Goal: Task Accomplishment & Management: Manage account settings

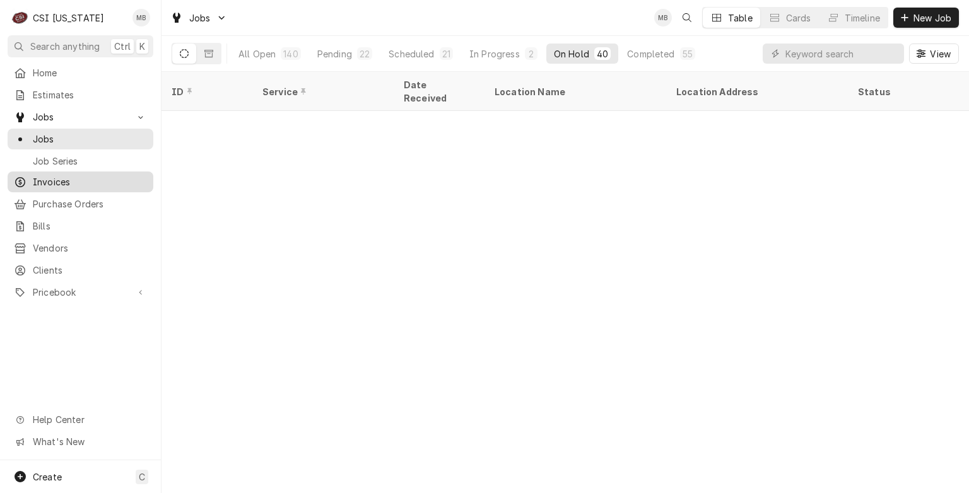
scroll to position [613, 0]
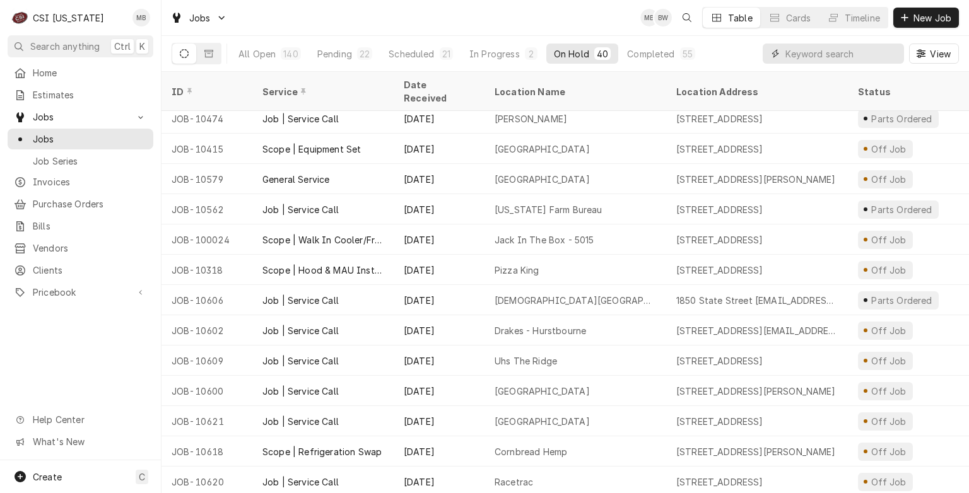
click at [792, 56] on input "Dynamic Content Wrapper" at bounding box center [841, 54] width 112 height 20
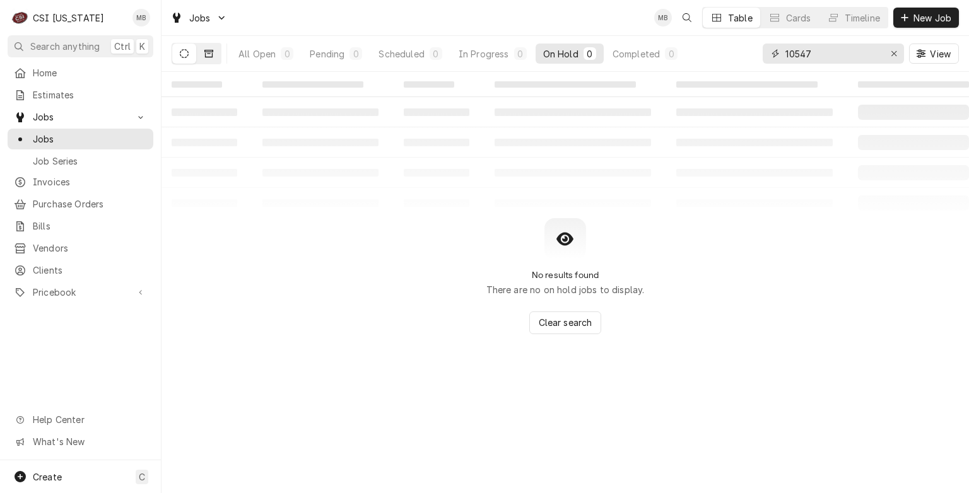
type input "10547"
click at [207, 54] on icon "Dynamic Content Wrapper" at bounding box center [208, 53] width 9 height 9
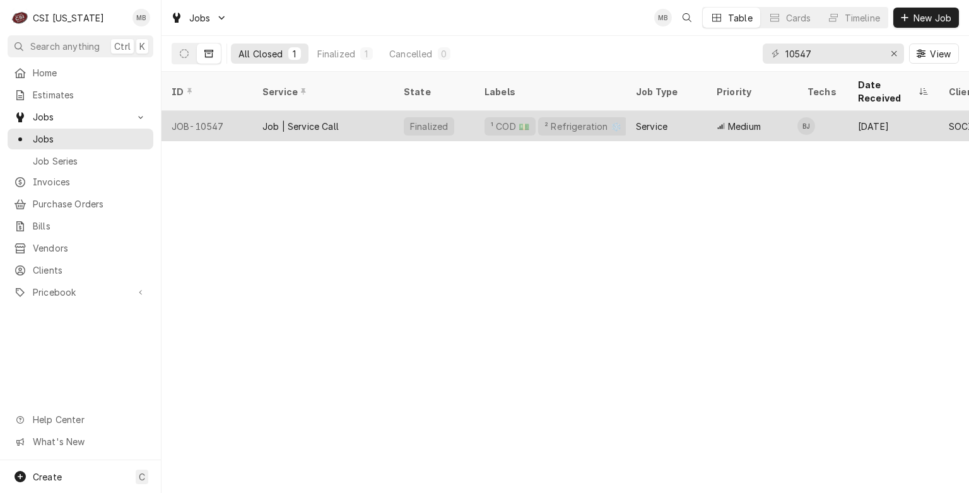
click at [319, 120] on div "Job | Service Call" at bounding box center [300, 126] width 76 height 13
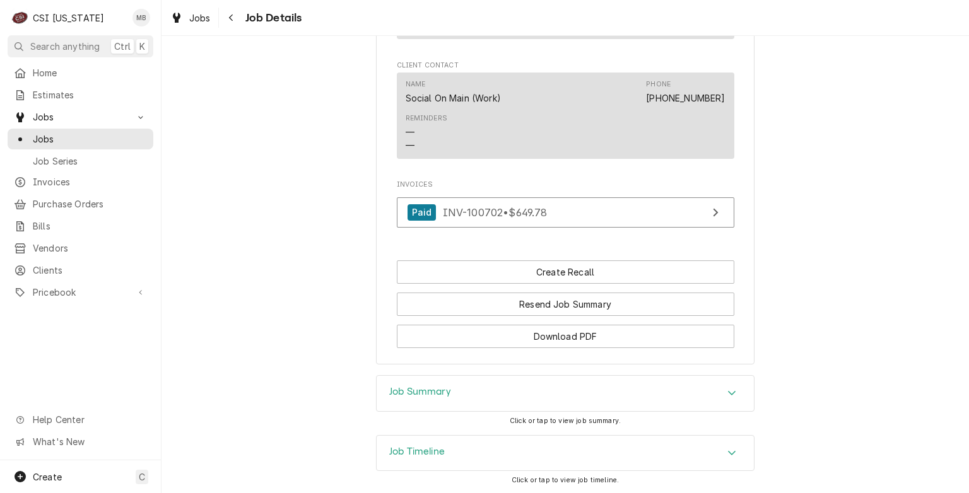
scroll to position [1206, 0]
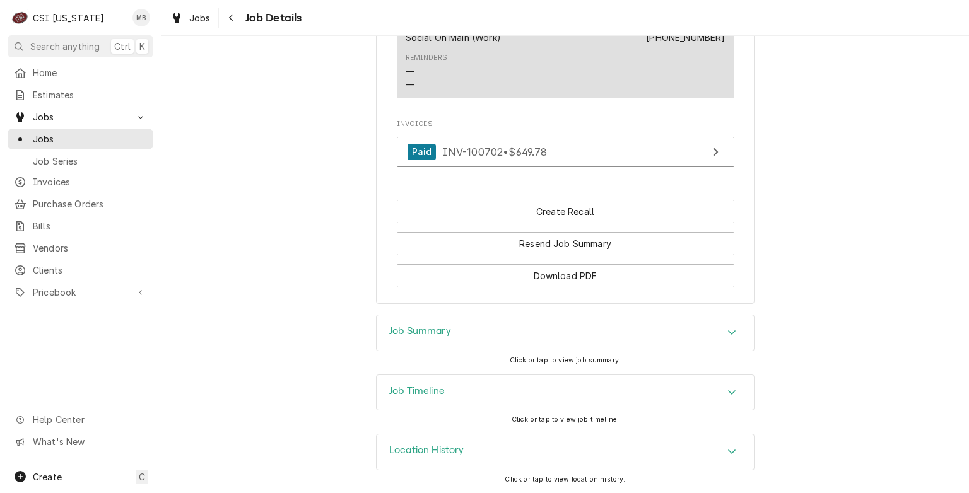
click at [449, 343] on div "Job Summary" at bounding box center [565, 332] width 377 height 35
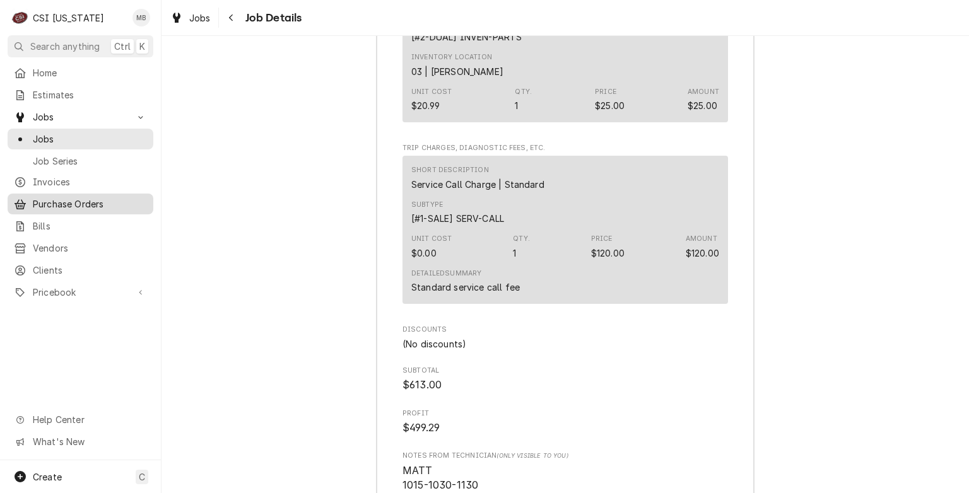
scroll to position [3250, 0]
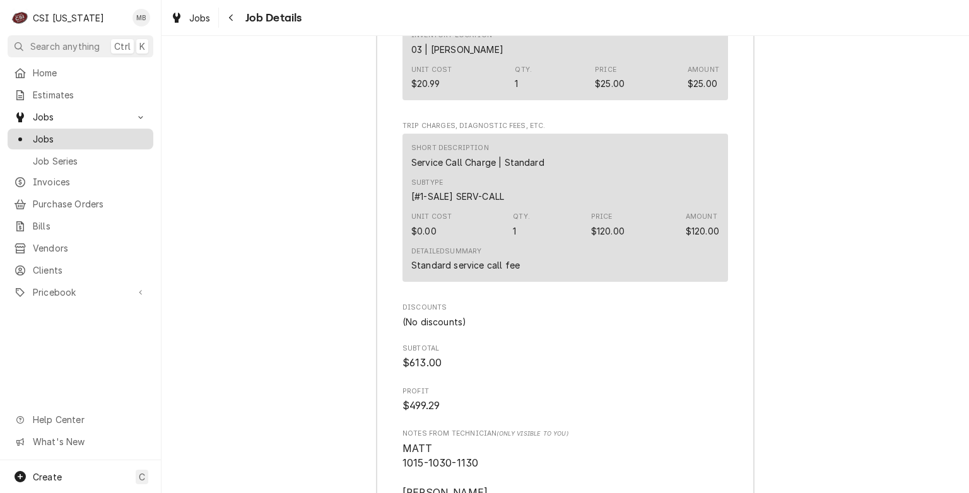
click at [83, 139] on span "Jobs" at bounding box center [90, 138] width 114 height 13
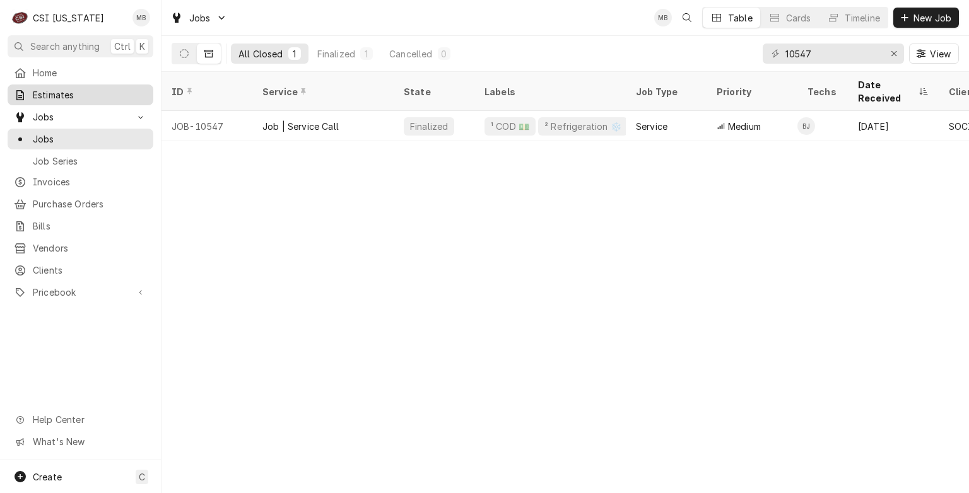
click at [54, 96] on span "Estimates" at bounding box center [90, 94] width 114 height 13
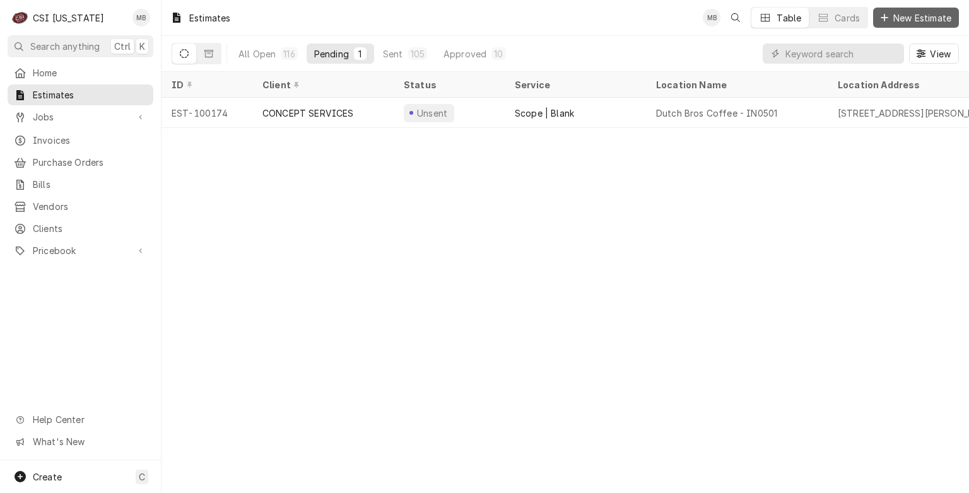
click at [920, 23] on span "New Estimate" at bounding box center [922, 17] width 63 height 13
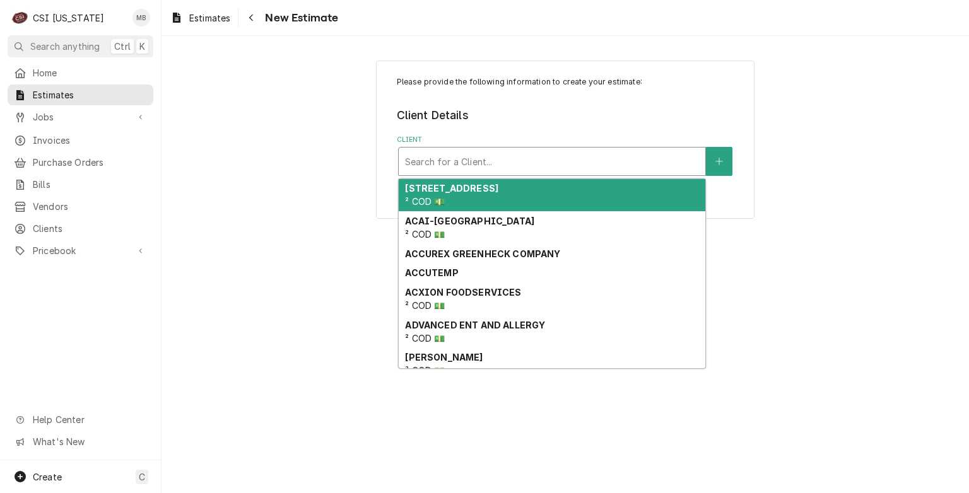
click at [505, 160] on div "Client" at bounding box center [552, 161] width 294 height 23
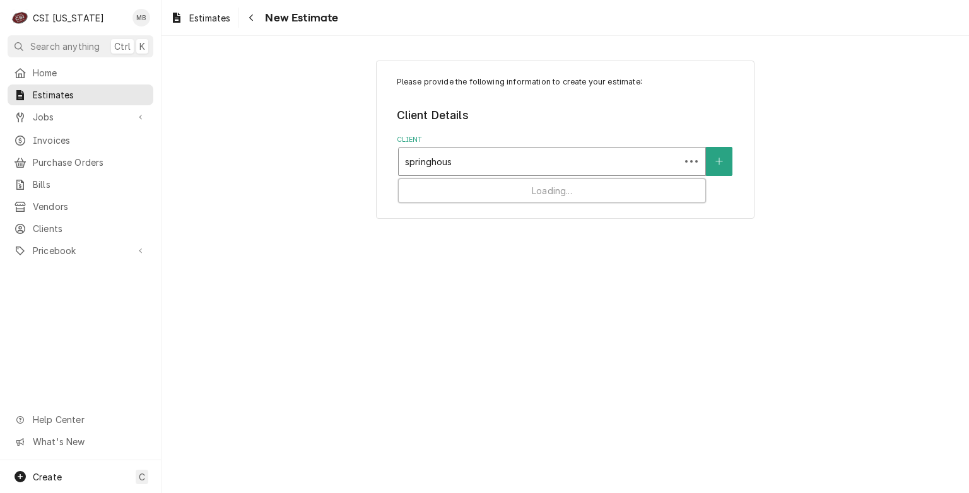
type input "springhouse"
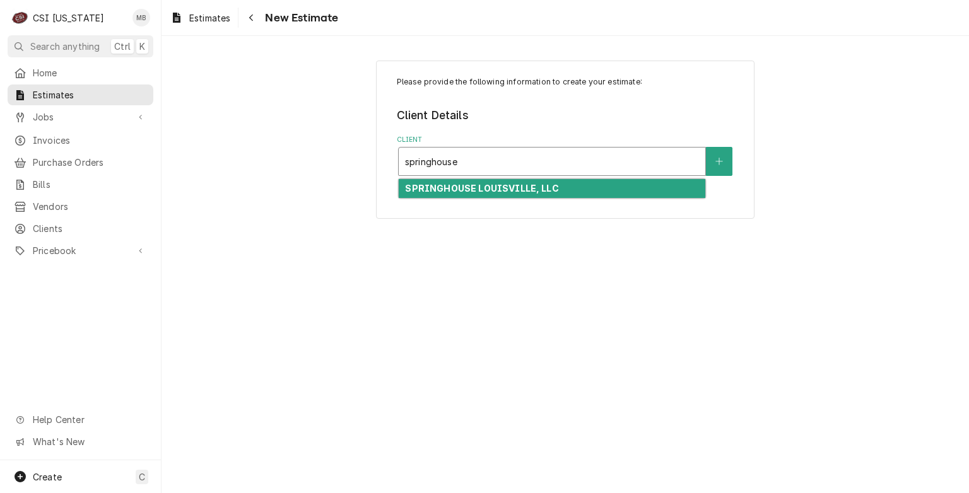
click at [532, 194] on div "SPRINGHOUSE LOUISVILLE, LLC" at bounding box center [552, 189] width 307 height 20
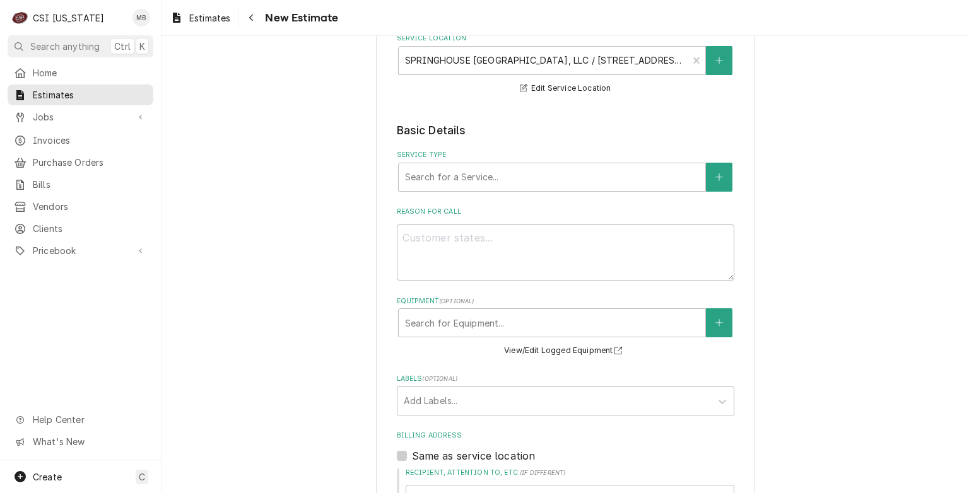
scroll to position [189, 0]
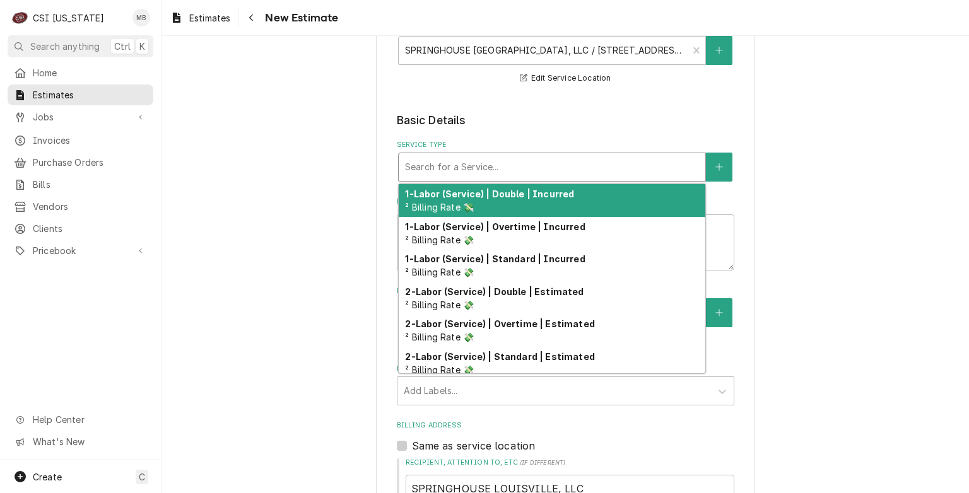
click at [503, 156] on div "Service Type" at bounding box center [552, 167] width 294 height 23
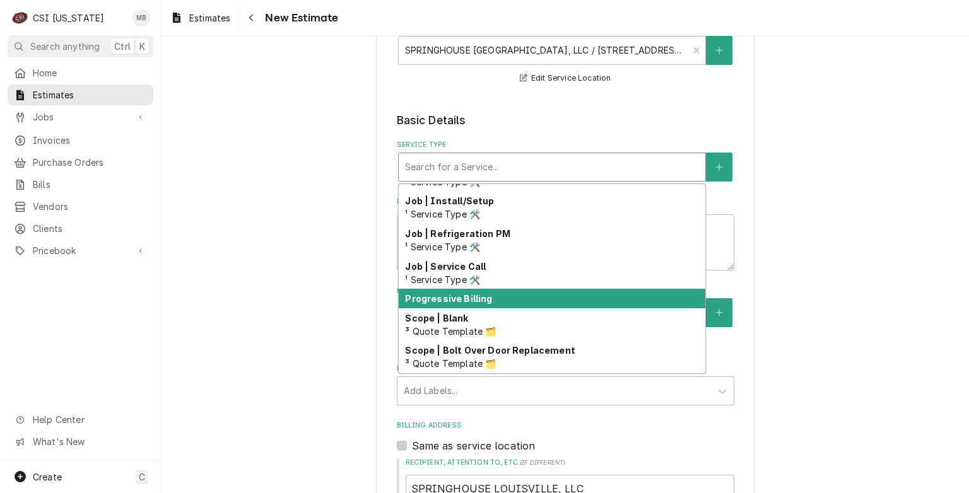
scroll to position [681, 0]
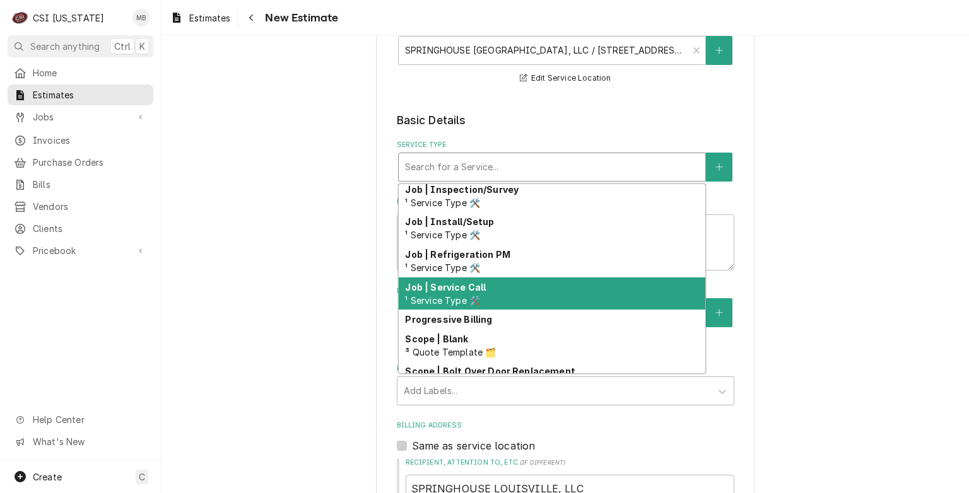
click at [469, 301] on span "¹ Service Type 🛠️" at bounding box center [442, 300] width 75 height 11
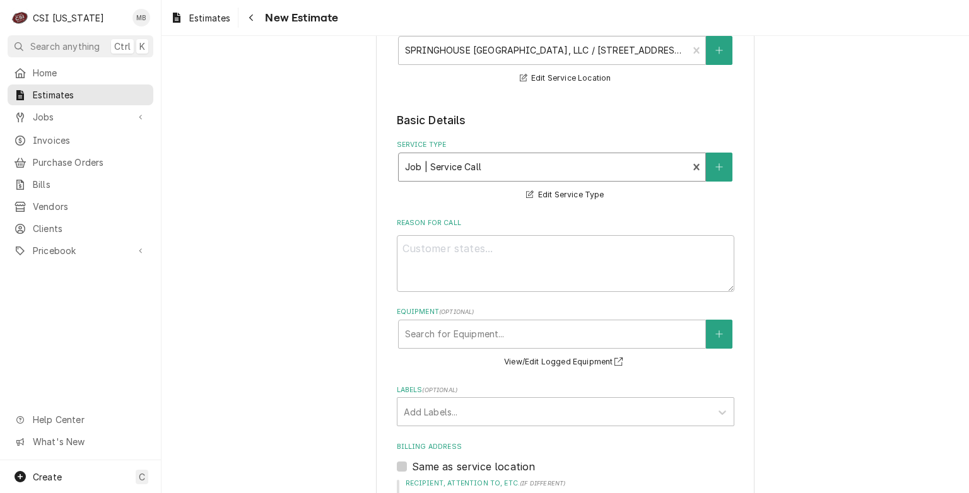
scroll to position [315, 0]
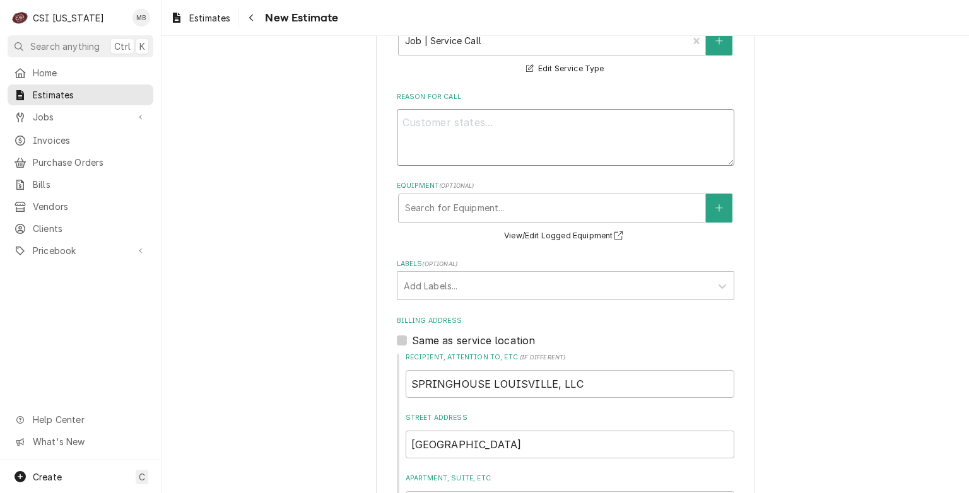
click at [472, 119] on textarea "Reason For Call" at bounding box center [566, 137] width 338 height 57
type textarea "x"
type textarea "q"
type textarea "x"
type textarea "qu"
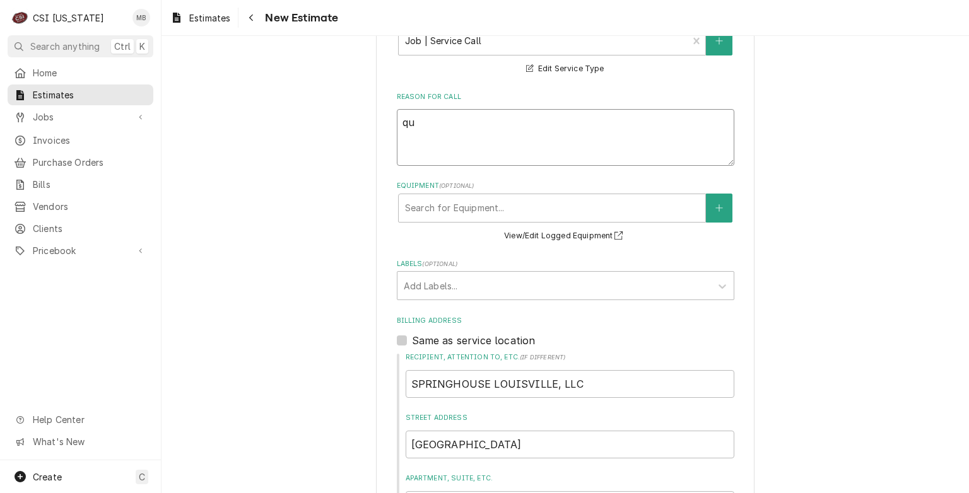
type textarea "x"
type textarea "quo"
type textarea "x"
type textarea "quot"
type textarea "x"
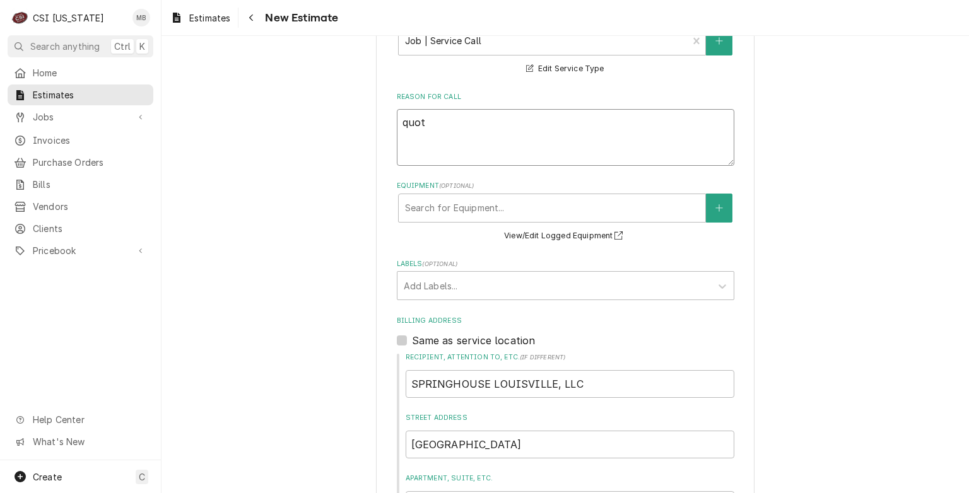
type textarea "quot"
type textarea "x"
type textarea "quot t"
type textarea "x"
type textarea "quot to"
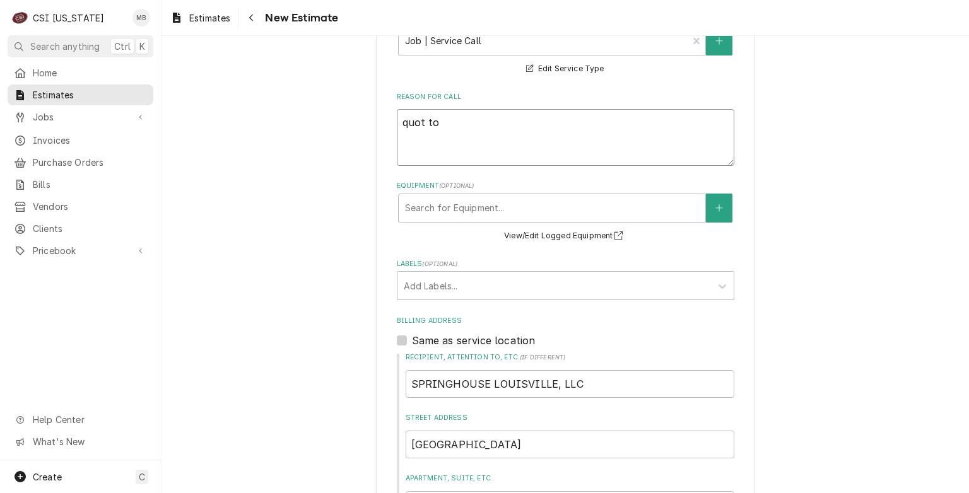
type textarea "x"
type textarea "quot to"
type textarea "x"
type textarea "quot to r"
type textarea "x"
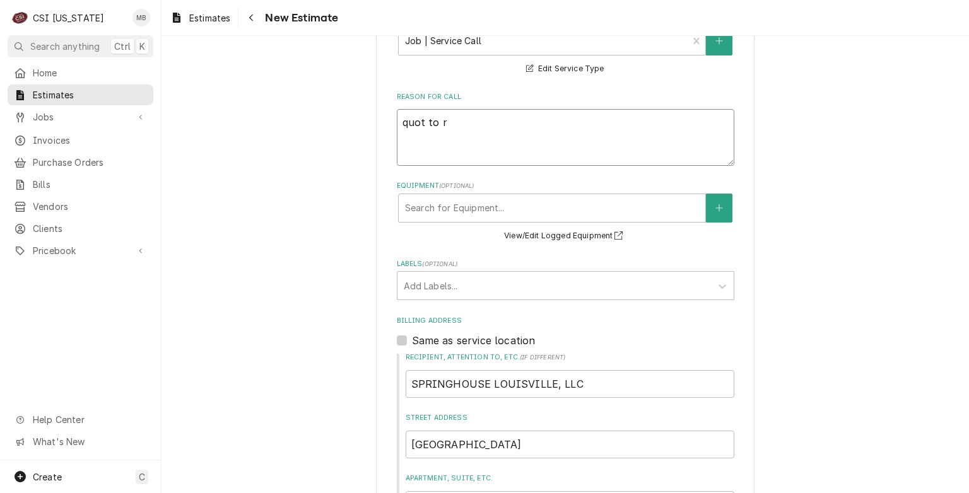
type textarea "quot to re"
type textarea "x"
type textarea "quot to rep"
type textarea "x"
type textarea "quot to repla"
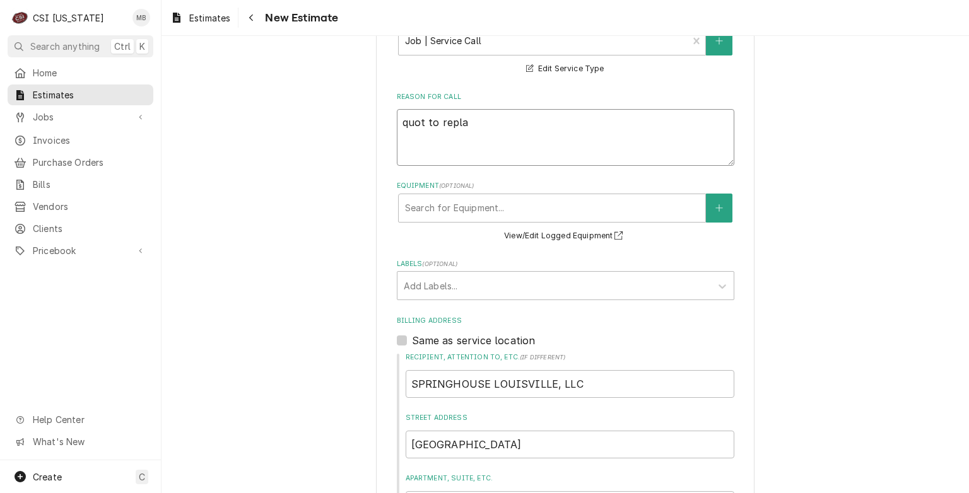
type textarea "x"
type textarea "quot to replac"
type textarea "x"
type textarea "quot to replace"
type textarea "x"
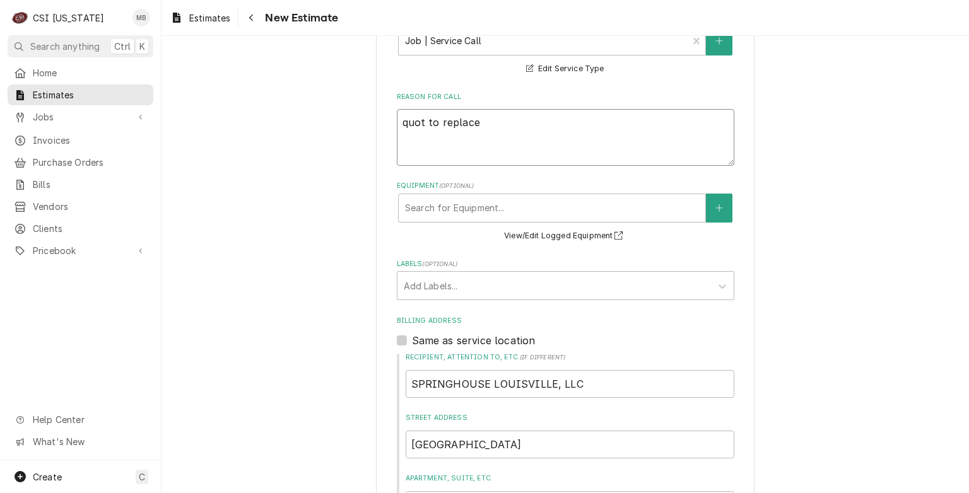
type textarea "quot to replace"
type textarea "x"
type textarea "quot to replace d"
type textarea "x"
type textarea "quot to replace dr"
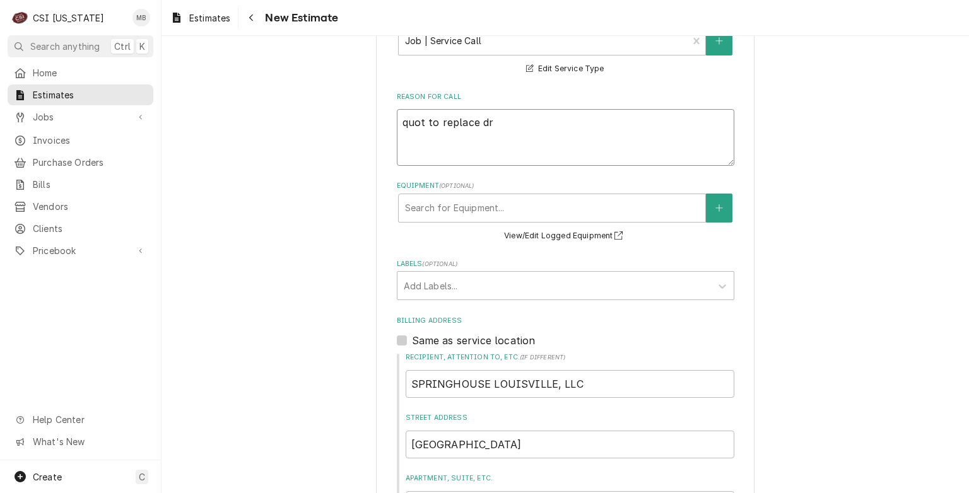
type textarea "x"
type textarea "quot to replace dra"
type textarea "x"
type textarea "quot to replace drai"
type textarea "x"
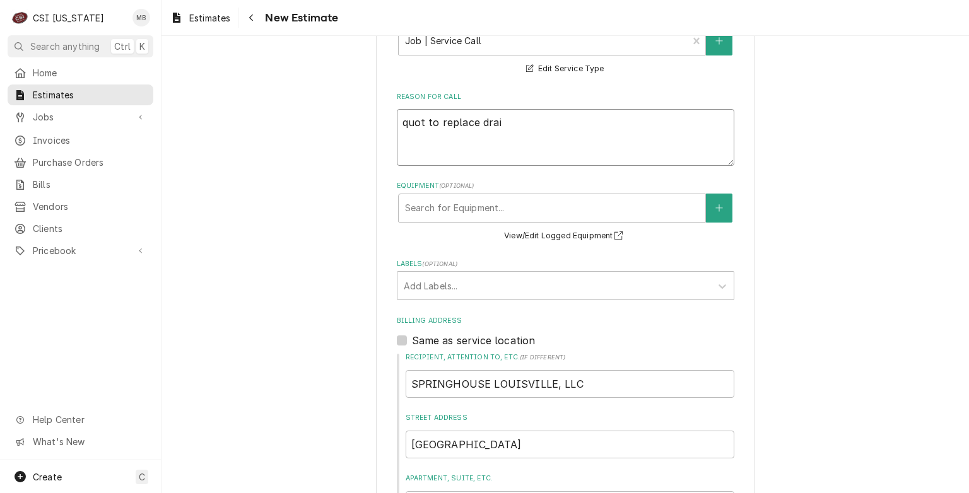
type textarea "quot to replace drain"
type textarea "x"
type textarea "quot to replace drain"
type textarea "x"
type textarea "quot to replace drain l"
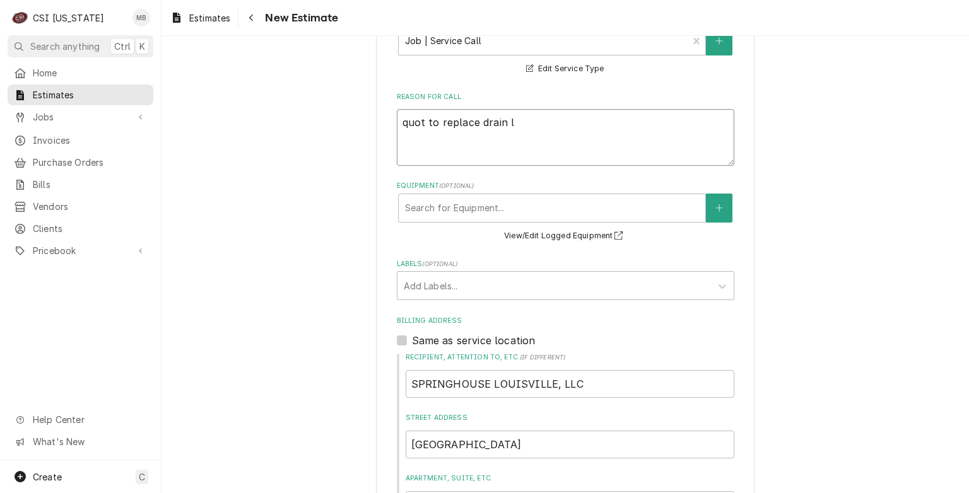
type textarea "x"
type textarea "quot to replace drain li"
type textarea "x"
type textarea "quot to replace drain lin"
type textarea "x"
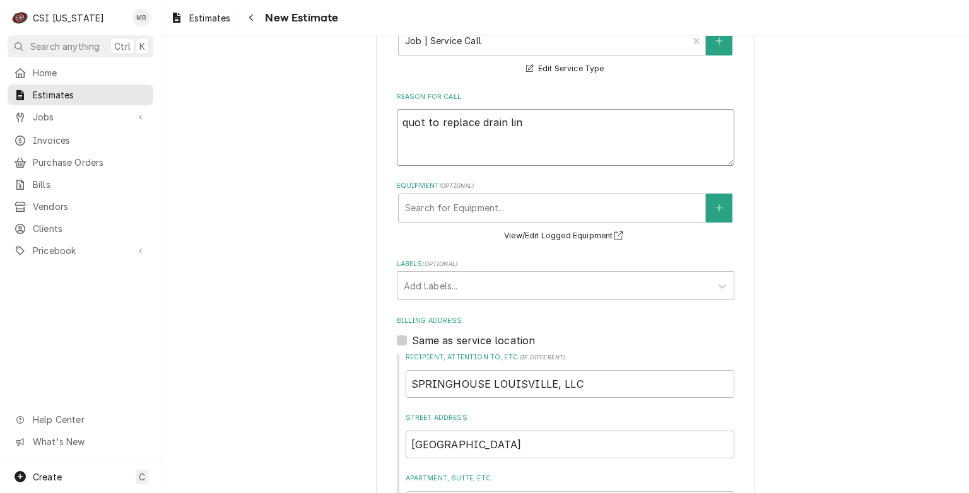
type textarea "quot to replace drain line"
type textarea "x"
type textarea "quot to replace drain line"
type textarea "x"
type textarea "quot to replace drain line f"
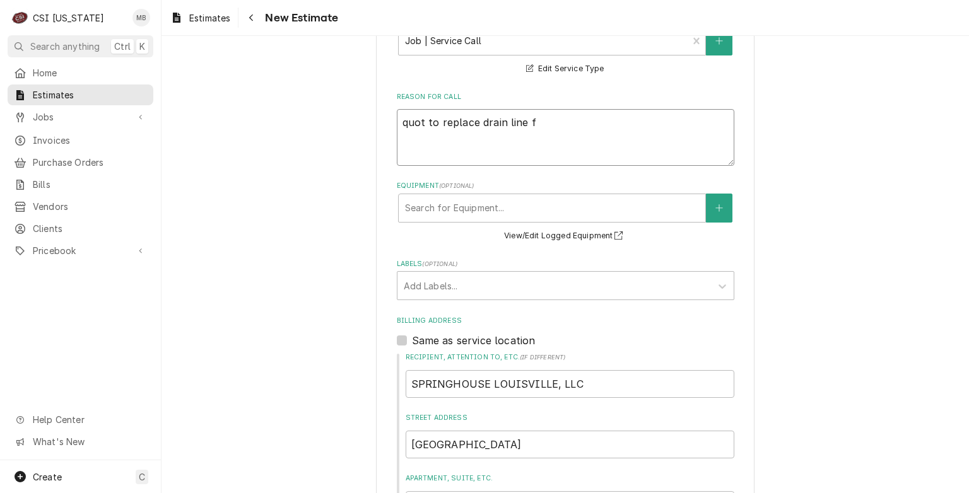
type textarea "x"
type textarea "quot to replace drain line fo"
type textarea "x"
type textarea "quot to replace drain line for"
type textarea "x"
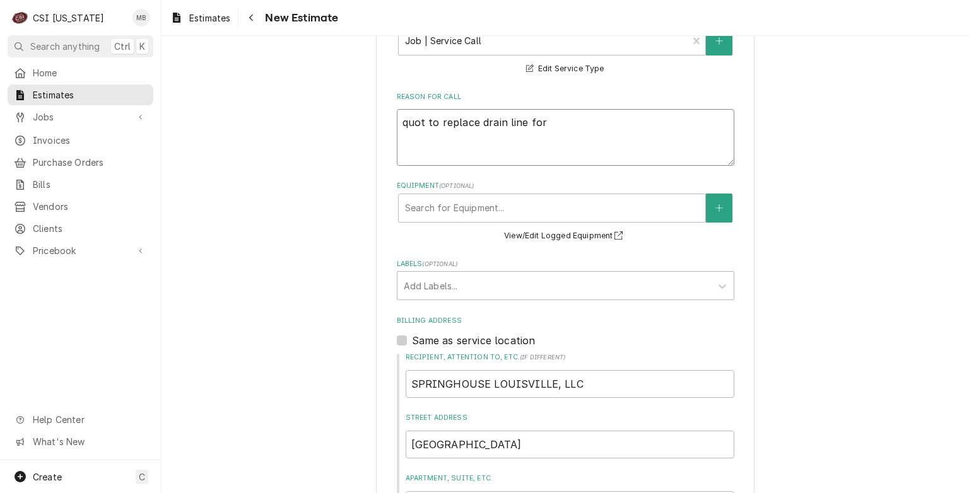
type textarea "quot to replace drain line for"
type textarea "x"
type textarea "quot to replace drain line for w"
type textarea "x"
type textarea "quot to replace drain line for wa"
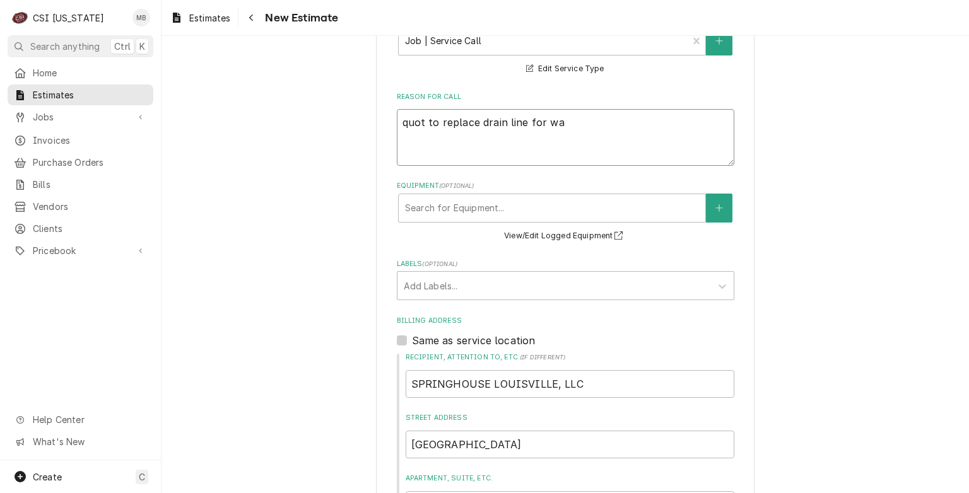
type textarea "x"
type textarea "quot to replace drain line for wal"
type textarea "x"
type textarea "quot to replace drain line for walk"
type textarea "x"
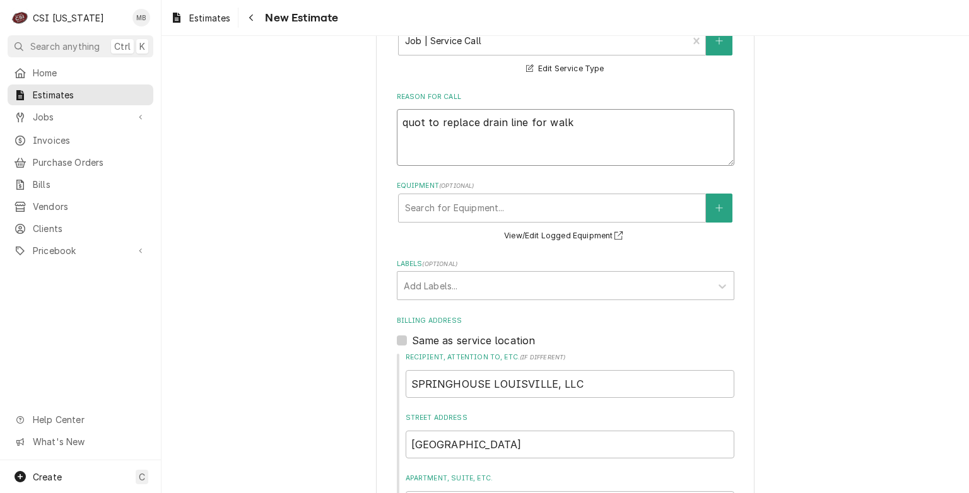
type textarea "quot to replace drain line for walk"
type textarea "x"
type textarea "quot to replace drain line for walk in"
type textarea "x"
type textarea "quot to replace drain line for walk in"
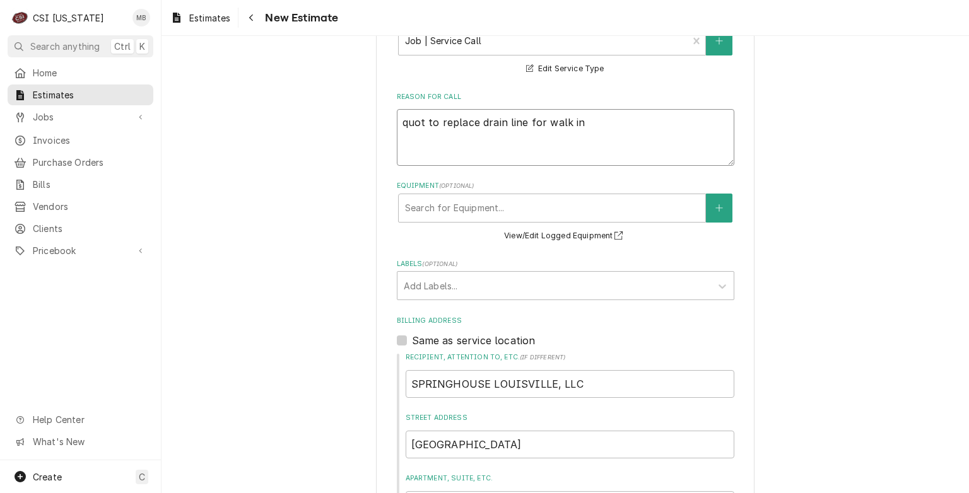
type textarea "x"
type textarea "quot to replace drain line for walk in c"
type textarea "x"
type textarea "quot to replace drain line for walk in co"
type textarea "x"
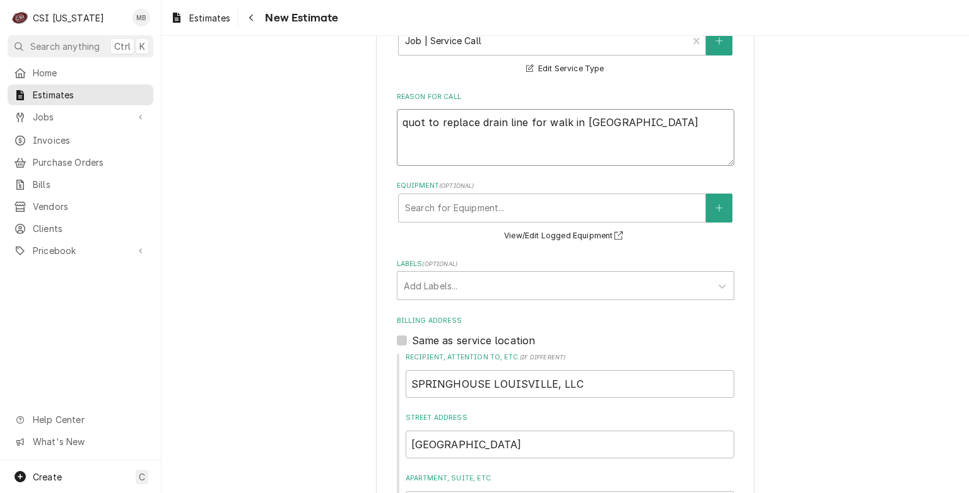
type textarea "quot to replace drain line for walk in coo"
type textarea "x"
type textarea "quot to replace drain line for walk in cool"
type textarea "x"
type textarea "quot to replace drain line for walk in coole"
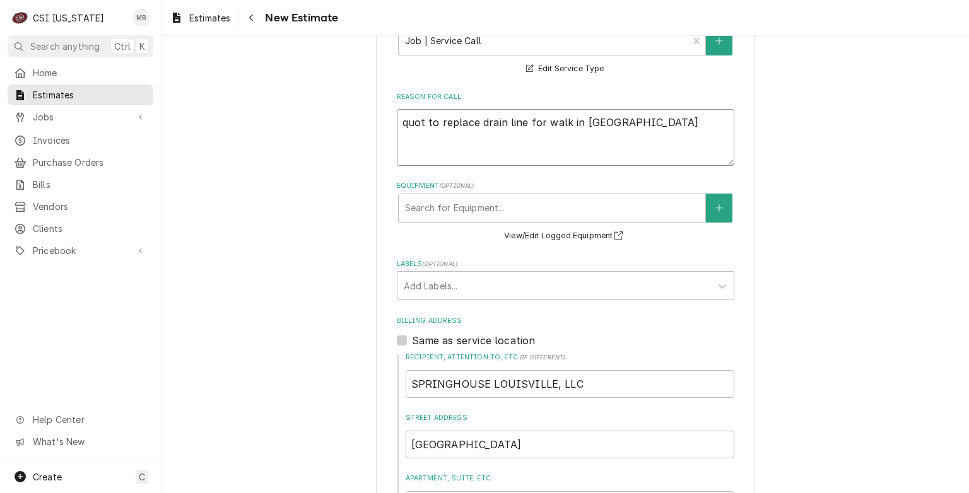
type textarea "x"
type textarea "quot to replace drain line for walk in cooler"
type textarea "x"
type textarea "quote to replace drain line for walk in cooler"
drag, startPoint x: 618, startPoint y: 122, endPoint x: 372, endPoint y: 128, distance: 246.7
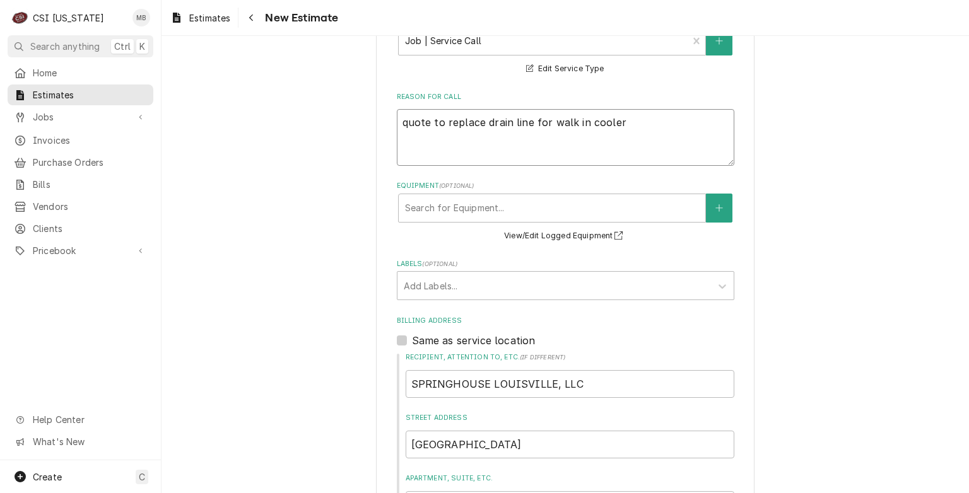
type textarea "x"
paste textarea "quote to replace drain line for walk in cooler"
type textarea "x"
type textarea "quote to replace drain line for walk in cooler"
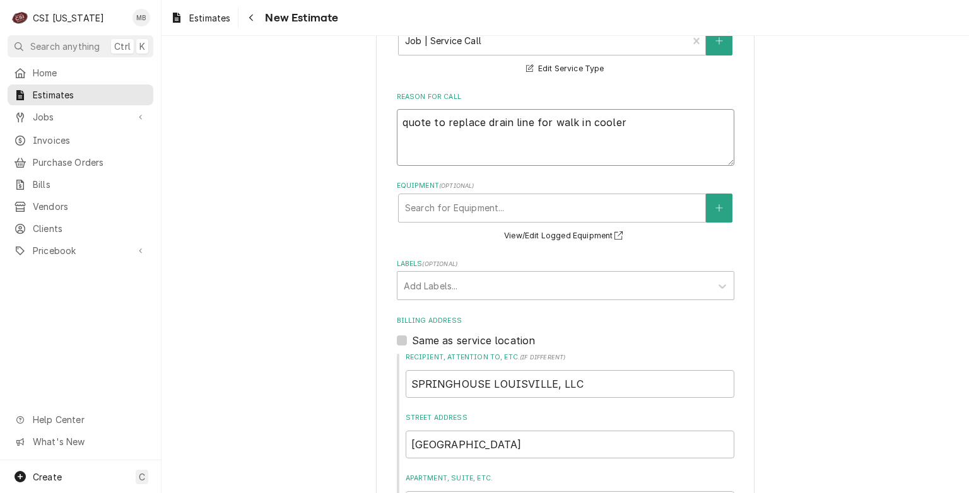
drag, startPoint x: 609, startPoint y: 109, endPoint x: 603, endPoint y: 118, distance: 10.5
click at [603, 118] on textarea "quote to replace drain line for walk in cooler" at bounding box center [566, 137] width 338 height 57
drag, startPoint x: 638, startPoint y: 116, endPoint x: 335, endPoint y: 114, distance: 303.5
type textarea "x"
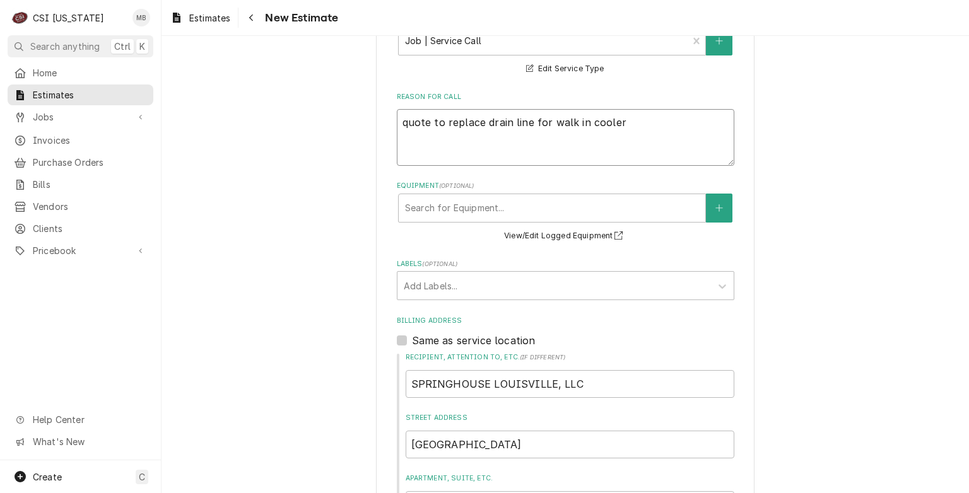
type textarea "Q"
type textarea "x"
type textarea "QU"
type textarea "x"
type textarea "QUI"
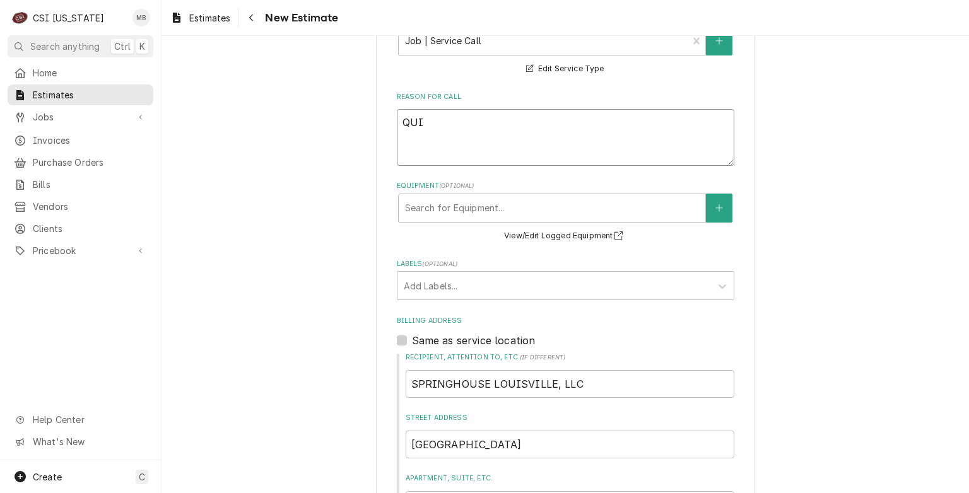
type textarea "x"
type textarea "QU"
type textarea "x"
type textarea "QUO"
type textarea "x"
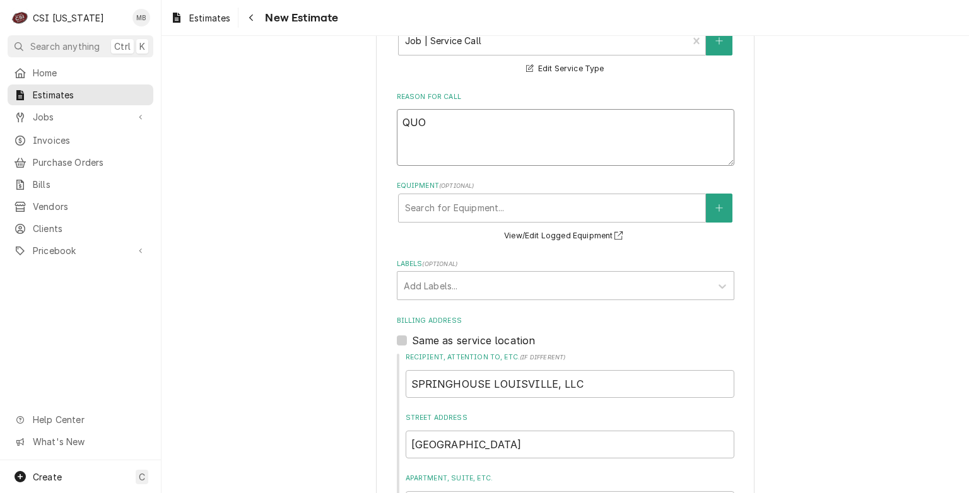
type textarea "QUOT"
type textarea "x"
type textarea "QUOTE"
type textarea "x"
type textarea "QUOTE T"
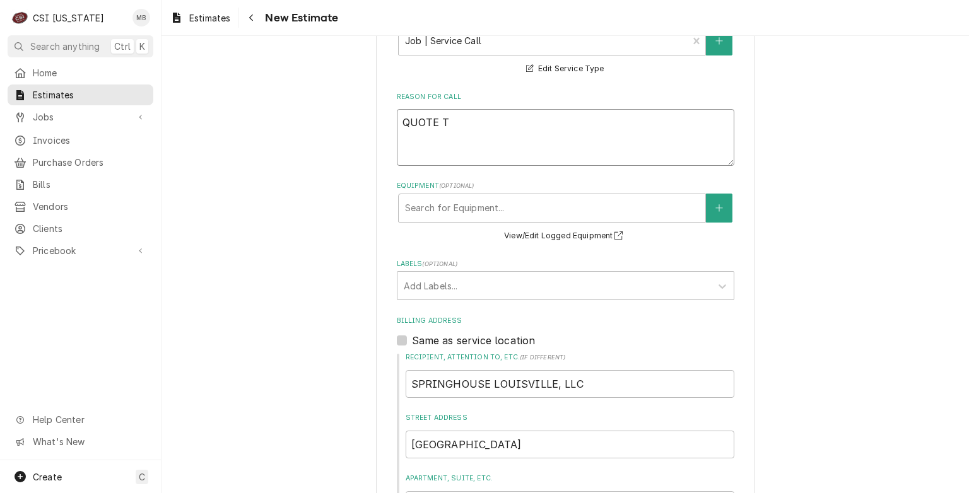
type textarea "x"
type textarea "QUOTE TO"
type textarea "x"
type textarea "QUOTE TO"
type textarea "x"
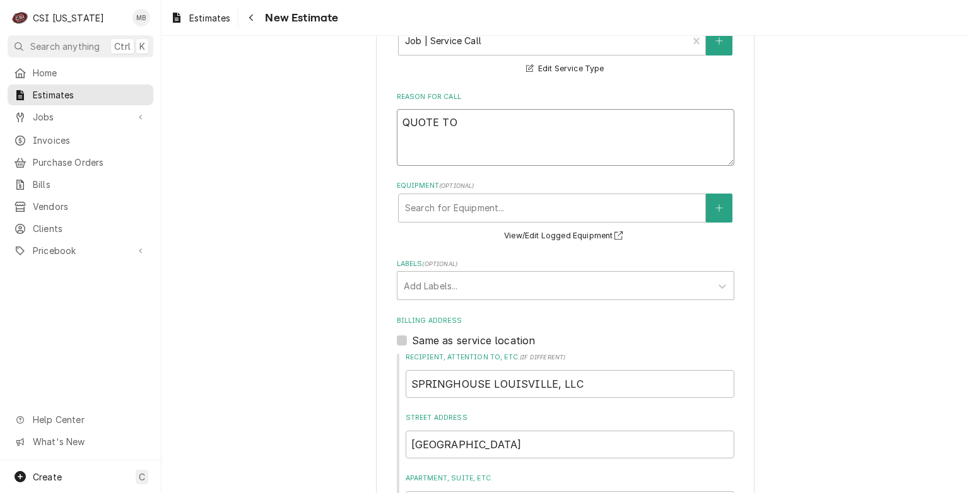
type textarea "QUOTE TO R"
type textarea "x"
type textarea "QUOTE TO RE"
type textarea "x"
type textarea "QUOTE TO REP"
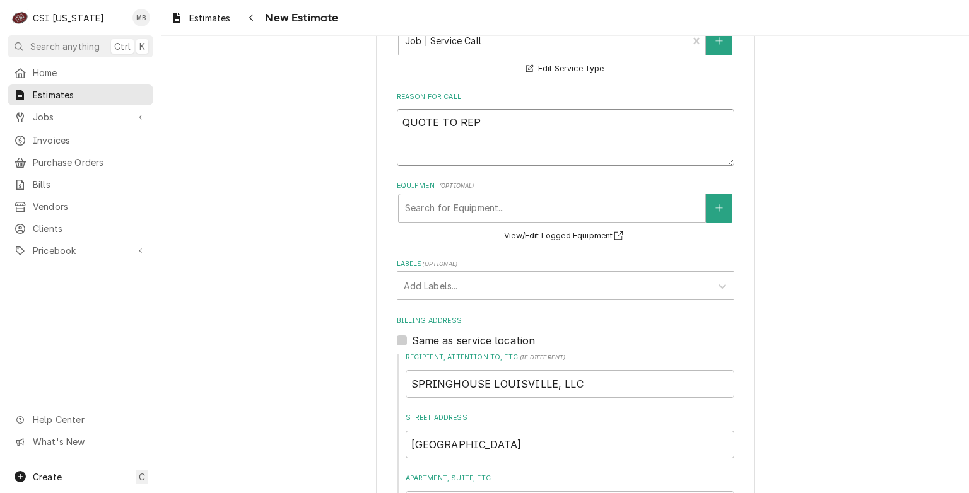
type textarea "x"
type textarea "QUOTE TO REPL"
type textarea "x"
type textarea "QUOTE TO REPLA"
type textarea "x"
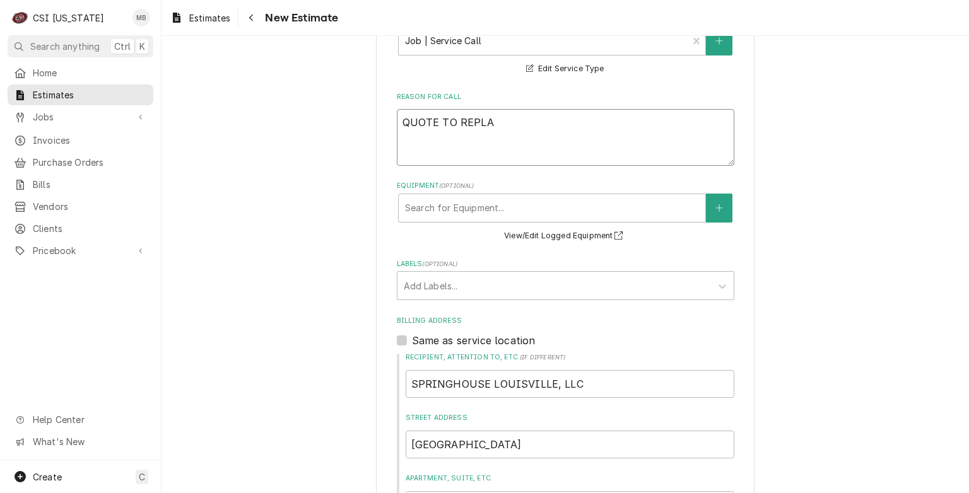
type textarea "QUOTE TO REPLAC"
type textarea "x"
type textarea "QUOTE TO REPLACE"
type textarea "x"
type textarea "QUOTE TO REPLACE"
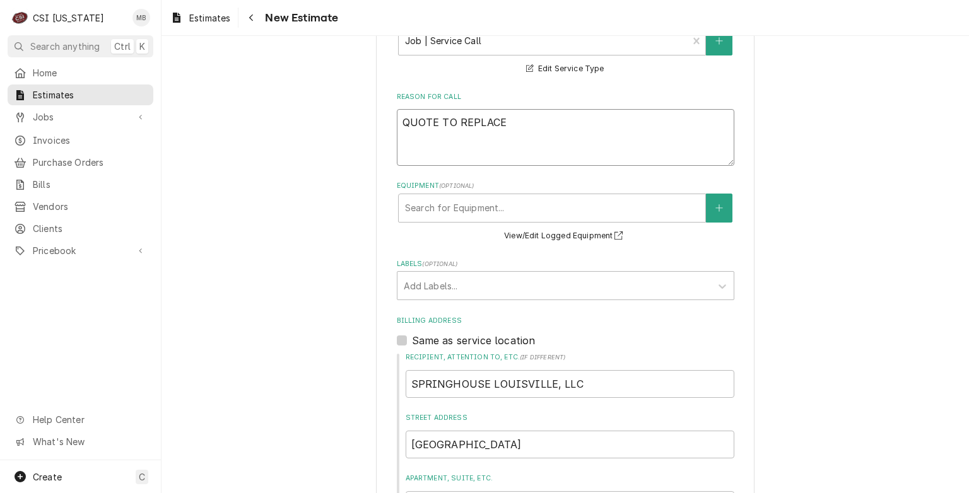
type textarea "x"
type textarea "QUOTE TO REPLACE D"
type textarea "x"
type textarea "QUOTE TO REPLACE DR"
type textarea "x"
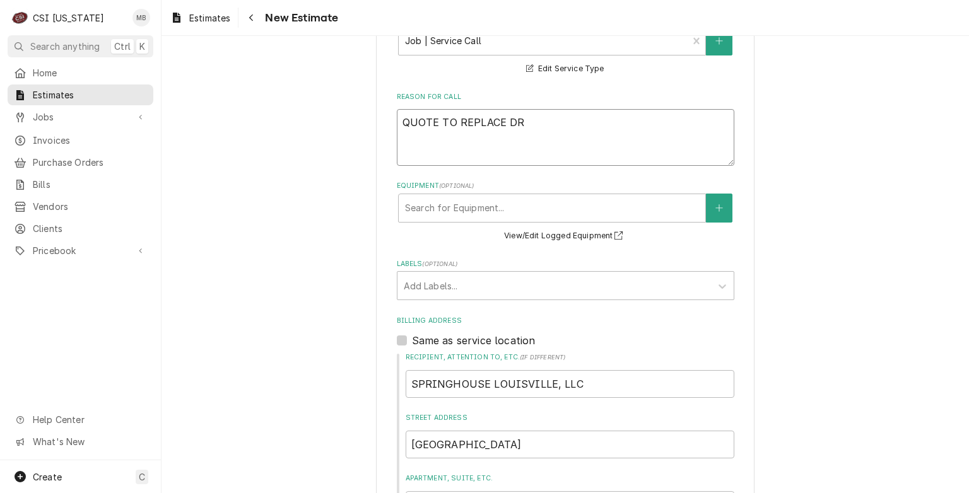
type textarea "QUOTE TO REPLACE DRA"
type textarea "x"
type textarea "QUOTE TO REPLACE DRAI"
type textarea "x"
type textarea "QUOTE TO REPLACE DRAIN"
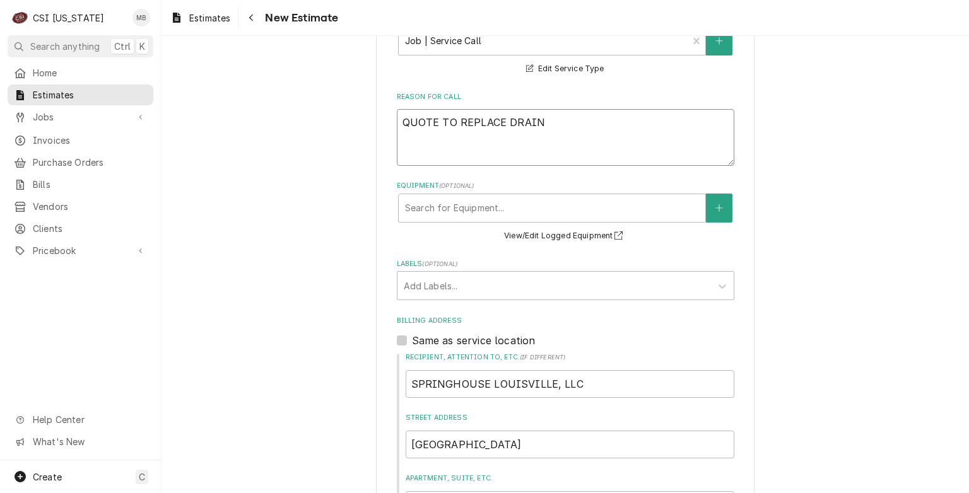
type textarea "x"
type textarea "QUOTE TO REPLACE DRAIN"
type textarea "x"
type textarea "QUOTE TO REPLACE DRAIN L"
type textarea "x"
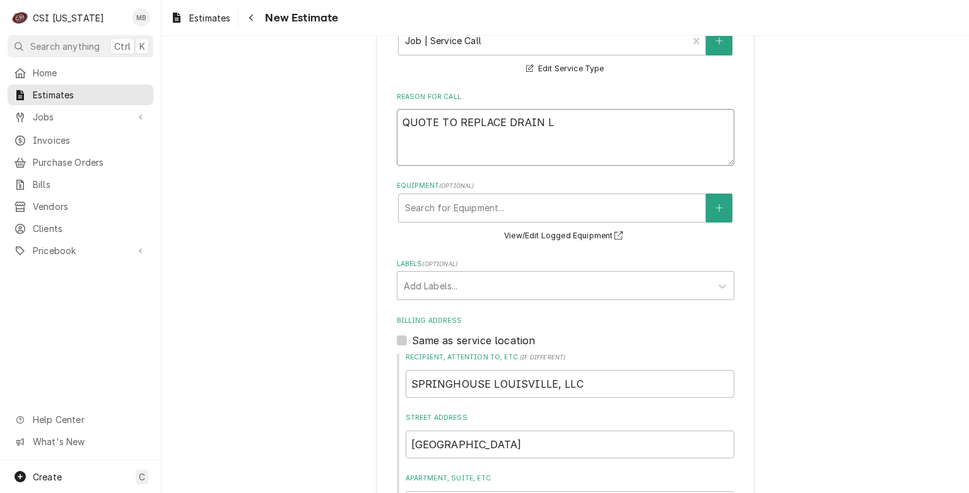
type textarea "QUOTE TO REPLACE DRAIN LI"
type textarea "x"
type textarea "QUOTE TO REPLACE DRAIN LIN"
type textarea "x"
type textarea "QUOTE TO REPLACE DRAIN LINE"
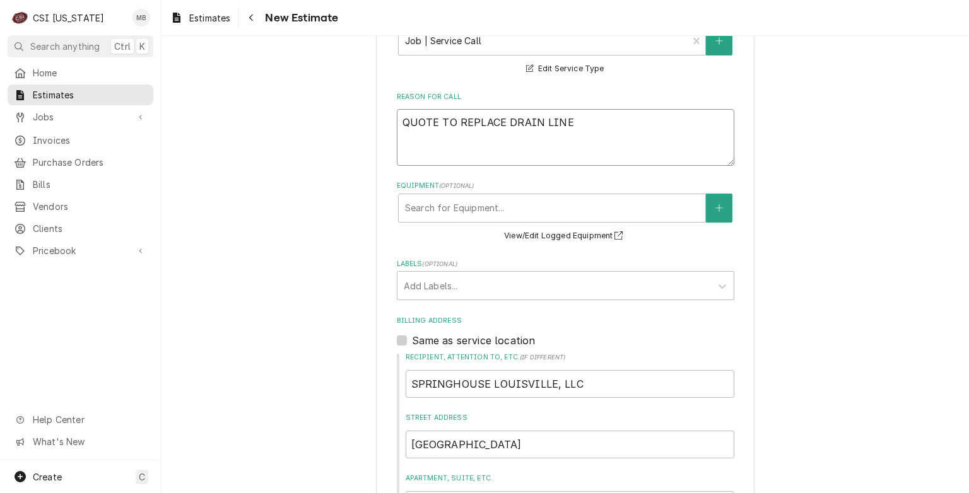
type textarea "x"
type textarea "QUOTE TO REPLACE DRAIN LINE"
type textarea "x"
type textarea "QUOTE TO REPLACE DRAIN LINE F"
type textarea "x"
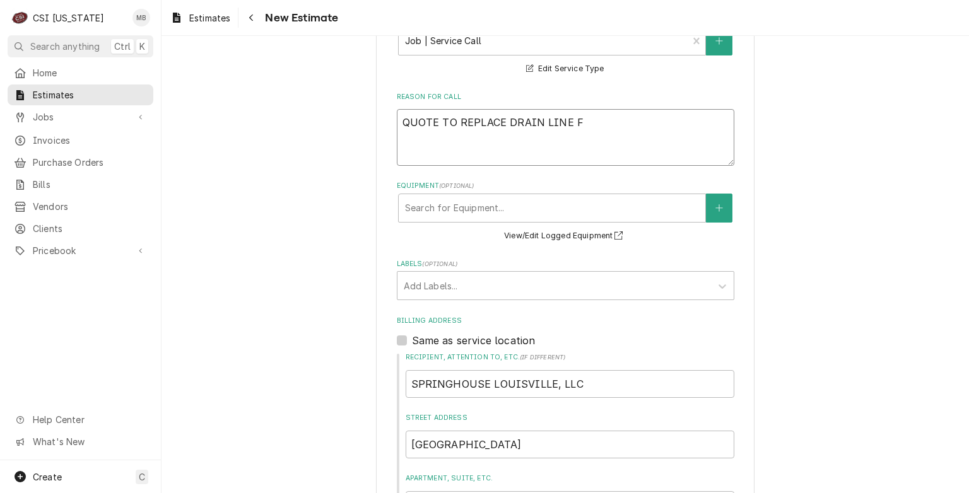
type textarea "QUOTE TO REPLACE DRAIN LINE FO"
type textarea "x"
type textarea "QUOTE TO REPLACE DRAIN LINE FOR"
type textarea "x"
type textarea "QUOTE TO REPLACE DRAIN LINE FOR"
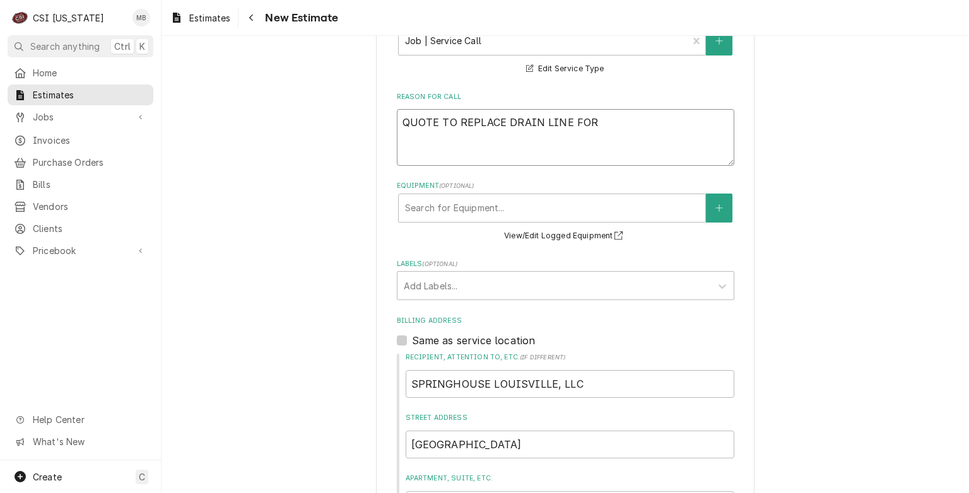
type textarea "x"
type textarea "QUOTE TO REPLACE DRAIN LINE FOR W"
type textarea "x"
type textarea "QUOTE TO REPLACE DRAIN LINE FOR WA"
type textarea "x"
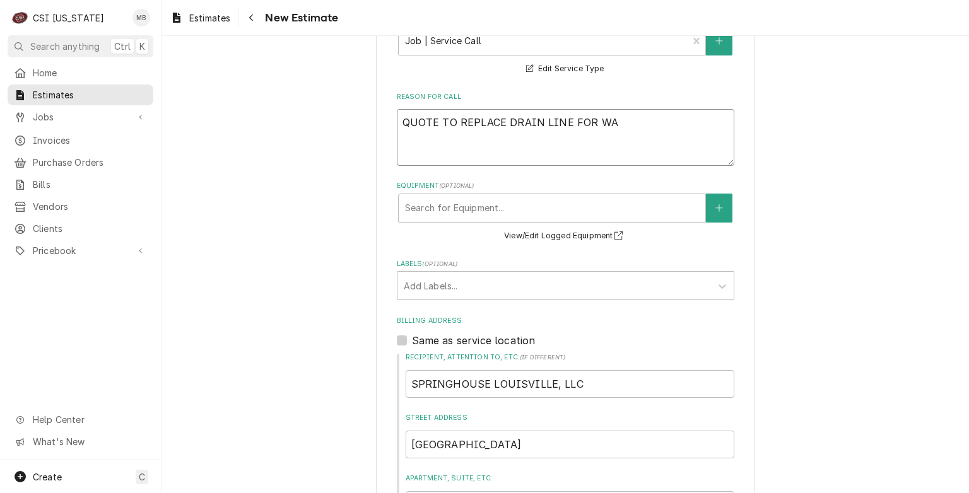
type textarea "QUOTE TO REPLACE DRAIN LINE FOR WAM"
type textarea "x"
type textarea "QUOTE TO REPLACE DRAIN LINE FOR WA"
type textarea "x"
type textarea "QUOTE TO REPLACE DRAIN LINE FOR WAL"
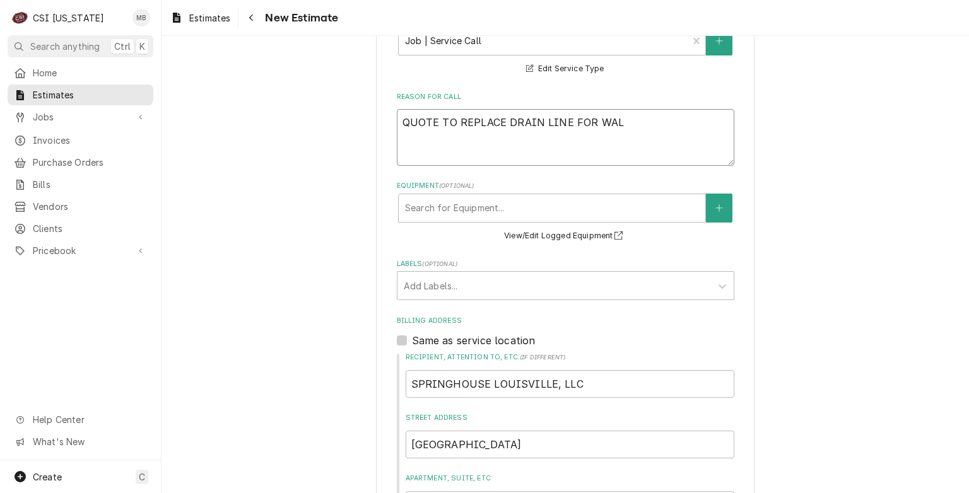
type textarea "x"
type textarea "QUOTE TO REPLACE DRAIN LINE FOR WALK"
type textarea "x"
type textarea "QUOTE TO REPLACE DRAIN LINE FOR WALK"
type textarea "x"
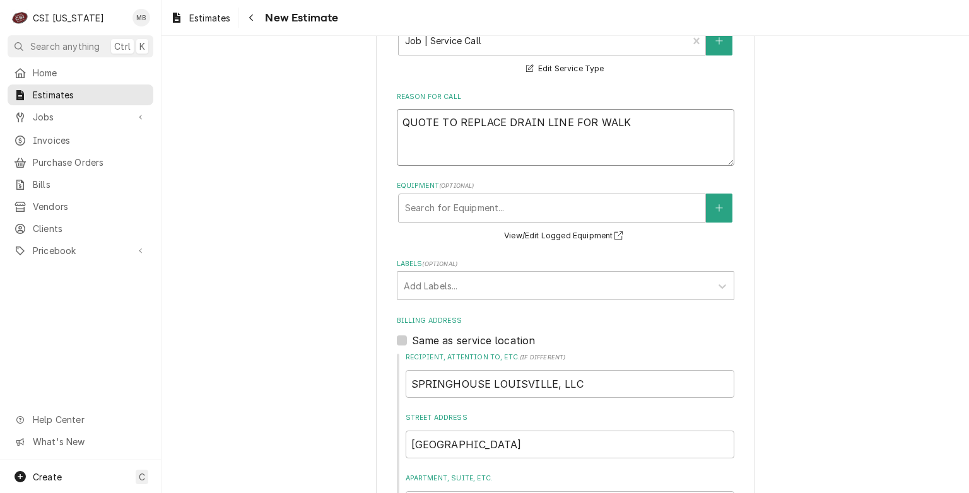
type textarea "QUOTE TO REPLACE DRAIN LINE FOR WALK I"
type textarea "x"
type textarea "QUOTE TO REPLACE DRAIN LINE FOR WALK IN"
type textarea "x"
type textarea "QUOTE TO REPLACE DRAIN LINE FOR WALK IN"
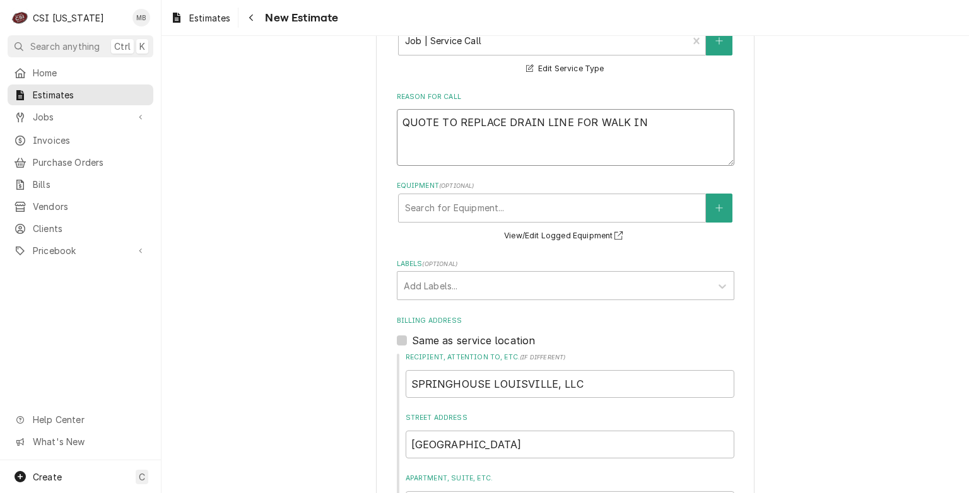
type textarea "x"
type textarea "QUOTE TO REPLACE DRAIN LINE FOR WALK IN C"
type textarea "x"
type textarea "QUOTE TO REPLACE DRAIN LINE FOR WALK IN CO"
type textarea "x"
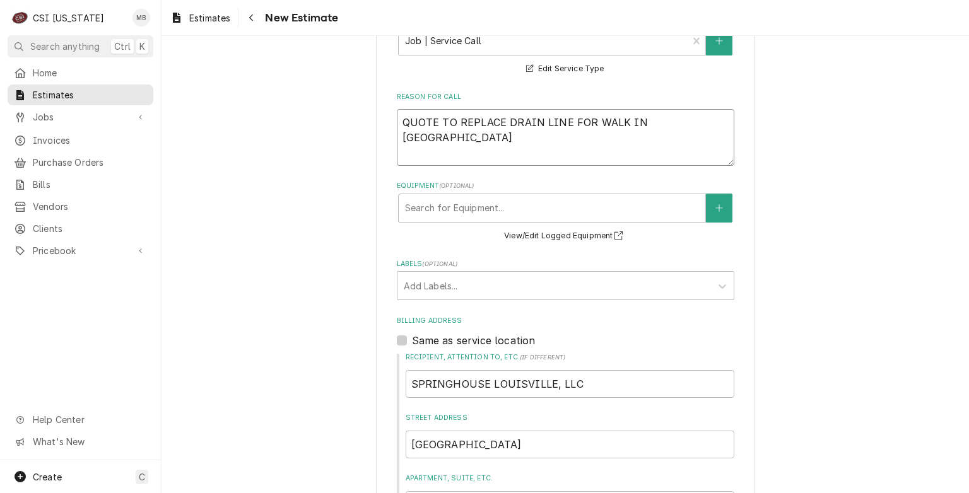
type textarea "QUOTE TO REPLACE DRAIN LINE FOR WALK IN COO"
type textarea "x"
type textarea "QUOTE TO REPLACE DRAIN LINE FOR WALK IN COOLE"
type textarea "x"
type textarea "QUOTE TO REPLACE DRAIN LINE FOR WALK IN COOLER"
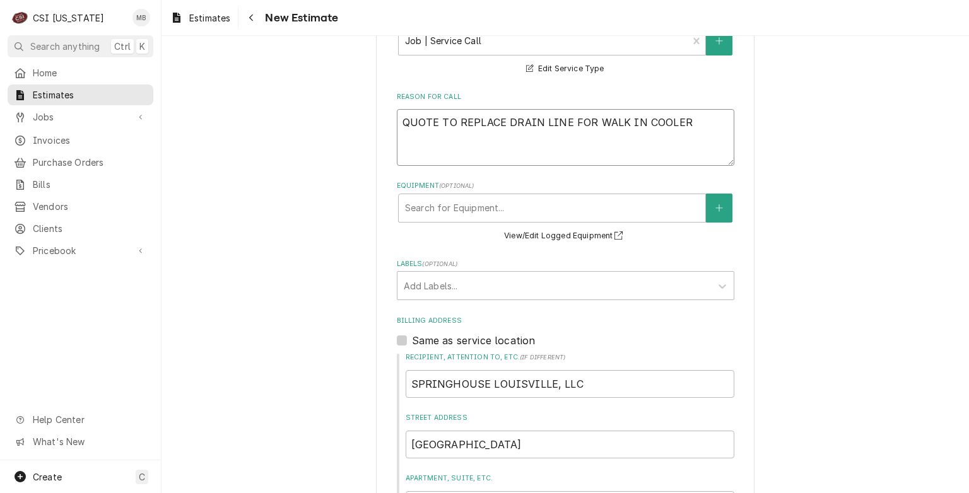
type textarea "x"
type textarea "QUOTE TO REPLACE DRAIN LINE FOR WALK IN COOLER"
click at [422, 203] on div "Equipment" at bounding box center [552, 208] width 294 height 23
click at [474, 211] on div "Equipment" at bounding box center [552, 208] width 294 height 23
click at [423, 304] on fieldset "Basic Details Service Type Job | Service Call ¹ Service Type 🛠️ Edit Service Ty…" at bounding box center [566, 402] width 338 height 833
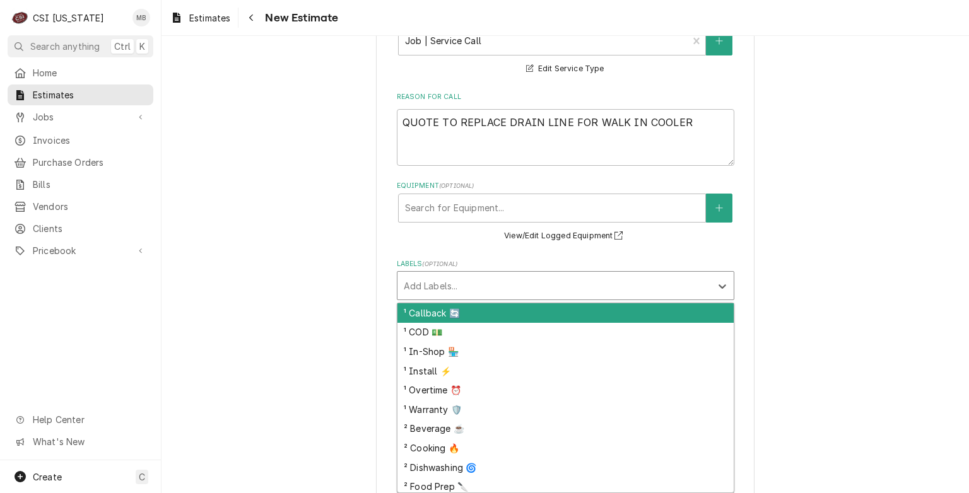
click at [421, 286] on div "Labels" at bounding box center [554, 285] width 301 height 23
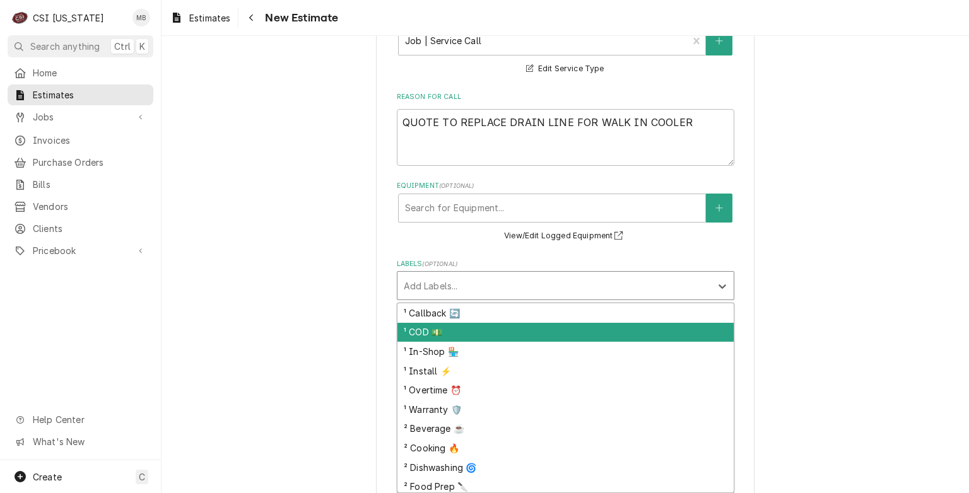
scroll to position [119, 0]
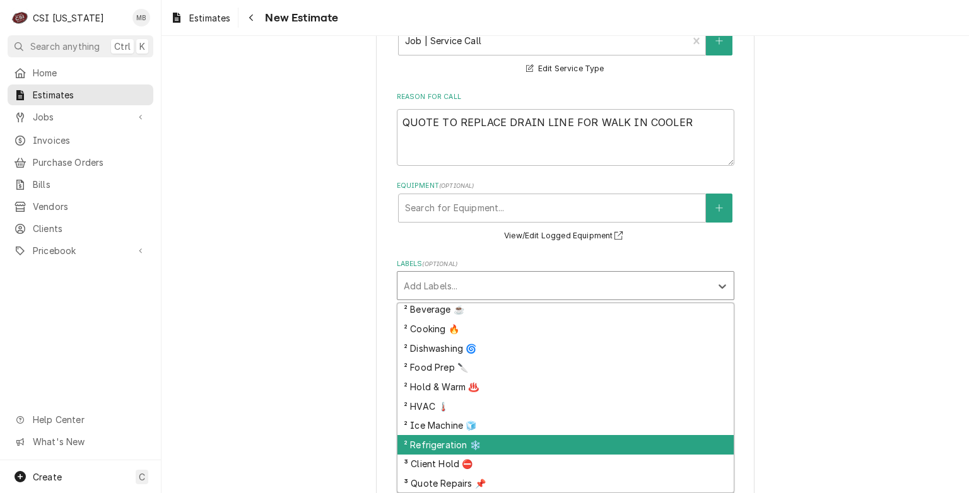
click at [459, 444] on div "² Refrigeration ❄️" at bounding box center [565, 445] width 336 height 20
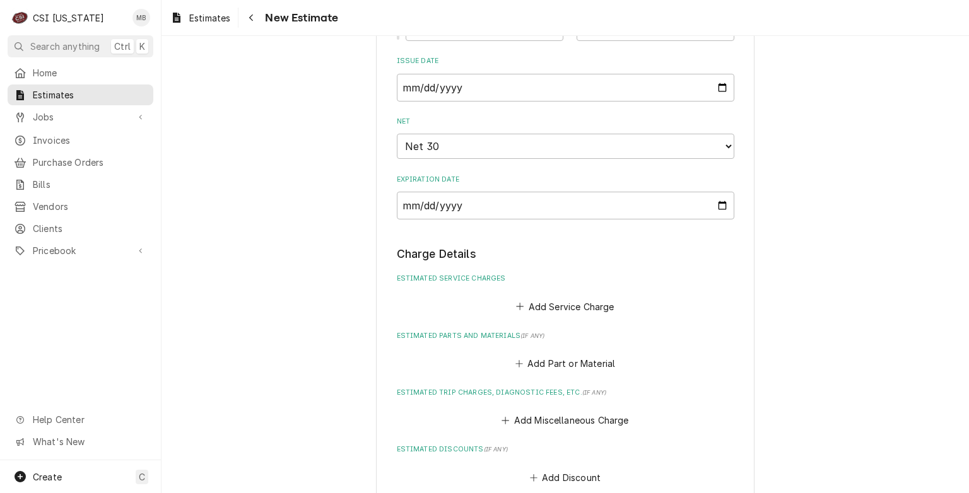
scroll to position [946, 0]
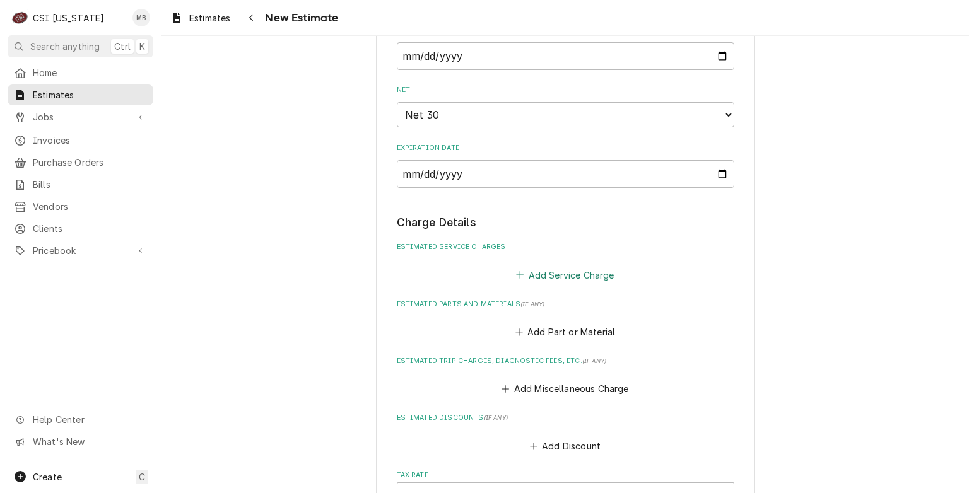
click at [526, 271] on button "Add Service Charge" at bounding box center [565, 275] width 102 height 18
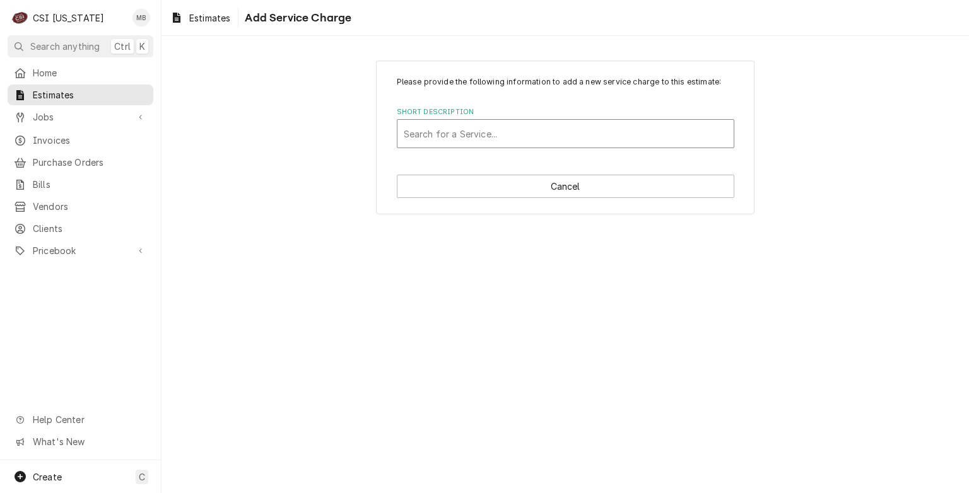
click at [534, 143] on div "Short Description" at bounding box center [566, 133] width 324 height 23
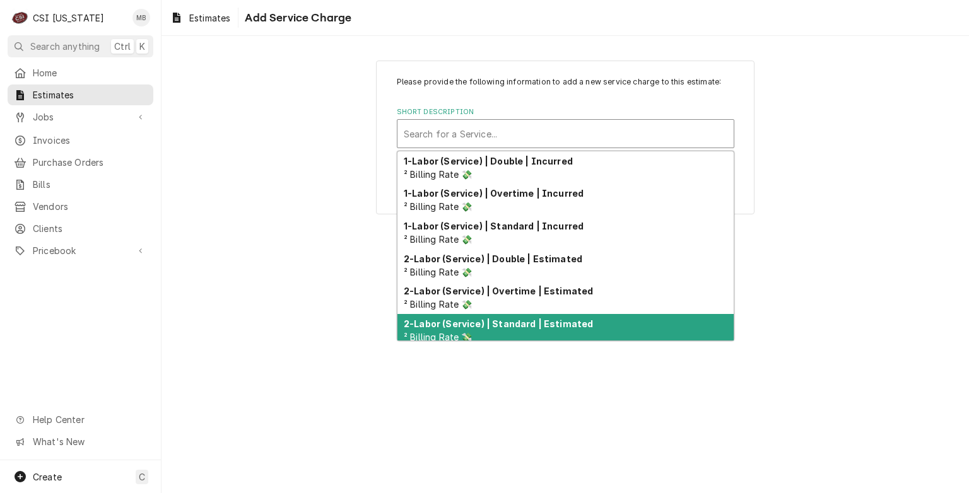
click at [525, 324] on strong "2-Labor (Service) | Standard | Estimated" at bounding box center [498, 324] width 189 height 11
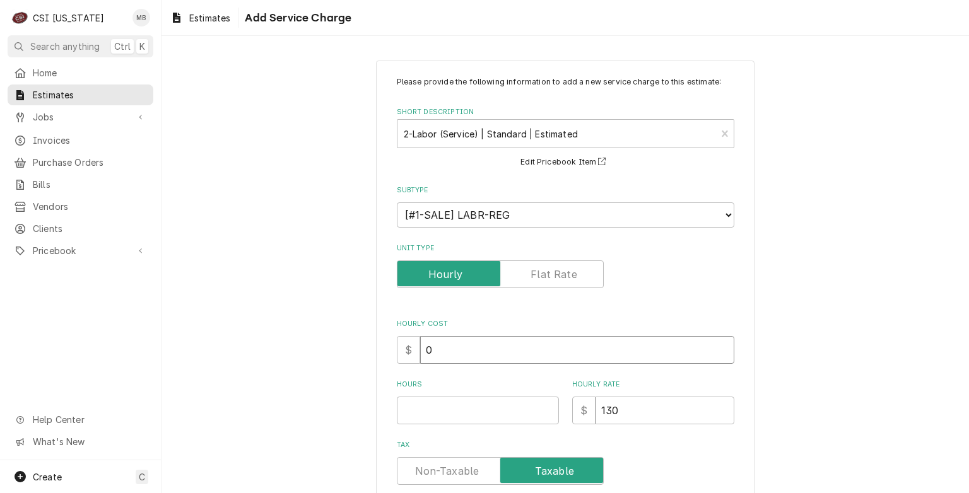
click at [485, 351] on input "0" at bounding box center [577, 350] width 314 height 28
click at [522, 415] on input "Hours" at bounding box center [478, 411] width 162 height 28
type textarea "x"
type input "0.5"
click at [543, 406] on input "0.5" at bounding box center [478, 411] width 162 height 28
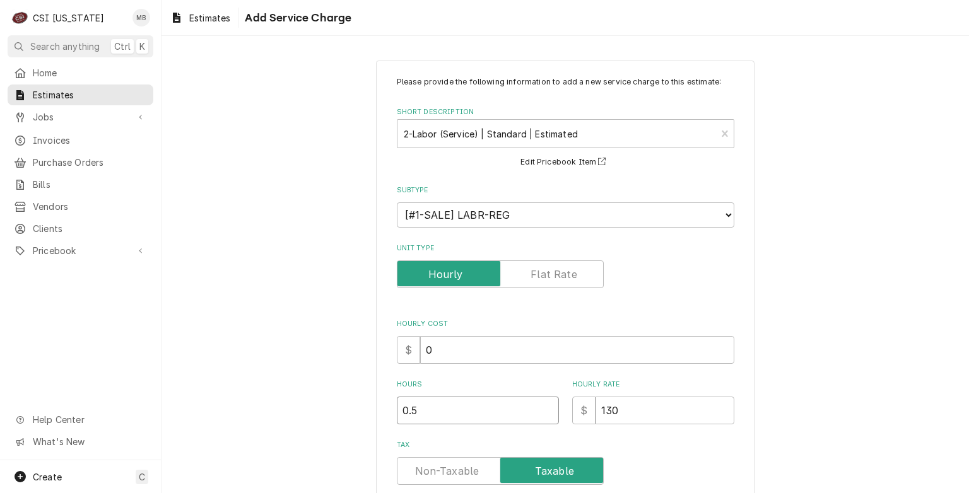
type textarea "x"
type input "1"
click at [543, 406] on input "1" at bounding box center [478, 411] width 162 height 28
type textarea "x"
type input "1.5"
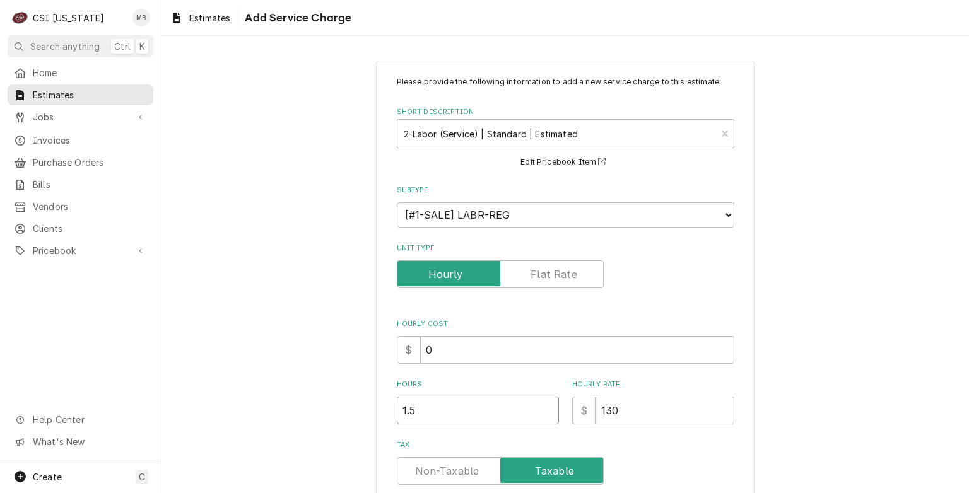
click at [543, 406] on input "1.5" at bounding box center [478, 411] width 162 height 28
type textarea "x"
type input "2"
click at [543, 406] on input "2" at bounding box center [478, 411] width 162 height 28
click at [543, 406] on input "2.5" at bounding box center [478, 411] width 162 height 28
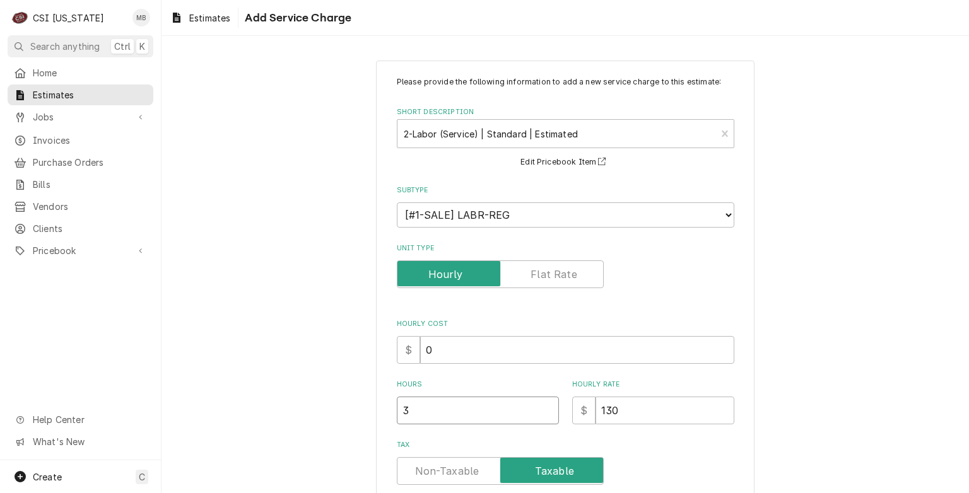
click at [543, 406] on input "3" at bounding box center [478, 411] width 162 height 28
click at [543, 406] on input "3.5" at bounding box center [478, 411] width 162 height 28
click at [543, 406] on input "4" at bounding box center [478, 411] width 162 height 28
click at [543, 406] on input "4.5" at bounding box center [478, 411] width 162 height 28
click at [543, 406] on input "5" at bounding box center [478, 411] width 162 height 28
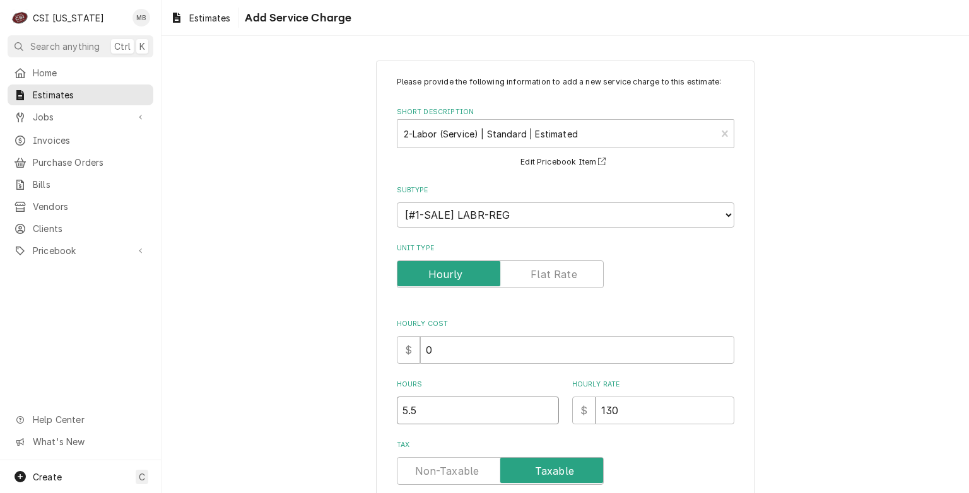
click at [543, 406] on input "5.5" at bounding box center [478, 411] width 162 height 28
click at [543, 406] on input "6" at bounding box center [478, 411] width 162 height 28
click at [664, 411] on input "130" at bounding box center [665, 411] width 139 height 28
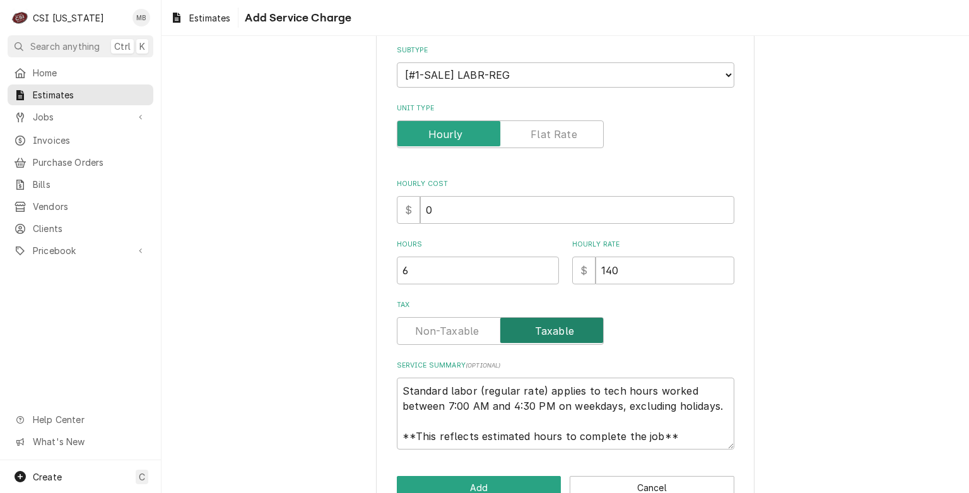
scroll to position [171, 0]
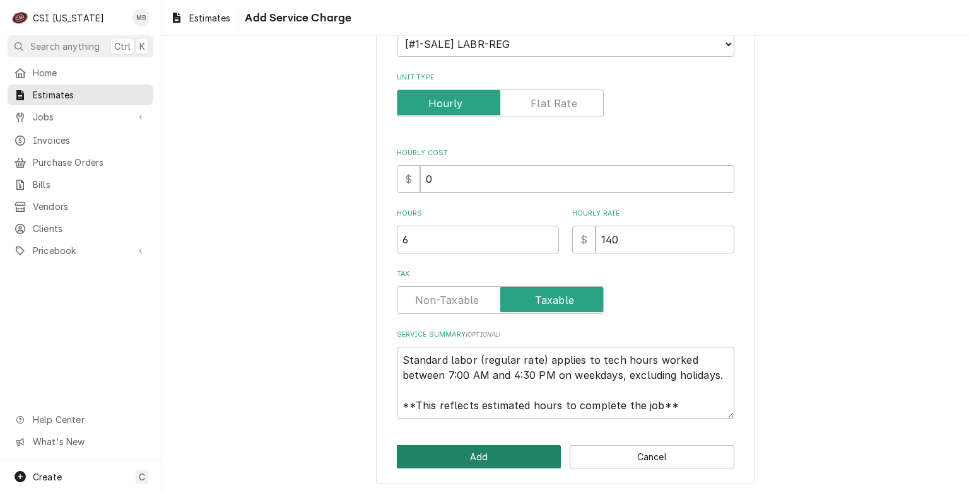
click at [516, 445] on button "Add" at bounding box center [479, 456] width 165 height 23
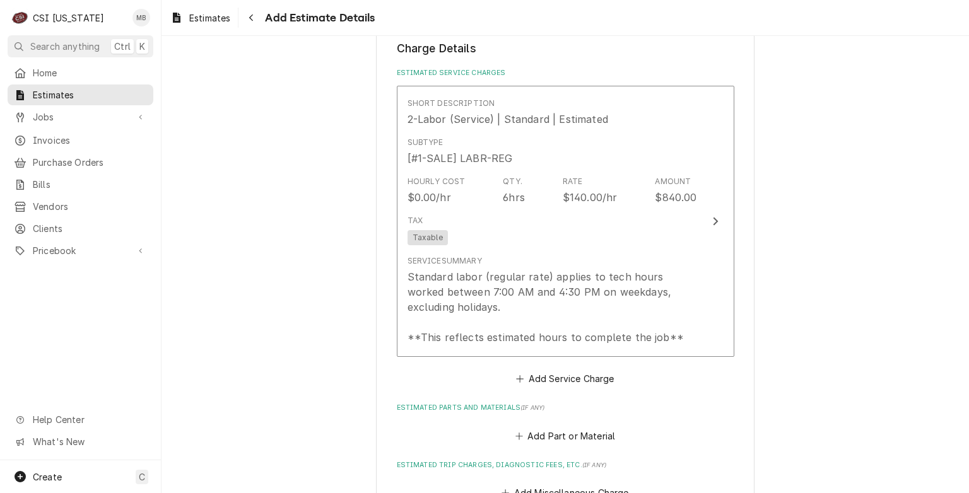
scroll to position [1247, 0]
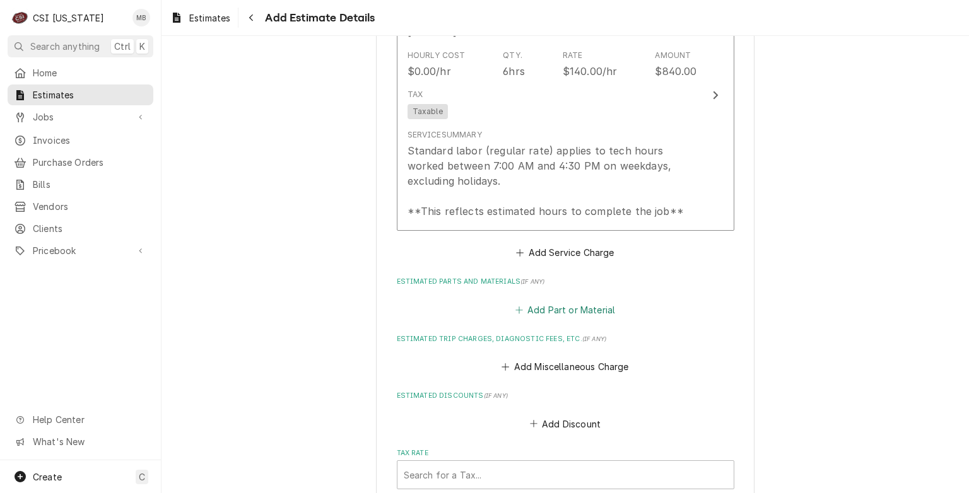
click at [571, 312] on button "Add Part or Material" at bounding box center [565, 310] width 104 height 18
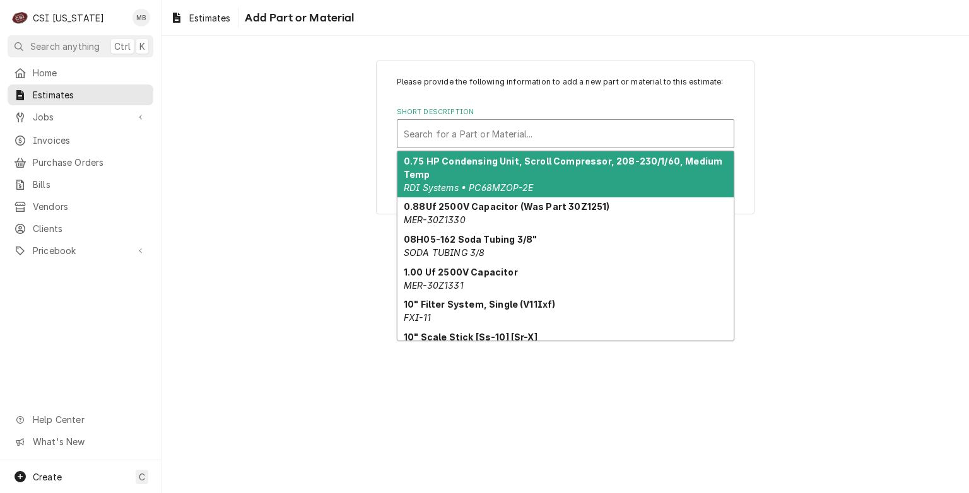
click at [550, 132] on div "Short Description" at bounding box center [566, 133] width 324 height 23
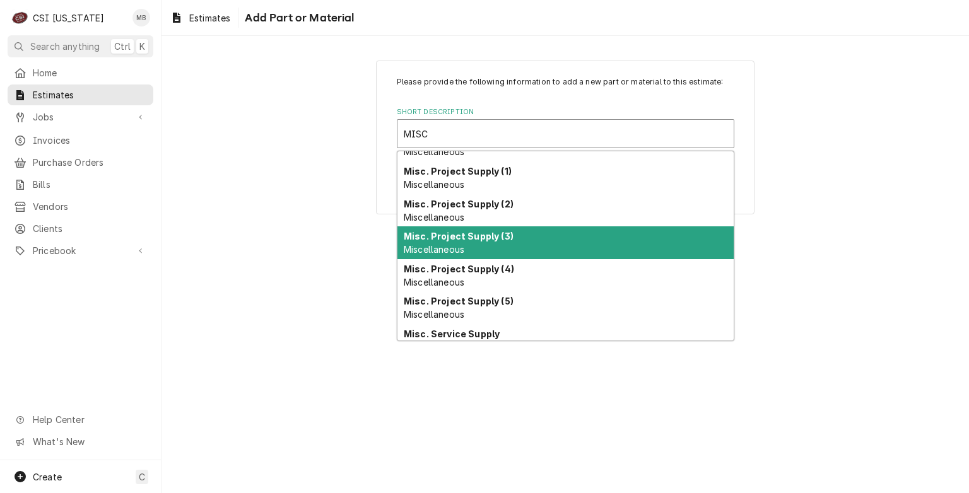
scroll to position [63, 0]
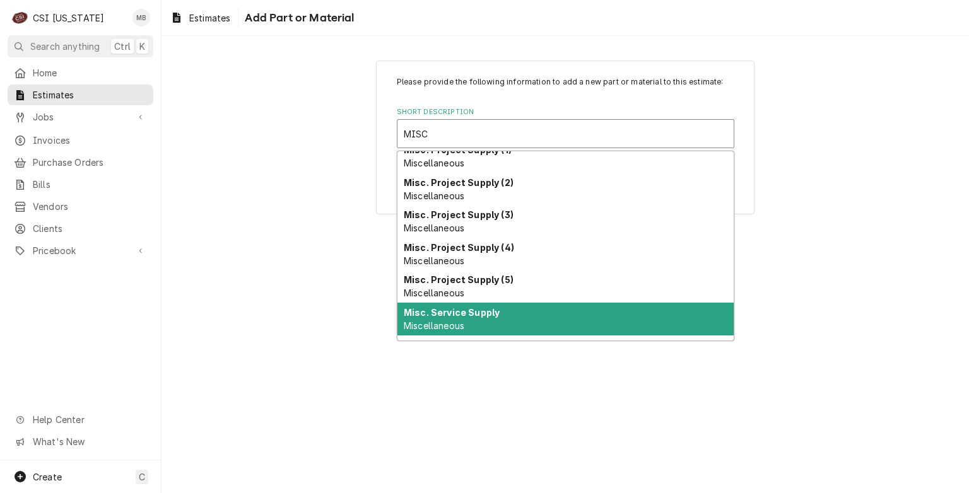
click at [474, 312] on strong "Misc. Service Supply" at bounding box center [452, 312] width 96 height 11
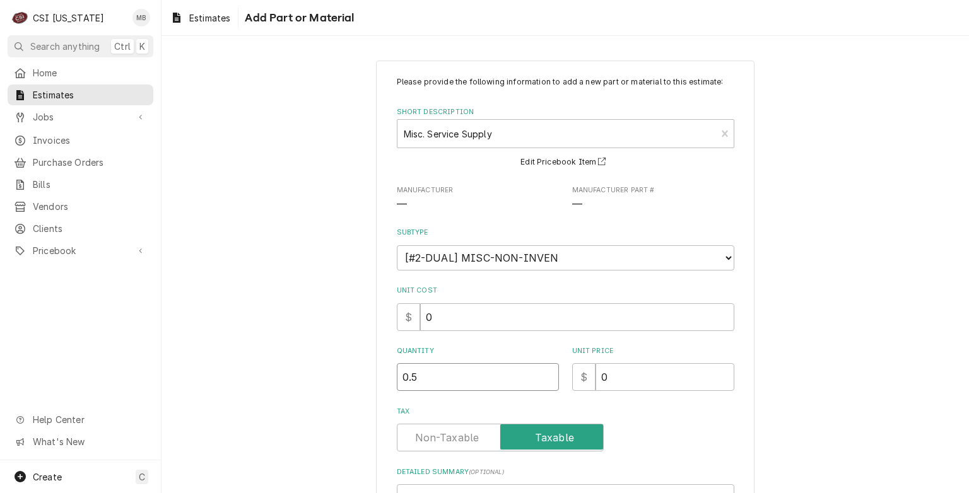
click at [540, 373] on input "0.5" at bounding box center [478, 377] width 162 height 28
click at [545, 373] on input "1" at bounding box center [478, 377] width 162 height 28
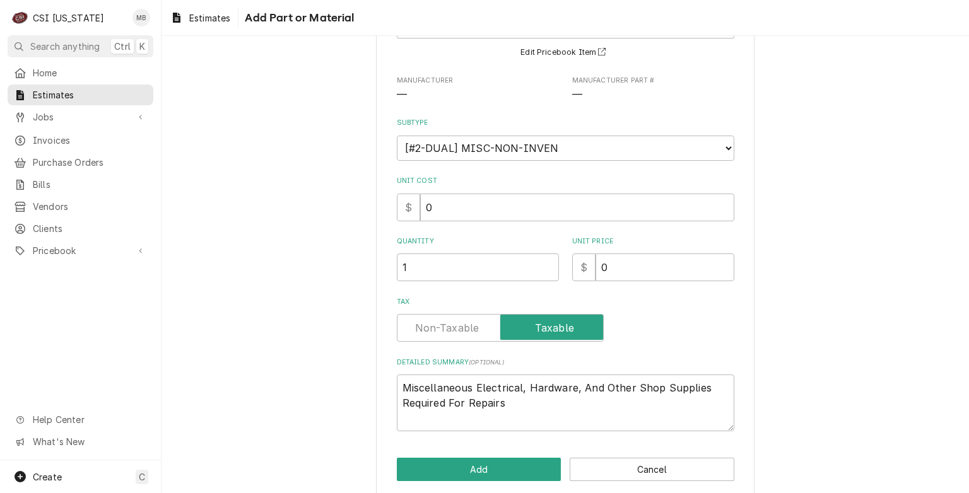
scroll to position [122, 0]
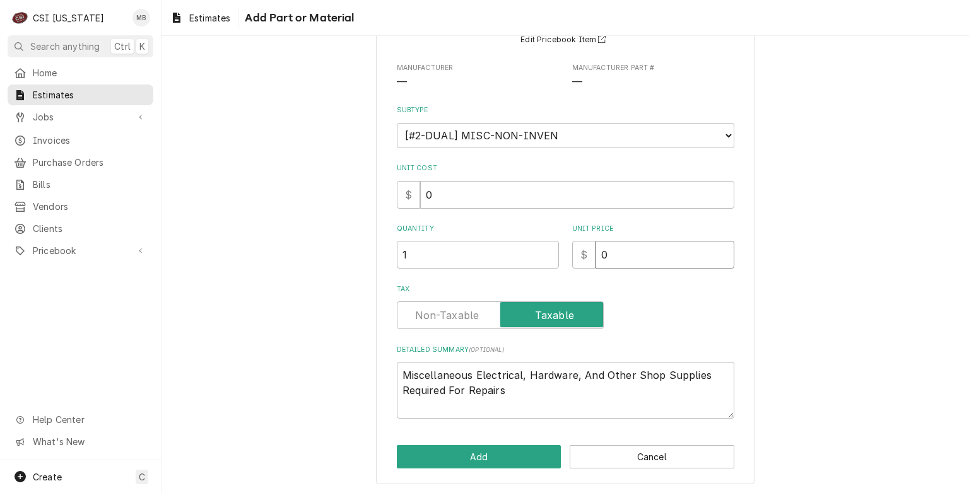
click at [615, 251] on input "0" at bounding box center [665, 255] width 139 height 28
click at [507, 466] on button "Add" at bounding box center [479, 456] width 165 height 23
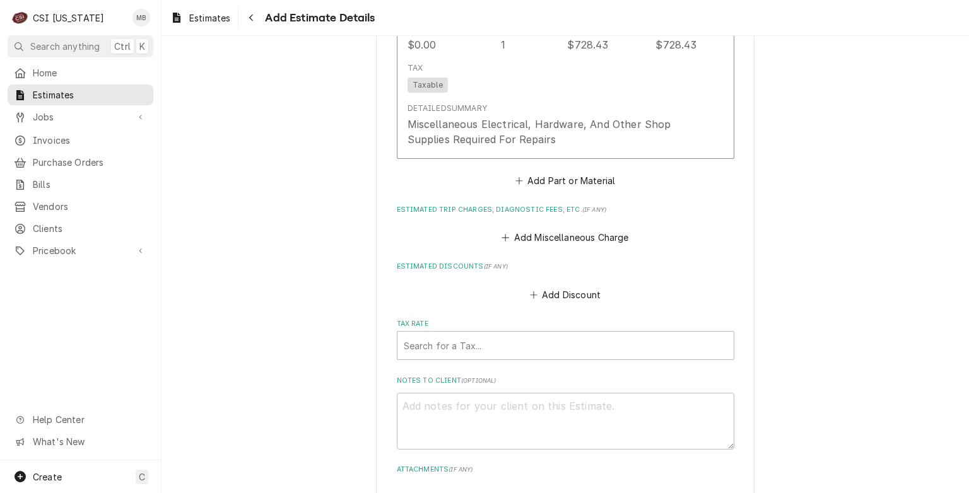
scroll to position [1649, 0]
click at [580, 228] on button "Add Miscellaneous Charge" at bounding box center [565, 237] width 131 height 18
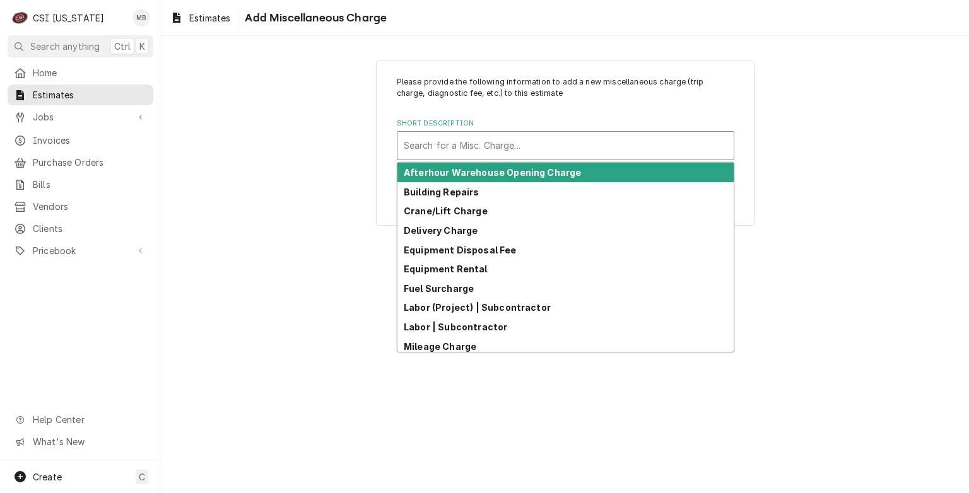
click at [580, 146] on div "Short Description" at bounding box center [566, 145] width 324 height 23
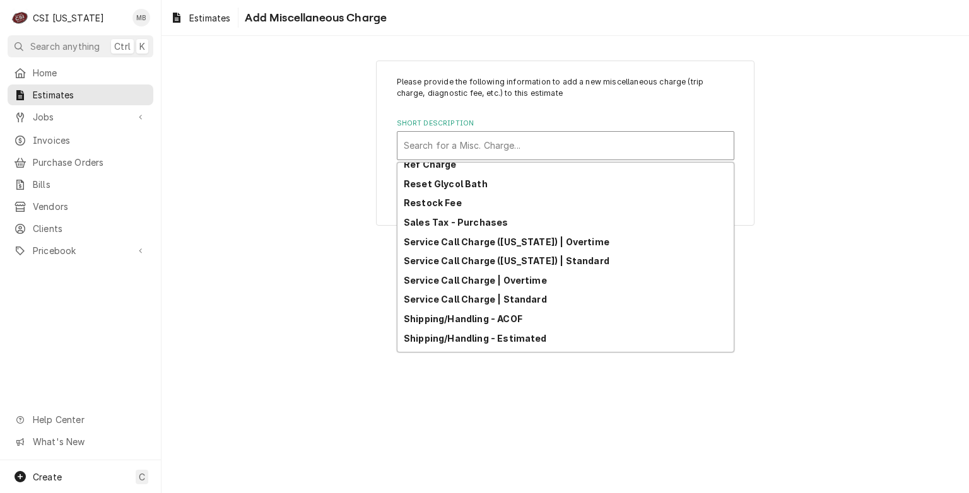
scroll to position [323, 0]
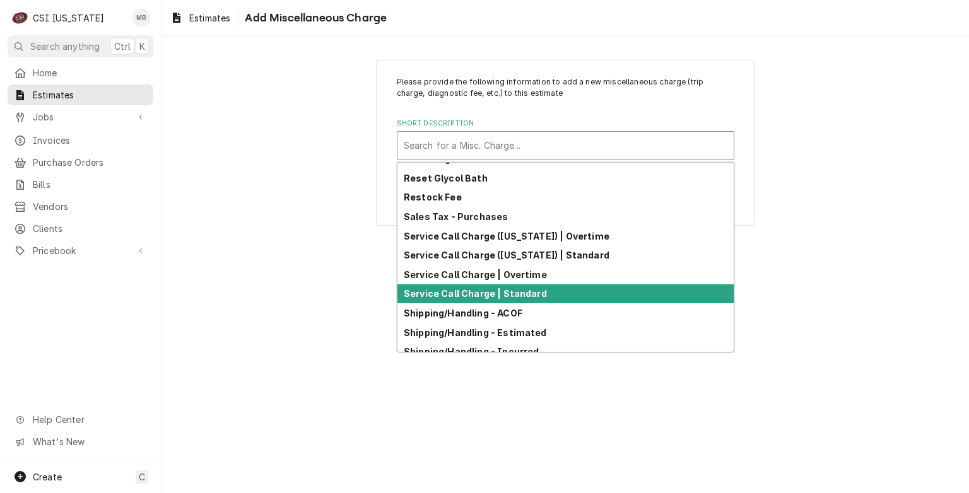
click at [521, 292] on strong "Service Call Charge | Standard" at bounding box center [475, 293] width 143 height 11
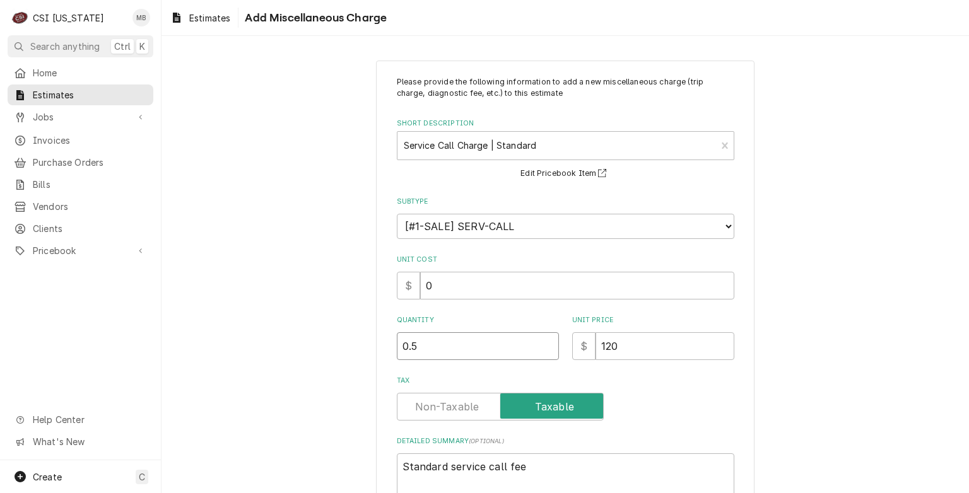
click at [539, 341] on input "0.5" at bounding box center [478, 346] width 162 height 28
click at [539, 341] on input "1" at bounding box center [478, 346] width 162 height 28
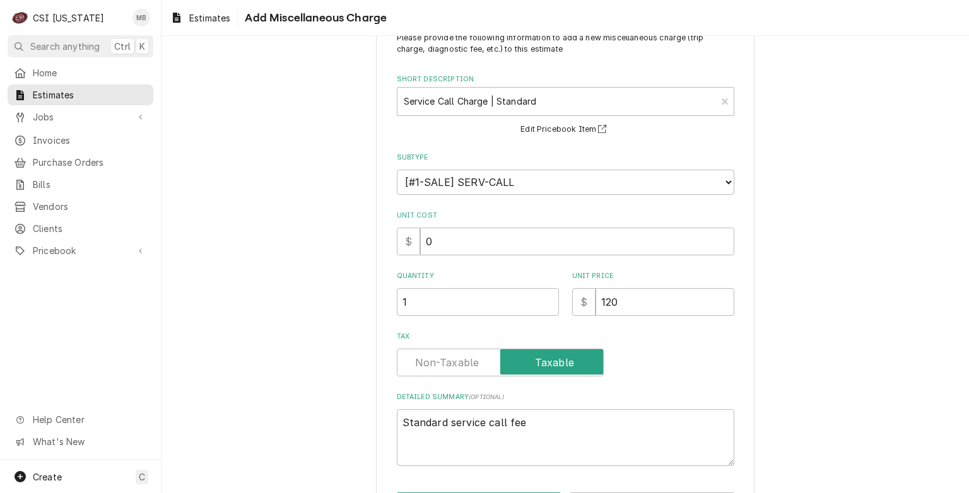
scroll to position [91, 0]
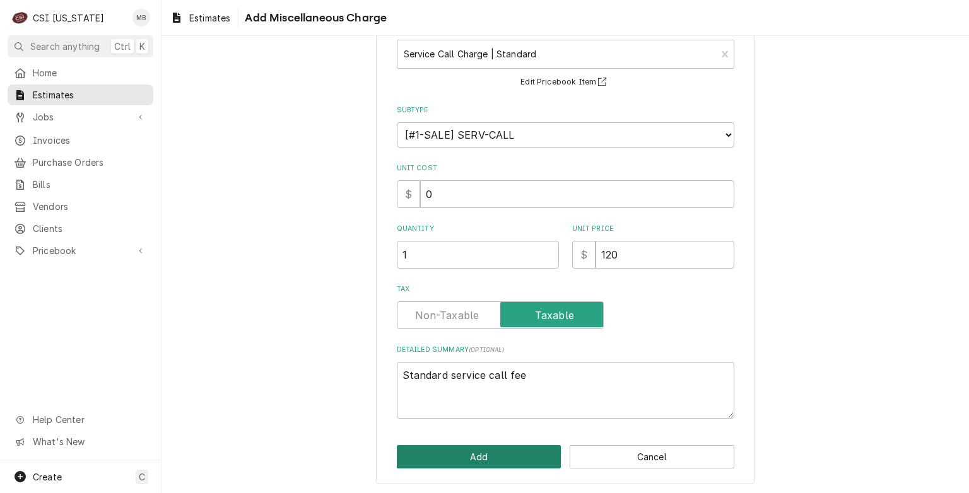
click at [503, 454] on button "Add" at bounding box center [479, 456] width 165 height 23
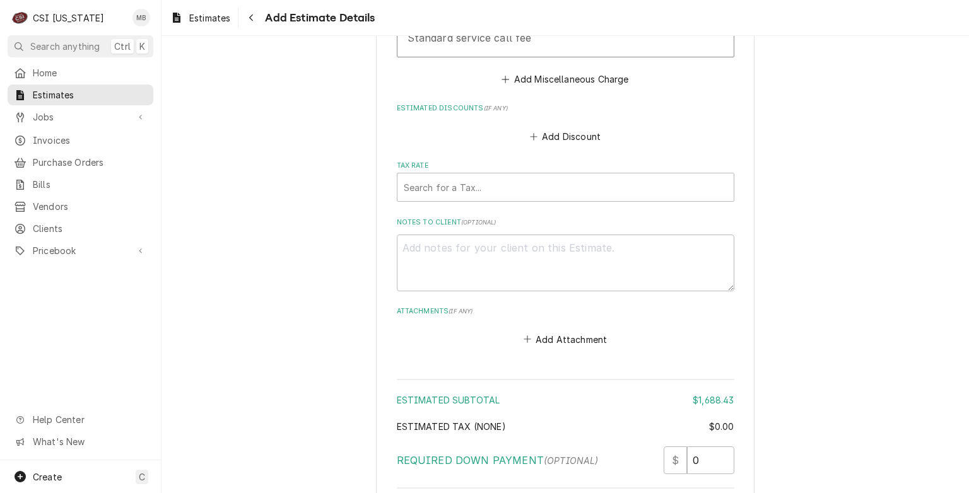
scroll to position [2090, 0]
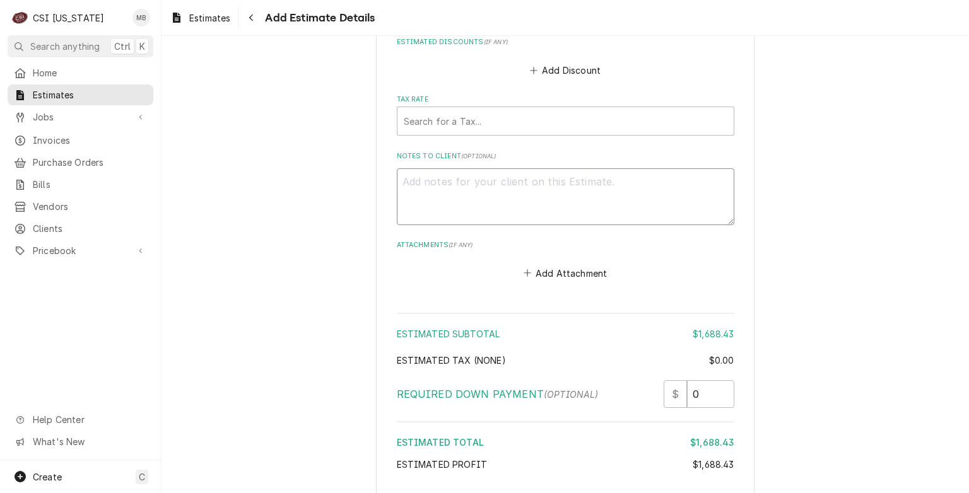
click at [408, 175] on textarea "Notes to Client ( optional )" at bounding box center [566, 196] width 338 height 57
click at [397, 174] on textarea "DRAIN IN WALK IN COOLER IS S" at bounding box center [566, 196] width 338 height 57
click at [613, 182] on textarea "COPPER DRAIN IN WALK IN COOLER IS S" at bounding box center [566, 196] width 338 height 57
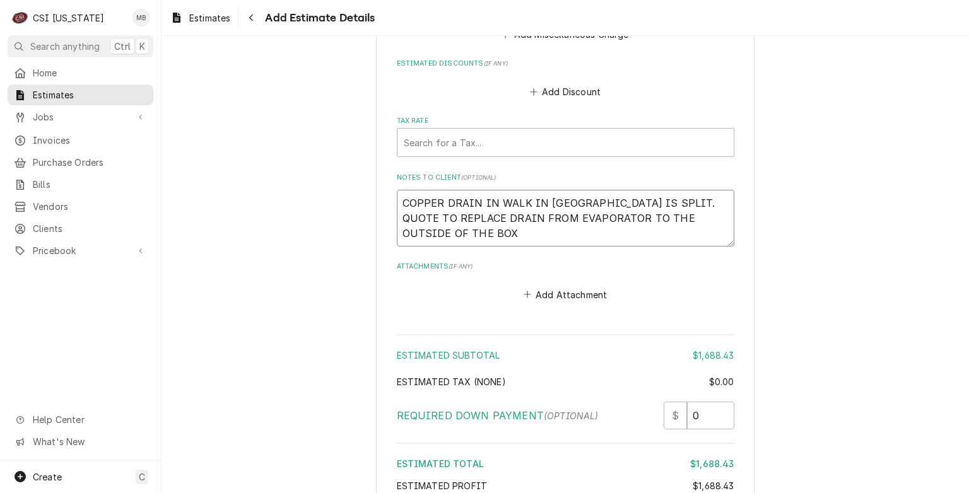
scroll to position [1964, 0]
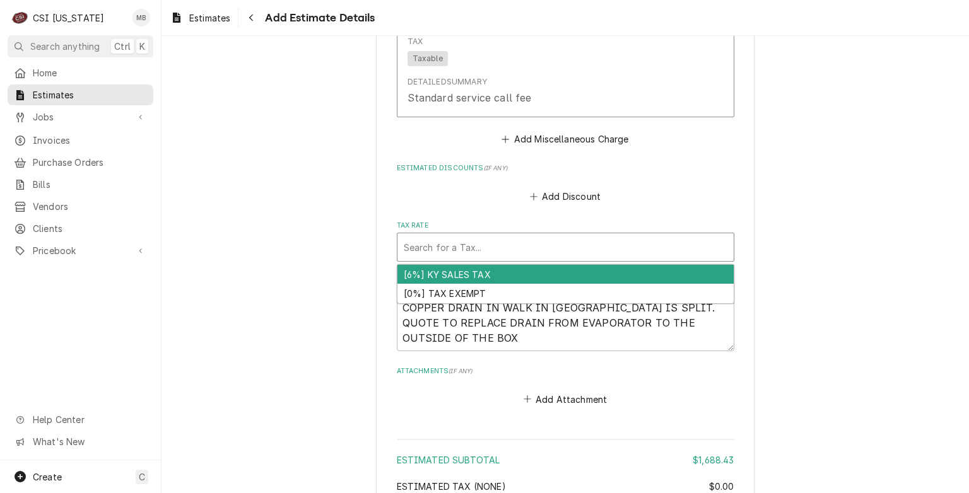
click at [527, 244] on div "Tax Rate" at bounding box center [566, 247] width 324 height 23
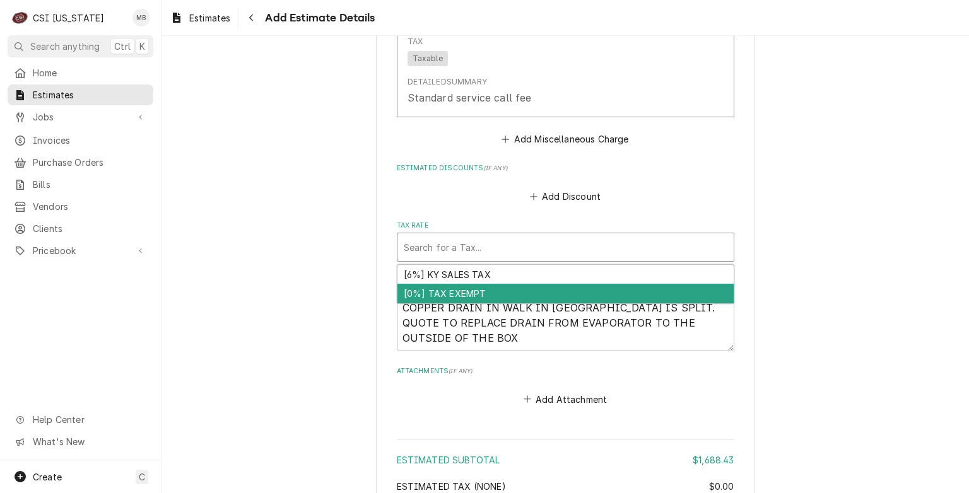
click at [494, 289] on div "[0%] TAX EXEMPT" at bounding box center [565, 294] width 336 height 20
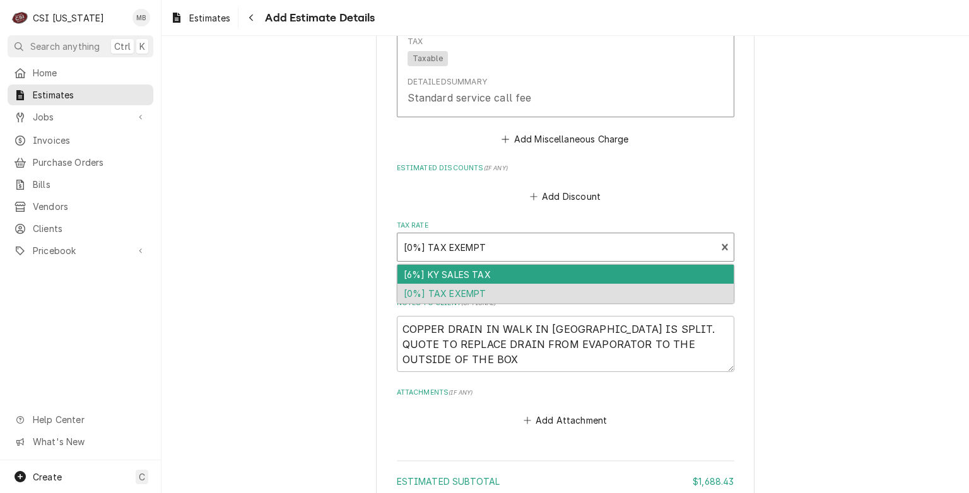
click at [505, 244] on div "Tax Rate" at bounding box center [557, 247] width 307 height 23
click at [498, 268] on div "[6%] KY SALES TAX" at bounding box center [565, 275] width 336 height 20
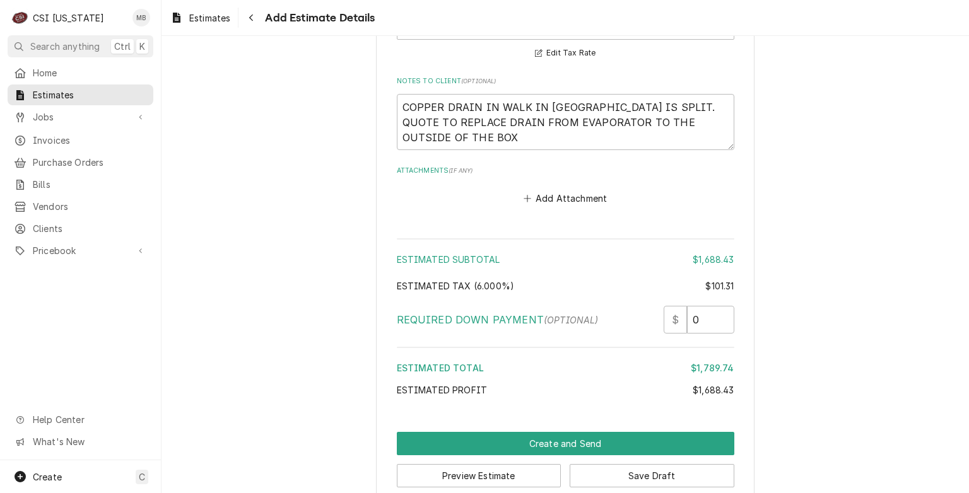
scroll to position [2202, 0]
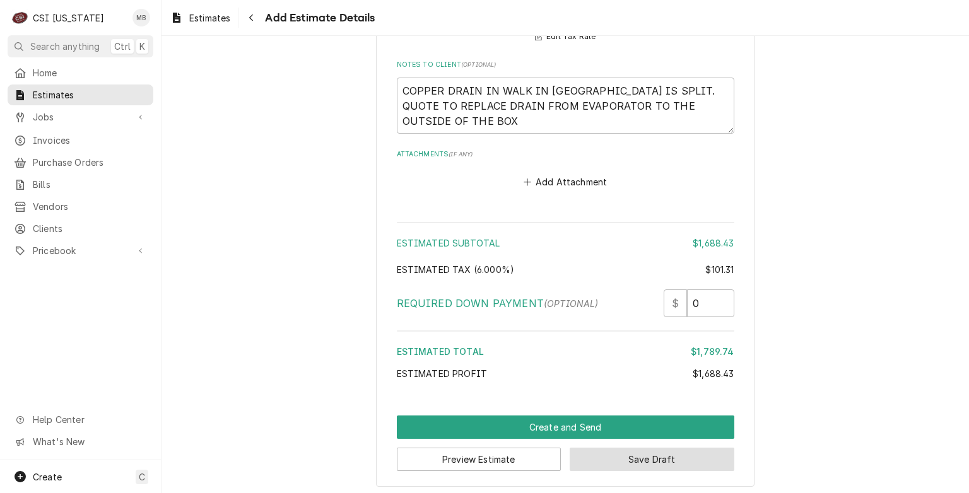
click at [624, 453] on button "Save Draft" at bounding box center [652, 459] width 165 height 23
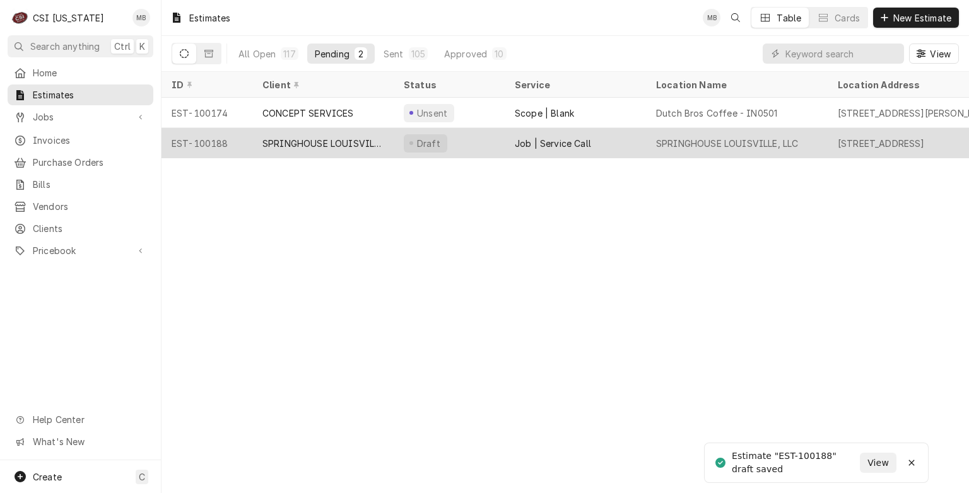
click at [363, 141] on div "SPRINGHOUSE LOUISVILLE, LLC" at bounding box center [322, 143] width 121 height 13
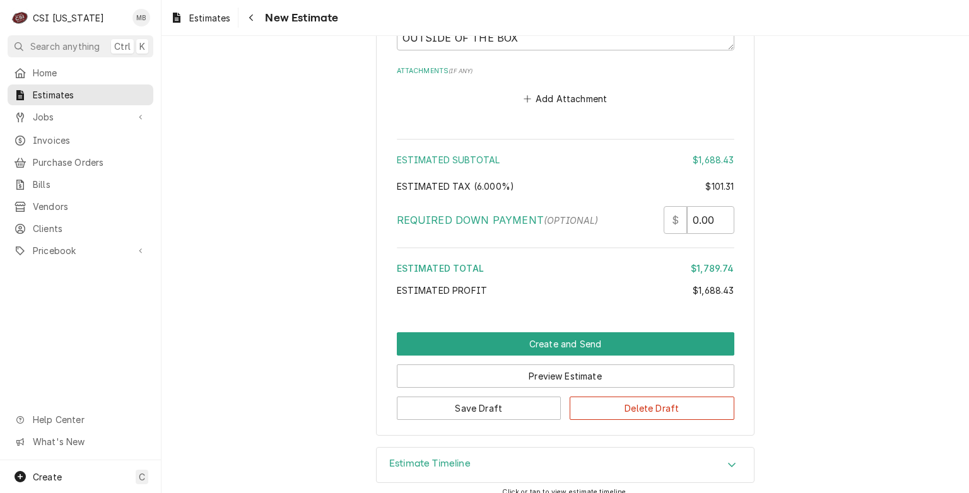
scroll to position [2294, 0]
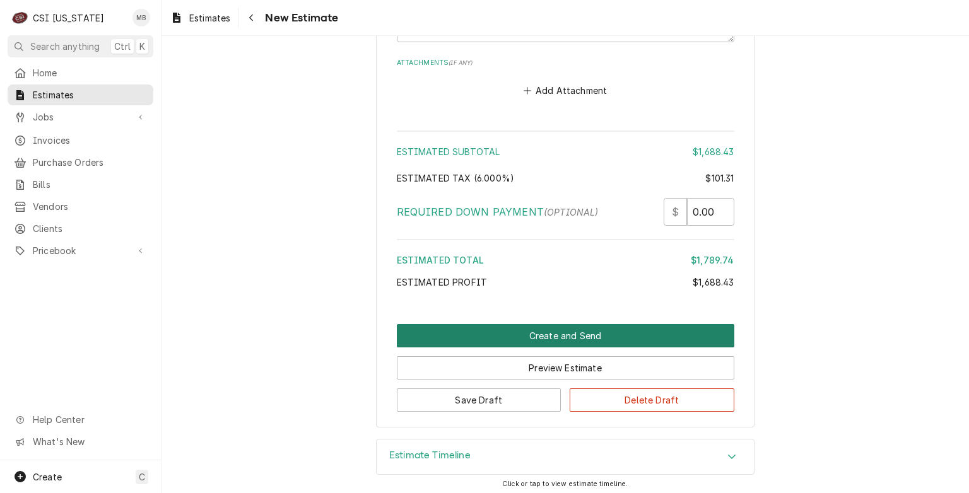
click at [534, 332] on button "Create and Send" at bounding box center [566, 335] width 338 height 23
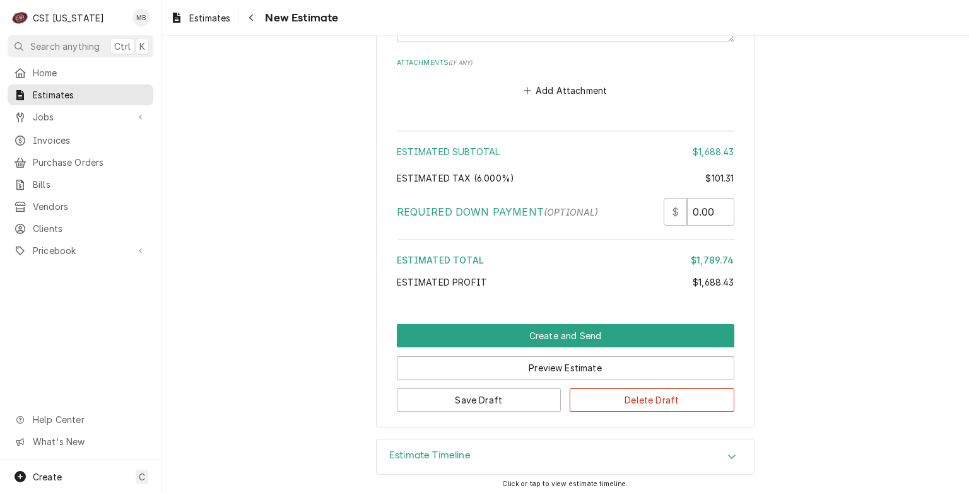
scroll to position [2255, 0]
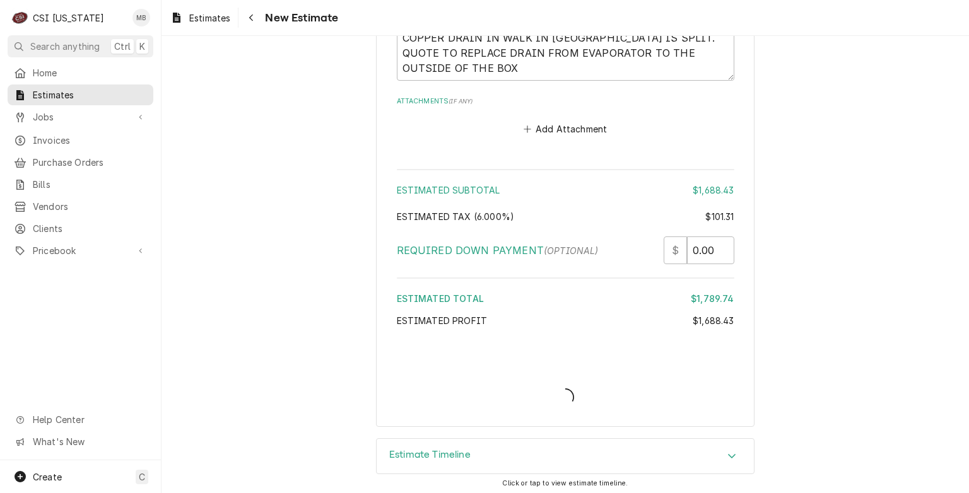
type textarea "x"
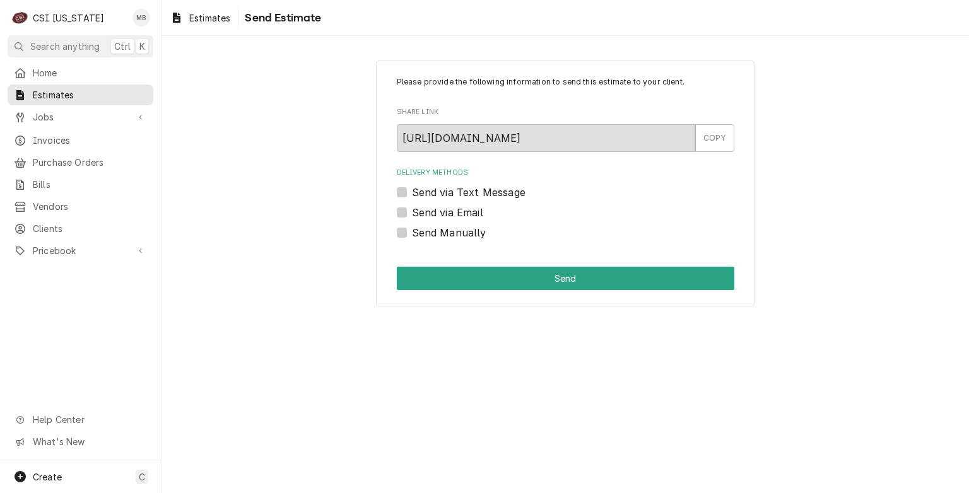
click at [468, 214] on label "Send via Email" at bounding box center [447, 212] width 71 height 15
click at [468, 214] on input "Send via Email" at bounding box center [581, 219] width 338 height 28
checkbox input "true"
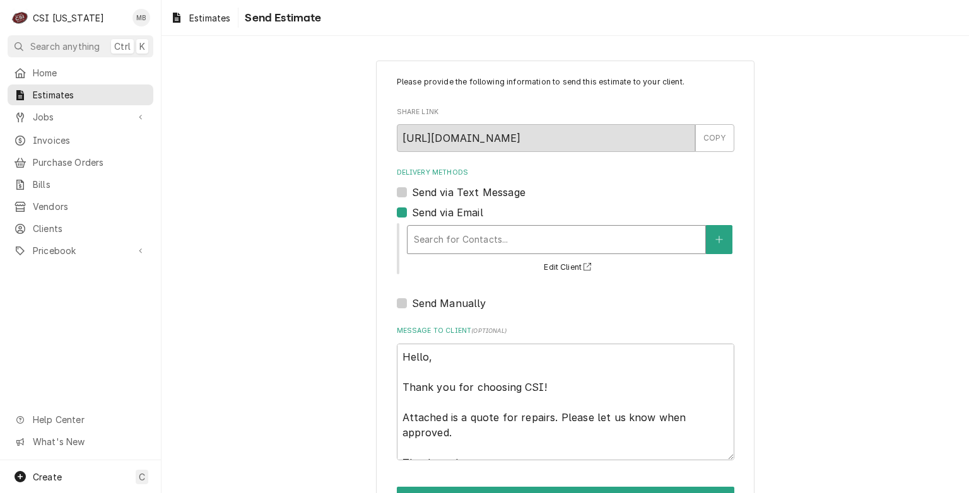
click at [459, 240] on div "Delivery Methods" at bounding box center [556, 239] width 285 height 23
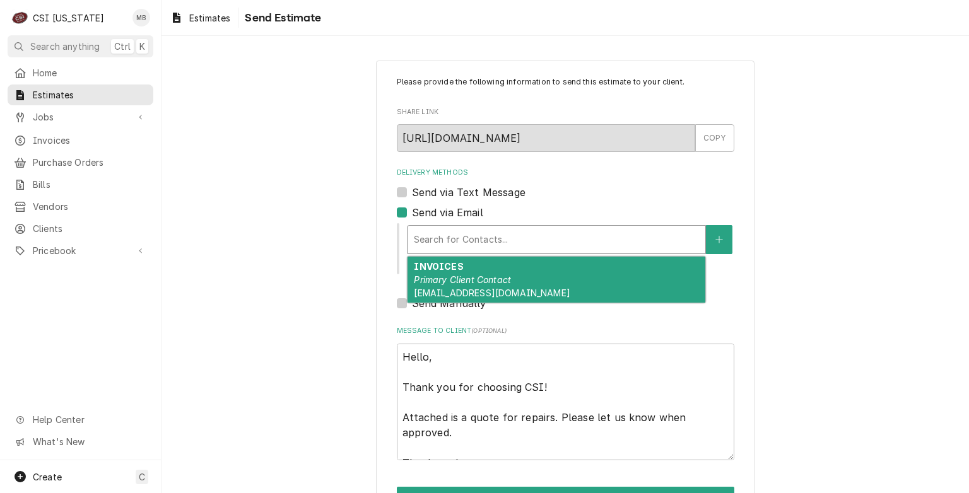
click at [467, 282] on em "Primary Client Contact" at bounding box center [462, 279] width 97 height 11
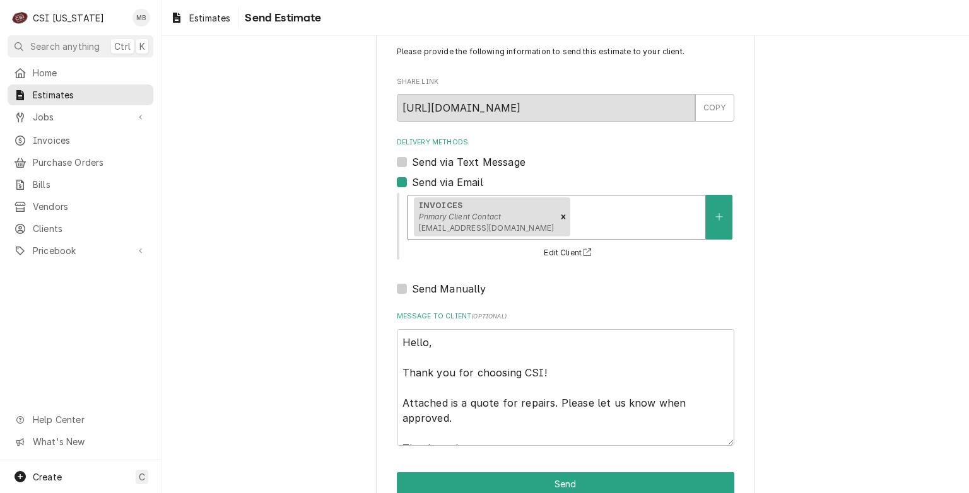
scroll to position [59, 0]
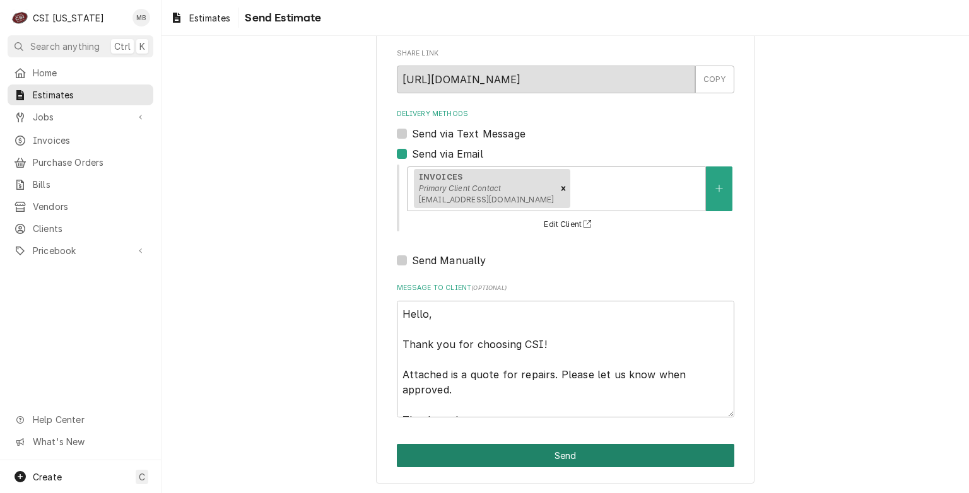
click at [536, 457] on button "Send" at bounding box center [566, 455] width 338 height 23
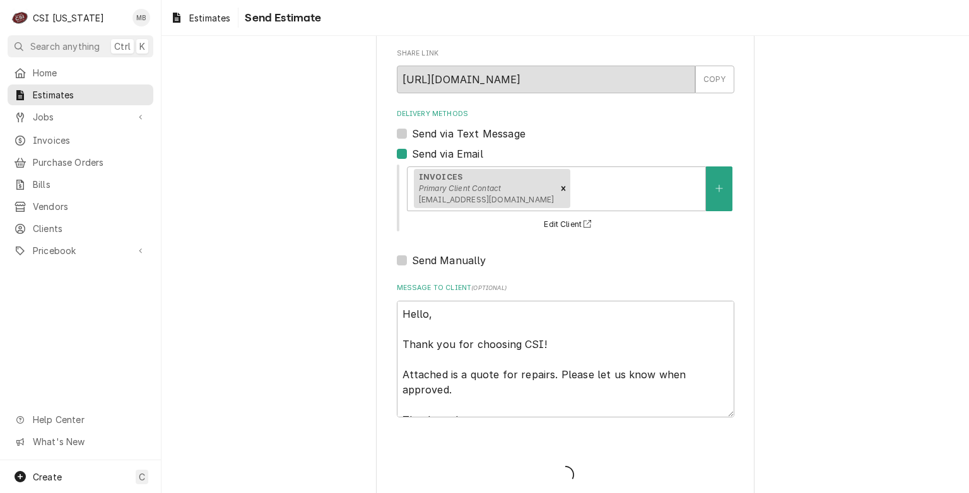
type textarea "x"
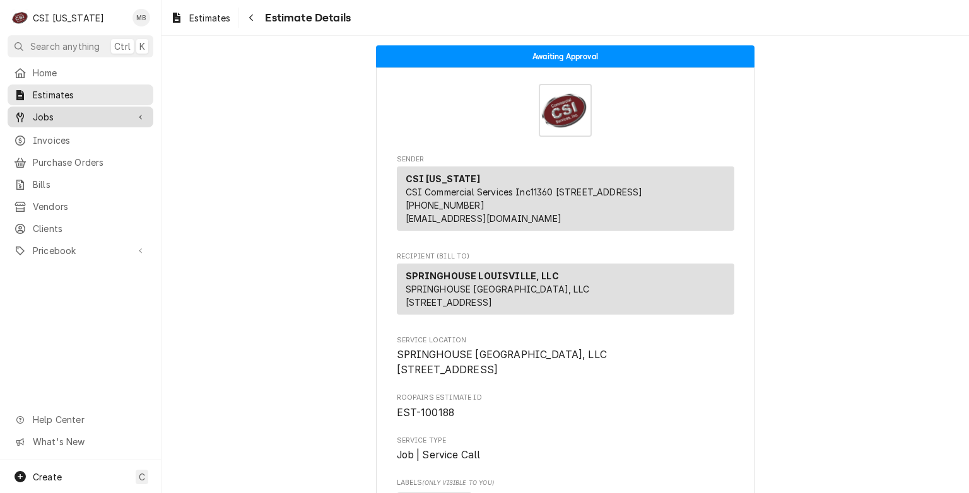
click at [56, 115] on span "Jobs" at bounding box center [80, 116] width 95 height 13
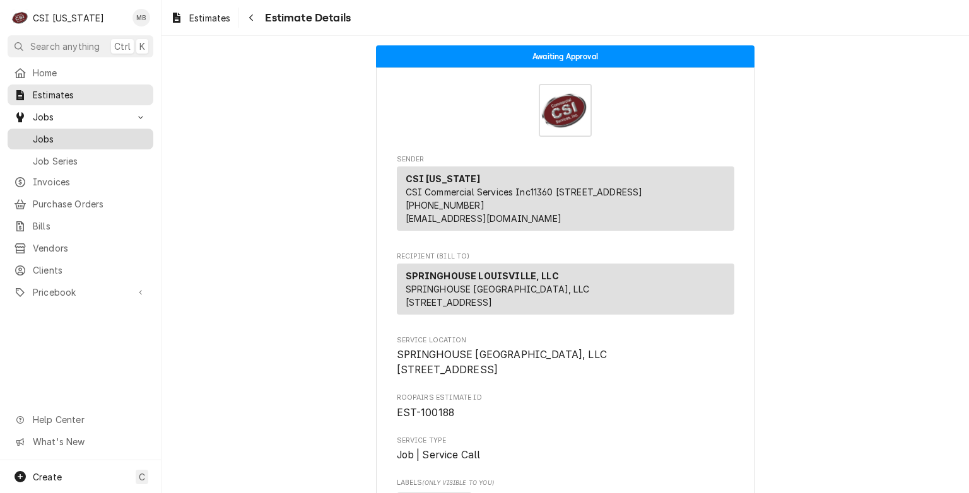
click at [58, 139] on span "Jobs" at bounding box center [90, 138] width 114 height 13
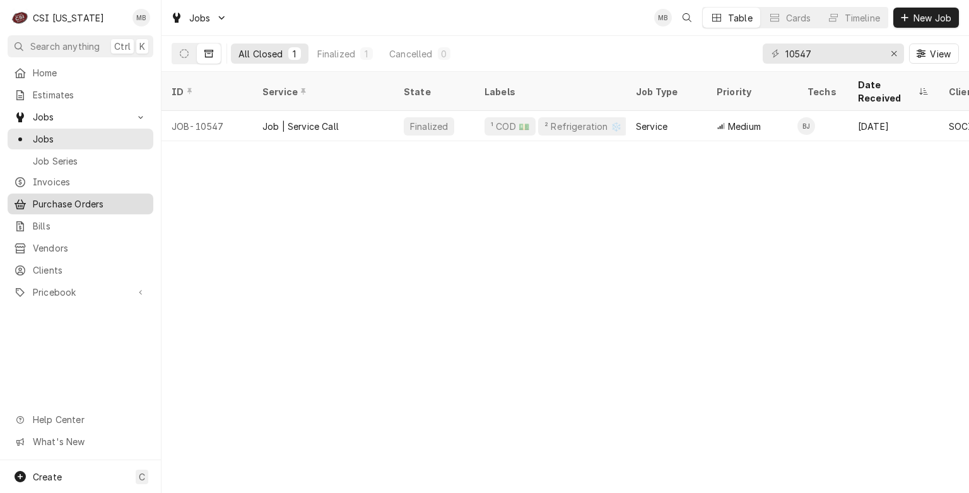
click at [43, 197] on span "Purchase Orders" at bounding box center [90, 203] width 114 height 13
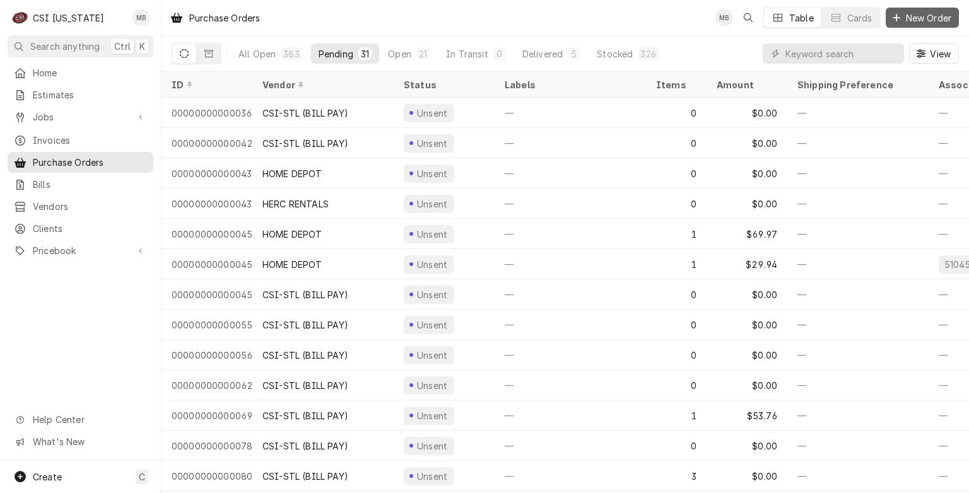
click at [929, 13] on span "New Order" at bounding box center [928, 17] width 50 height 13
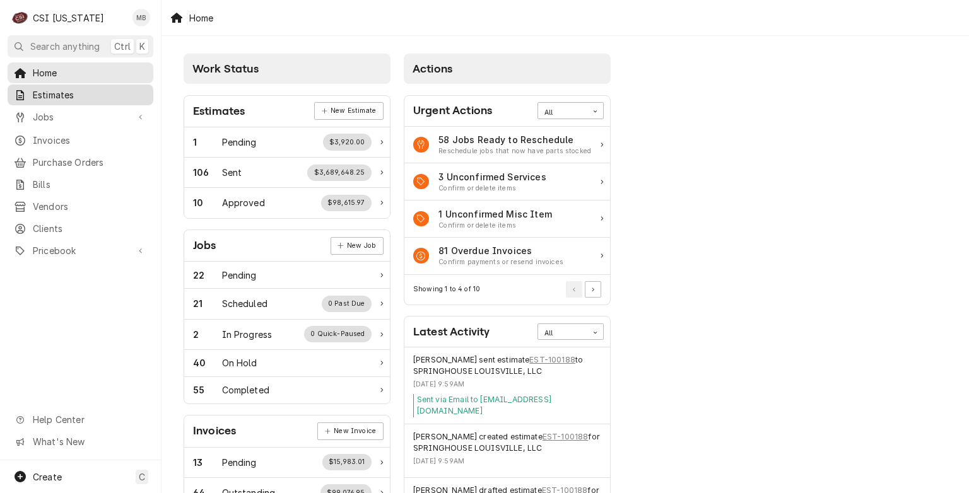
click at [52, 96] on span "Estimates" at bounding box center [90, 94] width 114 height 13
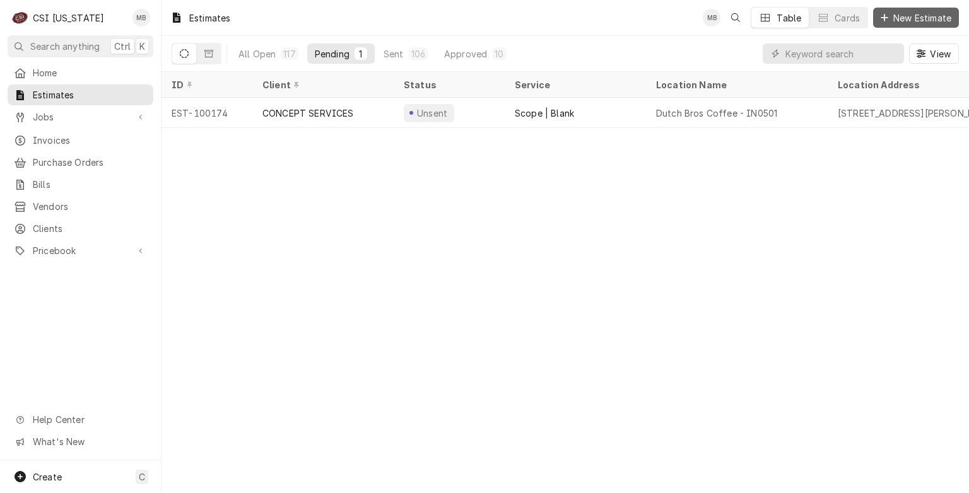
click at [923, 16] on span "New Estimate" at bounding box center [922, 17] width 63 height 13
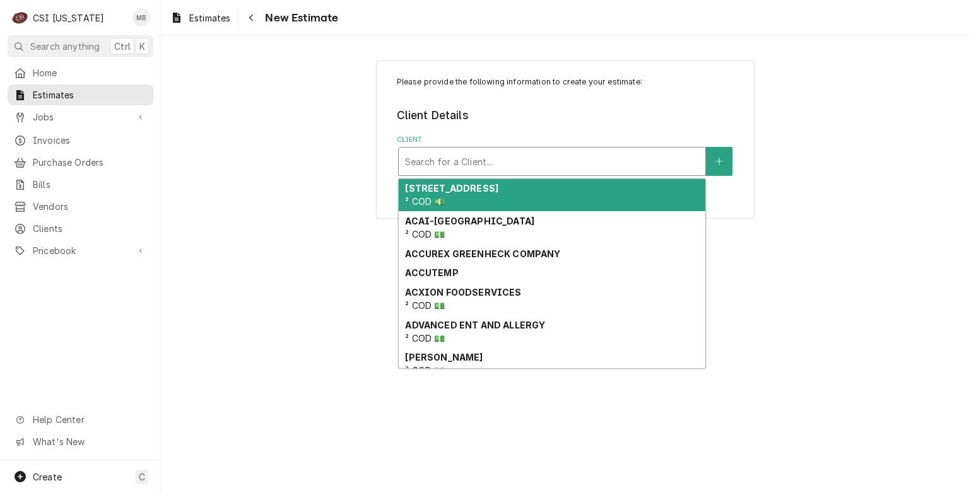
click at [445, 163] on div "Client" at bounding box center [552, 161] width 294 height 23
click at [510, 167] on div "Client" at bounding box center [552, 161] width 294 height 23
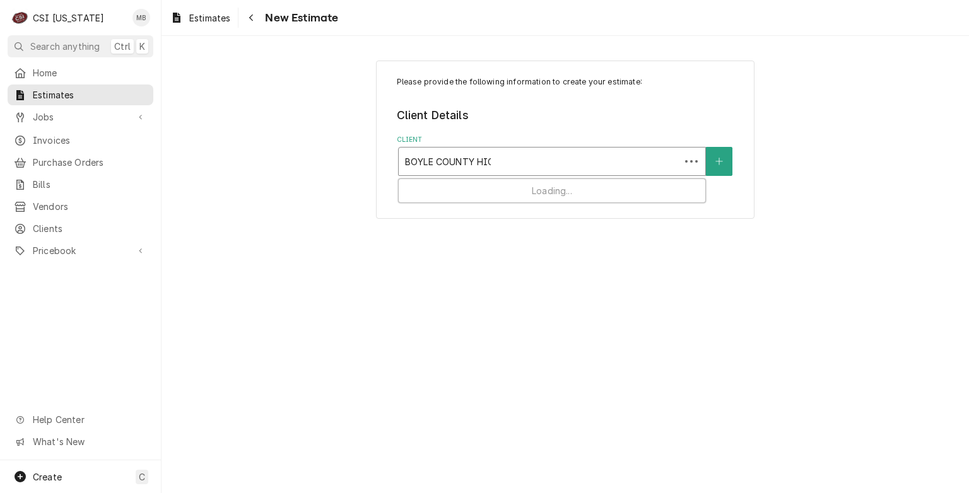
type input "[GEOGRAPHIC_DATA]"
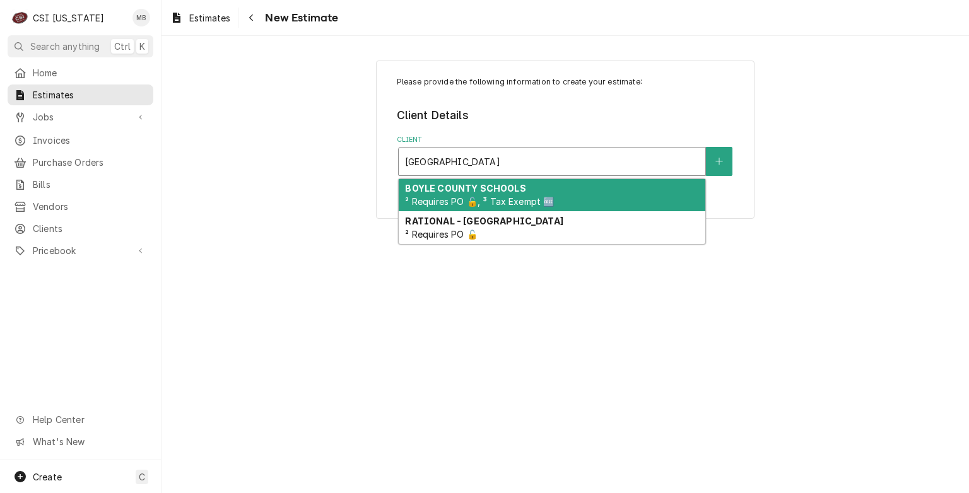
click at [486, 203] on span "² Requires PO 🔓, ³ Tax Exempt 🆓" at bounding box center [479, 201] width 149 height 11
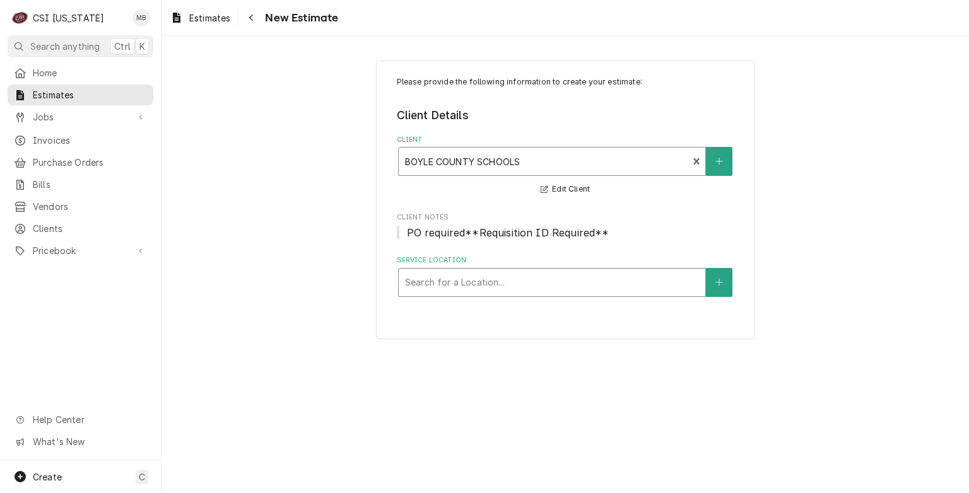
click at [473, 291] on div "Service Location" at bounding box center [552, 282] width 294 height 23
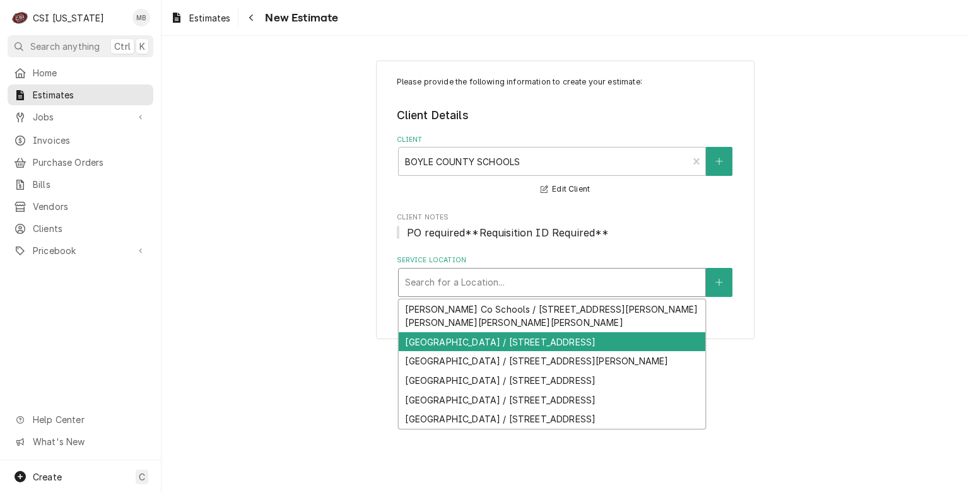
click at [436, 339] on div "[GEOGRAPHIC_DATA] / [STREET_ADDRESS]" at bounding box center [552, 342] width 307 height 20
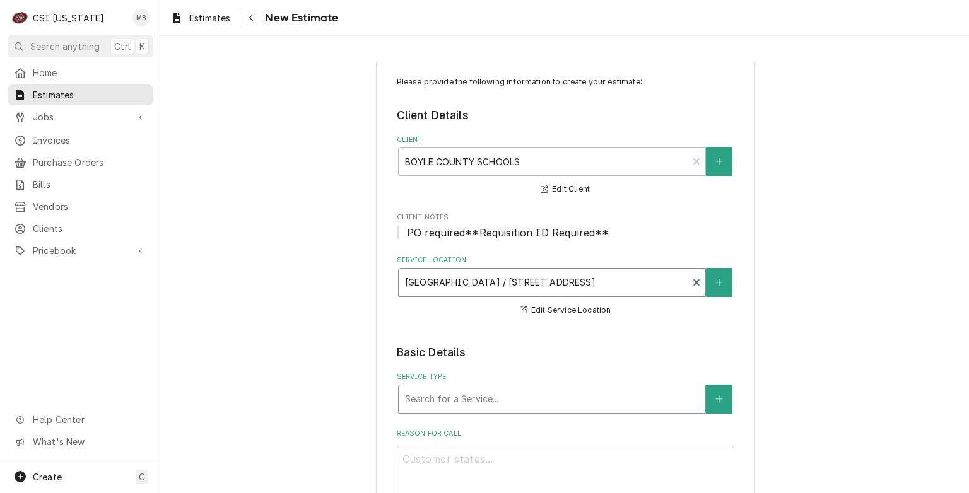
click at [510, 392] on div "Service Type" at bounding box center [552, 399] width 294 height 23
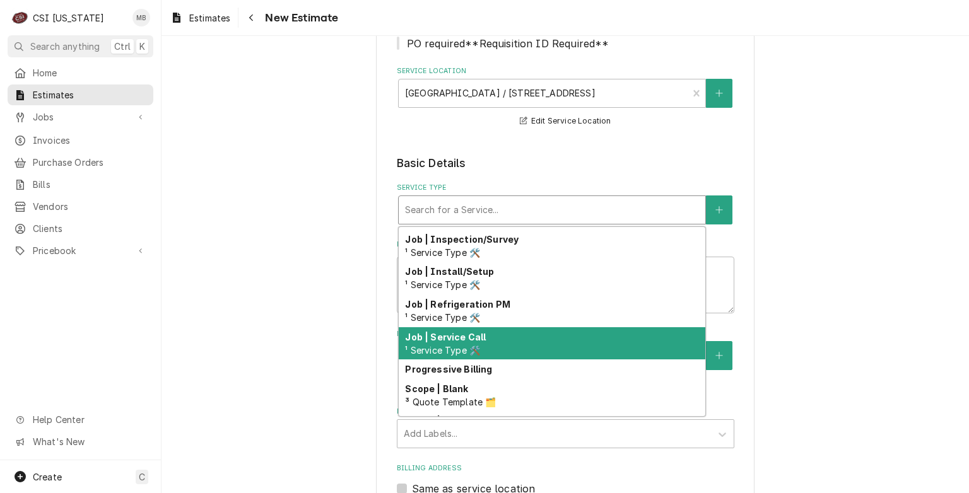
scroll to position [734, 0]
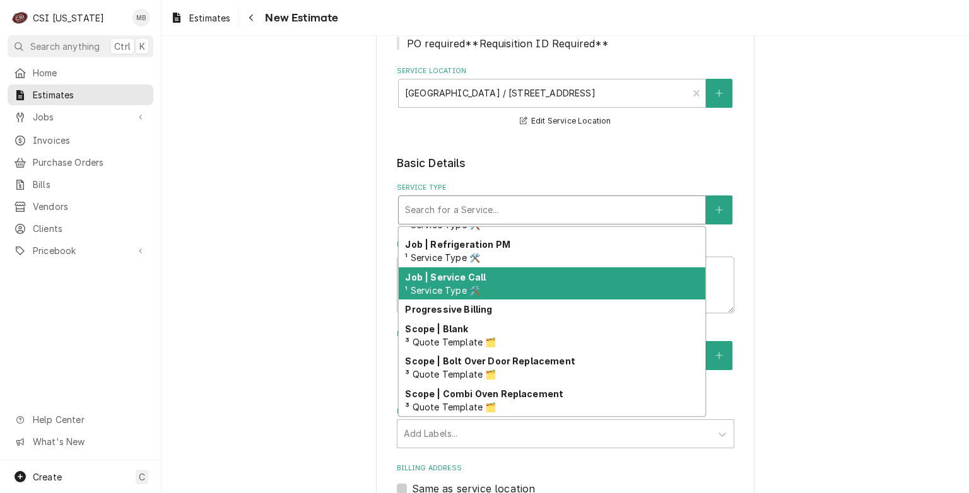
click at [462, 285] on span "¹ Service Type 🛠️" at bounding box center [442, 290] width 75 height 11
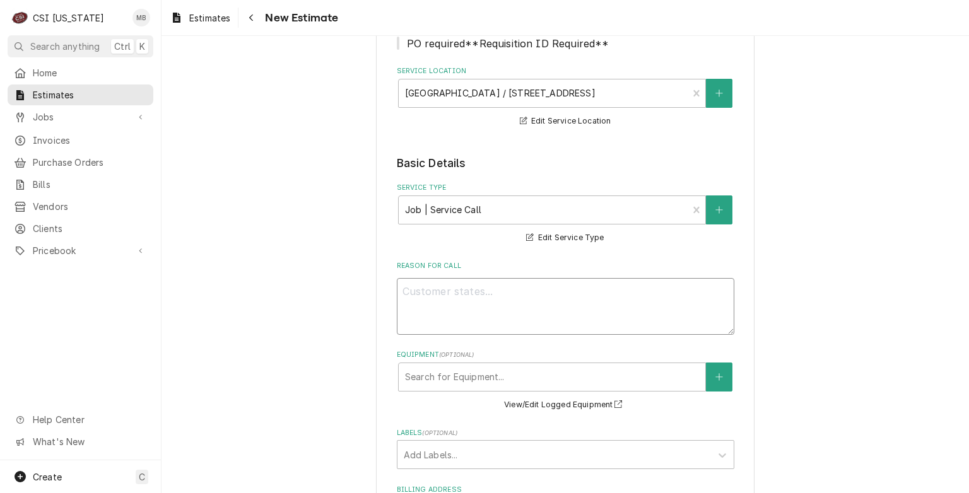
click at [457, 291] on textarea "Reason For Call" at bounding box center [566, 306] width 338 height 57
type textarea "x"
type textarea "Q"
type textarea "x"
type textarea "QU"
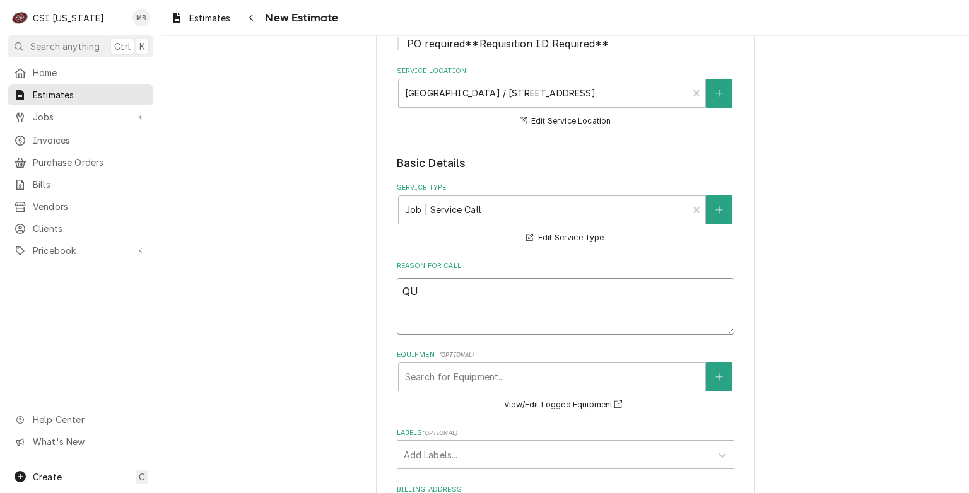
type textarea "x"
type textarea "QUO"
type textarea "x"
type textarea "QUOY"
type textarea "x"
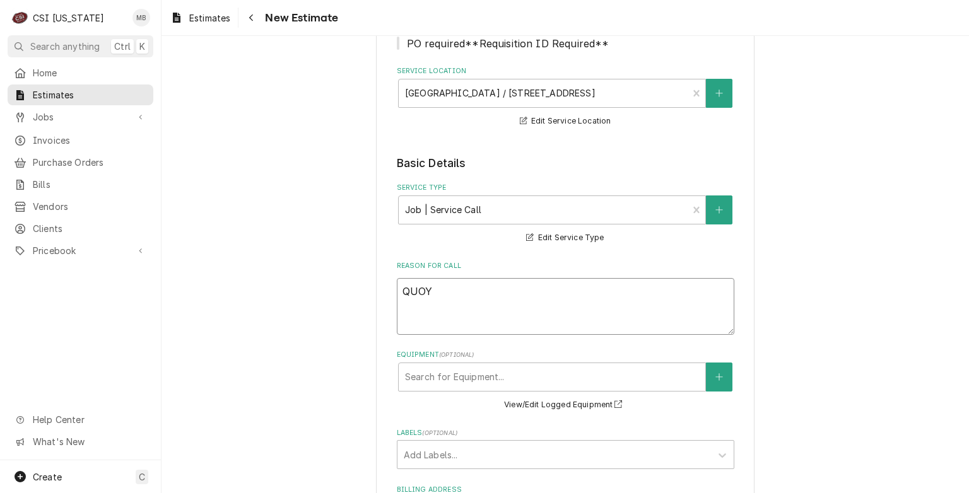
type textarea "QUOYE"
type textarea "x"
type textarea "QUOY"
type textarea "x"
type textarea "QUO"
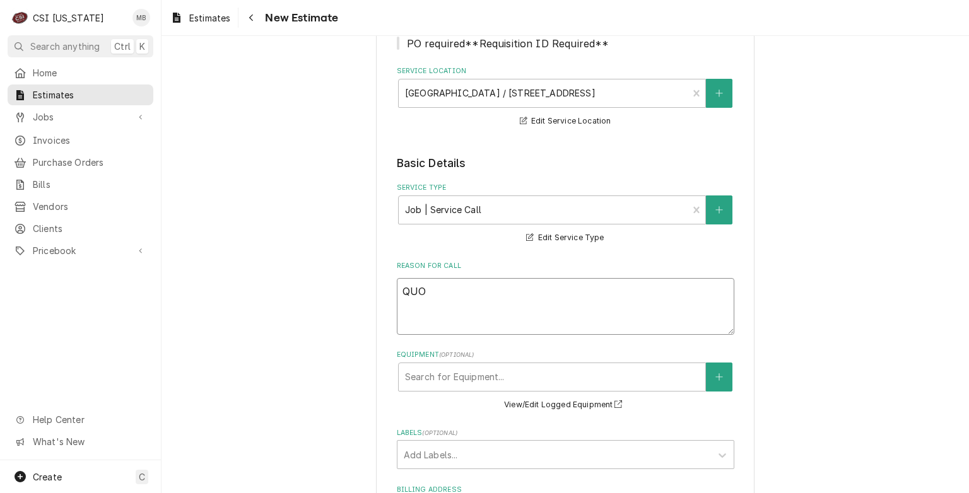
type textarea "x"
type textarea "QUOT"
type textarea "x"
type textarea "QUOTE"
type textarea "x"
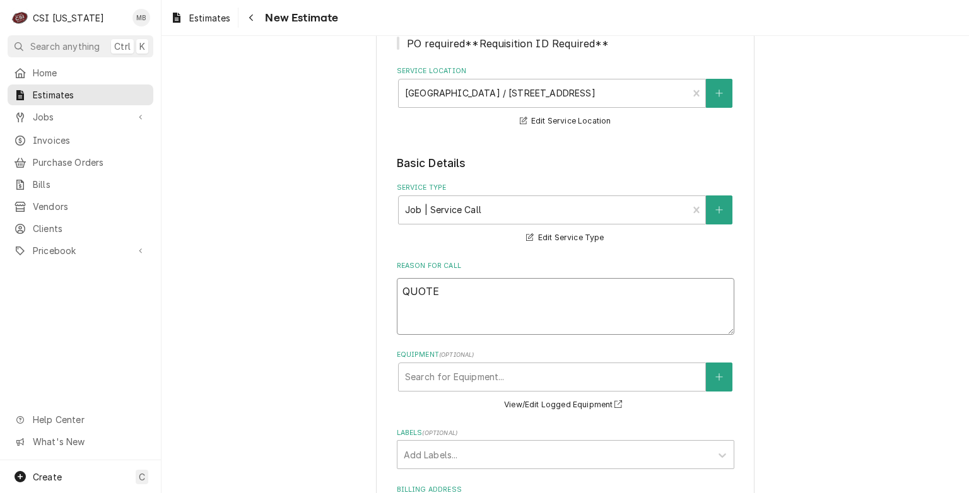
type textarea "QUOTE"
type textarea "x"
type textarea "QUOTE T"
type textarea "x"
type textarea "QUOTE TO"
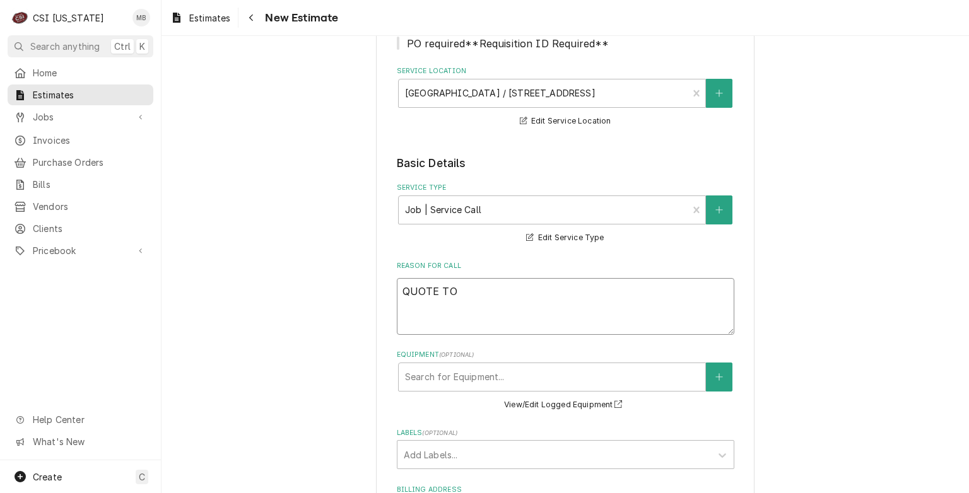
type textarea "x"
type textarea "QUOTE TO"
type textarea "x"
type textarea "QUOTE TO RE"
type textarea "x"
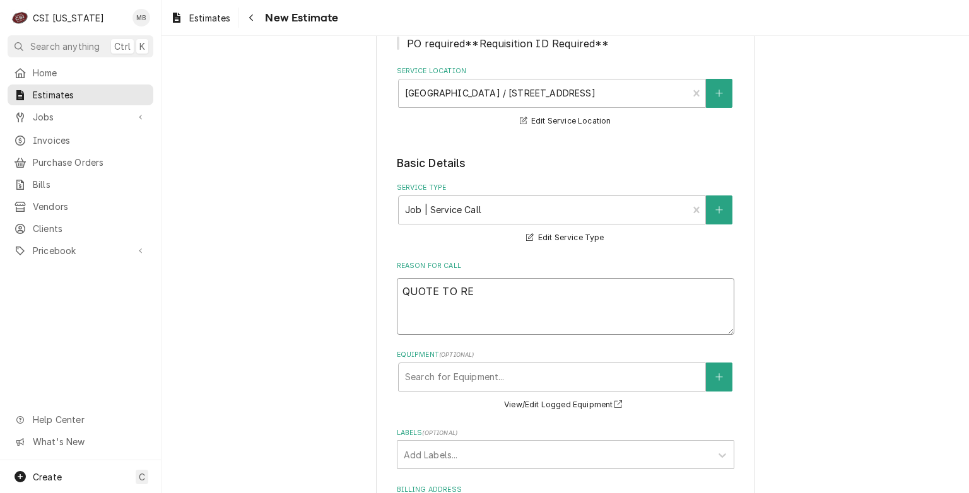
type textarea "QUOTE TO REP"
type textarea "x"
type textarea "QUOTE TO REPL"
type textarea "x"
type textarea "QUOTE TO REPLA"
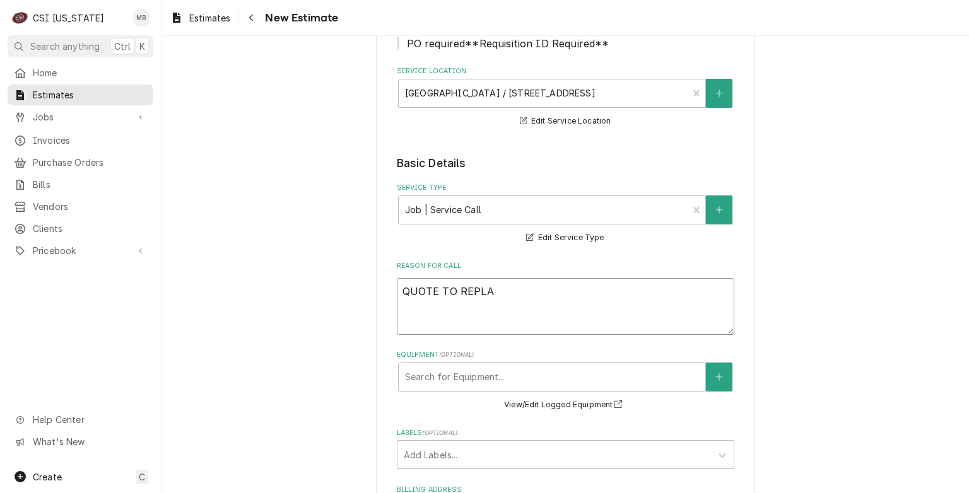
type textarea "x"
type textarea "QUOTE TO REPLAC"
type textarea "x"
type textarea "QUOTE TO REPLACE"
type textarea "x"
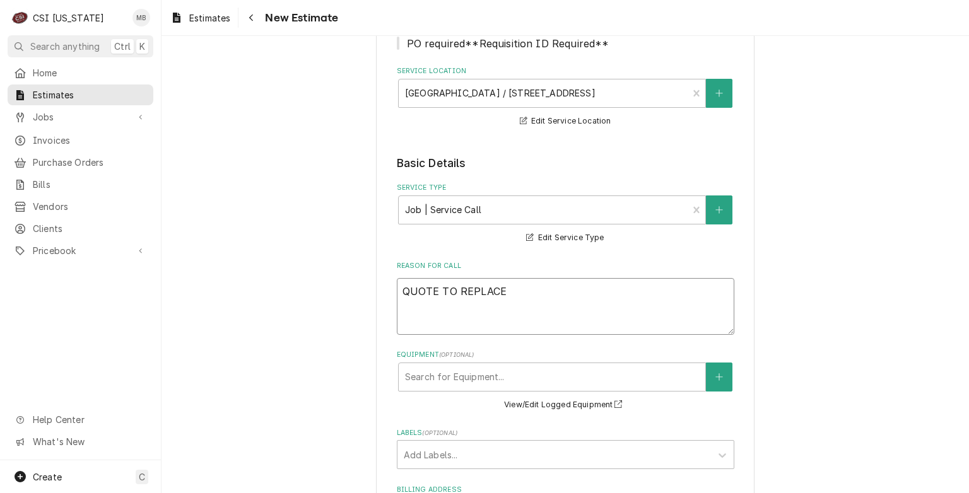
type textarea "QUOTE TO REPLACE C"
type textarea "x"
type textarea "QUOTE TO REPLACE CO"
type textarea "x"
type textarea "QUOTE TO REPLACE COM"
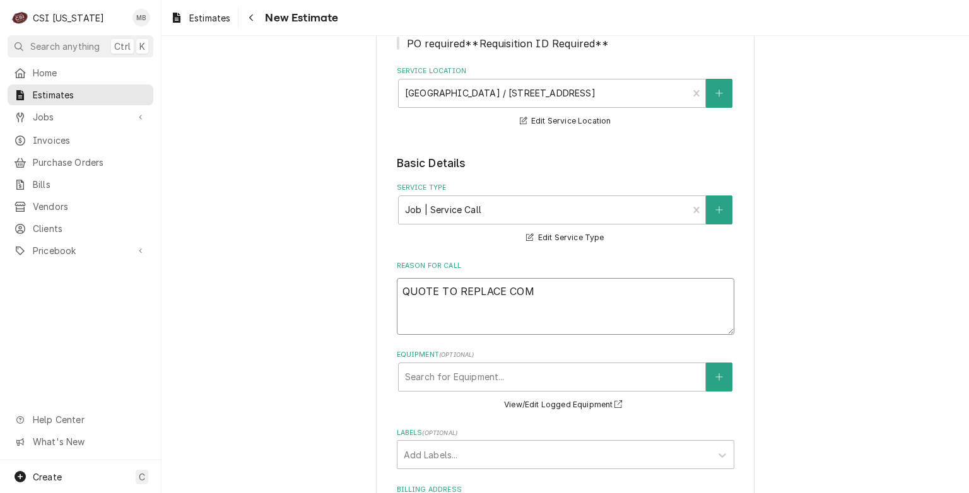
type textarea "x"
type textarea "QUOTE TO REPLACE COMP"
type textarea "x"
type textarea "QUOTE TO REPLACE COMPL"
type textarea "x"
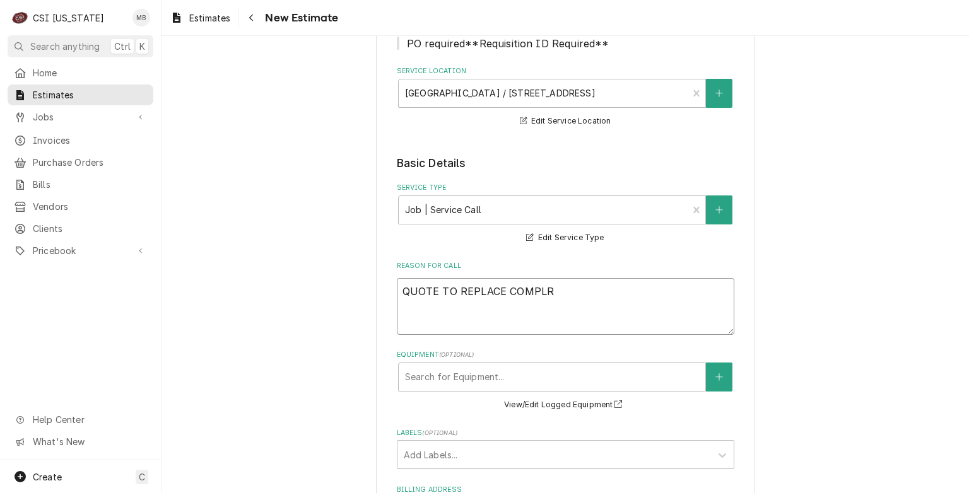
type textarea "QUOTE TO REPLACE COMPLRE"
type textarea "x"
type textarea "QUOTE TO REPLACE COMPLRES"
type textarea "x"
type textarea "QUOTE TO REPLACE COMPLRESS"
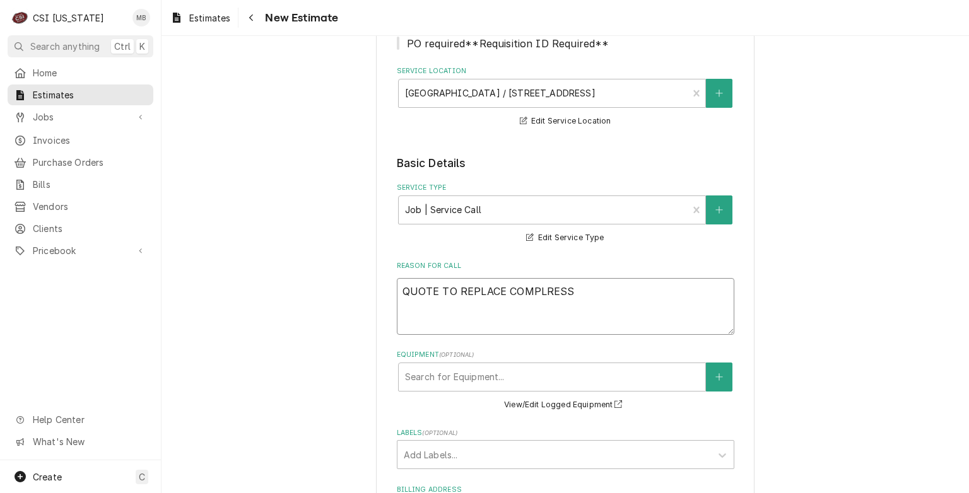
type textarea "x"
type textarea "QUOTE TO REPLACE COMPLRESSO"
type textarea "x"
type textarea "QUOTE TO REPLACE COMPLRESS"
type textarea "x"
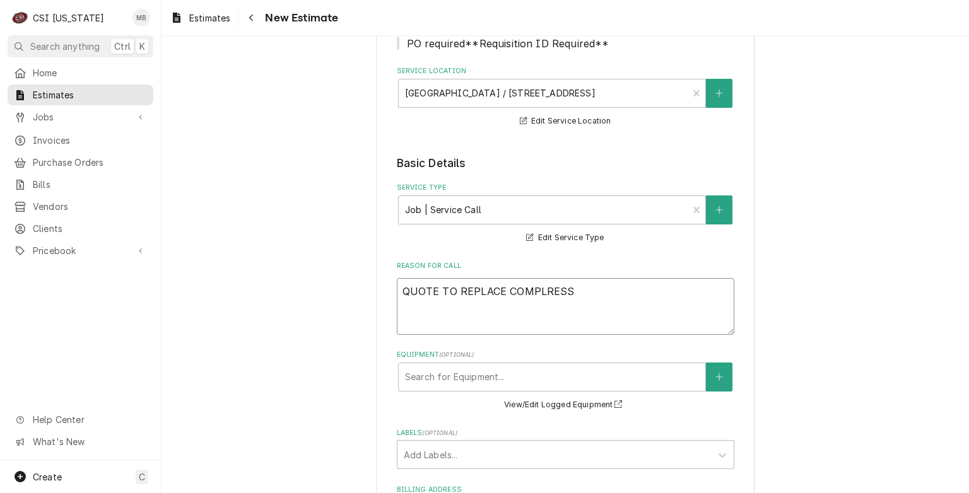
type textarea "QUOTE TO REPLACE COMPLRES"
type textarea "x"
type textarea "QUOTE TO REPLACE COMPLRE"
type textarea "x"
type textarea "QUOTE TO REPLACE COMPLR"
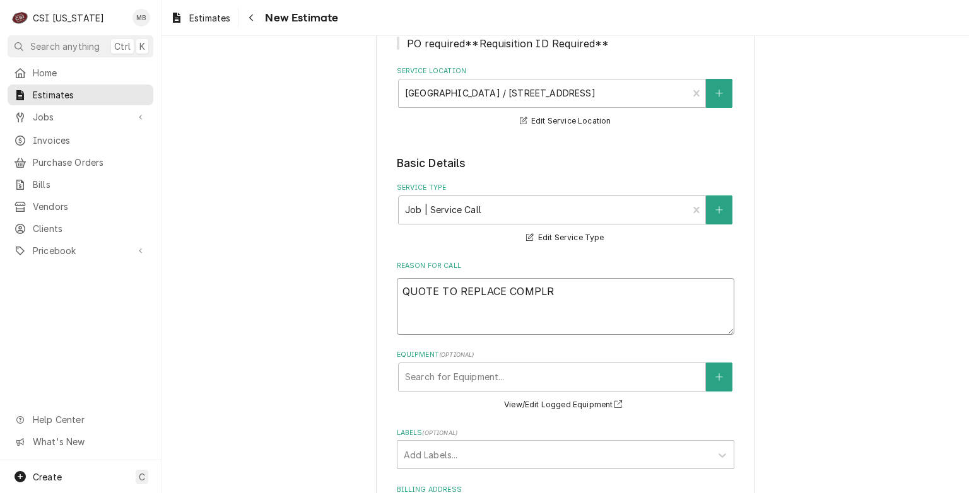
type textarea "x"
type textarea "QUOTE TO REPLACE COMPL"
type textarea "x"
type textarea "QUOTE TO REPLACE COMP"
type textarea "x"
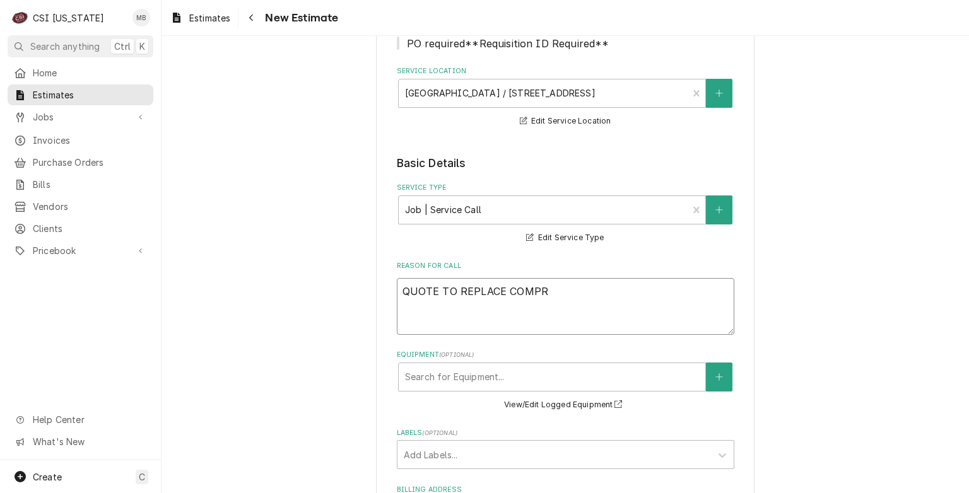
type textarea "QUOTE TO REPLACE COMPRE"
type textarea "x"
type textarea "QUOTE TO REPLACE COMPRES"
type textarea "x"
type textarea "QUOTE TO REPLACE COMPRESS"
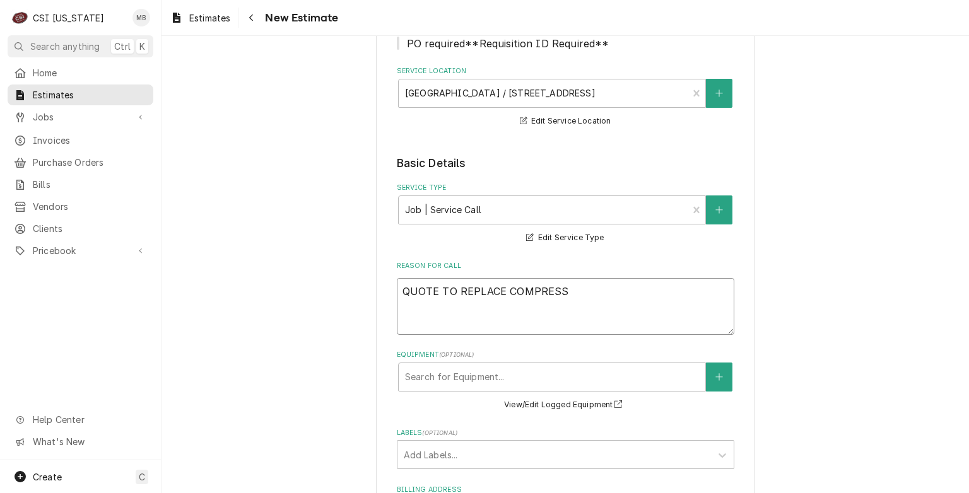
type textarea "x"
type textarea "QUOTE TO REPLACE COMPRESSO"
type textarea "x"
type textarea "QUOTE TO REPLACE COMPRESSOR"
type textarea "x"
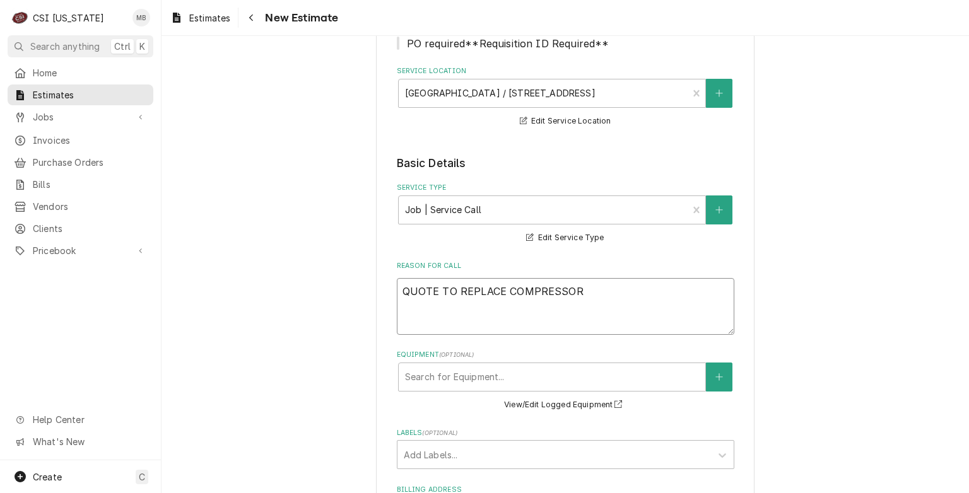
type textarea "QUOTE TO REPLACE COMPRESSOR"
type textarea "x"
type textarea "QUOTE TO REPLACE COMPRESSOR A"
type textarea "x"
type textarea "QUOTE TO REPLACE COMPRESSOR AN"
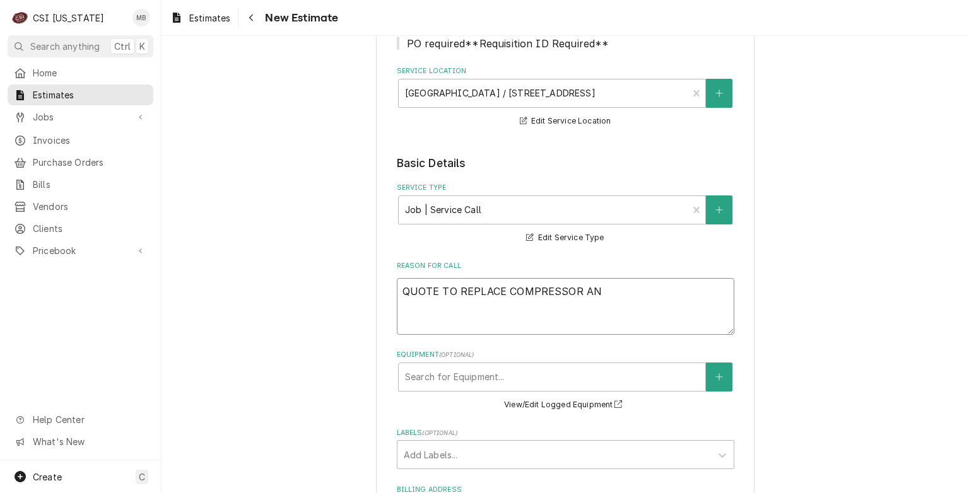
type textarea "x"
type textarea "QUOTE TO REPLACE COMPRESSOR AND"
type textarea "x"
type textarea "QUOTE TO REPLACE COMPRESSOR AND"
type textarea "x"
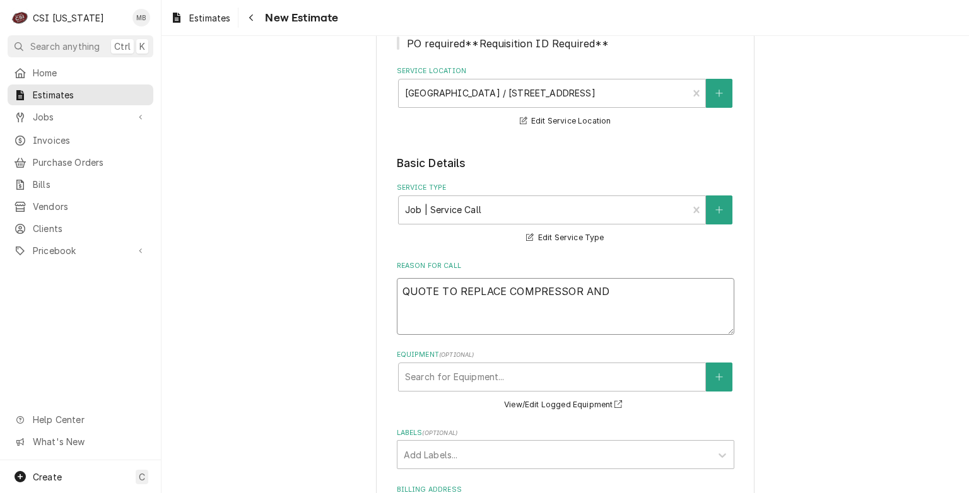
type textarea "QUOTE TO REPLACE COMPRESSOR AND F"
type textarea "x"
type textarea "QUOTE TO REPLACE COMPRESSOR AND FI"
type textarea "x"
type textarea "QUOTE TO REPLACE COMPRESSOR AND FIL"
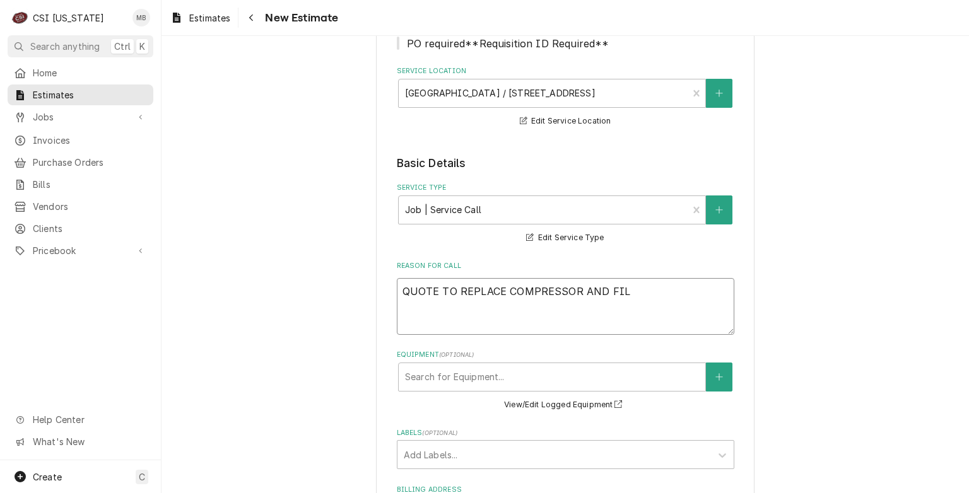
type textarea "x"
type textarea "QUOTE TO REPLACE COMPRESSOR AND FILT"
type textarea "x"
type textarea "QUOTE TO REPLACE COMPRESSOR AND FILTE"
type textarea "x"
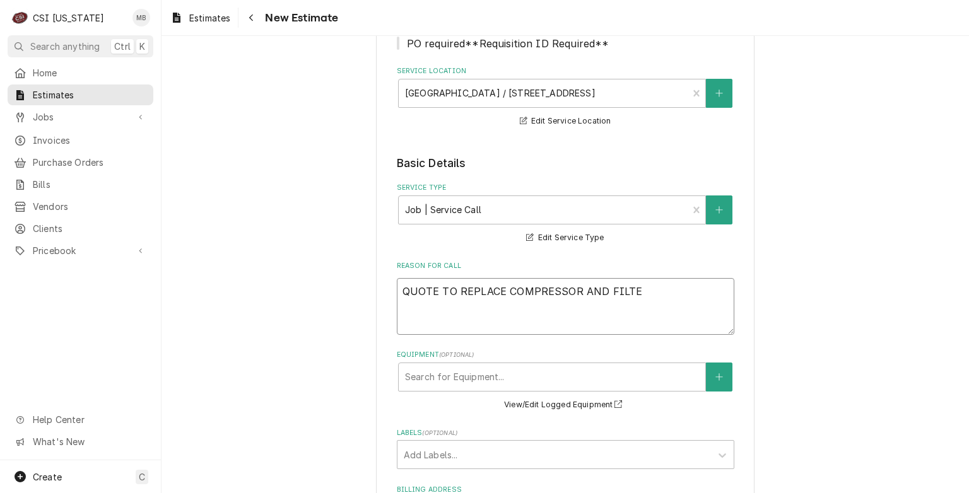
type textarea "QUOTE TO REPLACE COMPRESSOR AND FILTER"
type textarea "x"
type textarea "QUOTE TO REPLACE COMPRESSOR AND FILTER"
type textarea "x"
type textarea "QUOTE TO REPLACE COMPRESSOR AND FILTER F"
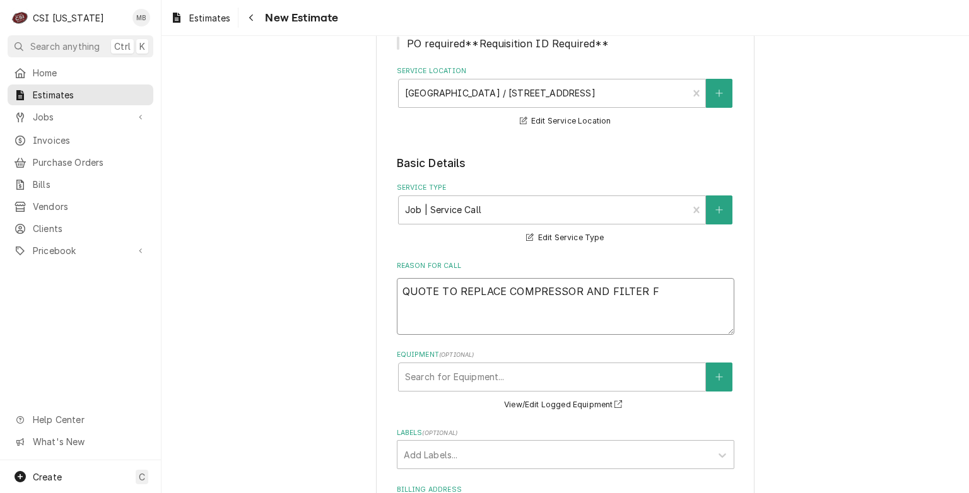
type textarea "x"
type textarea "QUOTE TO REPLACE COMPRESSOR AND FILTER"
type textarea "x"
type textarea "QUOTE TO REPLACE COMPRESSOR AND FILTER D"
type textarea "x"
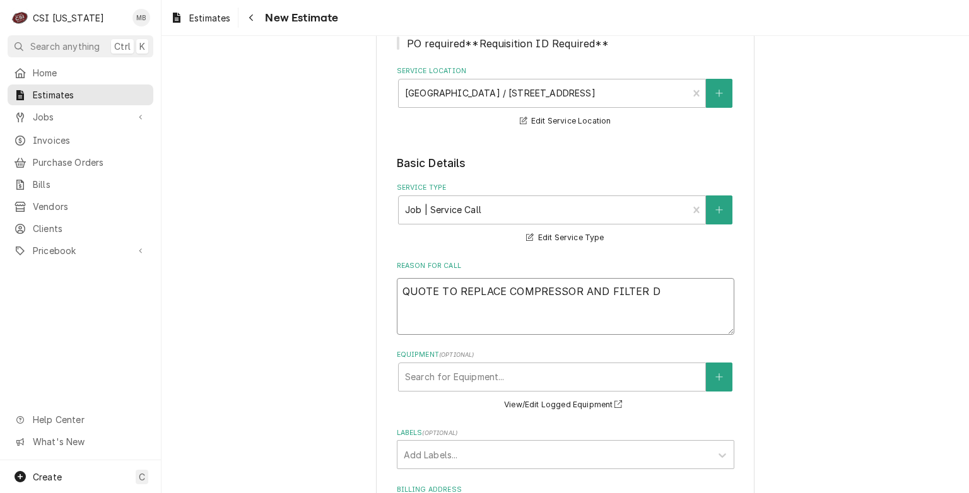
type textarea "QUOTE TO REPLACE COMPRESSOR AND FILTER DR"
type textarea "x"
type textarea "QUOTE TO REPLACE COMPRESSOR AND FILTER DRI"
type textarea "x"
type textarea "QUOTE TO REPLACE COMPRESSOR AND FILTER DRIE"
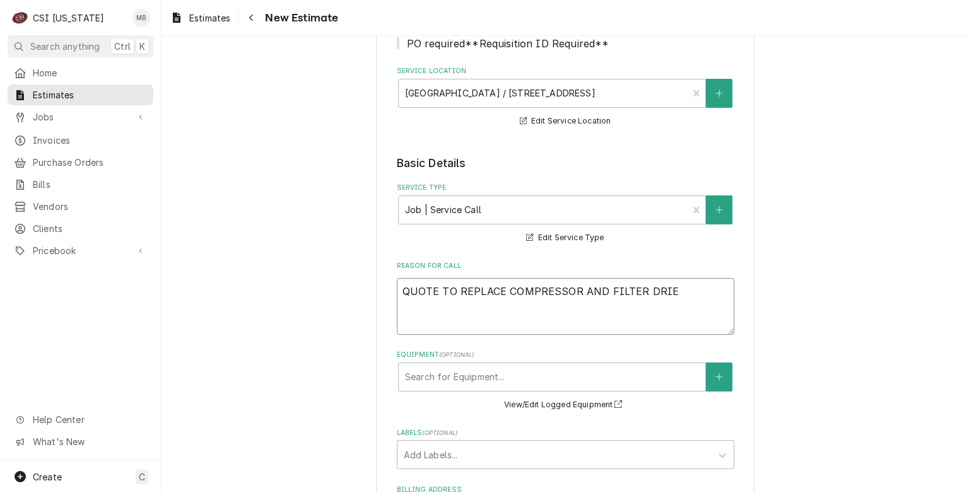
type textarea "x"
type textarea "QUOTE TO REPLACE COMPRESSOR AND FILTER DRIER"
type textarea "x"
type textarea "QUOTE TO REPLACE COMPRESSOR AND FILTER DRIER"
type textarea "x"
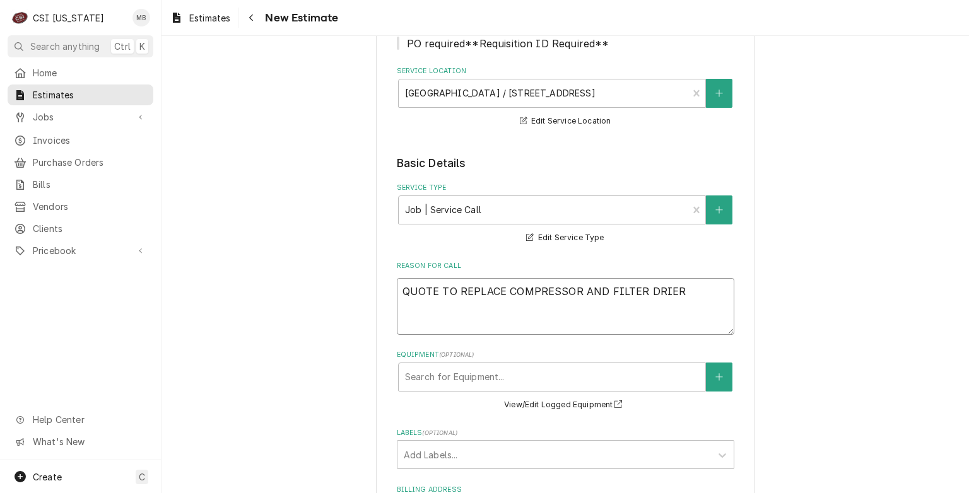
type textarea "QUOTE TO REPLACE COMPRESSOR AND FILTER DRIER O"
type textarea "x"
type textarea "QUOTE TO REPLACE COMPRESSOR AND FILTER DRIER ON"
type textarea "x"
type textarea "QUOTE TO REPLACE COMPRESSOR AND FILTER DRIER ON"
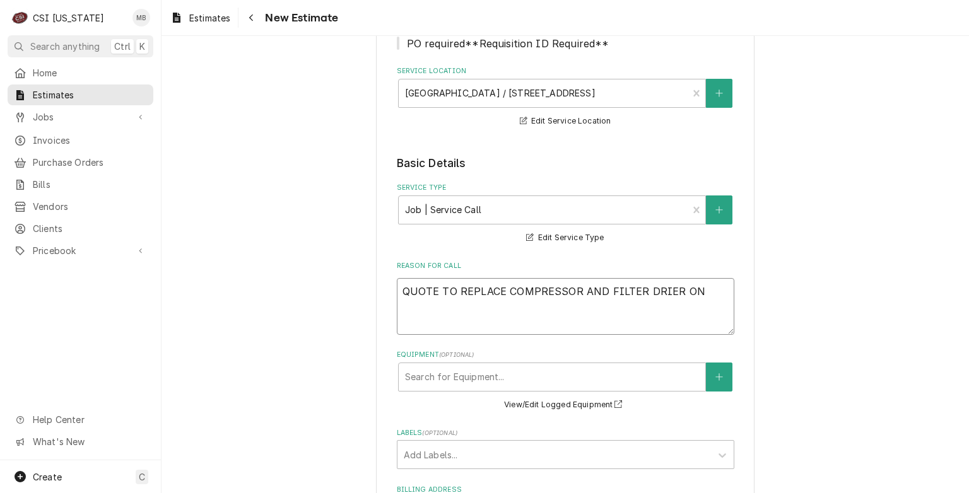
type textarea "x"
type textarea "QUOTE TO REPLACE COMPRESSOR AND FILTER DRIER ON R"
type textarea "x"
type textarea "QUOTE TO REPLACE COMPRESSOR AND FILTER DRIER ON"
type textarea "x"
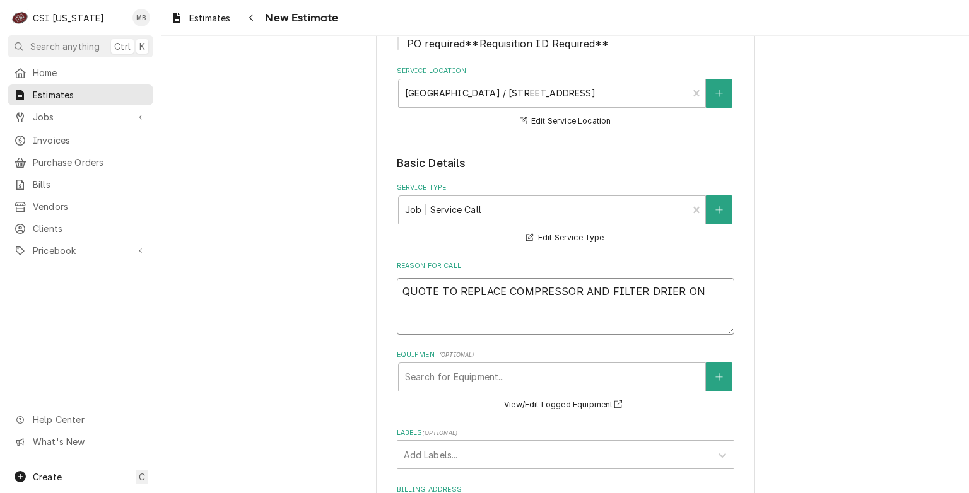
type textarea "QUOTE TO REPLACE COMPRESSOR AND FILTER DRIER ON T"
type textarea "x"
type textarea "QUOTE TO REPLACE COMPRESSOR AND FILTER DRIER ON TR"
type textarea "x"
type textarea "QUOTE TO REPLACE COMPRESSOR AND FILTER DRIER ON TRA"
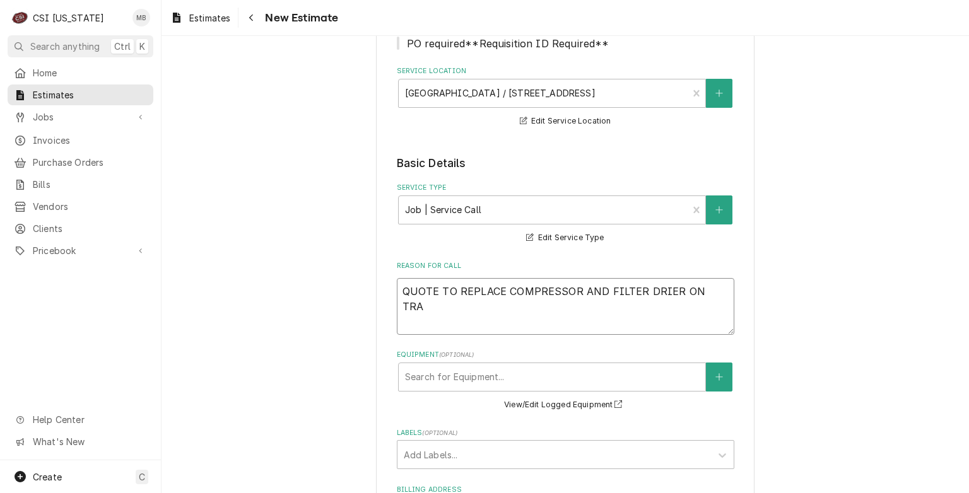
type textarea "x"
type textarea "QUOTE TO REPLACE COMPRESSOR AND FILTER DRIER ON TRAU"
type textarea "x"
type textarea "QUOTE TO REPLACE COMPRESSOR AND FILTER DRIER ON TRAUL"
type textarea "x"
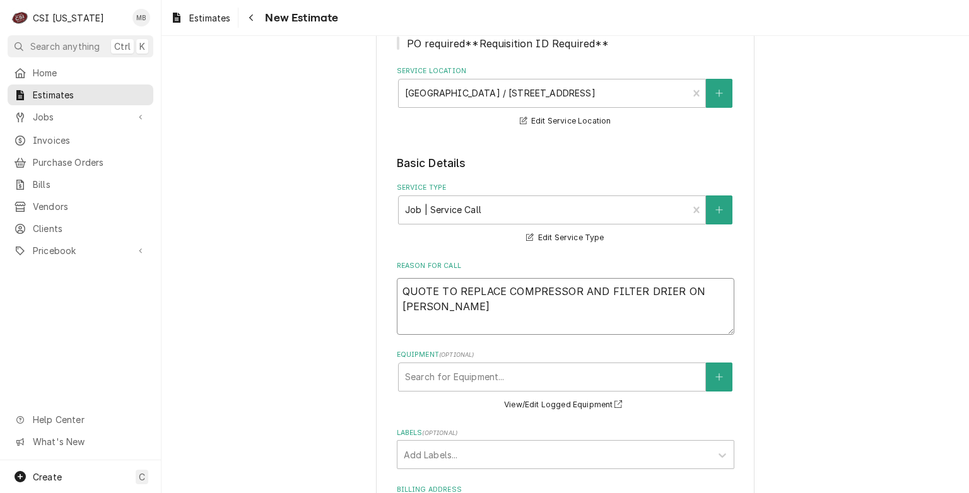
type textarea "QUOTE TO REPLACE COMPRESSOR AND FILTER DRIER ON TRAULS"
type textarea "x"
type textarea "QUOTE TO REPLACE COMPRESSOR AND FILTER DRIER ON TRAULSE"
type textarea "x"
type textarea "QUOTE TO REPLACE COMPRESSOR AND FILTER DRIER ON TRAULSEN"
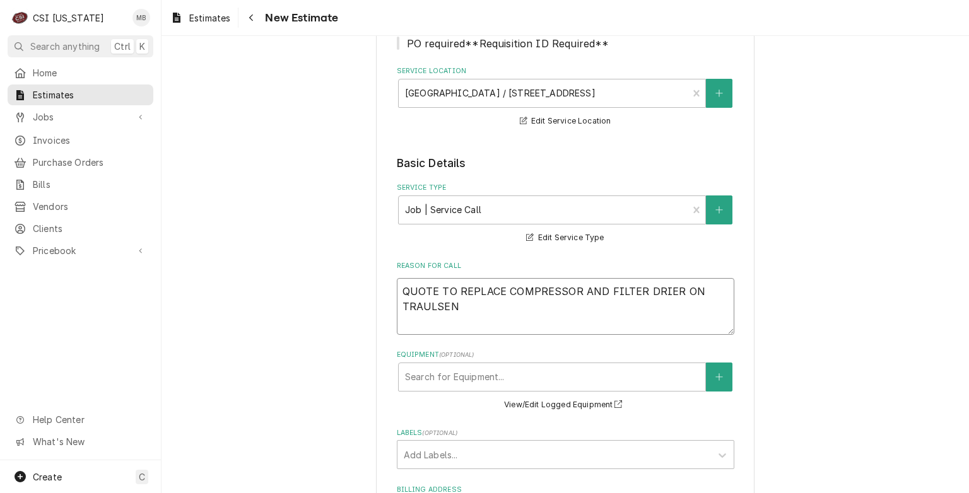
type textarea "x"
type textarea "QUOTE TO REPLACE COMPRESSOR AND FILTER DRIER ON TRAULSEN"
type textarea "x"
type textarea "QUOTE TO REPLACE COMPRESSOR AND FILTER DRIER ON TRAULSEN M"
type textarea "x"
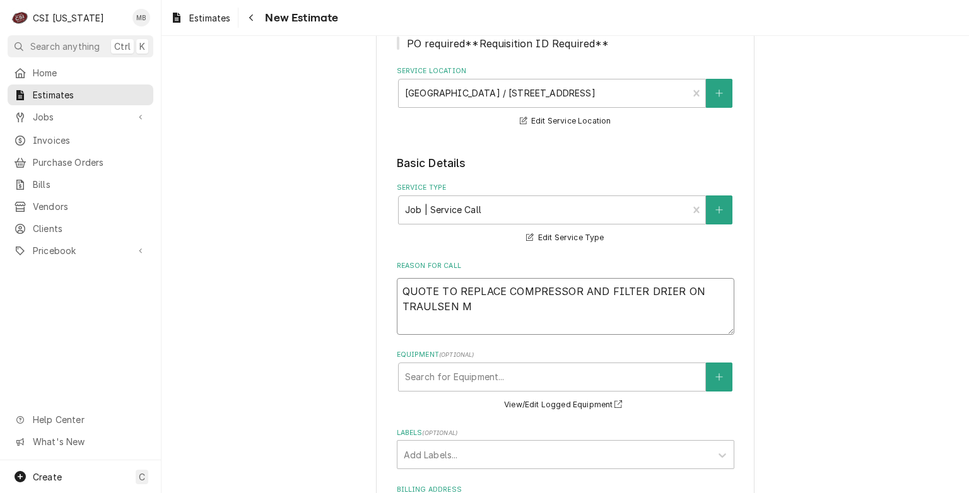
type textarea "QUOTE TO REPLACE COMPRESSOR AND FILTER DRIER ON TRAULSEN M#"
type textarea "x"
type textarea "QUOTE TO REPLACE COMPRESSOR AND FILTER DRIER ON TRAULSEN M#"
click at [512, 310] on textarea "QUOTE TO REPLACE COMPRESSOR AND FILTER DRIER ON TRAULSEN M#" at bounding box center [566, 306] width 338 height 57
paste textarea "𝗠𝗙𝗚: Traulsen ↳ 𝗠𝗼𝗱𝗲𝗹 #: G10010 ↳ 𝗦𝗲𝗿𝗶𝗮𝗹 #: T99850K17"
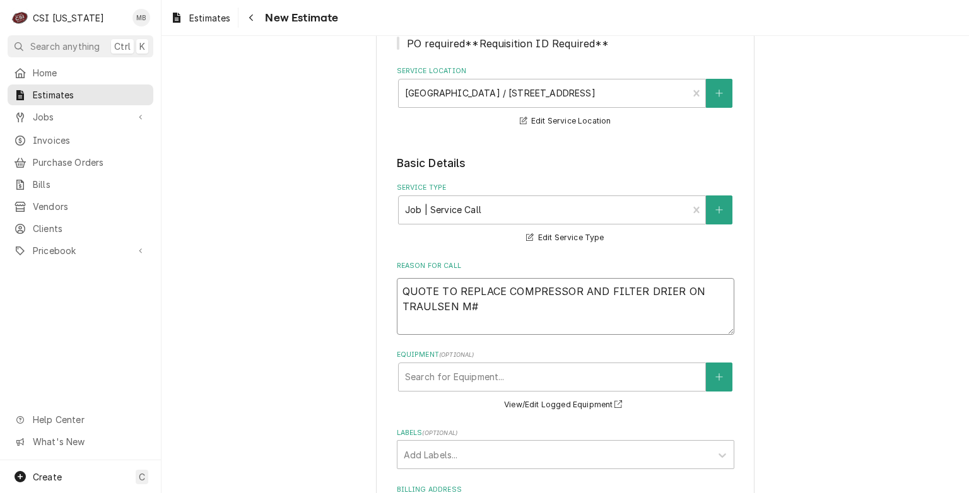
type textarea "x"
type textarea "QUOTE TO REPLACE COMPRESSOR AND FILTER DRIER ON TRAULSEN M# 𝗠𝗙𝗚: Traulsen ↳ 𝗠𝗼𝗱…"
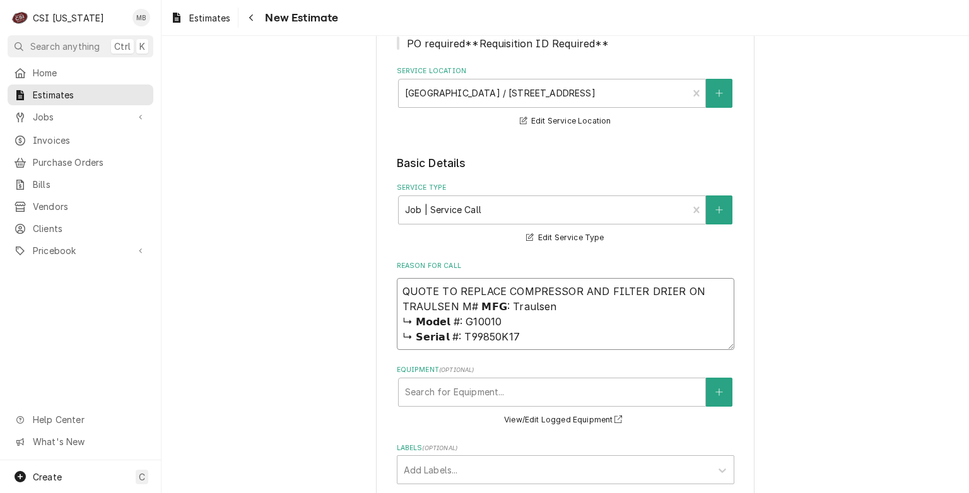
drag, startPoint x: 453, startPoint y: 322, endPoint x: 472, endPoint y: 302, distance: 27.2
click at [472, 302] on textarea "QUOTE TO REPLACE COMPRESSOR AND FILTER DRIER ON TRAULSEN M# 𝗠𝗙𝗚: Traulsen ↳ 𝗠𝗼𝗱…" at bounding box center [566, 314] width 338 height 72
type textarea "x"
type textarea "QUOTE TO REPLACE COMPRESSOR AND FILTER DRIER ON TRAULSEN M# G10010 ↳ 𝗦𝗲𝗿𝗶𝗮𝗹 #: …"
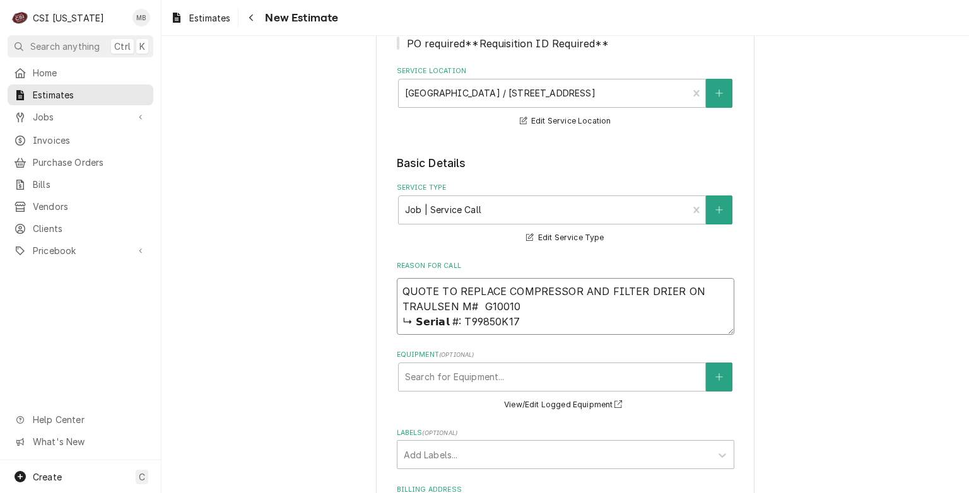
type textarea "x"
type textarea "QUOTE TO REPLACE COMPRESSOR AND FILTER DRIER ON TRAULSEN M# G10010 ↳ 𝗦𝗲𝗿𝗶𝗮𝗹 #: …"
type textarea "x"
type textarea "QUOTE TO REPLACE COMPRESSOR AND FILTER DRIER ON TRAULSEN M#G10010 ↳ 𝗦𝗲𝗿𝗶𝗮𝗹 #: T…"
click at [437, 321] on textarea "QUOTE TO REPLACE COMPRESSOR AND FILTER DRIER ON TRAULSEN M#G10010 ↳ 𝗦𝗲𝗿𝗶𝗮𝗹 #: T…" at bounding box center [566, 306] width 338 height 57
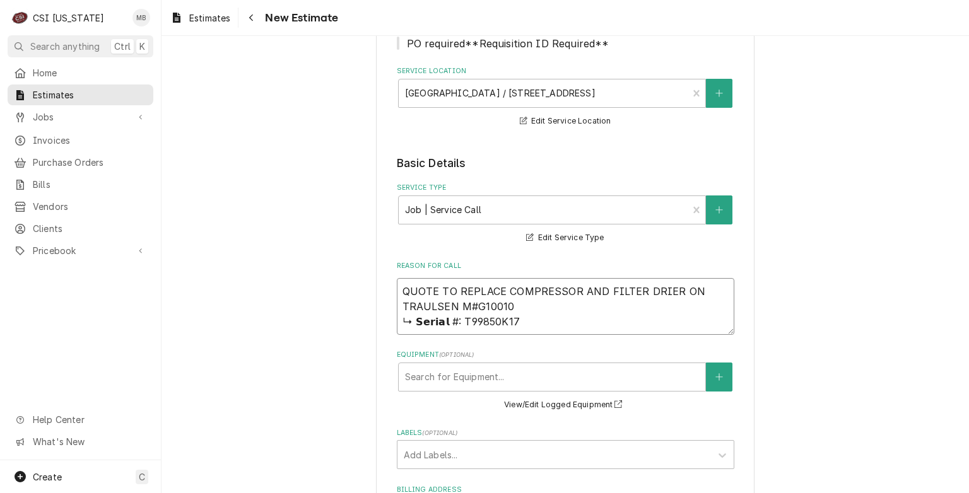
click at [442, 319] on textarea "QUOTE TO REPLACE COMPRESSOR AND FILTER DRIER ON TRAULSEN M#G10010 ↳ 𝗦𝗲𝗿𝗶𝗮𝗹 #: T…" at bounding box center [566, 306] width 338 height 57
type textarea "x"
type textarea "QUOTE TO REPLACE COMPRESSOR AND FILTER DRIER ON TRAULSEN M#G10010 ↳ 𝗦𝗲𝗿𝗶𝗮𝗹#: T9…"
type textarea "x"
type textarea "QUOTE TO REPLACE COMPRESSOR AND FILTER DRIER ON TRAULSEN M#G10010 ↳ 𝗦𝗲𝗿𝗶𝗮#: T99…"
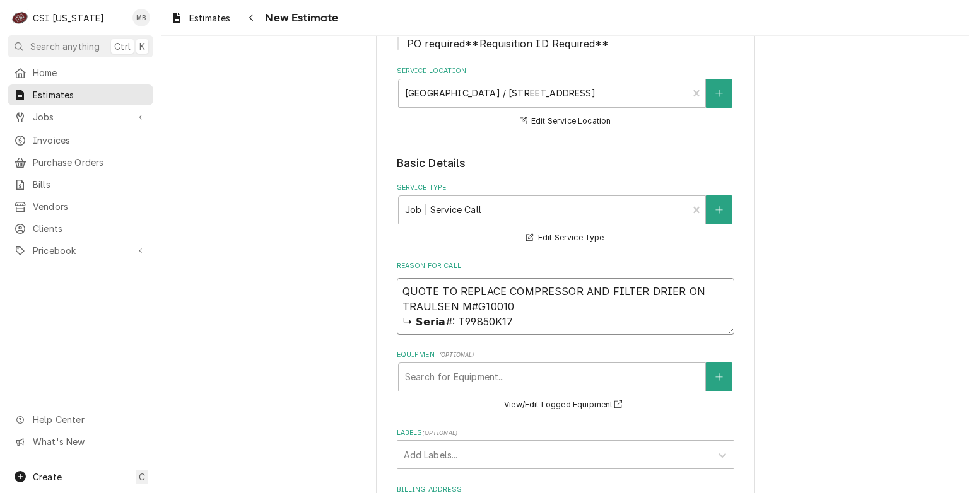
type textarea "x"
type textarea "QUOTE TO REPLACE COMPRESSOR AND FILTER DRIER ON TRAULSEN M#G10010 ↳ 𝗦𝗲𝗿𝗶#: T998…"
type textarea "x"
type textarea "QUOTE TO REPLACE COMPRESSOR AND FILTER DRIER ON TRAULSEN M#G10010 ↳ 𝗦𝗲𝗿#: T9985…"
type textarea "x"
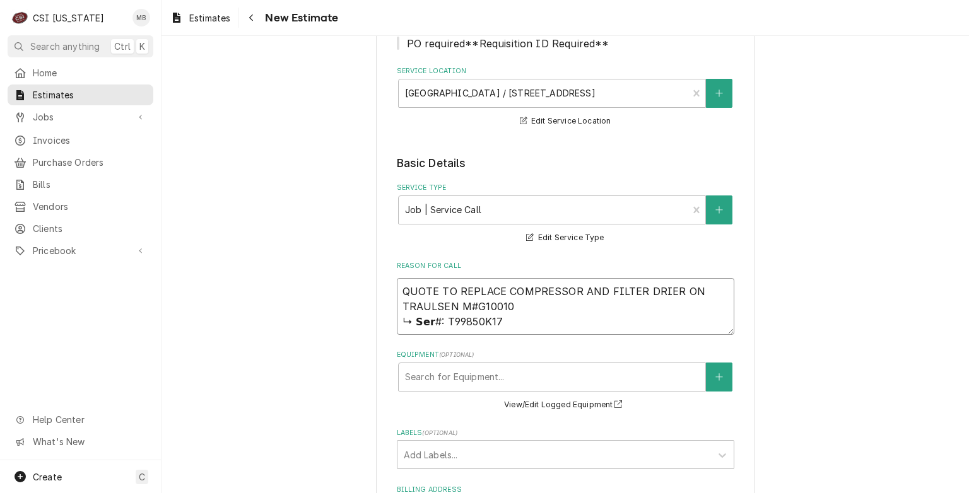
type textarea "QUOTE TO REPLACE COMPRESSOR AND FILTER DRIER ON TRAULSEN M#G10010 ↳ 𝗦𝗲#: T99850…"
type textarea "x"
type textarea "QUOTE TO REPLACE COMPRESSOR AND FILTER DRIER ON TRAULSEN M#G10010 ↳ 𝗦#: T99850K…"
type textarea "x"
type textarea "QUOTE TO REPLACE COMPRESSOR AND FILTER DRIER ON TRAULSEN M#G10010 ↳ #: T99850K17"
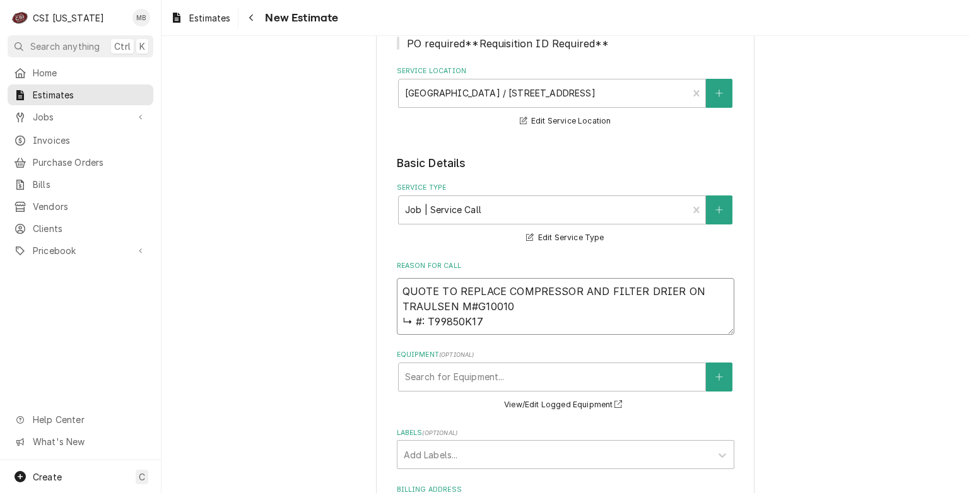
type textarea "x"
type textarea "QUOTE TO REPLACE COMPRESSOR AND FILTER DRIER ON TRAULSEN M#G10010 ↳#: T99850K17"
type textarea "x"
type textarea "QUOTE TO REPLACE COMPRESSOR AND FILTER DRIER ON TRAULSEN M#G10010 #: T99850K17"
type textarea "x"
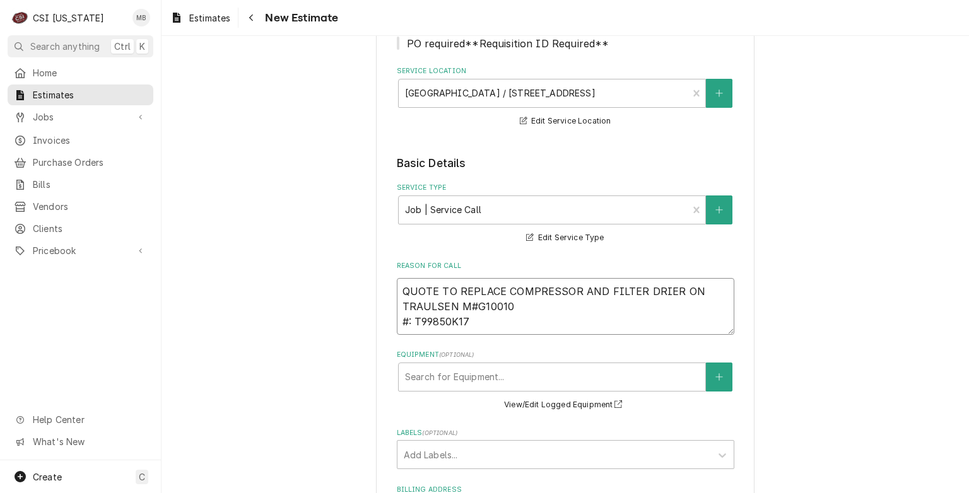
type textarea "QUOTE TO REPLACE COMPRESSOR AND FILTER DRIER ON TRAULSEN M#G10010#: T99850K17"
type textarea "x"
type textarea "QUOTE TO REPLACE COMPRESSOR AND FILTER DRIER ON TRAULSEN M#G10010 #: T99850K17"
type textarea "x"
type textarea "QUOTE TO REPLACE COMPRESSOR AND FILTER DRIER ON TRAULSEN M#G10010 S#: T99850K17"
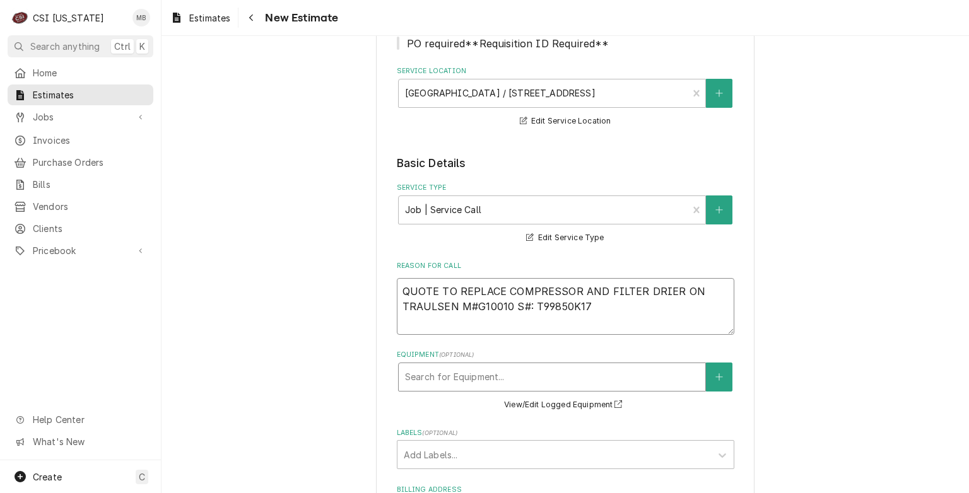
type textarea "x"
type textarea "QUOTE TO REPLACE COMPRESSOR AND FILTER DRIER ON TRAULSEN M#G10010 S #: T99850K17"
type textarea "x"
type textarea "QUOTE TO REPLACE COMPRESSOR AND FILTER DRIER ON TRAULSEN M#G10010 S#: T99850K17"
type textarea "x"
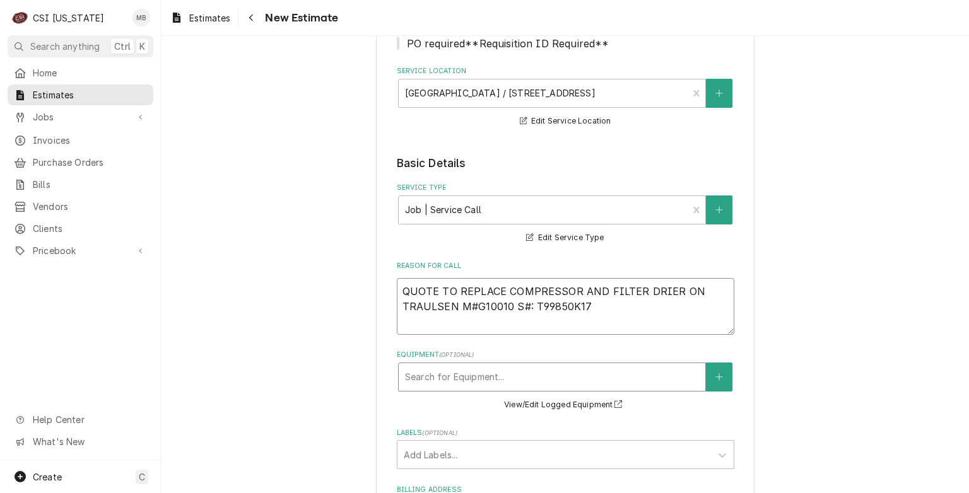
type textarea "QUOTE TO REPLACE COMPRESSOR AND FILTER DRIER ON TRAULSEN M#G10010 S#: T99850K17"
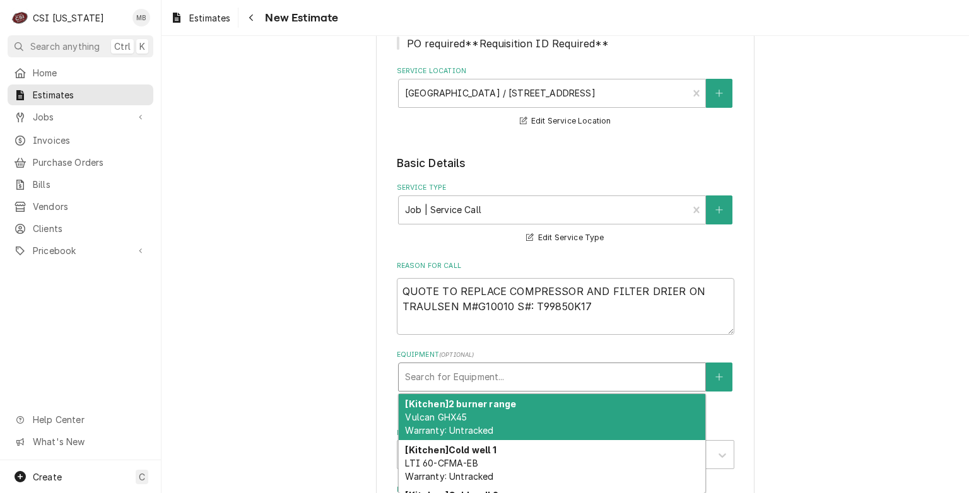
click at [488, 382] on div "Equipment" at bounding box center [552, 377] width 294 height 23
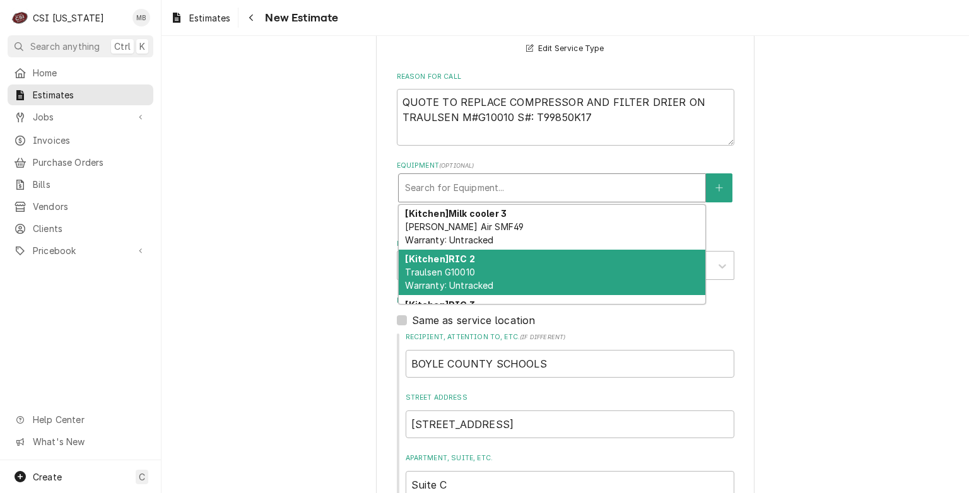
scroll to position [1073, 0]
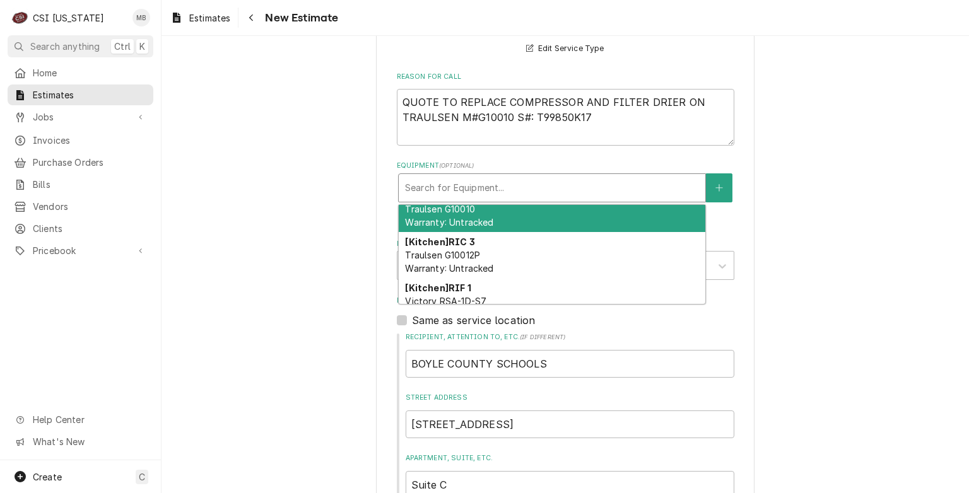
click at [477, 217] on span "Traulsen G10010 Warranty: Untracked" at bounding box center [449, 216] width 88 height 24
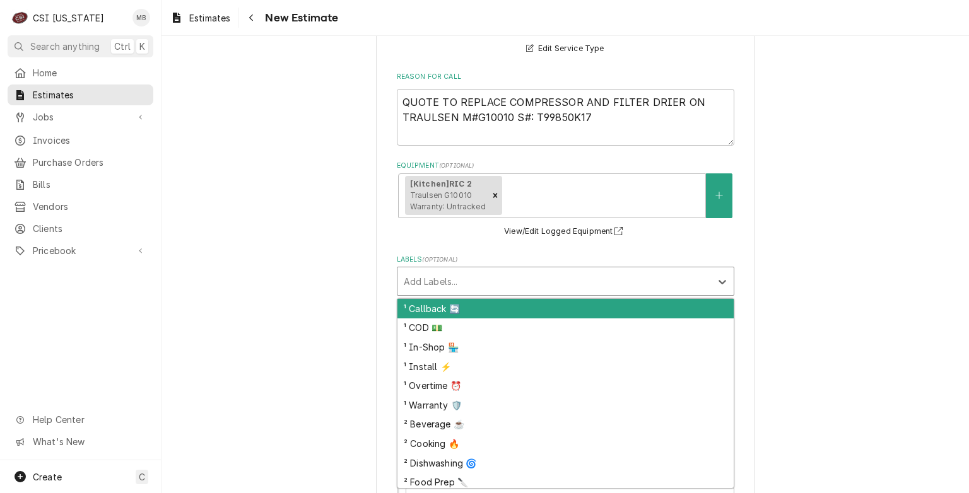
click at [467, 274] on div "Labels" at bounding box center [554, 281] width 301 height 23
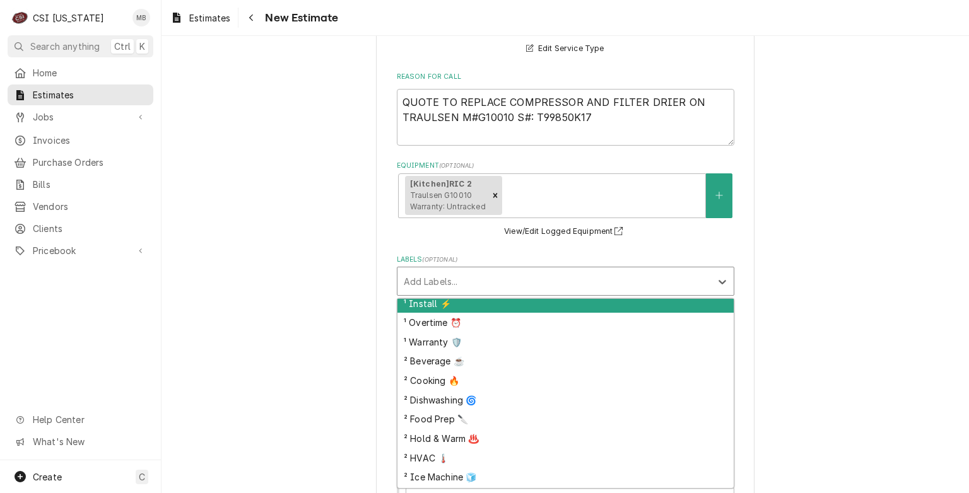
scroll to position [120, 0]
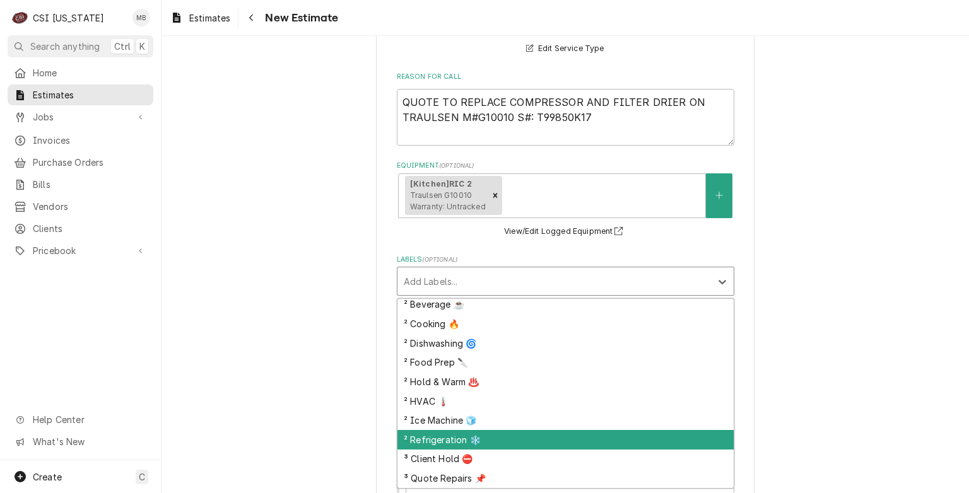
click at [444, 435] on div "² Refrigeration ❄️" at bounding box center [565, 440] width 336 height 20
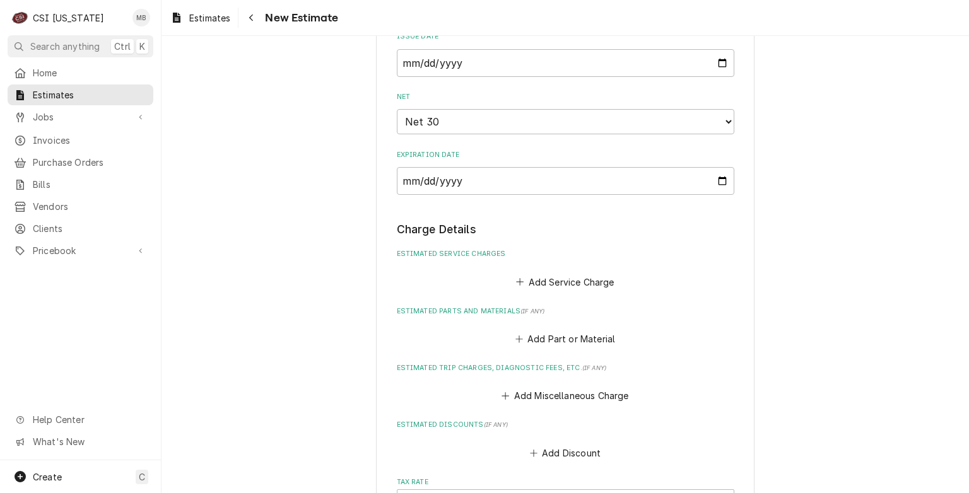
scroll to position [1009, 0]
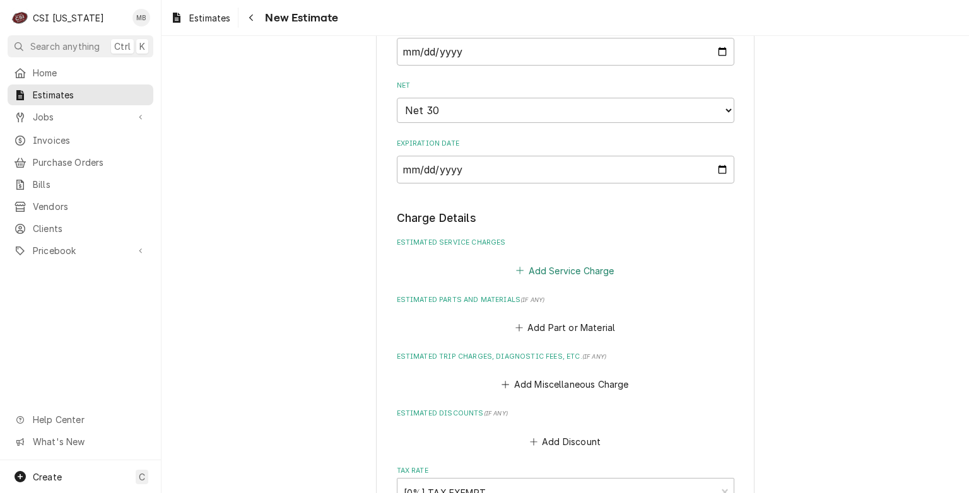
click at [562, 271] on button "Add Service Charge" at bounding box center [565, 271] width 102 height 18
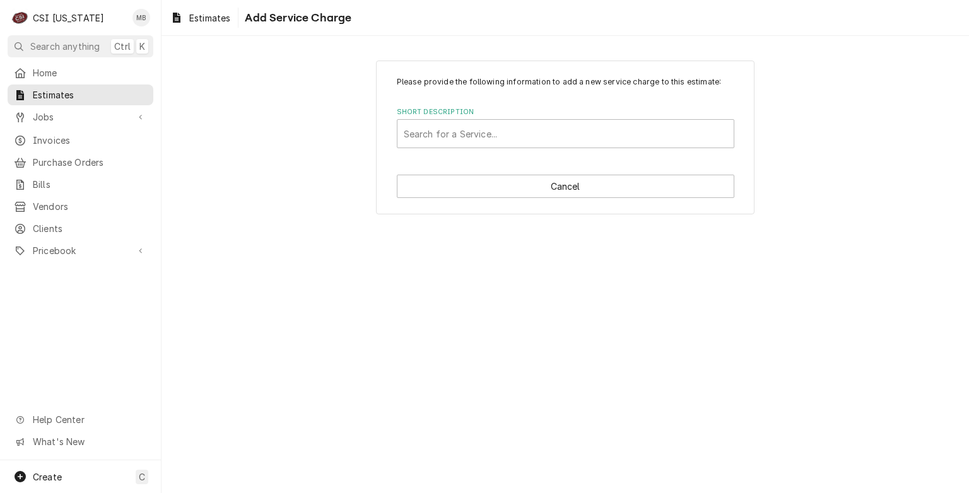
click at [603, 150] on div "Please provide the following information to add a new service charge to this es…" at bounding box center [565, 138] width 379 height 154
click at [596, 142] on div "Short Description" at bounding box center [566, 133] width 324 height 23
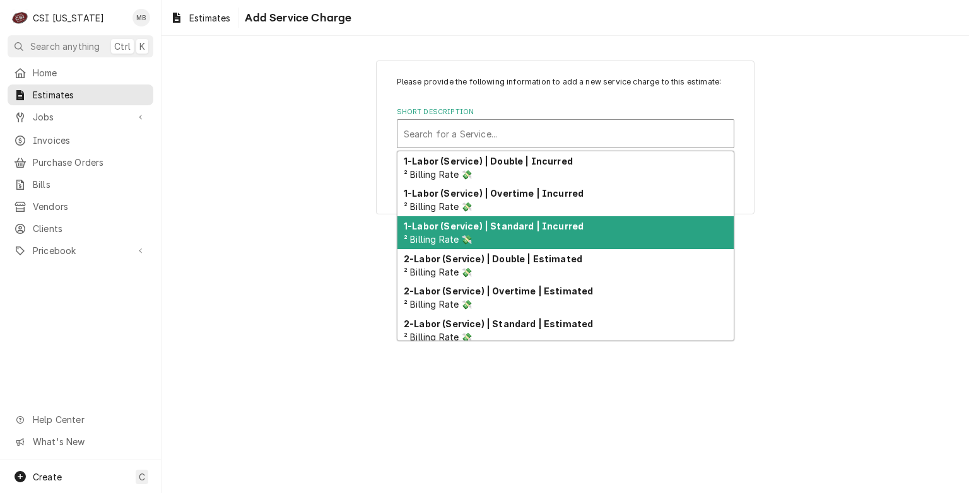
scroll to position [63, 0]
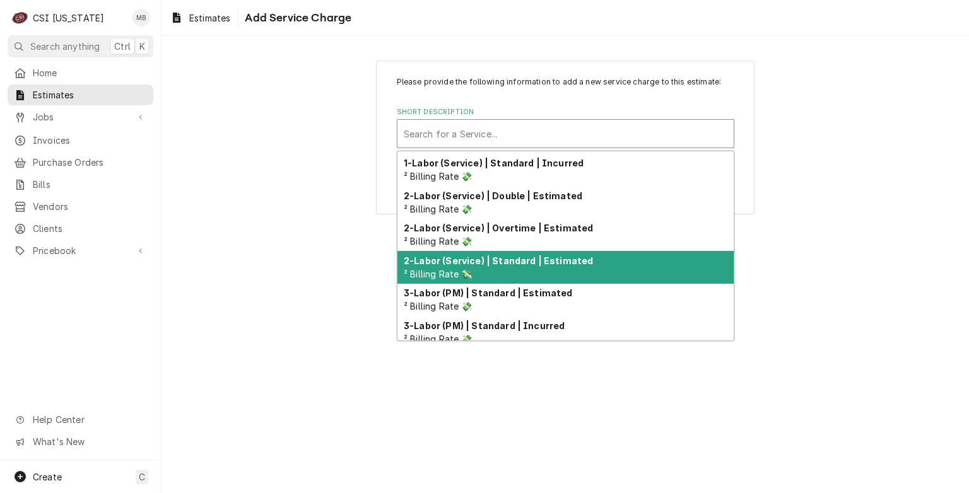
click at [524, 260] on strong "2-Labor (Service) | Standard | Estimated" at bounding box center [498, 261] width 189 height 11
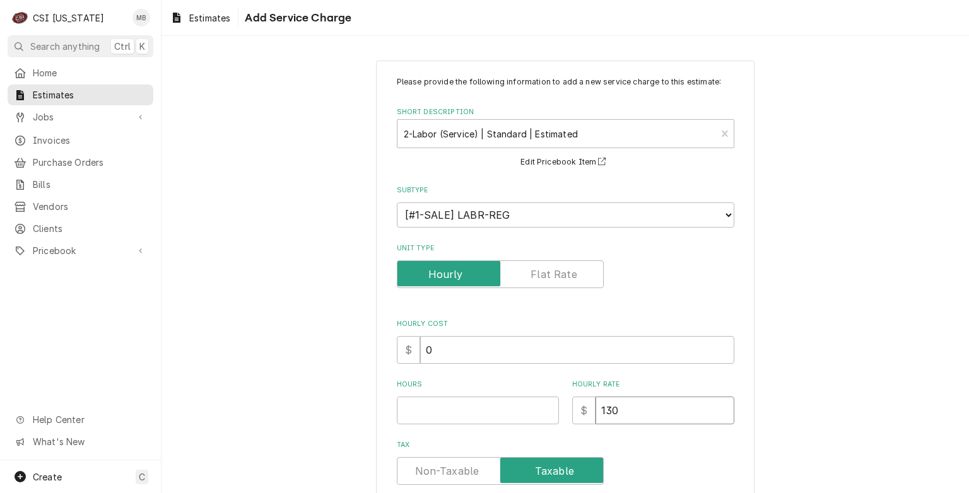
click at [616, 408] on input "130" at bounding box center [665, 411] width 139 height 28
type textarea "x"
type input "13"
type textarea "x"
type input "1"
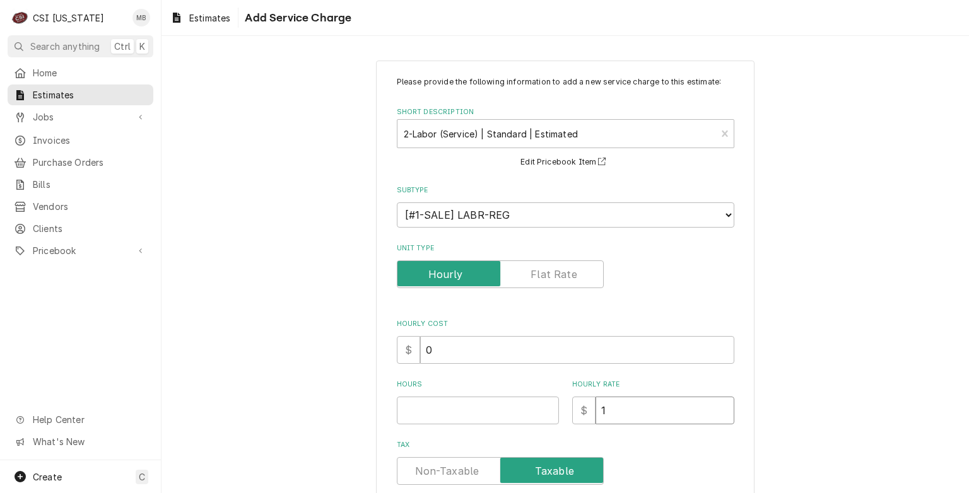
type textarea "x"
type input "13"
type textarea "x"
type input "130"
click at [544, 408] on input "0.5" at bounding box center [478, 411] width 162 height 28
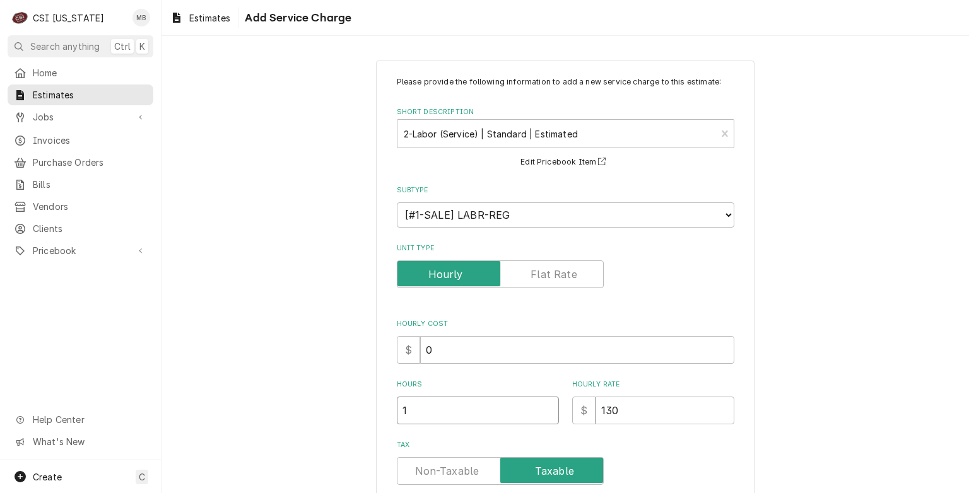
click at [544, 408] on input "1" at bounding box center [478, 411] width 162 height 28
click at [544, 408] on input "1.5" at bounding box center [478, 411] width 162 height 28
click at [544, 408] on input "2" at bounding box center [478, 411] width 162 height 28
click at [544, 408] on input "2.5" at bounding box center [478, 411] width 162 height 28
click at [544, 408] on input "3" at bounding box center [478, 411] width 162 height 28
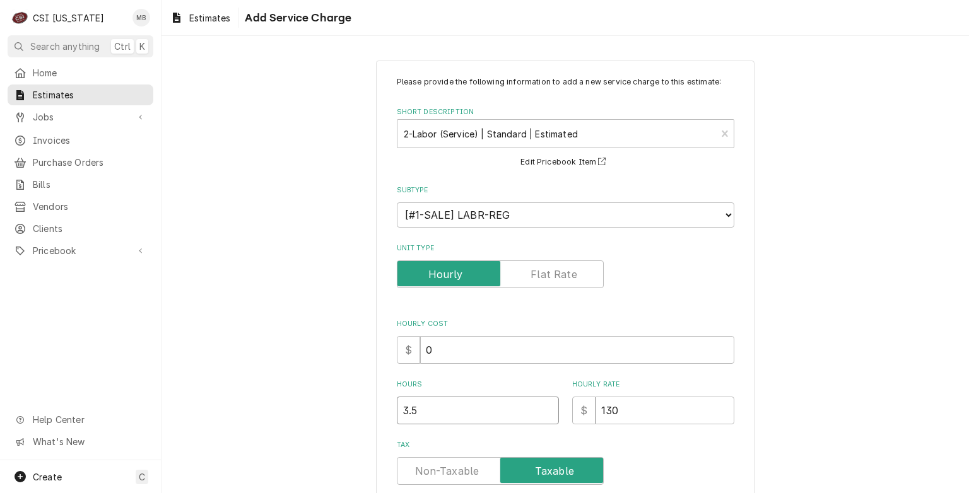
click at [544, 408] on input "3.5" at bounding box center [478, 411] width 162 height 28
click at [544, 408] on input "4" at bounding box center [478, 411] width 162 height 28
click at [544, 408] on input "4.5" at bounding box center [478, 411] width 162 height 28
click at [544, 407] on input "5" at bounding box center [478, 411] width 162 height 28
click at [544, 407] on input "5.5" at bounding box center [478, 411] width 162 height 28
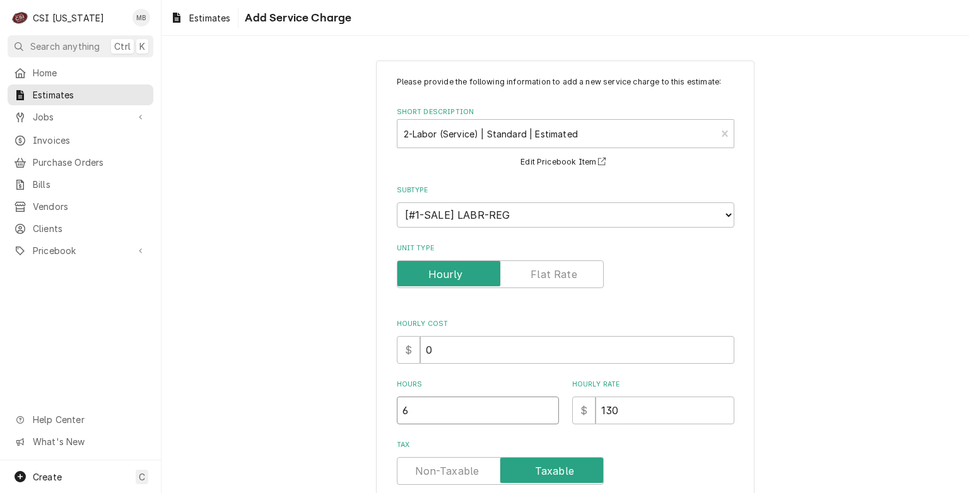
click at [544, 407] on input "6" at bounding box center [478, 411] width 162 height 28
click at [544, 407] on input "6.5" at bounding box center [478, 411] width 162 height 28
click at [544, 407] on input "7" at bounding box center [478, 411] width 162 height 28
click at [544, 407] on input "7.5" at bounding box center [478, 411] width 162 height 28
click at [544, 407] on input "8" at bounding box center [478, 411] width 162 height 28
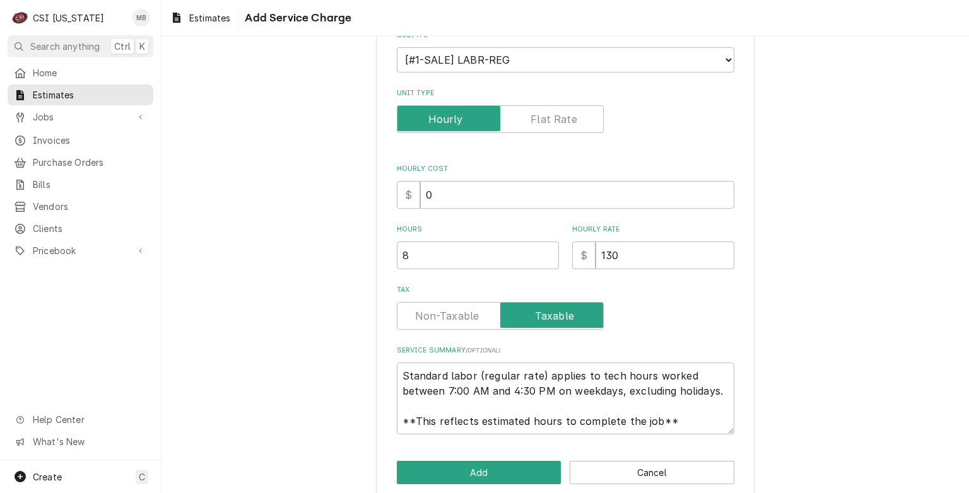
scroll to position [171, 0]
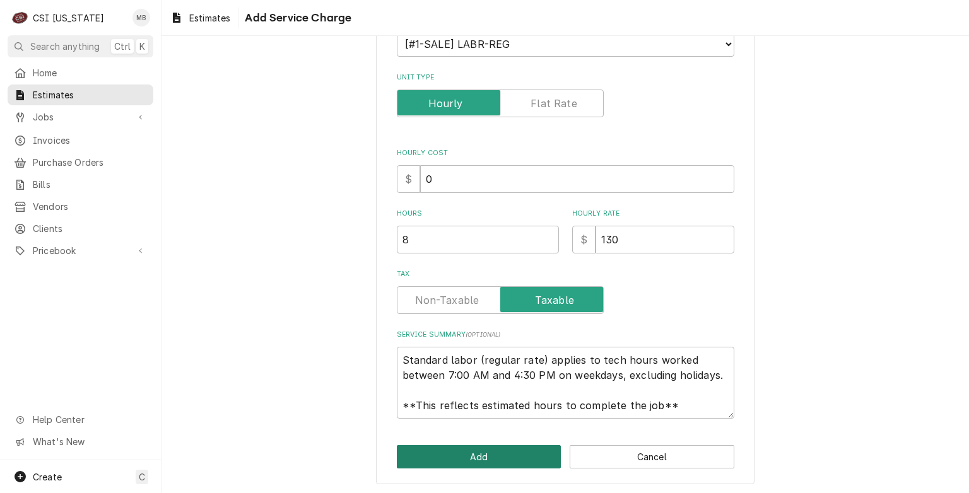
click at [512, 459] on button "Add" at bounding box center [479, 456] width 165 height 23
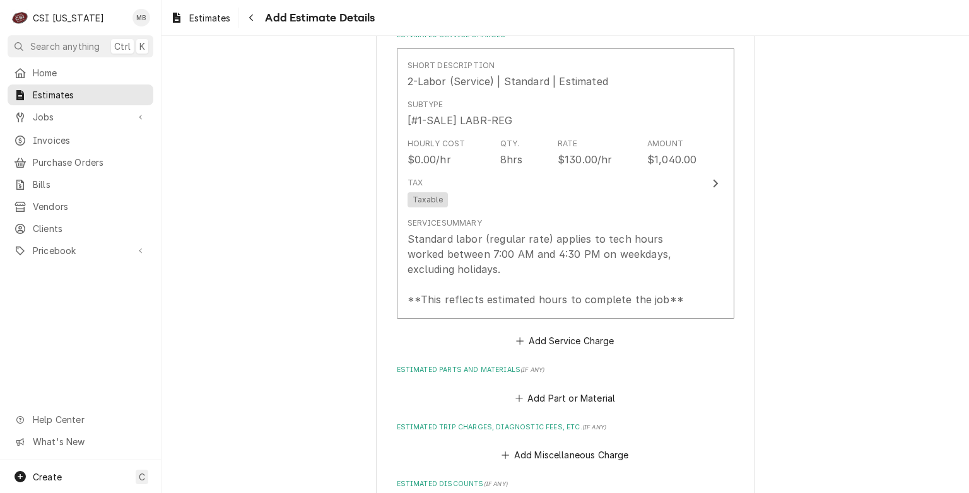
scroll to position [1246, 0]
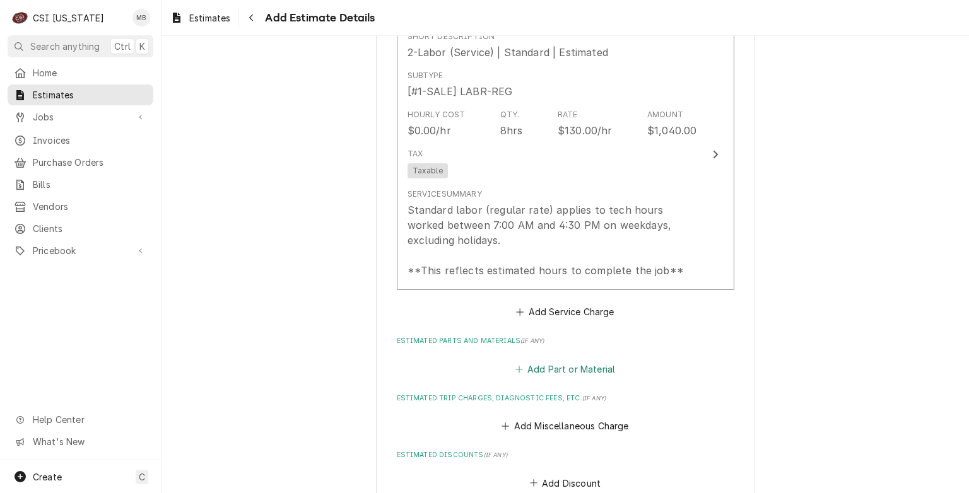
click at [565, 367] on button "Add Part or Material" at bounding box center [565, 369] width 104 height 18
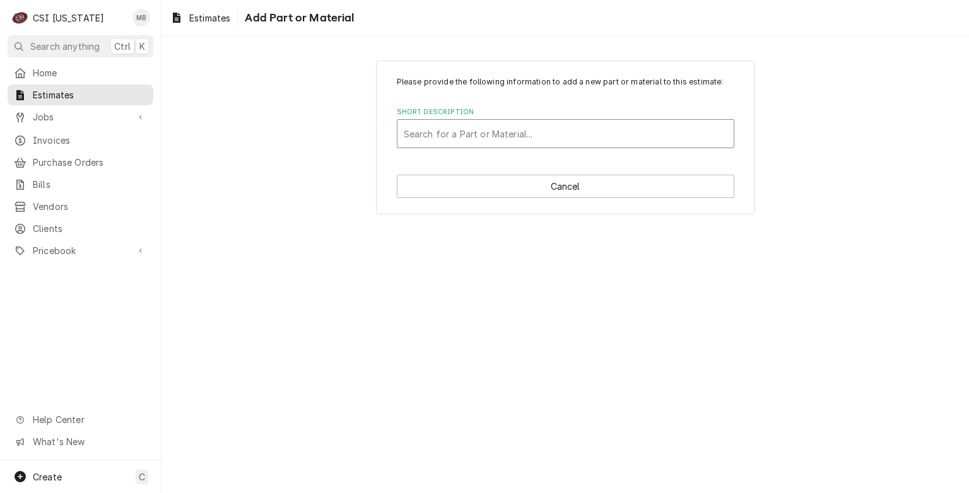
click at [475, 139] on div "Short Description" at bounding box center [566, 133] width 324 height 23
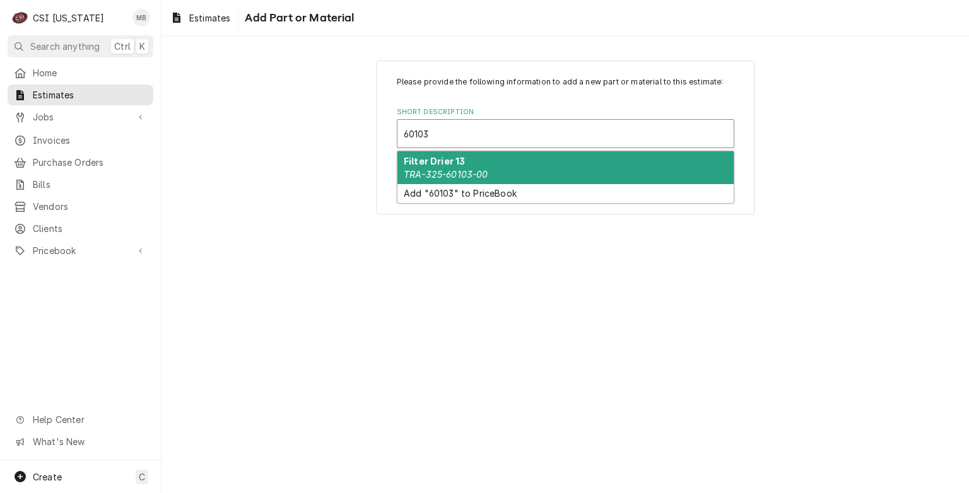
click at [458, 178] on em "TRA-325-60103-00" at bounding box center [446, 174] width 85 height 11
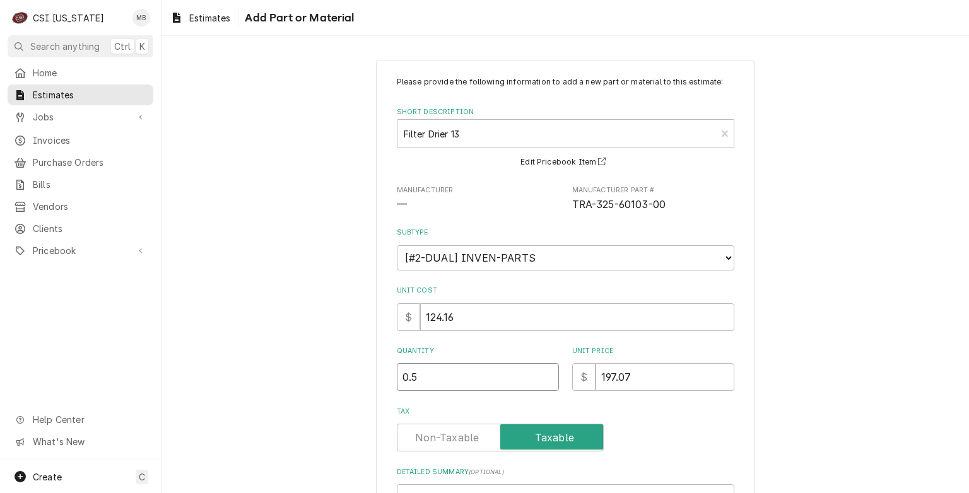
click at [544, 373] on input "0.5" at bounding box center [478, 377] width 162 height 28
click at [543, 373] on input "1" at bounding box center [478, 377] width 162 height 28
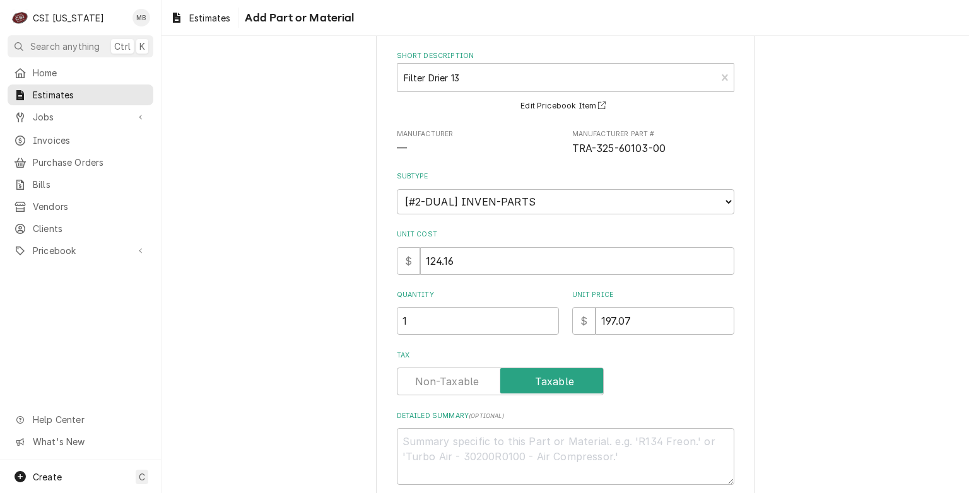
scroll to position [122, 0]
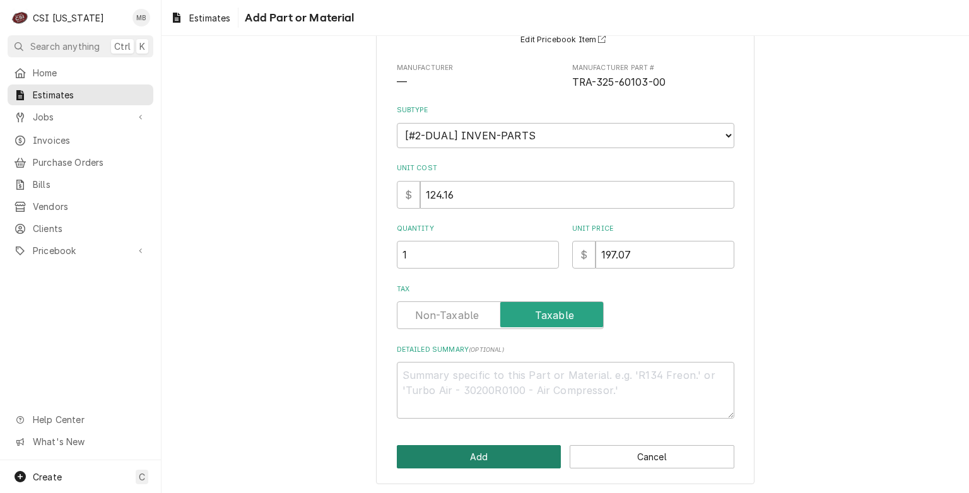
click at [527, 445] on button "Add" at bounding box center [479, 456] width 165 height 23
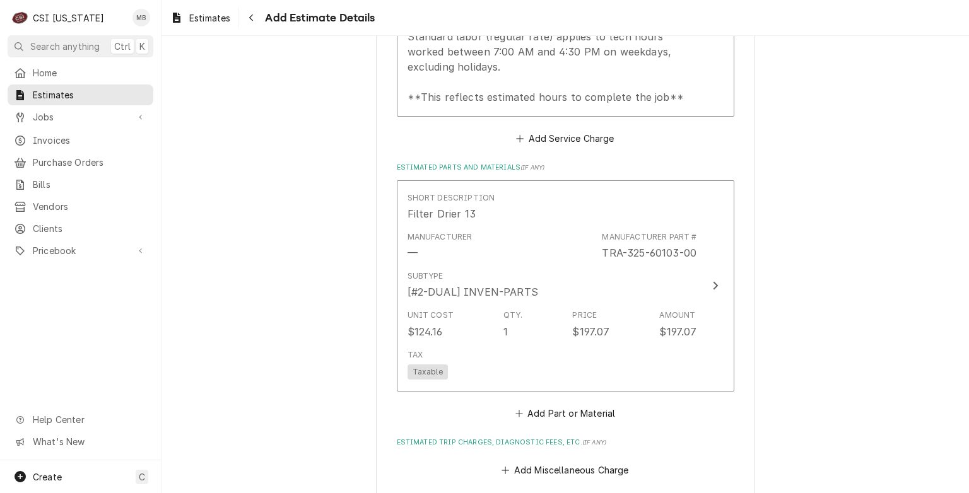
scroll to position [1546, 0]
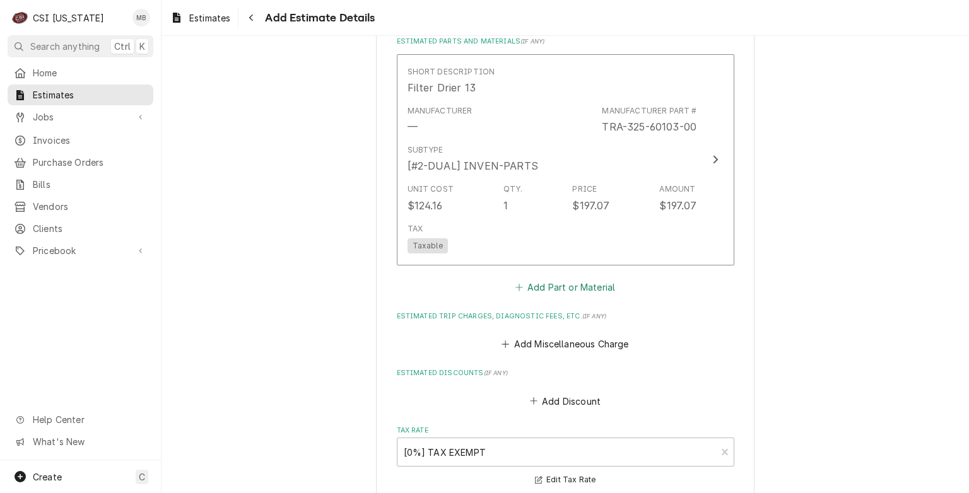
click at [579, 286] on button "Add Part or Material" at bounding box center [565, 287] width 104 height 18
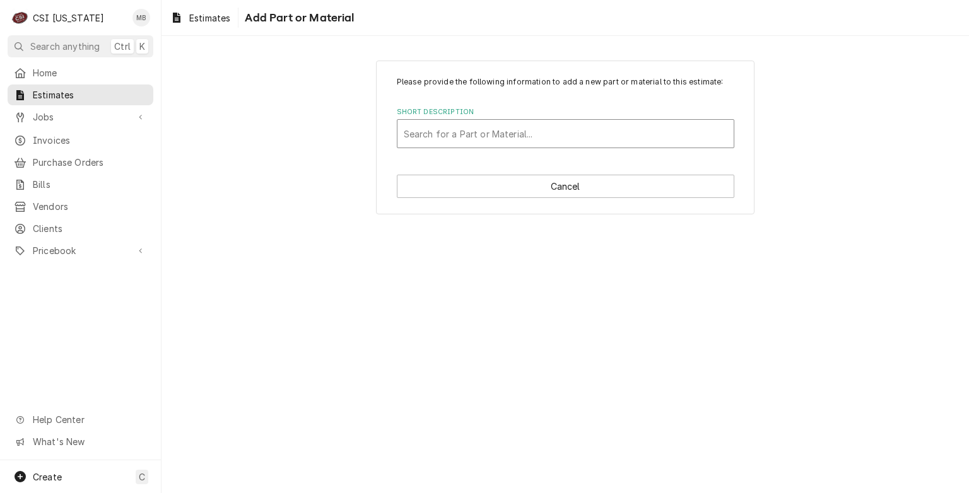
click at [487, 138] on div "Short Description" at bounding box center [566, 133] width 324 height 23
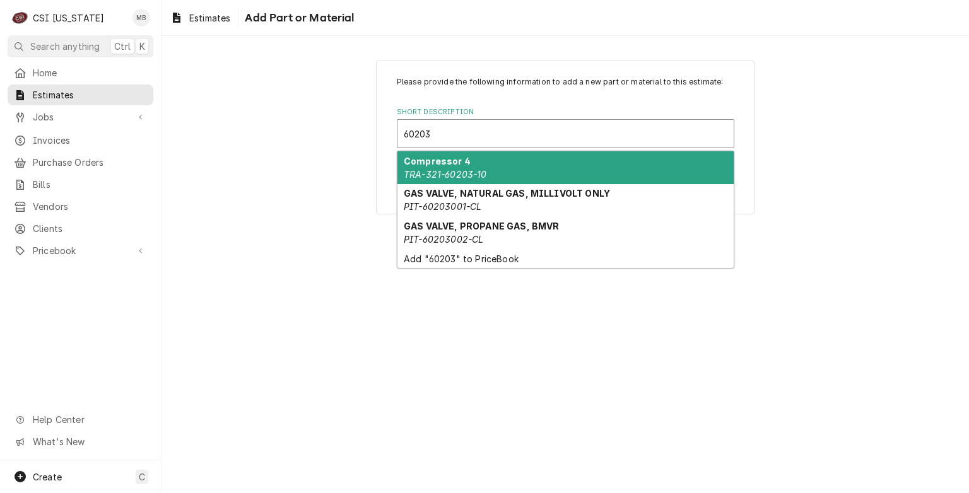
click at [485, 172] on em "TRA-321-60203-10" at bounding box center [445, 174] width 83 height 11
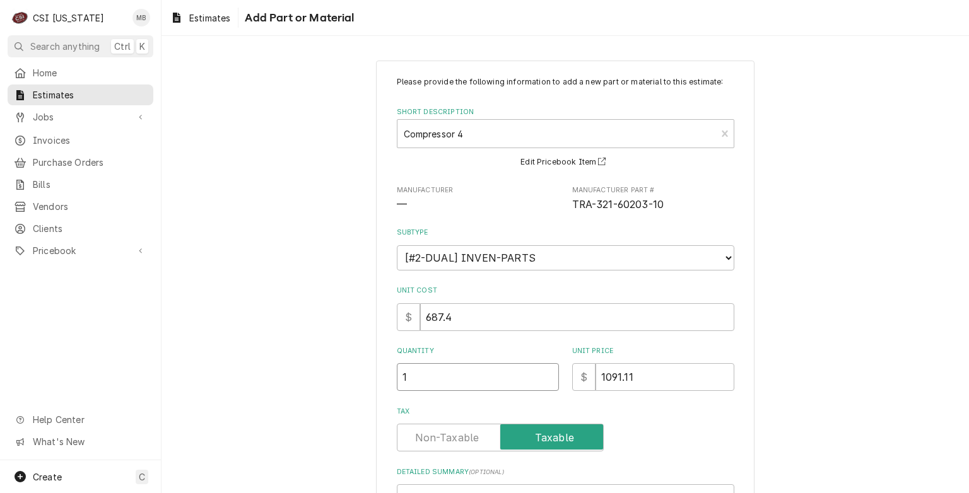
click at [543, 372] on input "1" at bounding box center [478, 377] width 162 height 28
click at [543, 372] on input "1.5" at bounding box center [478, 377] width 162 height 28
click at [543, 380] on input "1" at bounding box center [478, 377] width 162 height 28
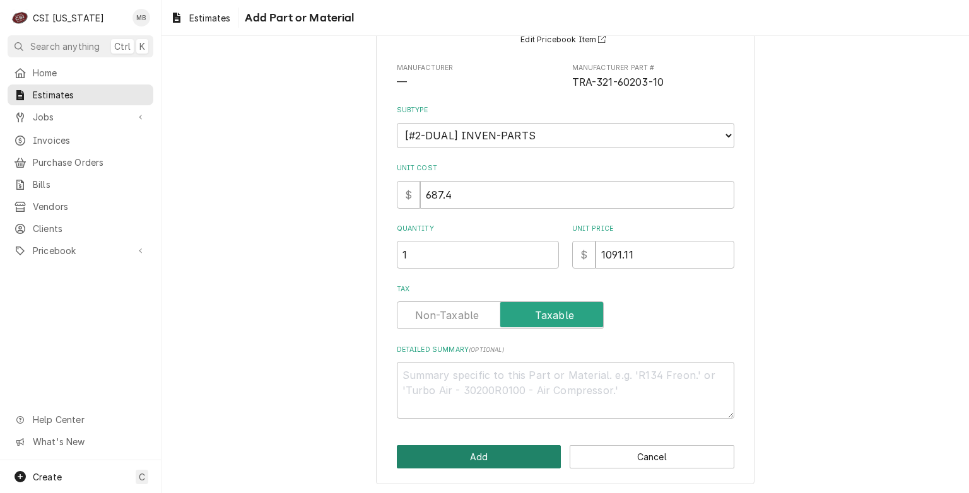
click at [490, 465] on button "Add" at bounding box center [479, 456] width 165 height 23
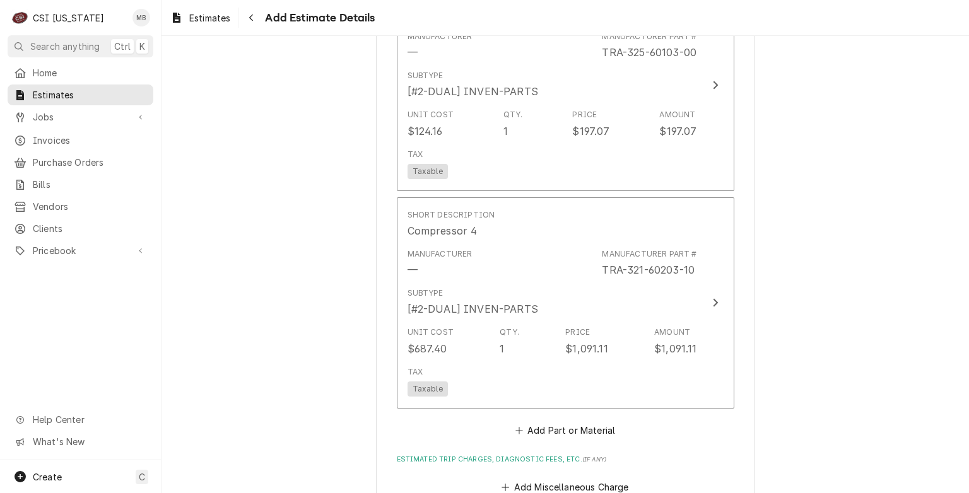
scroll to position [1696, 0]
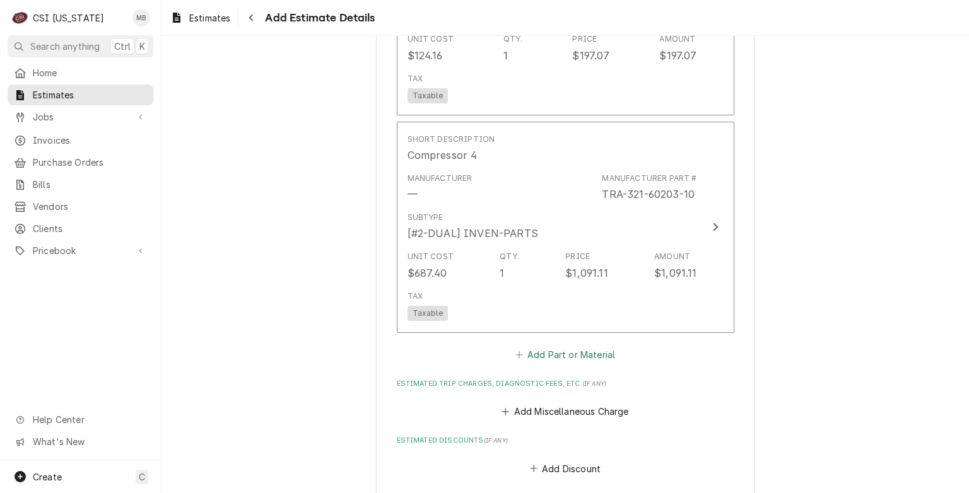
click at [570, 348] on button "Add Part or Material" at bounding box center [565, 355] width 104 height 18
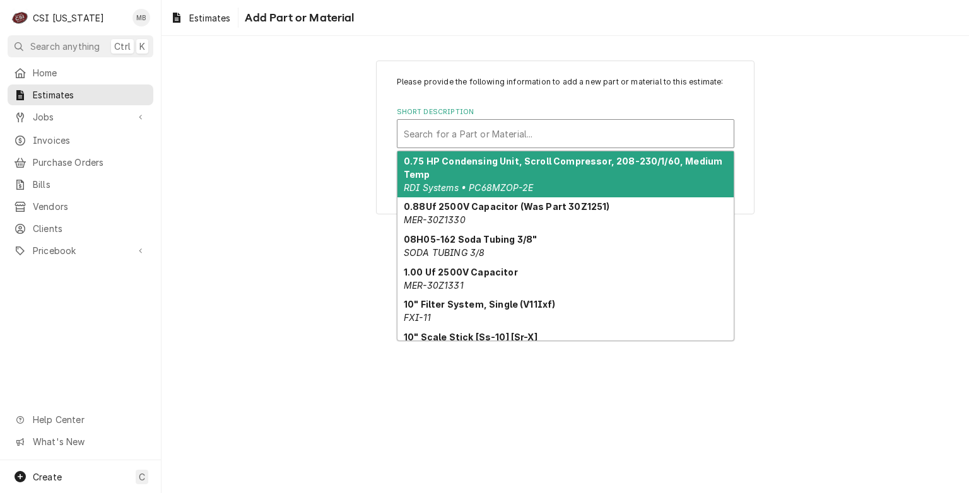
click at [490, 126] on div "Short Description" at bounding box center [566, 133] width 324 height 23
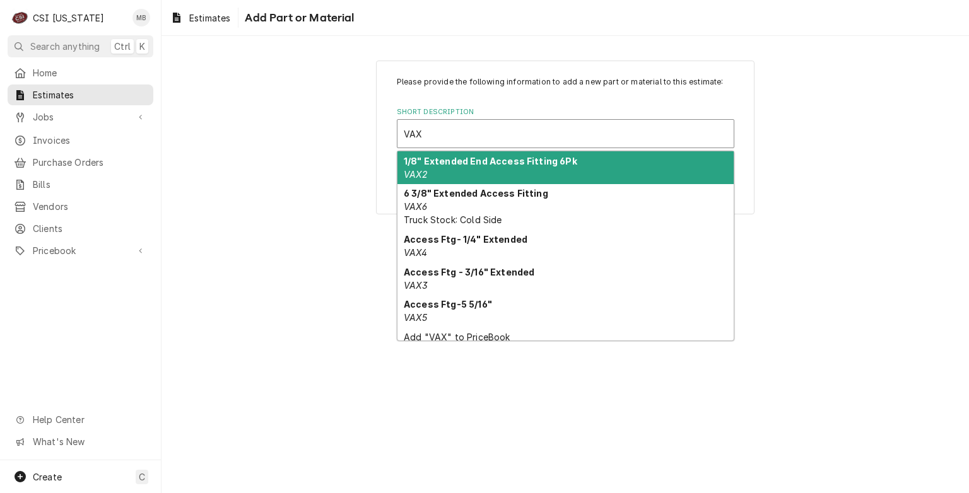
click at [475, 175] on div "1/8" Extended End Access Fitting 6Pk VAX2" at bounding box center [565, 167] width 336 height 33
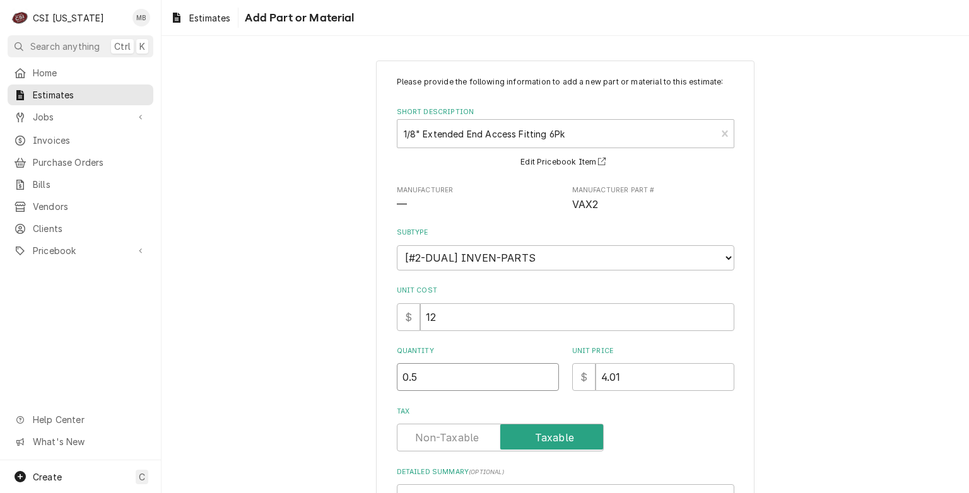
click at [544, 372] on input "0.5" at bounding box center [478, 377] width 162 height 28
click at [544, 371] on input "1" at bounding box center [478, 377] width 162 height 28
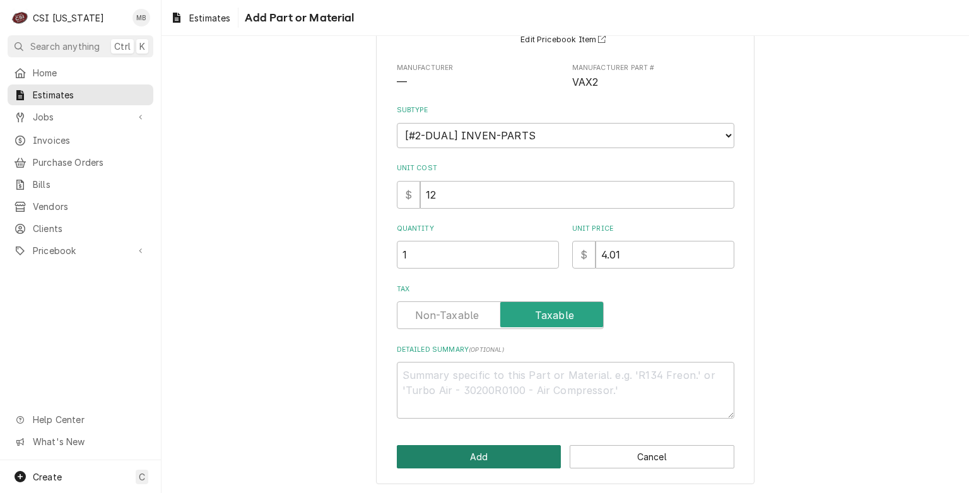
click at [539, 456] on button "Add" at bounding box center [479, 456] width 165 height 23
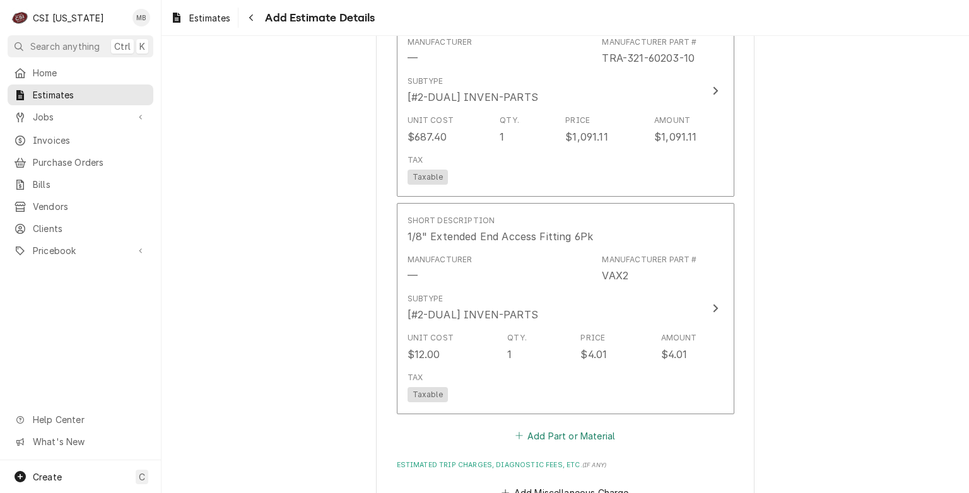
scroll to position [1885, 0]
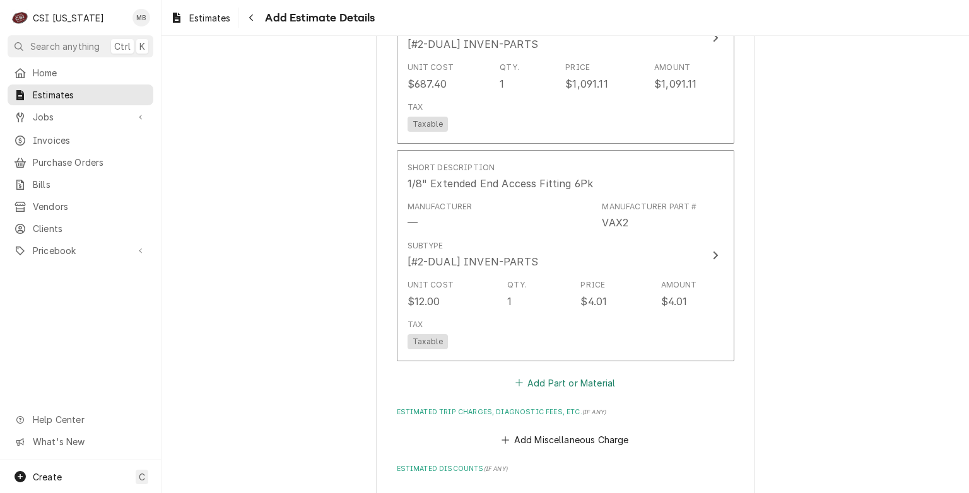
click at [549, 377] on button "Add Part or Material" at bounding box center [565, 383] width 104 height 18
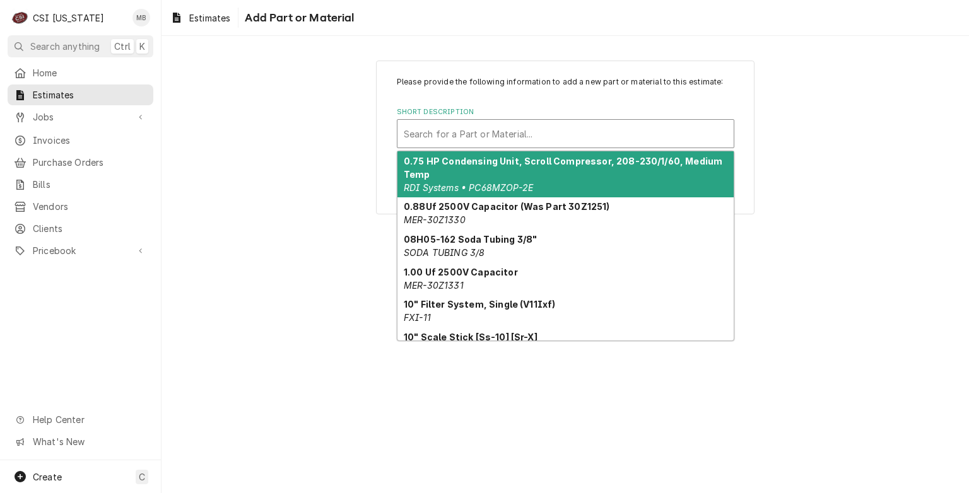
click at [477, 139] on div "Short Description" at bounding box center [566, 133] width 324 height 23
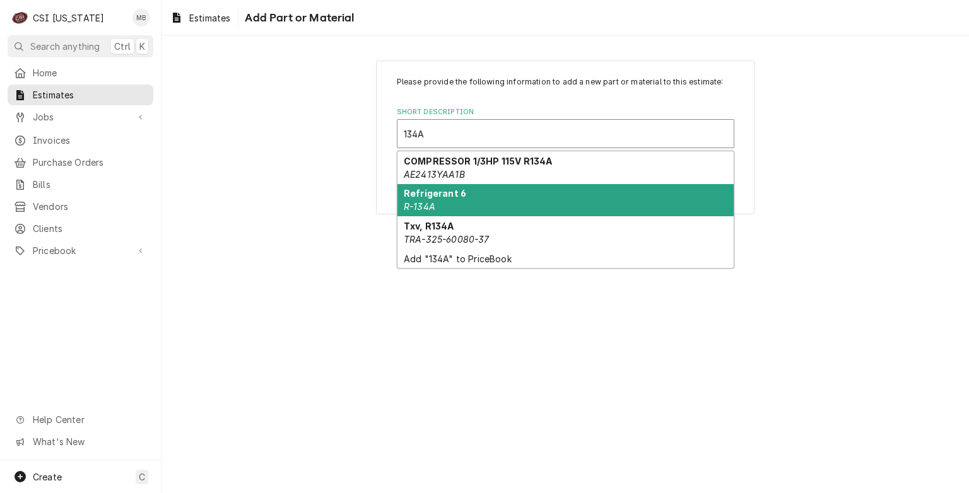
click at [424, 206] on em "R-134A" at bounding box center [420, 206] width 32 height 11
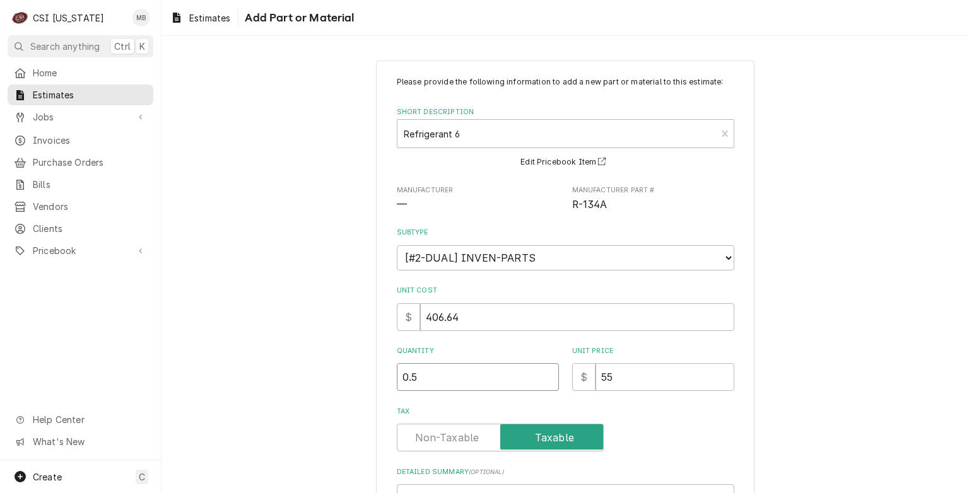
click at [543, 373] on input "0.5" at bounding box center [478, 377] width 162 height 28
click at [543, 373] on input "1" at bounding box center [478, 377] width 162 height 28
click at [543, 373] on input "1.5" at bounding box center [478, 377] width 162 height 28
click at [543, 373] on input "2" at bounding box center [478, 377] width 162 height 28
click at [543, 373] on input "2.5" at bounding box center [478, 377] width 162 height 28
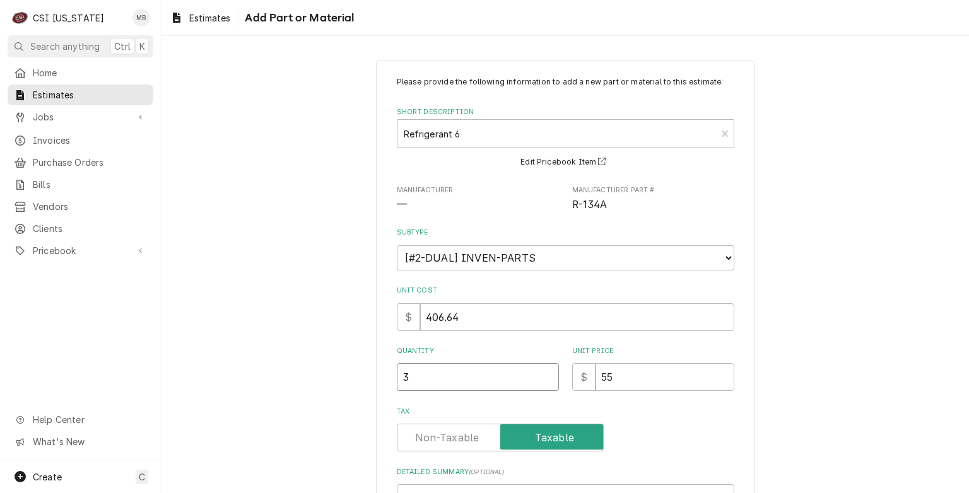
click at [543, 373] on input "3" at bounding box center [478, 377] width 162 height 28
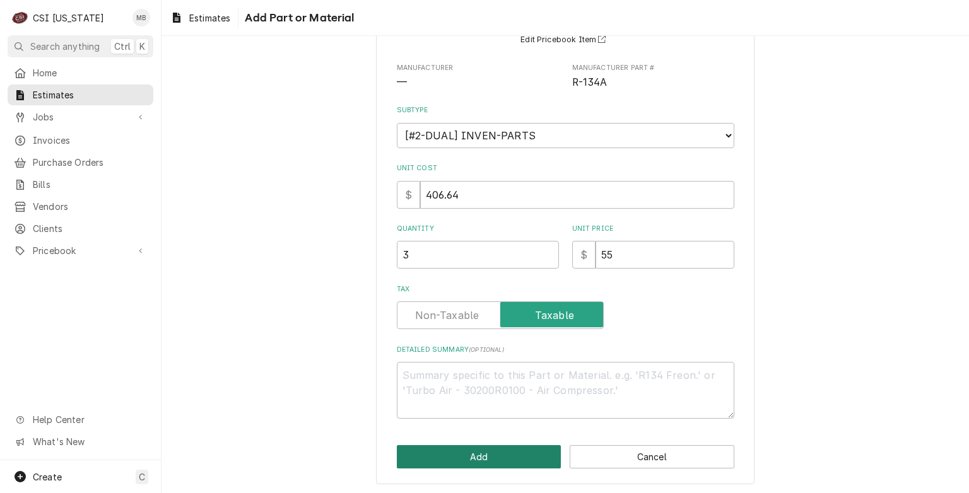
click at [509, 457] on button "Add" at bounding box center [479, 456] width 165 height 23
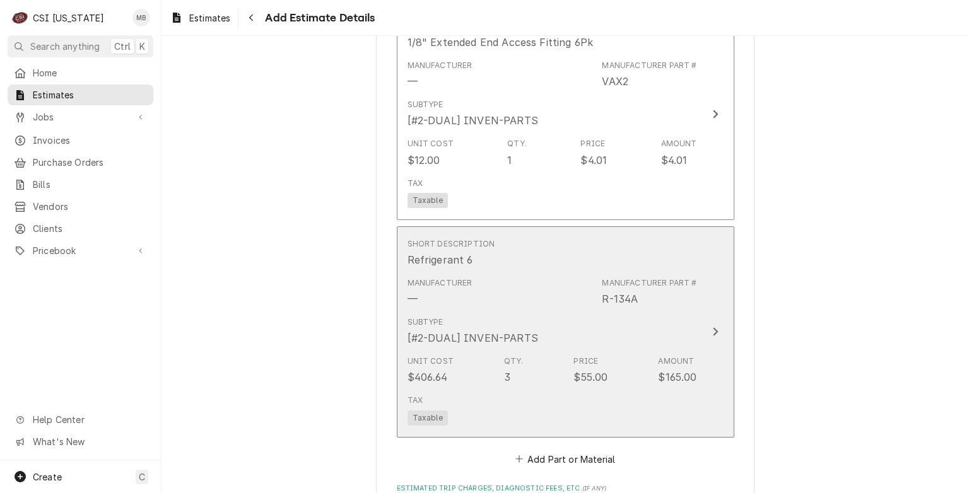
scroll to position [2074, 0]
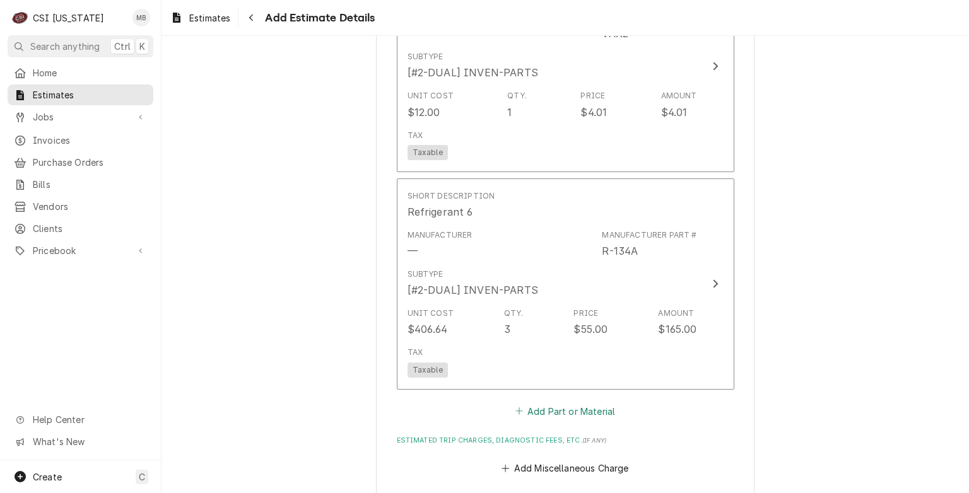
click at [589, 405] on button "Add Part or Material" at bounding box center [565, 412] width 104 height 18
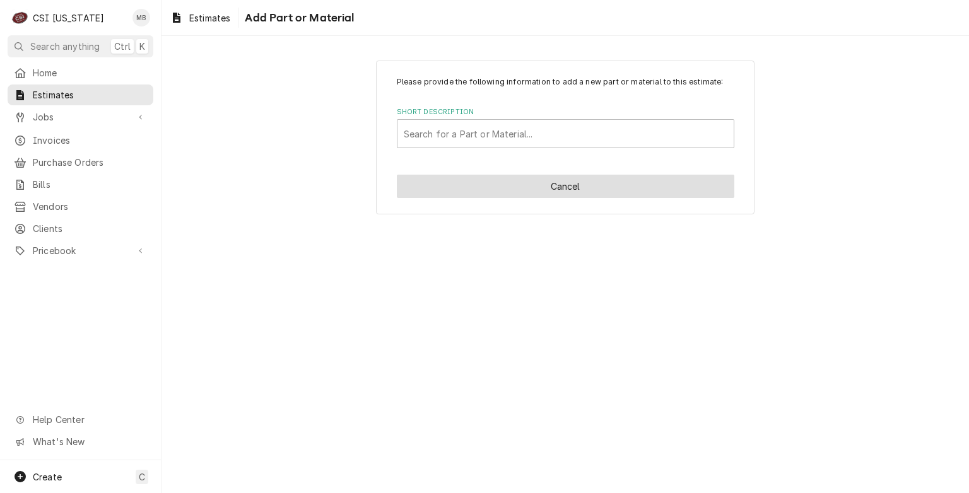
click at [531, 196] on button "Cancel" at bounding box center [566, 186] width 338 height 23
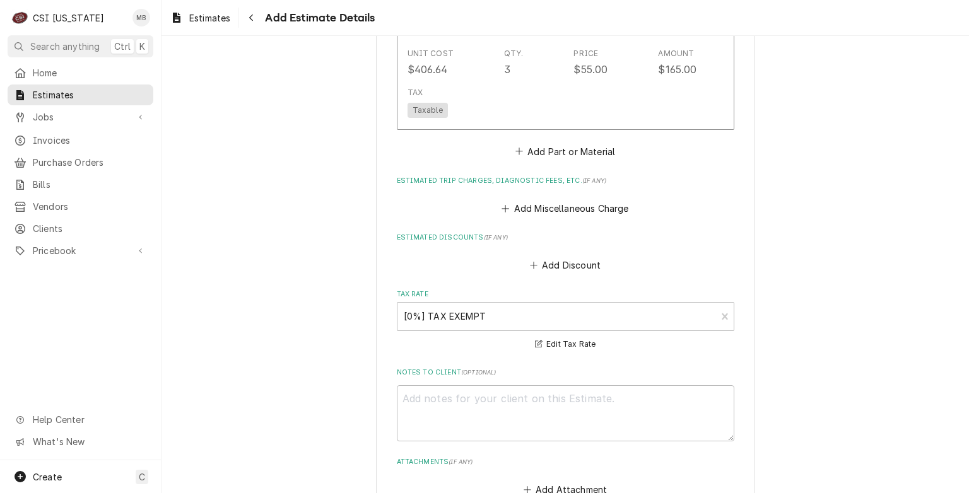
scroll to position [2342, 0]
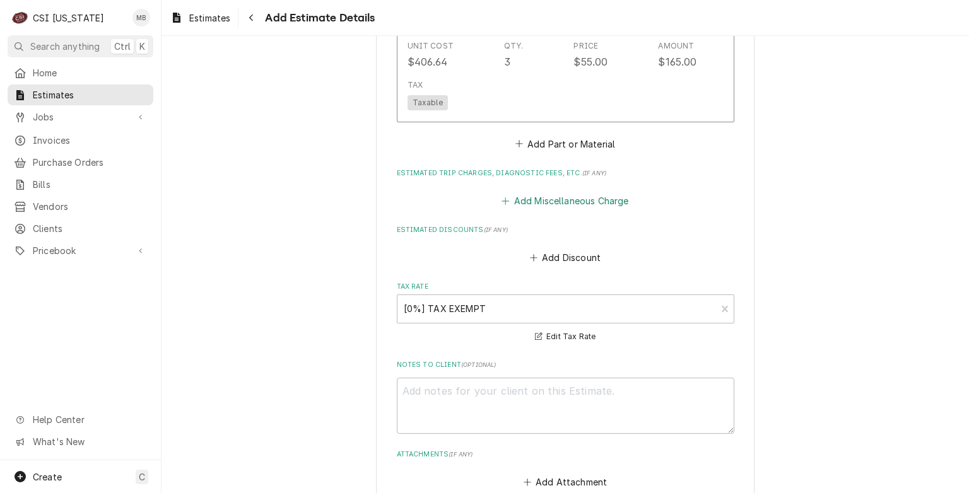
click at [573, 199] on button "Add Miscellaneous Charge" at bounding box center [565, 201] width 131 height 18
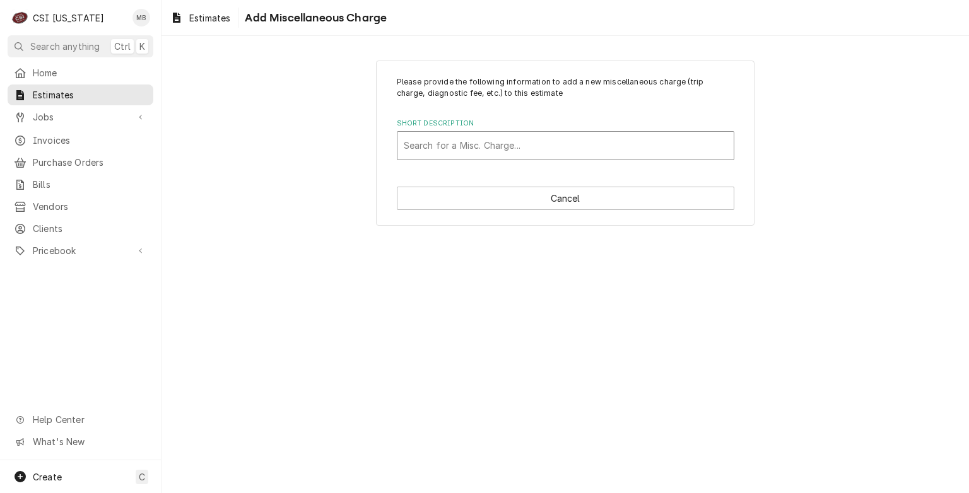
click at [505, 139] on div "Short Description" at bounding box center [566, 145] width 324 height 23
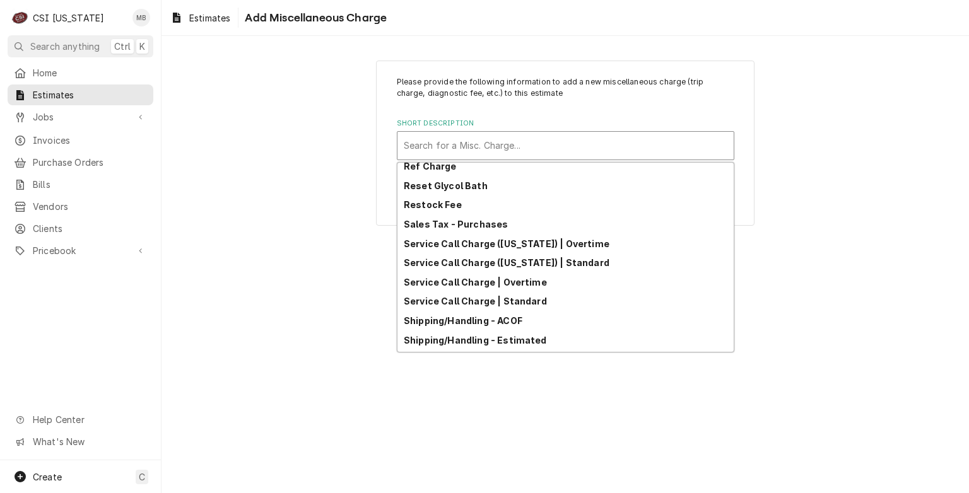
scroll to position [323, 0]
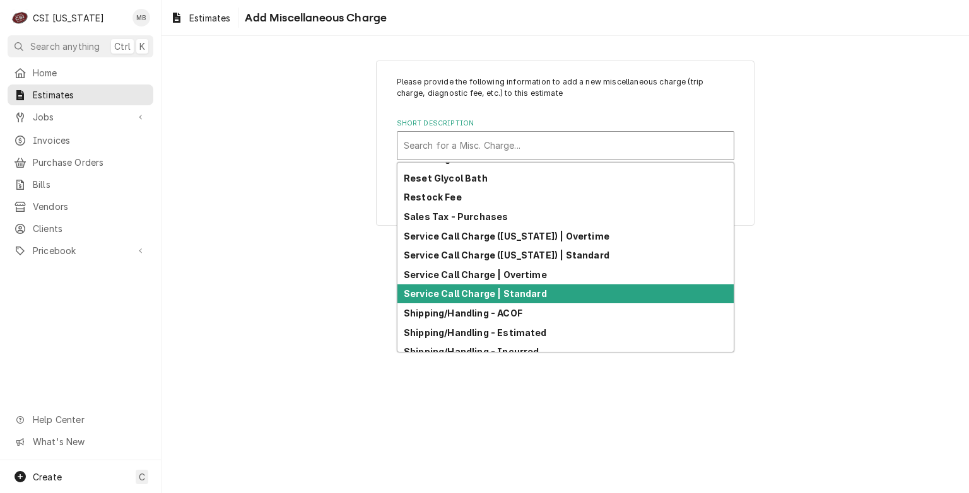
click at [486, 297] on strong "Service Call Charge | Standard" at bounding box center [475, 293] width 143 height 11
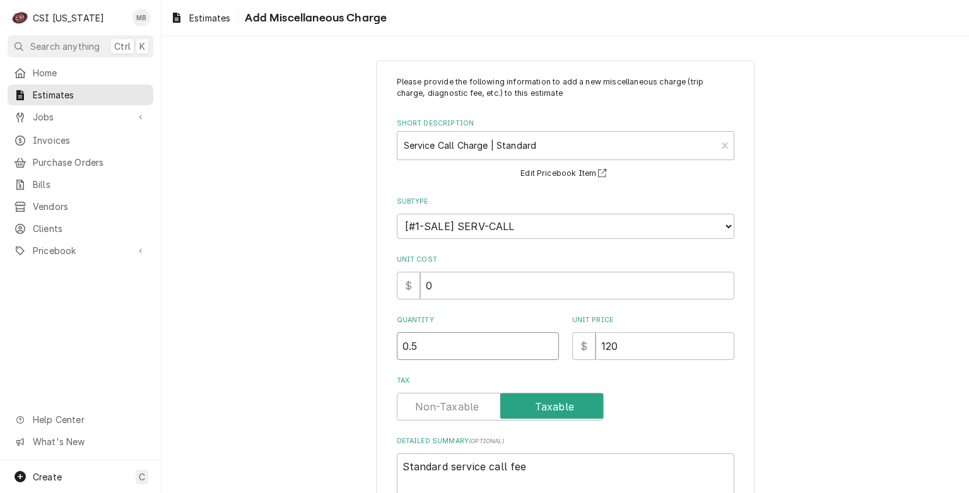
click at [543, 342] on input "0.5" at bounding box center [478, 346] width 162 height 28
click at [543, 342] on input "1" at bounding box center [478, 346] width 162 height 28
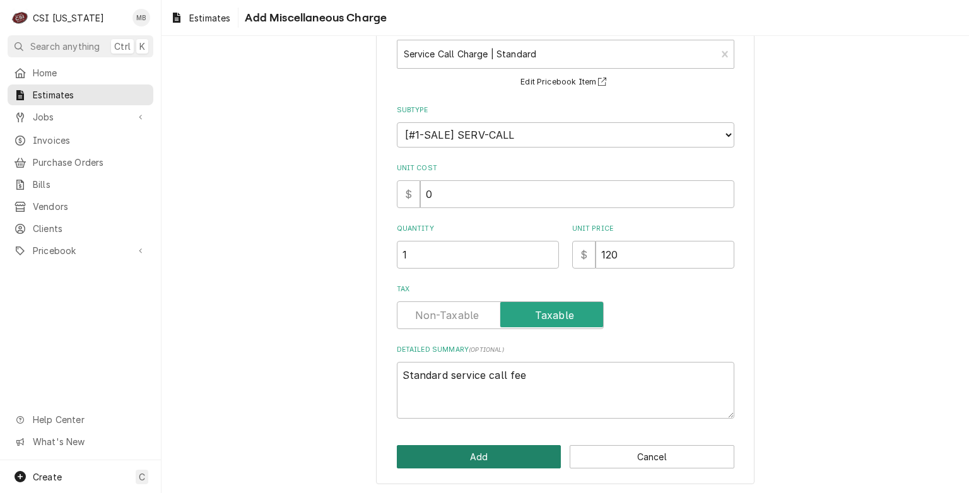
click at [495, 456] on button "Add" at bounding box center [479, 456] width 165 height 23
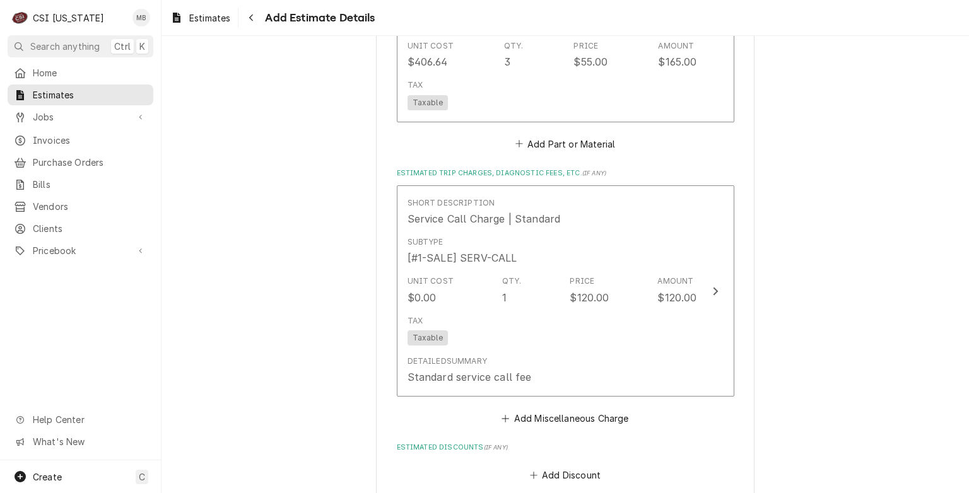
scroll to position [2524, 0]
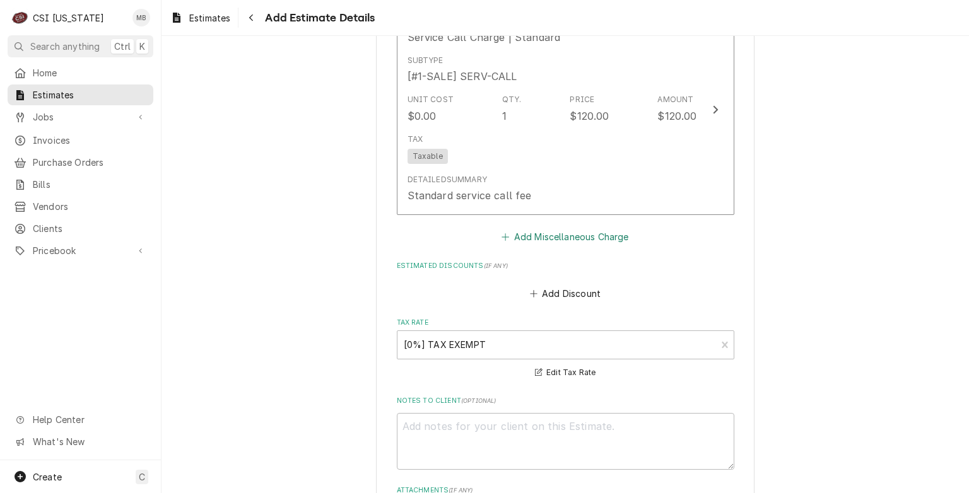
click at [548, 228] on button "Add Miscellaneous Charge" at bounding box center [565, 237] width 131 height 18
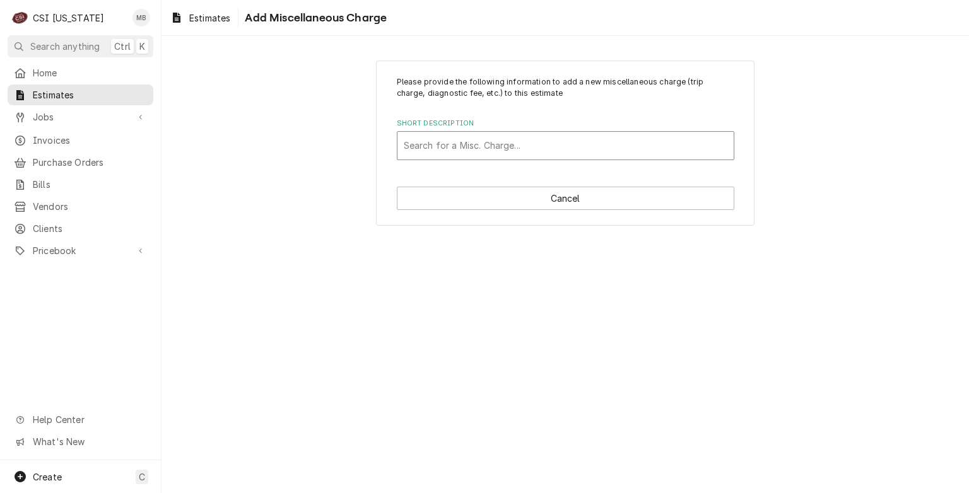
click at [538, 148] on div "Short Description" at bounding box center [566, 145] width 324 height 23
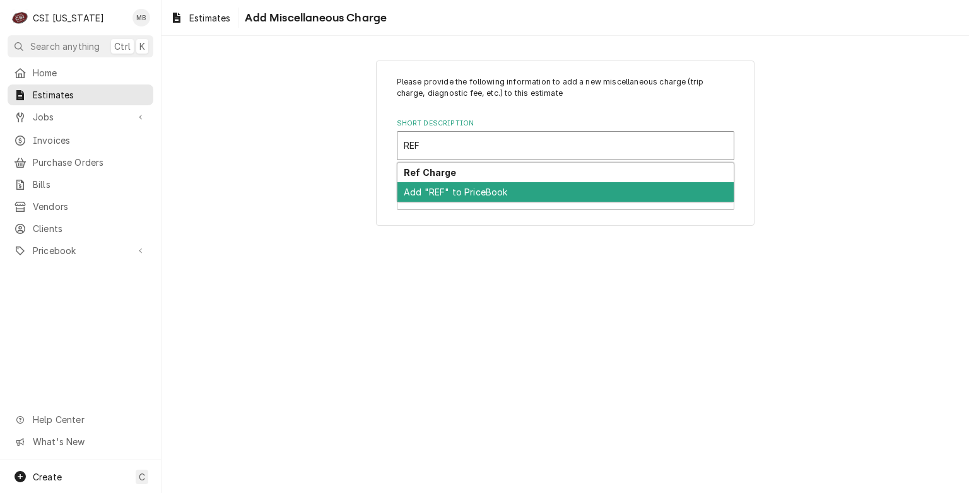
click at [505, 196] on div "Add "REF" to PriceBook" at bounding box center [565, 192] width 336 height 20
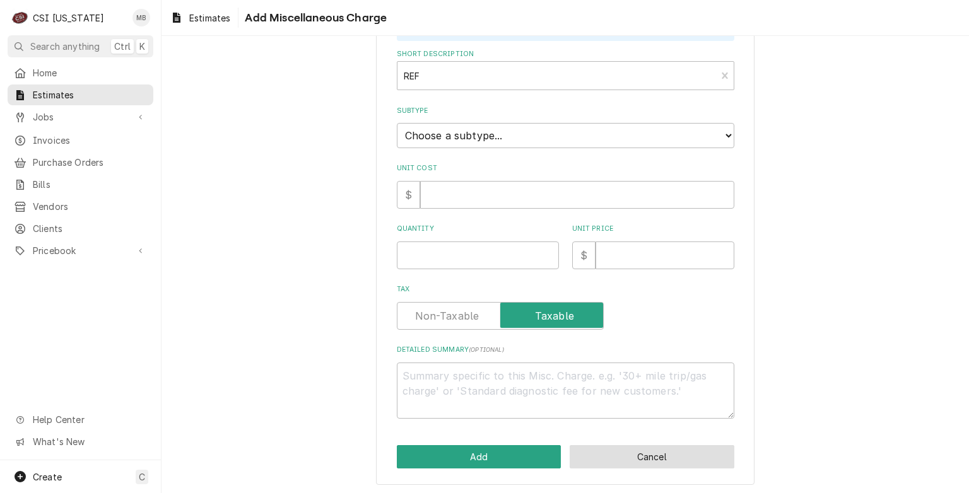
click at [608, 454] on button "Cancel" at bounding box center [652, 456] width 165 height 23
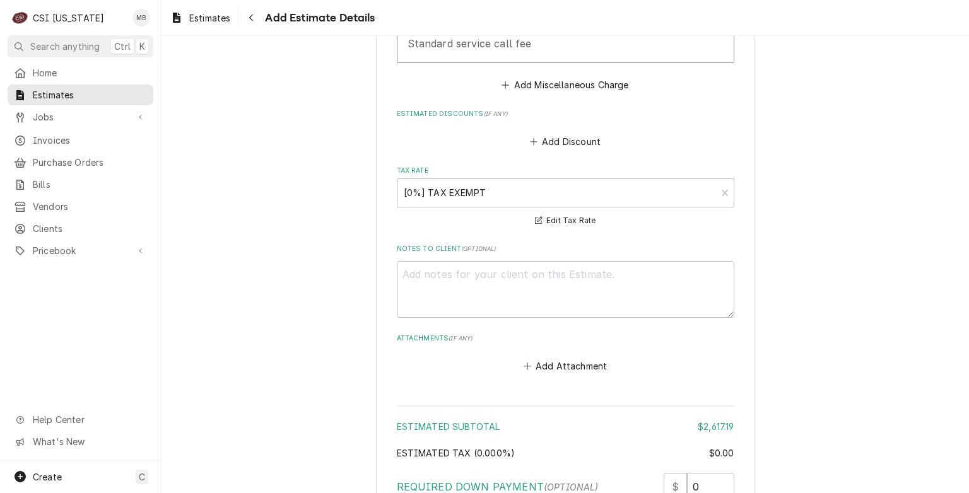
scroll to position [2554, 0]
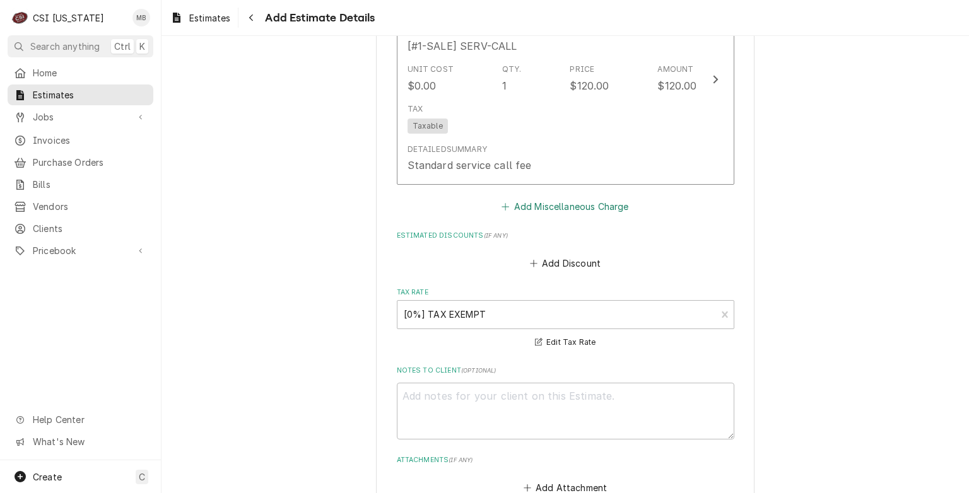
click at [535, 208] on button "Add Miscellaneous Charge" at bounding box center [565, 206] width 131 height 18
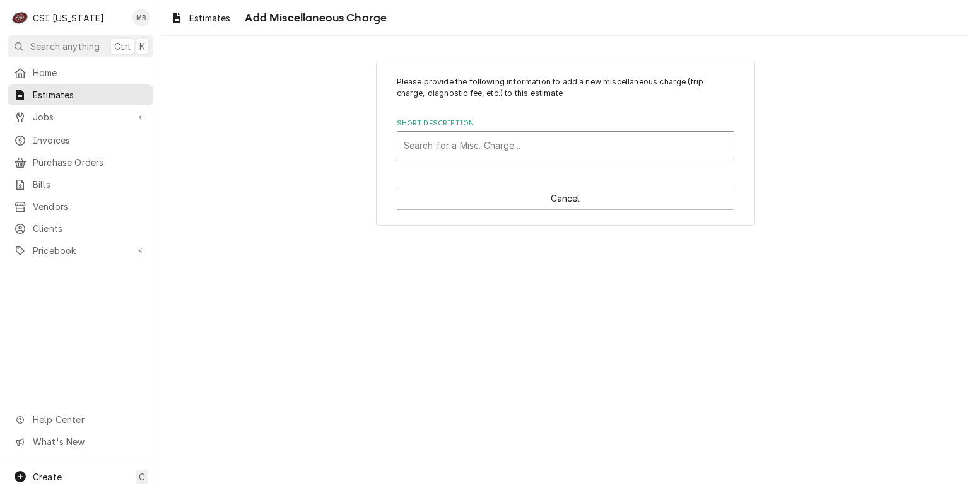
click at [514, 151] on div "Short Description" at bounding box center [566, 145] width 324 height 23
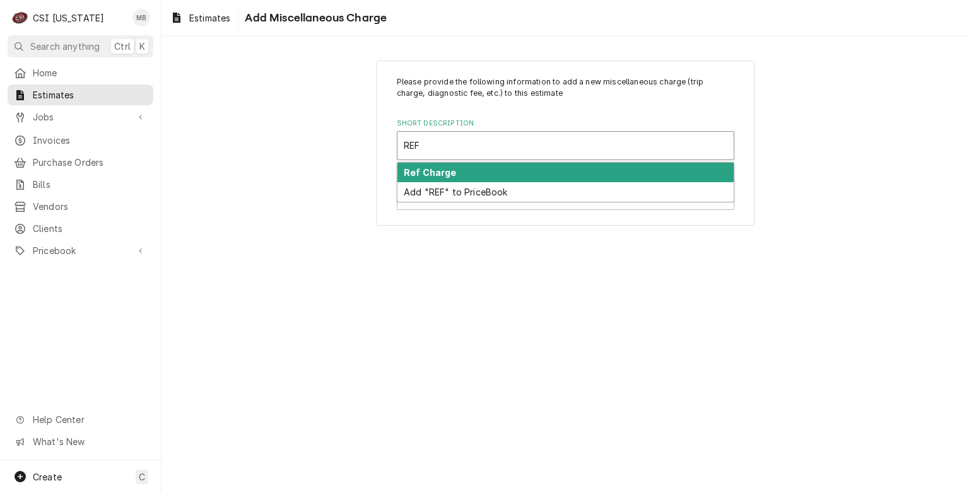
click at [500, 177] on div "Ref Charge" at bounding box center [565, 173] width 336 height 20
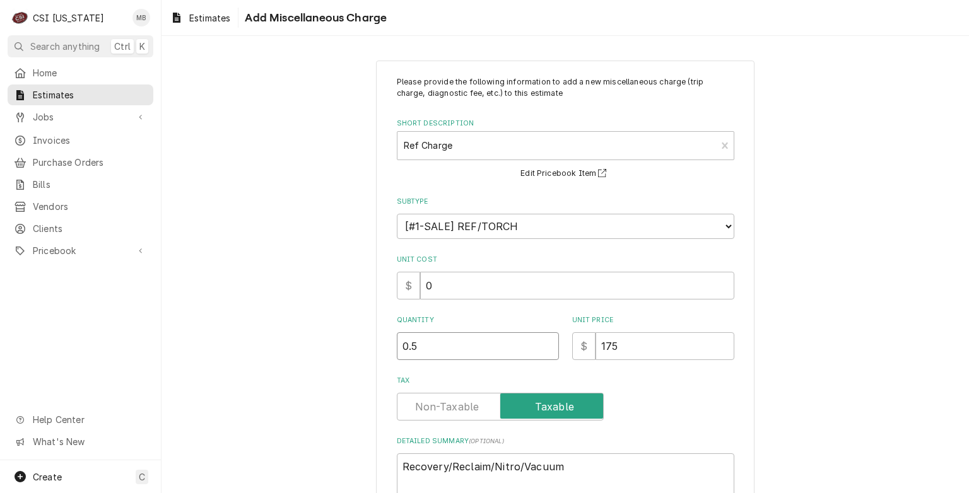
click at [542, 342] on input "0.5" at bounding box center [478, 346] width 162 height 28
click at [542, 342] on input "1" at bounding box center [478, 346] width 162 height 28
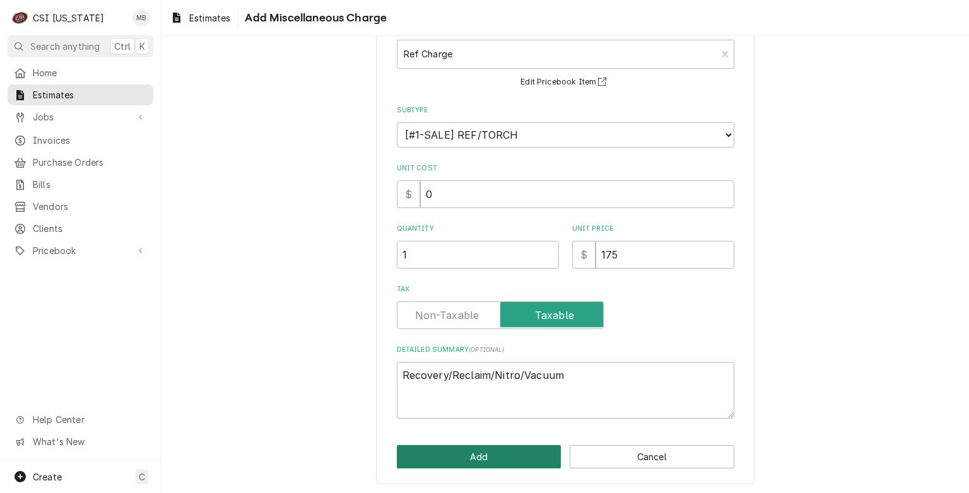
click at [516, 448] on button "Add" at bounding box center [479, 456] width 165 height 23
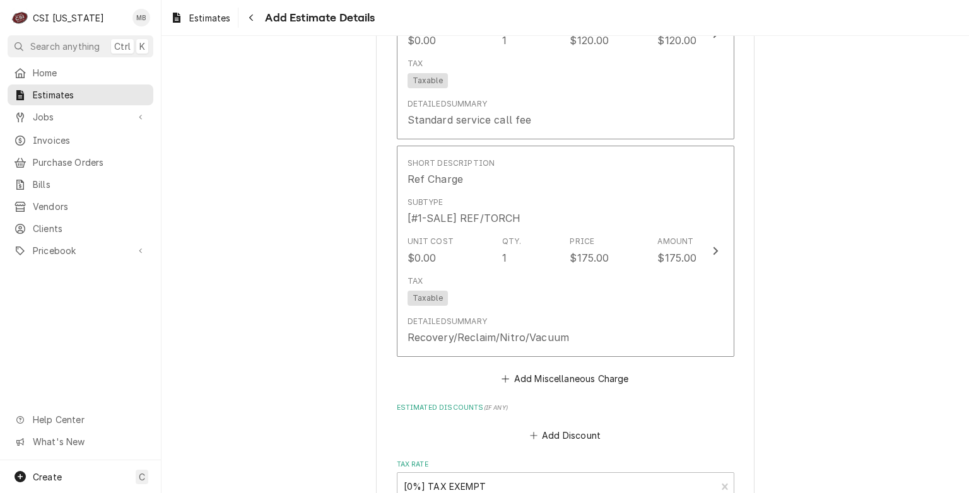
scroll to position [2688, 0]
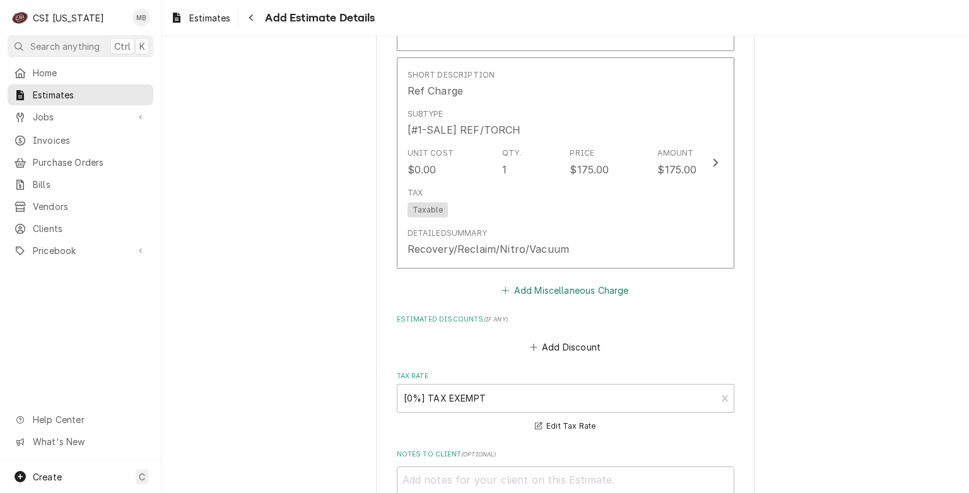
click at [557, 281] on button "Add Miscellaneous Charge" at bounding box center [565, 290] width 131 height 18
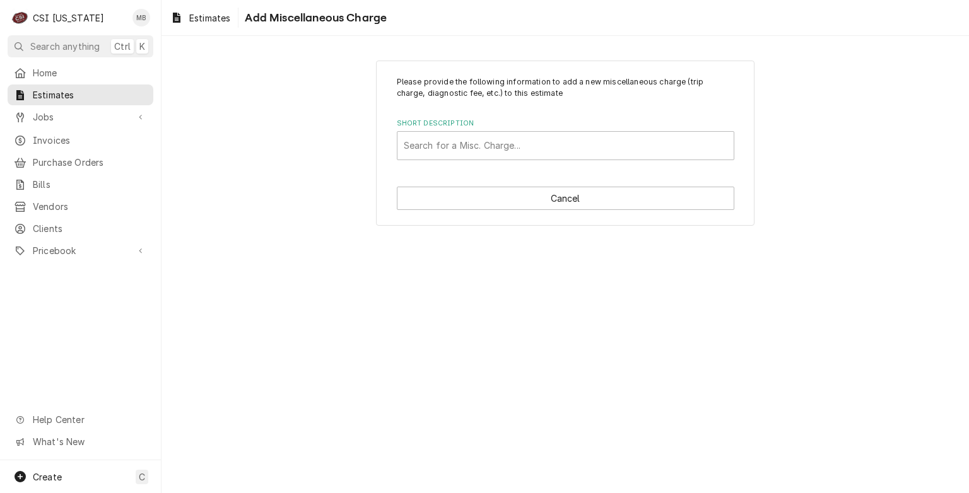
click at [534, 160] on div "Please provide the following information to add a new miscellaneous charge (tri…" at bounding box center [565, 144] width 379 height 166
click at [534, 159] on div "Search for a Misc. Charge..." at bounding box center [566, 145] width 338 height 29
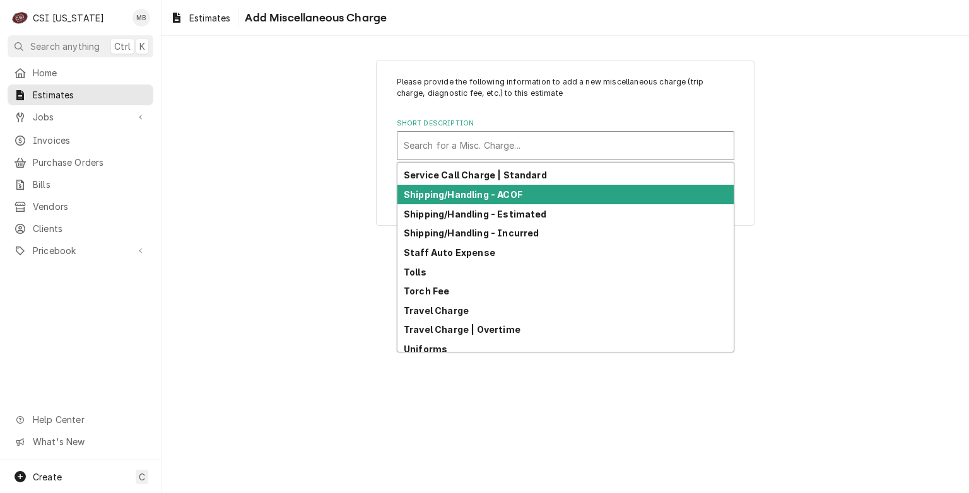
scroll to position [423, 0]
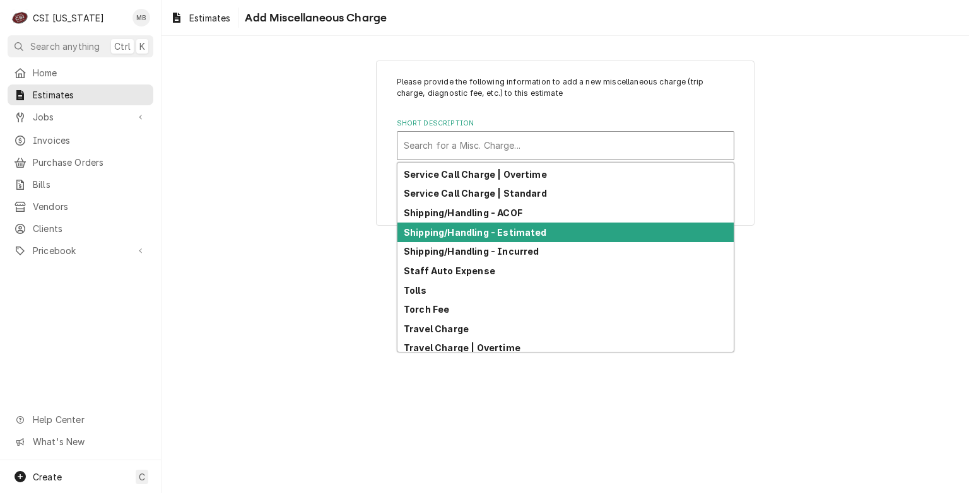
click at [487, 227] on strong "Shipping/Handling - Estimated" at bounding box center [475, 232] width 143 height 11
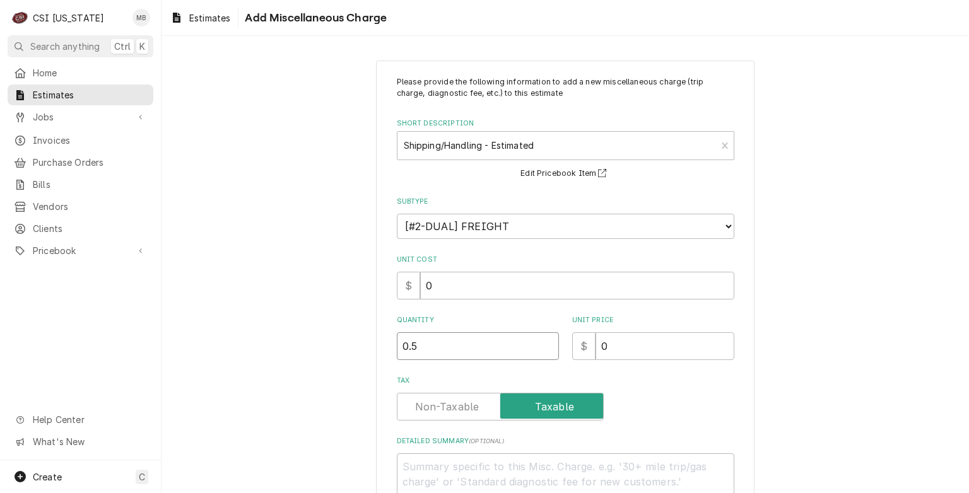
click at [542, 343] on input "0.5" at bounding box center [478, 346] width 162 height 28
click at [542, 343] on input "1" at bounding box center [478, 346] width 162 height 28
click at [608, 347] on input "0" at bounding box center [665, 346] width 139 height 28
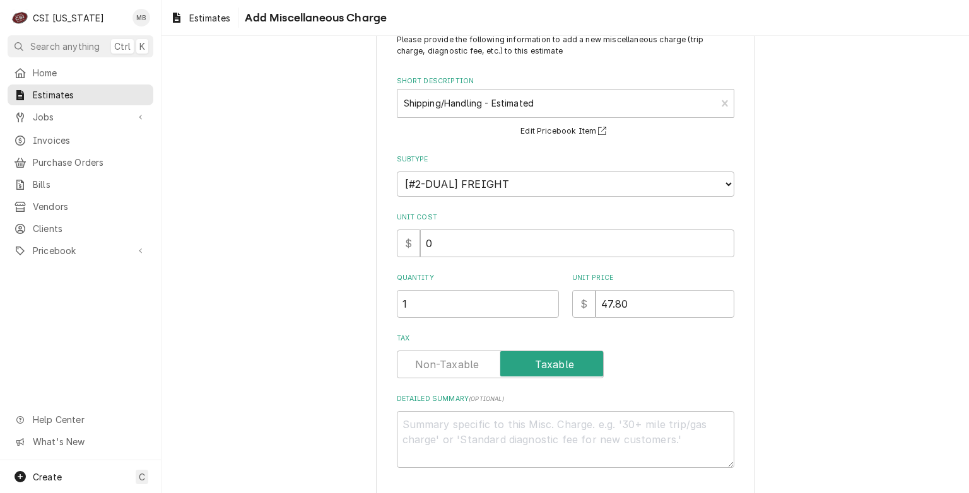
scroll to position [91, 0]
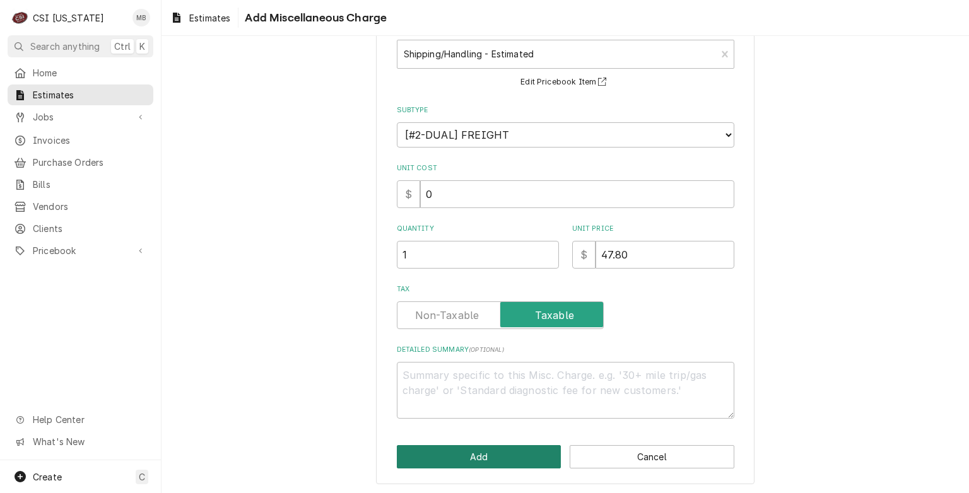
click at [461, 459] on button "Add" at bounding box center [479, 456] width 165 height 23
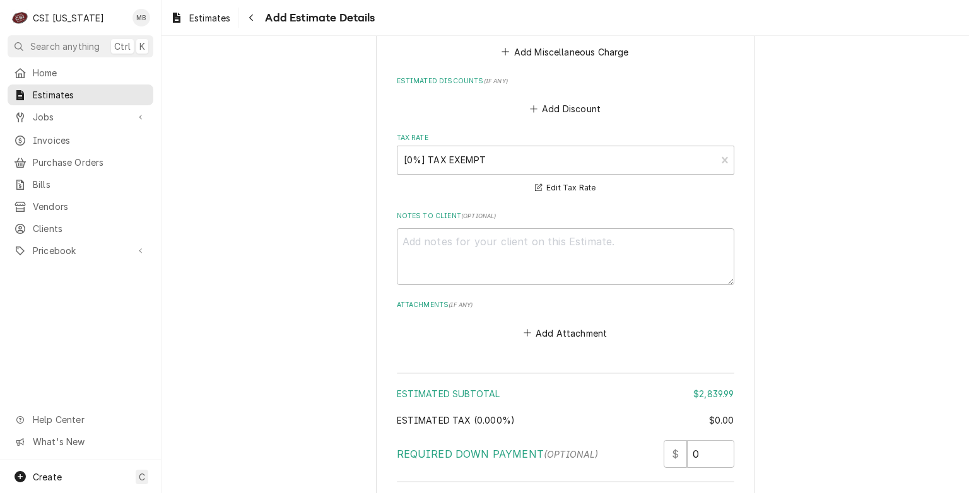
scroll to position [3128, 0]
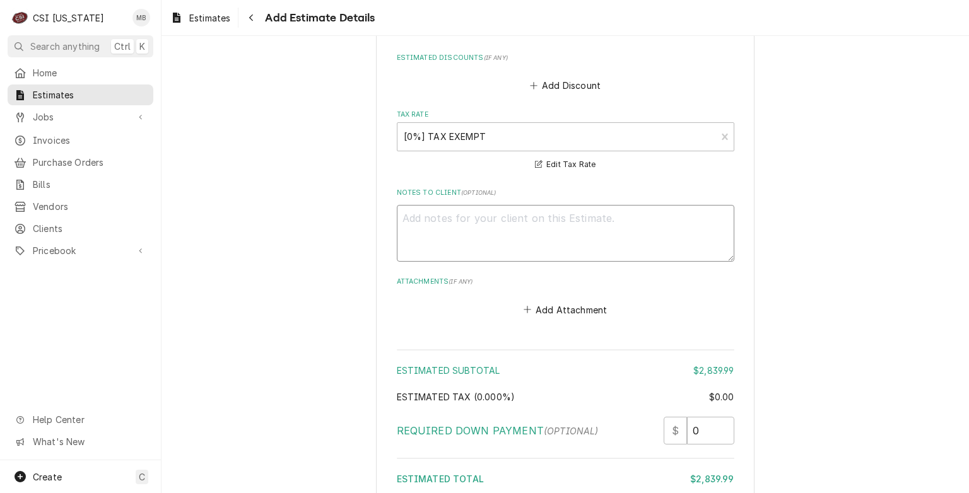
click at [407, 205] on textarea "Notes to Client ( optional )" at bounding box center [566, 233] width 338 height 57
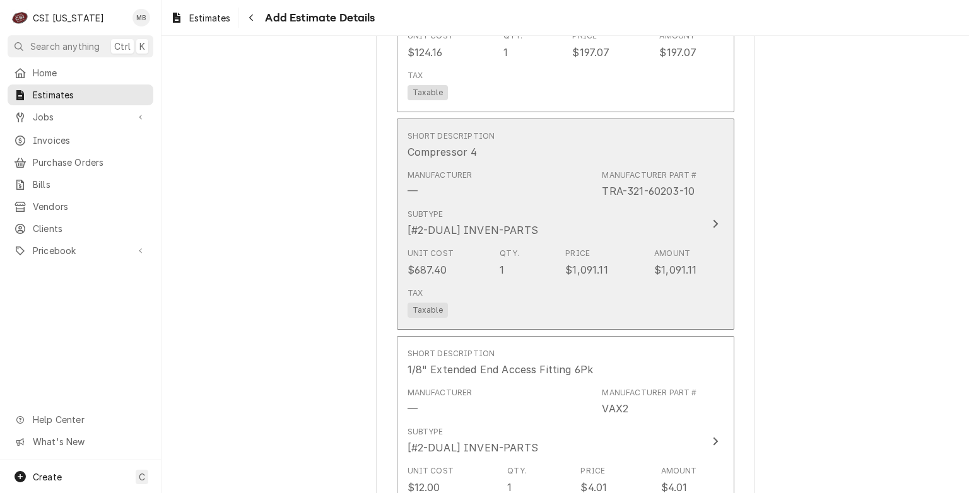
scroll to position [1866, 0]
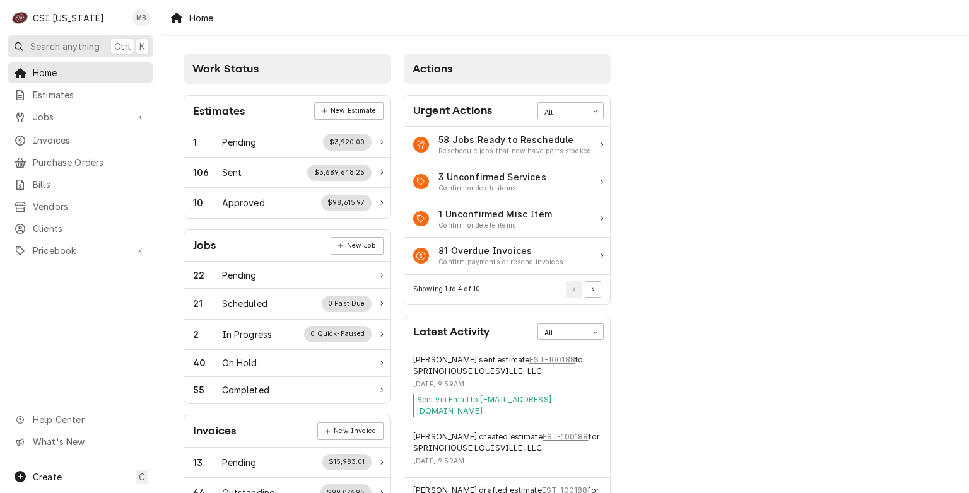
click at [69, 52] on button "Search anything Ctrl K" at bounding box center [81, 46] width 146 height 22
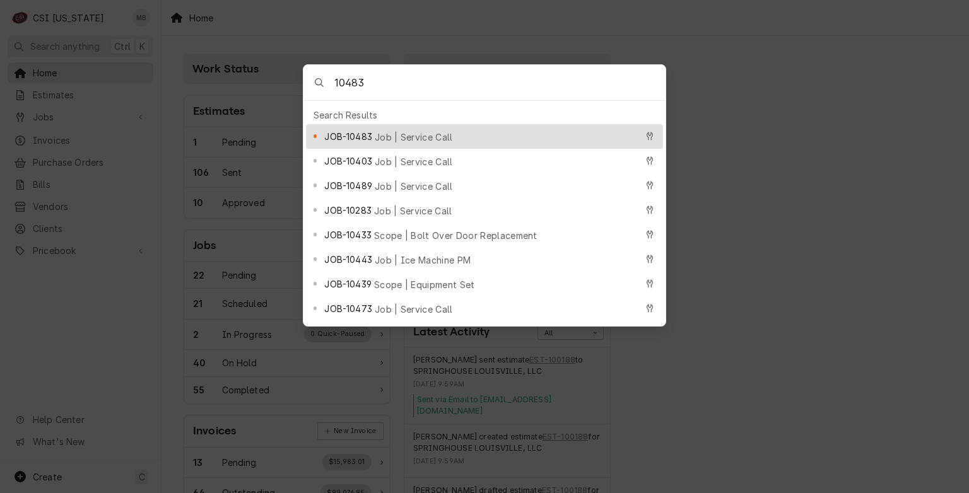
type input "10483"
click at [397, 131] on span "Job | Service Call" at bounding box center [414, 137] width 78 height 13
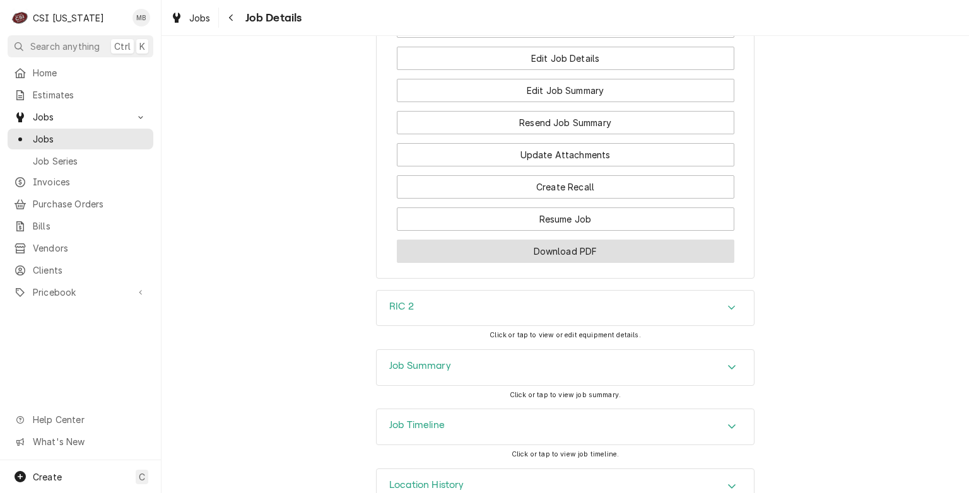
scroll to position [1473, 0]
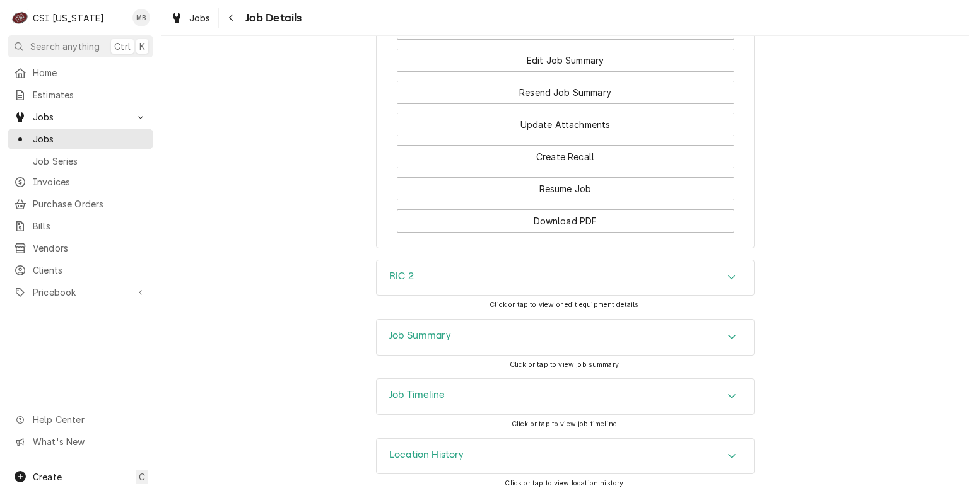
drag, startPoint x: 530, startPoint y: 323, endPoint x: 522, endPoint y: 323, distance: 7.6
click at [530, 323] on div "Job Summary" at bounding box center [565, 337] width 377 height 35
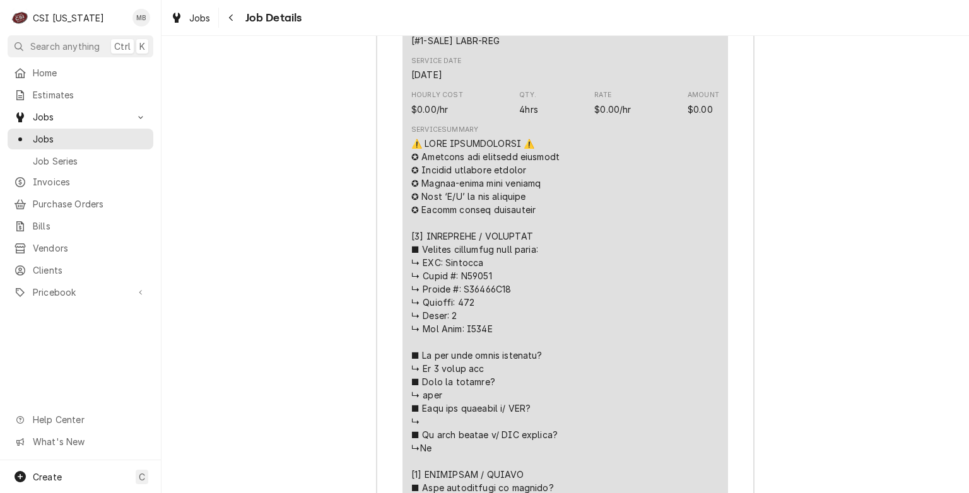
scroll to position [2041, 0]
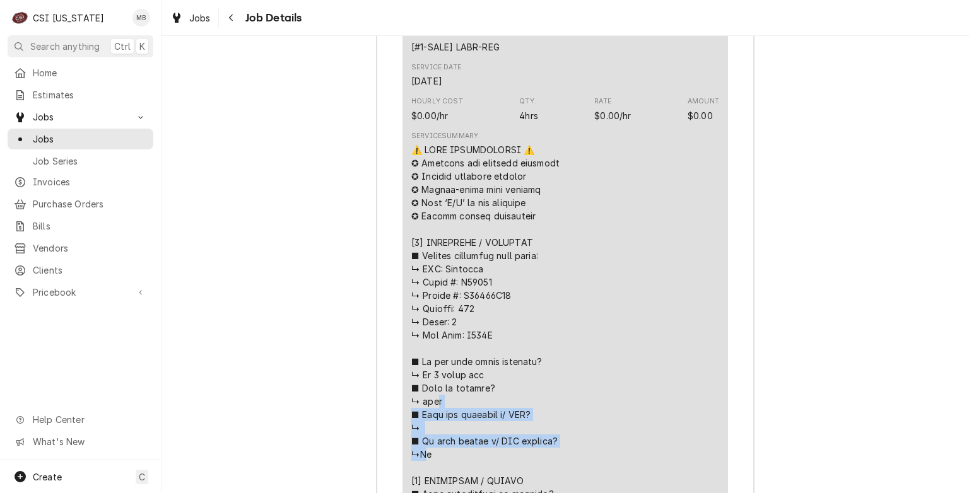
drag, startPoint x: 510, startPoint y: 289, endPoint x: 414, endPoint y: 265, distance: 99.5
copy div "e ■ 𝗛𝗮𝘃𝗲 𝘆𝗼𝘂 𝘃𝗲𝗿𝗶𝗳𝗶𝗲𝗱 𝘄/ 𝗠𝗙𝗚? ↳ ■ 𝗜𝘀 𝘂𝗻𝗶𝘁 𝘁𝗮𝗴𝗴𝗲𝗱 𝘄/ 𝗖𝗦𝗜 𝘀𝘁𝗶𝗰𝗸𝗲𝗿? ↳N"
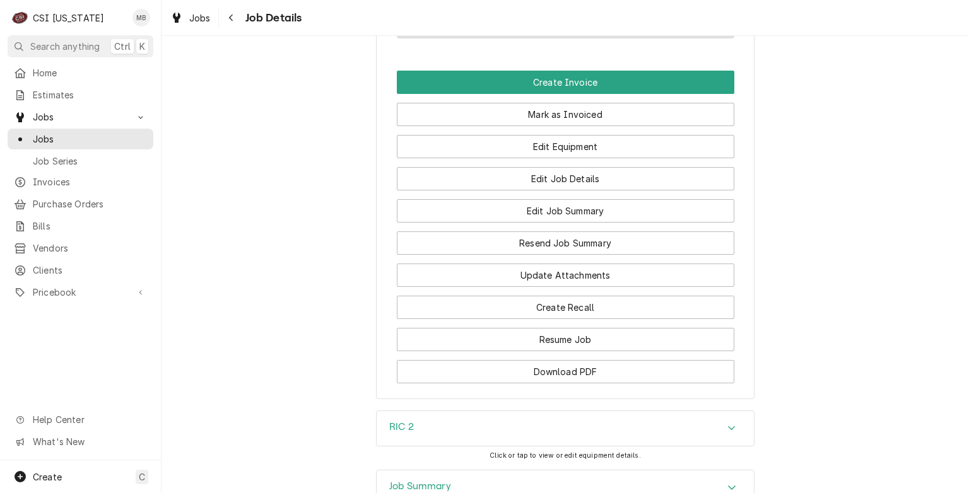
scroll to position [1163, 0]
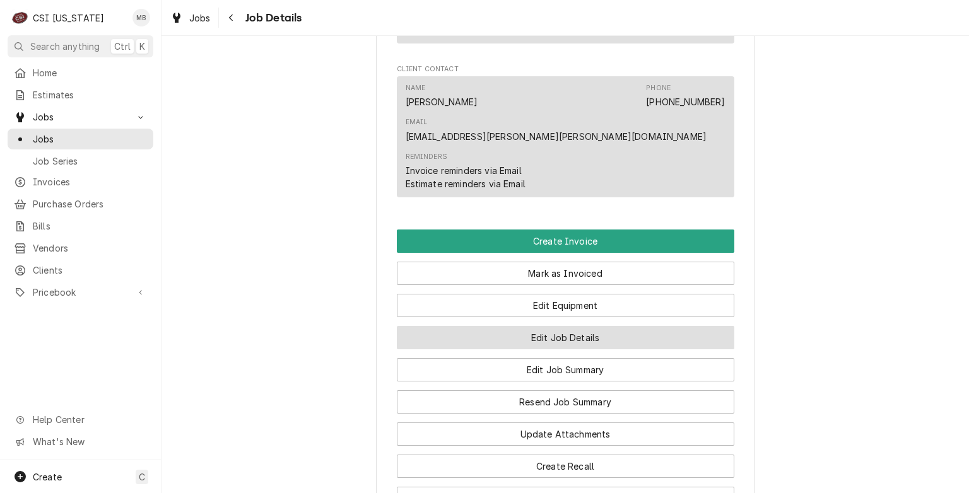
click at [535, 335] on button "Edit Job Details" at bounding box center [566, 337] width 338 height 23
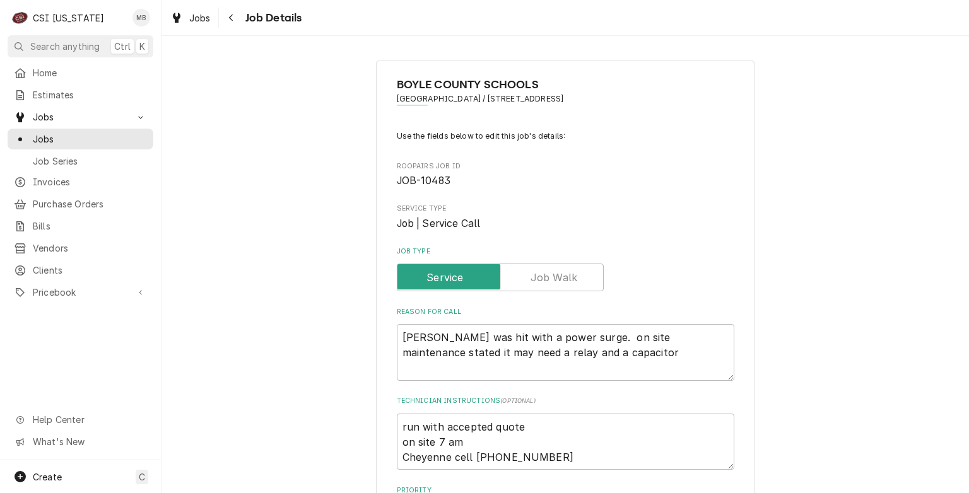
type textarea "x"
click at [555, 281] on label "Job Type" at bounding box center [500, 278] width 207 height 28
click at [555, 281] on input "Job Type" at bounding box center [501, 278] width 196 height 28
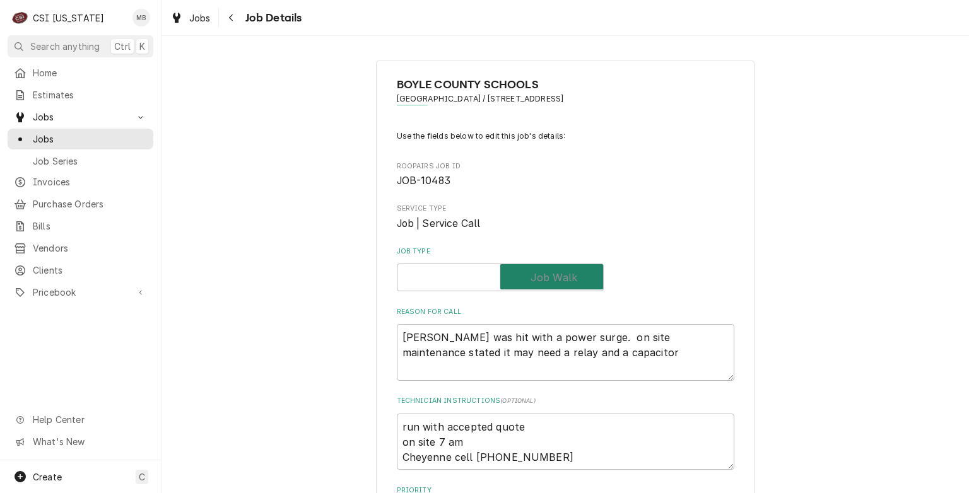
checkbox input "true"
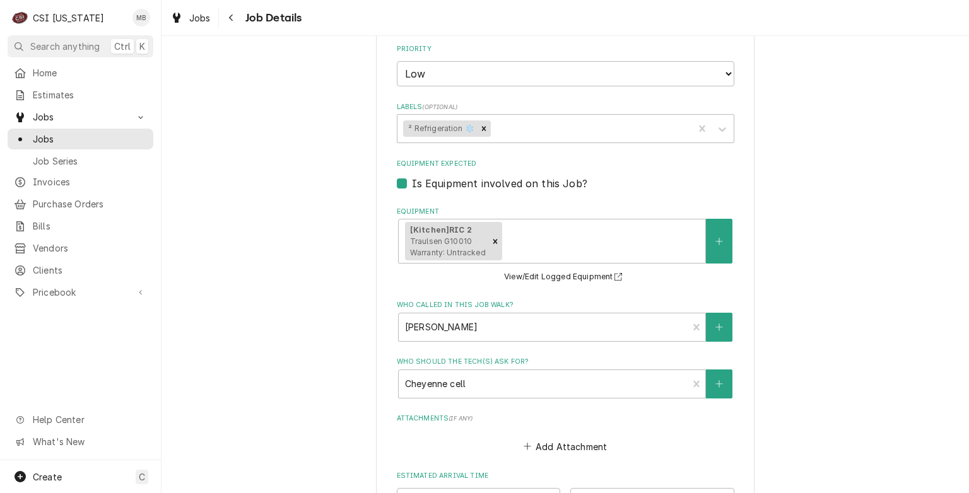
scroll to position [656, 0]
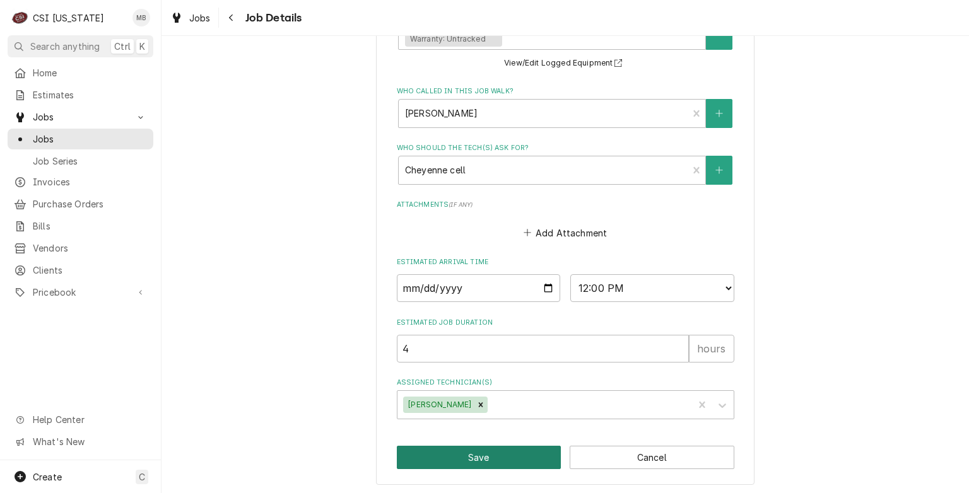
click at [485, 446] on button "Save" at bounding box center [479, 457] width 165 height 23
type textarea "x"
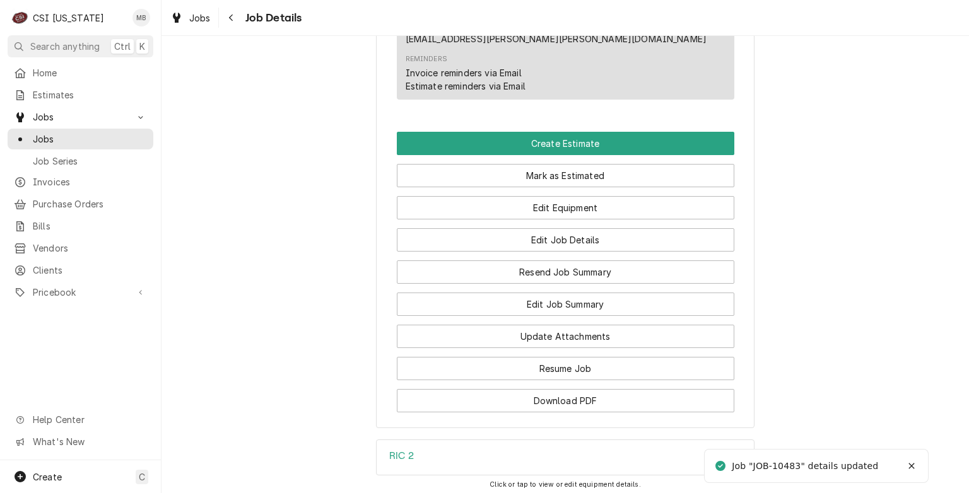
scroll to position [1262, 0]
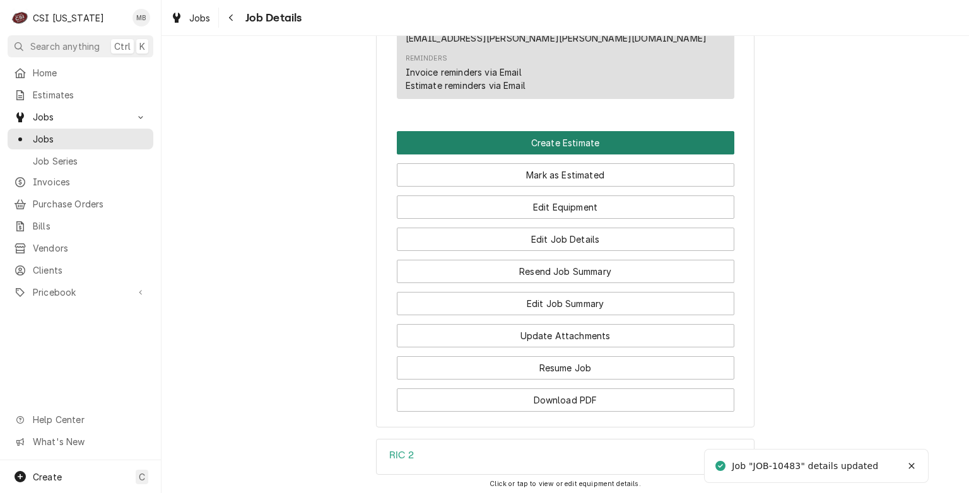
click at [567, 143] on button "Create Estimate" at bounding box center [566, 142] width 338 height 23
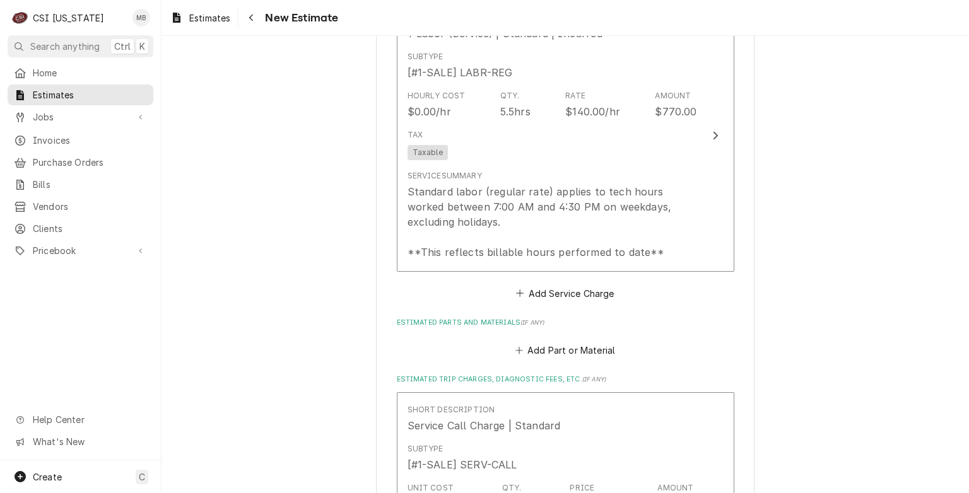
scroll to position [2461, 0]
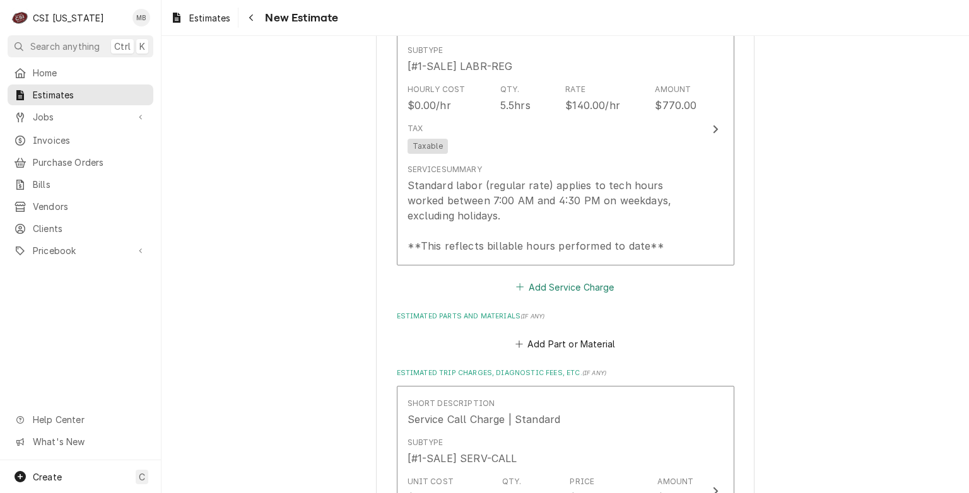
click at [551, 278] on button "Add Service Charge" at bounding box center [565, 287] width 102 height 18
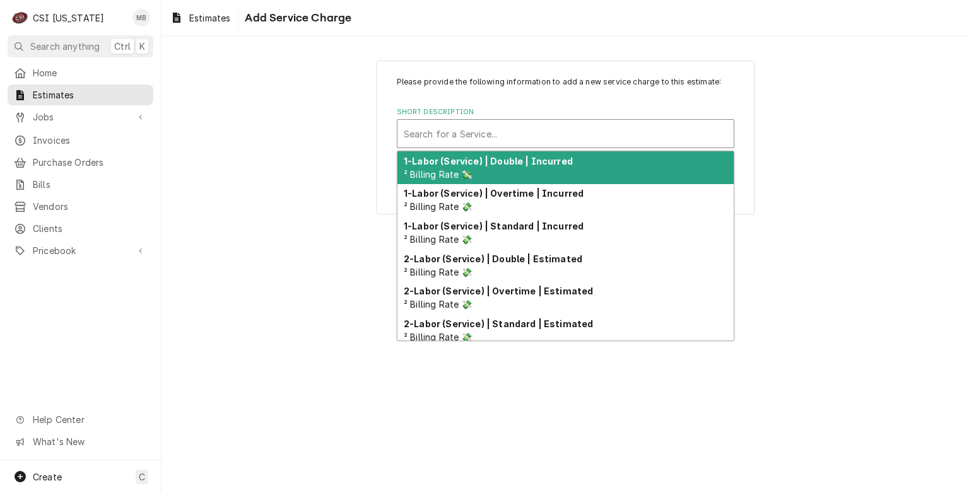
click at [505, 132] on div "Short Description" at bounding box center [566, 133] width 324 height 23
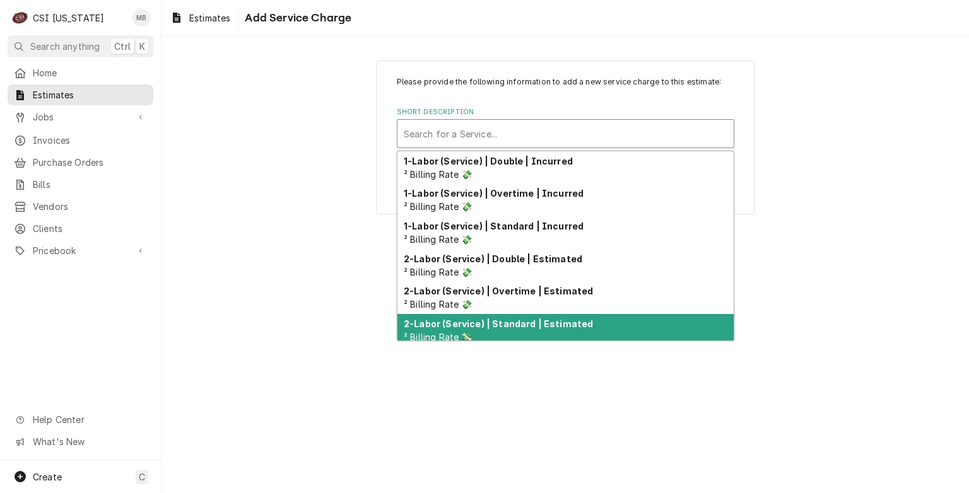
click at [509, 326] on strong "2-Labor (Service) | Standard | Estimated" at bounding box center [498, 324] width 189 height 11
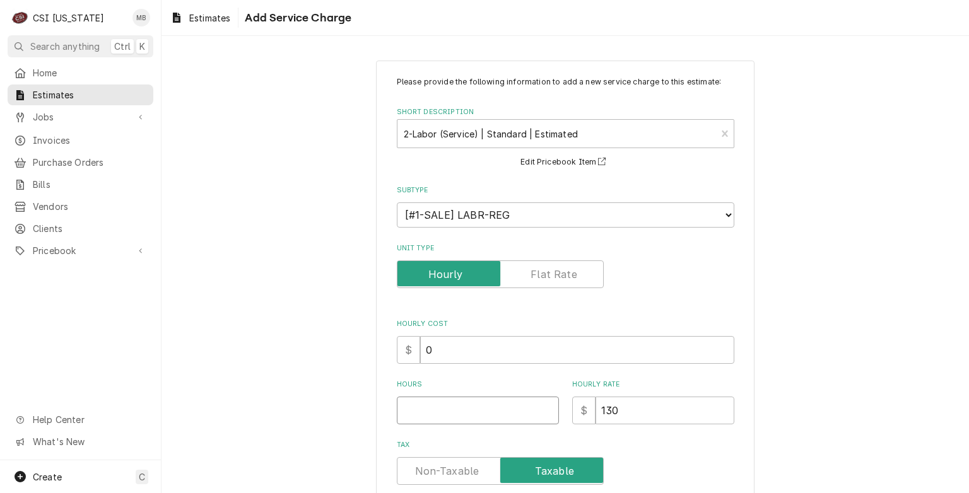
click at [533, 409] on input "Hours" at bounding box center [478, 411] width 162 height 28
type textarea "x"
type input "8"
type textarea "x"
type input "8"
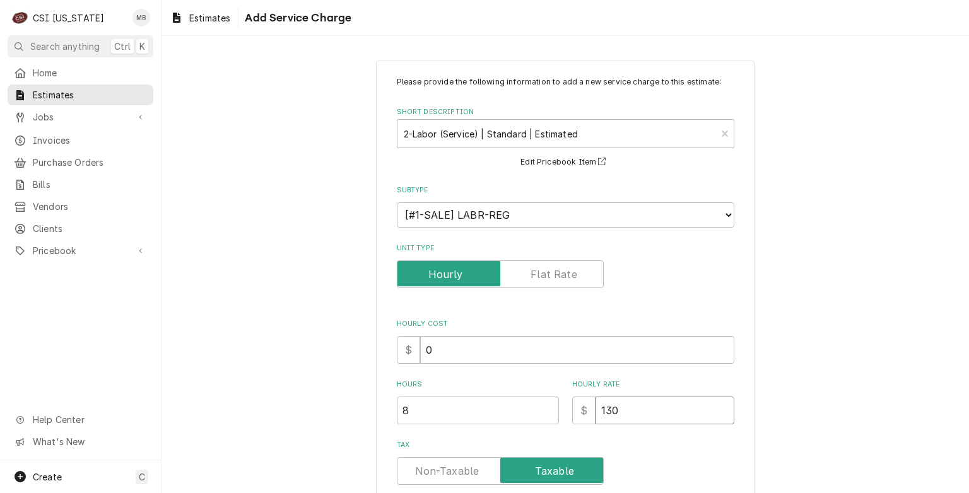
drag, startPoint x: 635, startPoint y: 408, endPoint x: 582, endPoint y: 413, distance: 53.2
click at [582, 413] on div "$ 130" at bounding box center [653, 411] width 162 height 28
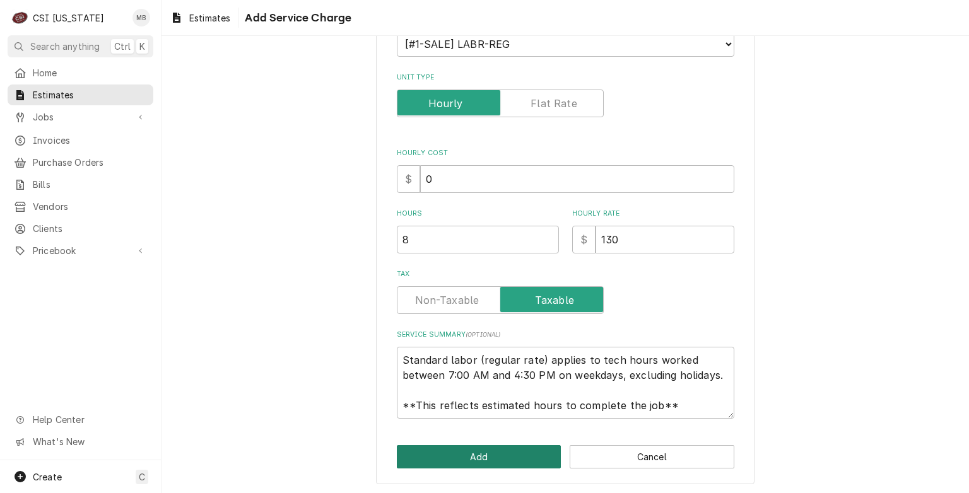
click at [479, 452] on button "Add" at bounding box center [479, 456] width 165 height 23
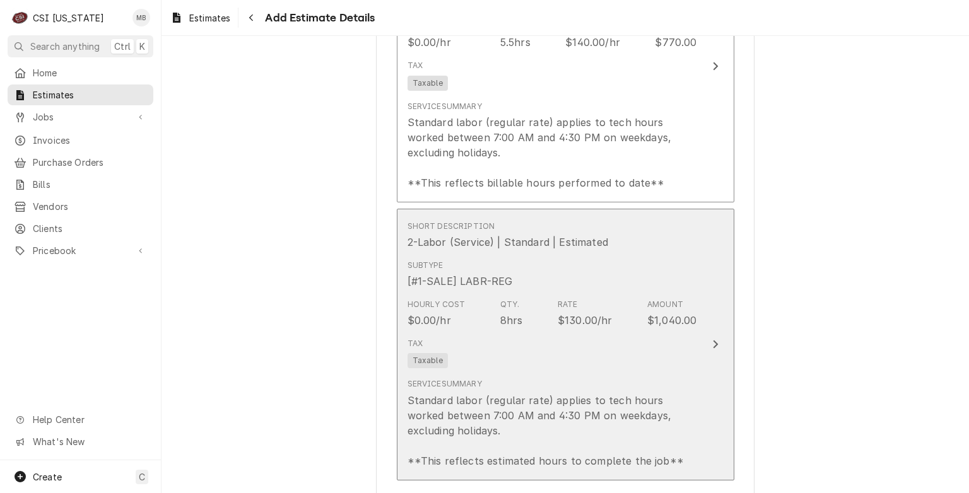
type textarea "x"
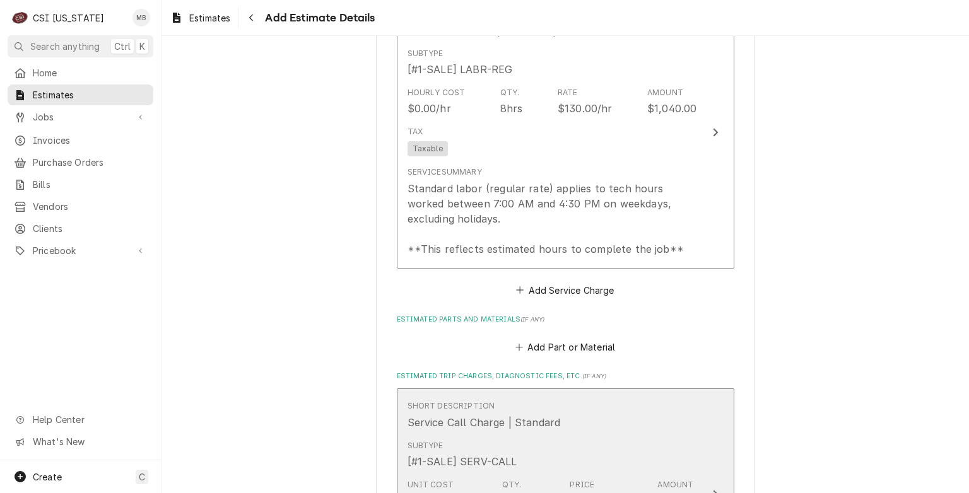
scroll to position [2776, 0]
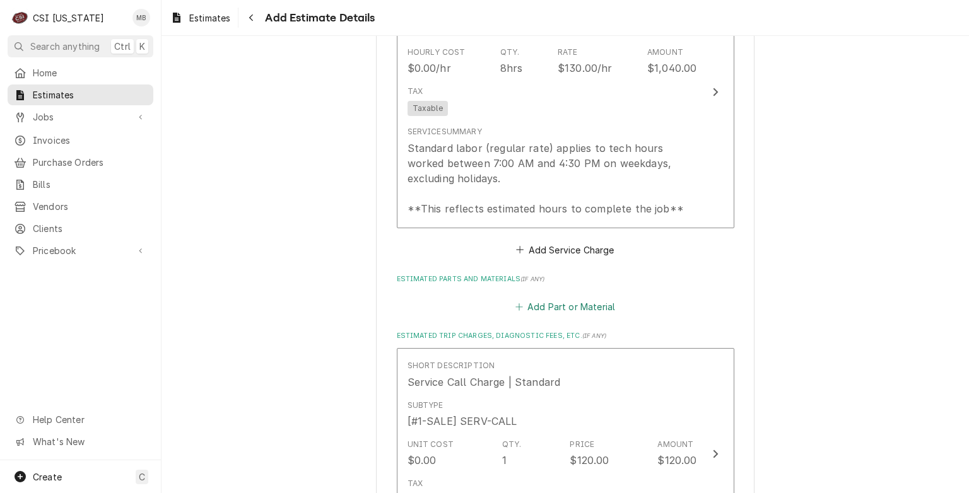
click at [540, 298] on button "Add Part or Material" at bounding box center [565, 307] width 104 height 18
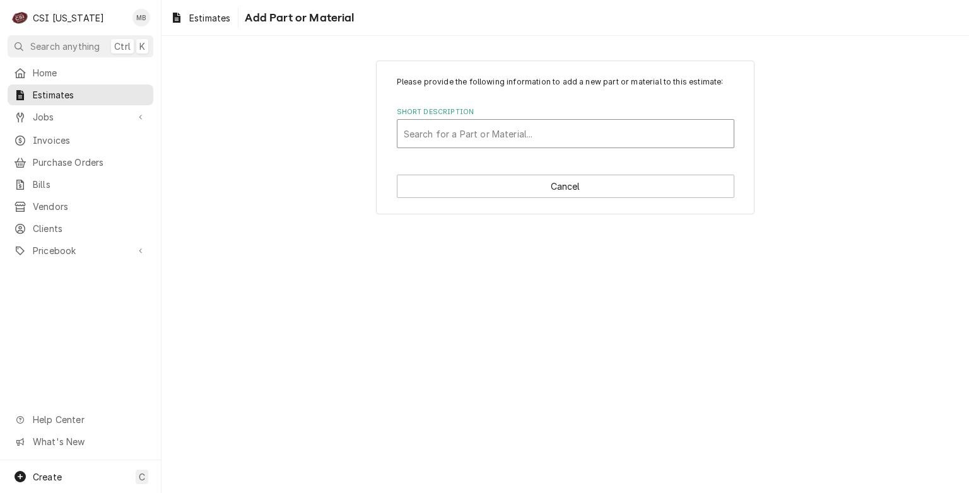
click at [539, 132] on div "Short Description" at bounding box center [566, 133] width 324 height 23
type input "60103"
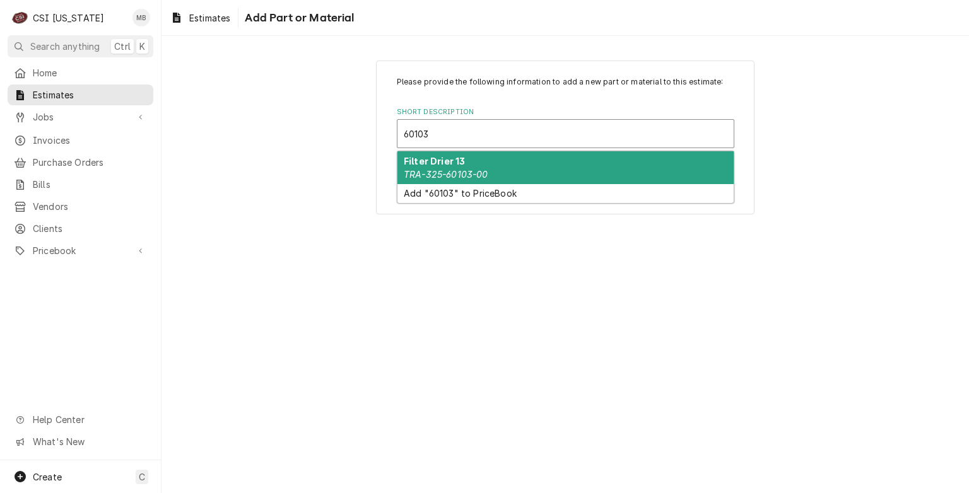
click at [558, 168] on div "Filter Drier 13 TRA-325-60103-00" at bounding box center [565, 167] width 336 height 33
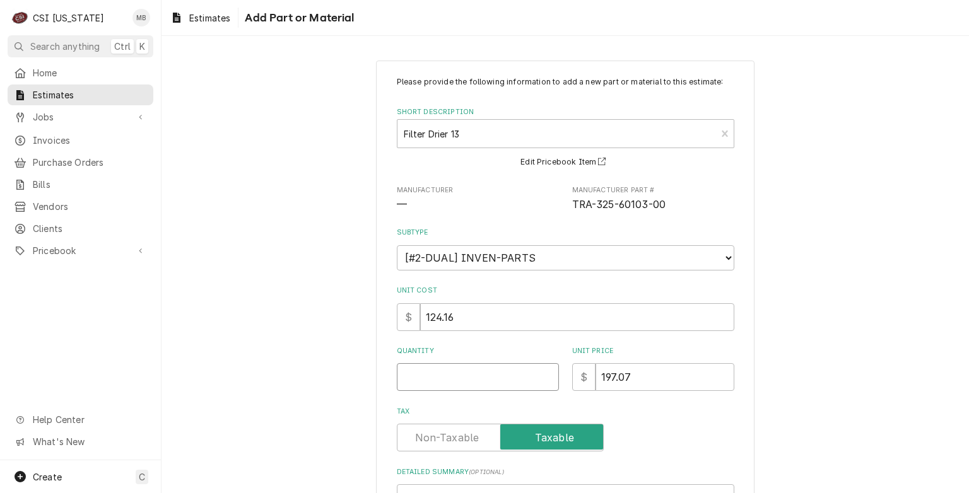
type textarea "x"
type input "0.5"
click at [544, 371] on input "0.5" at bounding box center [478, 377] width 162 height 28
type textarea "x"
type input "1"
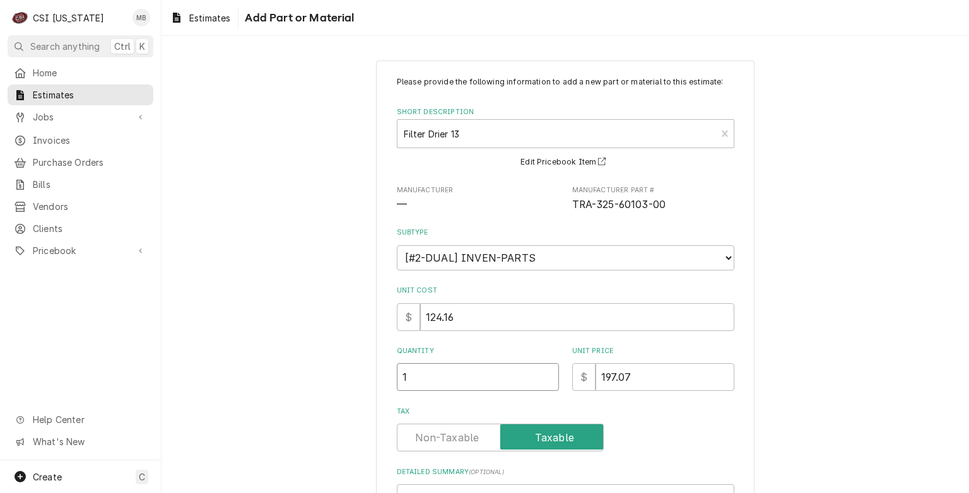
click at [544, 371] on input "1" at bounding box center [478, 377] width 162 height 28
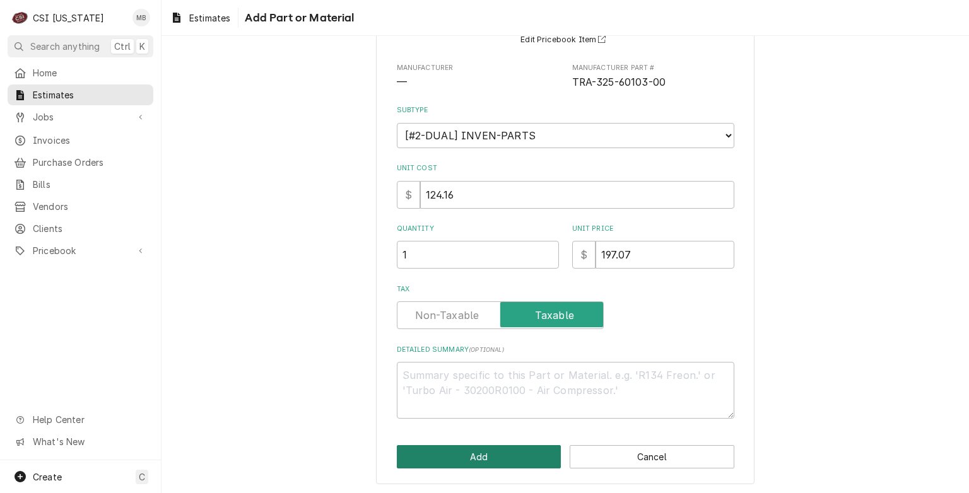
click at [498, 447] on button "Add" at bounding box center [479, 456] width 165 height 23
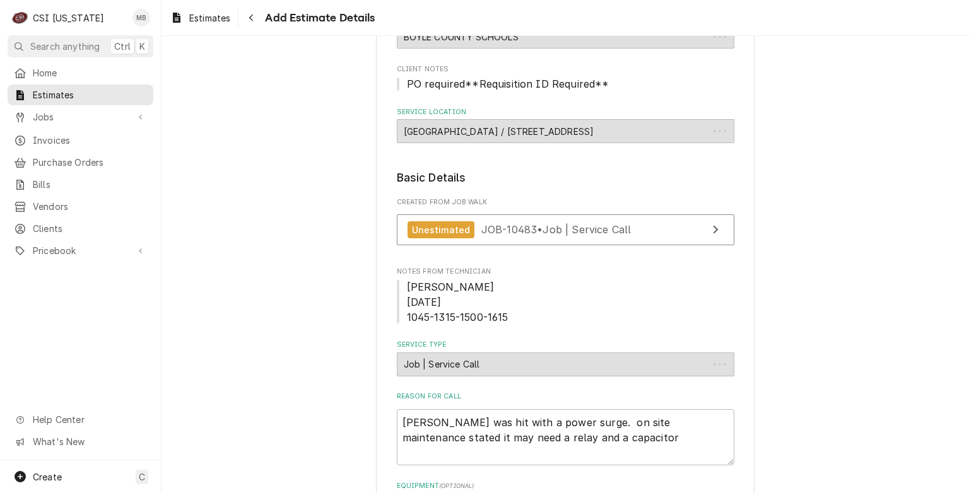
scroll to position [2878, 0]
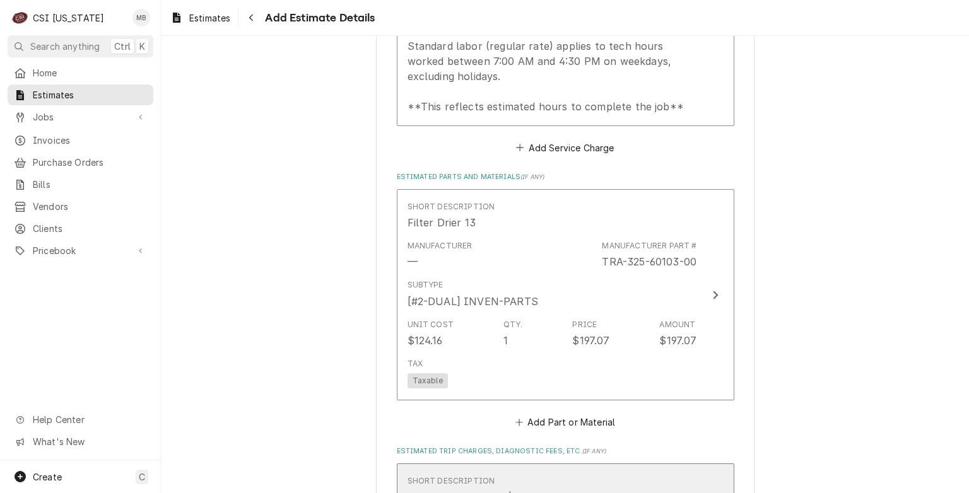
type textarea "x"
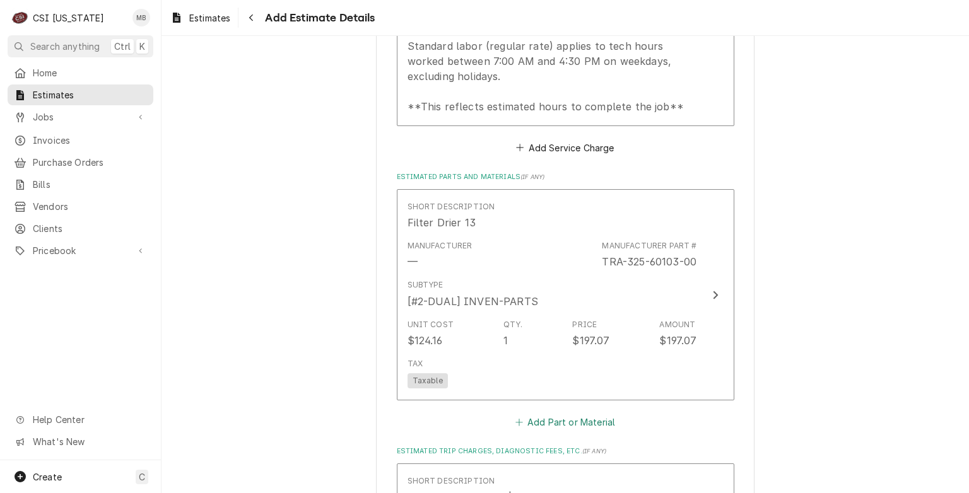
click at [597, 413] on button "Add Part or Material" at bounding box center [565, 422] width 104 height 18
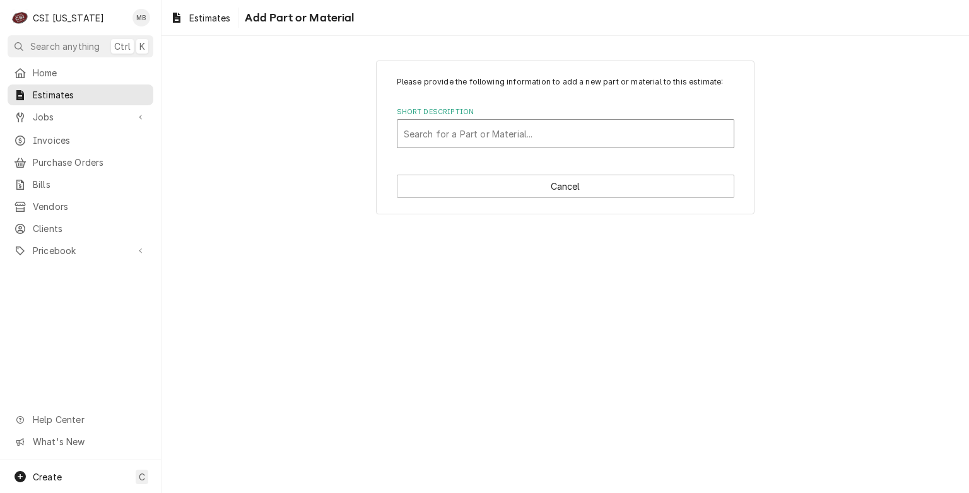
click at [477, 138] on div "Short Description" at bounding box center [566, 133] width 324 height 23
type input "60203"
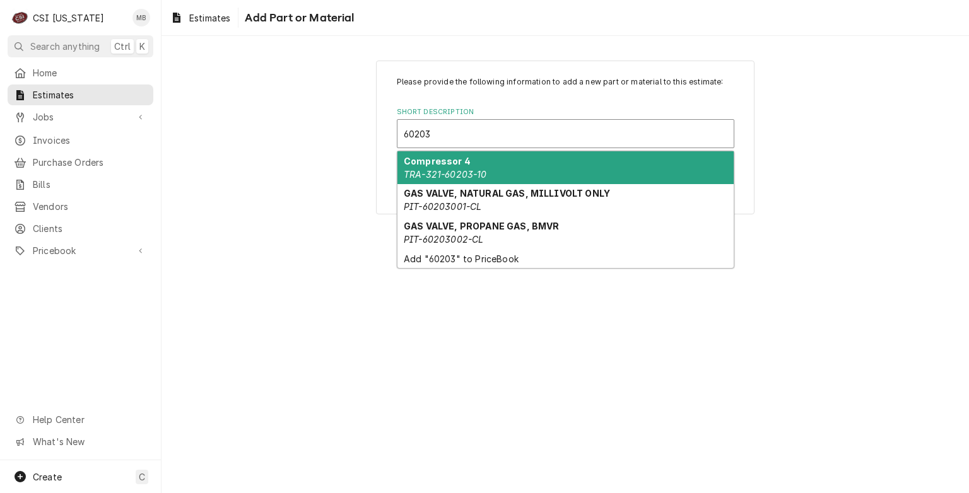
click at [470, 163] on div "Compressor 4 TRA-321-60203-10" at bounding box center [565, 167] width 336 height 33
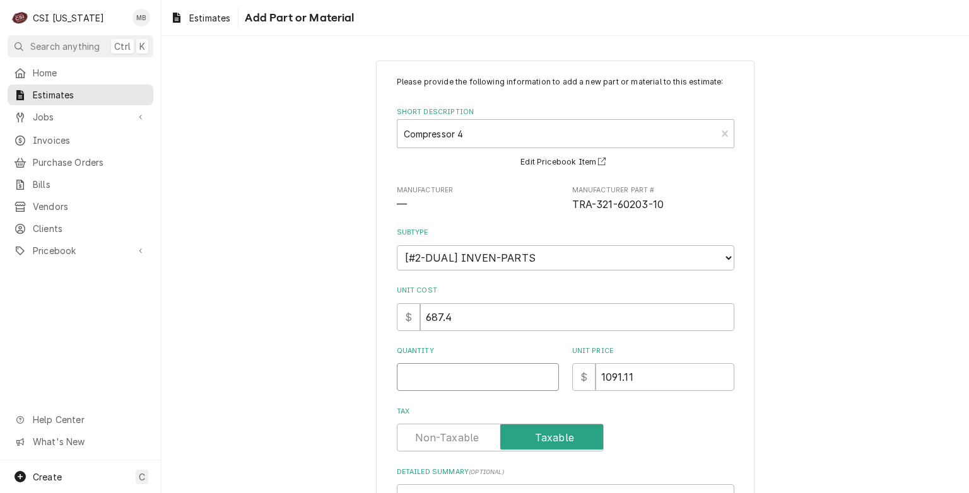
type textarea "x"
type input "0.5"
click at [544, 373] on input "0.5" at bounding box center [478, 377] width 162 height 28
type textarea "x"
type input "1"
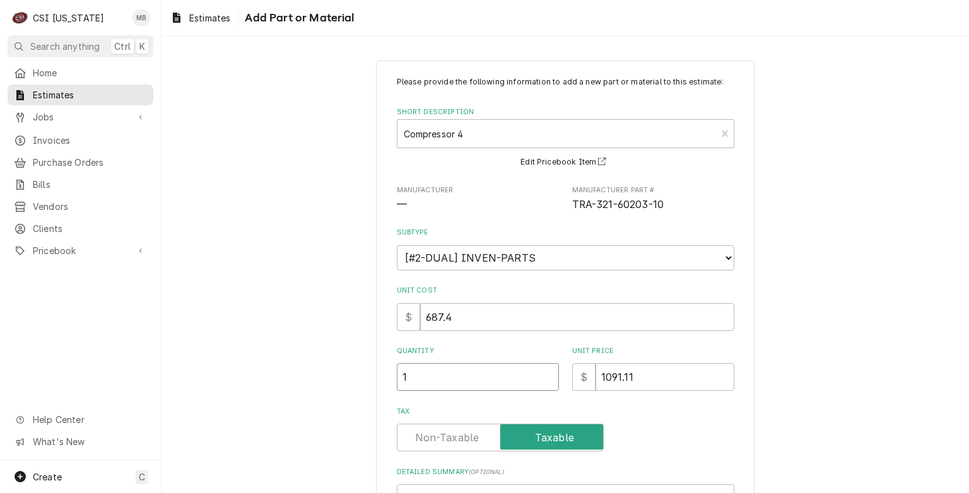
click at [544, 373] on input "1" at bounding box center [478, 377] width 162 height 28
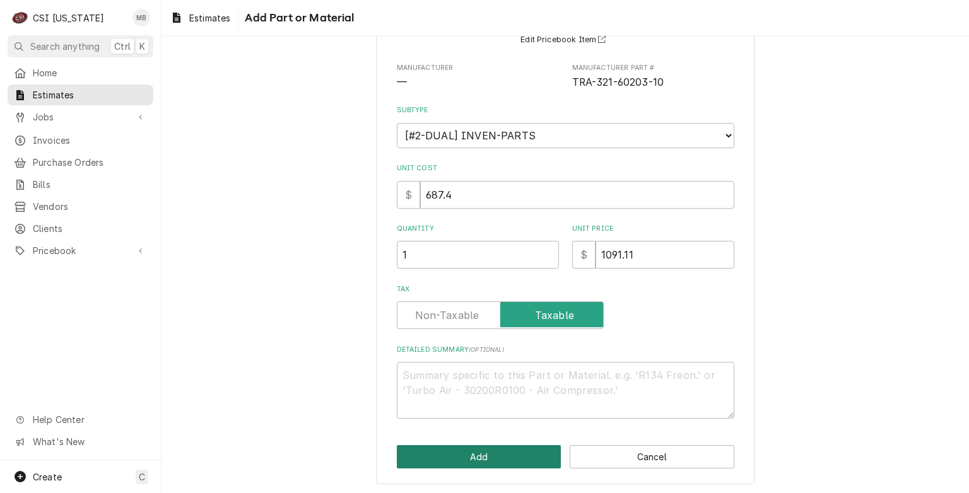
click at [536, 457] on button "Add" at bounding box center [479, 456] width 165 height 23
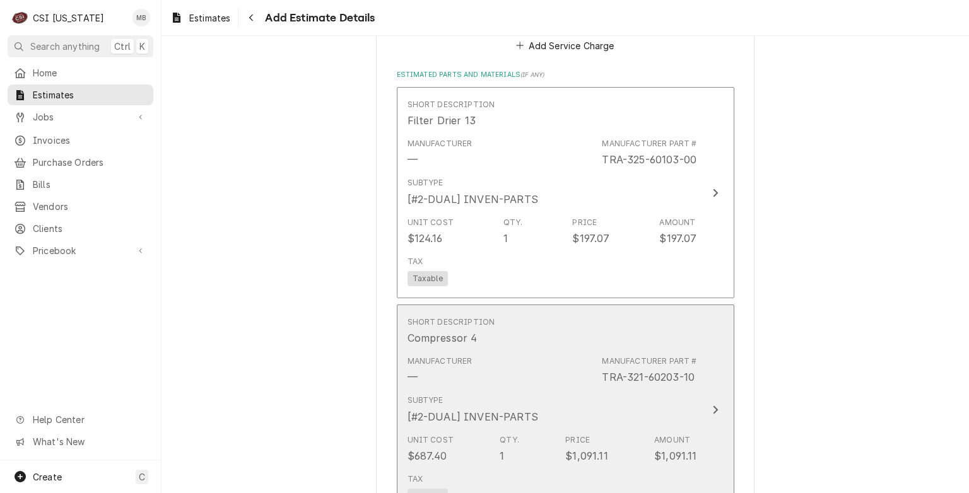
type textarea "x"
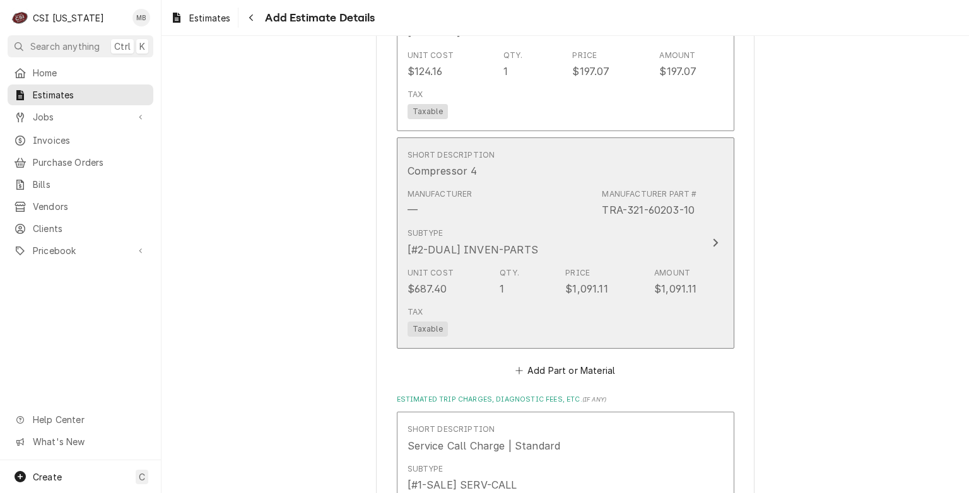
scroll to position [3170, 0]
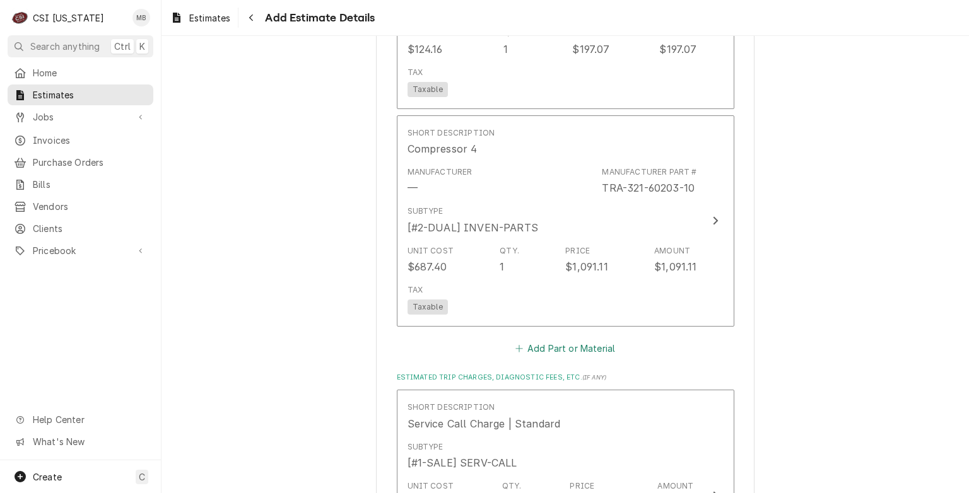
click at [571, 339] on button "Add Part or Material" at bounding box center [565, 348] width 104 height 18
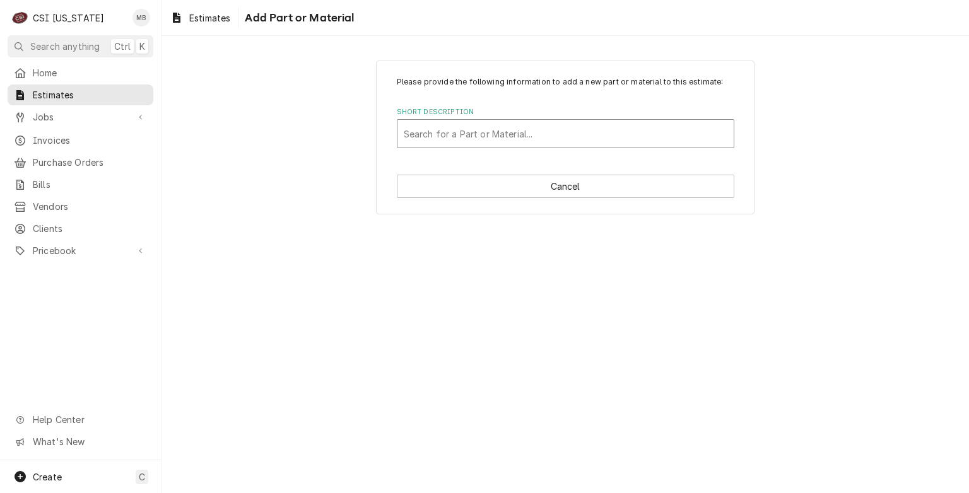
click at [517, 134] on div "Short Description" at bounding box center [566, 133] width 324 height 23
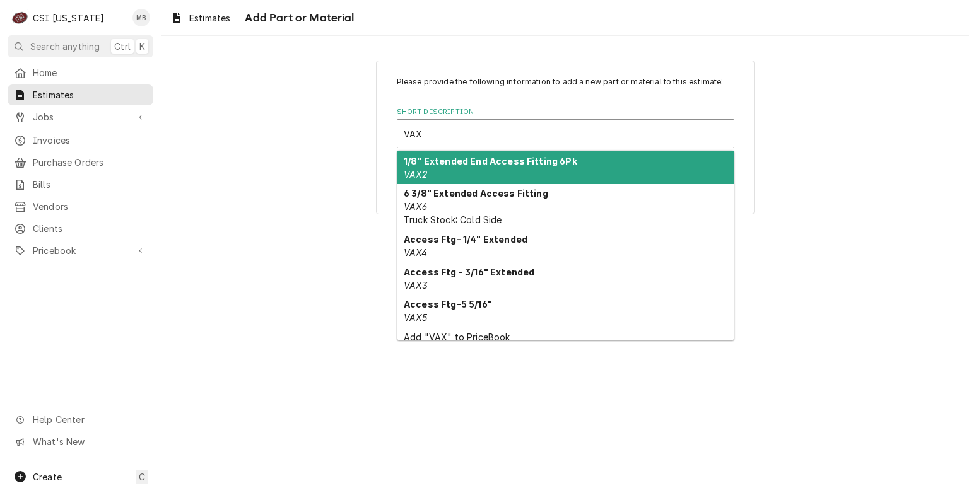
type input "VAX2"
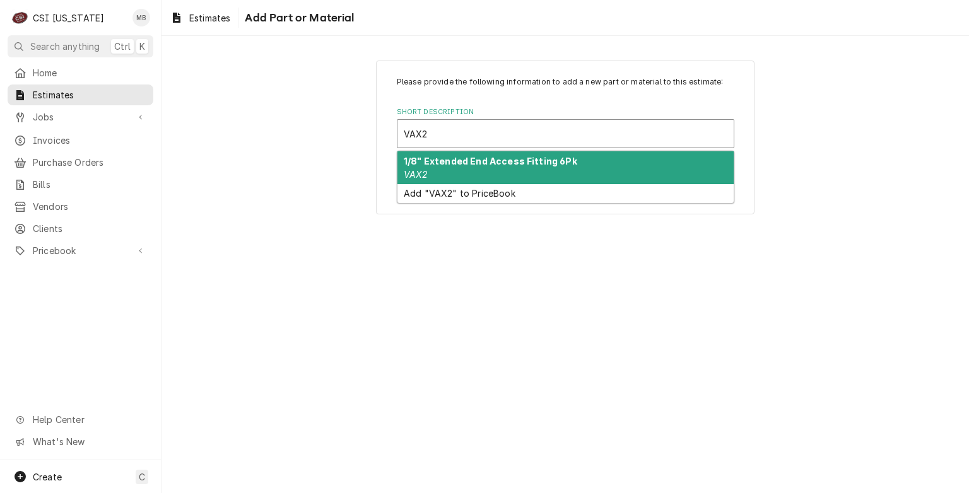
click at [528, 159] on strong "1/8" Extended End Access Fitting 6Pk" at bounding box center [490, 161] width 173 height 11
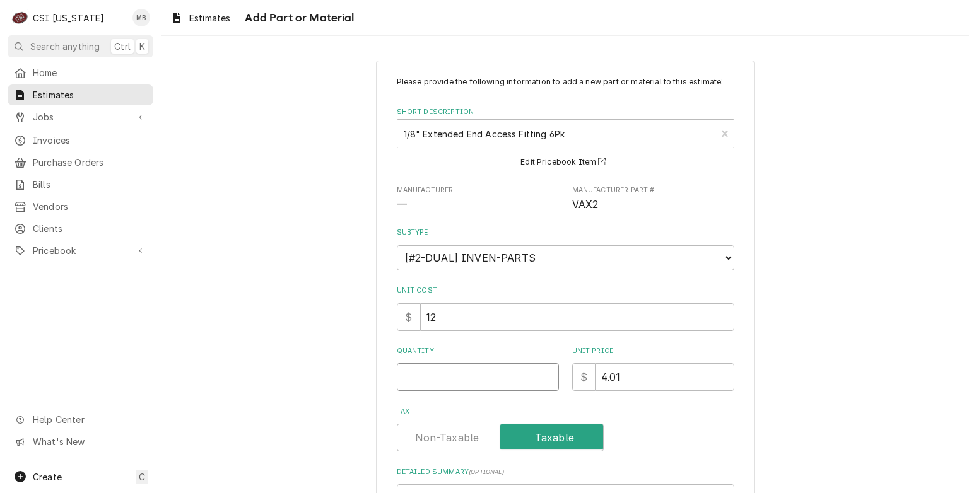
type textarea "x"
type input "0.5"
click at [542, 370] on input "0.5" at bounding box center [478, 377] width 162 height 28
type textarea "x"
type input "1"
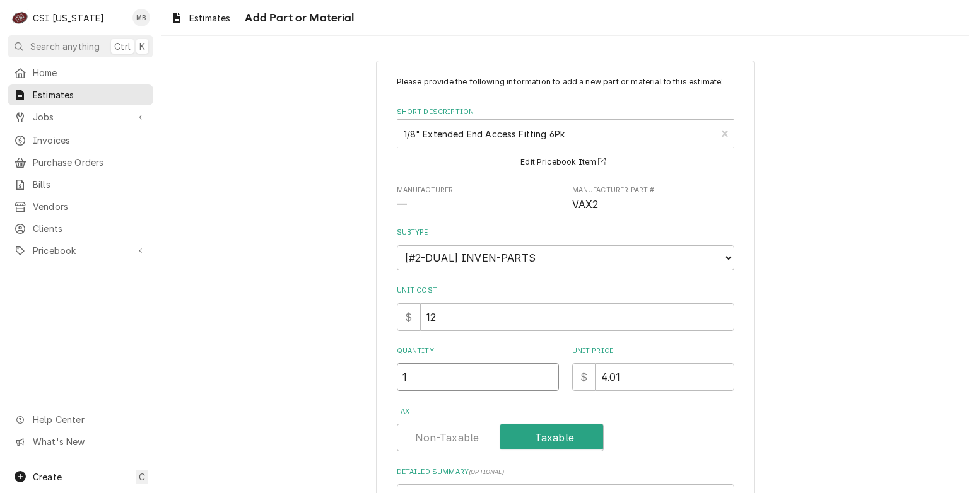
click at [542, 370] on input "1" at bounding box center [478, 377] width 162 height 28
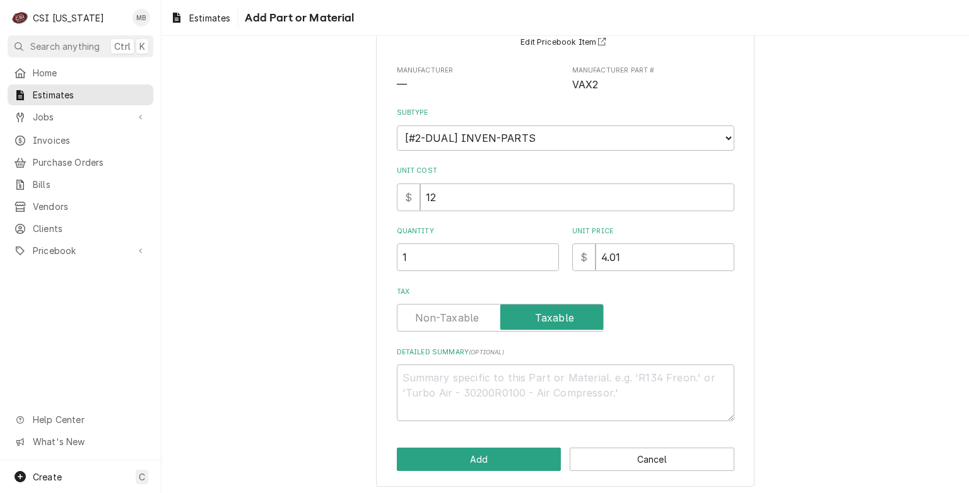
scroll to position [122, 0]
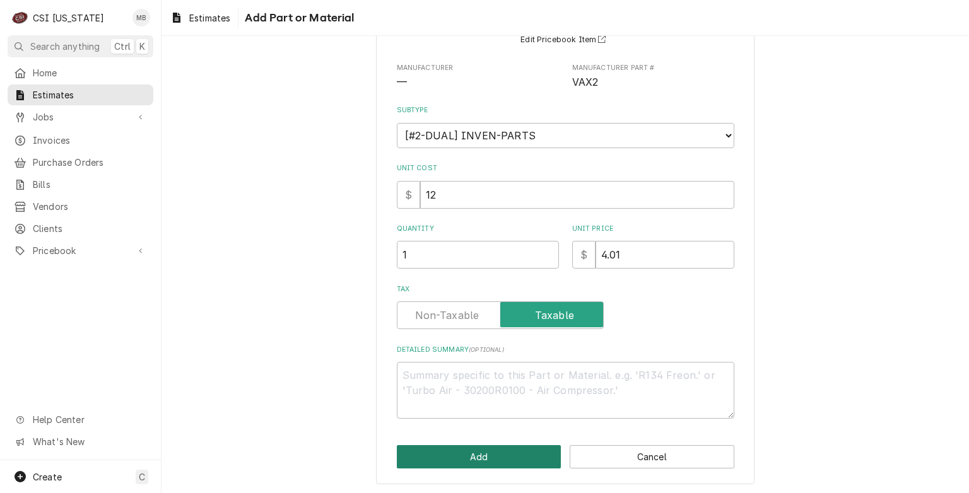
click at [512, 448] on button "Add" at bounding box center [479, 456] width 165 height 23
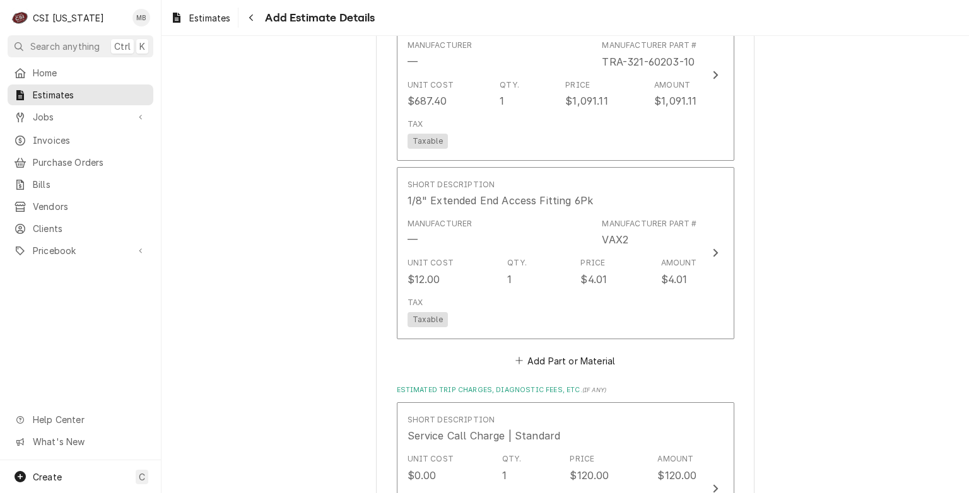
scroll to position [3312, 0]
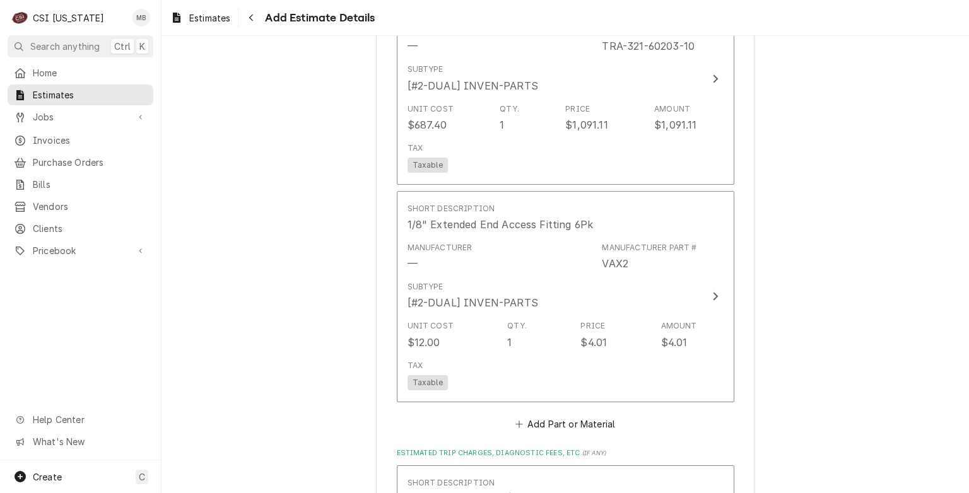
type textarea "x"
click at [551, 415] on button "Add Part or Material" at bounding box center [565, 424] width 104 height 18
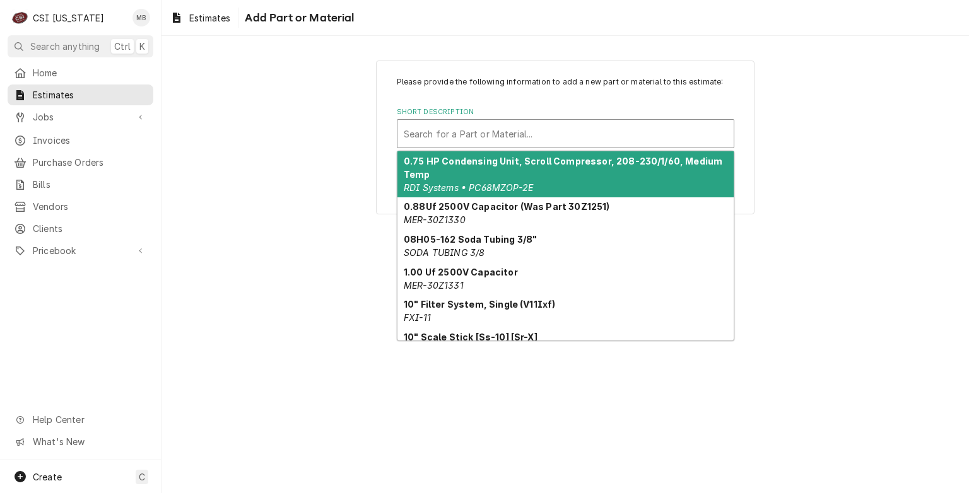
click at [476, 141] on div "Short Description" at bounding box center [566, 133] width 324 height 23
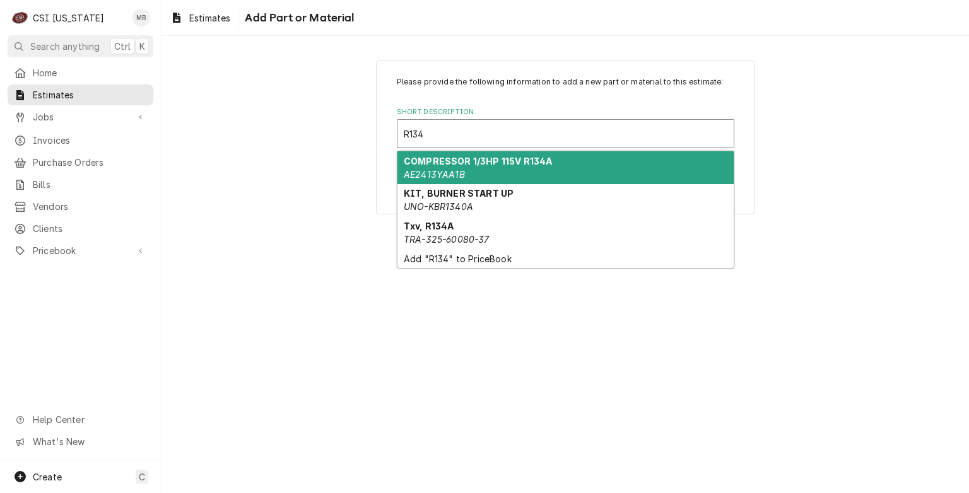
click at [408, 134] on input "R134" at bounding box center [415, 134] width 23 height 20
type input "134"
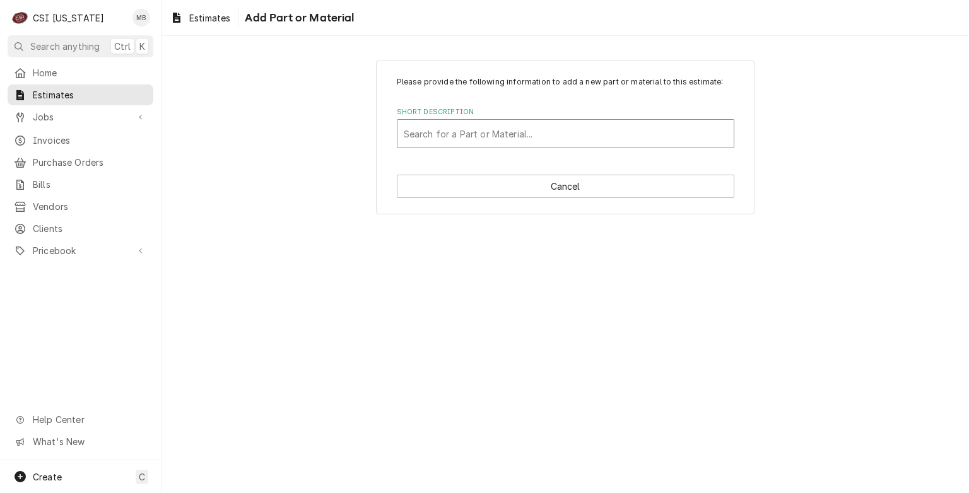
click at [452, 128] on div "Short Description" at bounding box center [566, 133] width 324 height 23
click at [430, 136] on div "Short Description" at bounding box center [566, 133] width 324 height 23
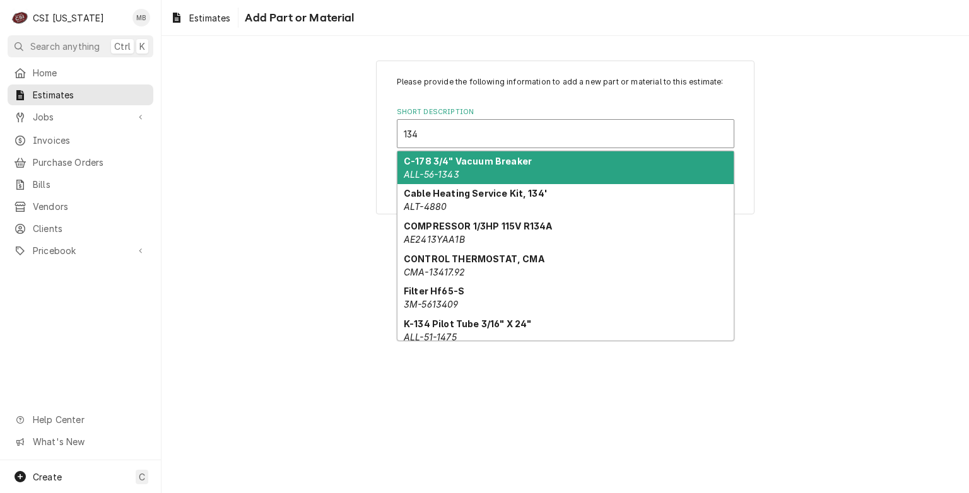
type input "134A"
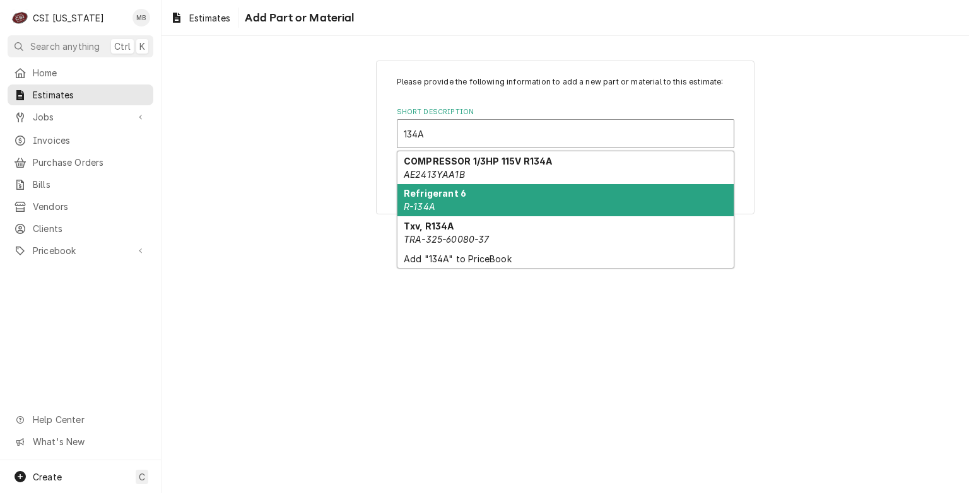
click at [436, 196] on strong "Refrigerant 6" at bounding box center [435, 193] width 62 height 11
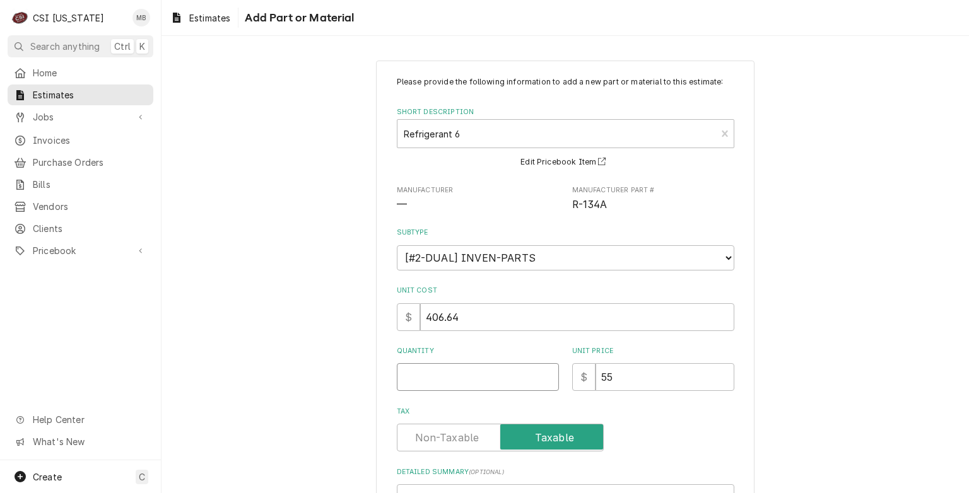
type textarea "x"
type input "0.5"
click at [543, 372] on input "0.5" at bounding box center [478, 377] width 162 height 28
type textarea "x"
type input "1"
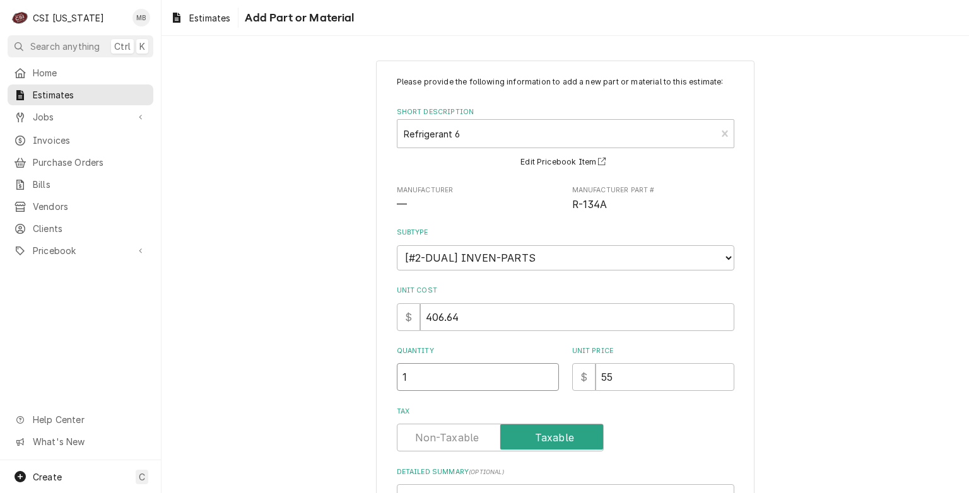
click at [543, 372] on input "1" at bounding box center [478, 377] width 162 height 28
type textarea "x"
type input "1.5"
click at [543, 372] on input "1.5" at bounding box center [478, 377] width 162 height 28
type textarea "x"
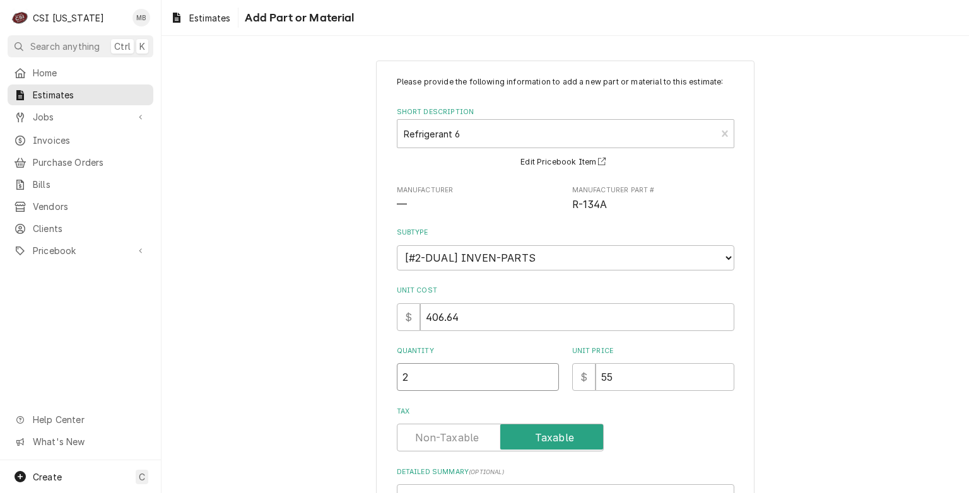
type input "2"
click at [543, 372] on input "2" at bounding box center [478, 377] width 162 height 28
type textarea "x"
type input "2.5"
click at [543, 372] on input "2.5" at bounding box center [478, 377] width 162 height 28
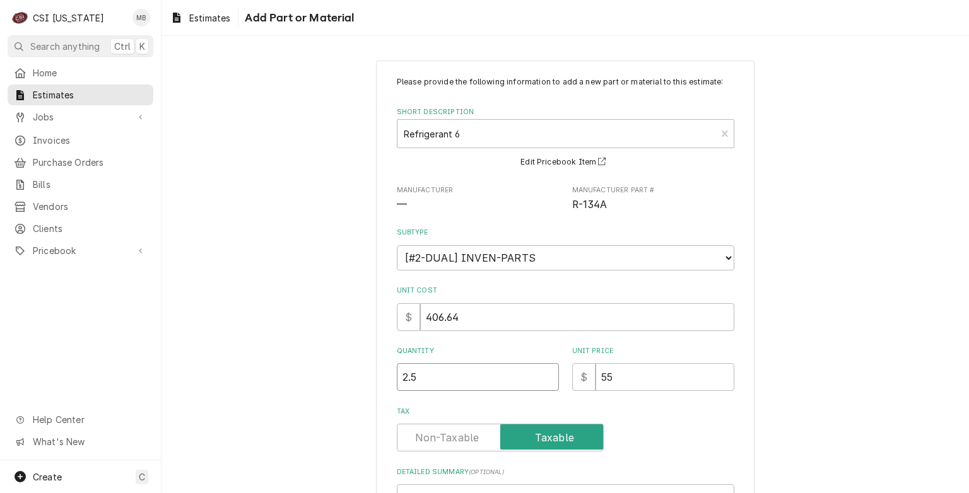
type textarea "x"
type input "3"
click at [543, 372] on input "3" at bounding box center [478, 377] width 162 height 28
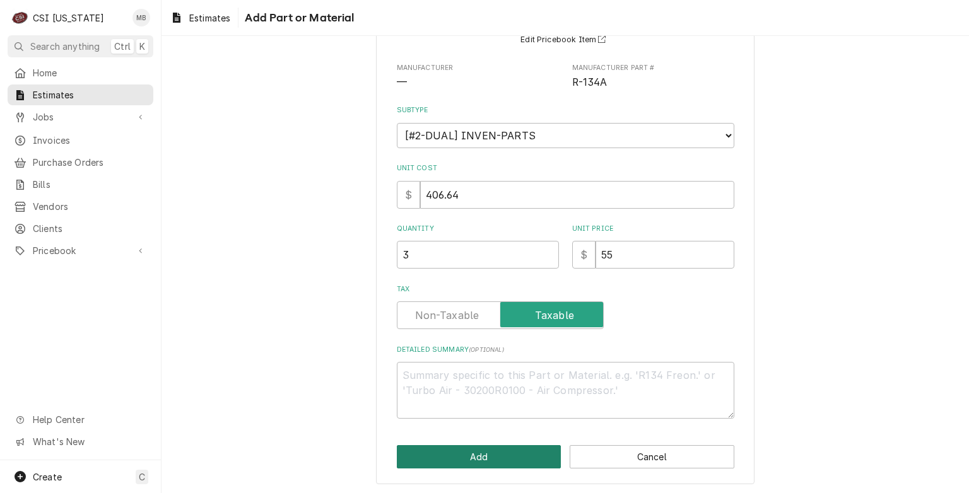
click at [519, 449] on button "Add" at bounding box center [479, 456] width 165 height 23
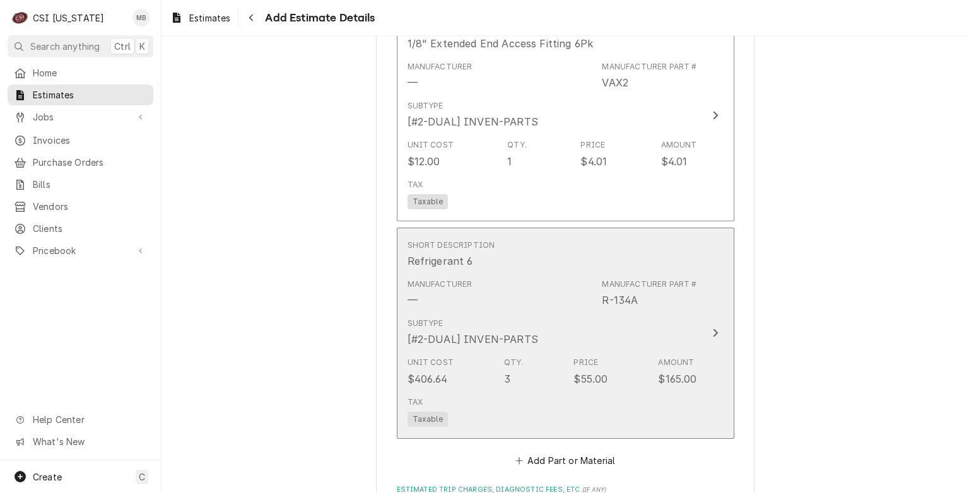
type textarea "x"
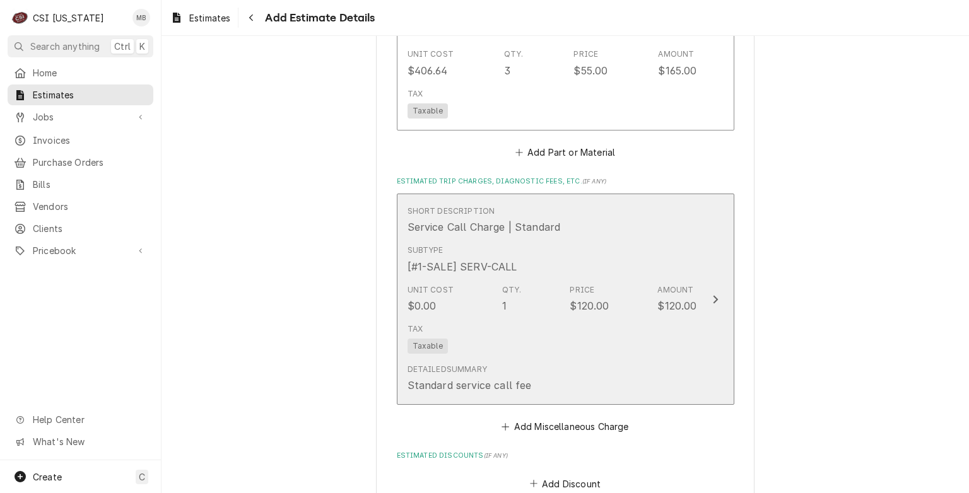
scroll to position [3808, 0]
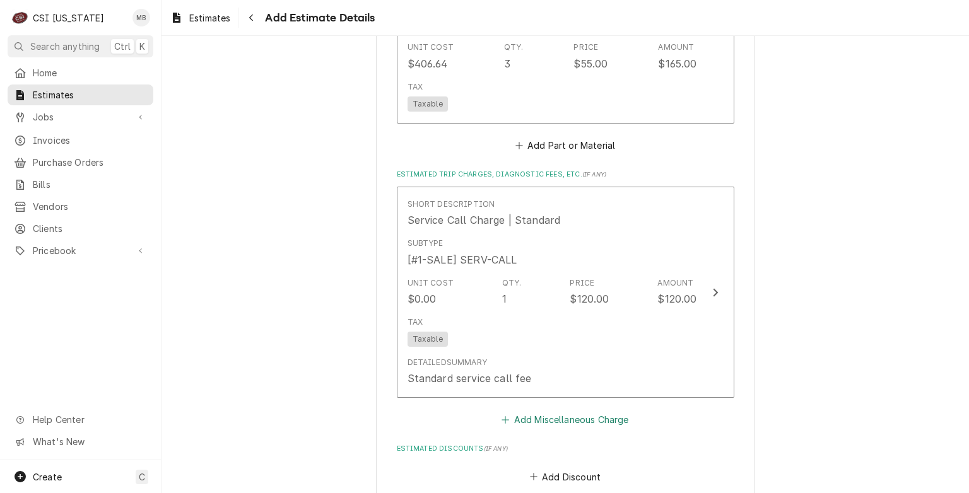
click at [534, 411] on button "Add Miscellaneous Charge" at bounding box center [565, 420] width 131 height 18
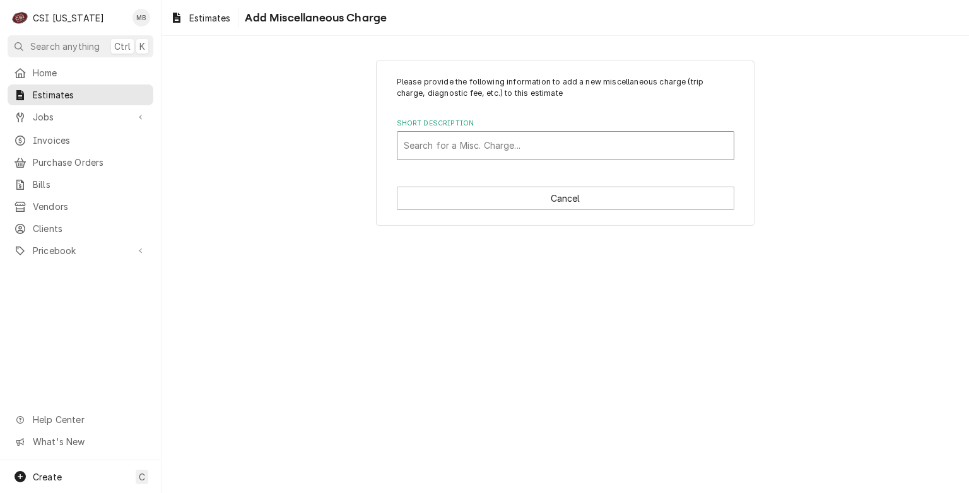
click at [448, 140] on div "Short Description" at bounding box center [566, 145] width 324 height 23
type input "REF"
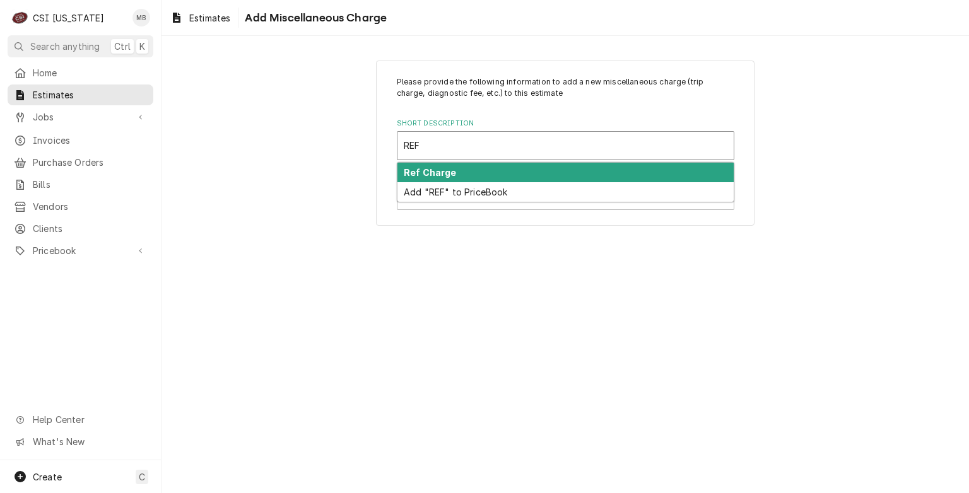
click at [474, 178] on div "Ref Charge" at bounding box center [565, 173] width 336 height 20
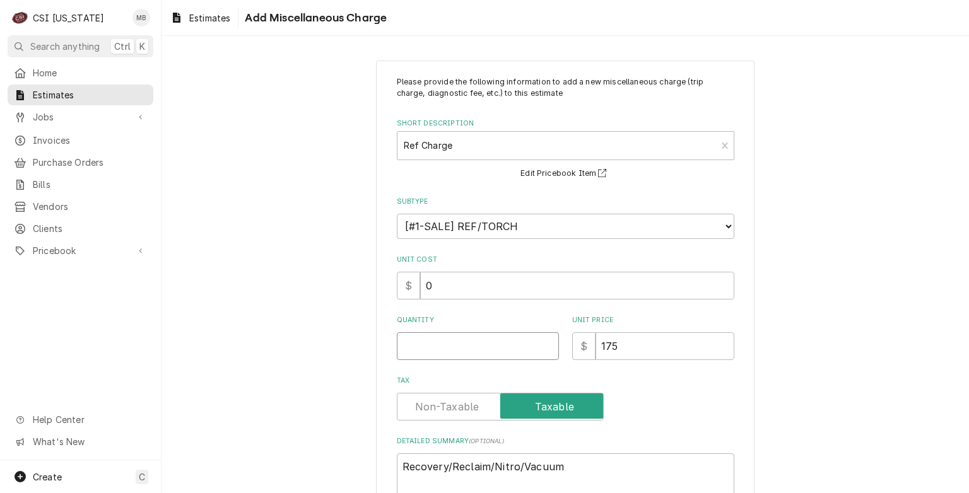
type textarea "x"
type input "0.5"
click at [545, 340] on input "0.5" at bounding box center [478, 346] width 162 height 28
type textarea "x"
type input "1"
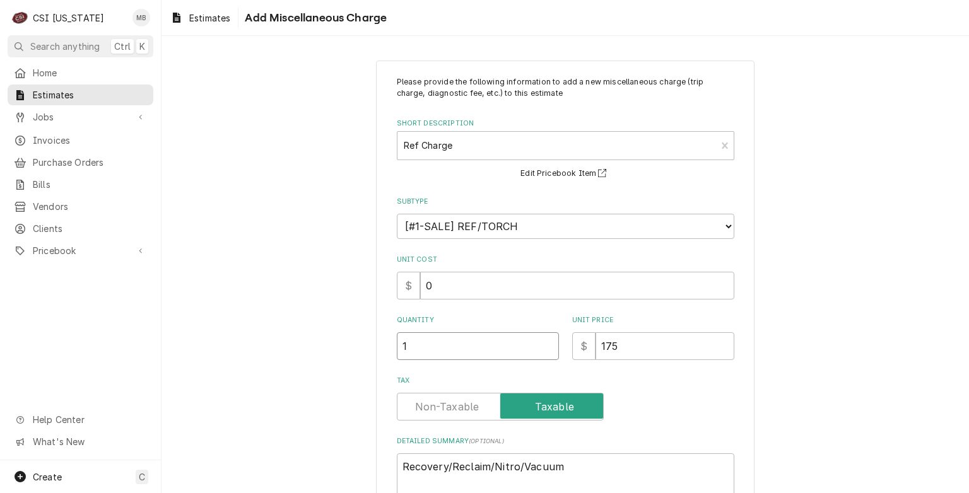
click at [545, 340] on input "1" at bounding box center [478, 346] width 162 height 28
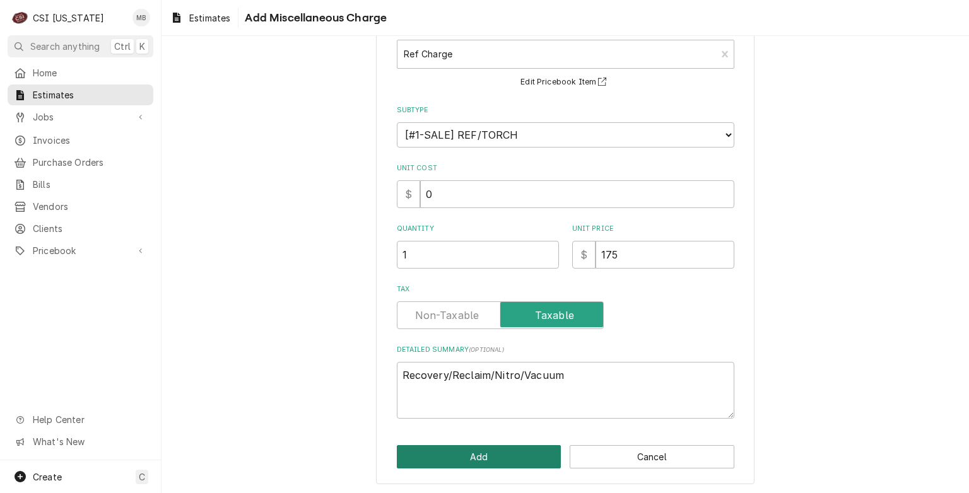
click at [512, 450] on button "Add" at bounding box center [479, 456] width 165 height 23
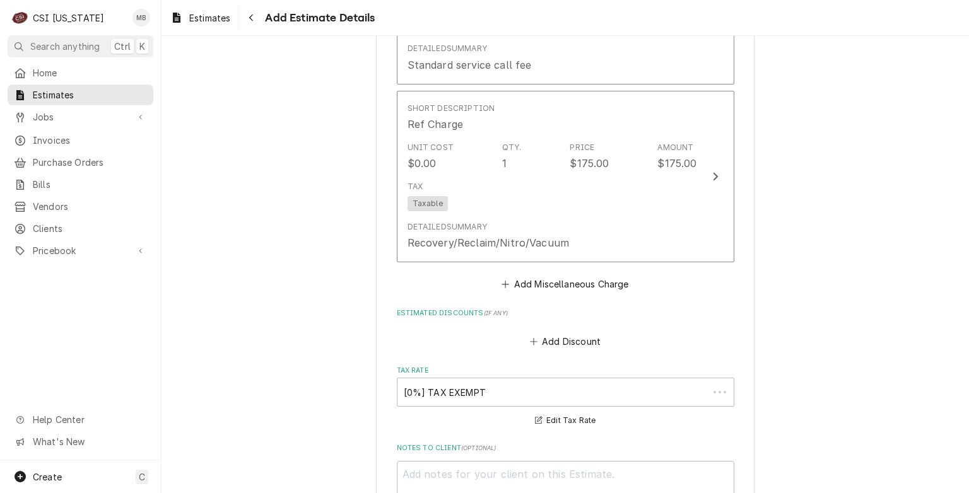
scroll to position [4107, 0]
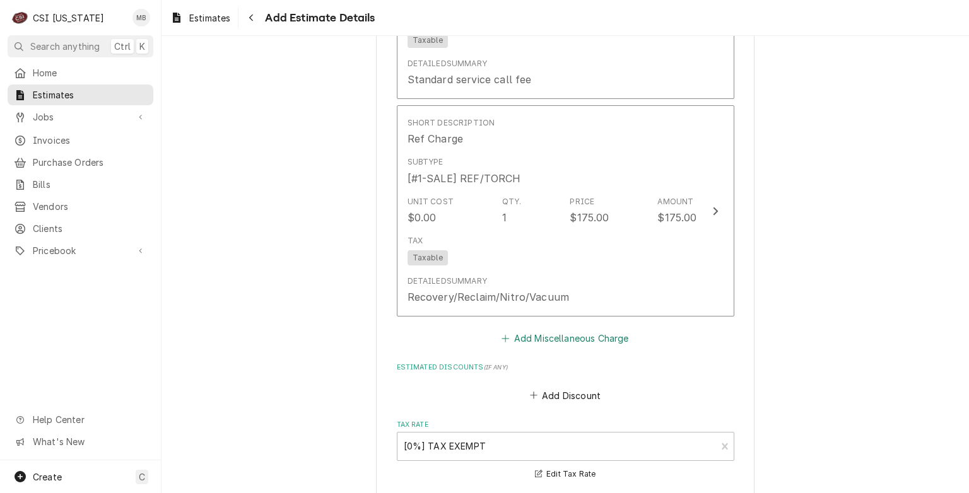
click at [591, 330] on button "Add Miscellaneous Charge" at bounding box center [565, 339] width 131 height 18
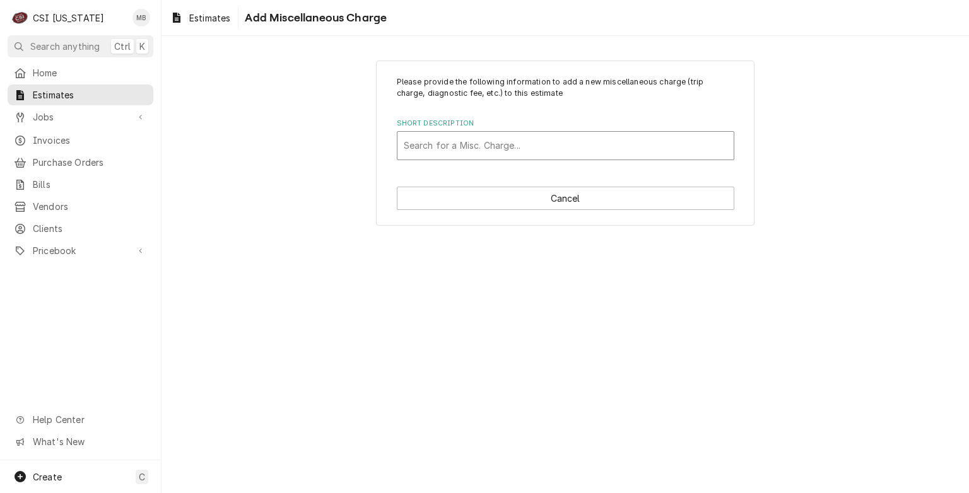
click at [510, 153] on div "Short Description" at bounding box center [566, 145] width 324 height 23
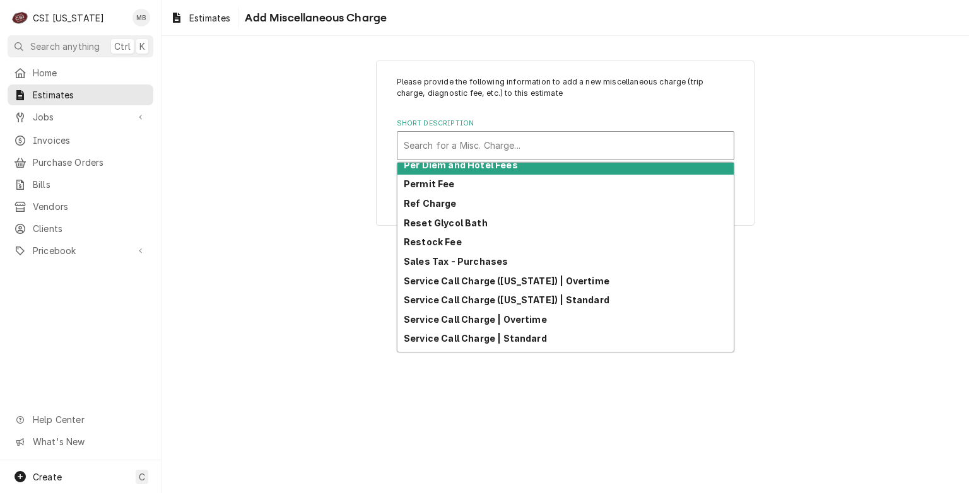
scroll to position [386, 0]
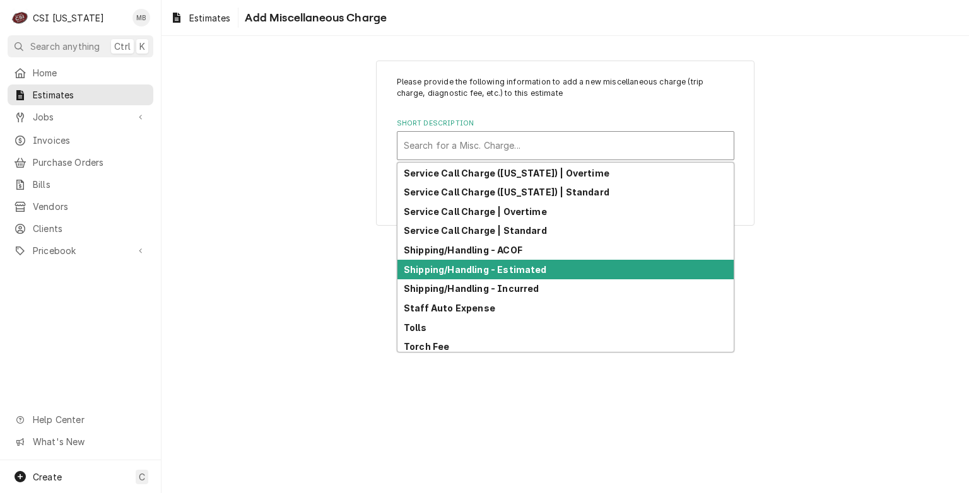
click at [479, 264] on strong "Shipping/Handling - Estimated" at bounding box center [475, 269] width 143 height 11
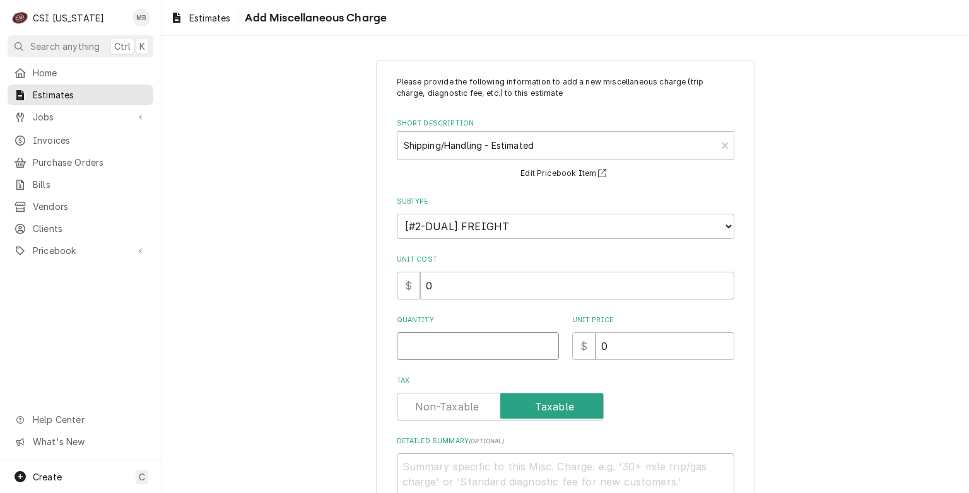
type textarea "x"
type input "0.5"
click at [545, 342] on input "0.5" at bounding box center [478, 346] width 162 height 28
type textarea "x"
type input "1"
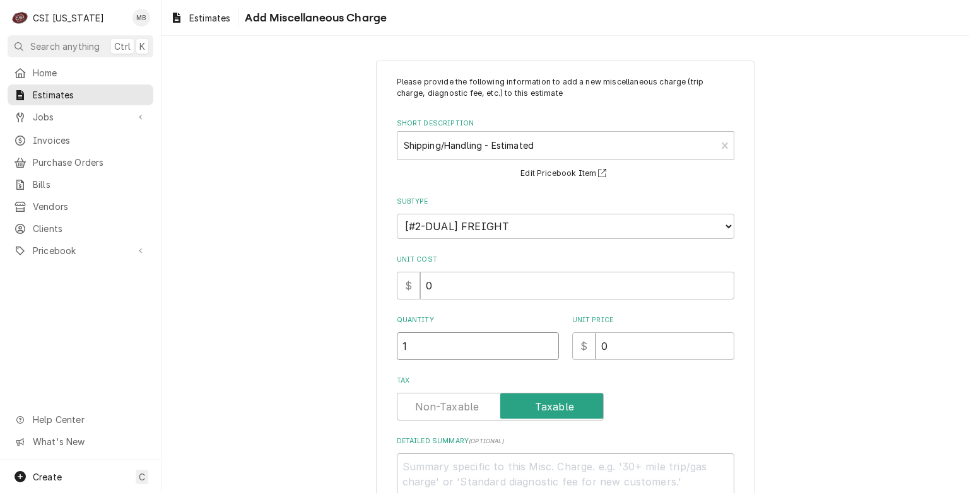
click at [545, 342] on input "1" at bounding box center [478, 346] width 162 height 28
click at [617, 344] on input "0" at bounding box center [665, 346] width 139 height 28
type textarea "x"
type input "7"
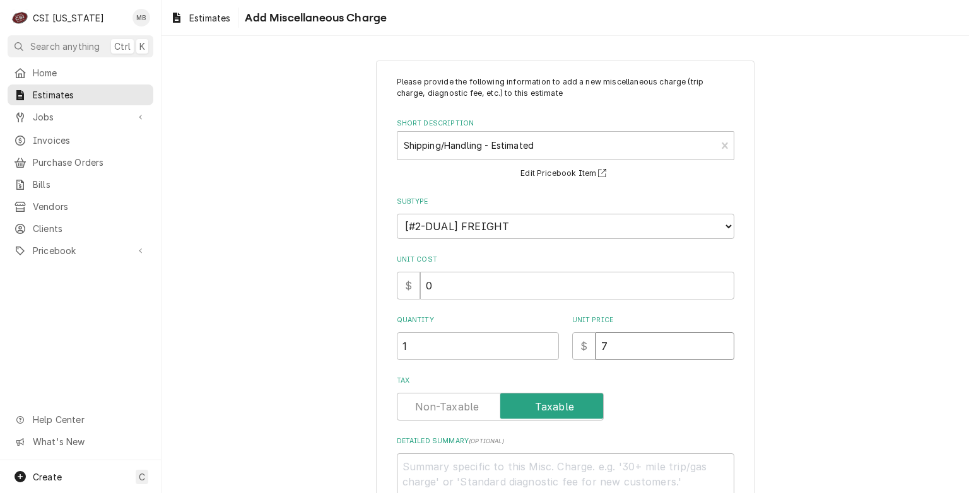
type textarea "x"
type input "74"
type textarea "x"
type input "74.8"
type textarea "x"
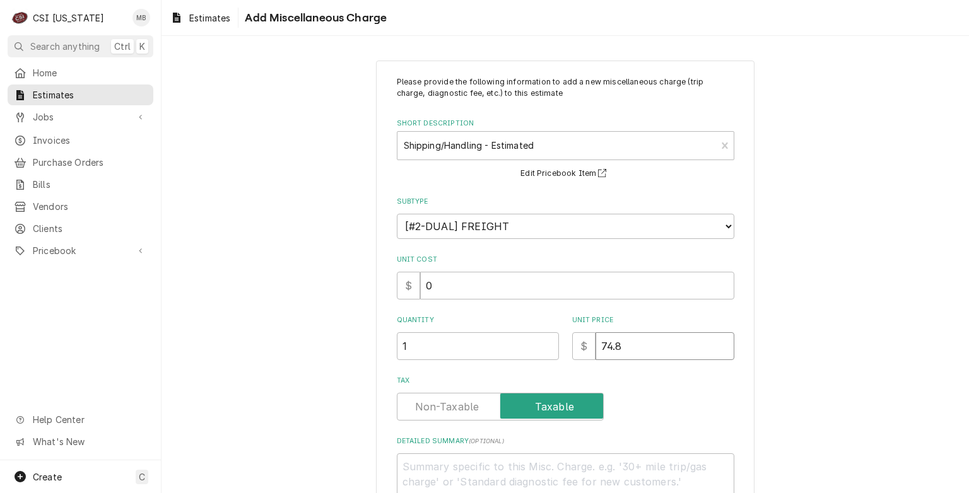
type input "74.80"
type textarea "x"
type input "74.80"
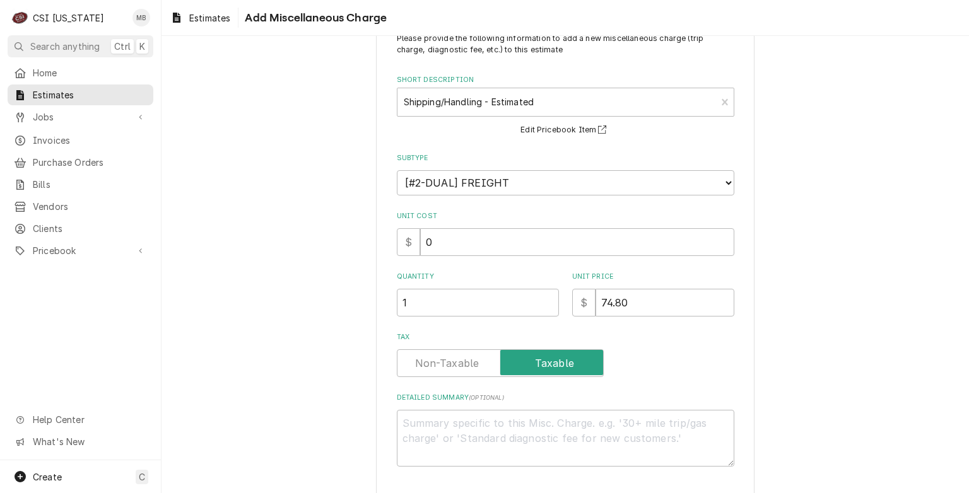
scroll to position [91, 0]
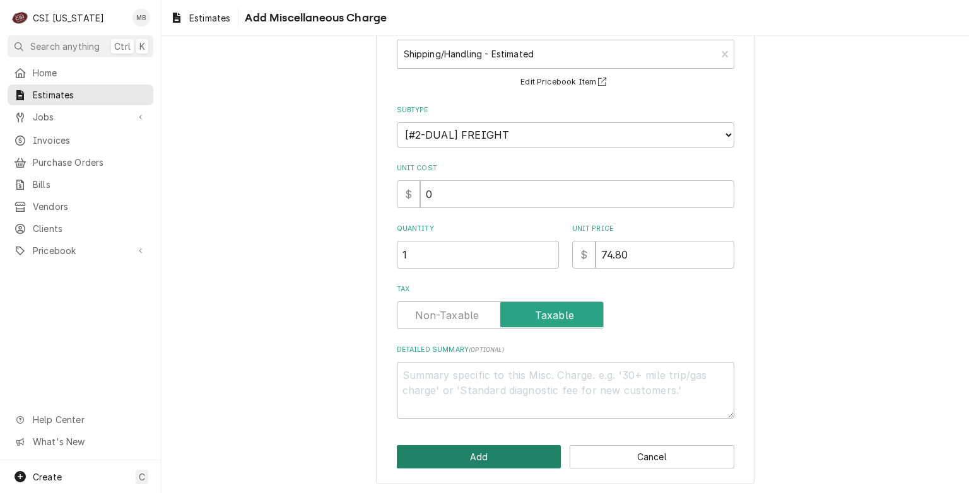
click at [536, 450] on button "Add" at bounding box center [479, 456] width 165 height 23
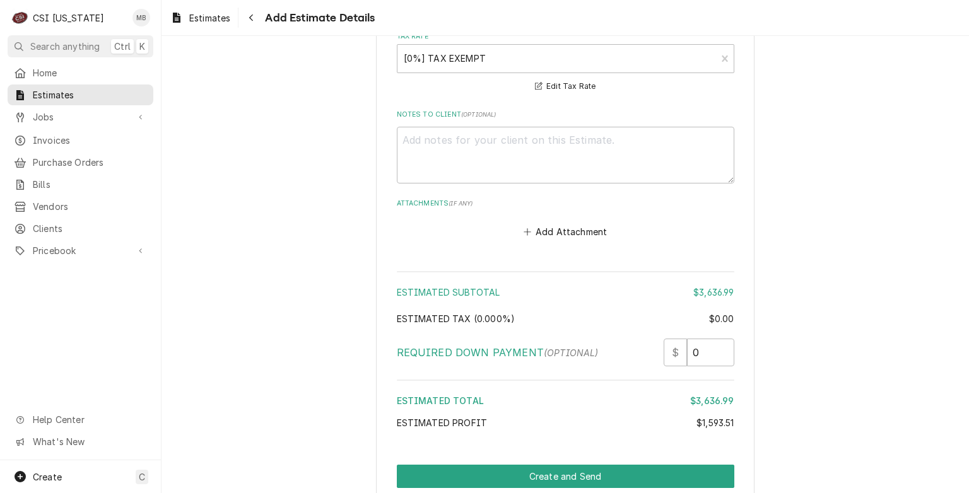
scroll to position [4706, 0]
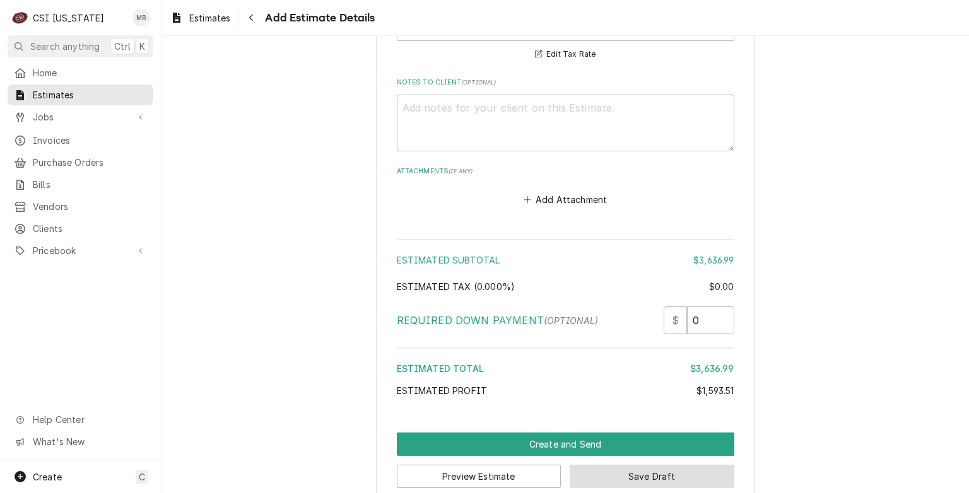
click at [641, 465] on button "Save Draft" at bounding box center [652, 476] width 165 height 23
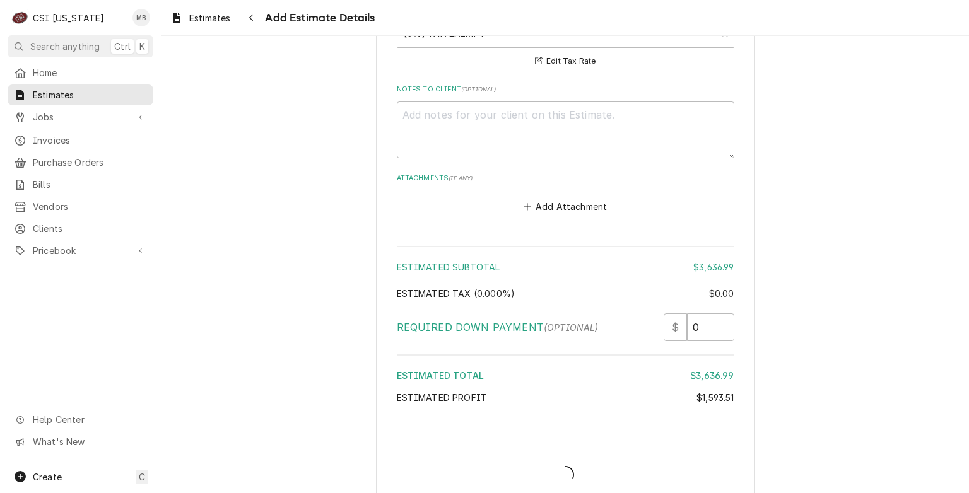
type textarea "x"
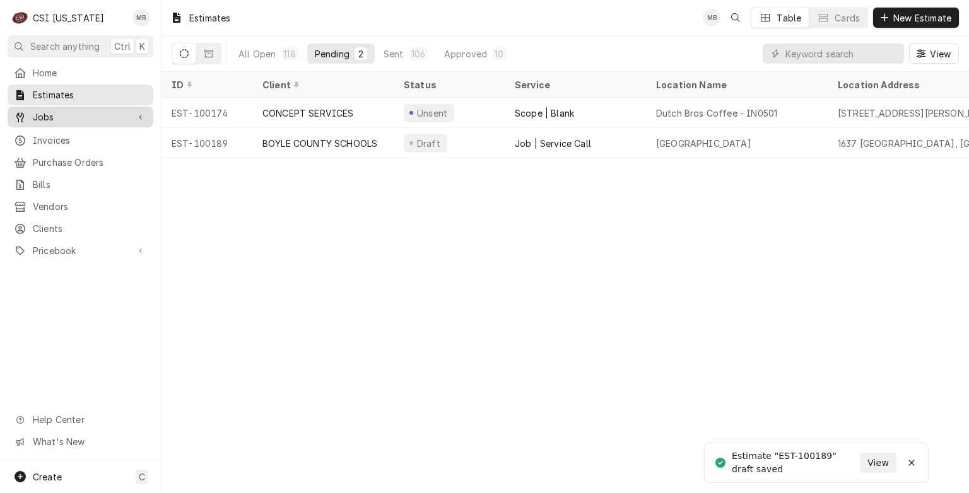
click at [42, 115] on span "Jobs" at bounding box center [80, 116] width 95 height 13
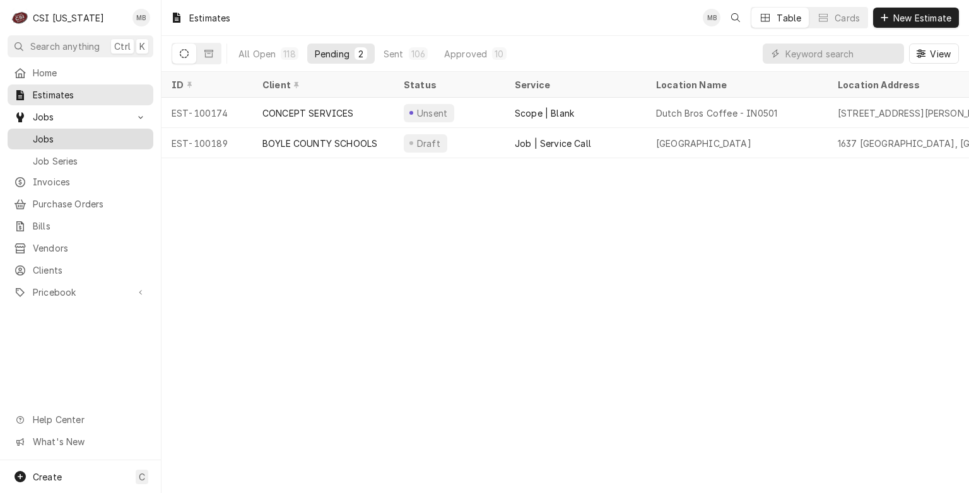
click at [31, 132] on div "Jobs" at bounding box center [80, 138] width 133 height 13
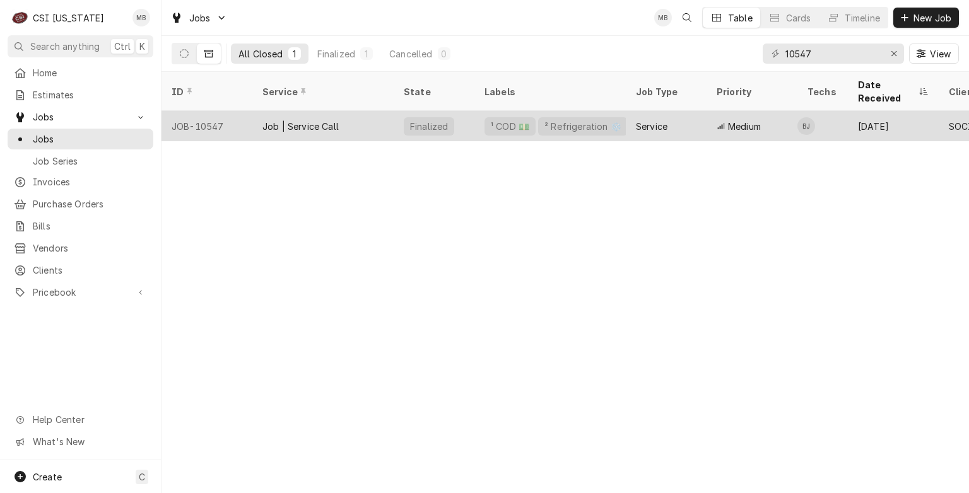
click at [370, 117] on div "Job | Service Call" at bounding box center [322, 126] width 141 height 30
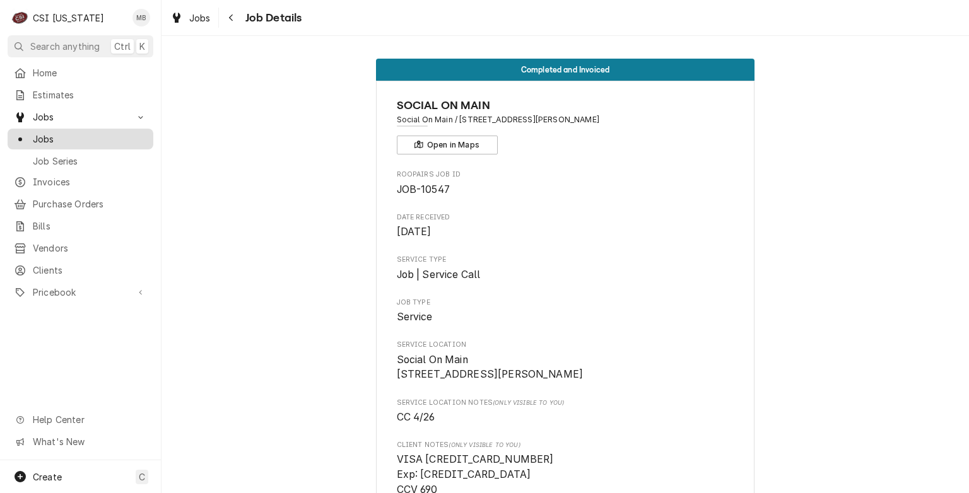
click at [61, 143] on link "Jobs" at bounding box center [81, 139] width 146 height 21
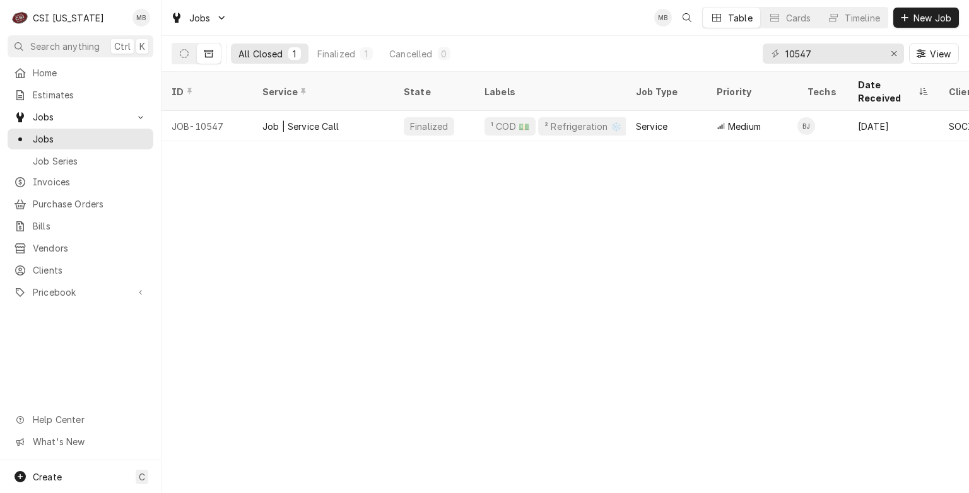
click at [69, 102] on div "Home Estimates Jobs Jobs Job Series Invoices Purchase Orders Bills Vendors Clie…" at bounding box center [80, 183] width 161 height 242
click at [66, 95] on span "Estimates" at bounding box center [90, 94] width 114 height 13
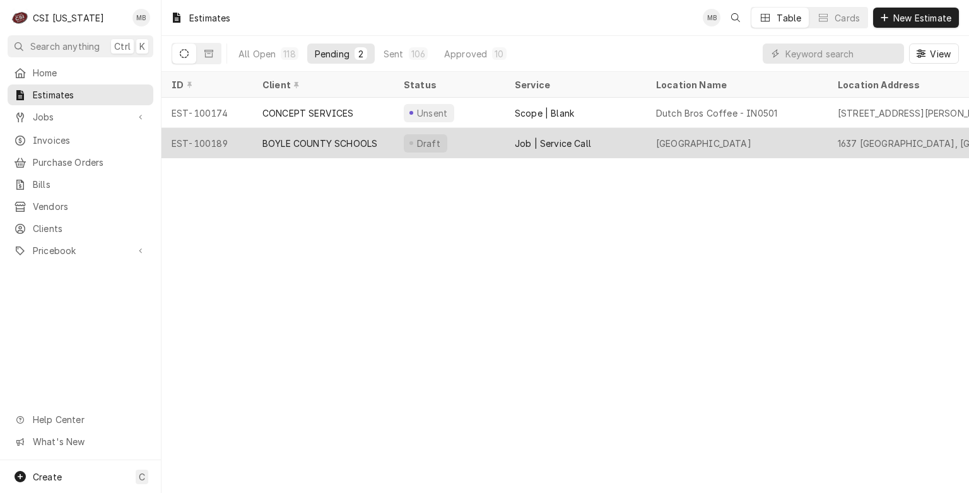
click at [363, 143] on div "BOYLE COUNTY SCHOOLS" at bounding box center [319, 143] width 115 height 13
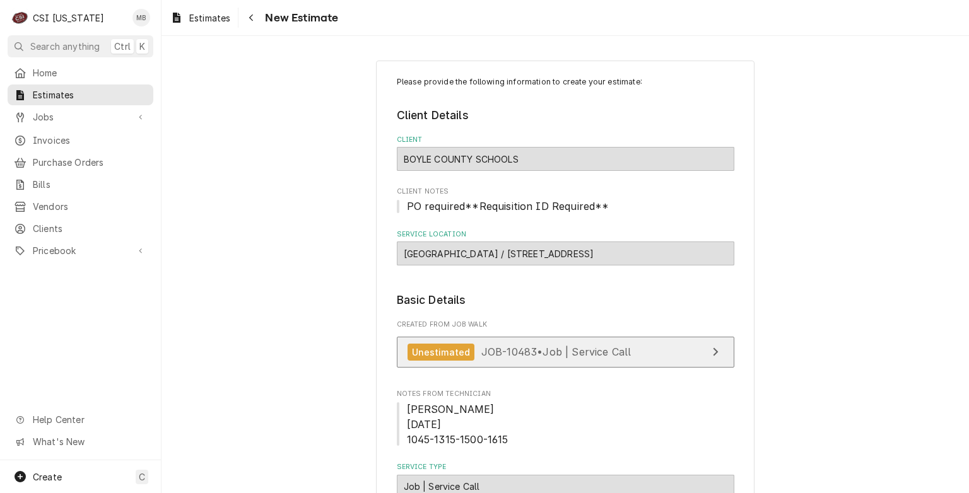
click at [459, 348] on div "Unestimated" at bounding box center [442, 352] width 68 height 17
type textarea "x"
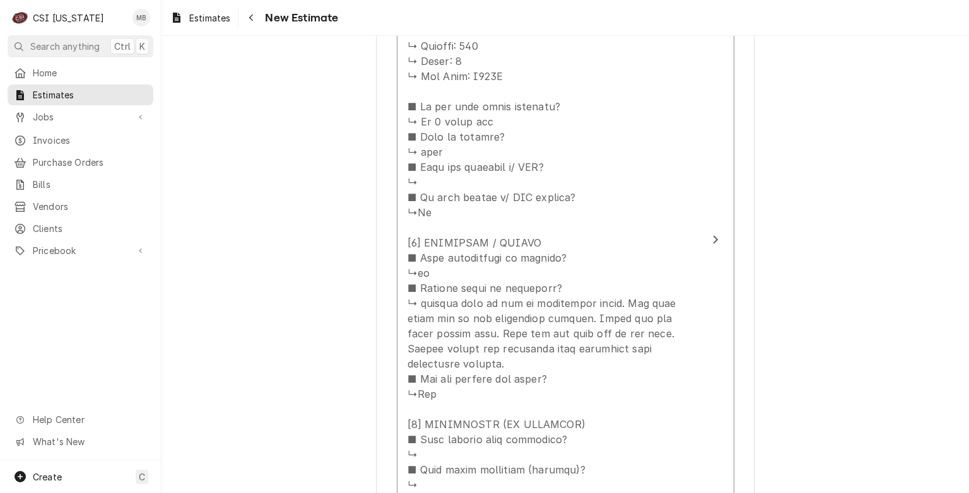
scroll to position [1956, 0]
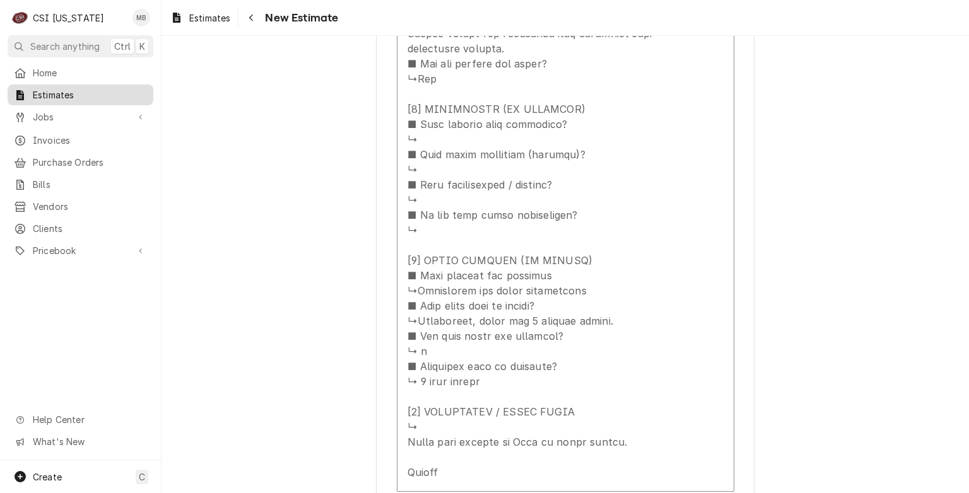
click at [71, 90] on span "Estimates" at bounding box center [90, 94] width 114 height 13
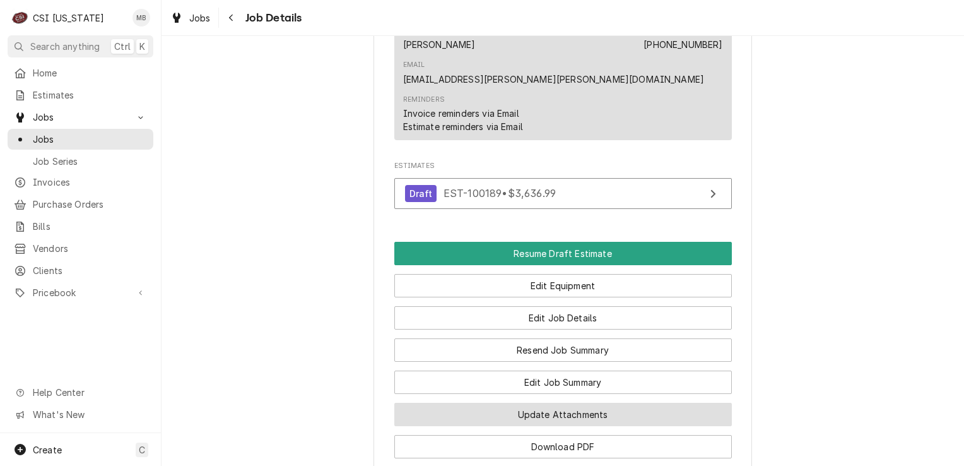
scroll to position [1325, 0]
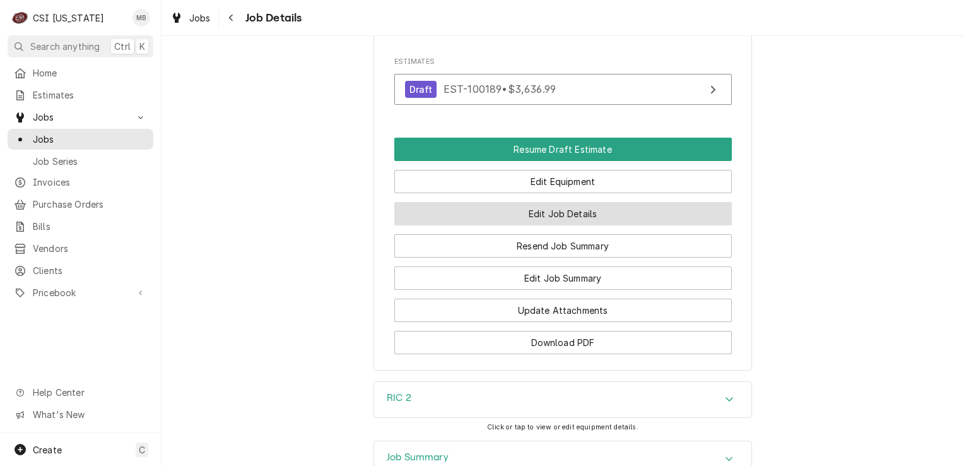
click at [550, 208] on button "Edit Job Details" at bounding box center [563, 213] width 338 height 23
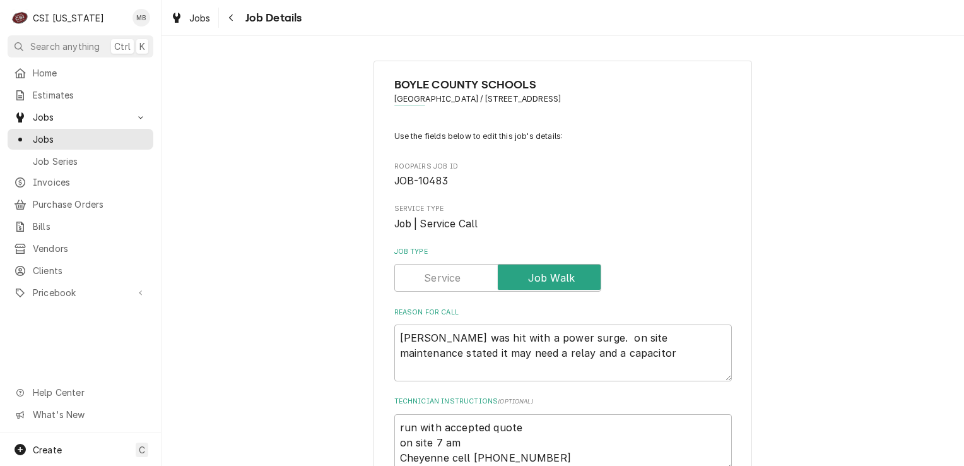
type textarea "x"
click at [430, 273] on label "Job Type" at bounding box center [497, 278] width 207 height 28
click at [430, 273] on input "Job Type" at bounding box center [498, 278] width 196 height 28
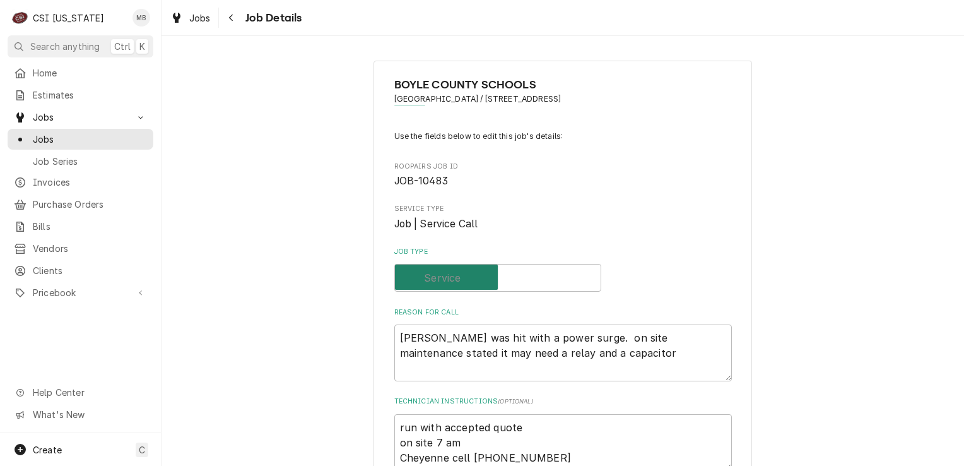
checkbox input "false"
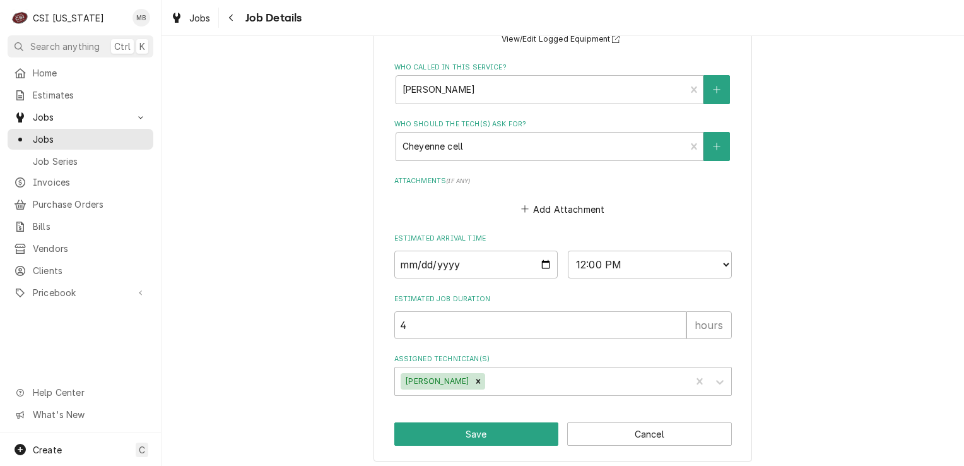
scroll to position [683, 0]
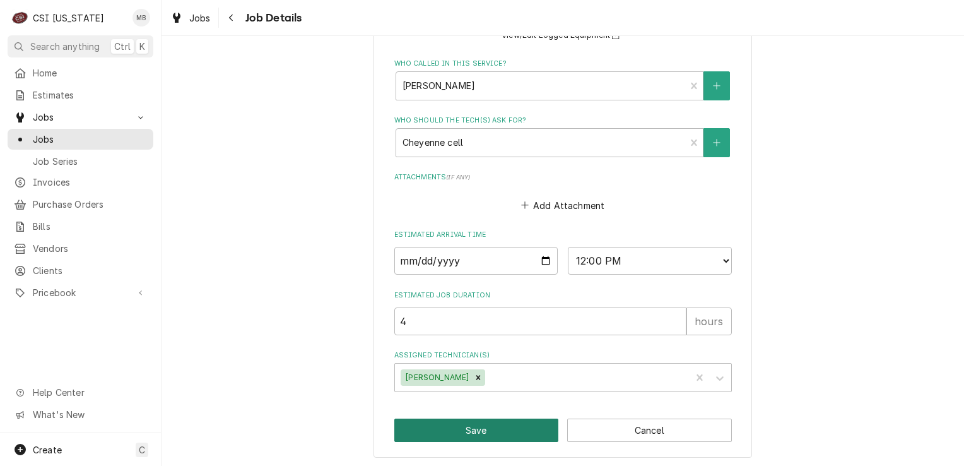
click at [490, 426] on button "Save" at bounding box center [476, 429] width 165 height 23
type textarea "x"
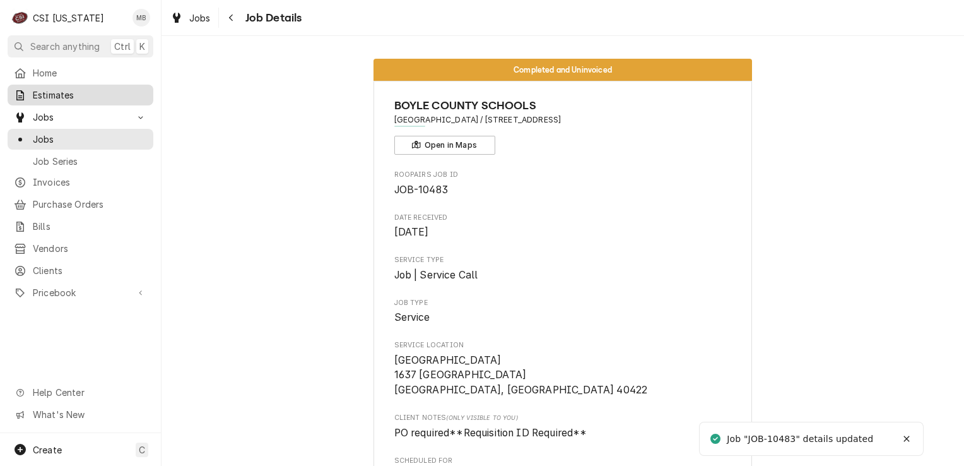
click at [57, 95] on span "Estimates" at bounding box center [90, 94] width 114 height 13
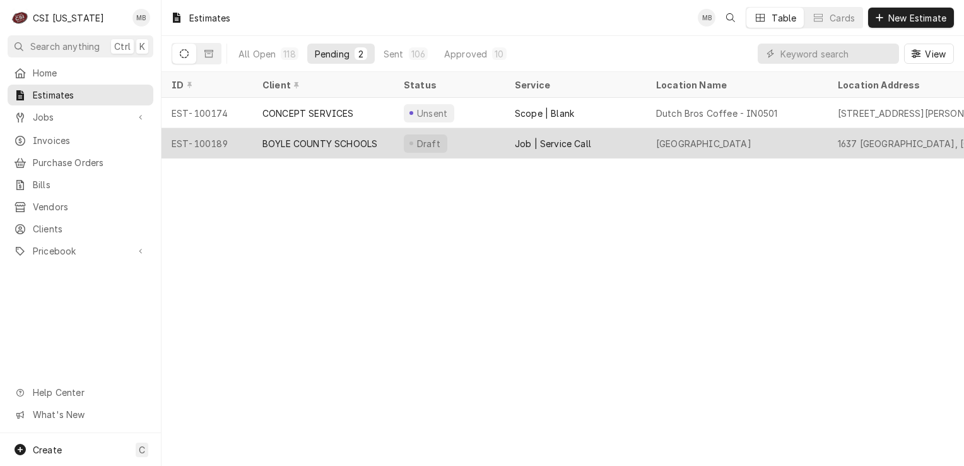
click at [329, 150] on div "BOYLE COUNTY SCHOOLS" at bounding box center [322, 143] width 141 height 30
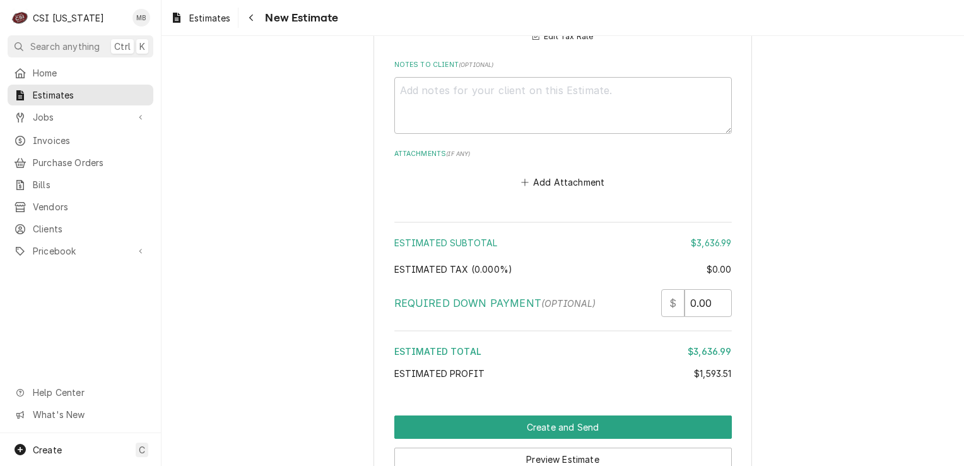
scroll to position [4825, 0]
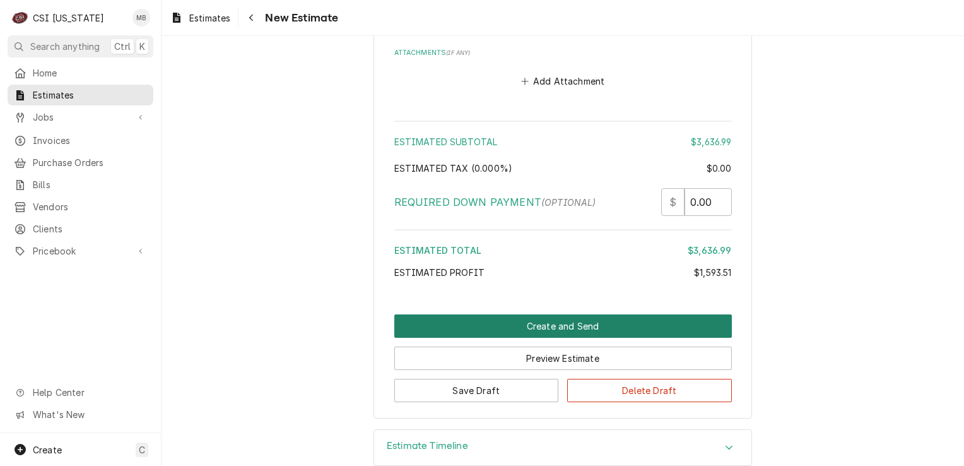
click at [522, 314] on button "Create and Send" at bounding box center [563, 325] width 338 height 23
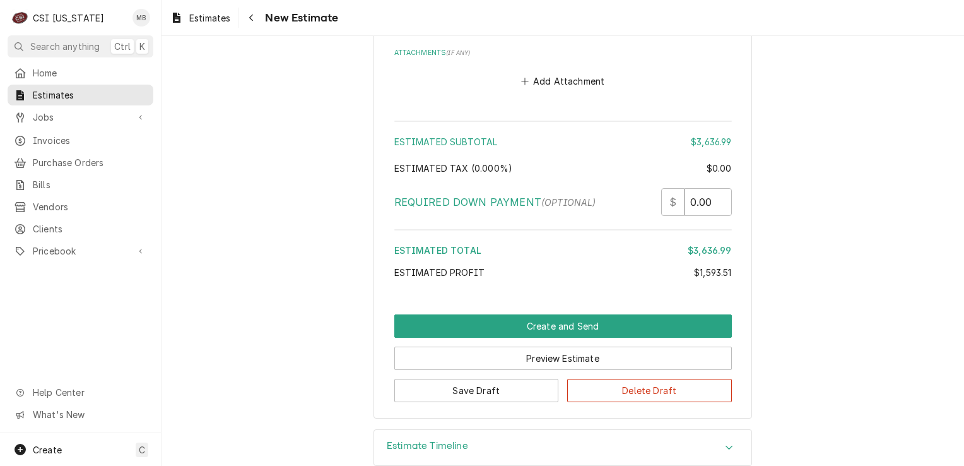
scroll to position [4786, 0]
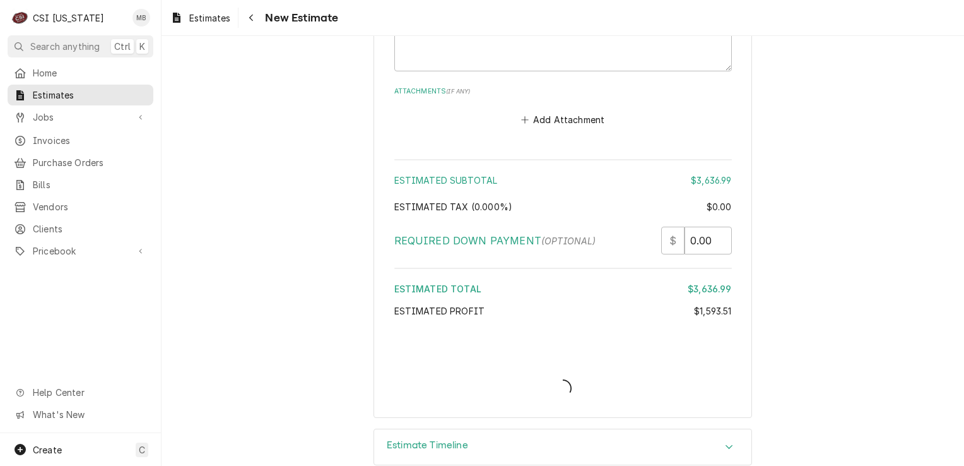
type textarea "x"
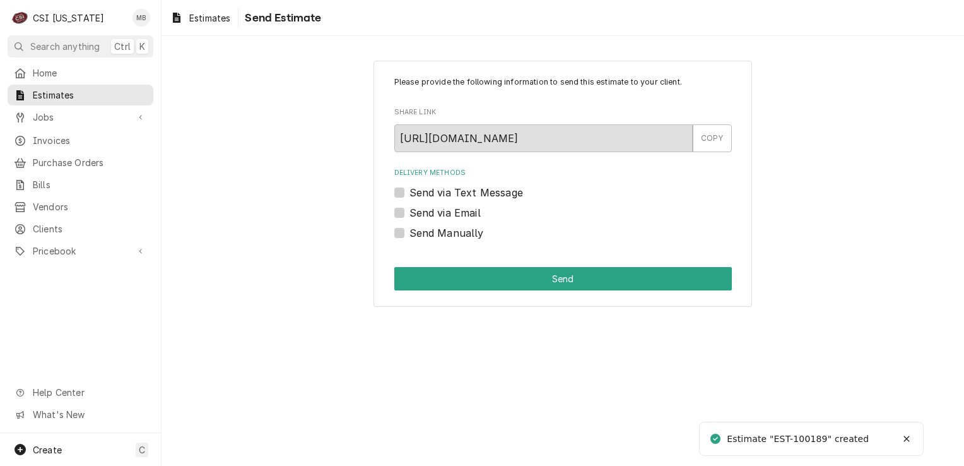
click at [461, 208] on label "Send via Email" at bounding box center [444, 212] width 71 height 15
click at [461, 208] on input "Send via Email" at bounding box center [578, 219] width 338 height 28
checkbox input "true"
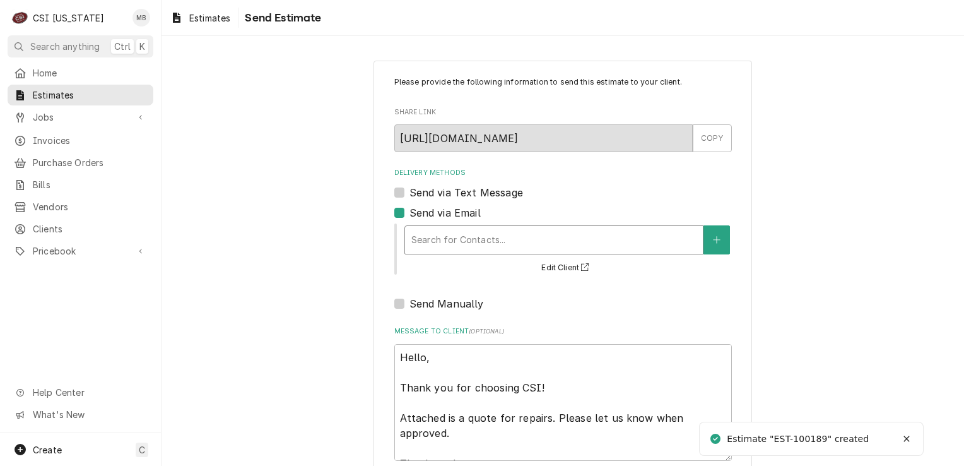
click at [459, 232] on div "Delivery Methods" at bounding box center [553, 239] width 285 height 23
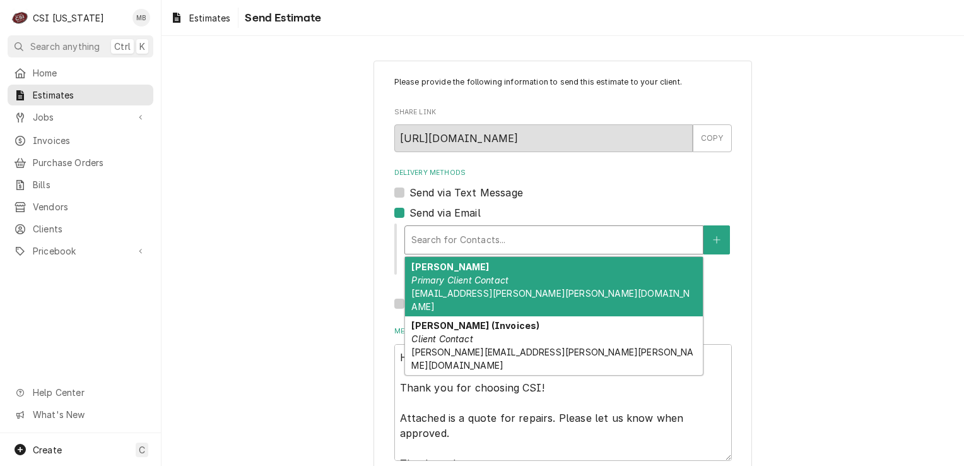
click at [459, 267] on strong "Cheyenne Barsotti" at bounding box center [450, 266] width 78 height 11
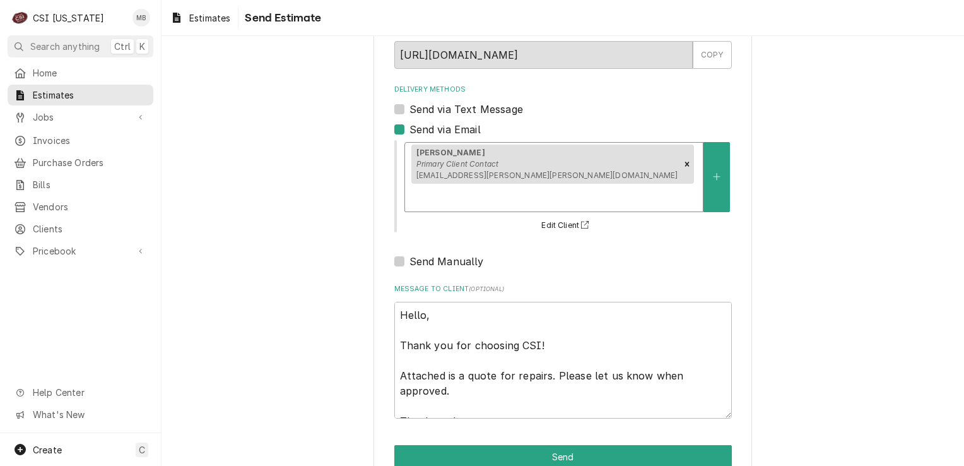
scroll to position [86, 0]
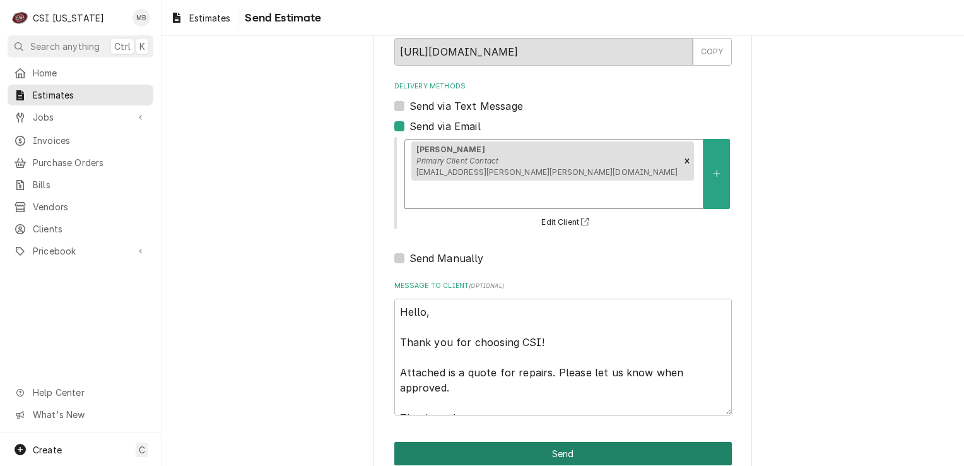
click at [553, 442] on button "Send" at bounding box center [563, 453] width 338 height 23
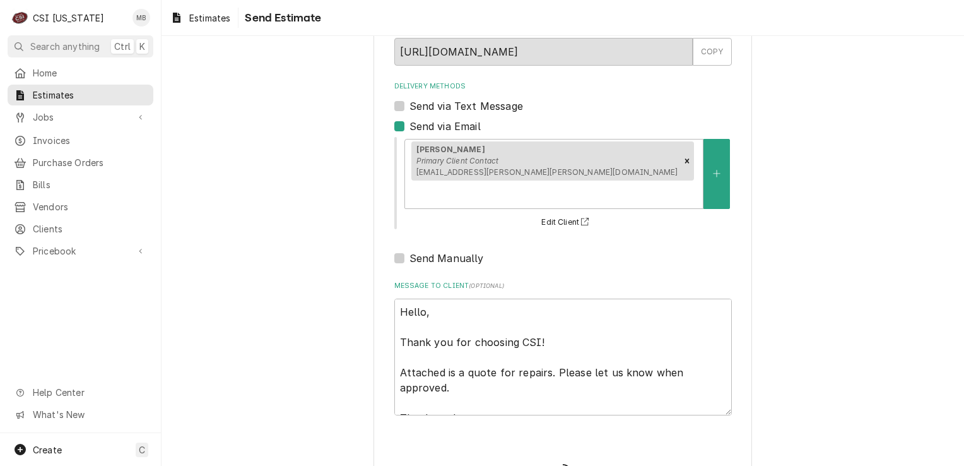
type textarea "x"
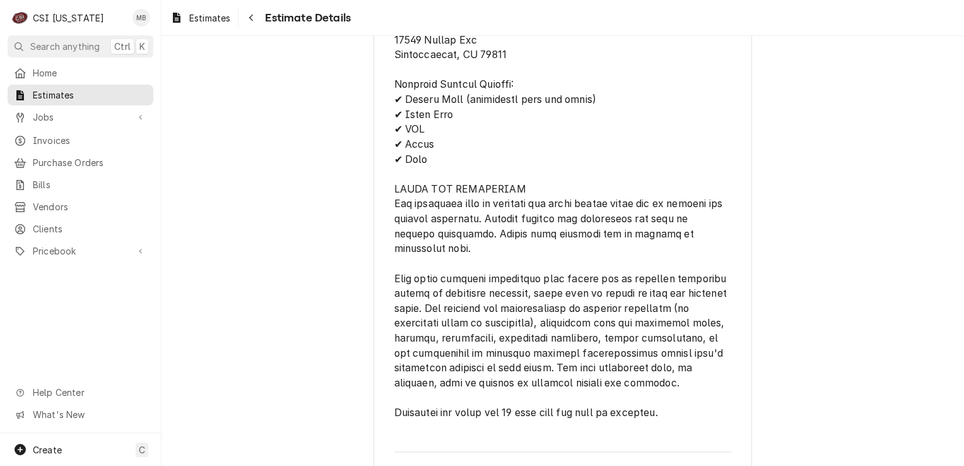
scroll to position [3715, 0]
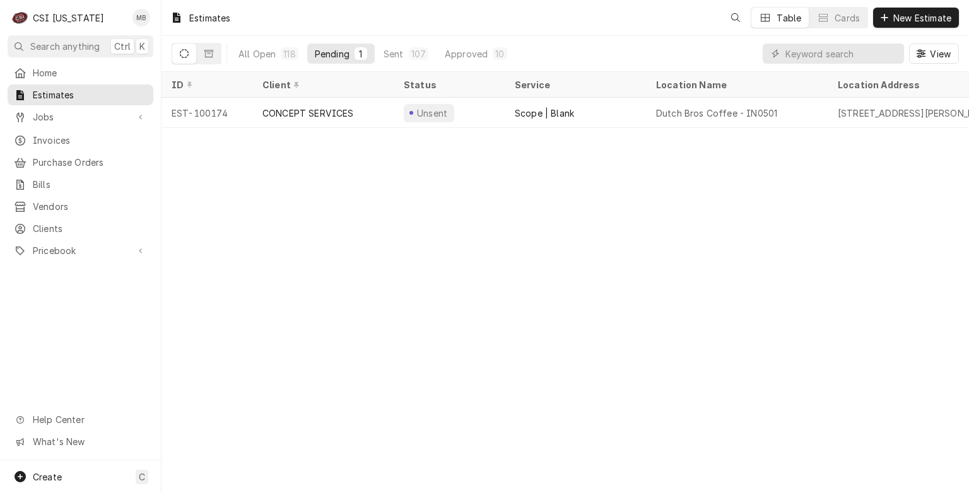
click at [46, 112] on span "Jobs" at bounding box center [80, 116] width 95 height 13
click at [65, 137] on span "Jobs" at bounding box center [90, 138] width 114 height 13
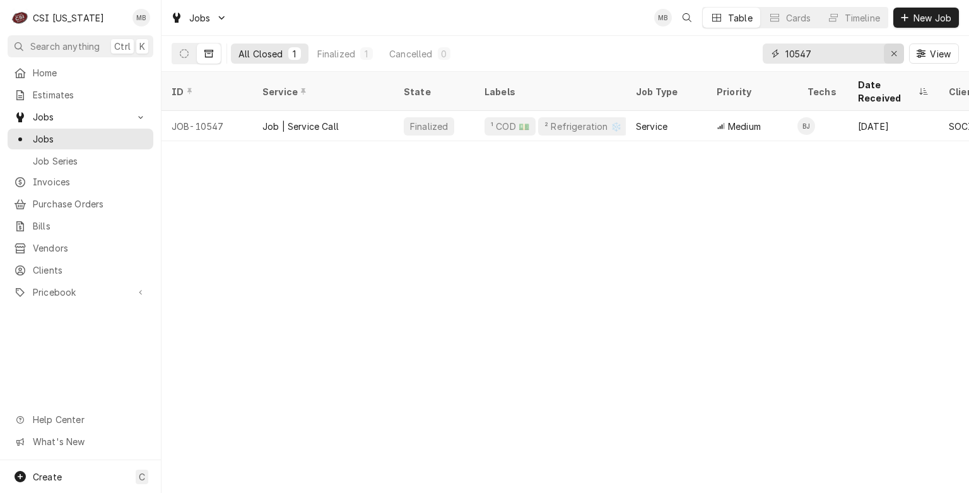
click at [900, 53] on div "Erase input" at bounding box center [894, 53] width 13 height 13
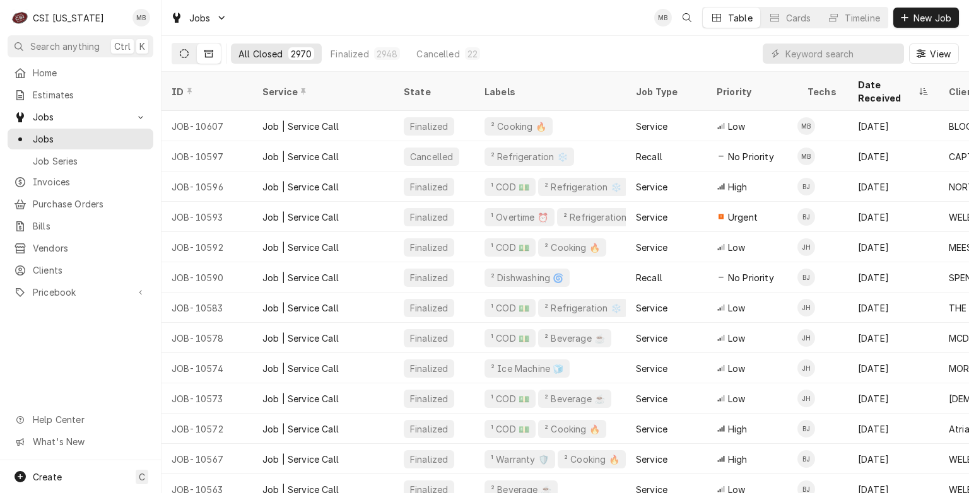
click at [189, 55] on button "Dynamic Content Wrapper" at bounding box center [184, 54] width 24 height 20
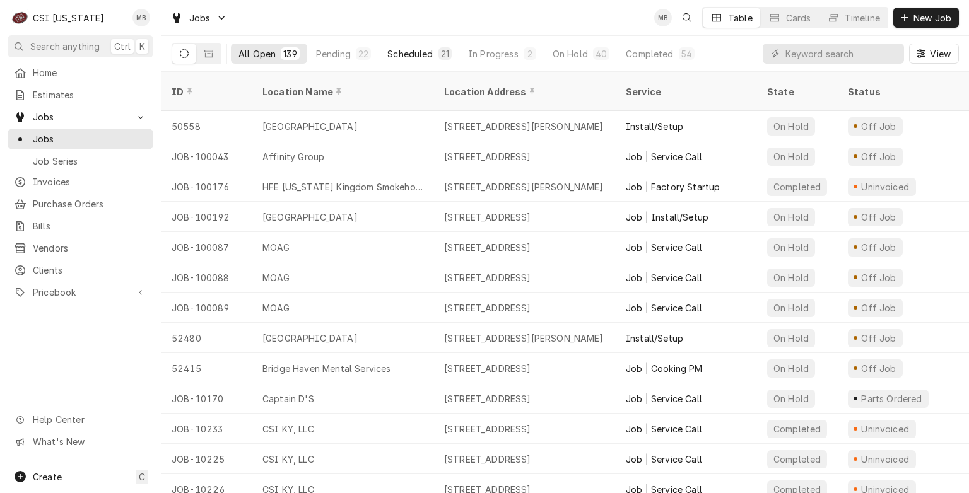
click at [435, 46] on button "Scheduled 21" at bounding box center [419, 54] width 79 height 20
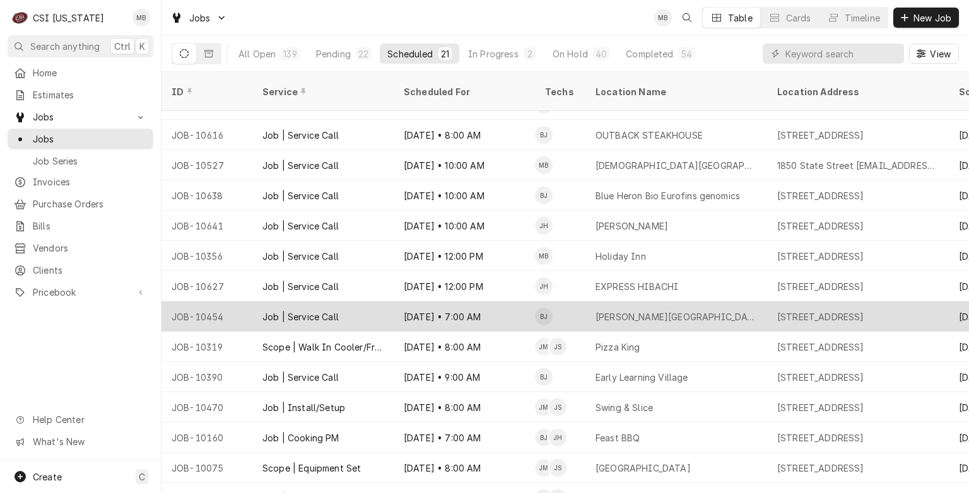
scroll to position [246, 0]
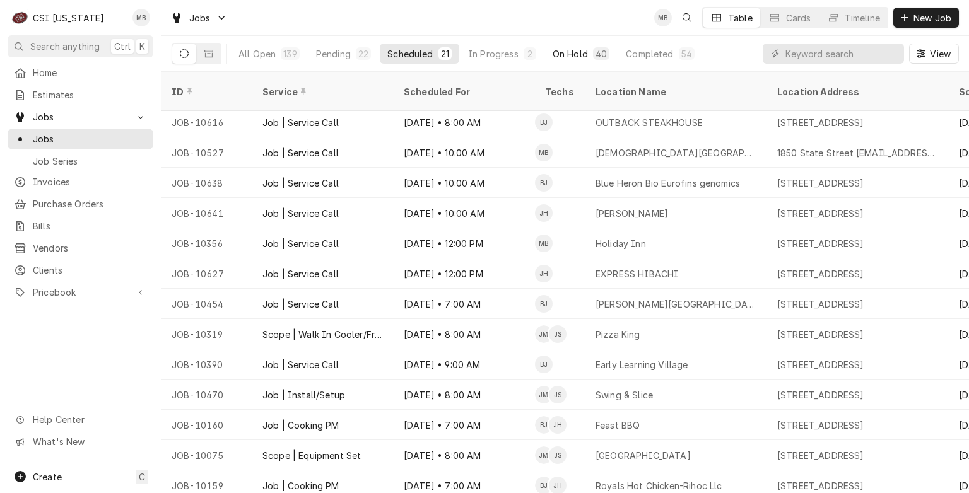
click at [573, 50] on div "On Hold" at bounding box center [570, 53] width 35 height 13
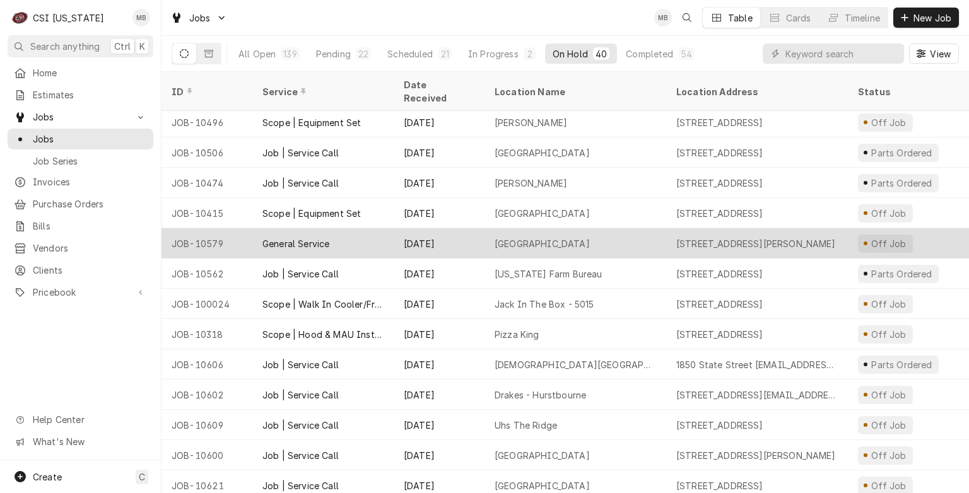
scroll to position [580, 0]
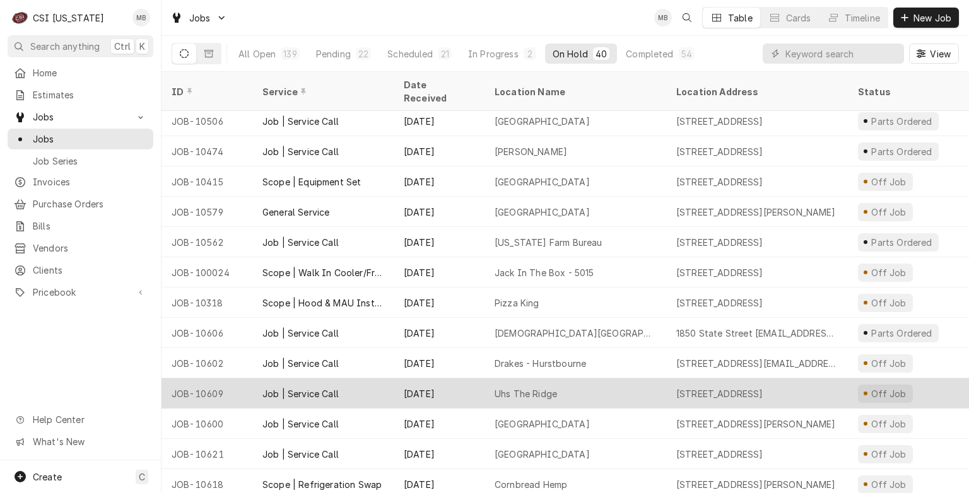
click at [490, 379] on div "Uhs The Ridge" at bounding box center [576, 394] width 182 height 30
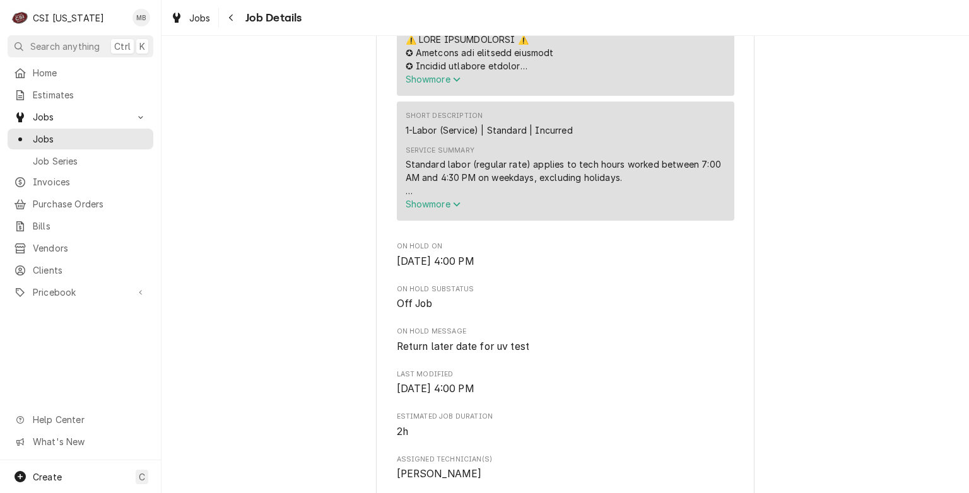
scroll to position [505, 0]
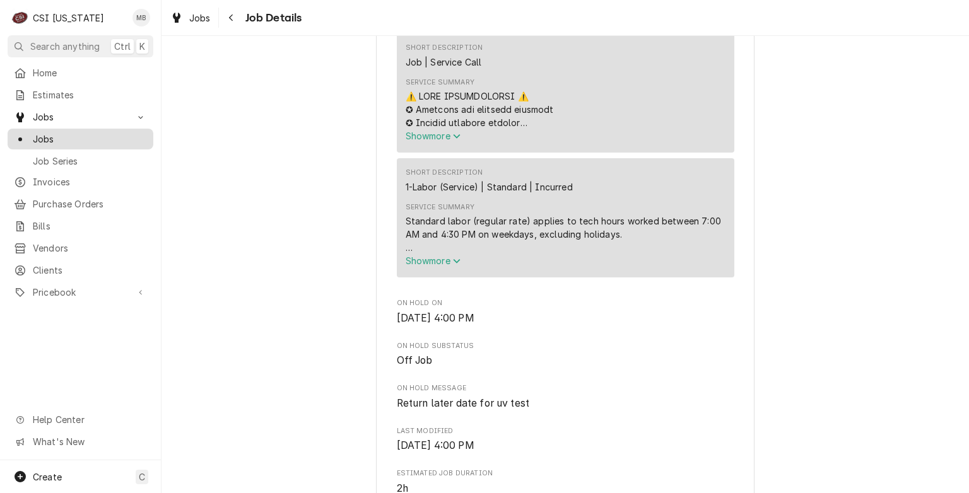
click at [30, 132] on div "Jobs" at bounding box center [80, 138] width 133 height 13
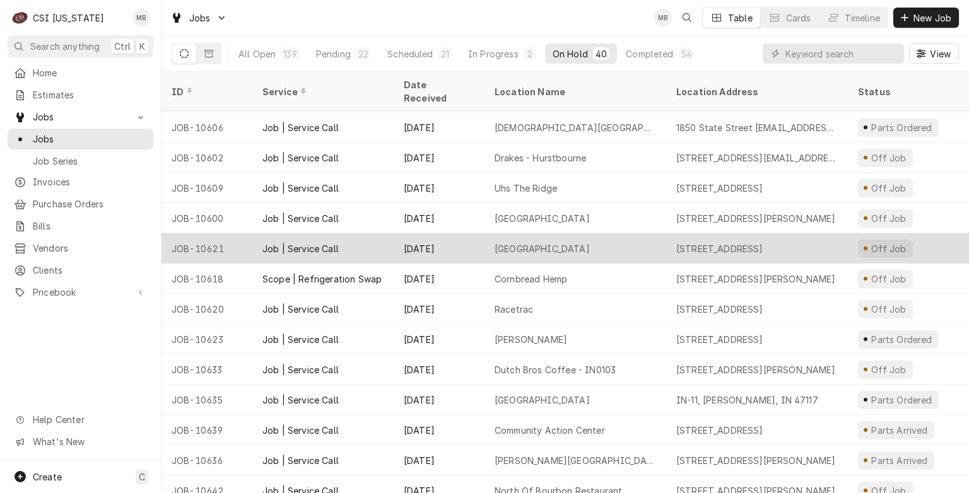
scroll to position [823, 0]
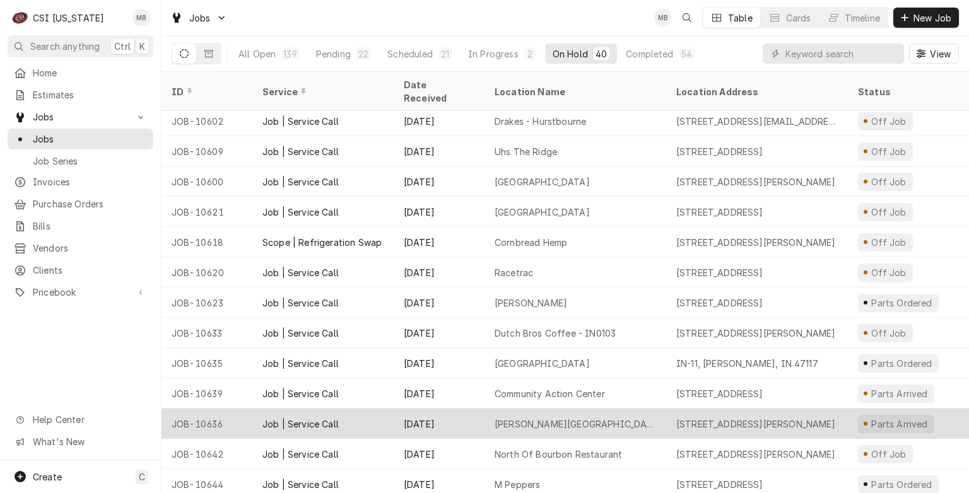
click at [432, 409] on div "Sep 18" at bounding box center [439, 424] width 91 height 30
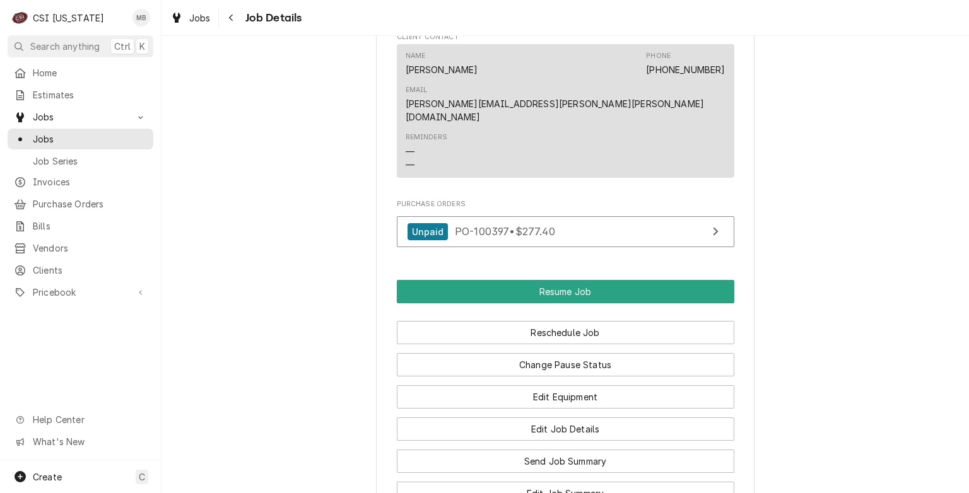
scroll to position [1451, 0]
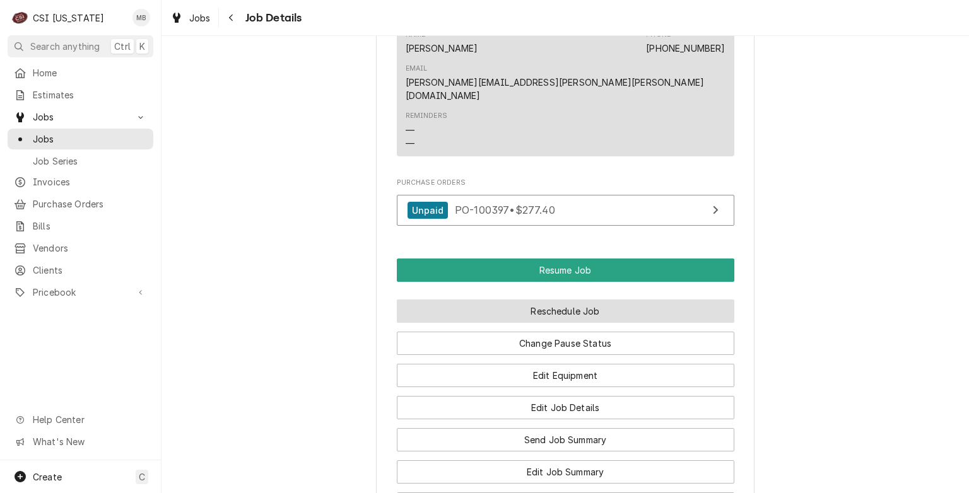
click at [565, 300] on button "Reschedule Job" at bounding box center [566, 311] width 338 height 23
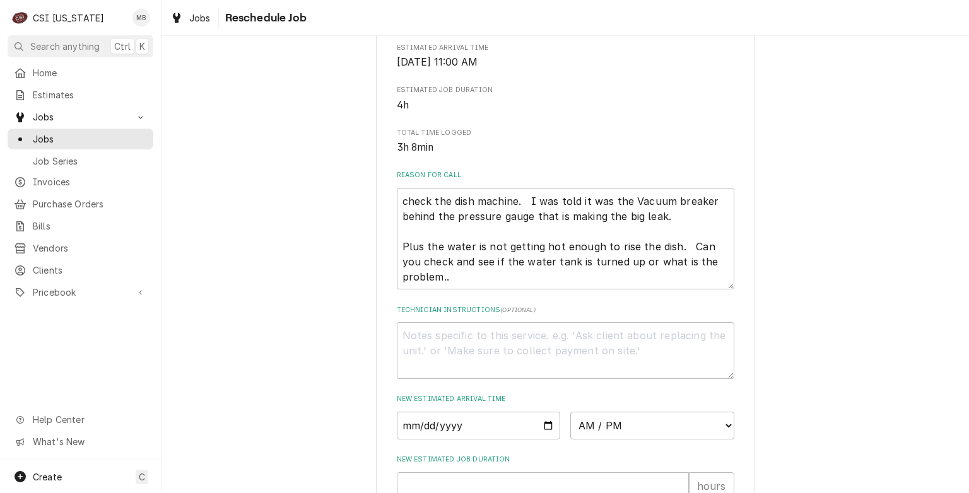
scroll to position [252, 0]
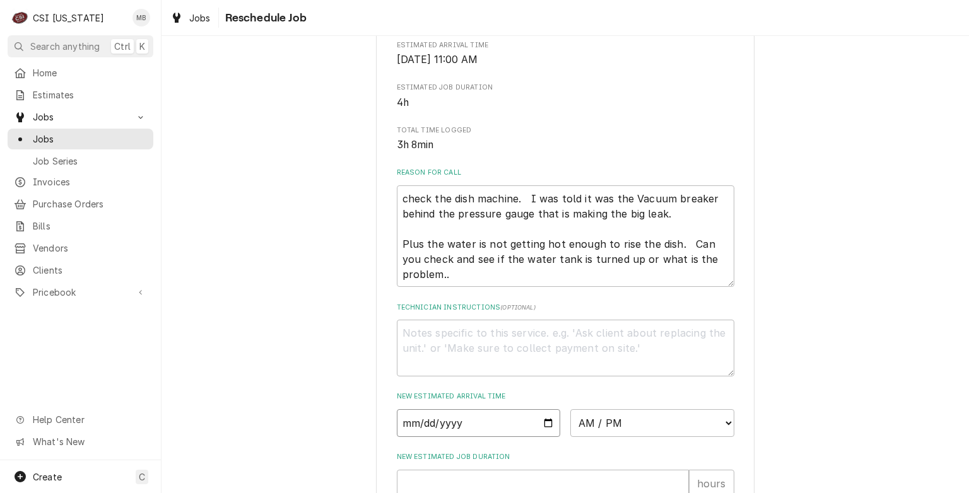
click at [540, 437] on input "Date" at bounding box center [479, 423] width 164 height 28
type input "2025-09-24"
type textarea "x"
click at [618, 432] on select "AM / PM 6:00 AM 6:15 AM 6:30 AM 6:45 AM 7:00 AM 7:15 AM 7:30 AM 7:45 AM 8:00 AM…" at bounding box center [652, 423] width 164 height 28
select select "11:00:00"
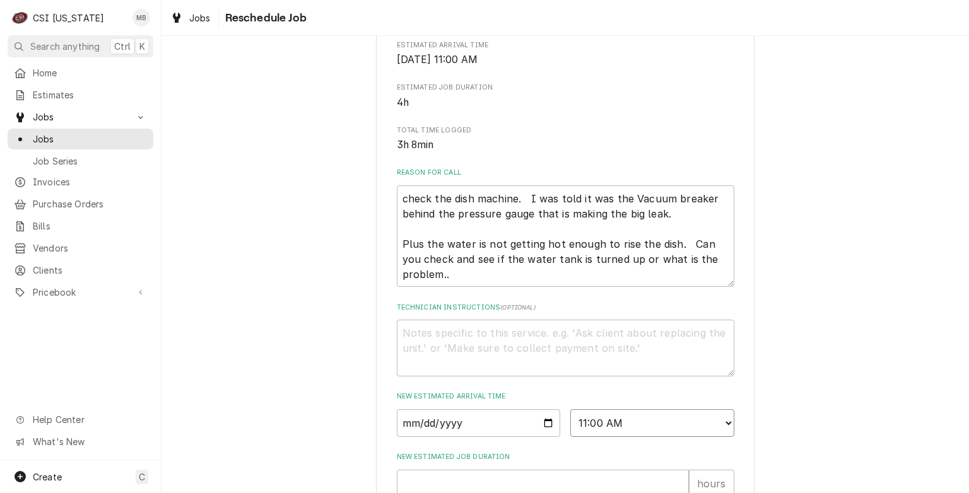
click at [570, 424] on select "AM / PM 6:00 AM 6:15 AM 6:30 AM 6:45 AM 7:00 AM 7:15 AM 7:30 AM 7:45 AM 8:00 AM…" at bounding box center [652, 423] width 164 height 28
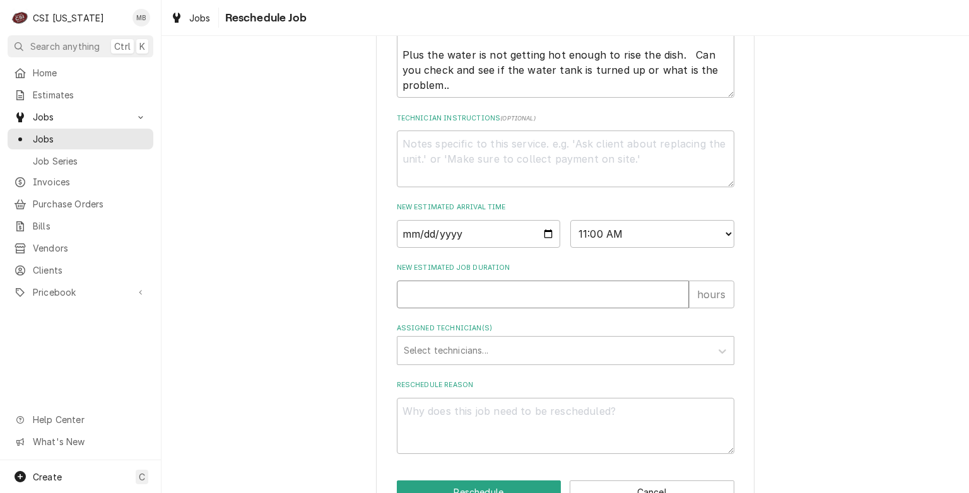
click at [512, 309] on input "New Estimated Job Duration" at bounding box center [543, 295] width 292 height 28
type textarea "x"
type input "2"
click at [483, 362] on div "Assigned Technician(s)" at bounding box center [554, 350] width 301 height 23
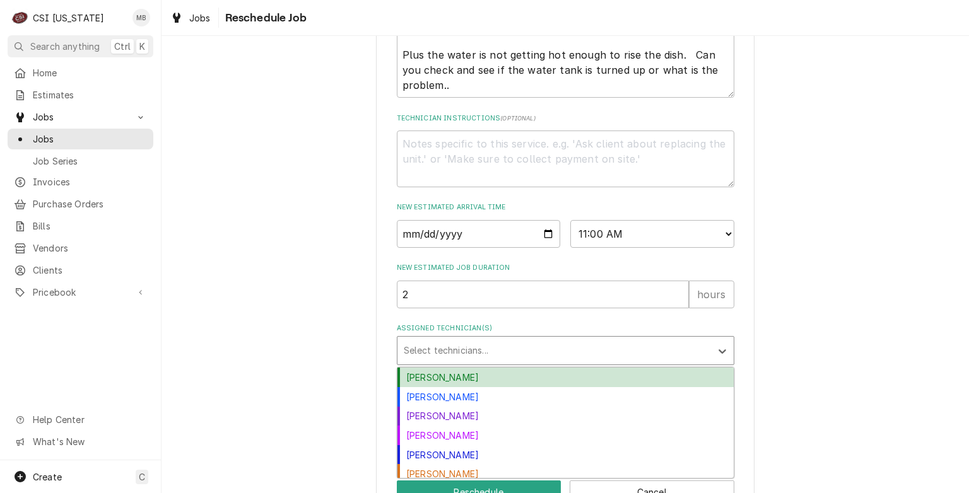
click at [468, 387] on div "Bryant Jolley" at bounding box center [565, 378] width 336 height 20
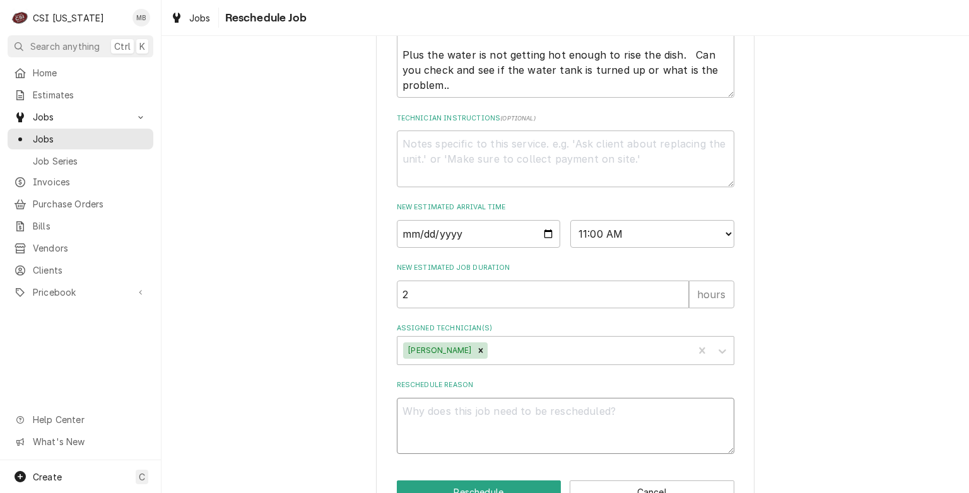
click at [464, 420] on textarea "Reschedule Reason" at bounding box center [566, 426] width 338 height 57
type textarea "x"
type textarea "le"
type textarea "x"
type textarea "lea"
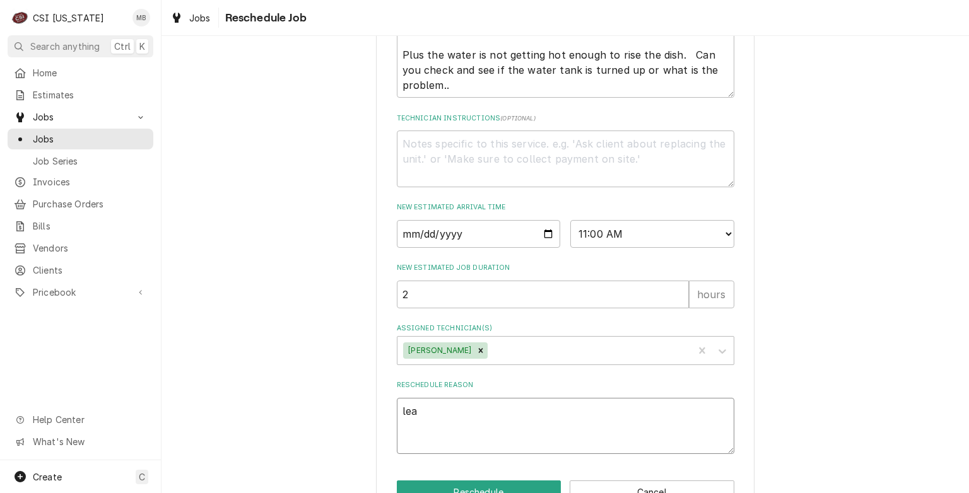
type textarea "x"
type textarea "leak"
type textarea "x"
type textarea "leak"
type textarea "x"
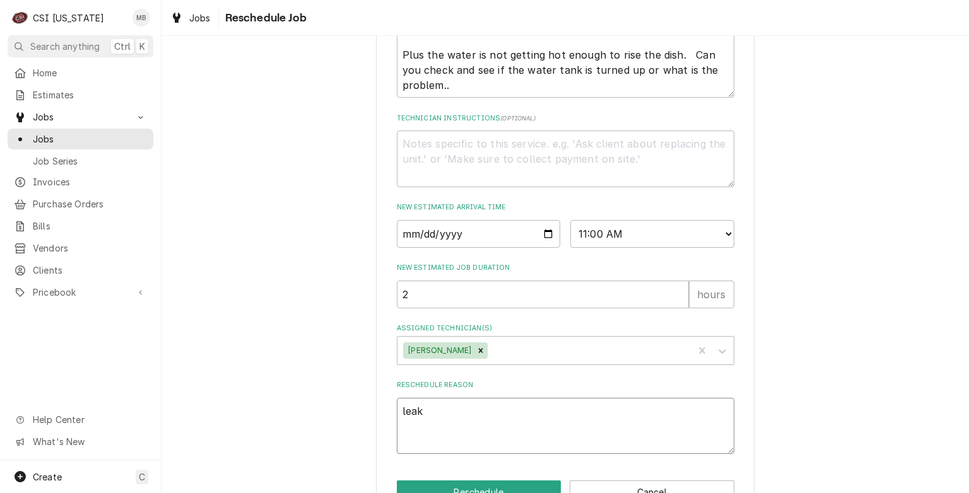
type textarea "leak s"
type textarea "x"
type textarea "leak se"
type textarea "x"
type textarea "leak sea"
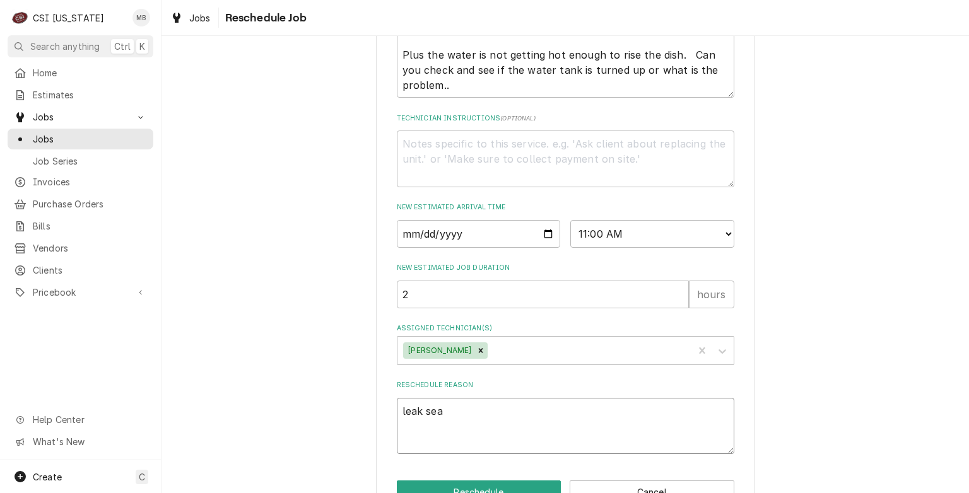
type textarea "x"
type textarea "leak sear"
type textarea "x"
type textarea "leak searc"
type textarea "x"
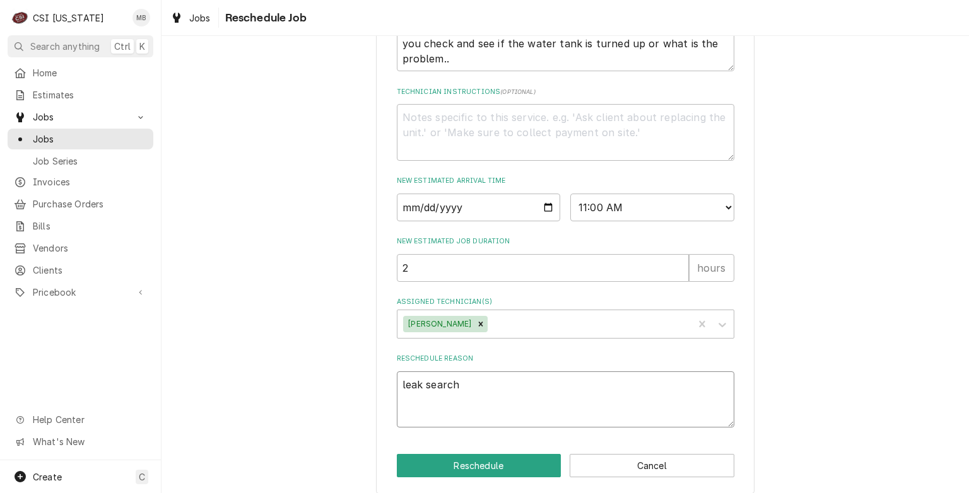
scroll to position [493, 0]
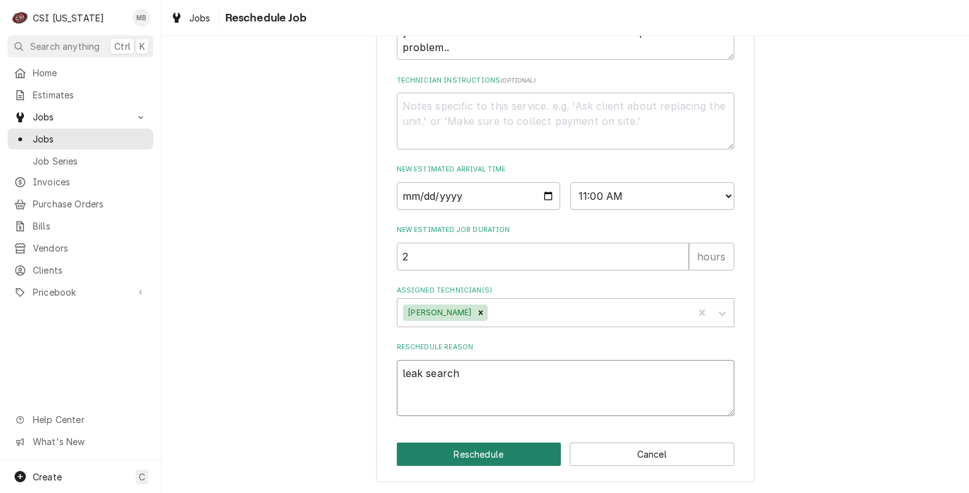
type textarea "leak search"
click at [469, 450] on button "Reschedule" at bounding box center [479, 454] width 165 height 23
type textarea "x"
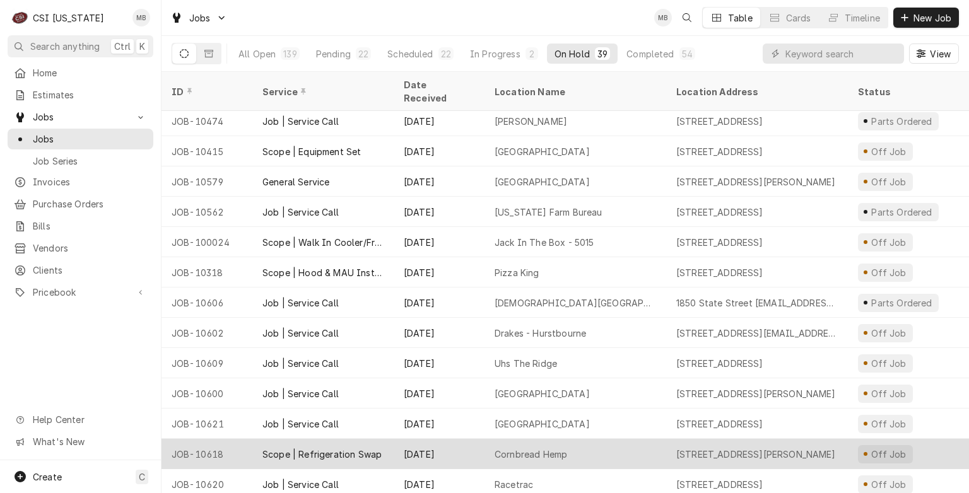
scroll to position [611, 0]
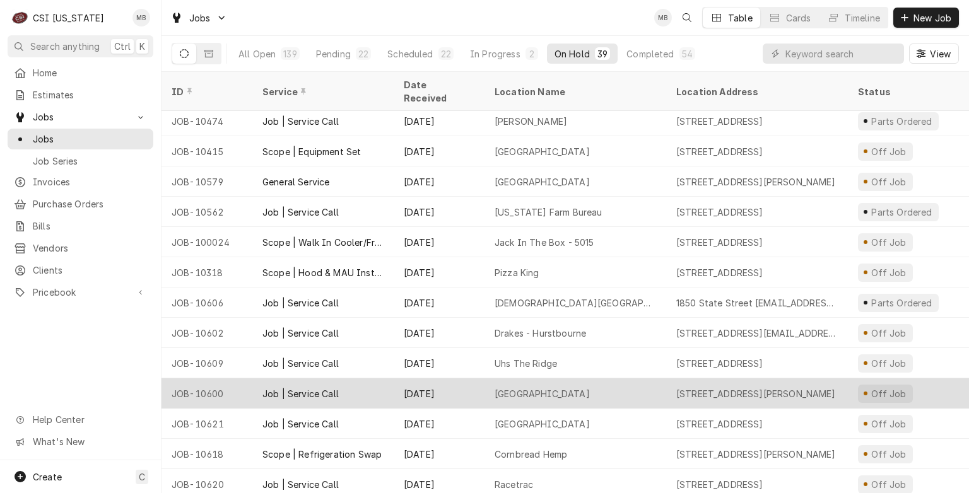
click at [486, 385] on div "[GEOGRAPHIC_DATA]" at bounding box center [576, 394] width 182 height 30
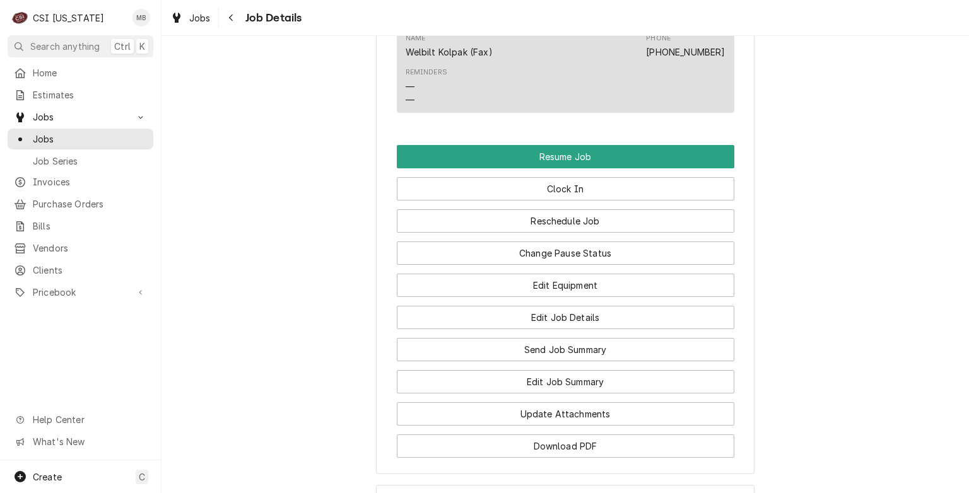
scroll to position [883, 0]
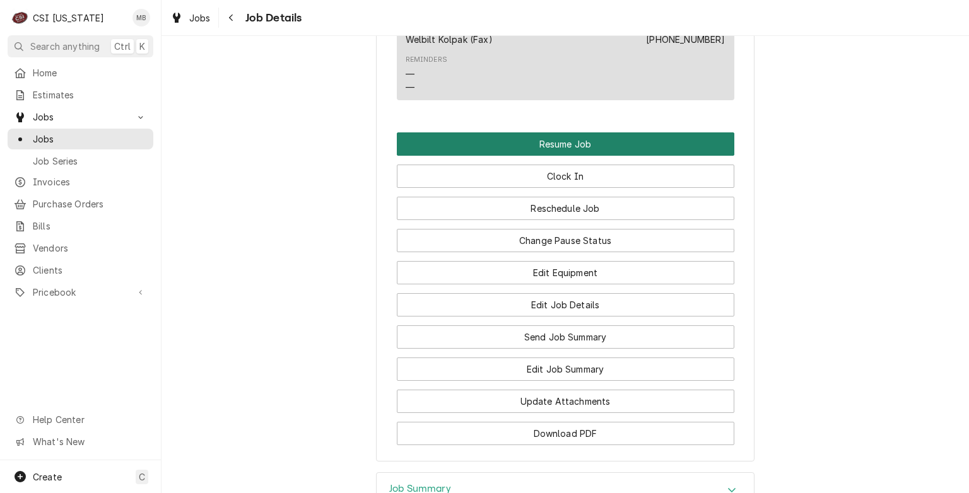
click at [562, 156] on button "Resume Job" at bounding box center [566, 143] width 338 height 23
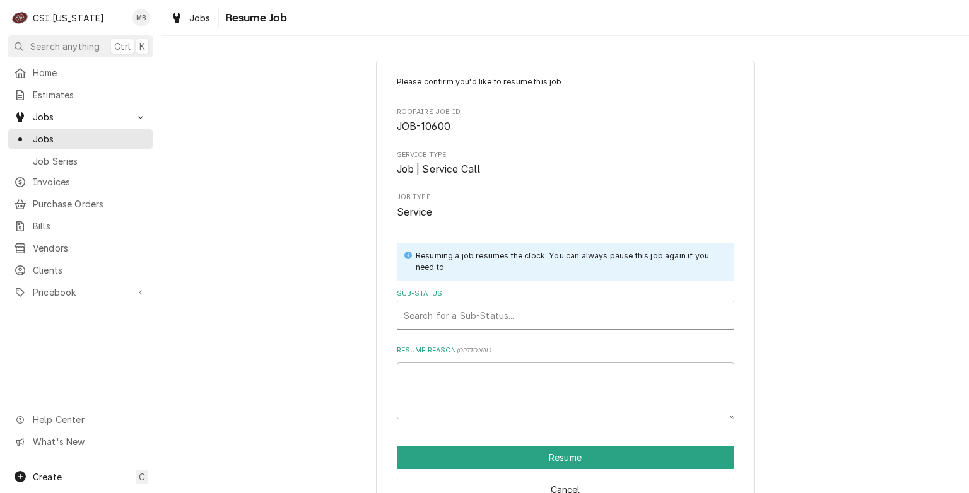
click at [498, 309] on div "Sub-Status" at bounding box center [566, 315] width 324 height 23
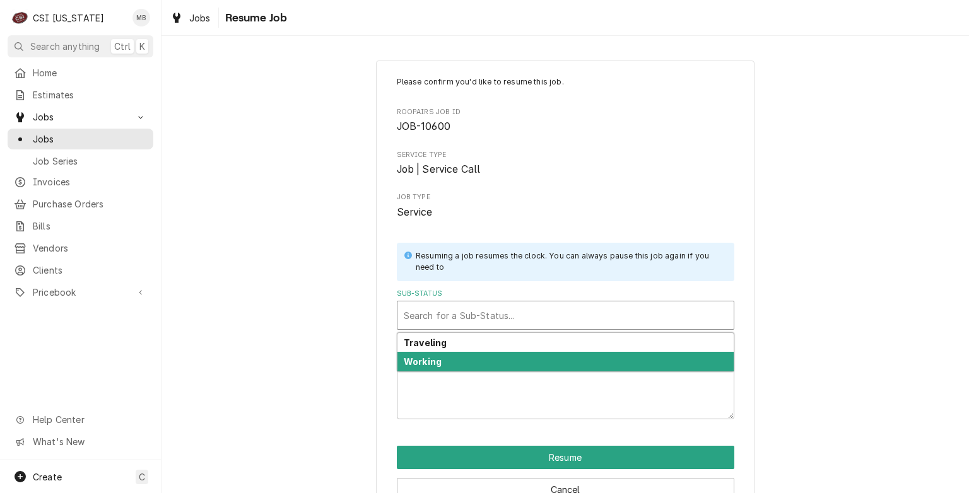
click at [471, 368] on div "Working" at bounding box center [565, 362] width 336 height 20
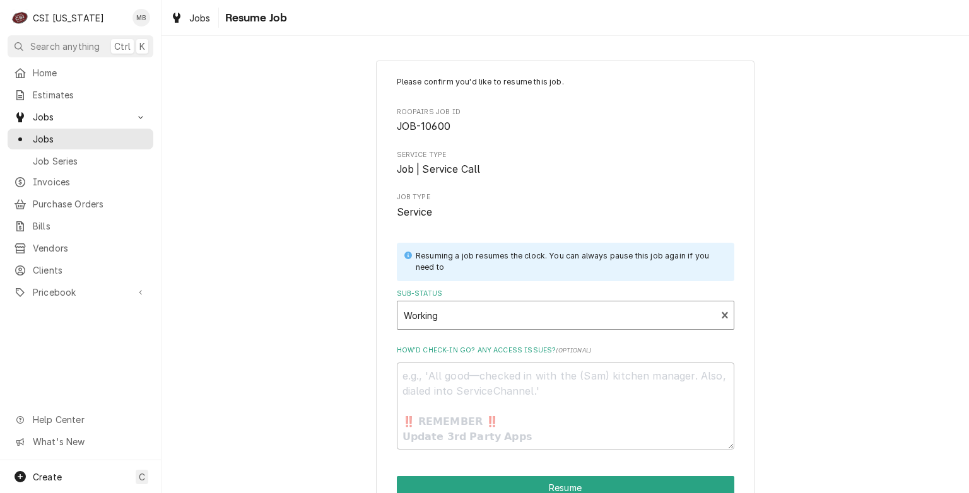
click at [469, 472] on div "Please confirm you'd like to resume this job. Roopairs Job ID JOB-10600 Service…" at bounding box center [565, 305] width 379 height 488
click at [467, 488] on button "Resume" at bounding box center [566, 487] width 338 height 23
type textarea "x"
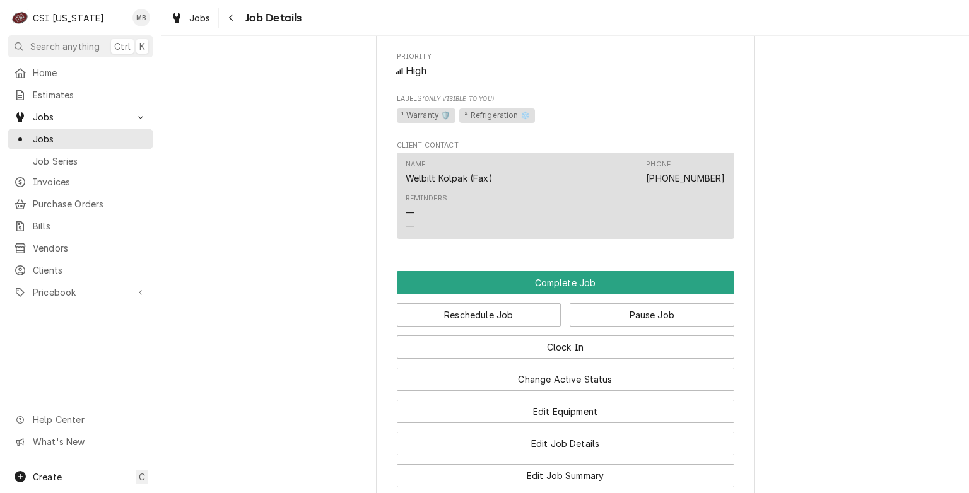
scroll to position [694, 0]
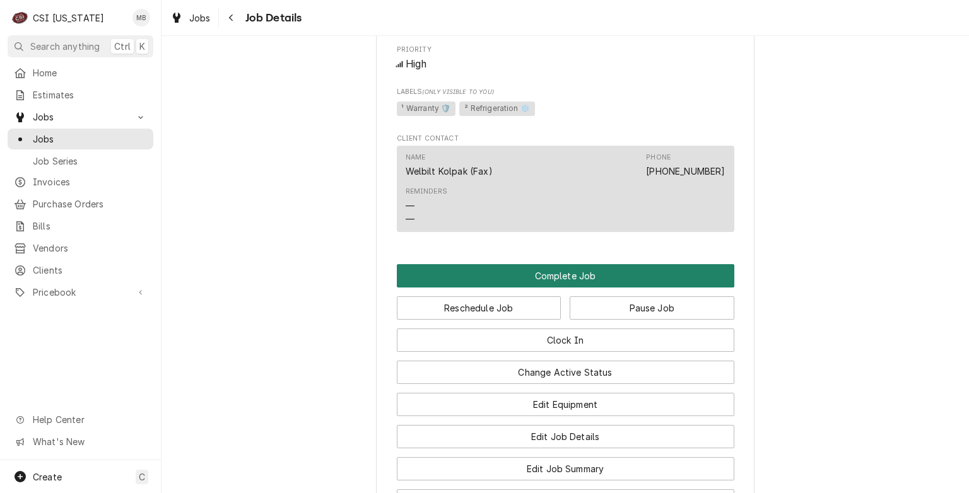
click at [571, 288] on button "Complete Job" at bounding box center [566, 275] width 338 height 23
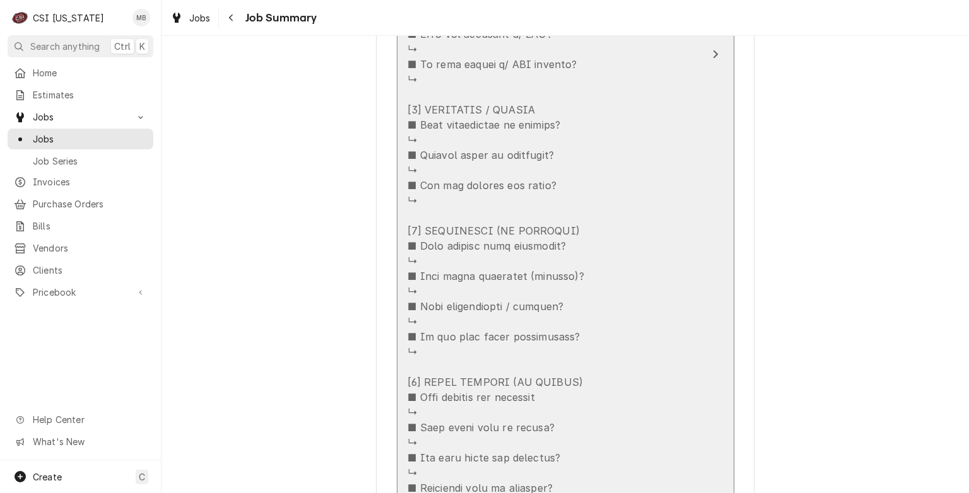
click at [517, 274] on div "Update Line Item" at bounding box center [496, 140] width 177 height 833
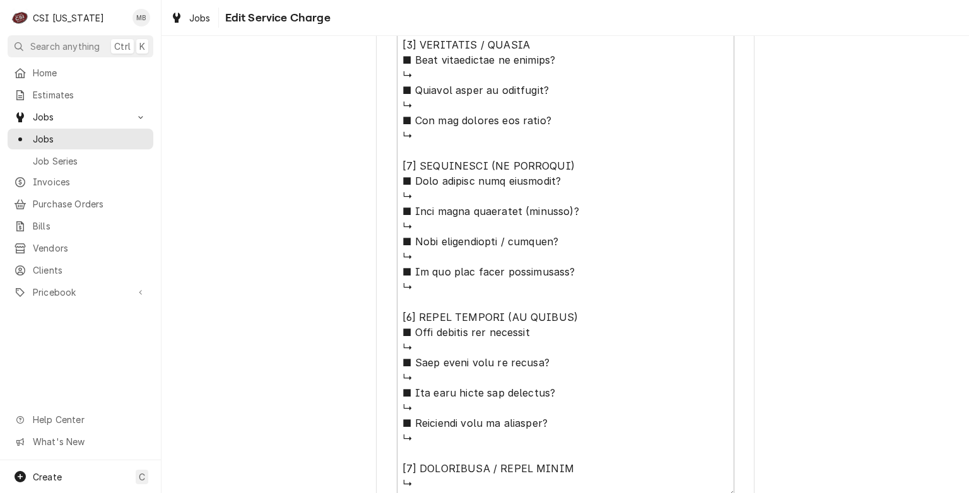
scroll to position [186, 0]
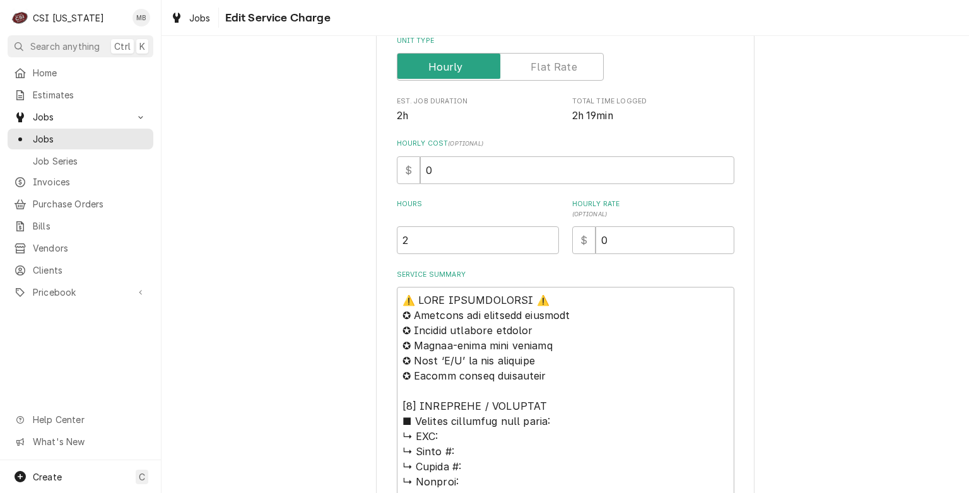
type textarea "x"
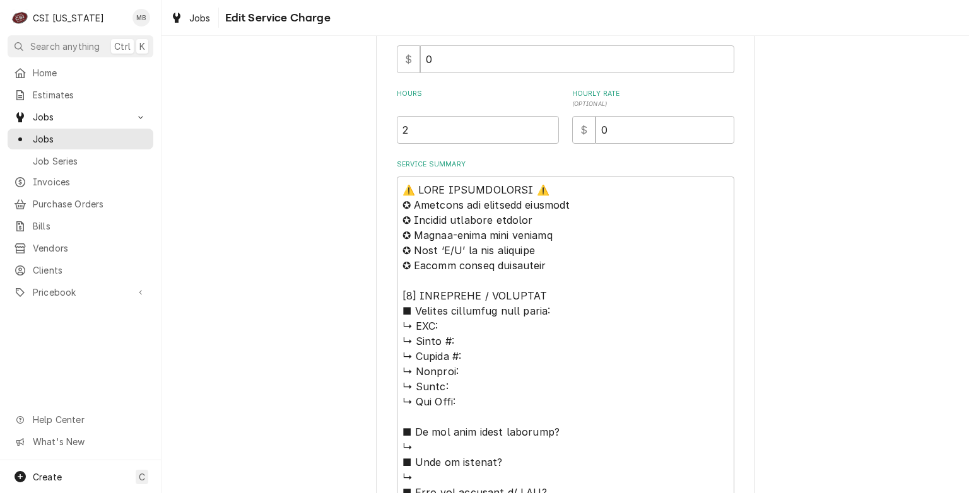
scroll to position [505, 0]
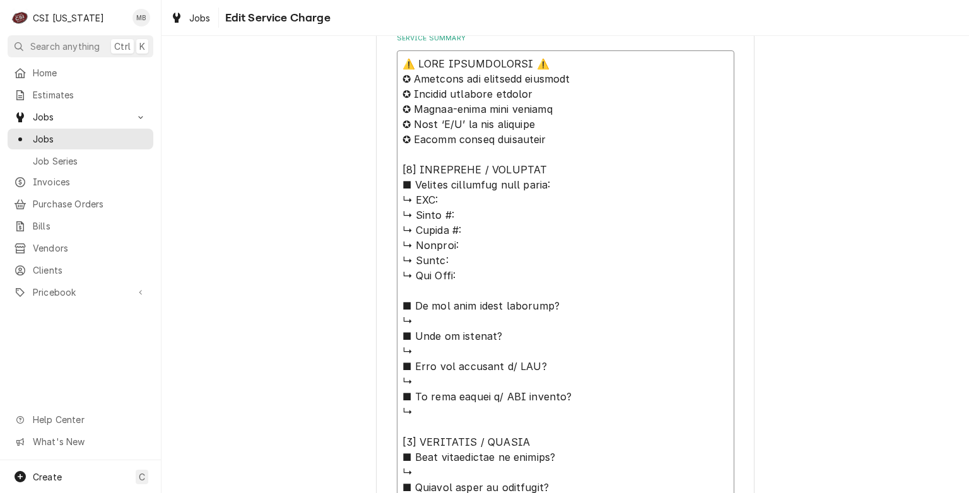
click at [540, 320] on textarea "Service Summary" at bounding box center [566, 472] width 338 height 844
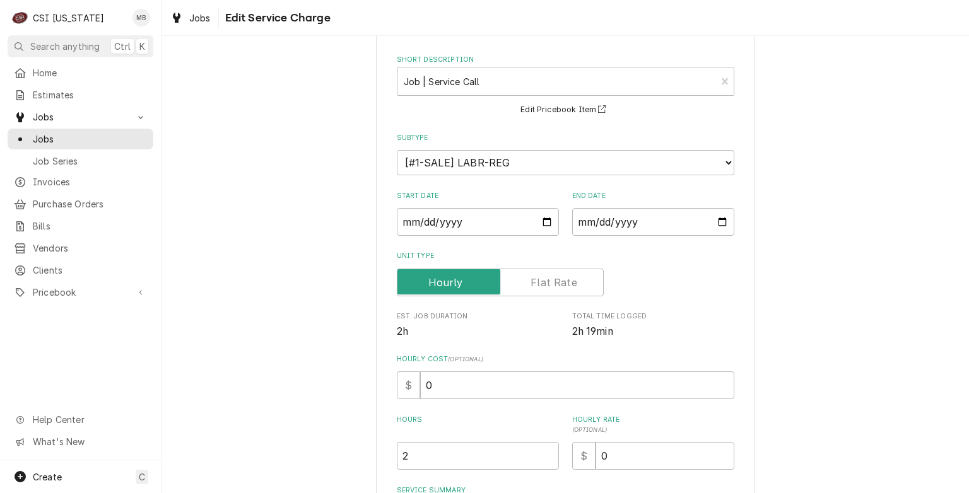
scroll to position [0, 0]
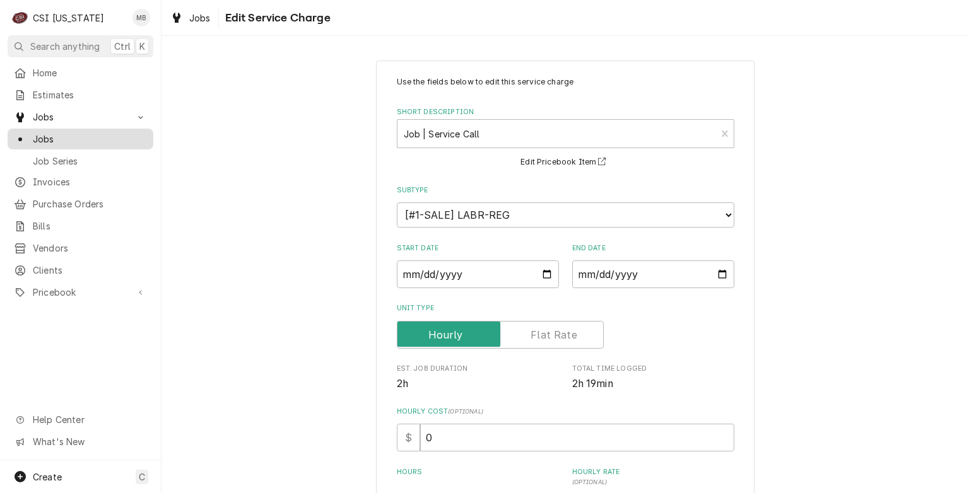
click at [53, 132] on span "Jobs" at bounding box center [90, 138] width 114 height 13
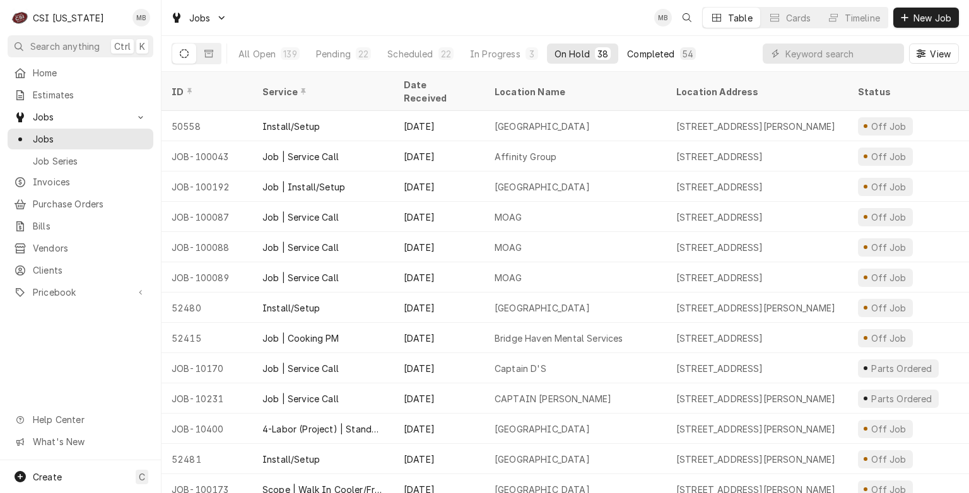
click at [657, 61] on button "Completed 54" at bounding box center [662, 54] width 84 height 20
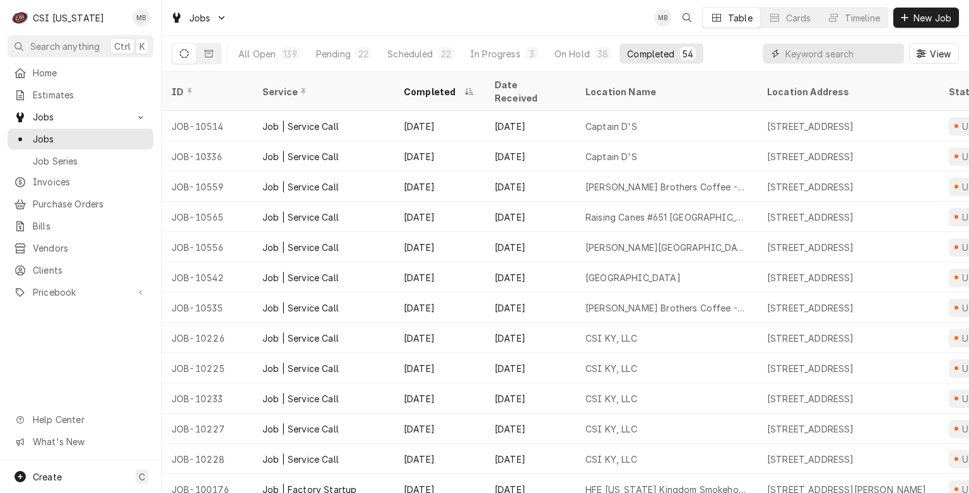
click at [814, 57] on input "Dynamic Content Wrapper" at bounding box center [841, 54] width 112 height 20
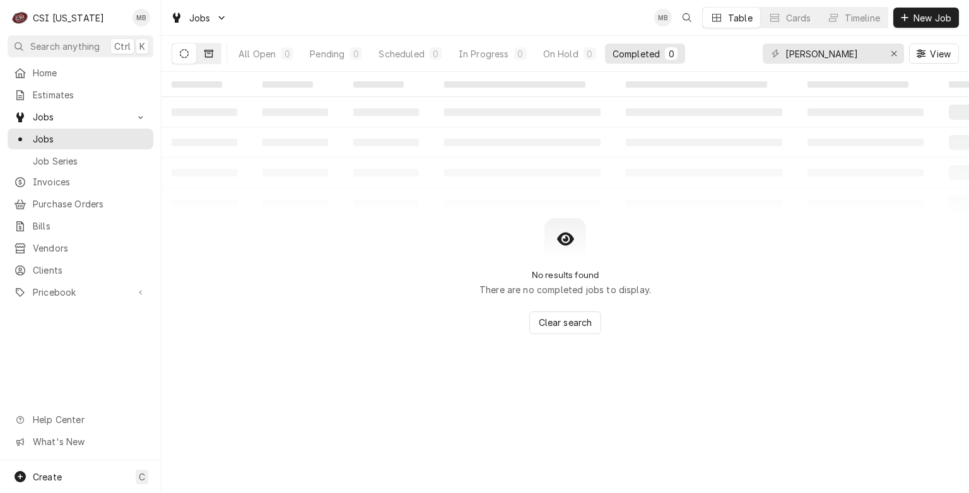
click at [203, 54] on button "Dynamic Content Wrapper" at bounding box center [209, 54] width 24 height 20
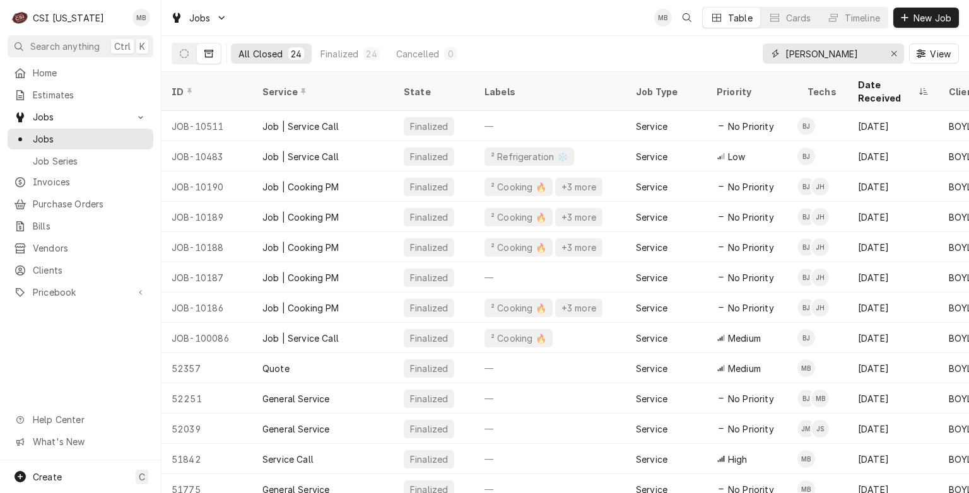
click at [828, 45] on input "[PERSON_NAME]" at bounding box center [832, 54] width 95 height 20
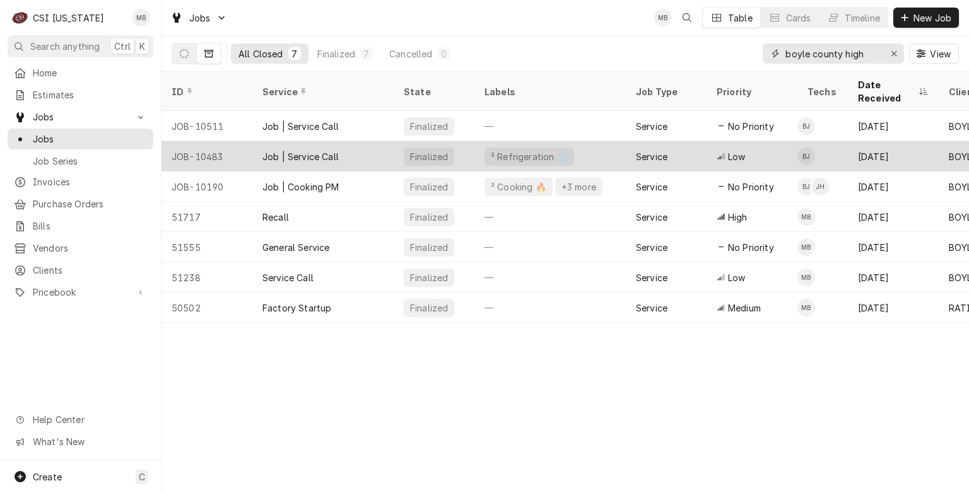
type input "boyle county high"
click at [321, 150] on div "Job | Service Call" at bounding box center [322, 156] width 141 height 30
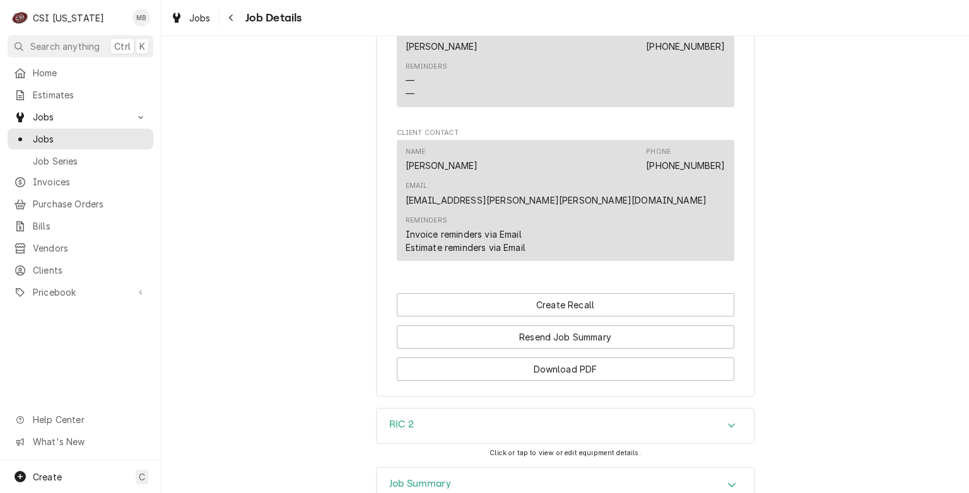
scroll to position [1249, 0]
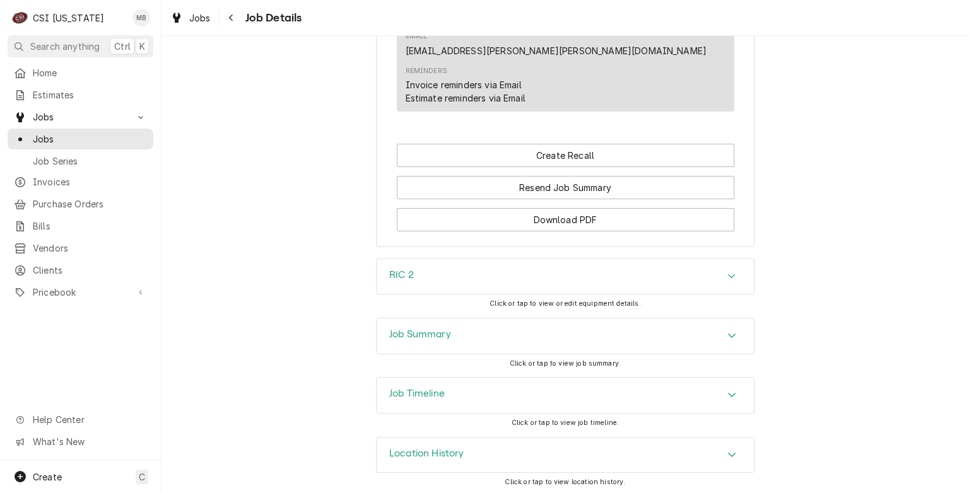
click at [441, 336] on h3 "Job Summary" at bounding box center [420, 335] width 62 height 12
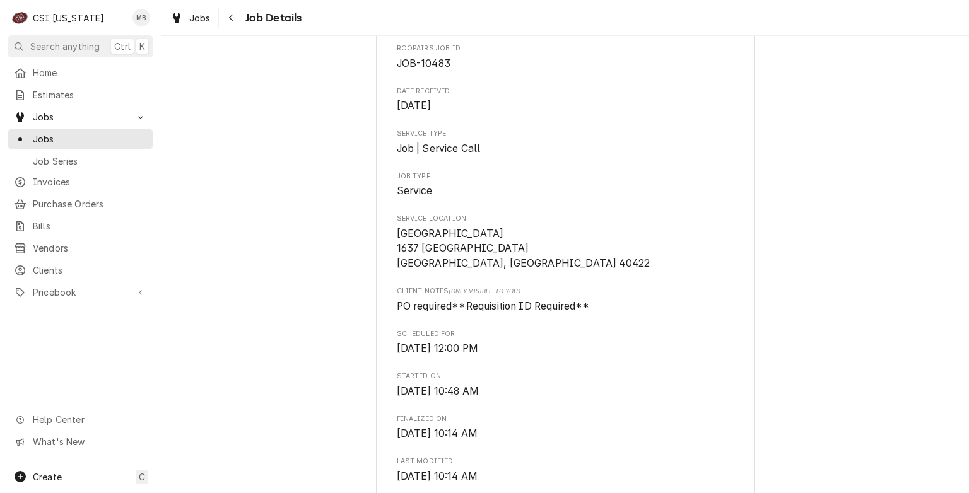
scroll to position [0, 0]
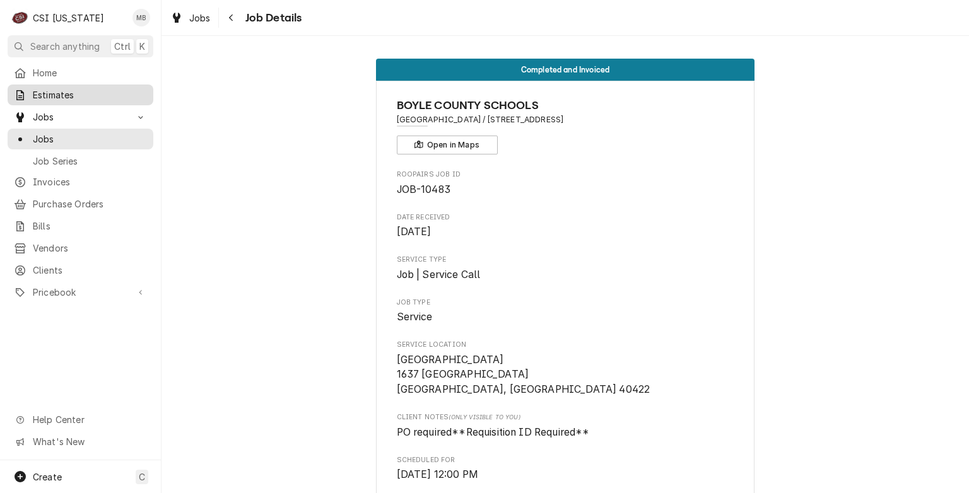
click at [59, 101] on link "Estimates" at bounding box center [81, 95] width 146 height 21
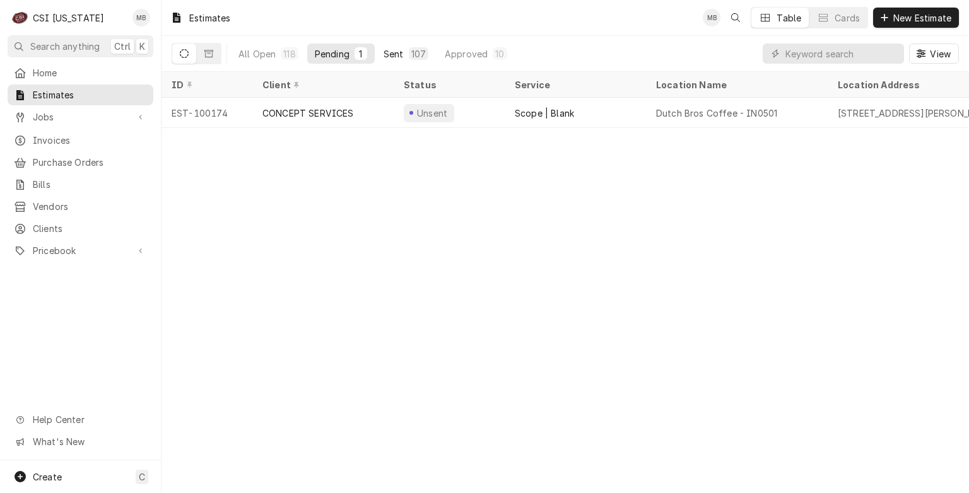
click at [415, 59] on div "107" at bounding box center [419, 53] width 20 height 13
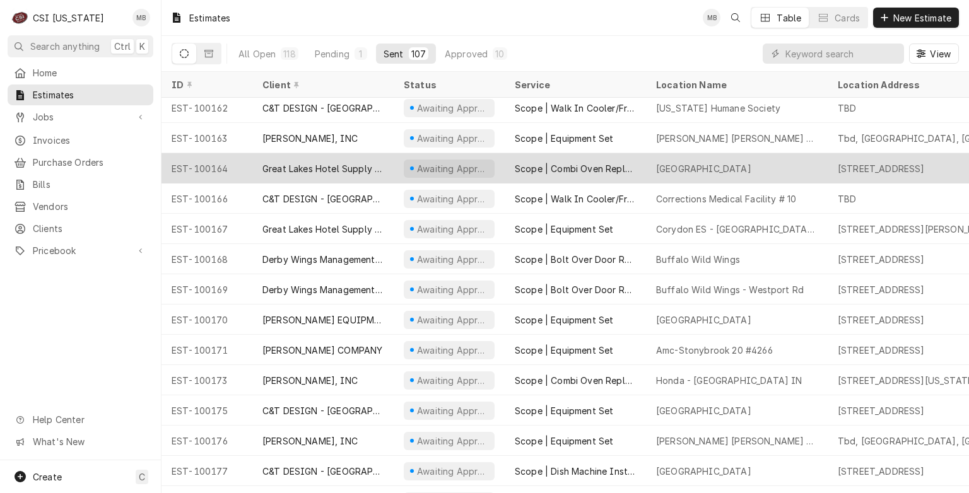
scroll to position [2609, 0]
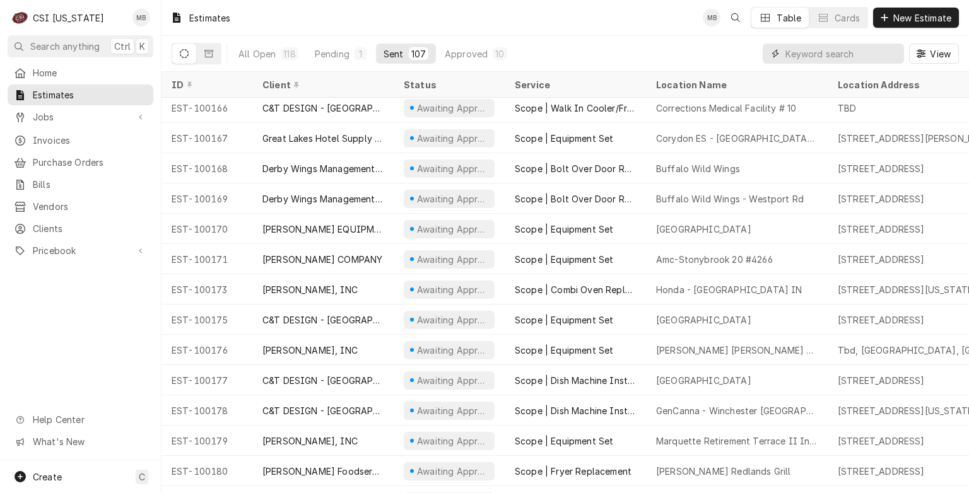
click at [820, 44] on input "Dynamic Content Wrapper" at bounding box center [841, 54] width 112 height 20
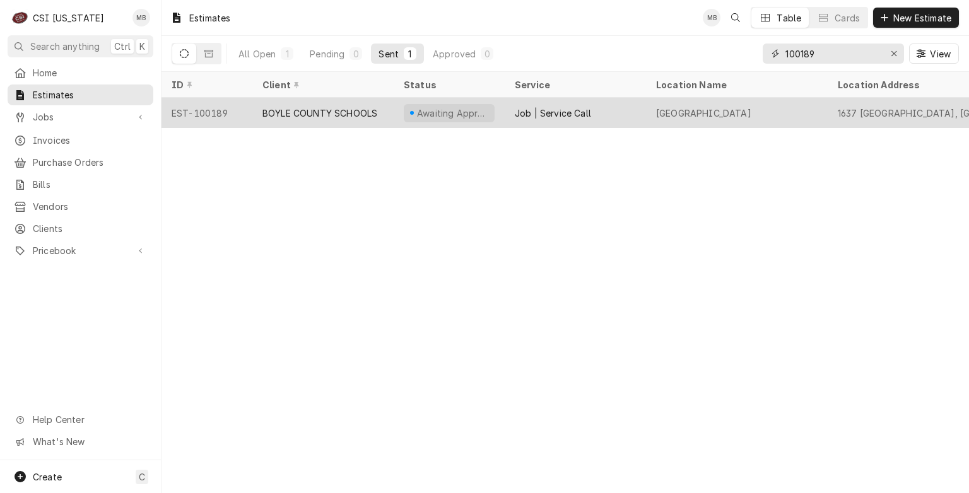
type input "100189"
click at [344, 98] on div "BOYLE COUNTY SCHOOLS" at bounding box center [322, 113] width 141 height 30
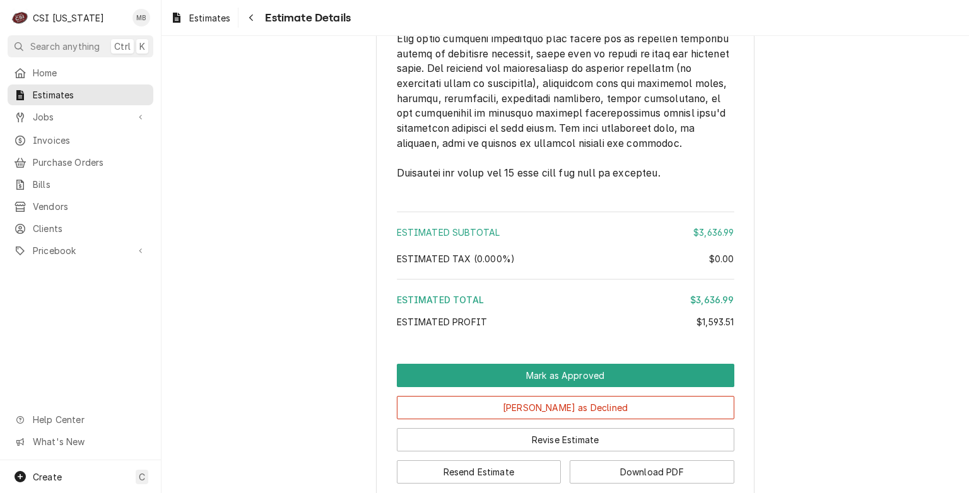
scroll to position [4227, 0]
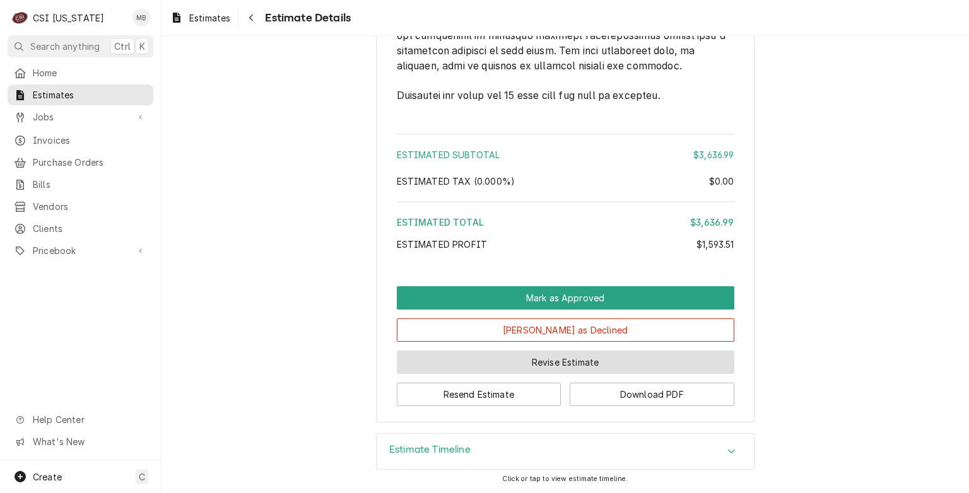
click at [531, 374] on button "Revise Estimate" at bounding box center [566, 362] width 338 height 23
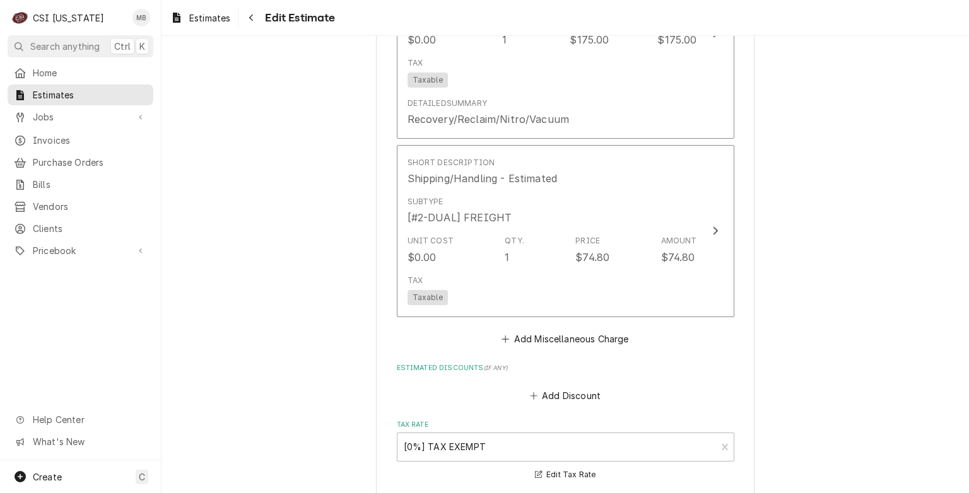
scroll to position [4290, 0]
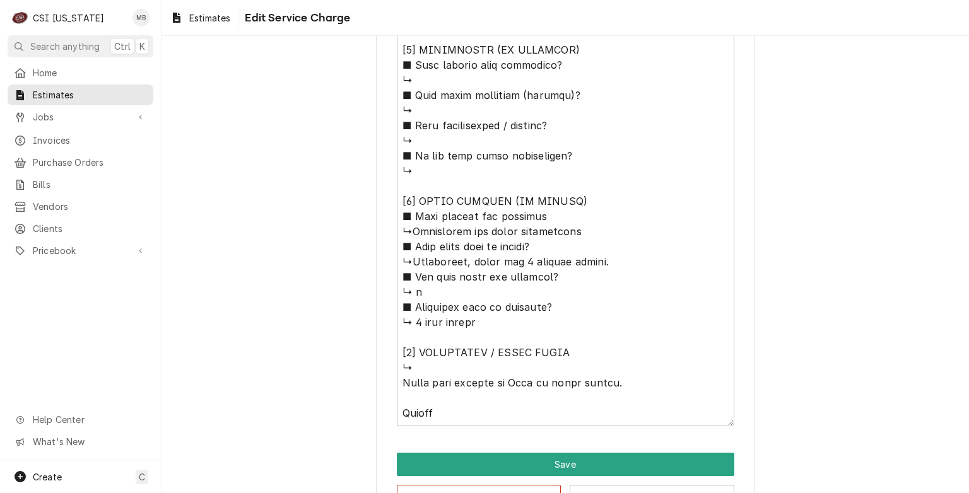
scroll to position [1066, 0]
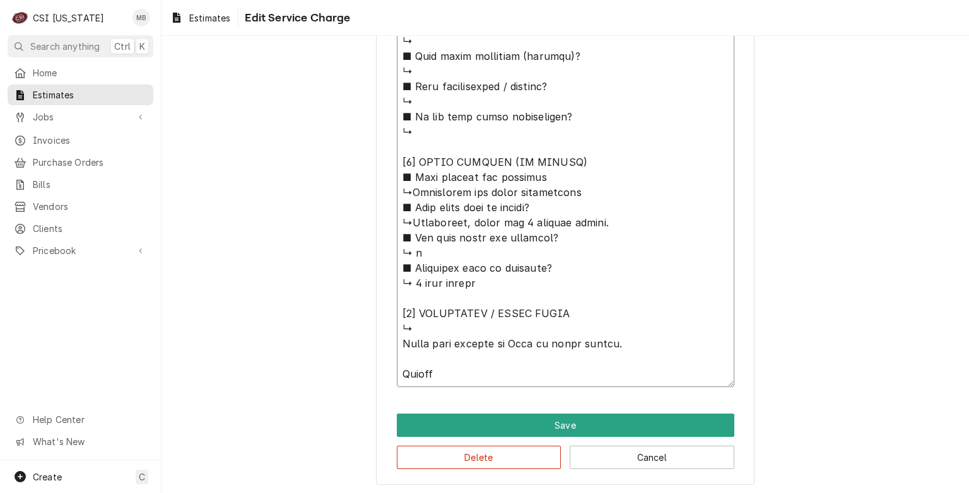
drag, startPoint x: 479, startPoint y: 284, endPoint x: 406, endPoint y: 279, distance: 73.4
type textarea "x"
type textarea "⚠️ LORE IPSUMDOLORSI ⚠️ ✪ Ametcons adi elitsedd eiusmodt ✪ Incidid utlabore etd…"
type textarea "x"
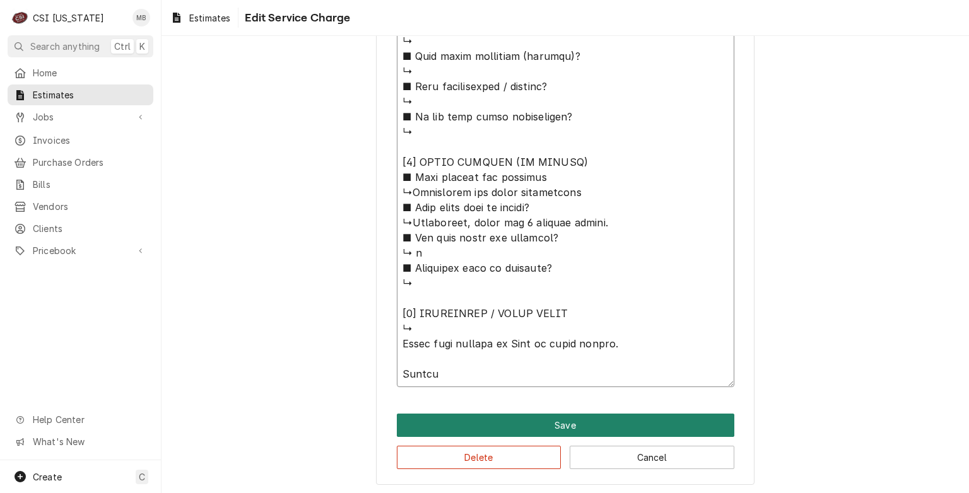
type textarea "⚠️ LORE IPSUMDOLORSI ⚠️ ✪ Ametcons adi elitsedd eiusmodt ✪ Incidid utlabore etd…"
click at [570, 418] on button "Save" at bounding box center [566, 425] width 338 height 23
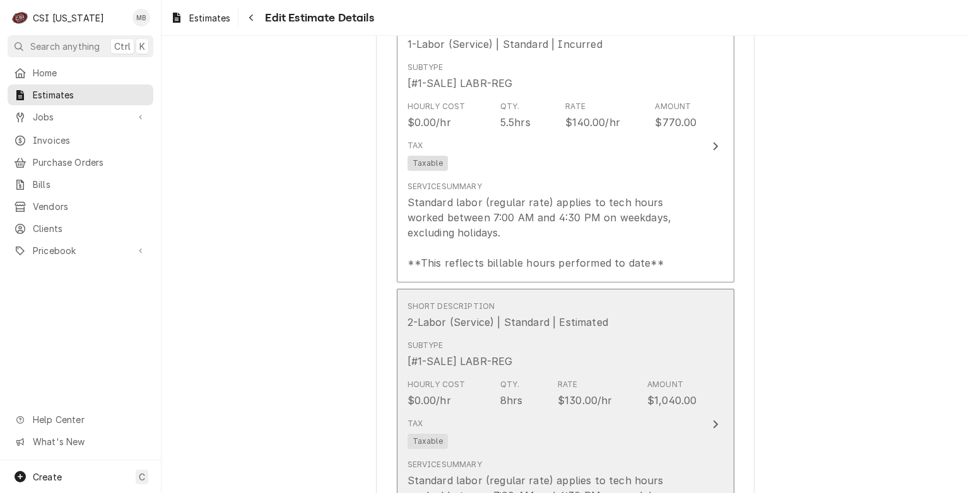
scroll to position [1301, 0]
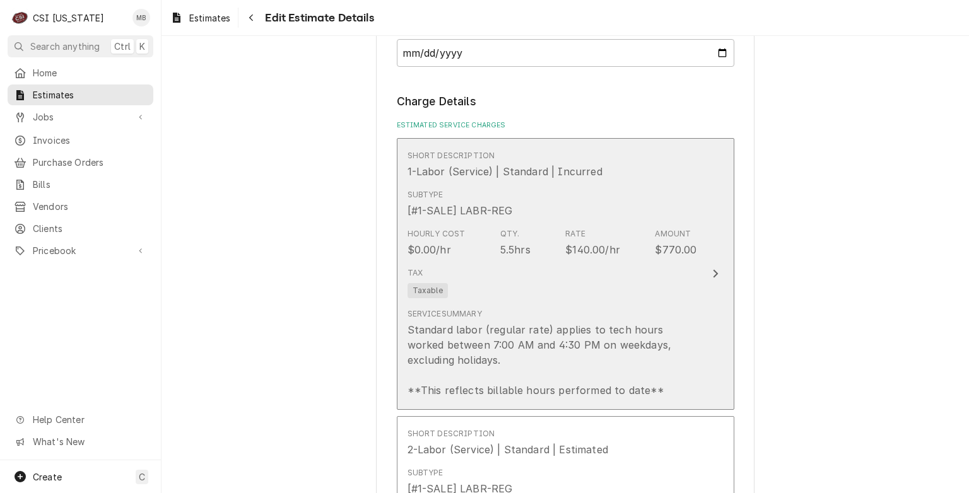
click at [589, 270] on div "Tax Taxable" at bounding box center [553, 282] width 290 height 40
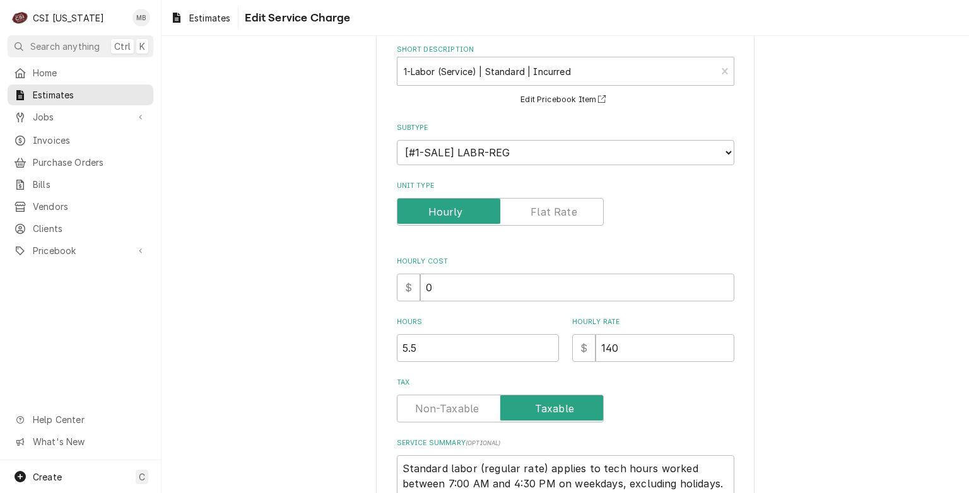
scroll to position [63, 0]
click at [623, 350] on input "140" at bounding box center [665, 348] width 139 height 28
type textarea "x"
type input "14"
type textarea "x"
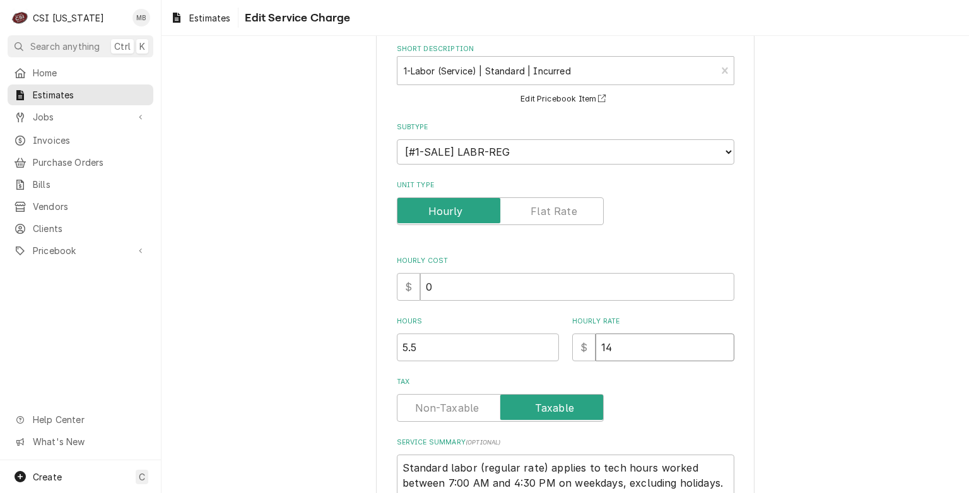
type input "1"
type textarea "x"
type input "13"
type textarea "x"
type input "130"
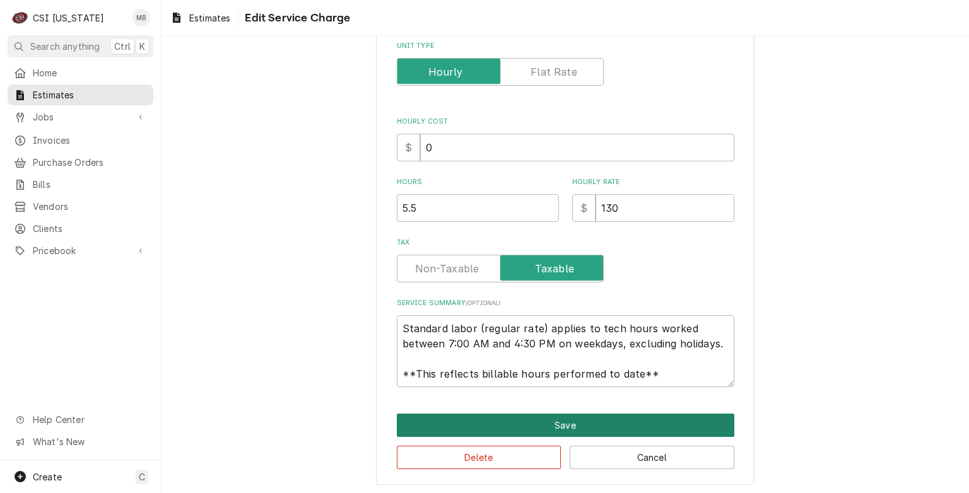
scroll to position [15, 0]
click at [562, 425] on button "Save" at bounding box center [566, 425] width 338 height 23
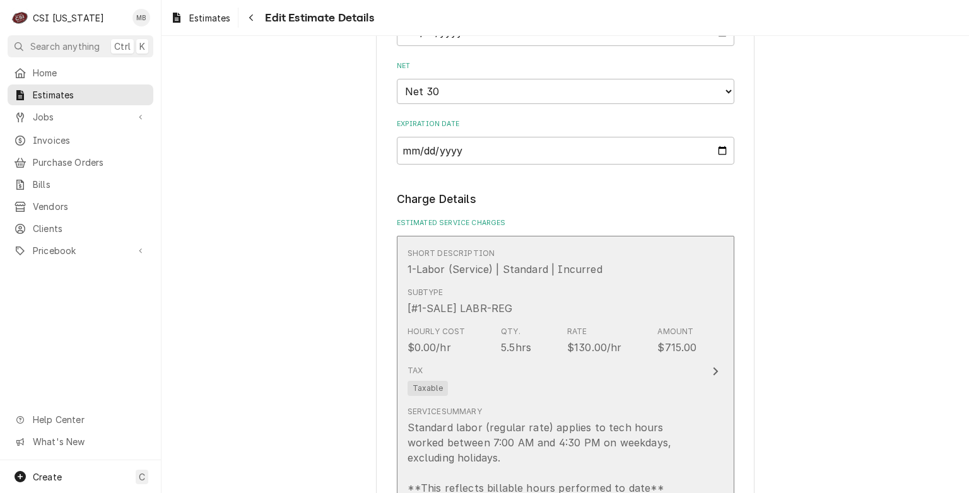
scroll to position [1160, 0]
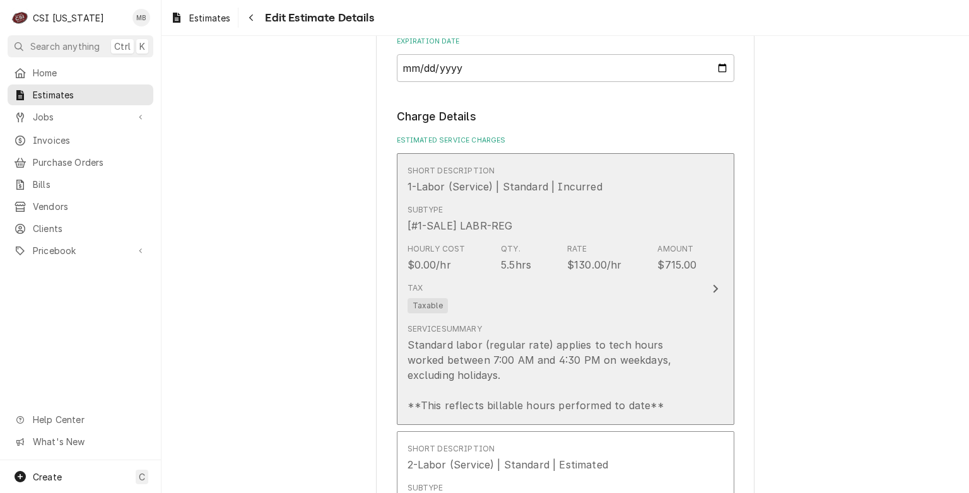
click at [522, 282] on div "Tax Taxable" at bounding box center [553, 298] width 290 height 40
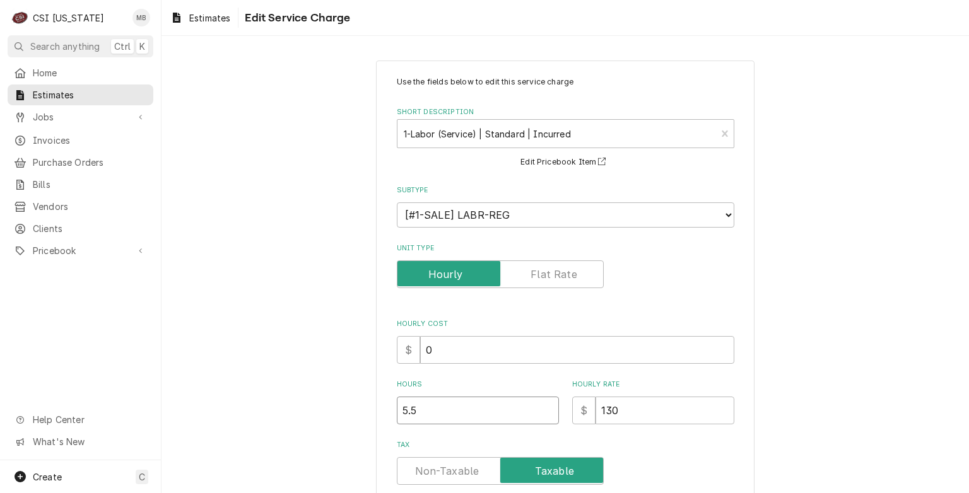
drag, startPoint x: 434, startPoint y: 406, endPoint x: 379, endPoint y: 397, distance: 56.2
click at [377, 397] on div "Use the fields below to edit this service charge Short Description 1-Labor (Ser…" at bounding box center [565, 375] width 379 height 628
type textarea "x"
type input "4"
type textarea "x"
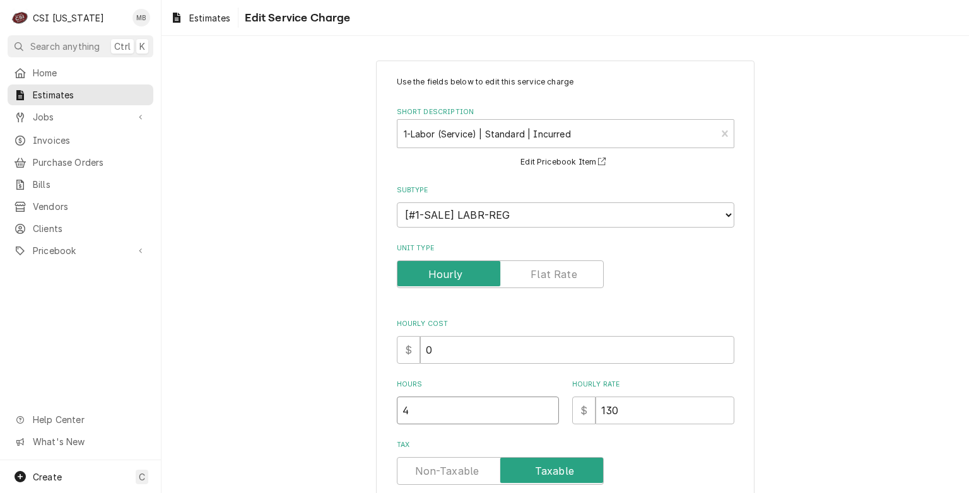
type input "4.7"
type textarea "x"
type input "4.75"
type textarea "x"
type input "4.75"
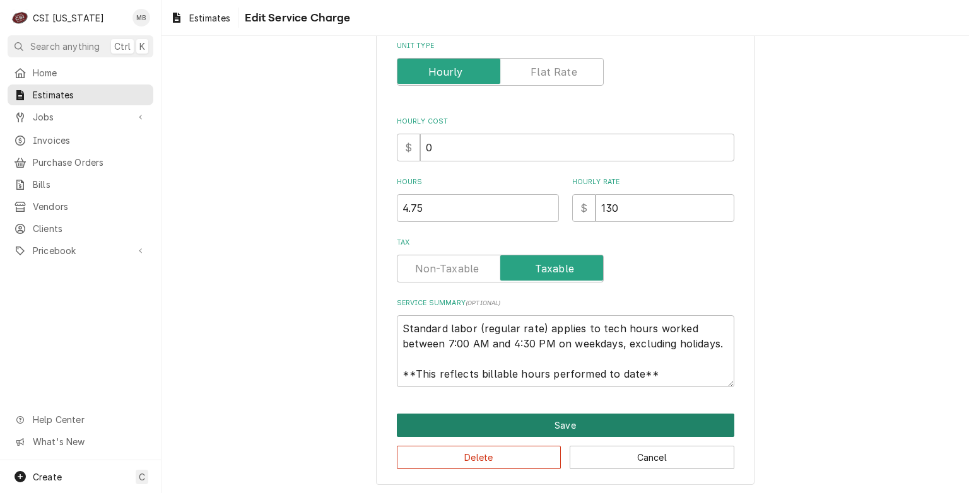
click at [552, 416] on button "Save" at bounding box center [566, 425] width 338 height 23
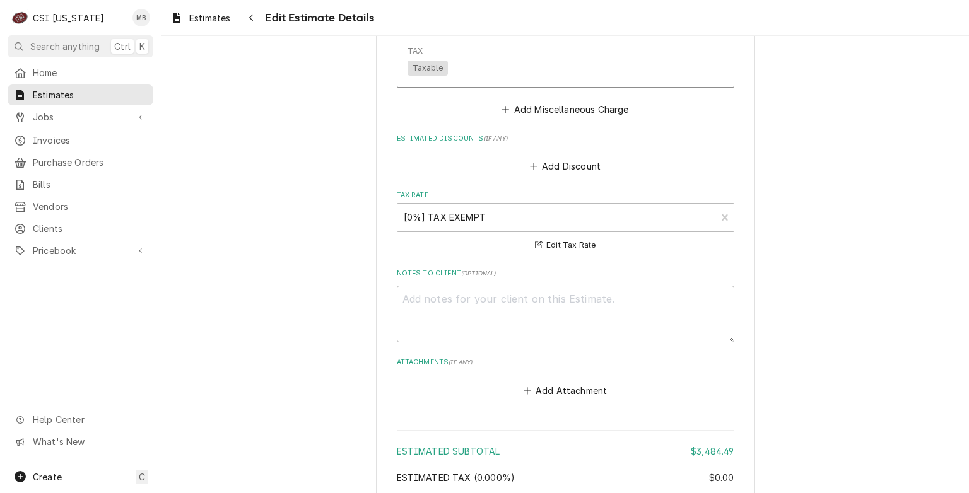
scroll to position [4551, 0]
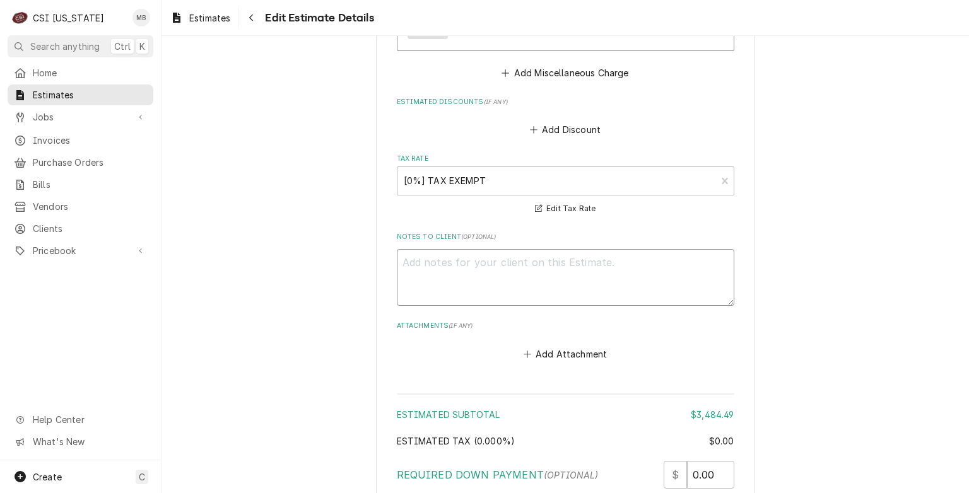
click at [438, 249] on textarea "Notes to Client ( optional )" at bounding box center [566, 277] width 338 height 57
type textarea "x"
type textarea "i"
type textarea "x"
type textarea "i"
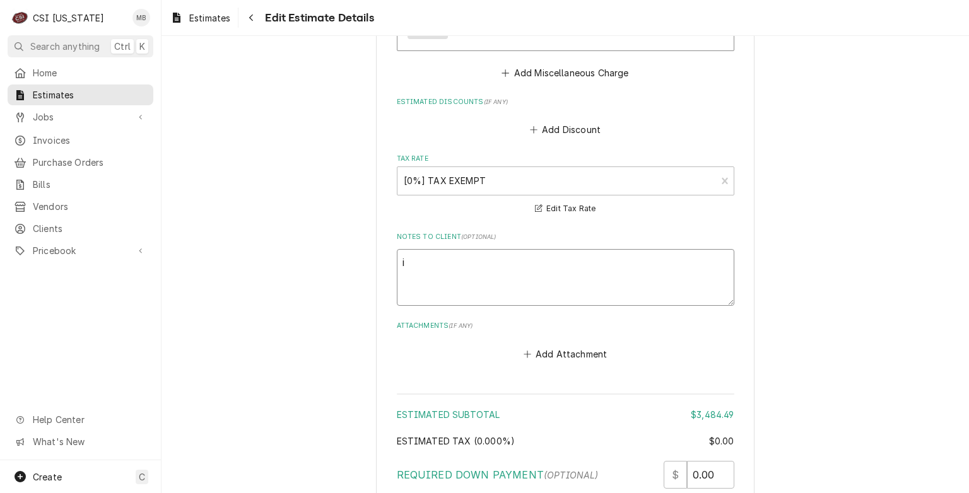
type textarea "x"
type textarea "i h"
type textarea "x"
type textarea "i ha"
type textarea "x"
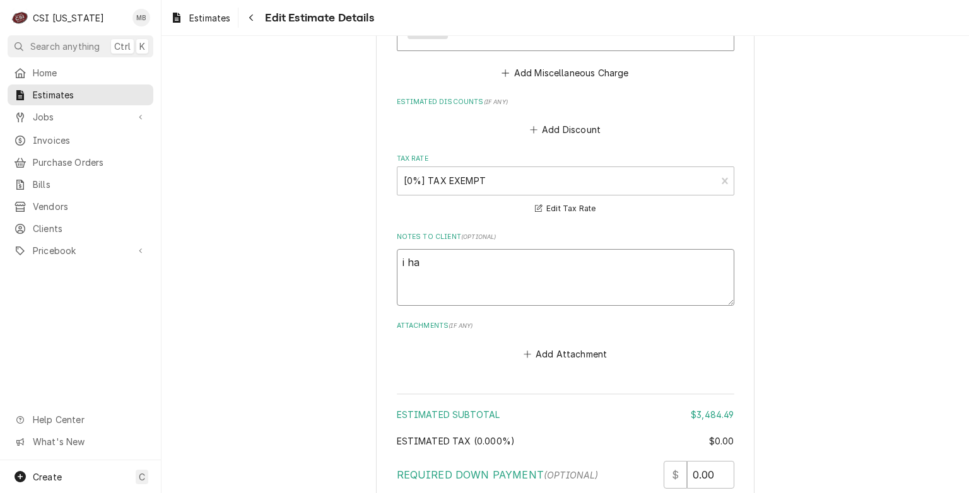
type textarea "i hav"
type textarea "x"
type textarea "i have"
type textarea "x"
type textarea "i have"
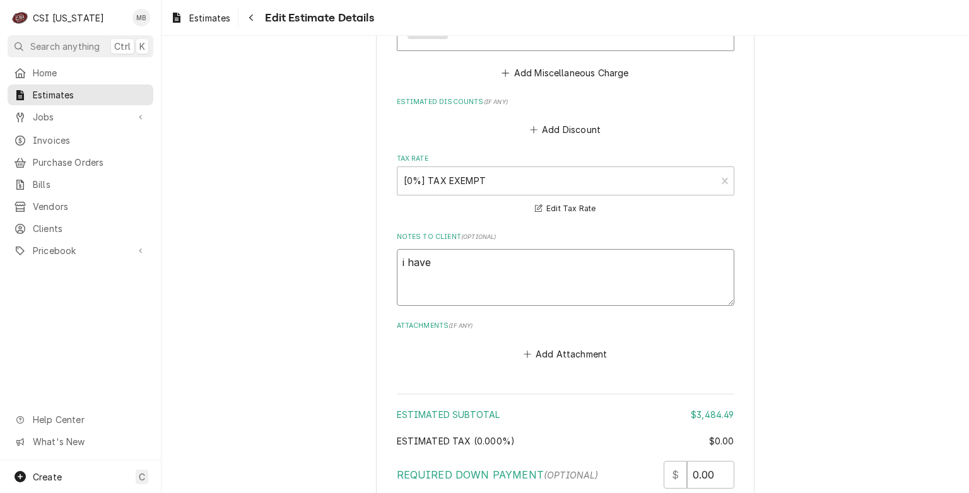
type textarea "x"
type textarea "i have u"
type textarea "x"
type textarea "i have up"
type textarea "x"
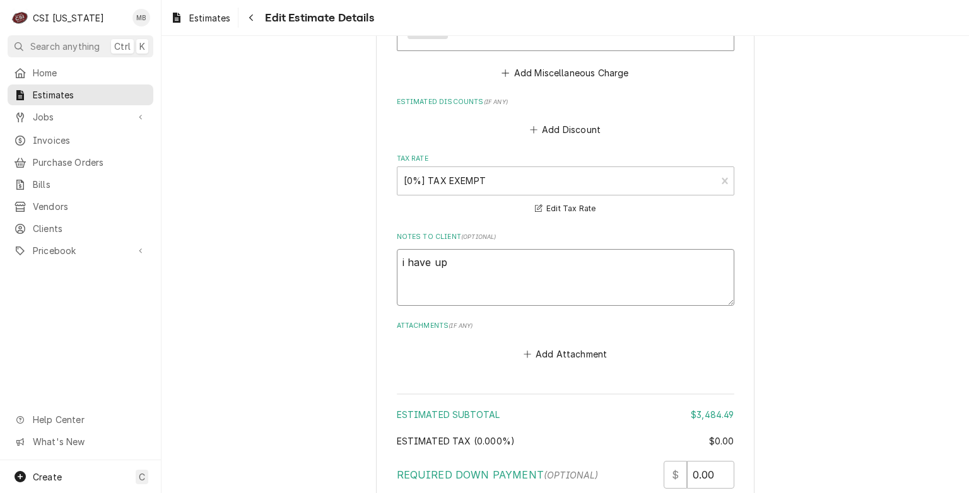
type textarea "i have upd"
type textarea "x"
type textarea "i have upda"
type textarea "x"
type textarea "i have updat"
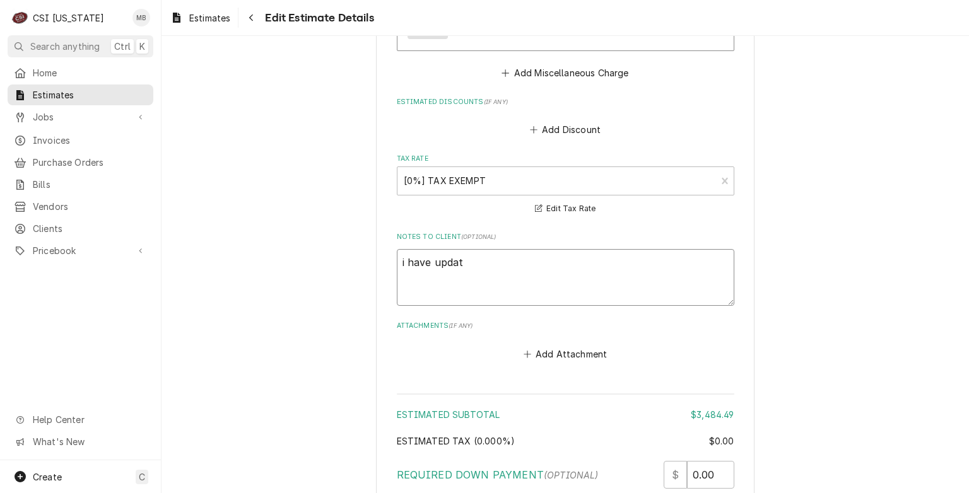
type textarea "x"
type textarea "i have update"
type textarea "x"
type textarea "i have update"
type textarea "x"
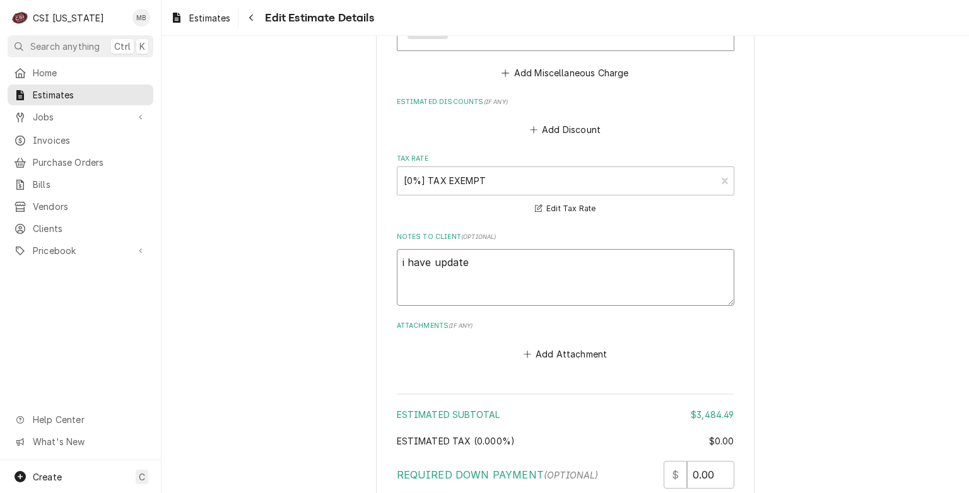
type textarea "i have updated"
type textarea "x"
type textarea "i have updated"
type textarea "x"
type textarea "i have updated"
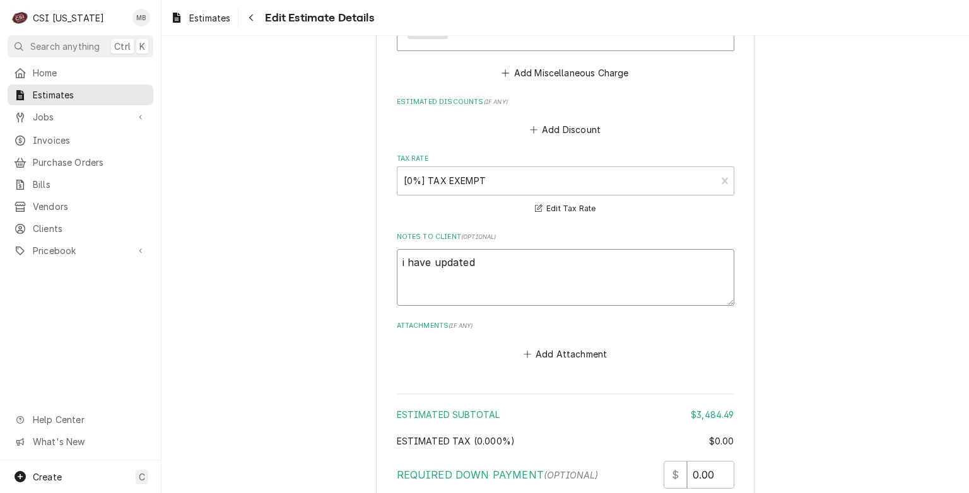
type textarea "x"
type textarea "i have update"
type textarea "x"
type textarea "i have updat"
type textarea "x"
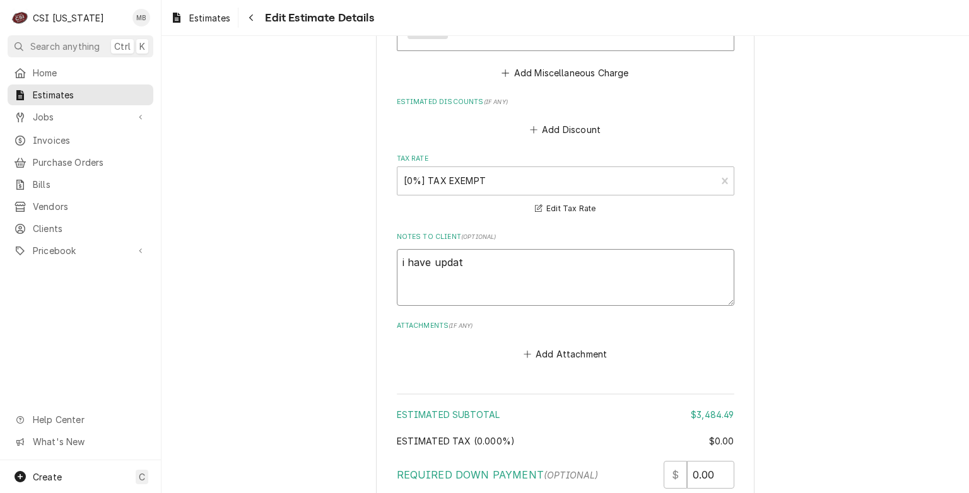
type textarea "i have upda"
type textarea "x"
type textarea "i have upd"
type textarea "x"
type textarea "i have up"
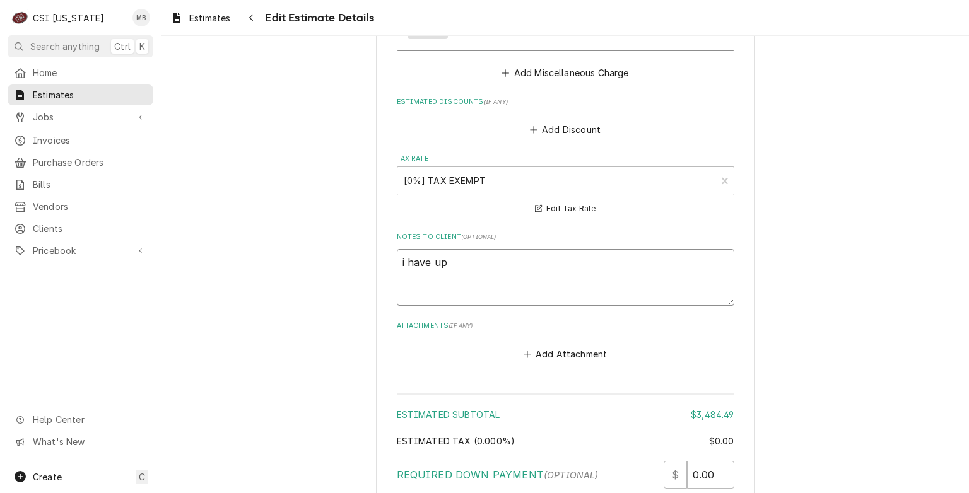
type textarea "x"
type textarea "i have u"
type textarea "x"
type textarea "i have"
type textarea "x"
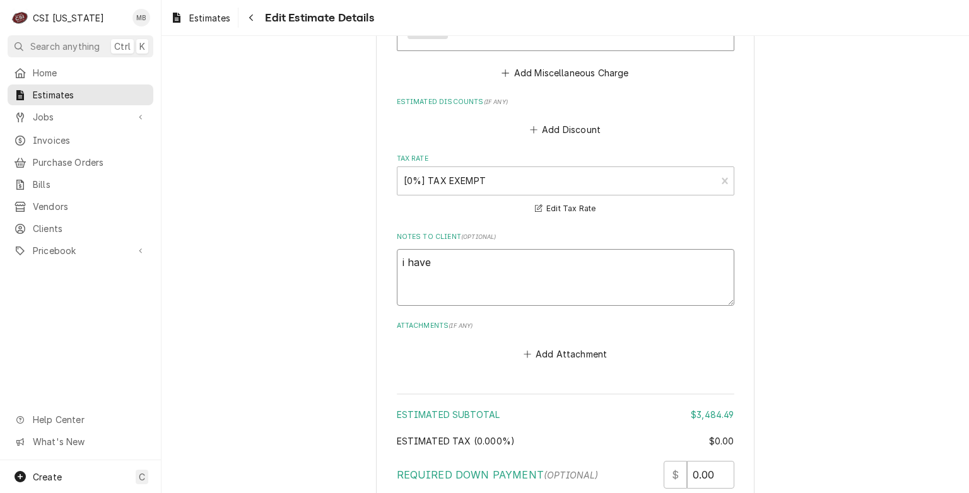
type textarea "i have"
type textarea "x"
type textarea "i hav"
type textarea "x"
type textarea "i ha"
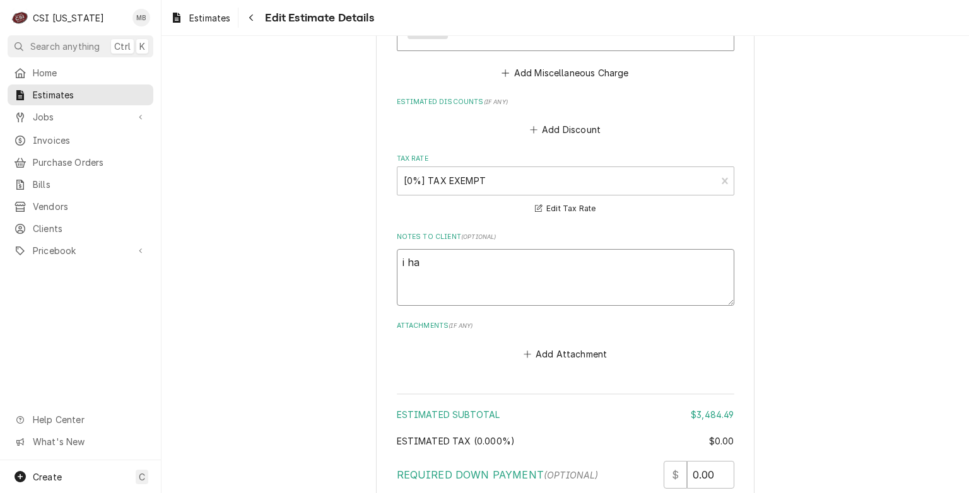
type textarea "x"
type textarea "i h"
type textarea "x"
type textarea "i"
type textarea "x"
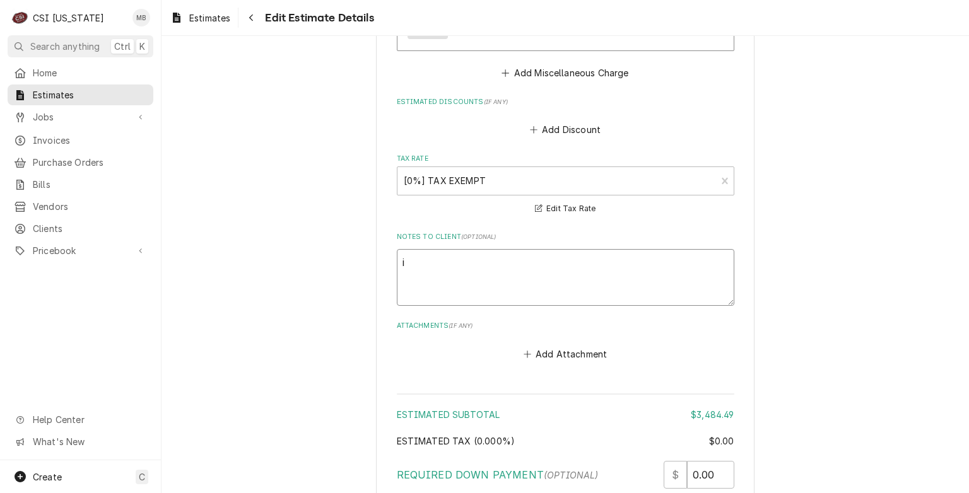
type textarea "i"
type textarea "x"
type textarea "I"
type textarea "x"
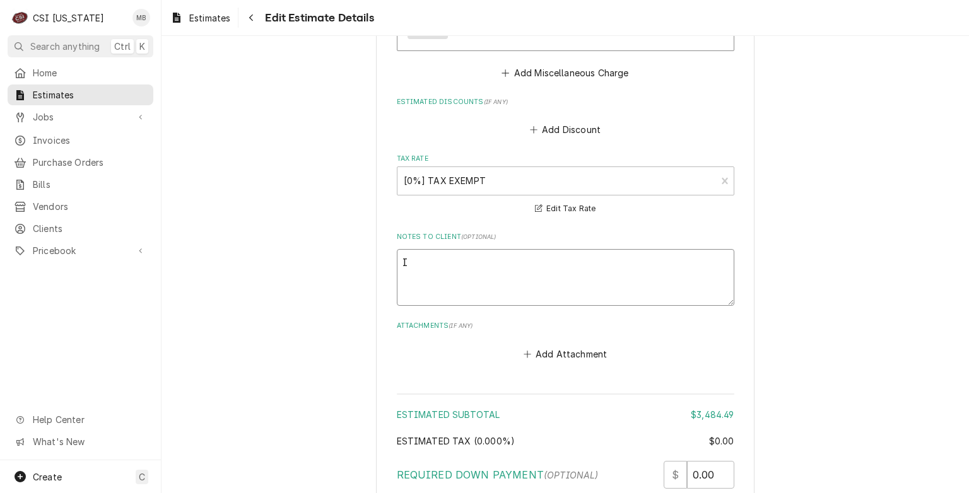
type textarea "I"
type textarea "x"
type textarea "I h"
type textarea "x"
type textarea "I hav"
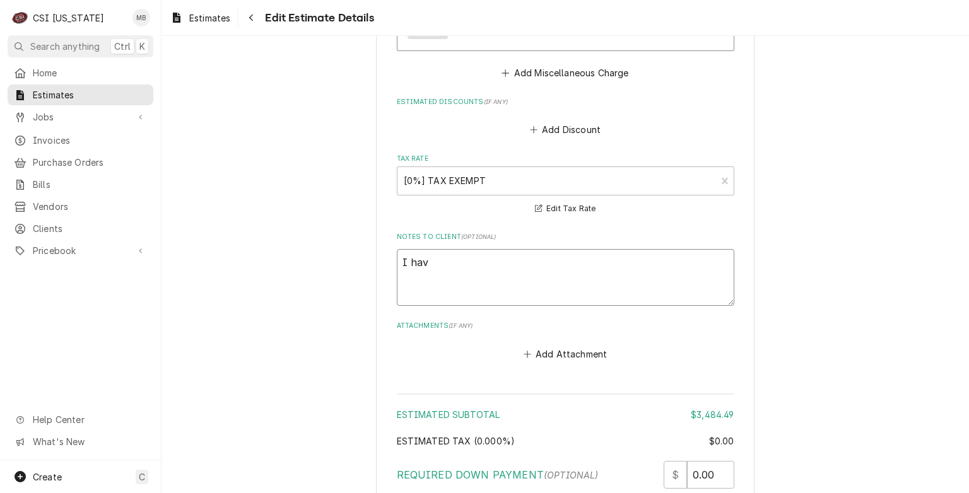
type textarea "x"
type textarea "I have"
type textarea "x"
type textarea "I have"
type textarea "x"
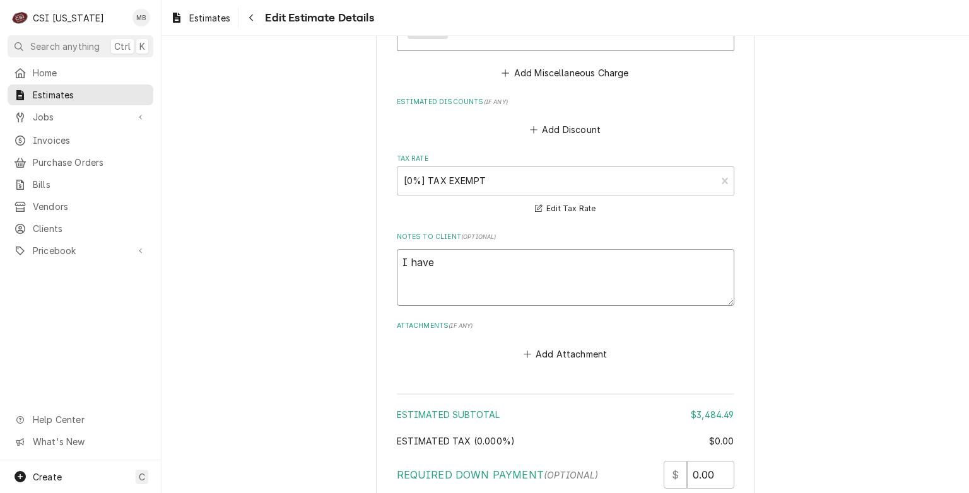
type textarea "I have u"
type textarea "x"
type textarea "I have up"
type textarea "x"
type textarea "I have upt"
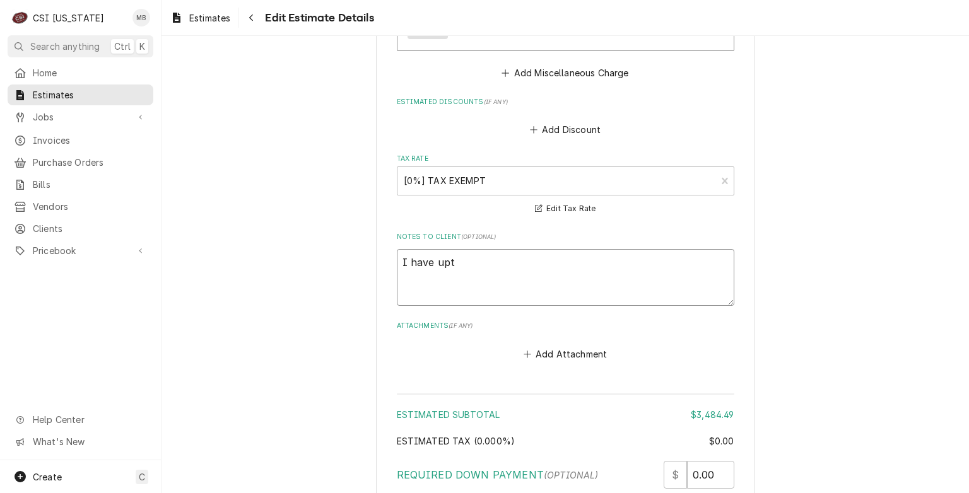
type textarea "x"
type textarea "I have up"
type textarea "x"
type textarea "I have upd"
type textarea "x"
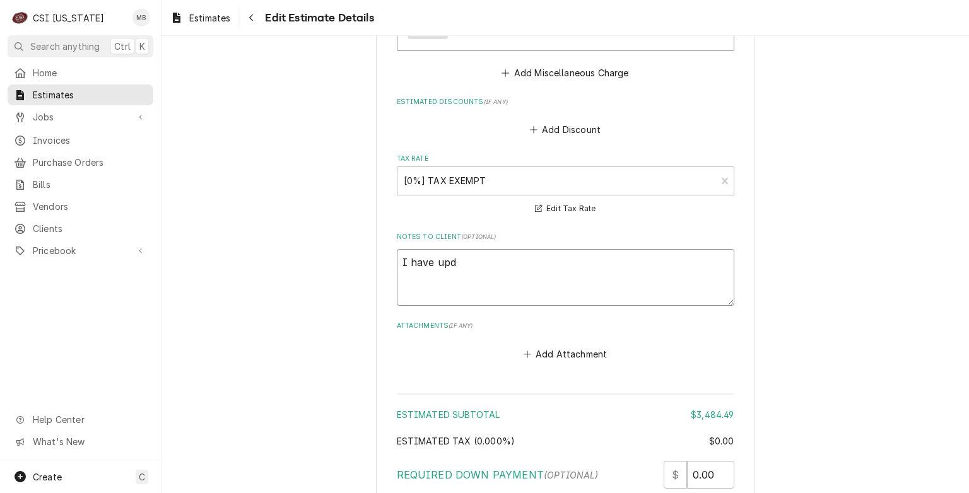
type textarea "I have upda"
type textarea "x"
type textarea "I have updat"
type textarea "x"
type textarea "I have update"
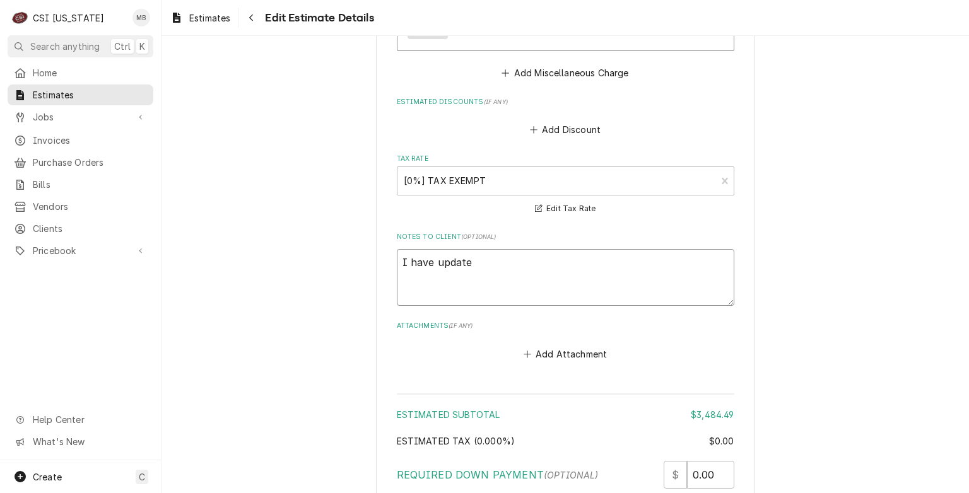
type textarea "x"
type textarea "I have updated"
type textarea "x"
type textarea "I have updated"
type textarea "x"
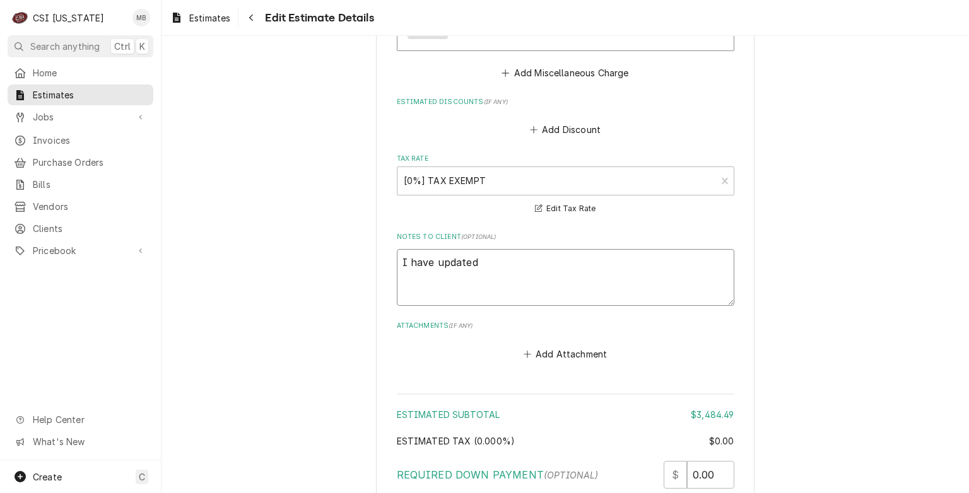
type textarea "I have updated t"
type textarea "x"
type textarea "I have updated th"
type textarea "x"
type textarea "I have updated the"
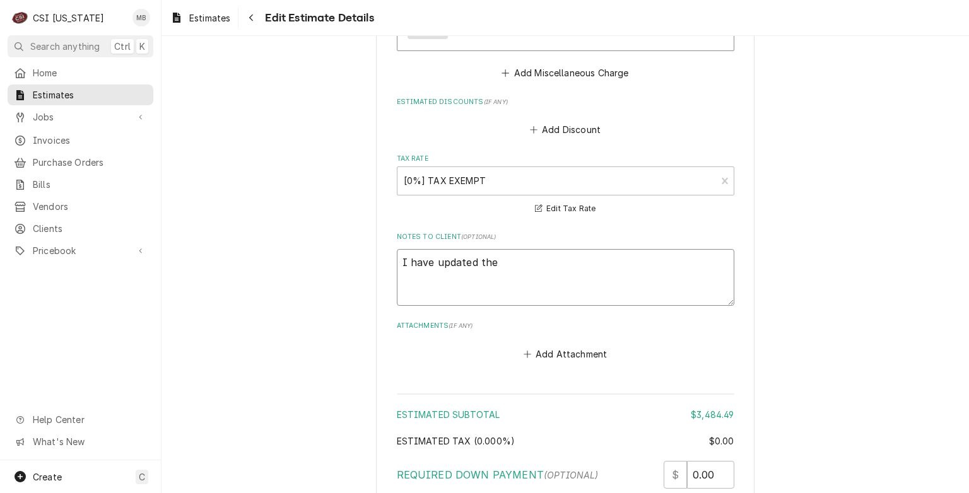
type textarea "x"
type textarea "I have updated the"
type textarea "x"
type textarea "I have updated the q"
type textarea "x"
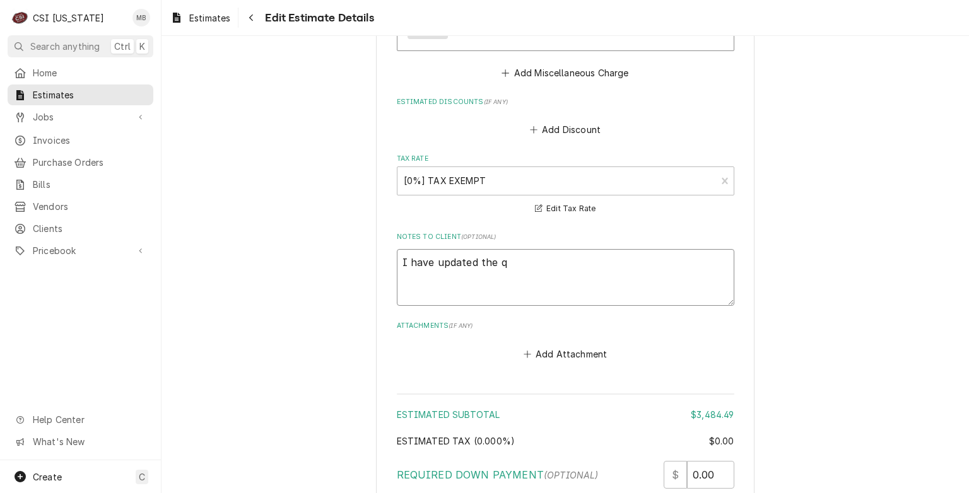
type textarea "I have updated the qu"
type textarea "x"
type textarea "I have updated the quo"
type textarea "x"
type textarea "I have updated the quot"
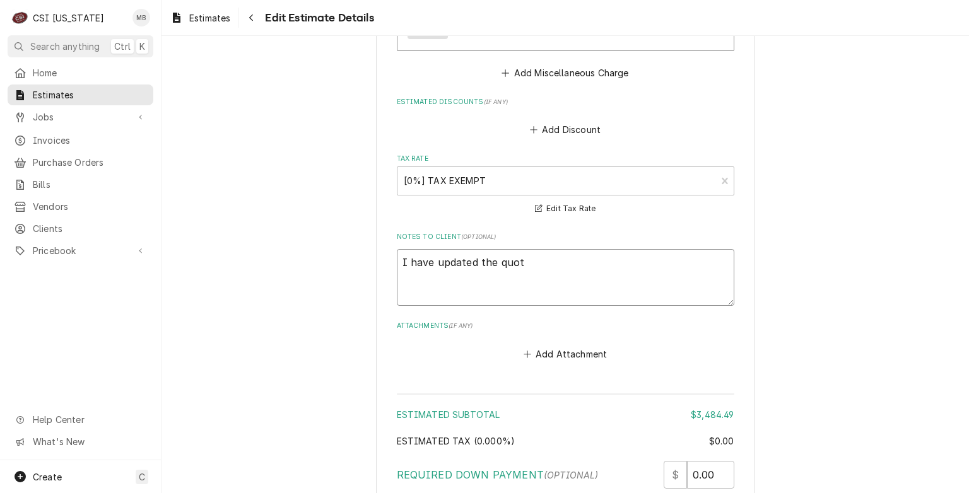
type textarea "x"
type textarea "I have updated the quote"
type textarea "x"
type textarea "I have updated the quote"
type textarea "x"
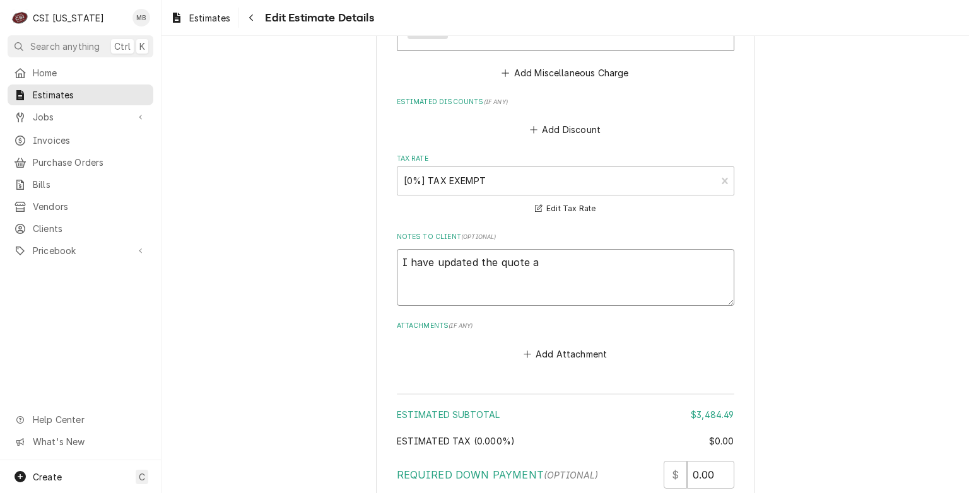
type textarea "I have updated the quote as"
type textarea "x"
type textarea "I have updated the quote as"
type textarea "x"
type textarea "I have updated the quote as t"
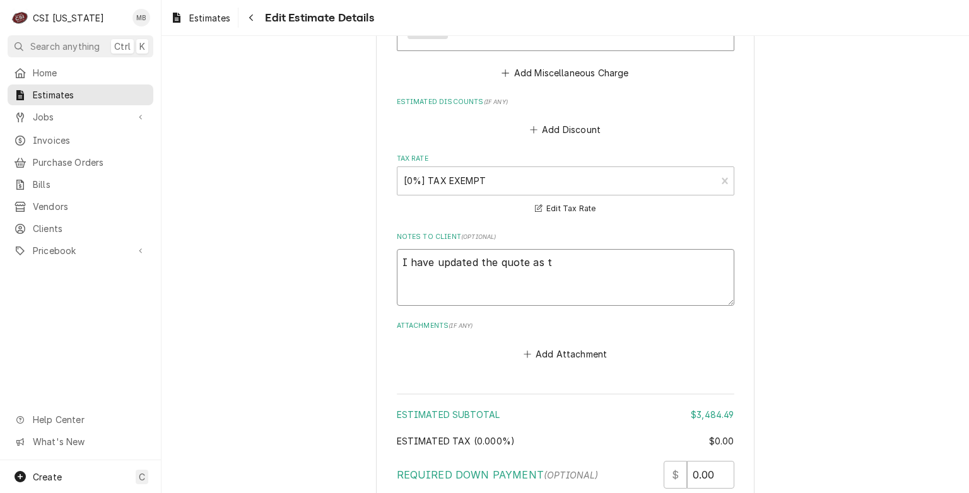
type textarea "x"
type textarea "I have updated the quote as th"
type textarea "x"
type textarea "I have updated the quote as the"
type textarea "x"
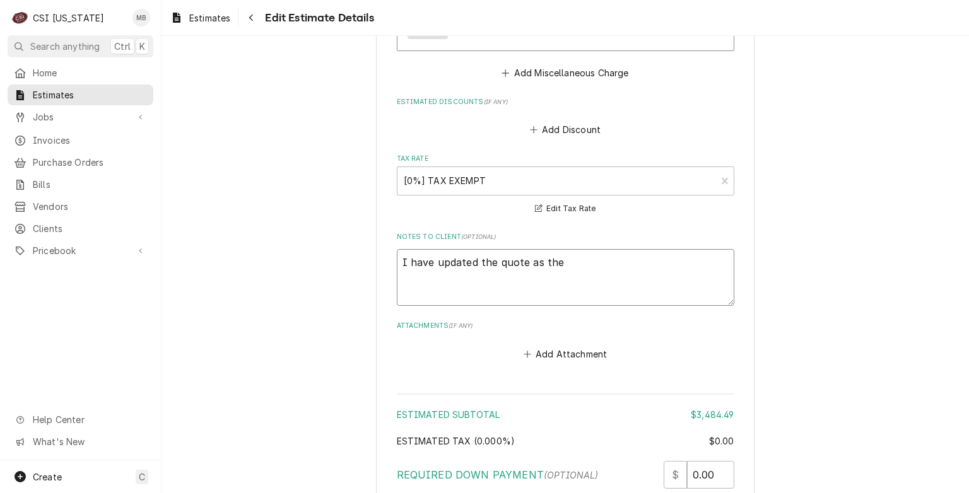
type textarea "I have updated the quote as the t"
type textarea "x"
type textarea "I have updated the quote as the te"
type textarea "x"
type textarea "I have updated the quote as the tec"
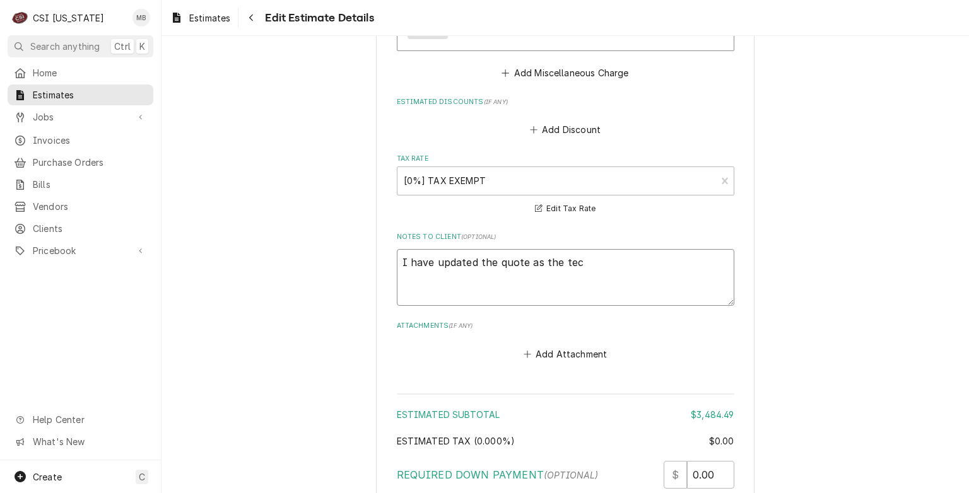
type textarea "x"
type textarea "I have updated the quote as the tech"
type textarea "x"
type textarea "I have updated the quote as the tech"
type textarea "x"
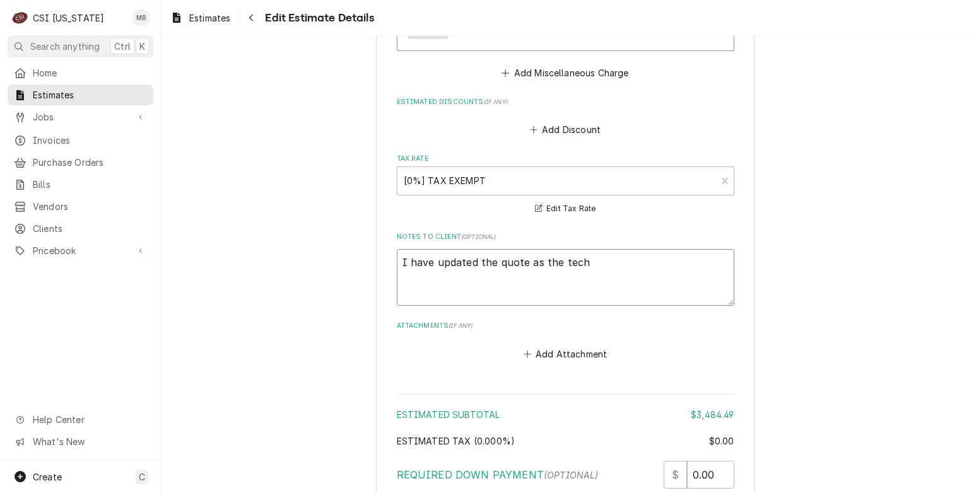
type textarea "I have updated the quote as the tech t"
type textarea "x"
type textarea "I have updated the quote as the tech th"
type textarea "x"
type textarea "I have updated the quote as the tech tha"
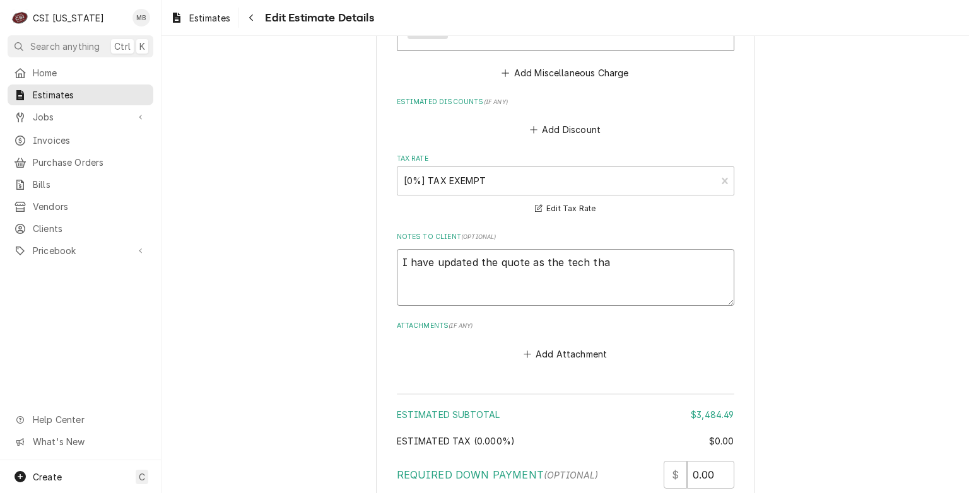
type textarea "x"
type textarea "I have updated the quote as the tech that"
type textarea "x"
type textarea "I have updated the quote as the tech that"
type textarea "x"
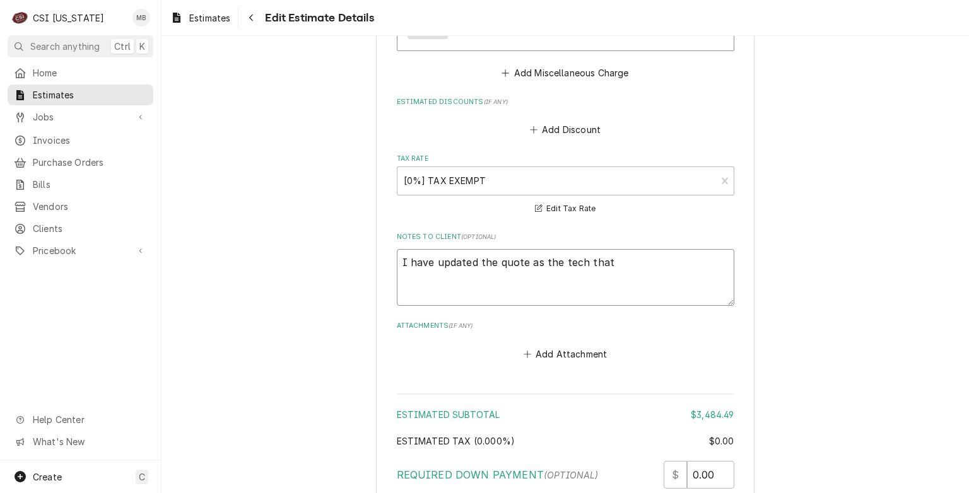
type textarea "I have updated the quote as the tech that w"
type textarea "x"
type textarea "I have updated the quote as the tech that wa"
type textarea "x"
type textarea "I have updated the quote as the tech that was"
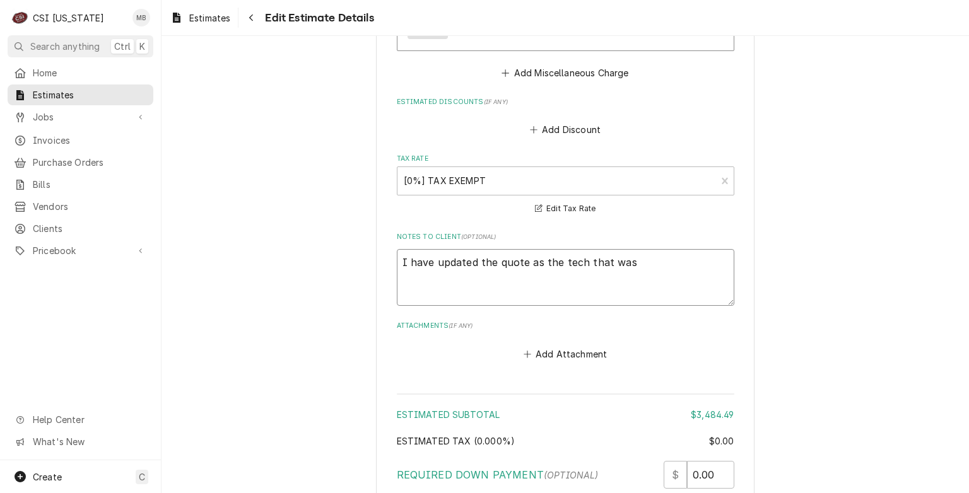
type textarea "x"
type textarea "I have updated the quote as the tech that was"
type textarea "x"
type textarea "I have updated the quote as the tech that was o"
type textarea "x"
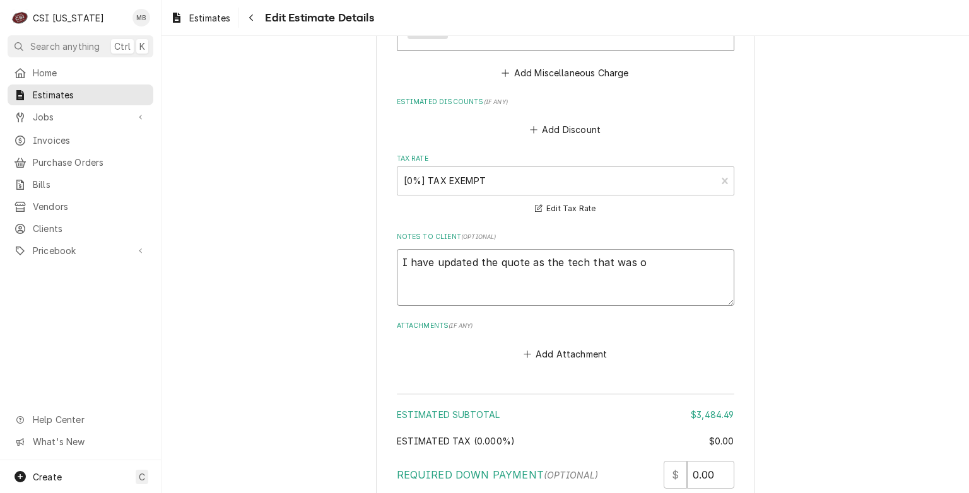
type textarea "I have updated the quote as the tech that was on"
type textarea "x"
type textarea "I have updated the quote as the tech that was ons"
type textarea "x"
type textarea "I have updated the quote as the tech that was onsi"
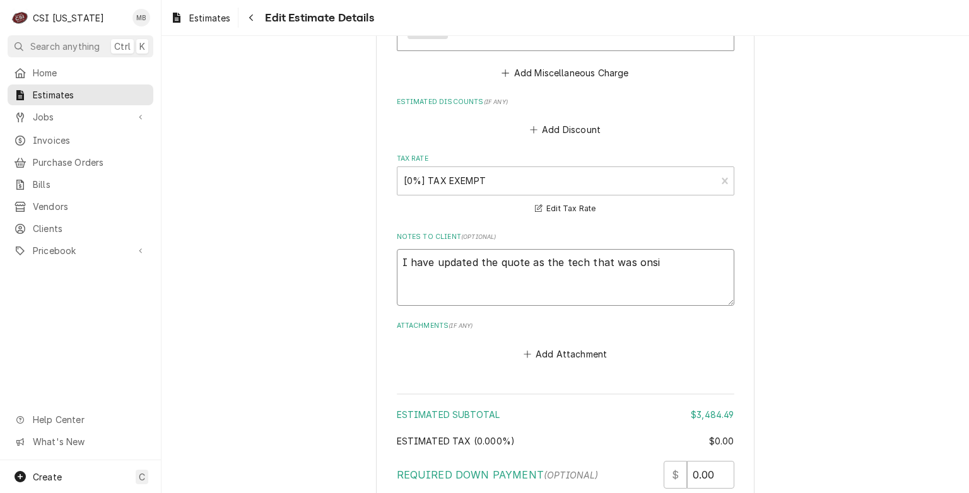
type textarea "x"
type textarea "I have updated the quote as the tech that was onsit"
type textarea "x"
type textarea "I have updated the quote as the tech that was onsite"
type textarea "x"
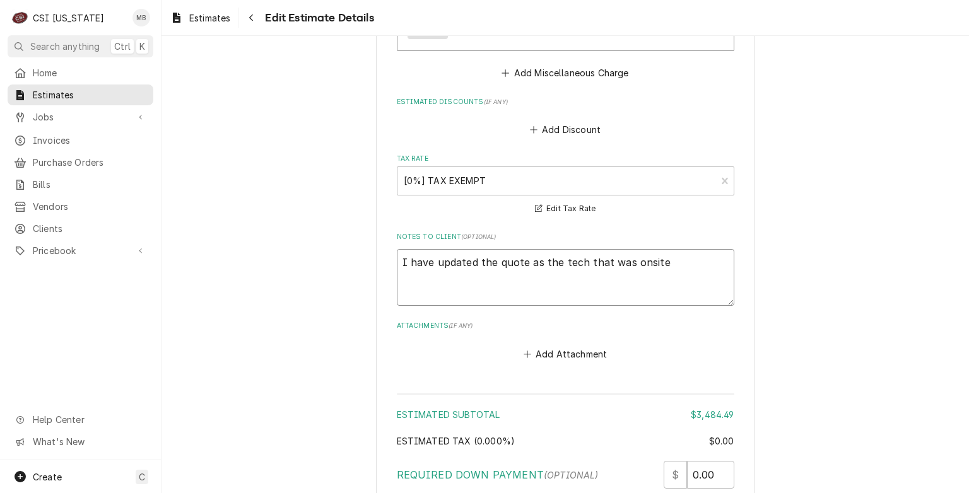
type textarea "I have updated the quote as the tech that was onsite"
type textarea "x"
type textarea "I have updated the quote as the tech that was onsite d"
type textarea "x"
type textarea "I have updated the quote as the tech that was onsite di"
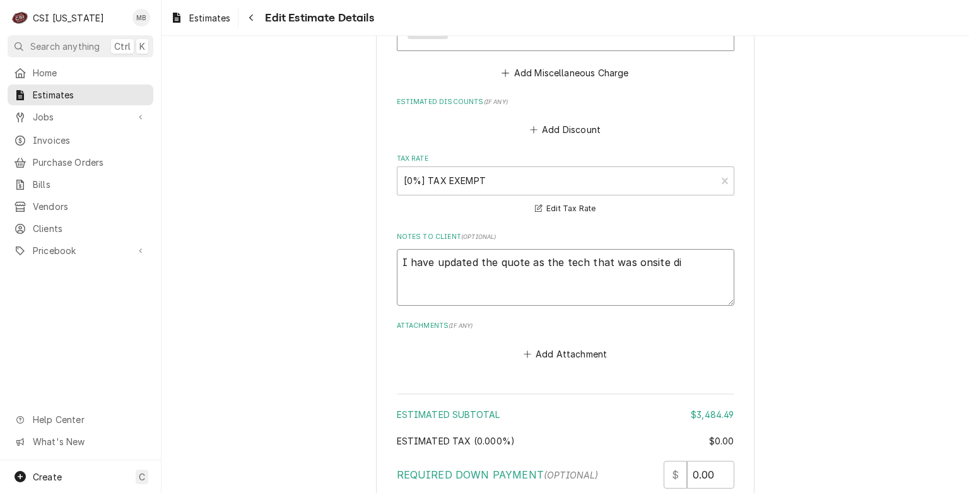
type textarea "x"
type textarea "I have updated the quote as the tech that was onsite did"
type textarea "x"
type textarea "I have updated the quote as the tech that was onsite did"
type textarea "x"
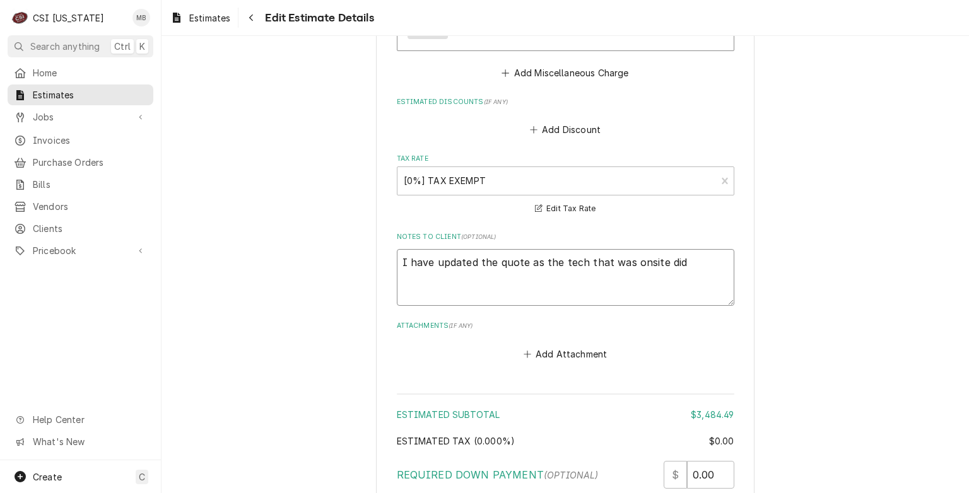
type textarea "I have updated the quote as the tech that was onsite did n"
type textarea "x"
type textarea "I have updated the quote as the tech that was onsite did no"
type textarea "x"
type textarea "I have updated the quote as the tech that was onsite did not"
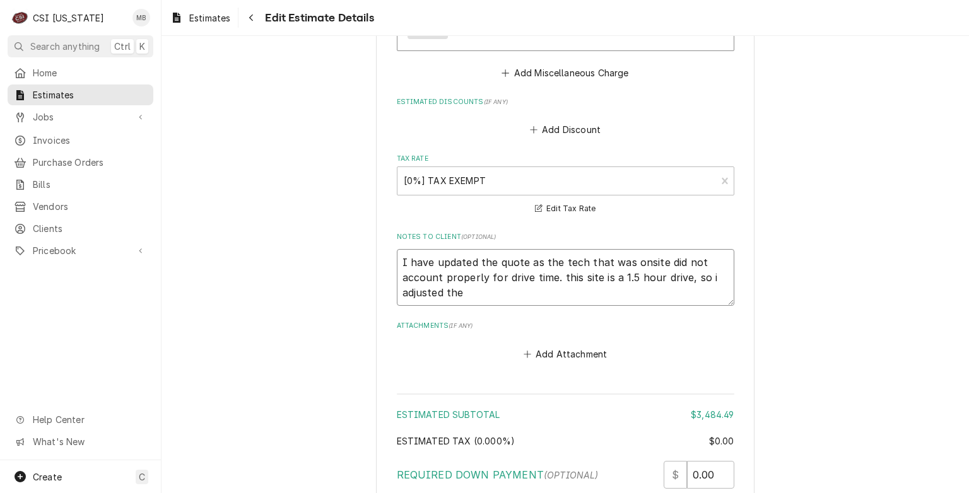
click at [709, 249] on textarea "I have updated the quote as the tech that was onsite did not account properly f…" at bounding box center [566, 277] width 338 height 57
click at [512, 270] on textarea "I have updated the quote as the tech that was onsite did not account properly f…" at bounding box center [566, 277] width 338 height 57
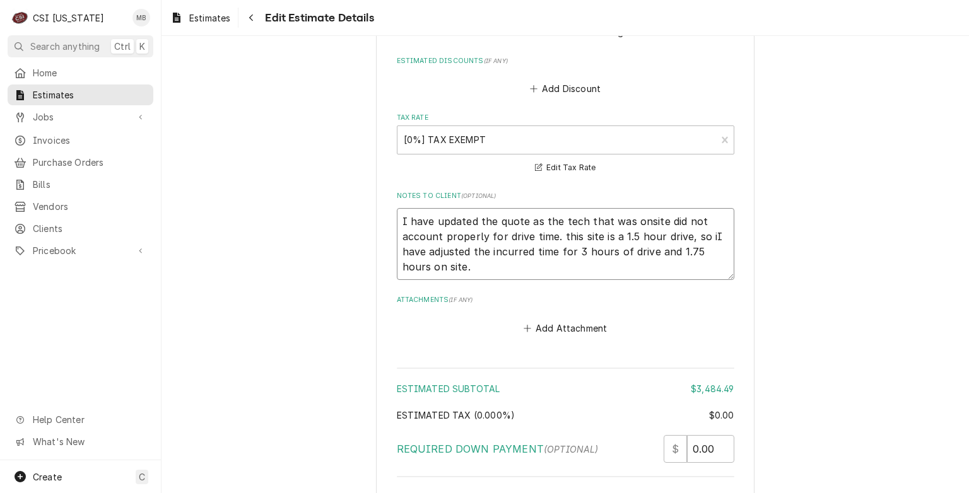
scroll to position [4582, 0]
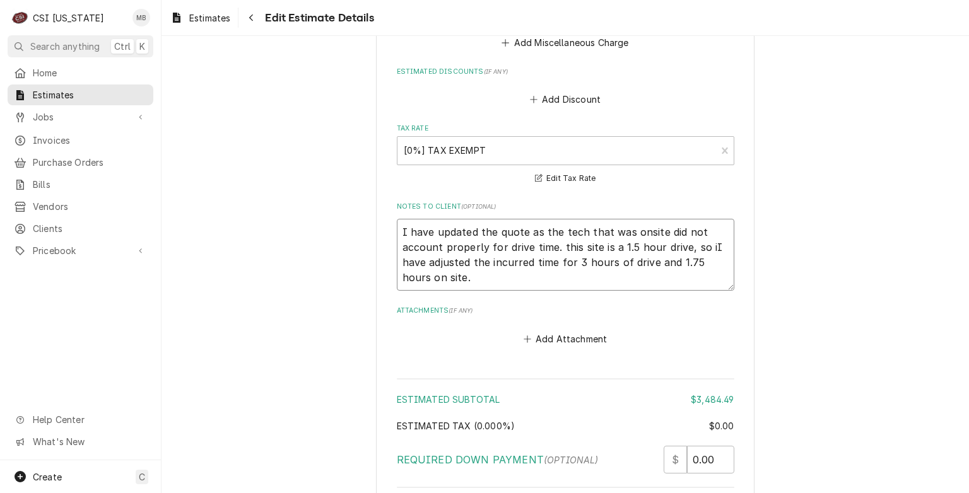
click at [495, 264] on textarea "I have updated the quote as the tech that was onsite did not account properly f…" at bounding box center [566, 255] width 338 height 72
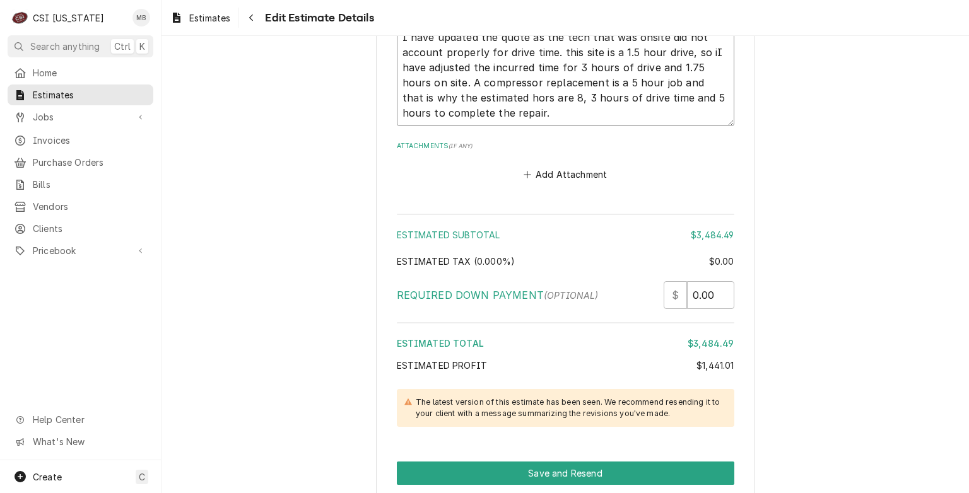
scroll to position [4864, 0]
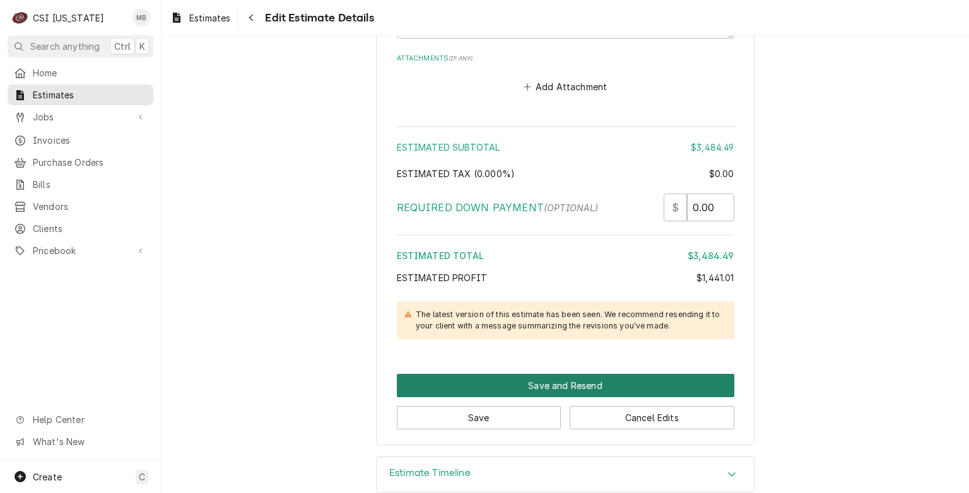
click at [566, 374] on button "Save and Resend" at bounding box center [566, 385] width 338 height 23
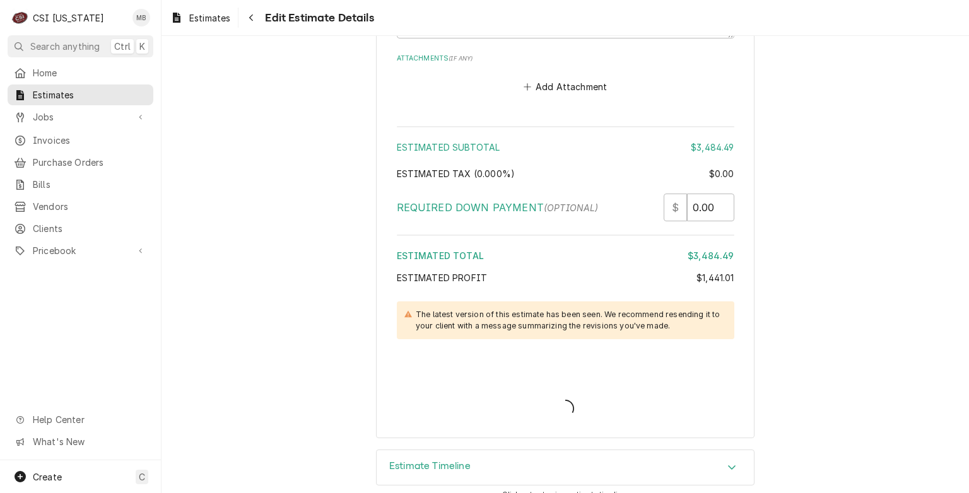
scroll to position [4858, 0]
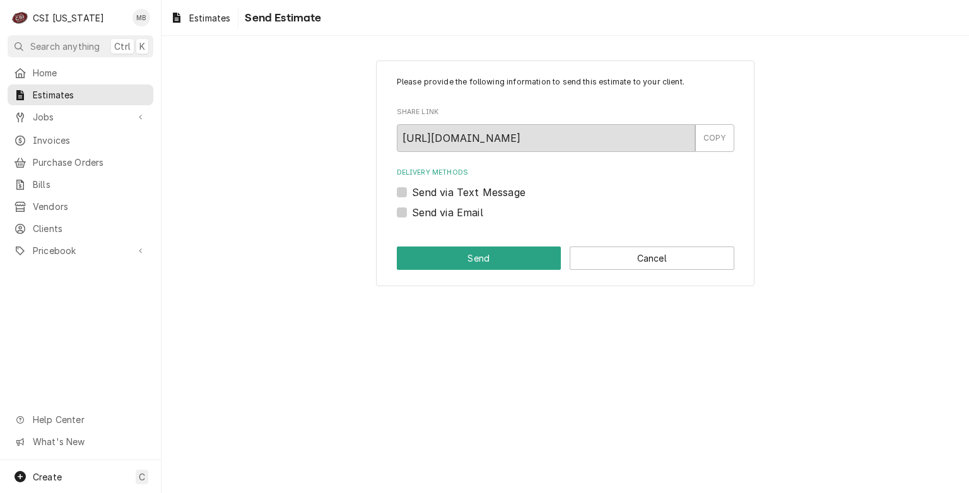
click at [470, 213] on label "Send via Email" at bounding box center [447, 212] width 71 height 15
click at [470, 213] on input "Send via Email" at bounding box center [581, 219] width 338 height 28
checkbox input "true"
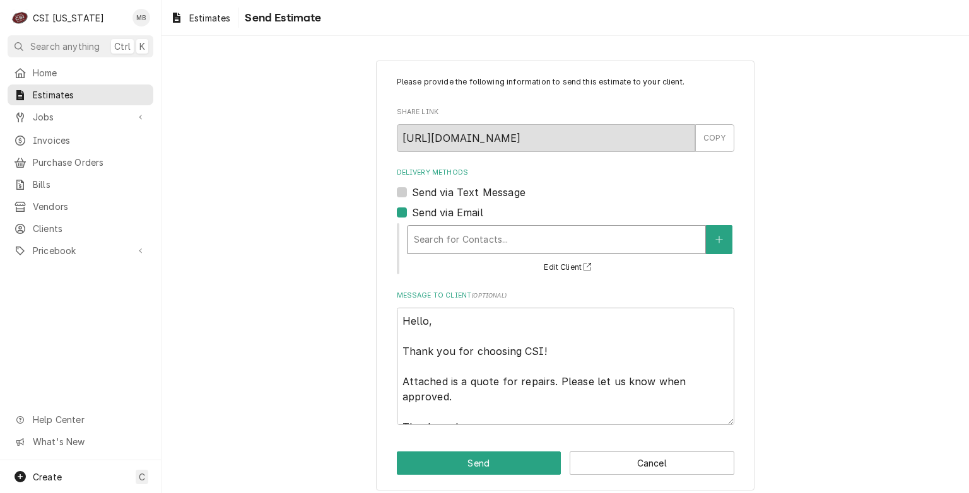
click at [483, 246] on div "Delivery Methods" at bounding box center [556, 239] width 285 height 23
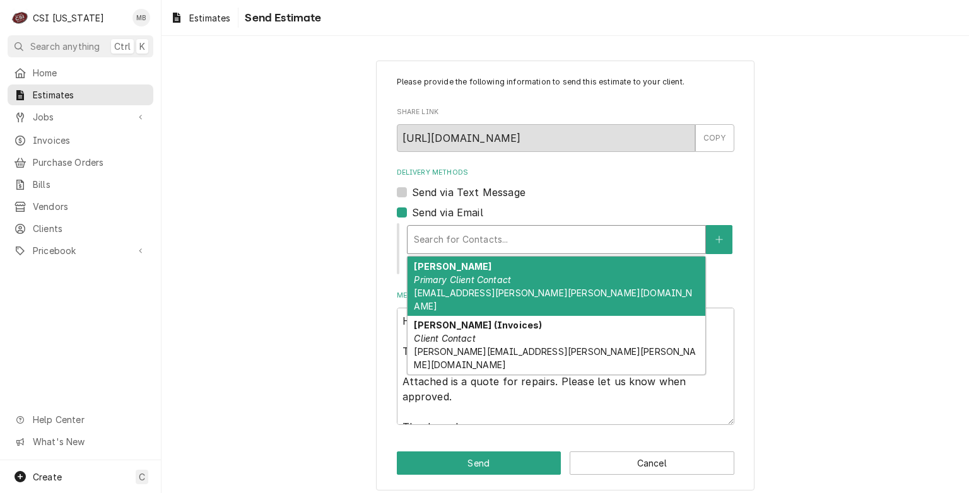
click at [477, 273] on div "[PERSON_NAME] Primary Client Contact [EMAIL_ADDRESS][PERSON_NAME][PERSON_NAME][…" at bounding box center [557, 286] width 298 height 59
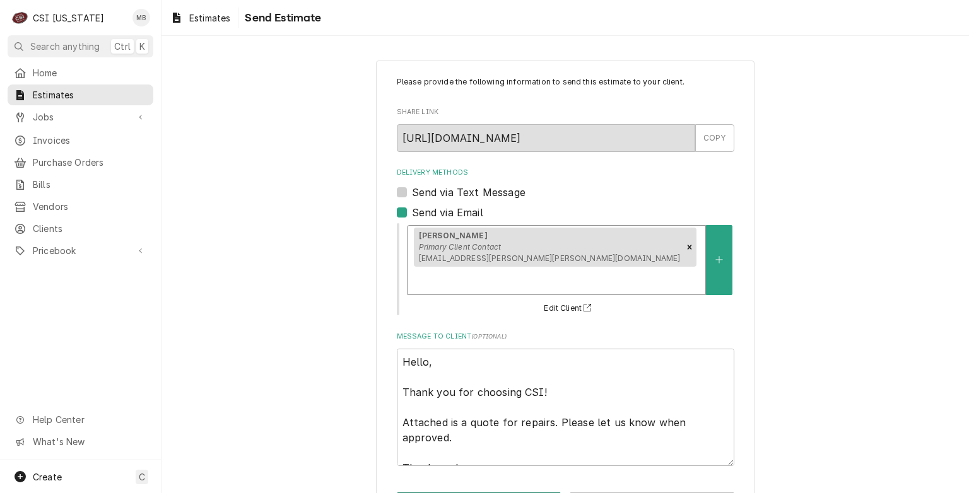
type textarea "x"
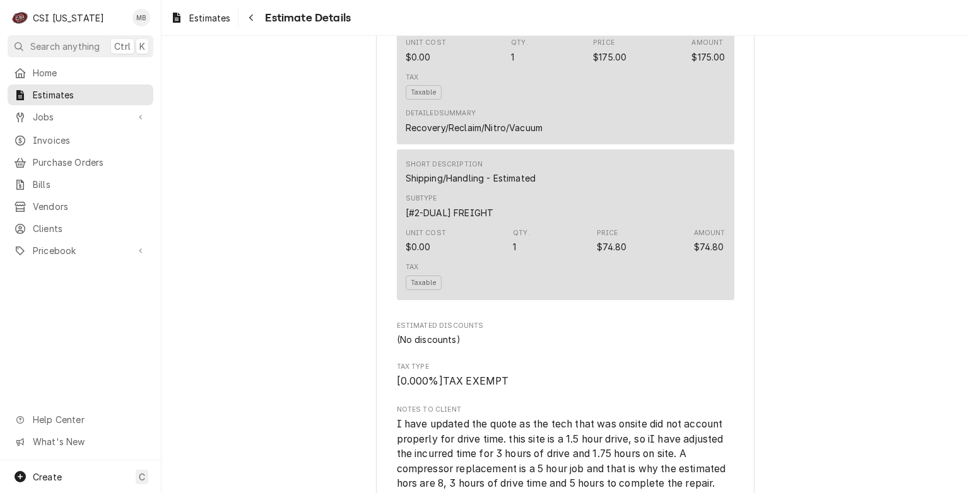
scroll to position [3533, 0]
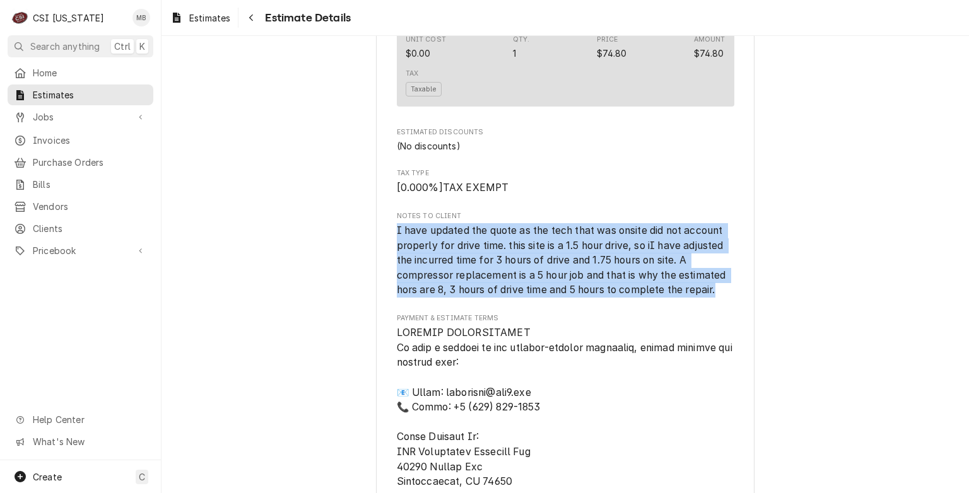
drag, startPoint x: 719, startPoint y: 311, endPoint x: 391, endPoint y: 253, distance: 333.2
click at [397, 253] on span "I have updated the quote as the tech that was onsite did not account properly f…" at bounding box center [566, 260] width 338 height 74
copy span "I have updated the quote as the tech that was onsite did not account properly f…"
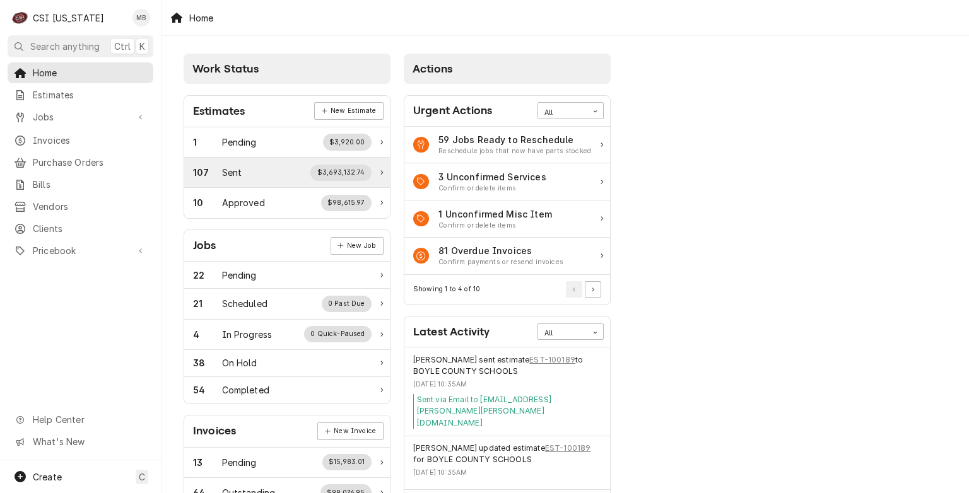
click at [256, 175] on div "107 Sent $3,693,132.74" at bounding box center [282, 173] width 179 height 16
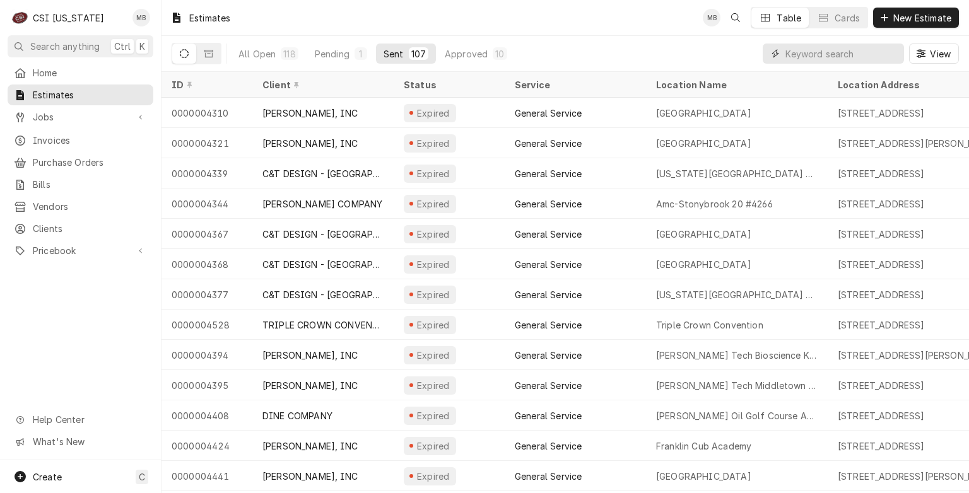
click at [838, 51] on input "Dynamic Content Wrapper" at bounding box center [841, 54] width 112 height 20
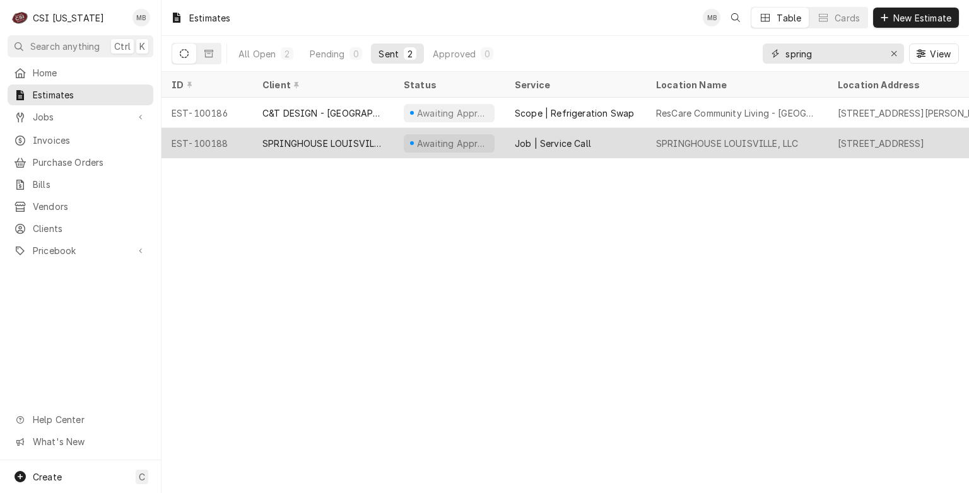
type input "spring"
click at [362, 144] on div "SPRINGHOUSE LOUISVILLE, LLC" at bounding box center [322, 143] width 121 height 13
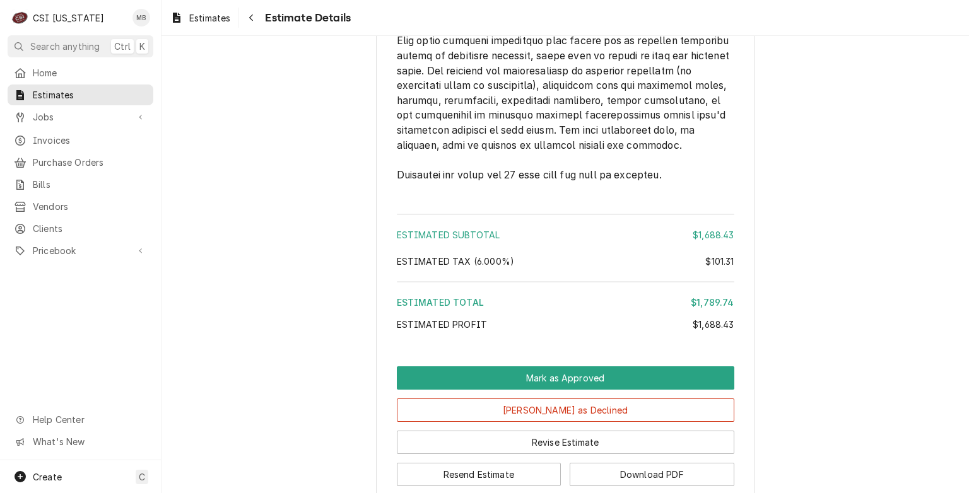
scroll to position [2173, 0]
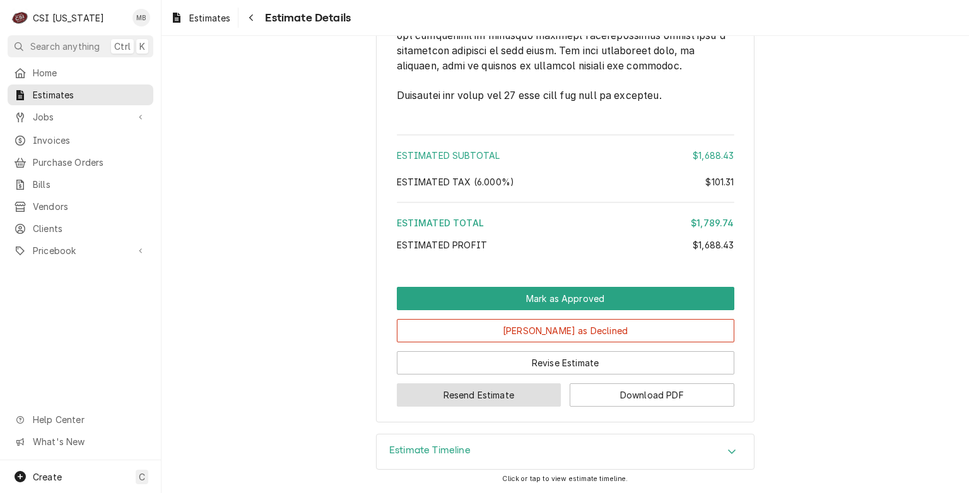
click at [510, 400] on button "Resend Estimate" at bounding box center [479, 395] width 165 height 23
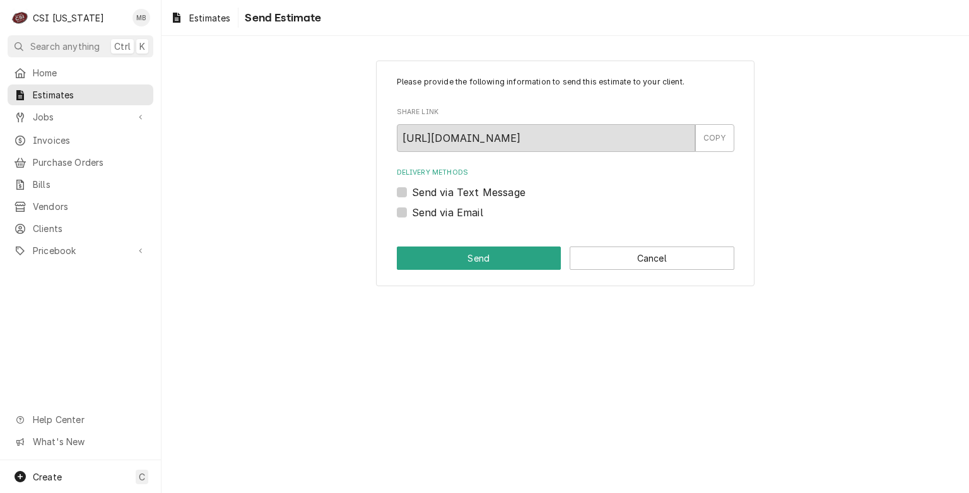
click at [459, 212] on label "Send via Email" at bounding box center [447, 212] width 71 height 15
click at [459, 212] on input "Send via Email" at bounding box center [581, 219] width 338 height 28
checkbox input "true"
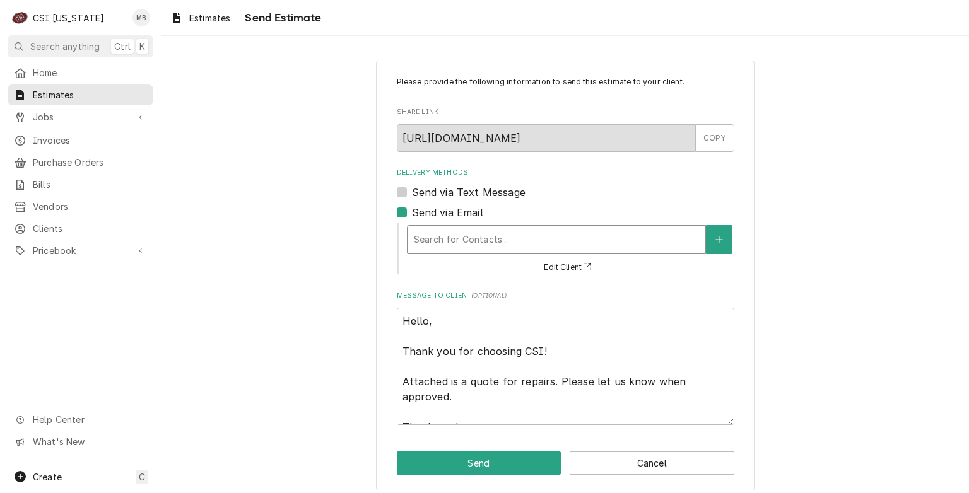
click at [461, 239] on div "Delivery Methods" at bounding box center [556, 239] width 285 height 23
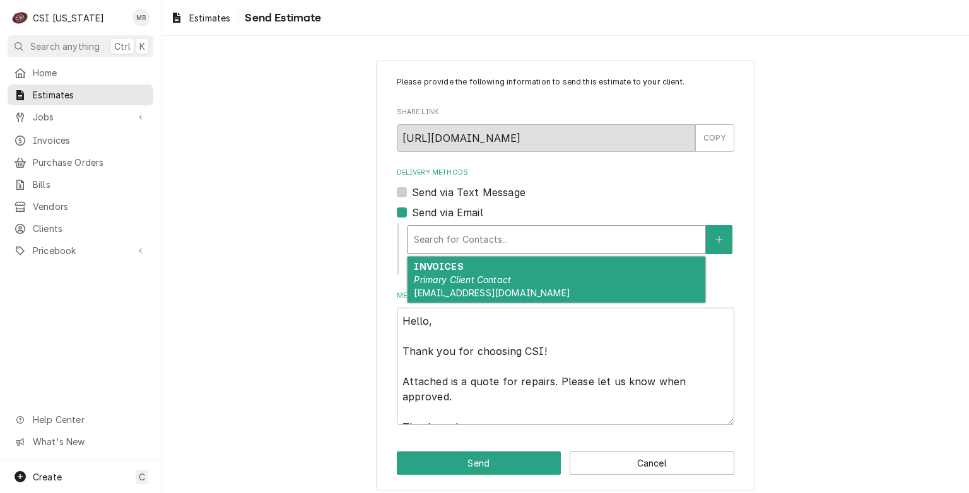
click at [340, 302] on div "Please provide the following information to send this estimate to your client. …" at bounding box center [566, 275] width 808 height 453
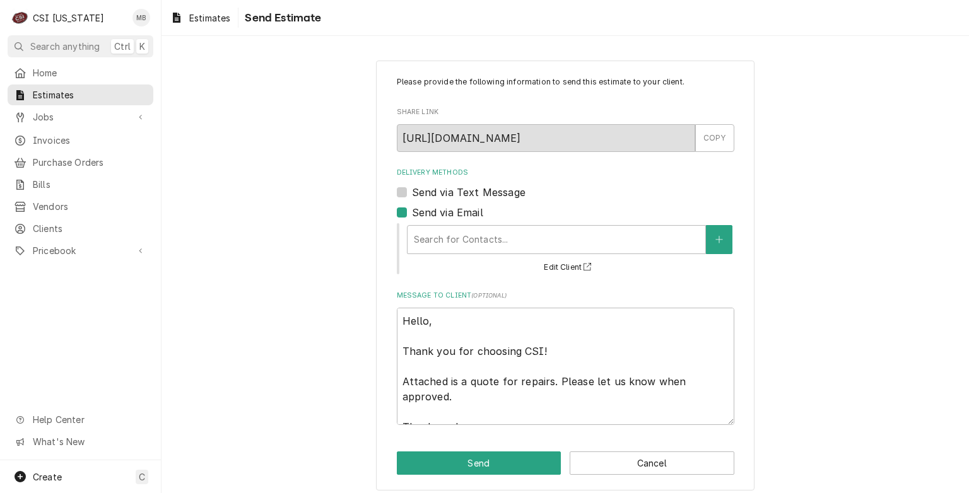
click at [412, 194] on label "Send via Text Message" at bounding box center [469, 192] width 114 height 15
click at [412, 194] on input "Send via Text Message" at bounding box center [581, 199] width 338 height 28
checkbox input "true"
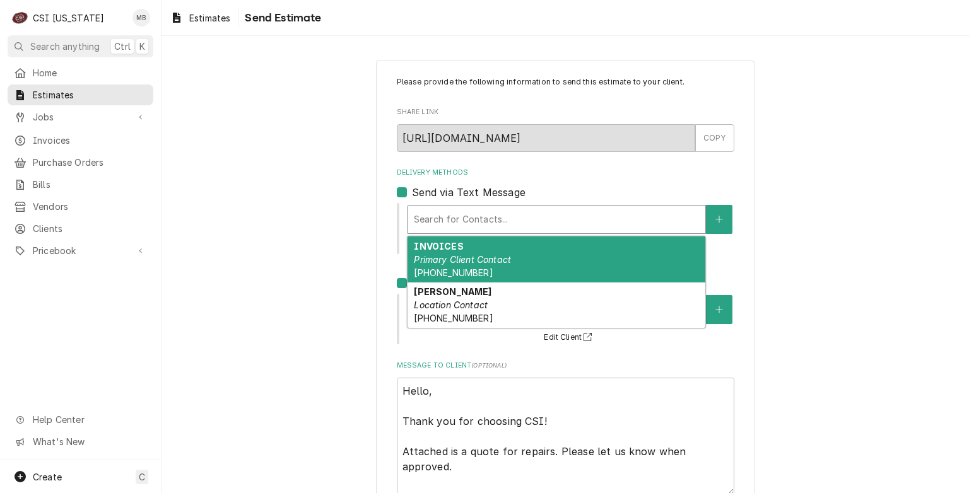
click at [444, 216] on div "Delivery Methods" at bounding box center [556, 219] width 285 height 23
click at [469, 223] on div "Delivery Methods" at bounding box center [556, 219] width 285 height 23
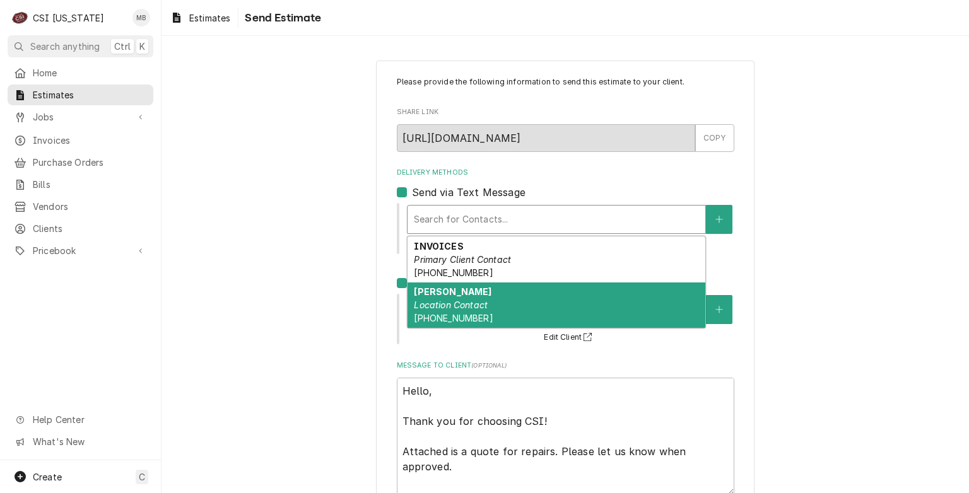
click at [446, 313] on span "[PHONE_NUMBER]" at bounding box center [453, 318] width 79 height 11
type textarea "x"
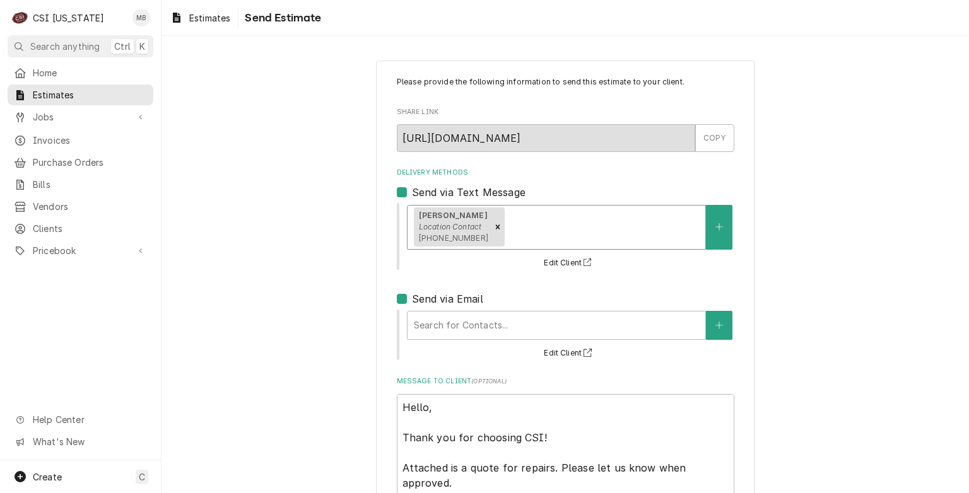
click at [404, 300] on div "Send via Email" at bounding box center [566, 298] width 338 height 15
click at [412, 297] on label "Send via Email" at bounding box center [447, 298] width 71 height 15
click at [412, 297] on input "Send via Email" at bounding box center [581, 305] width 338 height 28
checkbox input "false"
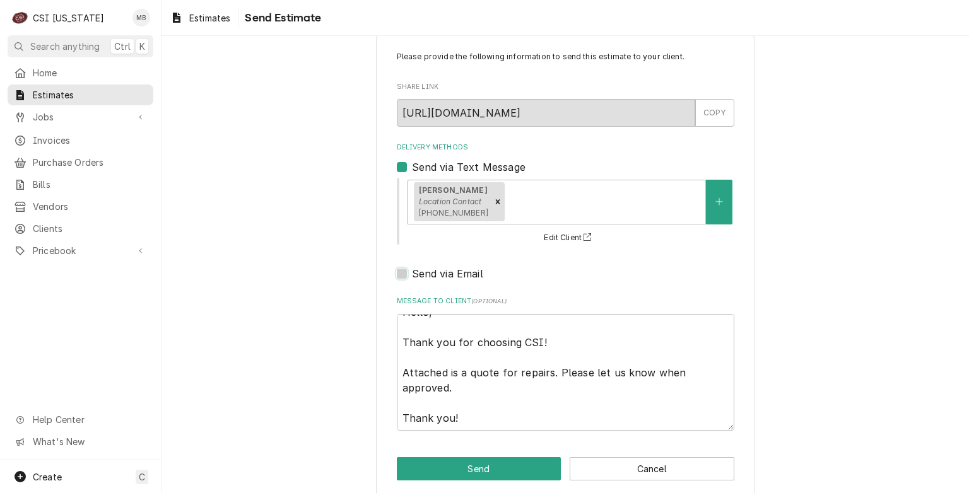
scroll to position [38, 0]
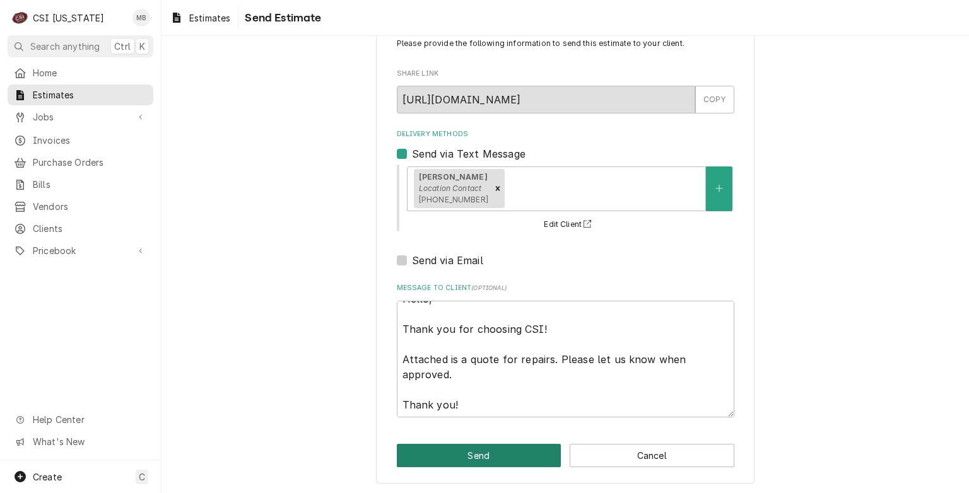
click at [462, 449] on button "Send" at bounding box center [479, 455] width 165 height 23
type textarea "x"
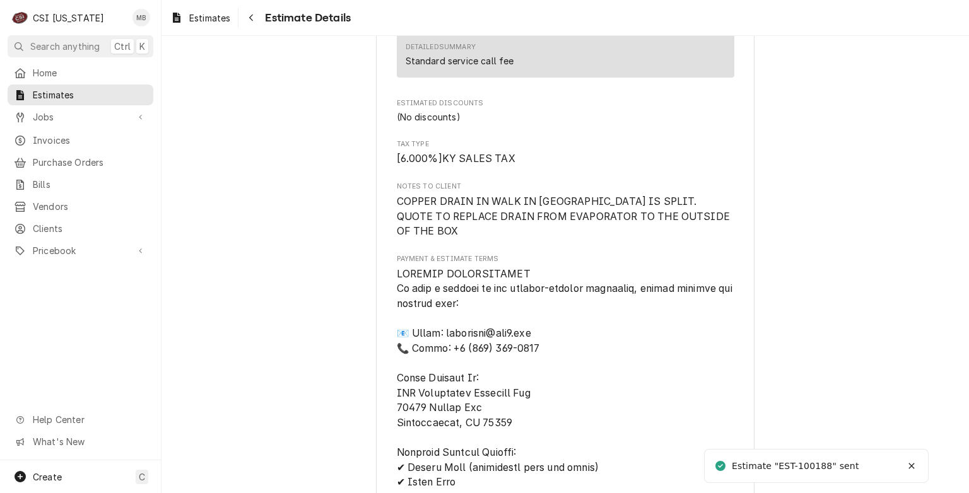
scroll to position [1514, 0]
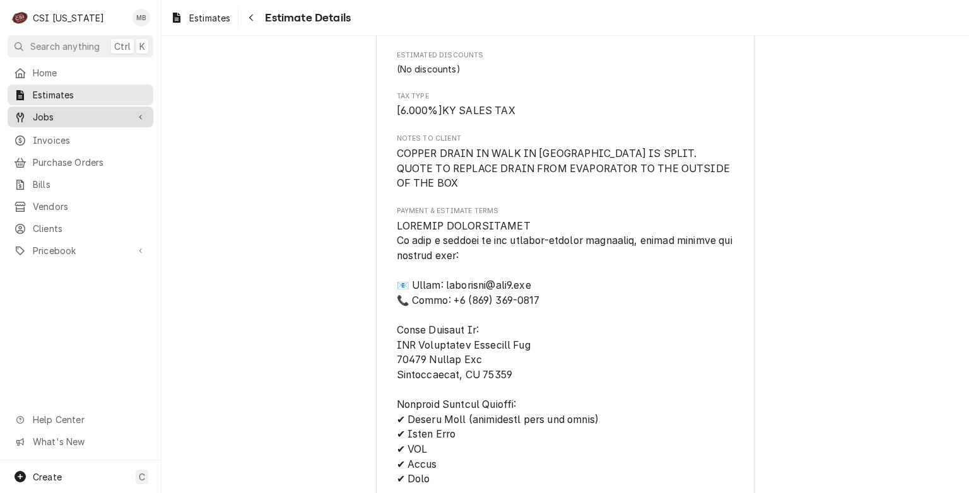
click at [43, 115] on span "Jobs" at bounding box center [80, 116] width 95 height 13
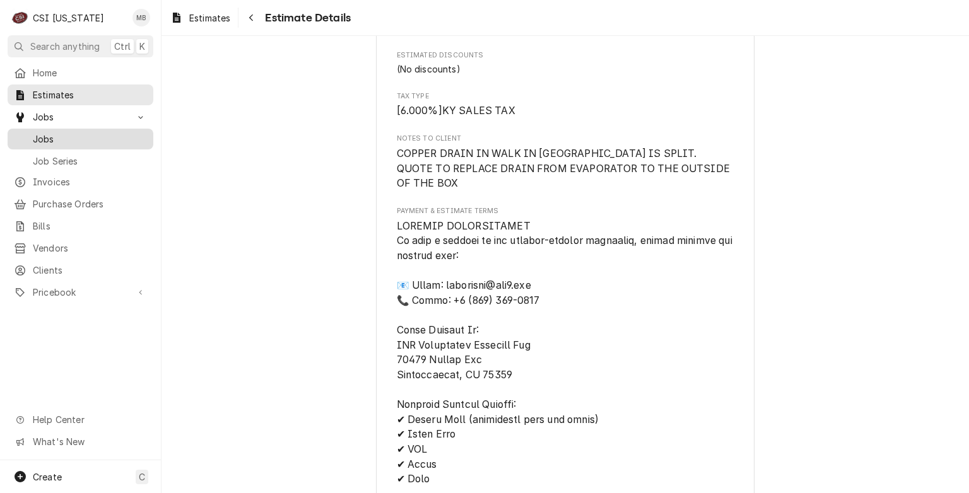
click at [53, 132] on span "Jobs" at bounding box center [90, 138] width 114 height 13
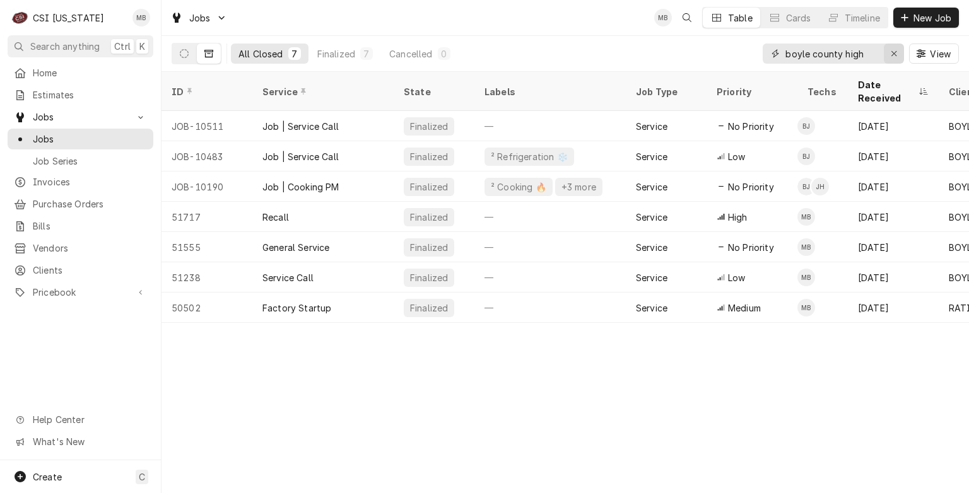
click at [891, 46] on button "Erase input" at bounding box center [894, 54] width 20 height 20
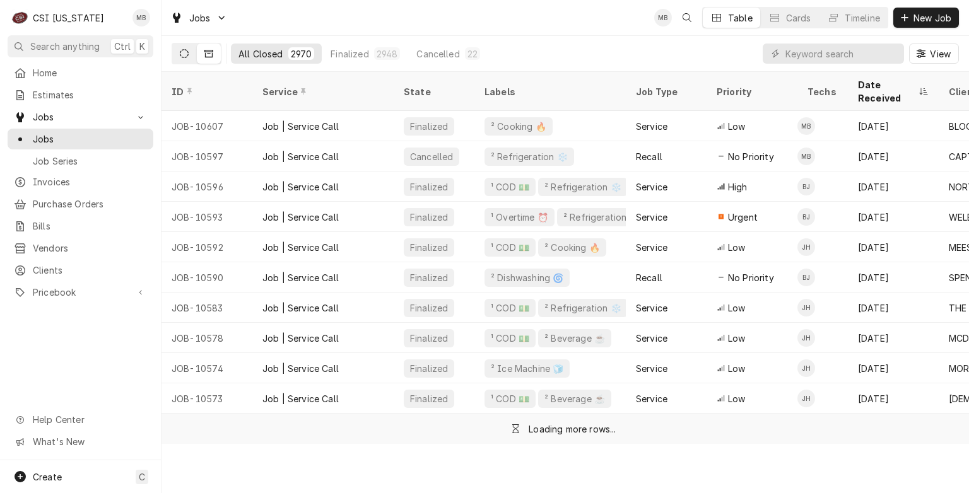
click at [187, 54] on icon "Dynamic Content Wrapper" at bounding box center [184, 53] width 9 height 9
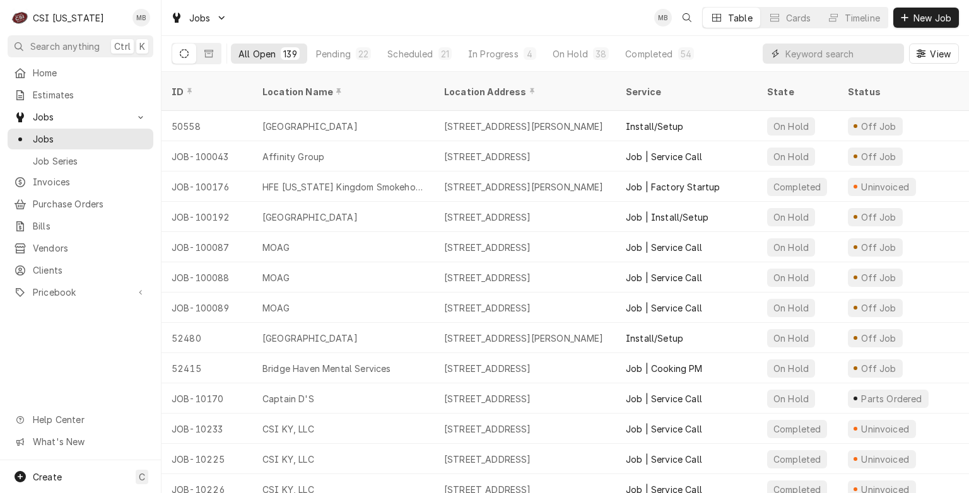
click at [788, 51] on input "Dynamic Content Wrapper" at bounding box center [841, 54] width 112 height 20
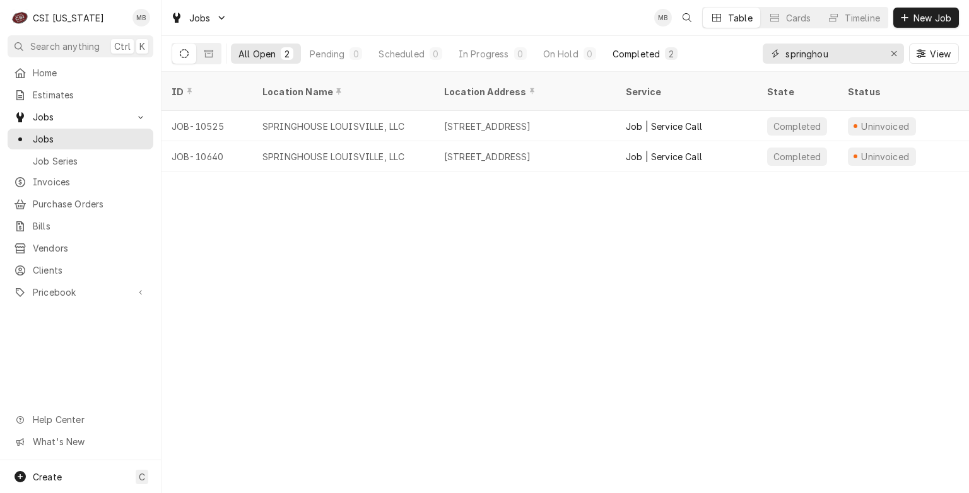
type input "springhou"
click at [614, 54] on div "Completed" at bounding box center [636, 53] width 47 height 13
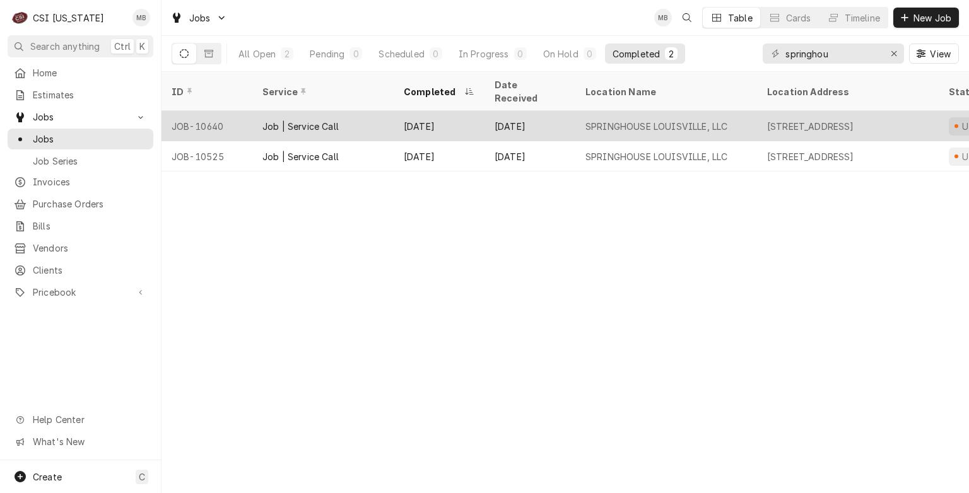
click at [447, 117] on div "[DATE]" at bounding box center [439, 126] width 91 height 30
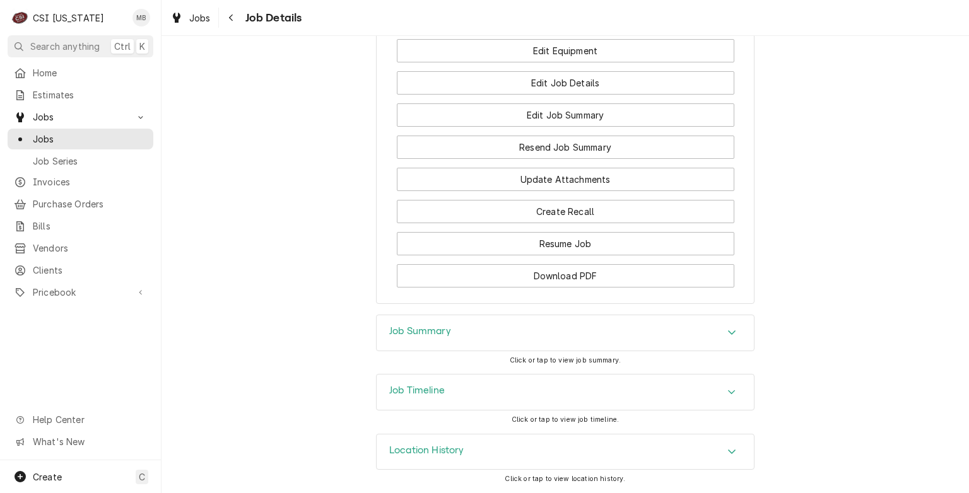
scroll to position [1267, 0]
click at [406, 344] on div "Job Summary" at bounding box center [565, 332] width 377 height 35
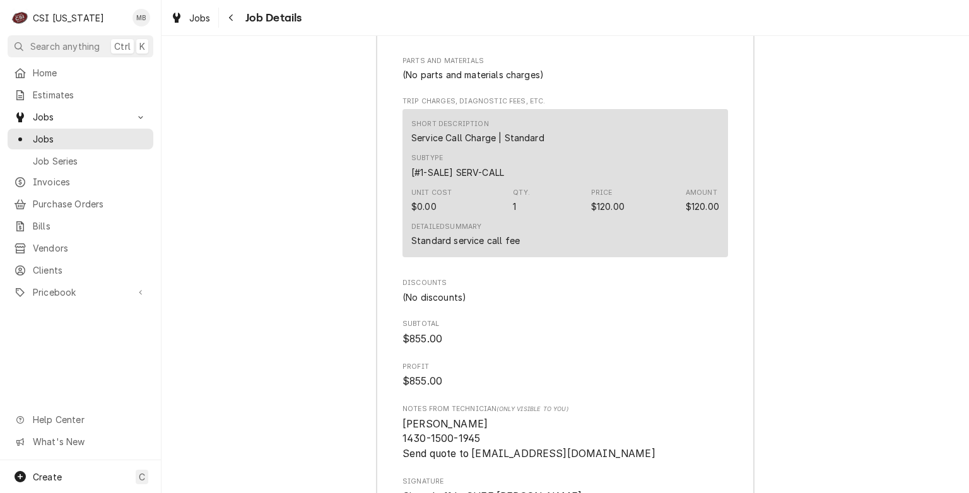
scroll to position [2974, 0]
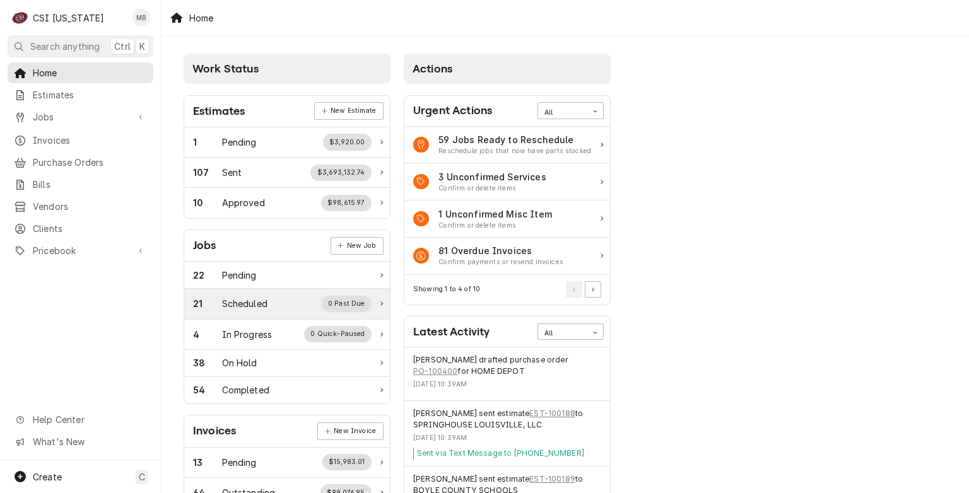
click at [280, 303] on div "21 Scheduled 0 Past Due" at bounding box center [282, 304] width 179 height 16
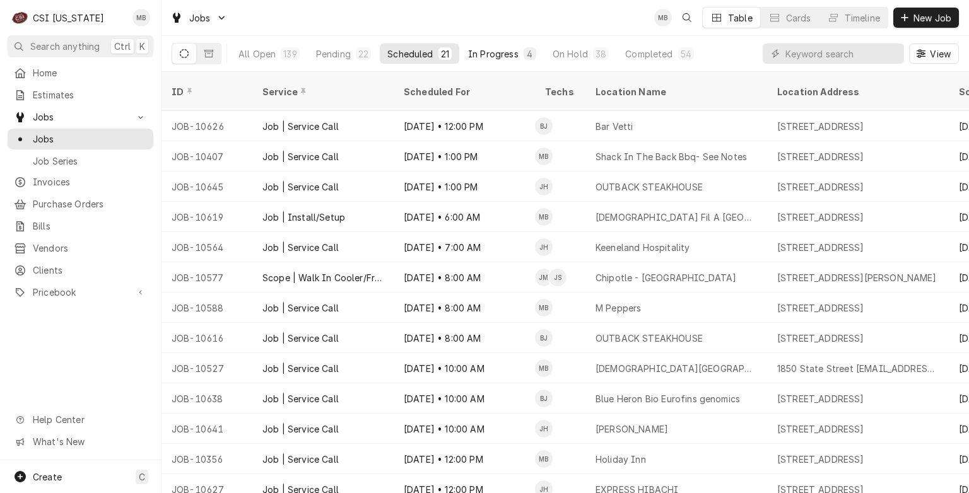
click at [498, 52] on div "In Progress" at bounding box center [493, 53] width 50 height 13
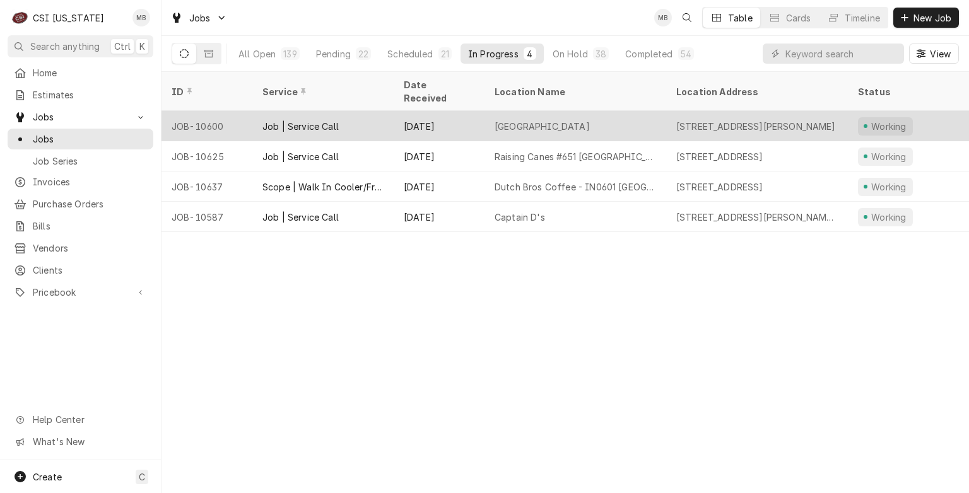
click at [489, 117] on div "CAPITOL PLAZA HOTEL" at bounding box center [576, 126] width 182 height 30
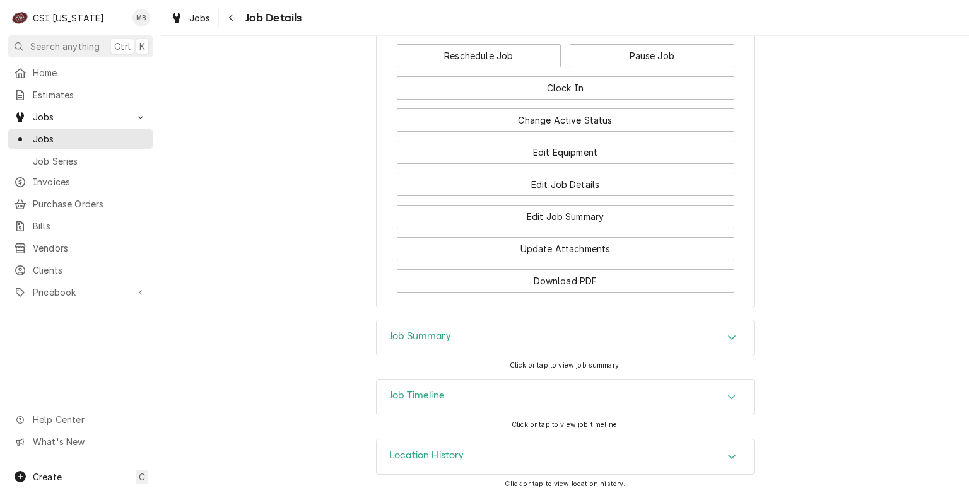
scroll to position [883, 0]
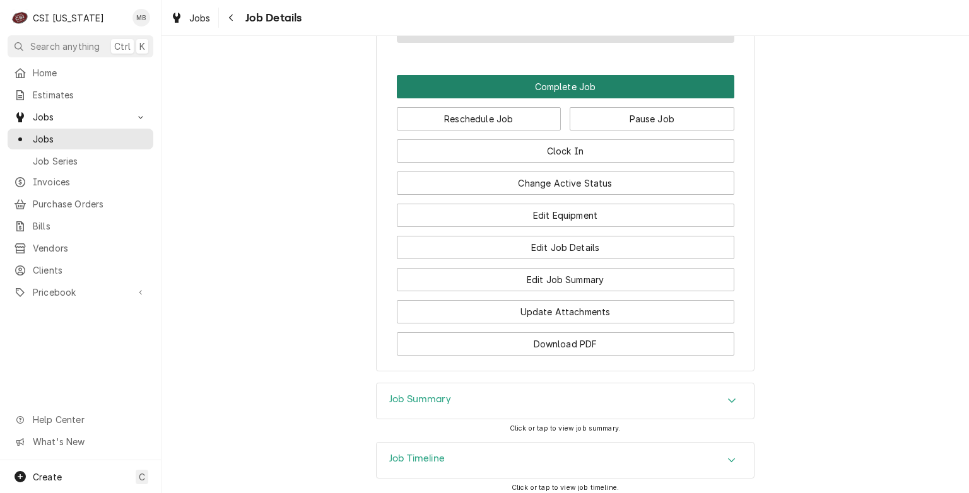
click at [585, 98] on button "Complete Job" at bounding box center [566, 86] width 338 height 23
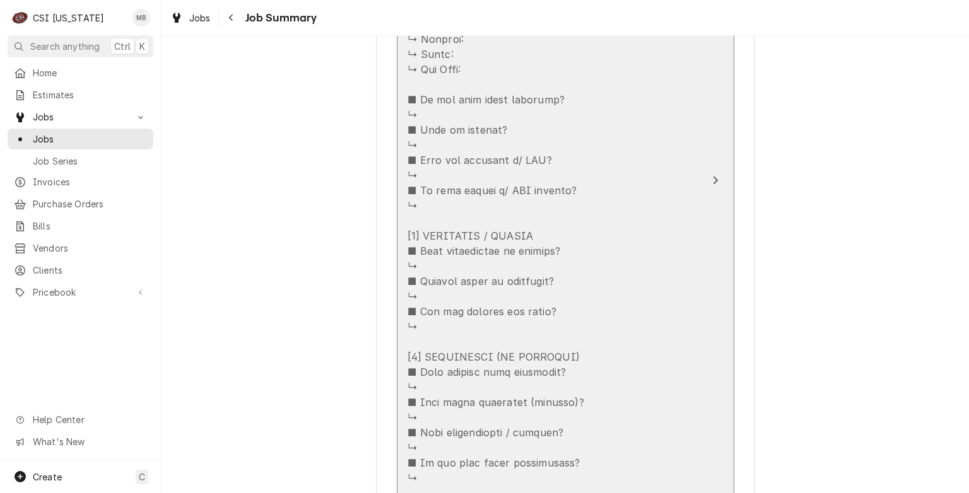
click at [598, 115] on div "Service Summary" at bounding box center [553, 259] width 290 height 857
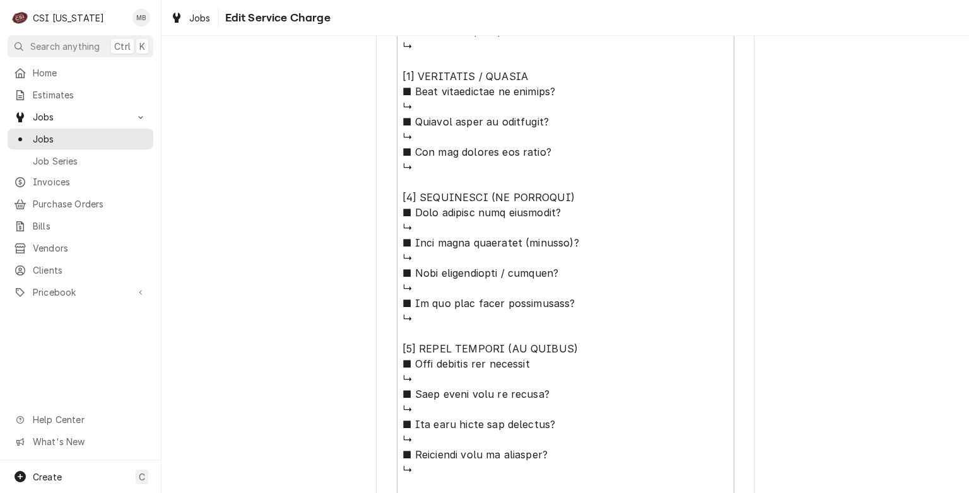
scroll to position [1012, 0]
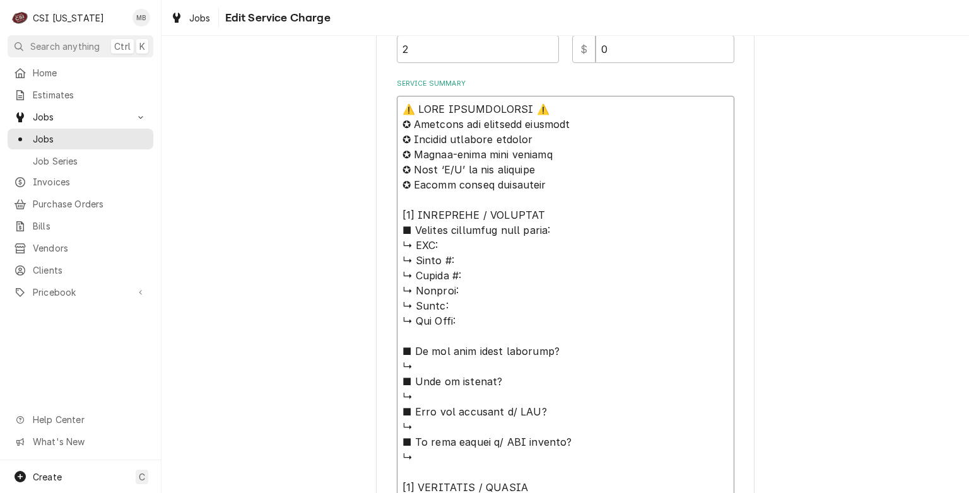
scroll to position [457, 0]
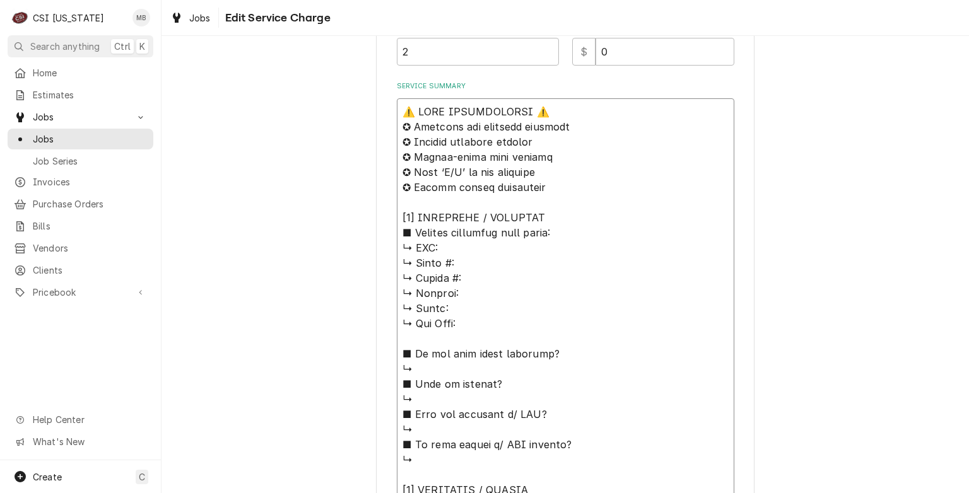
drag, startPoint x: 464, startPoint y: 383, endPoint x: 361, endPoint y: 97, distance: 304.5
click at [361, 97] on div "Use the fields below to edit this service charge Short Description Job | Servic…" at bounding box center [566, 321] width 808 height 1459
type textarea "x"
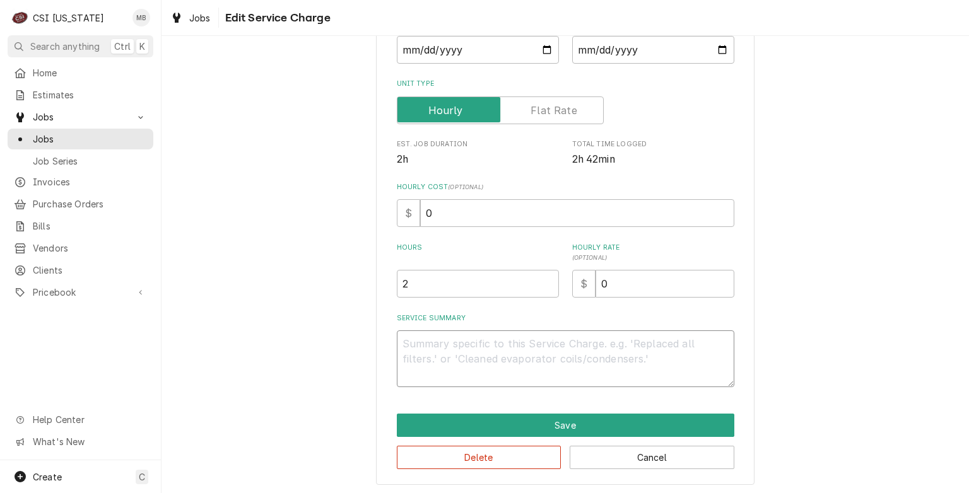
paste textarea "Kolpak Model Number BLH26-090D2 Serial Number 1003448205Y252600020"
type textarea "x"
type textarea "Kolpak Model Number BLH26-090D2 Serial Number 1003448205Y252600020"
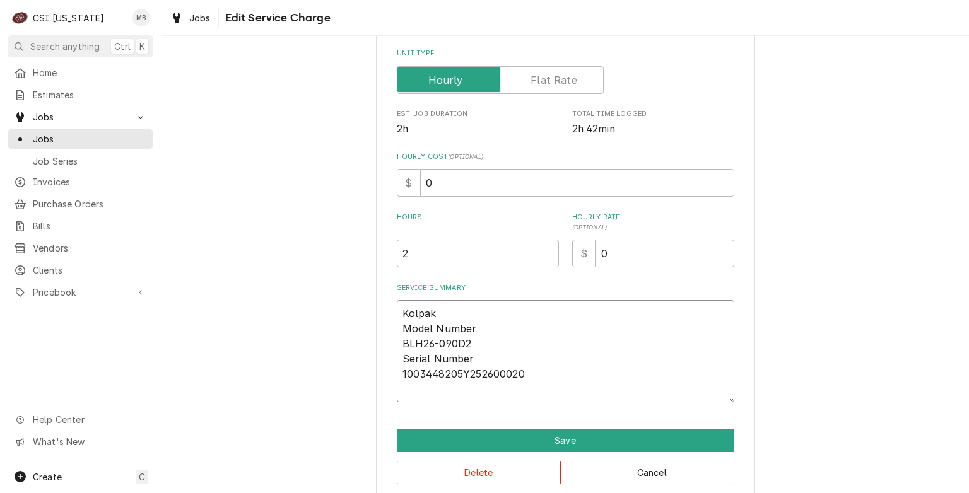
type textarea "x"
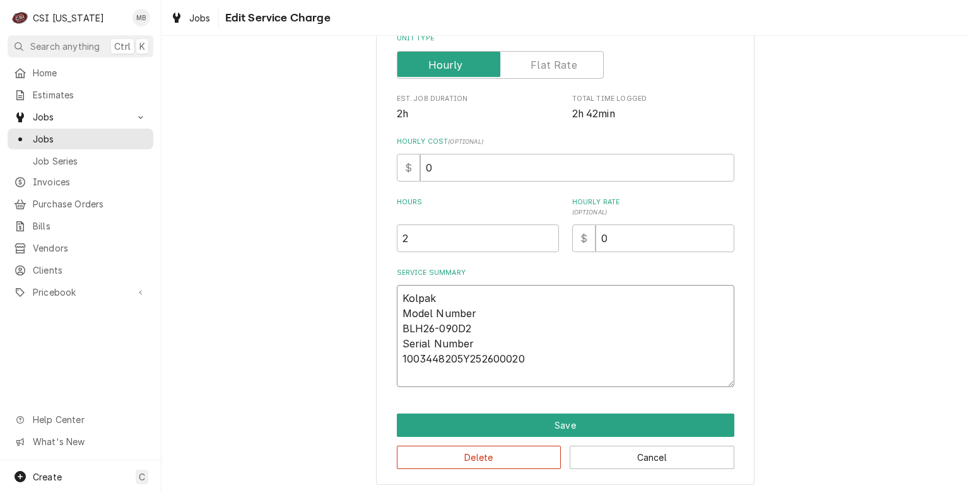
type textarea "Kolpak Model Number BLH26-090D2 Serial Number 1003448205Y252600020"
paste textarea "Serial Number 410319553"
type textarea "x"
type textarea "Kolpak Model Number BLH26-090D2 Serial Number 1003448205Y252600020 Serial Numbe…"
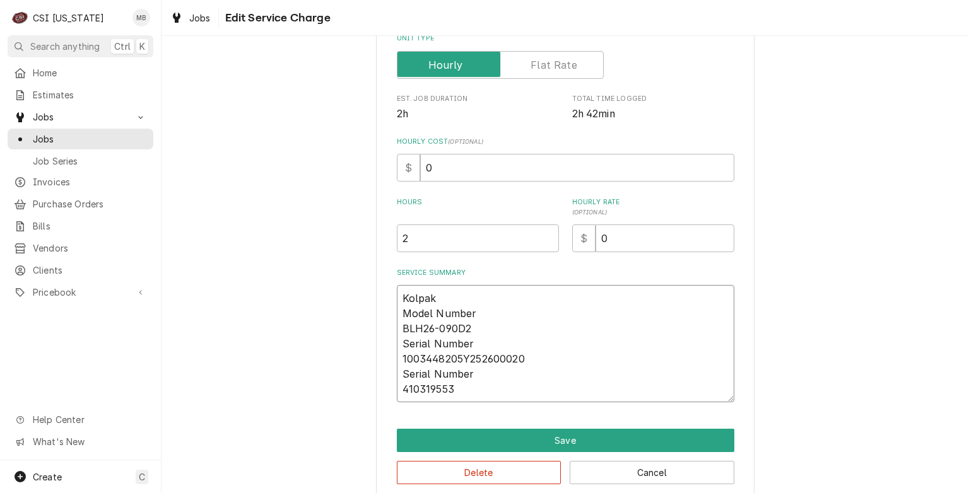
scroll to position [285, 0]
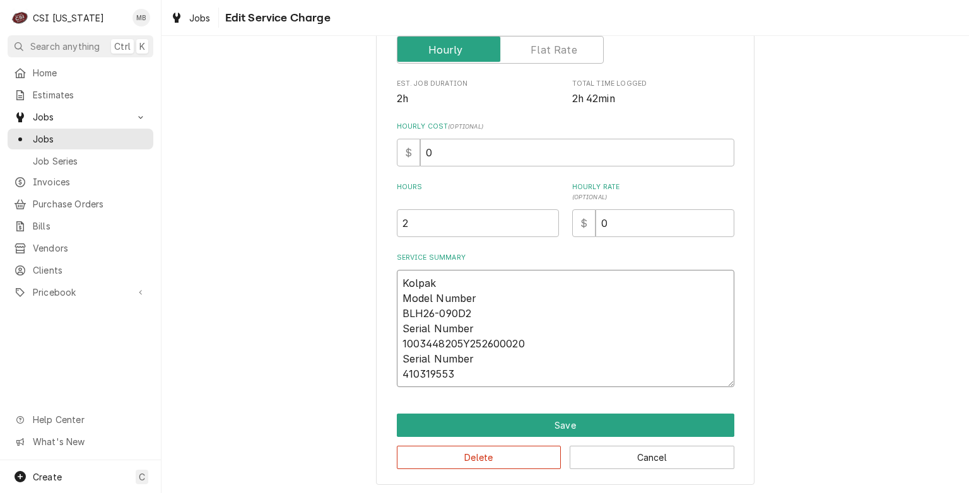
type textarea "x"
type textarea "Kolpak Model Number BLH26-090D2 Serial Number 1003448205Y252600020 Serial Numbe…"
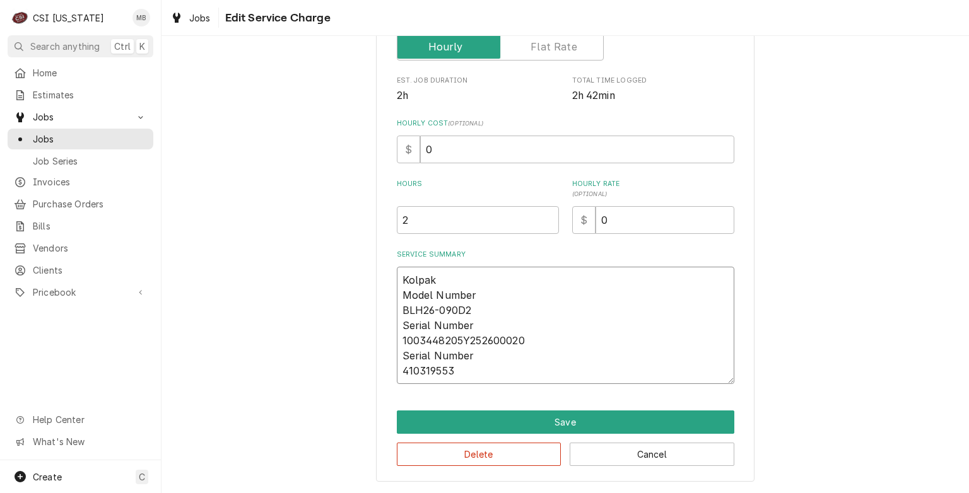
type textarea "x"
type textarea "Kolpak Model Number BLH26-090D2 Serial Number 1003448205Y252600020 Serial Numbe…"
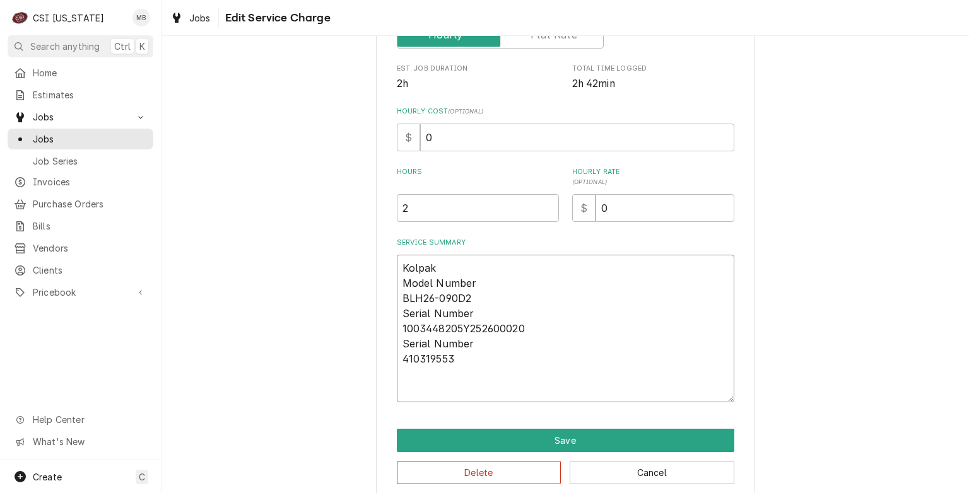
scroll to position [315, 0]
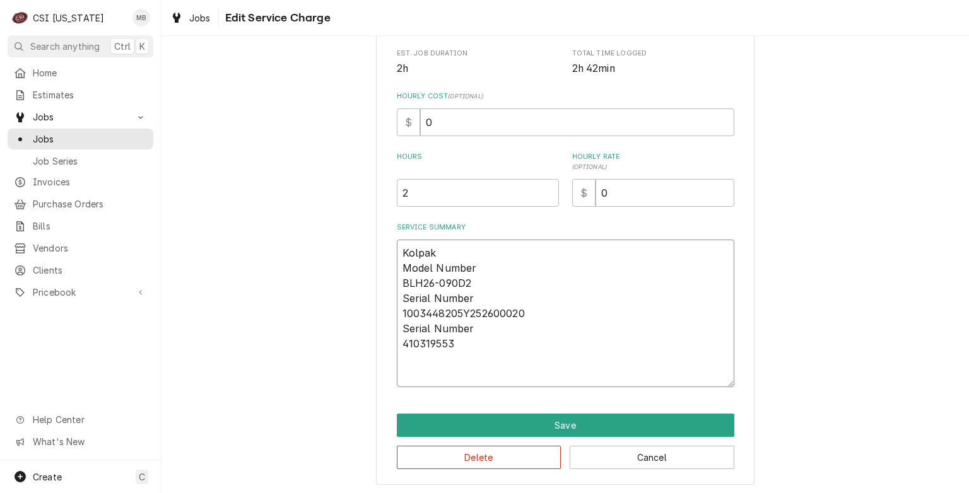
type textarea "x"
type textarea "Kolpak Model Number BLH26-090D2 Serial Number 1003448205Y252600020 Serial Numbe…"
type textarea "x"
type textarea "Kolpak Model Number BLH26-090D2 Serial Number 1003448205Y252600020 Serial Numbe…"
type textarea "x"
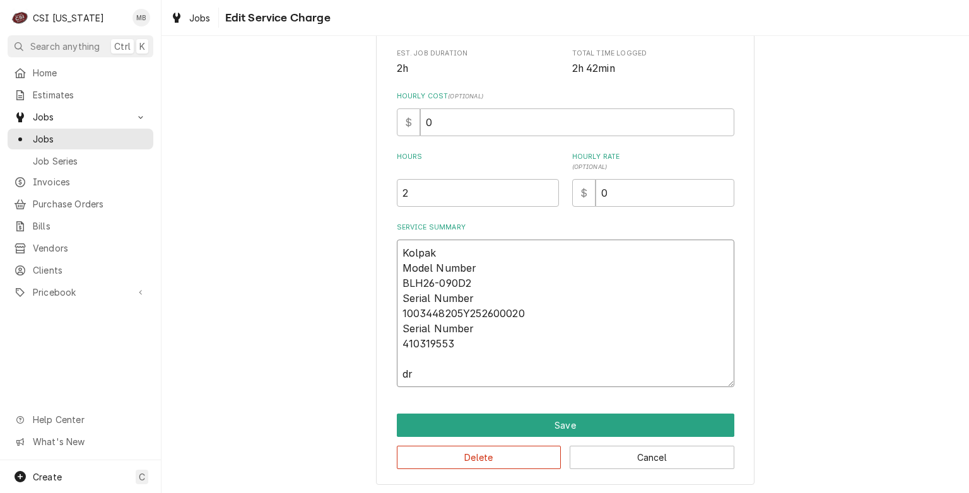
type textarea "Kolpak Model Number BLH26-090D2 Serial Number 1003448205Y252600020 Serial Numbe…"
type textarea "x"
type textarea "Kolpak Model Number BLH26-090D2 Serial Number 1003448205Y252600020 Serial Numbe…"
type textarea "x"
type textarea "Kolpak Model Number BLH26-090D2 Serial Number 1003448205Y252600020 Serial Numbe…"
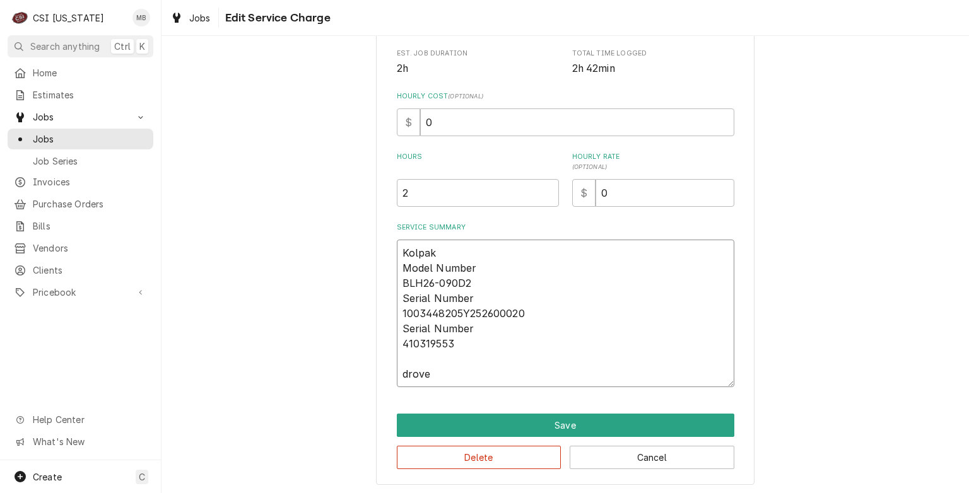
type textarea "x"
type textarea "Kolpak Model Number BLH26-090D2 Serial Number 1003448205Y252600020 Serial Numbe…"
type textarea "x"
type textarea "Kolpak Model Number BLH26-090D2 Serial Number 1003448205Y252600020 Serial Numbe…"
type textarea "x"
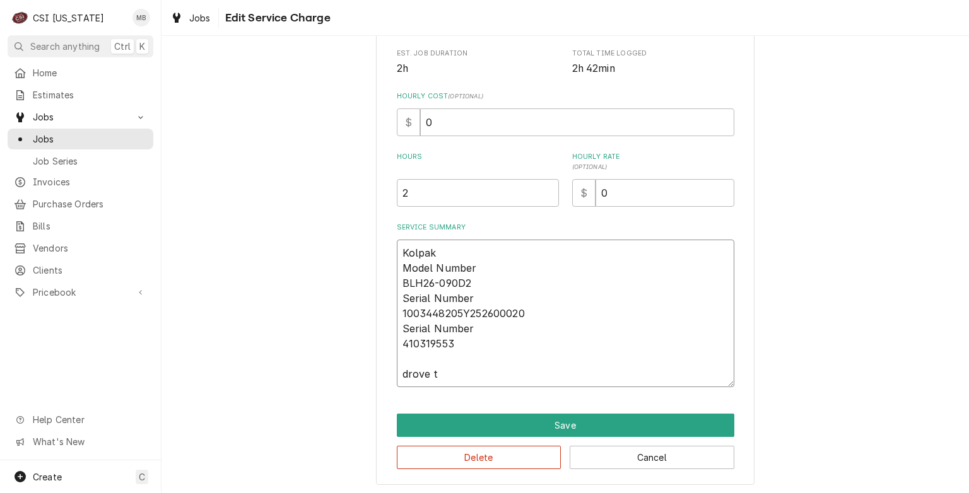
type textarea "Kolpak Model Number BLH26-090D2 Serial Number 1003448205Y252600020 Serial Numbe…"
type textarea "x"
type textarea "Kolpak Model Number BLH26-090D2 Serial Number 1003448205Y252600020 Serial Numbe…"
type textarea "x"
type textarea "Kolpak Model Number BLH26-090D2 Serial Number 1003448205Y252600020 Serial Numbe…"
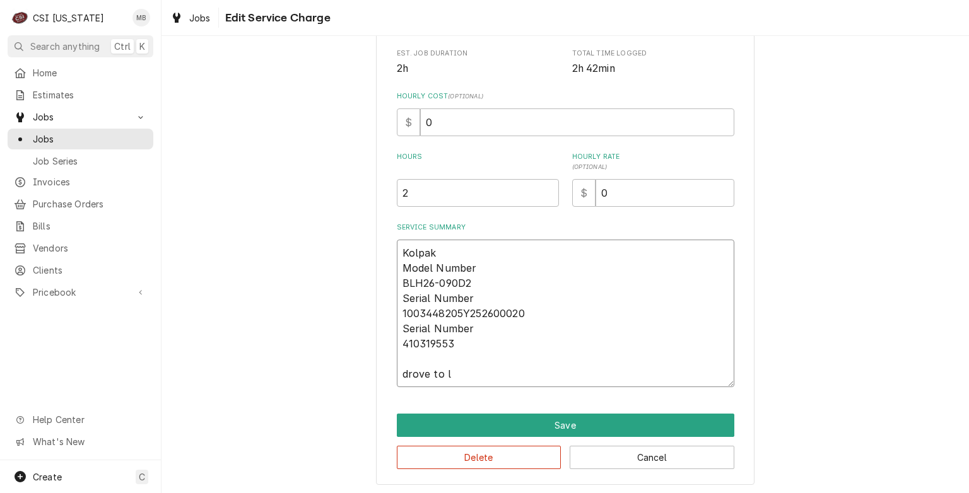
type textarea "x"
type textarea "Kolpak Model Number BLH26-090D2 Serial Number 1003448205Y252600020 Serial Numbe…"
type textarea "x"
type textarea "Kolpak Model Number BLH26-090D2 Serial Number 1003448205Y252600020 Serial Numbe…"
type textarea "x"
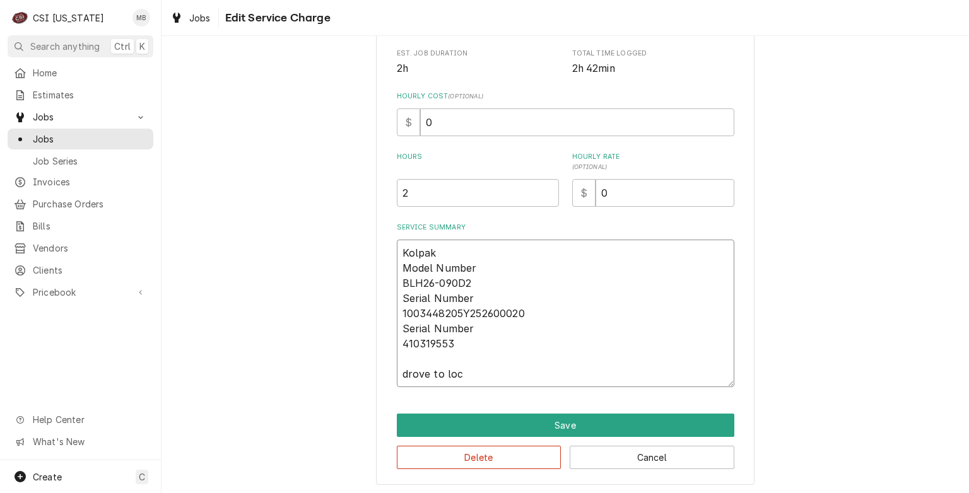
type textarea "Kolpak Model Number BLH26-090D2 Serial Number 1003448205Y252600020 Serial Numbe…"
type textarea "x"
type textarea "Kolpak Model Number BLH26-090D2 Serial Number 1003448205Y252600020 Serial Numbe…"
type textarea "x"
type textarea "Kolpak Model Number BLH26-090D2 Serial Number 1003448205Y252600020 Serial Numbe…"
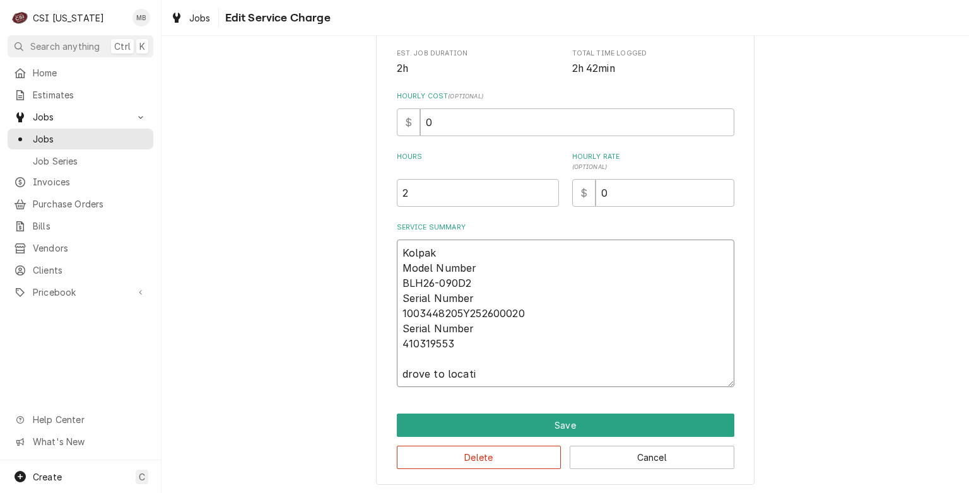
type textarea "x"
type textarea "Kolpak Model Number BLH26-090D2 Serial Number 1003448205Y252600020 Serial Numbe…"
type textarea "x"
type textarea "Kolpak Model Number BLH26-090D2 Serial Number 1003448205Y252600020 Serial Numbe…"
type textarea "x"
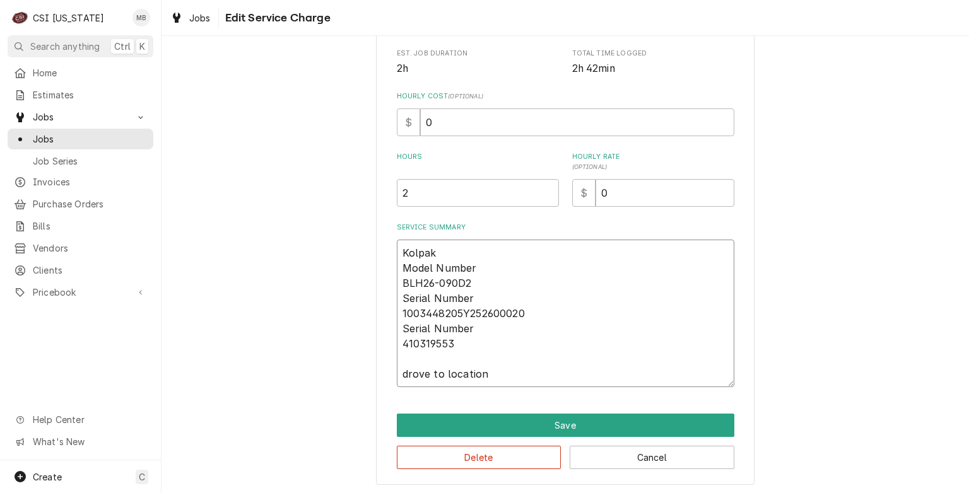
type textarea "Kolpak Model Number BLH26-090D2 Serial Number 1003448205Y252600020 Serial Numbe…"
type textarea "x"
type textarea "Kolpak Model Number BLH26-090D2 Serial Number 1003448205Y252600020 Serial Numbe…"
type textarea "x"
type textarea "Kolpak Model Number BLH26-090D2 Serial Number 1003448205Y252600020 Serial Numbe…"
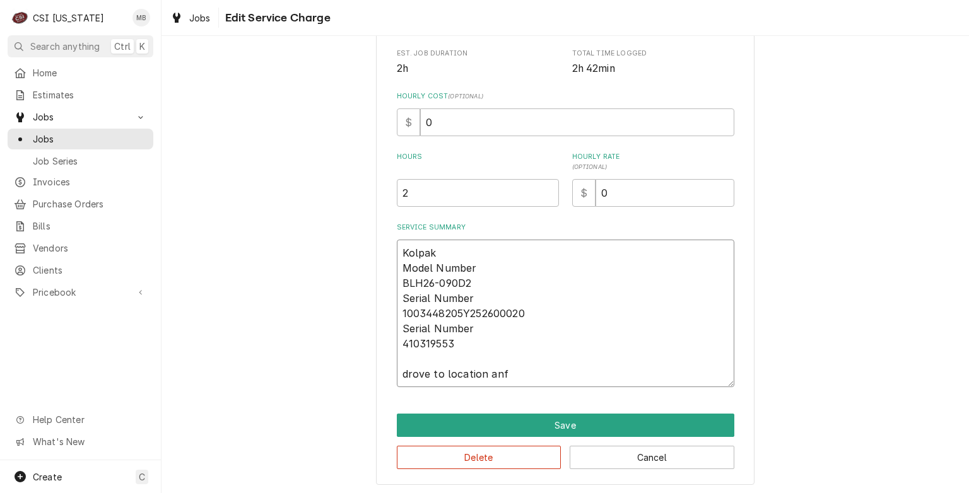
type textarea "x"
type textarea "Kolpak Model Number BLH26-090D2 Serial Number 1003448205Y252600020 Serial Numbe…"
type textarea "x"
type textarea "Kolpak Model Number BLH26-090D2 Serial Number 1003448205Y252600020 Serial Numbe…"
type textarea "x"
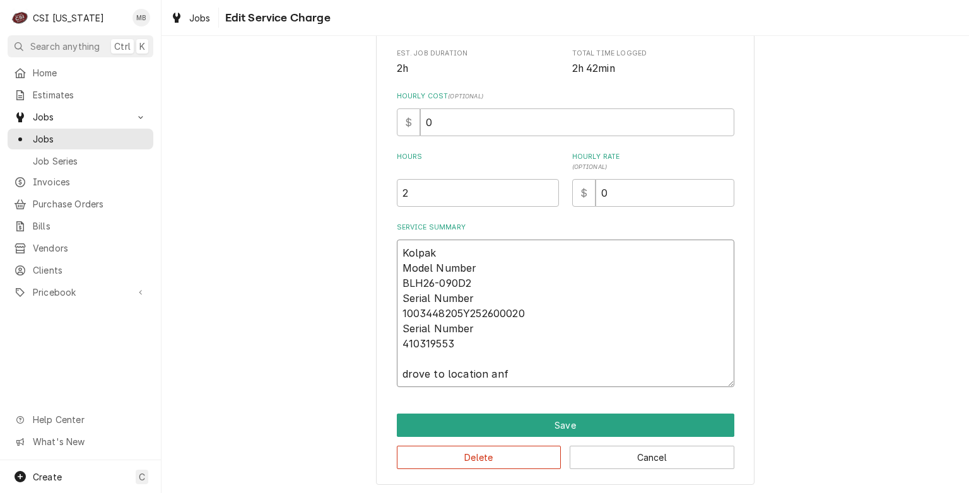
type textarea "Kolpak Model Number BLH26-090D2 Serial Number 1003448205Y252600020 Serial Numbe…"
type textarea "x"
type textarea "Kolpak Model Number BLH26-090D2 Serial Number 1003448205Y252600020 Serial Numbe…"
type textarea "x"
type textarea "Kolpak Model Number BLH26-090D2 Serial Number 1003448205Y252600020 Serial Numbe…"
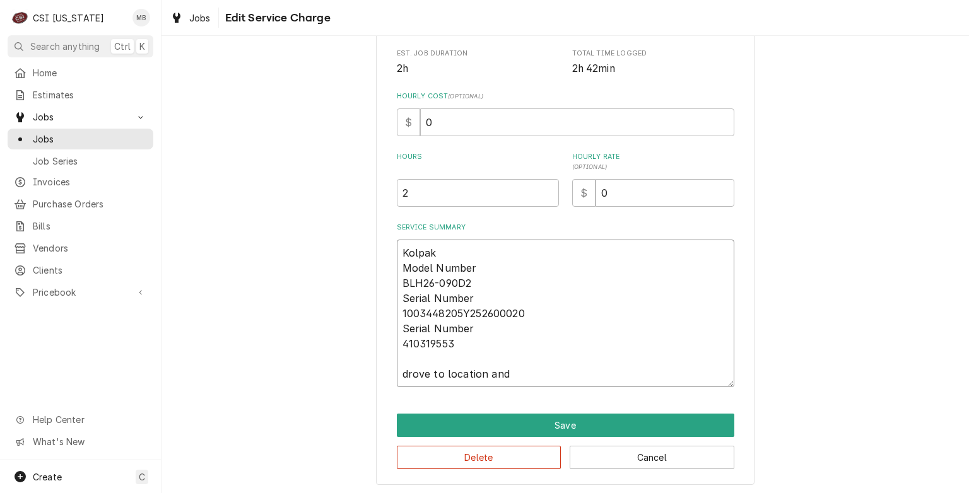
type textarea "x"
type textarea "Kolpak Model Number BLH26-090D2 Serial Number 1003448205Y252600020 Serial Numbe…"
type textarea "x"
type textarea "Kolpak Model Number BLH26-090D2 Serial Number 1003448205Y252600020 Serial Numbe…"
type textarea "x"
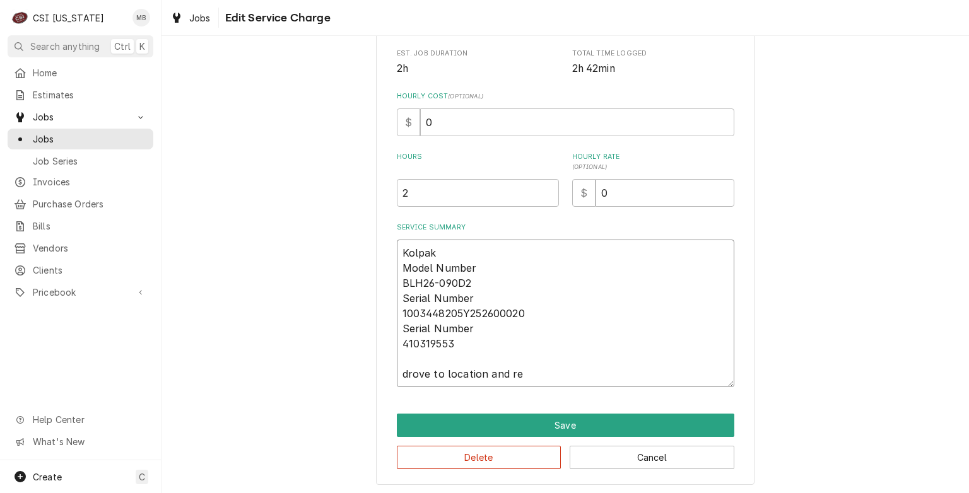
type textarea "Kolpak Model Number BLH26-090D2 Serial Number 1003448205Y252600020 Serial Numbe…"
type textarea "x"
type textarea "Kolpak Model Number BLH26-090D2 Serial Number 1003448205Y252600020 Serial Numbe…"
type textarea "x"
type textarea "Kolpak Model Number BLH26-090D2 Serial Number 1003448205Y252600020 Serial Numbe…"
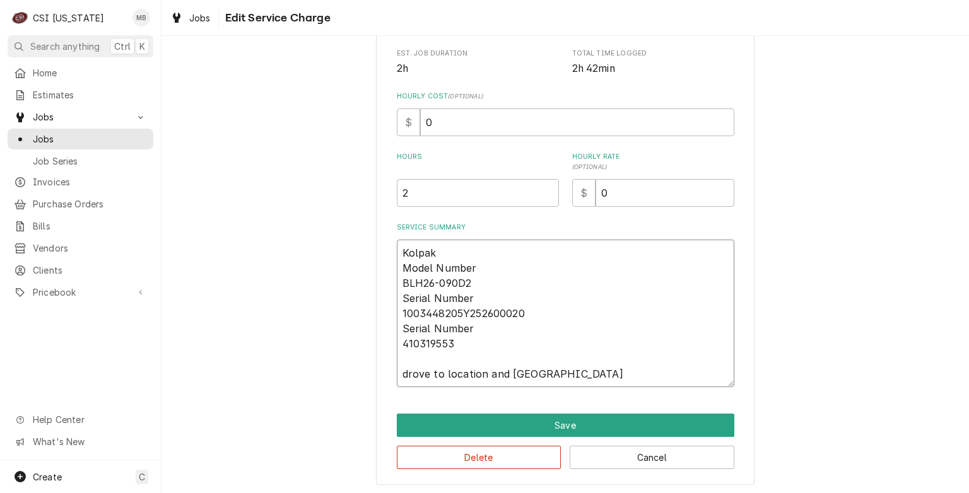
type textarea "x"
type textarea "Kolpak Model Number BLH26-090D2 Serial Number 1003448205Y252600020 Serial Numbe…"
type textarea "x"
type textarea "Kolpak Model Number BLH26-090D2 Serial Number 1003448205Y252600020 Serial Numbe…"
type textarea "x"
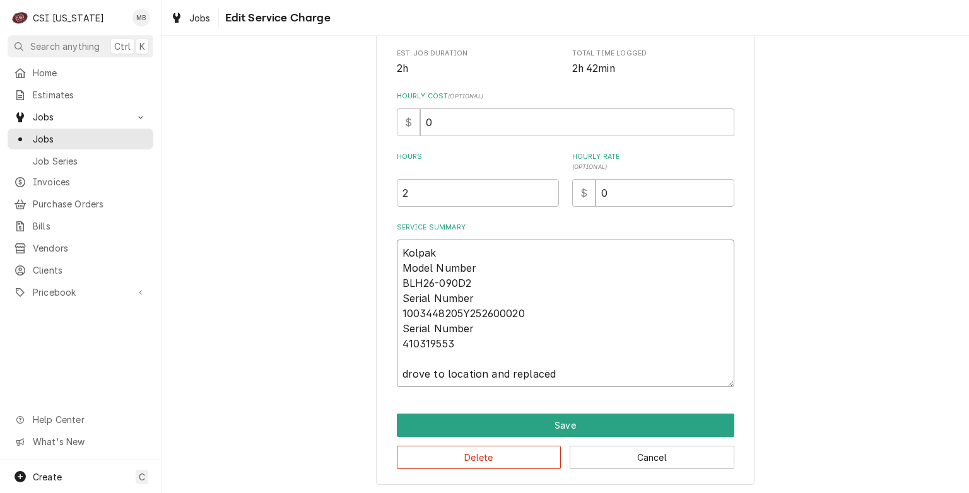
type textarea "Kolpak Model Number BLH26-090D2 Serial Number 1003448205Y252600020 Serial Numbe…"
type textarea "x"
type textarea "Kolpak Model Number BLH26-090D2 Serial Number 1003448205Y252600020 Serial Numbe…"
type textarea "x"
type textarea "Kolpak Model Number BLH26-090D2 Serial Number 1003448205Y252600020 Serial Numbe…"
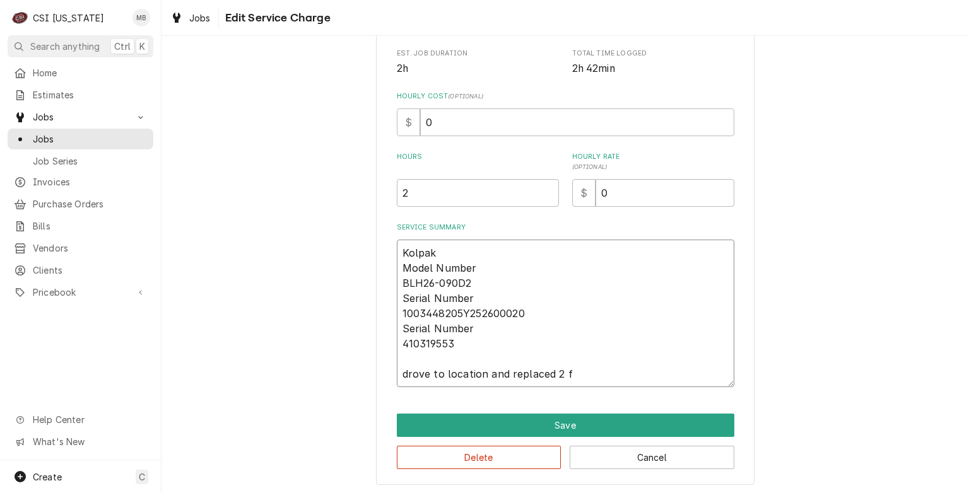
type textarea "x"
type textarea "Kolpak Model Number BLH26-090D2 Serial Number 1003448205Y252600020 Serial Numbe…"
type textarea "x"
type textarea "Kolpak Model Number BLH26-090D2 Serial Number 1003448205Y252600020 Serial Numbe…"
type textarea "x"
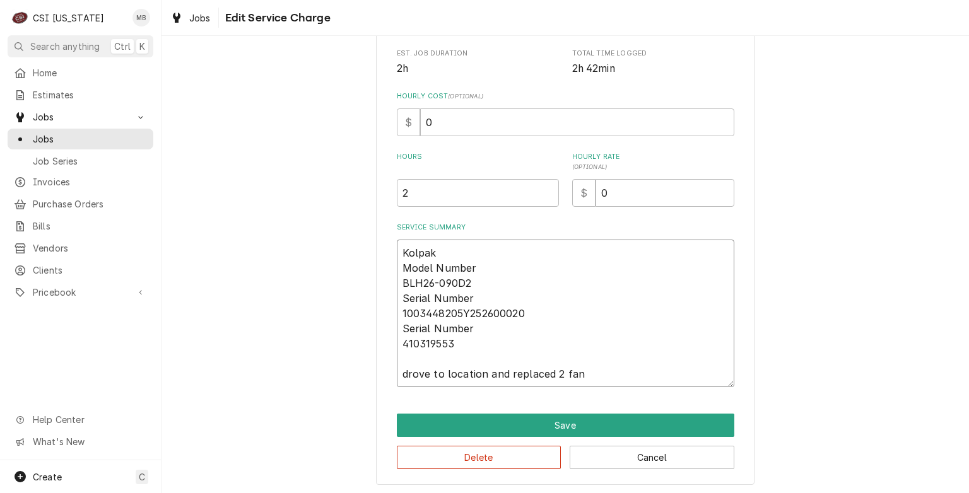
type textarea "Kolpak Model Number BLH26-090D2 Serial Number 1003448205Y252600020 Serial Numbe…"
type textarea "x"
type textarea "Kolpak Model Number BLH26-090D2 Serial Number 1003448205Y252600020 Serial Numbe…"
type textarea "x"
type textarea "Kolpak Model Number BLH26-090D2 Serial Number 1003448205Y252600020 Serial Numbe…"
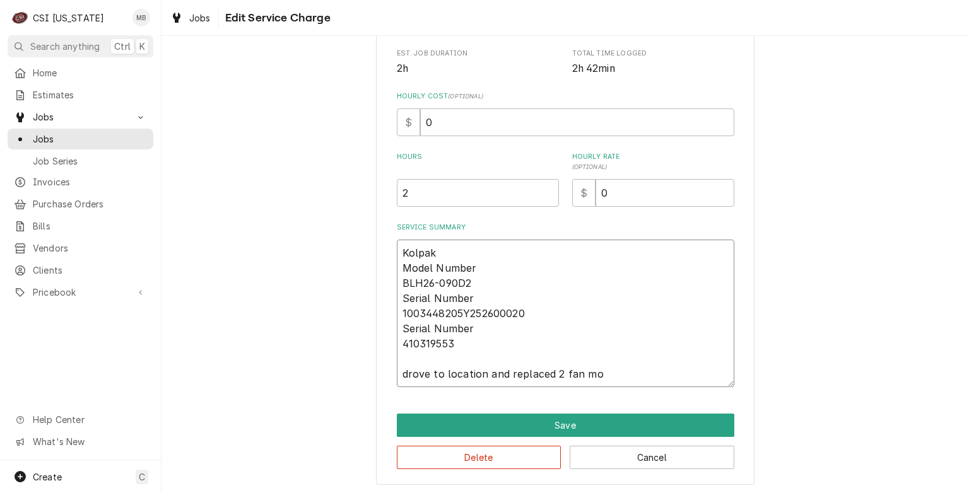
type textarea "x"
type textarea "Kolpak Model Number BLH26-090D2 Serial Number 1003448205Y252600020 Serial Numbe…"
type textarea "x"
type textarea "Kolpak Model Number BLH26-090D2 Serial Number 1003448205Y252600020 Serial Numbe…"
type textarea "x"
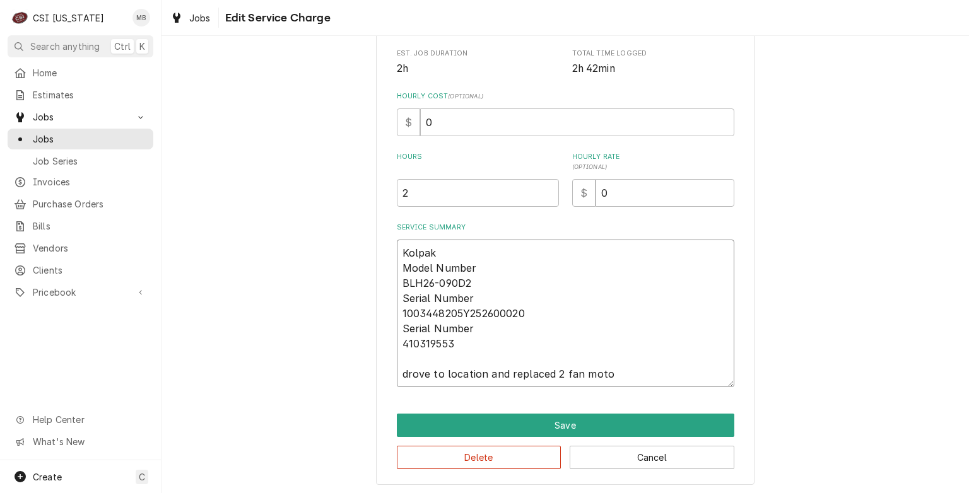
type textarea "Kolpak Model Number BLH26-090D2 Serial Number 1003448205Y252600020 Serial Numbe…"
type textarea "x"
type textarea "Kolpak Model Number BLH26-090D2 Serial Number 1003448205Y252600020 Serial Numbe…"
type textarea "x"
type textarea "Kolpak Model Number BLH26-090D2 Serial Number 1003448205Y252600020 Serial Numbe…"
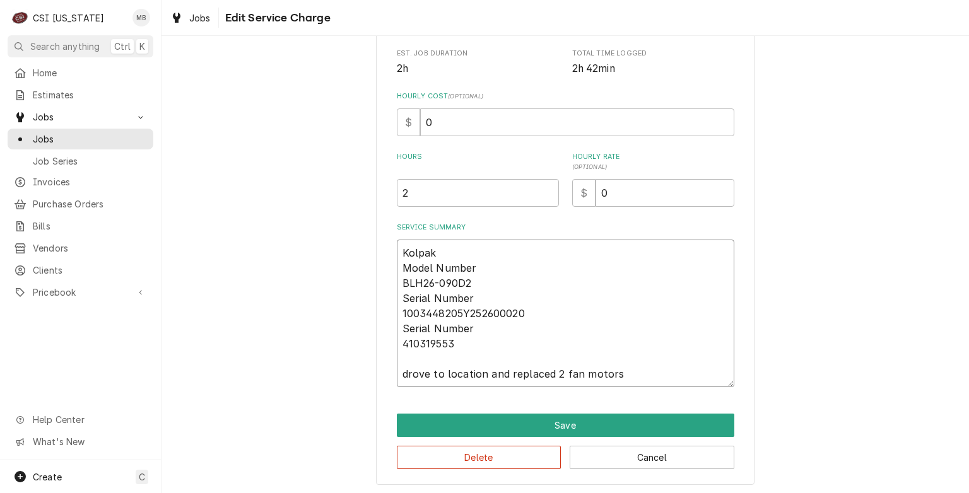
type textarea "x"
type textarea "Kolpak Model Number BLH26-090D2 Serial Number 1003448205Y252600020 Serial Numbe…"
type textarea "x"
type textarea "Kolpak Model Number BLH26-090D2 Serial Number 1003448205Y252600020 Serial Numbe…"
type textarea "x"
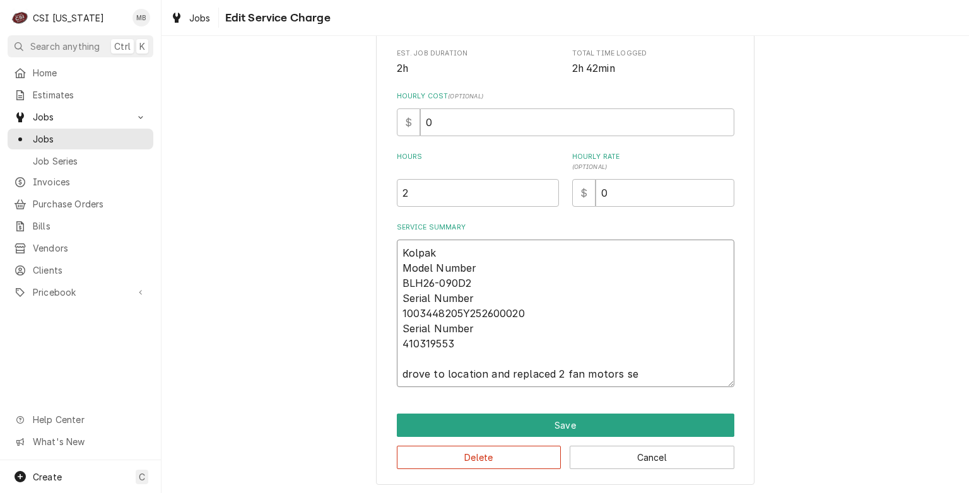
type textarea "Kolpak Model Number BLH26-090D2 Serial Number 1003448205Y252600020 Serial Numbe…"
type textarea "x"
type textarea "Kolpak Model Number BLH26-090D2 Serial Number 1003448205Y252600020 Serial Numbe…"
type textarea "x"
type textarea "Kolpak Model Number BLH26-090D2 Serial Number 1003448205Y252600020 Serial Numbe…"
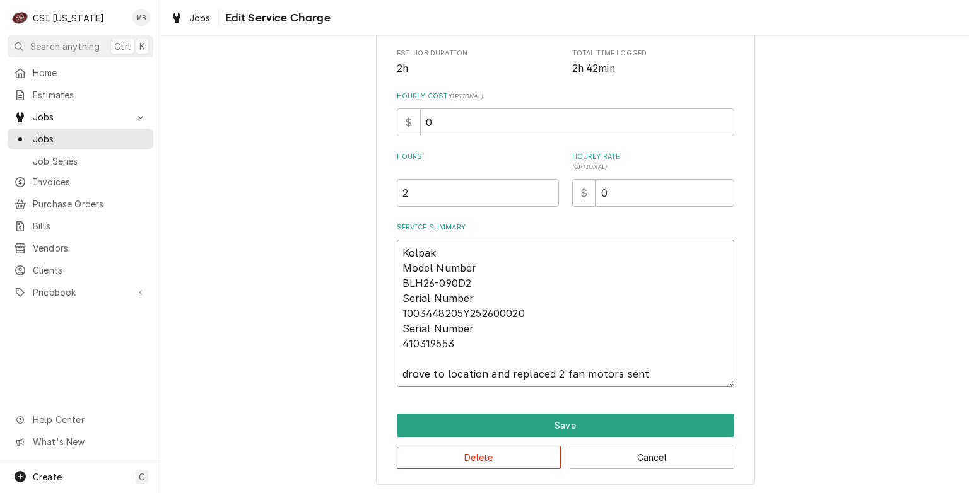
type textarea "x"
type textarea "Kolpak Model Number BLH26-090D2 Serial Number 1003448205Y252600020 Serial Numbe…"
type textarea "x"
type textarea "Kolpak Model Number BLH26-090D2 Serial Number 1003448205Y252600020 Serial Numbe…"
type textarea "x"
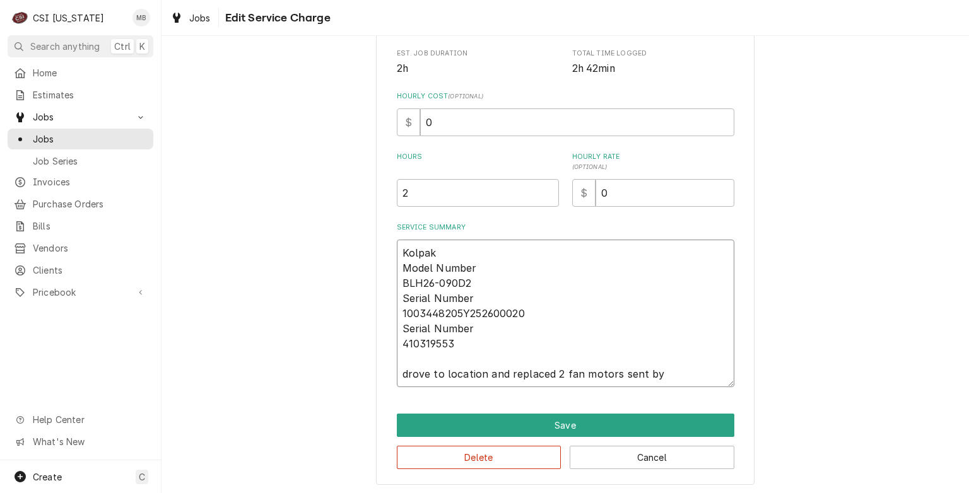
type textarea "Kolpak Model Number BLH26-090D2 Serial Number 1003448205Y252600020 Serial Numbe…"
type textarea "x"
type textarea "Kolpak Model Number BLH26-090D2 Serial Number 1003448205Y252600020 Serial Numbe…"
type textarea "x"
type textarea "Kolpak Model Number BLH26-090D2 Serial Number 1003448205Y252600020 Serial Numbe…"
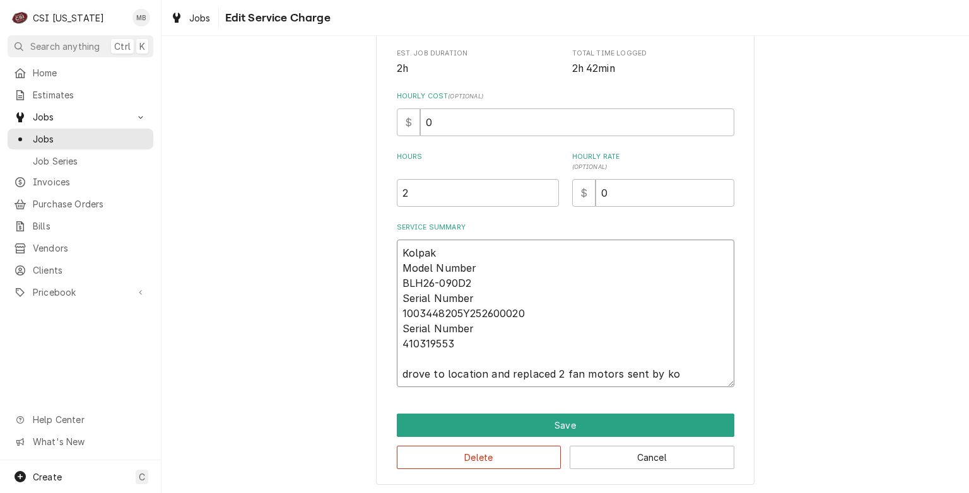
type textarea "x"
type textarea "Kolpak Model Number BLH26-090D2 Serial Number 1003448205Y252600020 Serial Numbe…"
type textarea "x"
type textarea "Kolpak Model Number BLH26-090D2 Serial Number 1003448205Y252600020 Serial Numbe…"
type textarea "x"
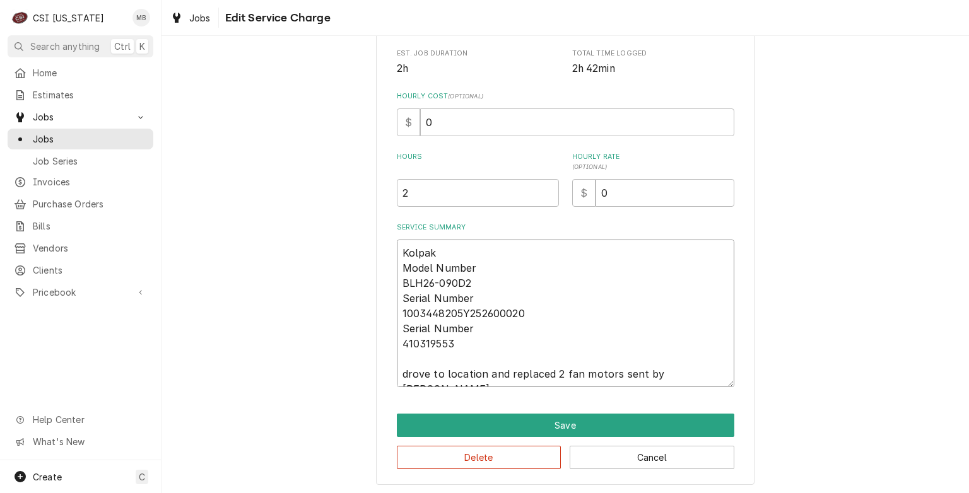
type textarea "Kolpak Model Number BLH26-090D2 Serial Number 1003448205Y252600020 Serial Numbe…"
type textarea "x"
type textarea "Kolpak Model Number BLH26-090D2 Serial Number 1003448205Y252600020 Serial Numbe…"
type textarea "x"
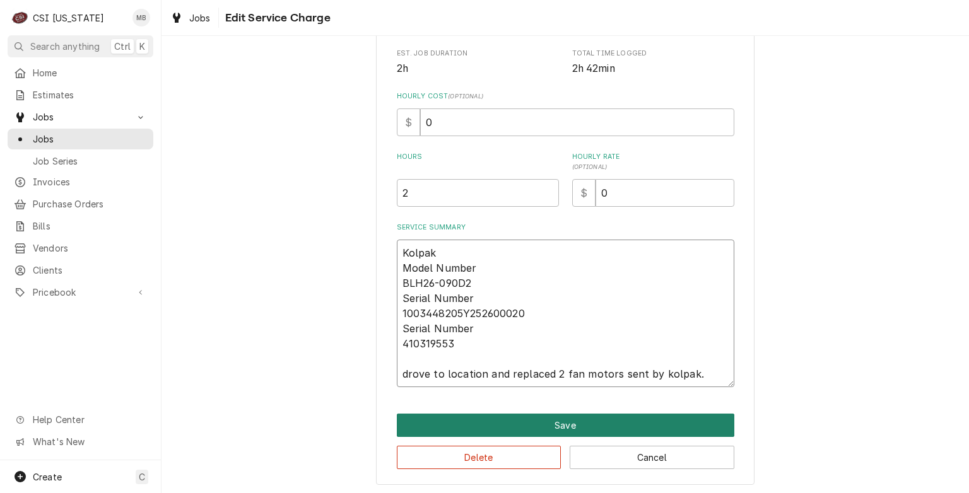
type textarea "Kolpak Model Number BLH26-090D2 Serial Number 1003448205Y252600020 Serial Numbe…"
click at [537, 418] on button "Save" at bounding box center [566, 425] width 338 height 23
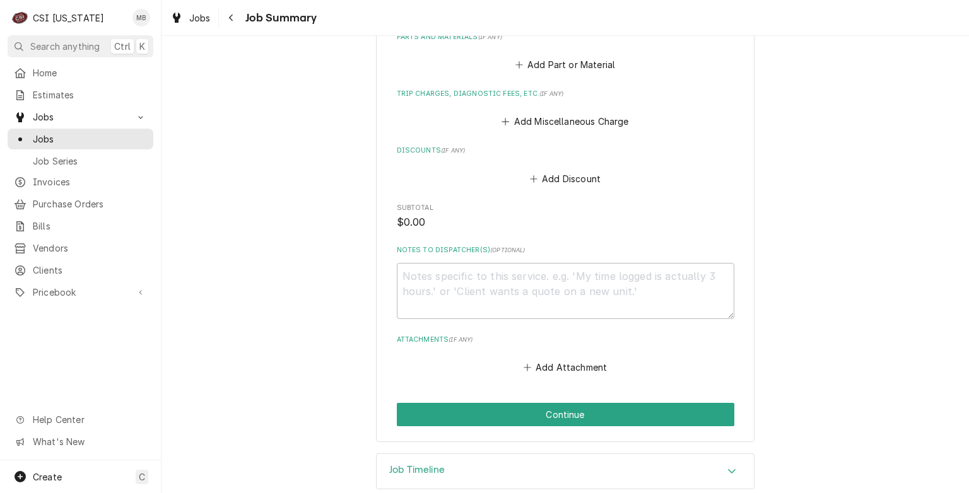
scroll to position [722, 0]
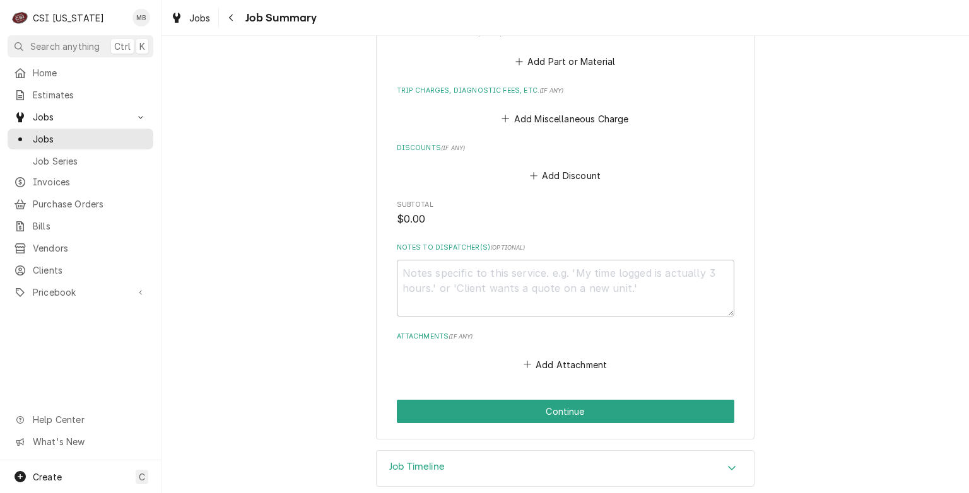
click at [454, 459] on div "Job Timeline" at bounding box center [565, 468] width 377 height 35
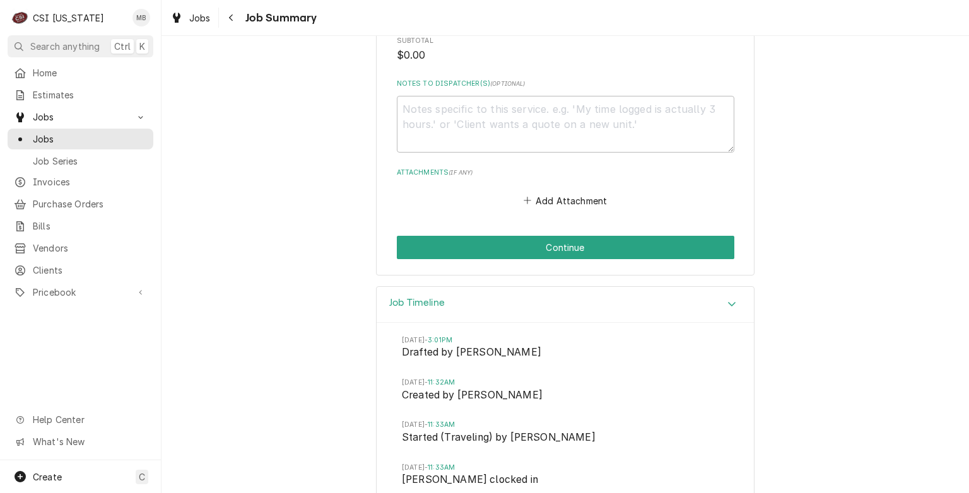
scroll to position [742, 0]
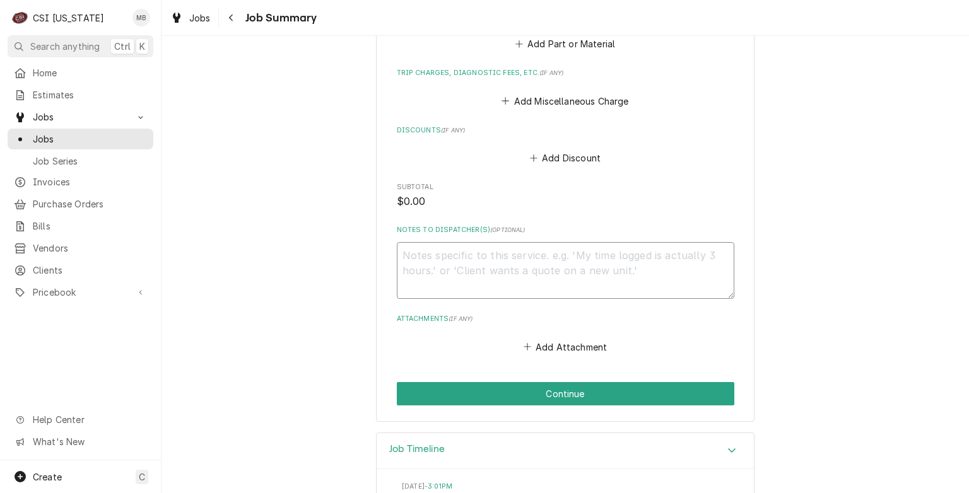
click at [503, 249] on textarea "Notes to Dispatcher(s) ( optional )" at bounding box center [566, 270] width 338 height 57
type textarea "x"
type textarea "m"
type textarea "x"
type textarea "ma"
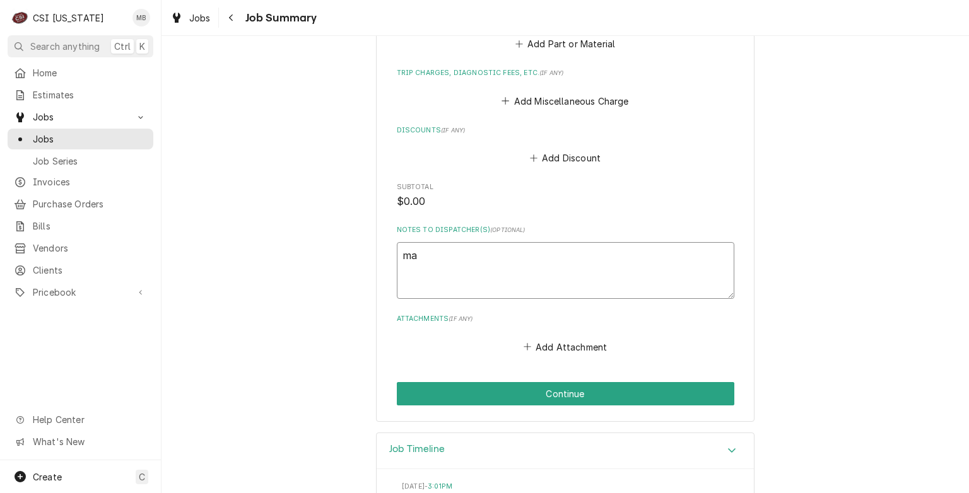
type textarea "x"
type textarea "mat"
type textarea "x"
type textarea "matt"
type textarea "x"
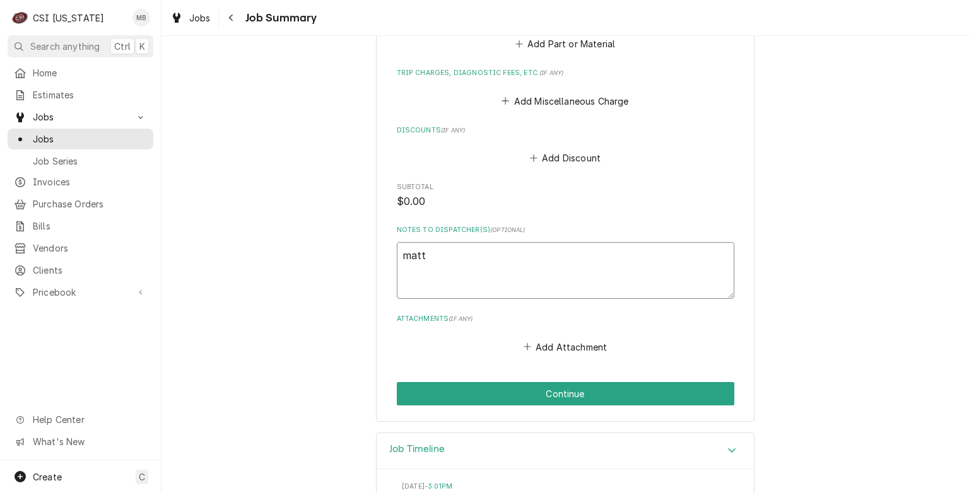
type textarea "matt"
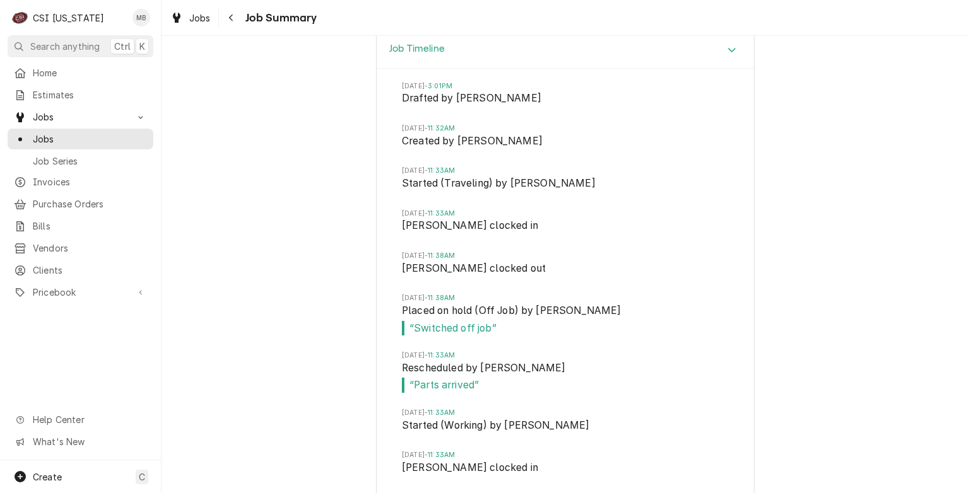
type textarea "x"
type textarea "matt -"
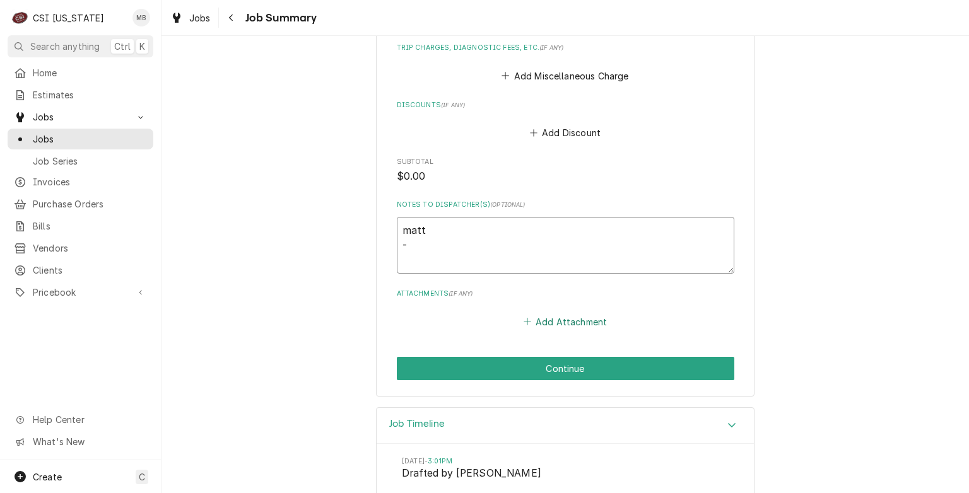
scroll to position [765, 0]
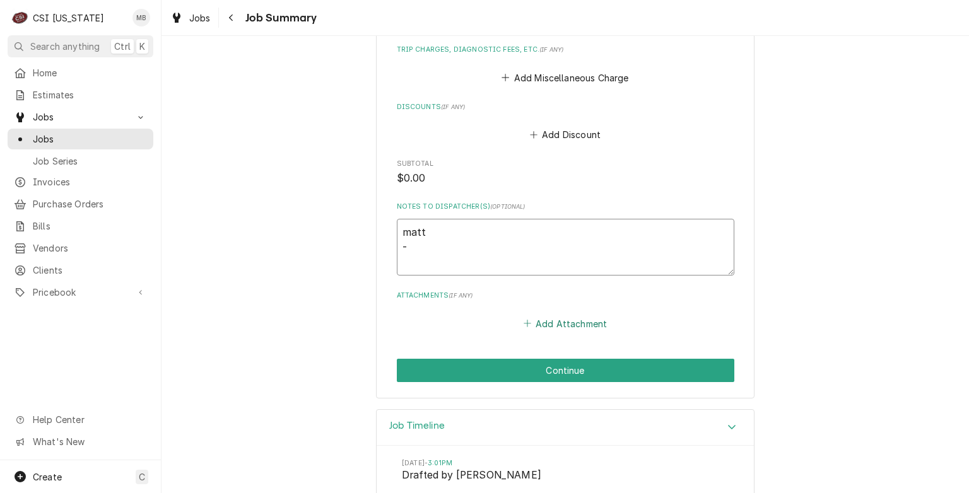
type textarea "x"
type textarea "matt"
type textarea "x"
type textarea "matt 1"
type textarea "x"
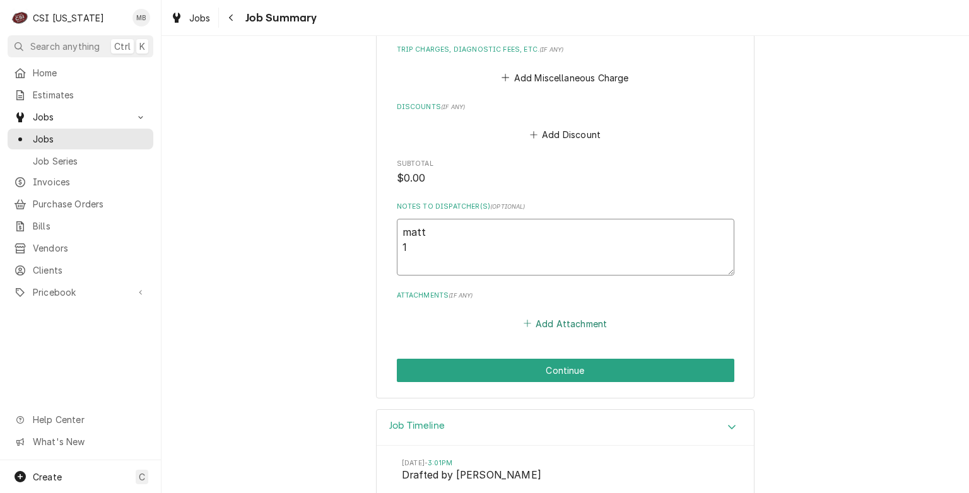
type textarea "matt 11"
type textarea "x"
type textarea "matt 113"
type textarea "x"
type textarea "matt 1130"
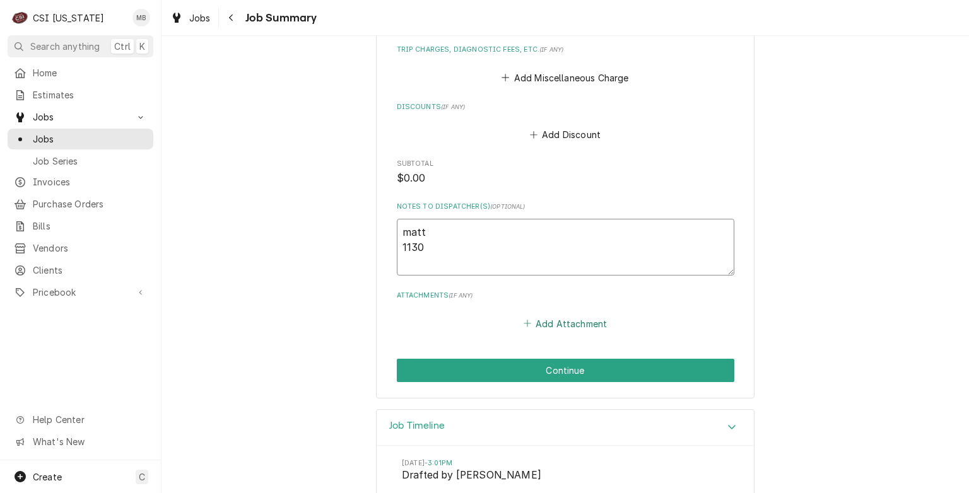
type textarea "x"
type textarea "matt 1130-"
type textarea "x"
type textarea "matt 1130-1"
type textarea "x"
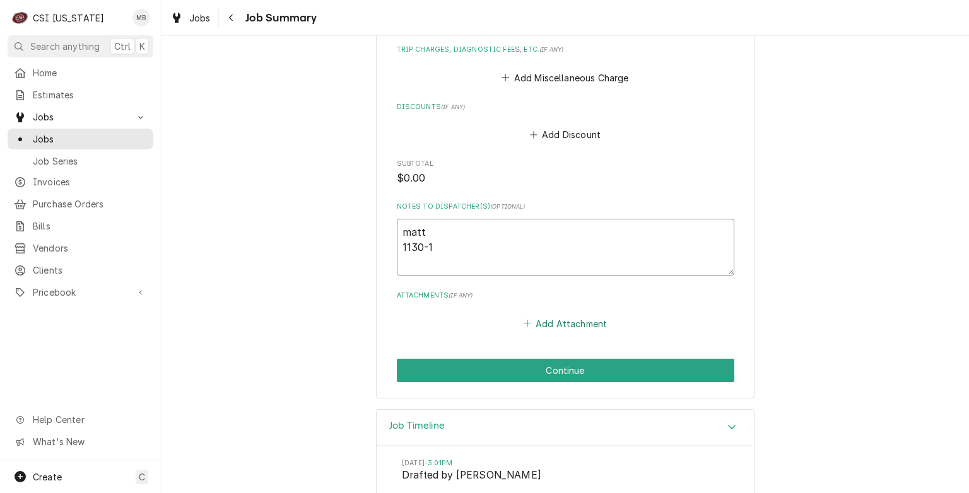
type textarea "matt 1130-12"
type textarea "x"
type textarea "matt 1130-120"
type textarea "x"
type textarea "matt 1130-1200"
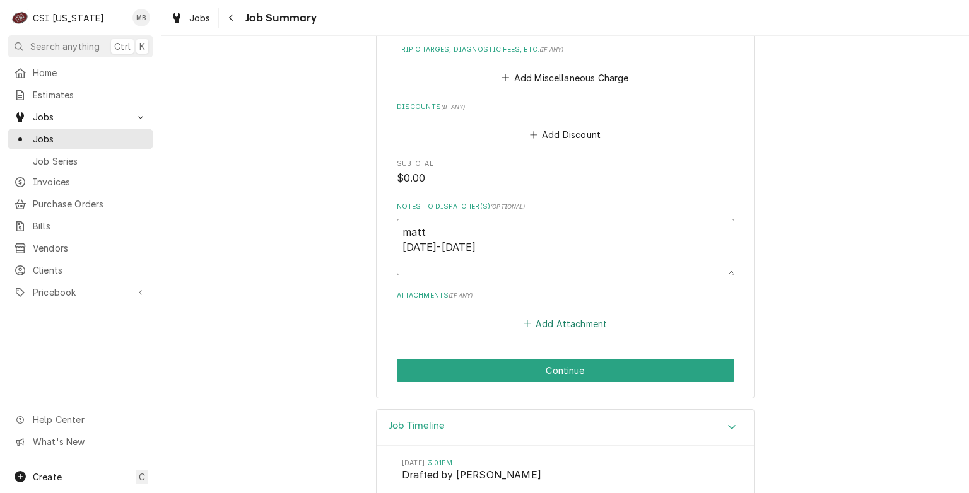
type textarea "x"
type textarea "matt 1130-1200-"
type textarea "x"
type textarea "matt 1130-1200-2"
type textarea "x"
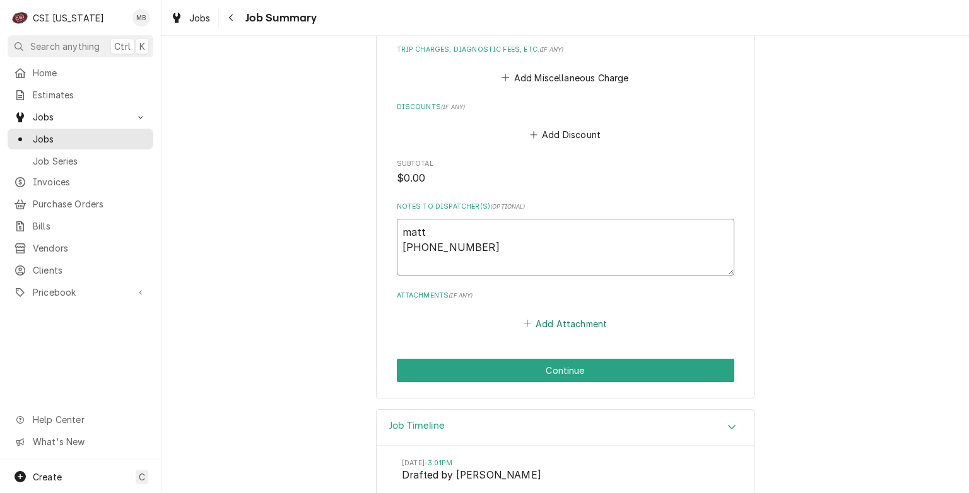
type textarea "matt 1130-1200-20"
type textarea "x"
type textarea "matt 1130-1200-200"
type textarea "x"
type textarea "matt 1130-1200-20"
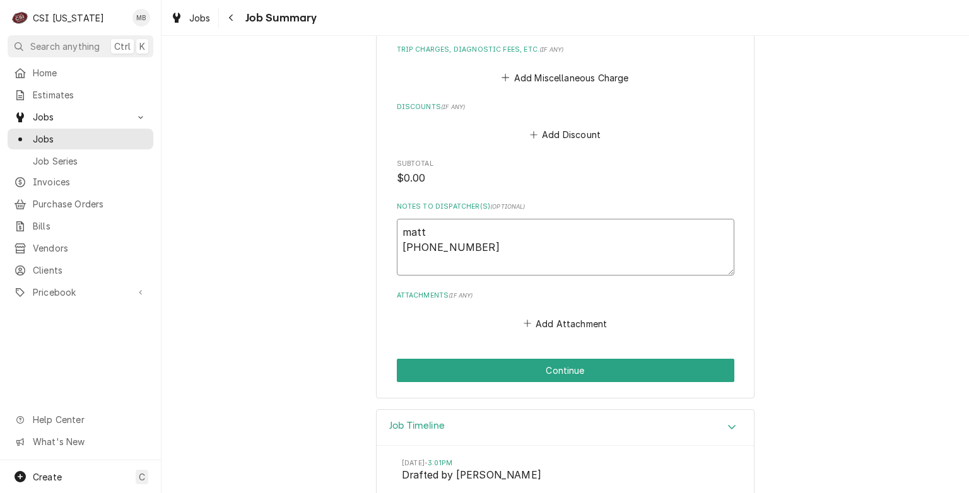
type textarea "x"
type textarea "matt 1130-1200-2"
type textarea "x"
type textarea "matt 1130-1200-"
type textarea "x"
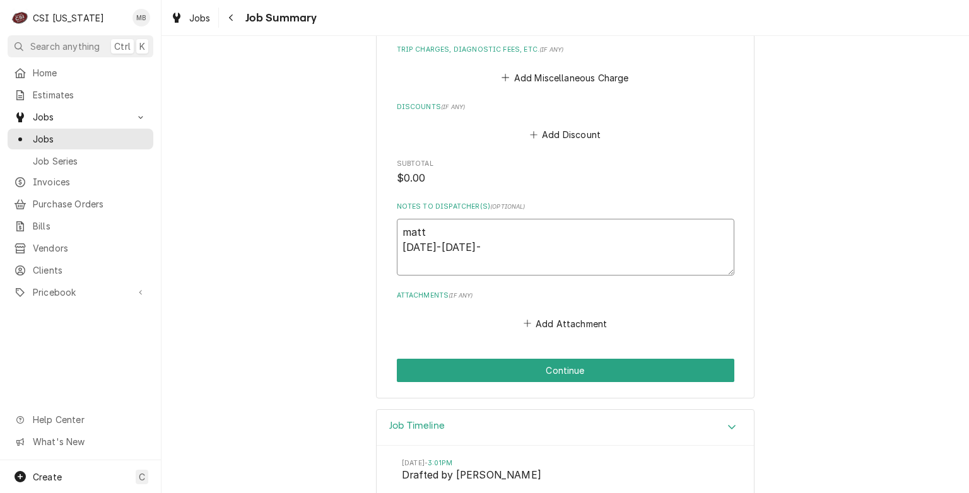
type textarea "matt 1130-1200-1"
type textarea "x"
type textarea "matt 1130-1200-11"
type textarea "x"
type textarea "matt 1130-1200-115"
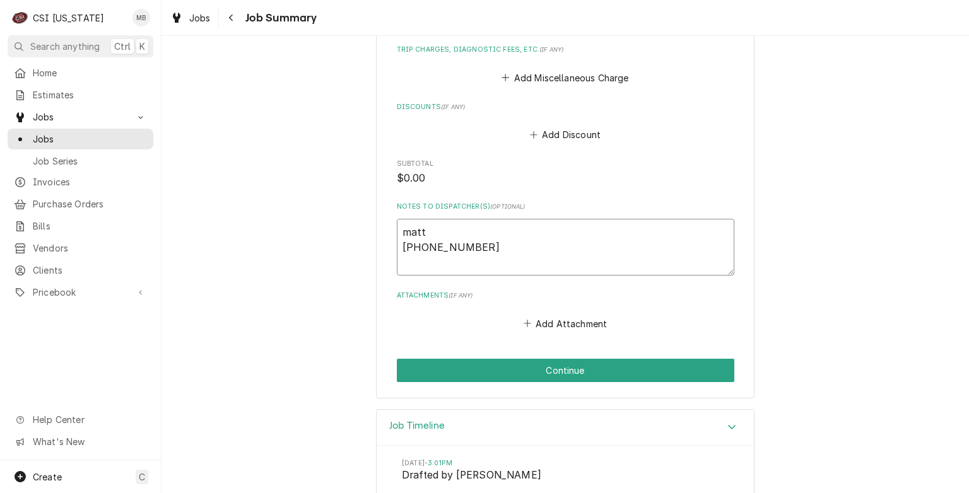
type textarea "x"
type textarea "matt 1130-1200-115-"
type textarea "x"
type textarea "matt 1130-1200-115-2"
type textarea "x"
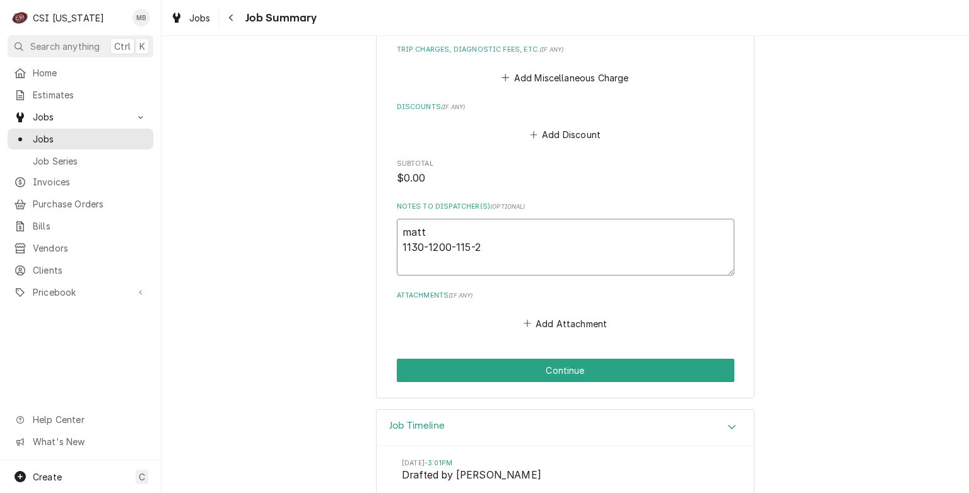
type textarea "matt 1130-1200-115-20"
type textarea "x"
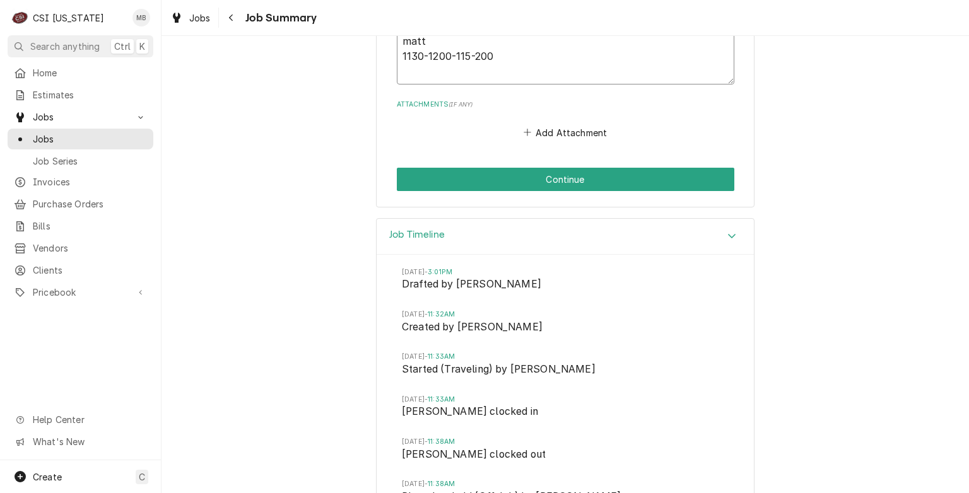
scroll to position [1018, 0]
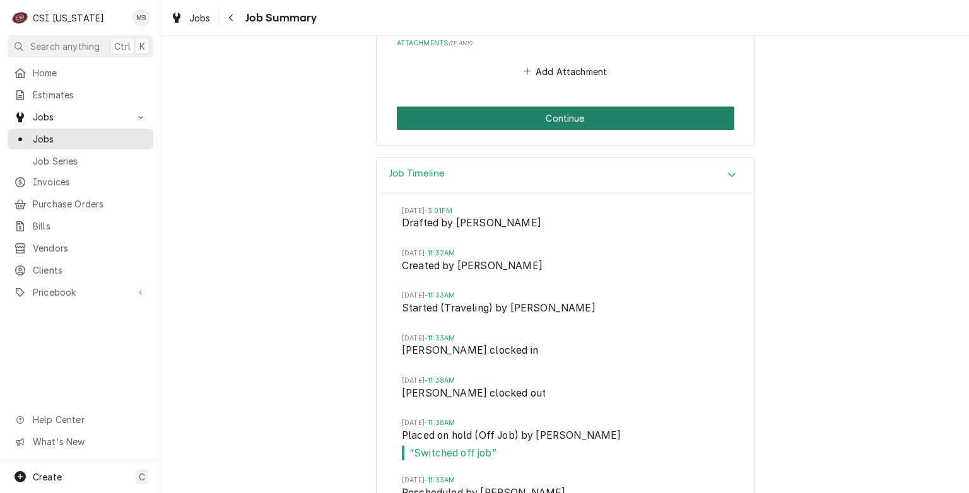
type textarea "matt 1130-1200-115-200"
click at [527, 107] on button "Continue" at bounding box center [566, 118] width 338 height 23
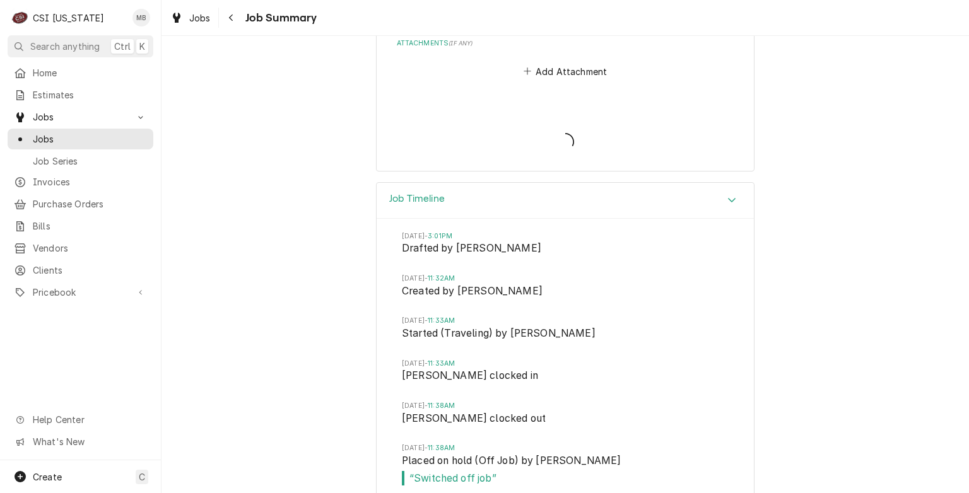
type textarea "x"
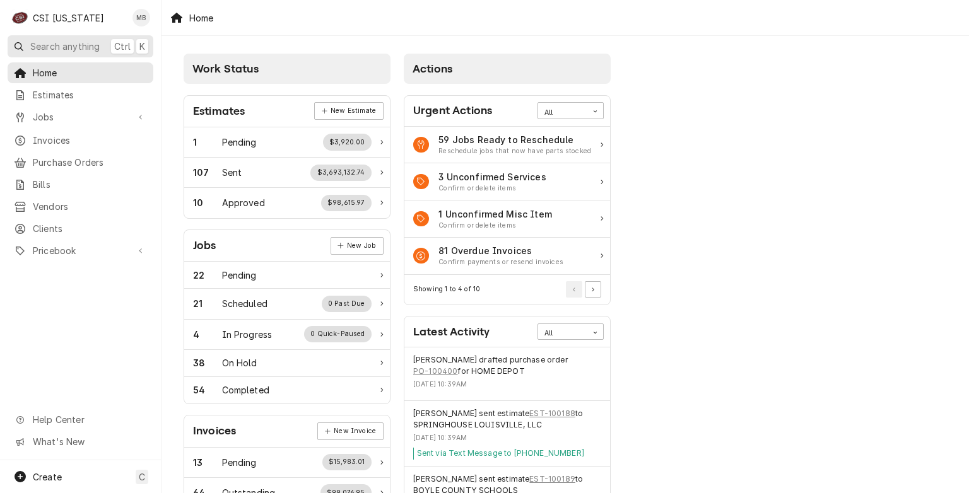
click at [99, 43] on span "Search anything" at bounding box center [64, 46] width 69 height 13
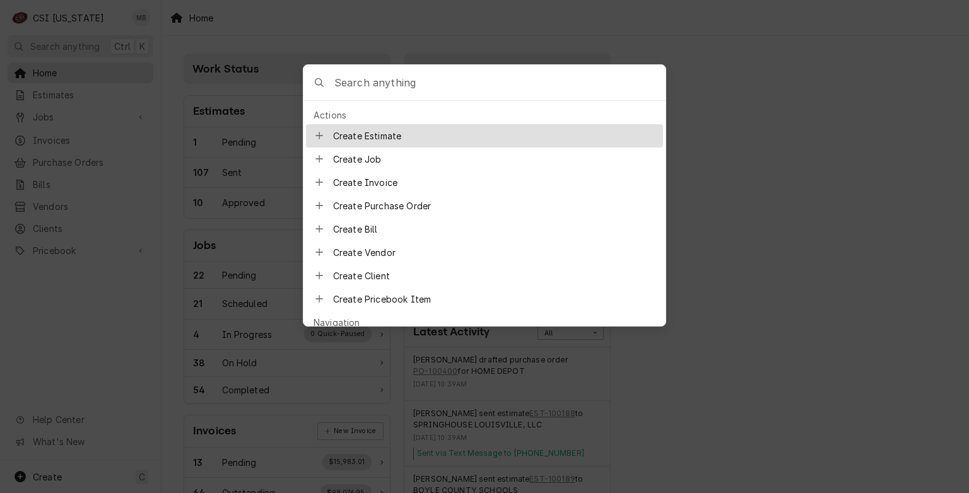
click at [442, 86] on input "Global Command Menu" at bounding box center [499, 82] width 331 height 35
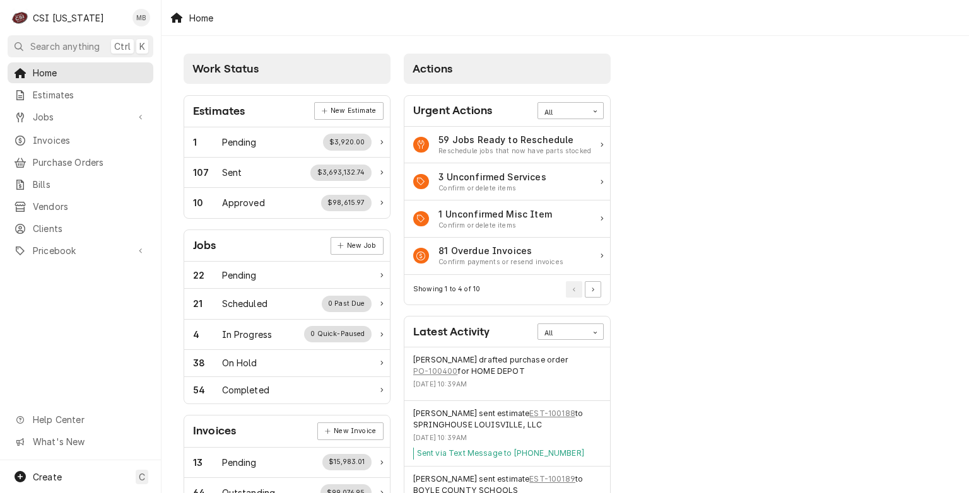
click at [166, 216] on body "C CSI [US_STATE] MB Search anything Ctrl K Home Estimates Jobs Jobs Job Series …" at bounding box center [484, 246] width 969 height 493
click at [50, 115] on span "Jobs" at bounding box center [80, 116] width 95 height 13
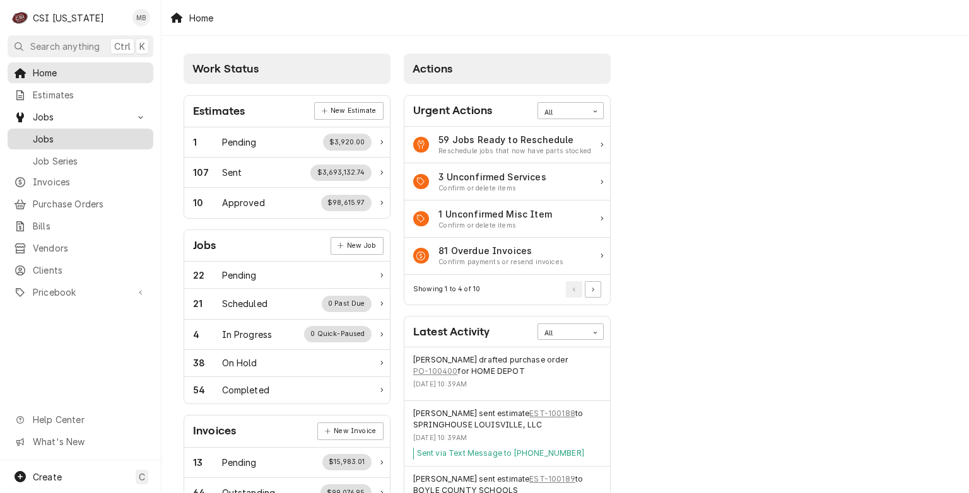
click at [56, 137] on span "Jobs" at bounding box center [90, 138] width 114 height 13
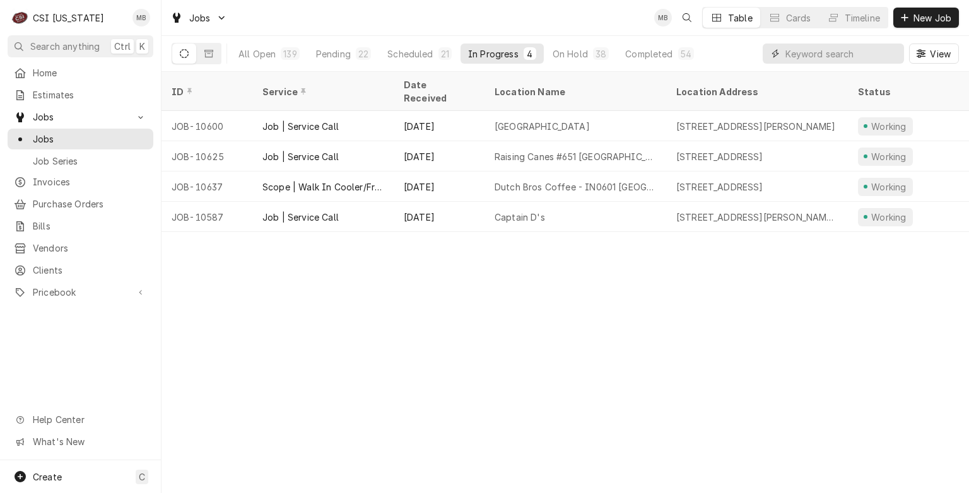
click at [835, 54] on input "Dynamic Content Wrapper" at bounding box center [841, 54] width 112 height 20
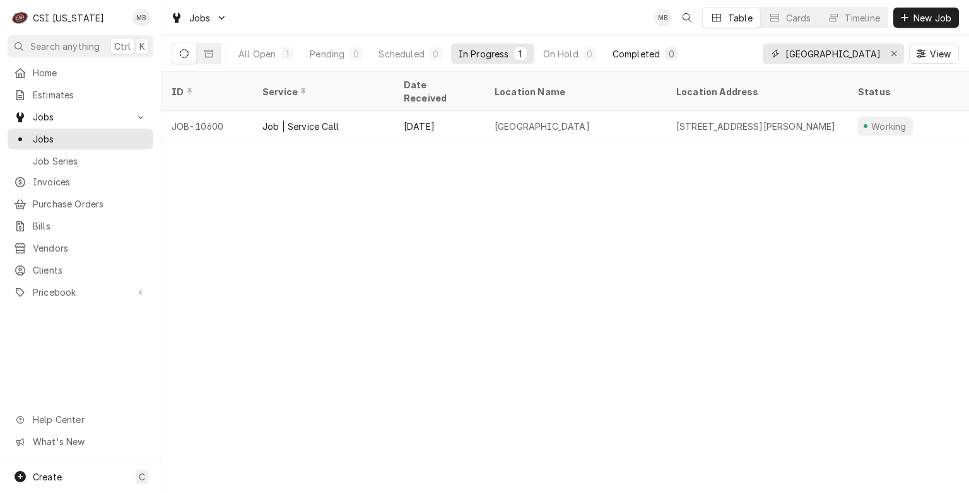
type input "[GEOGRAPHIC_DATA]"
click at [657, 54] on div "Completed" at bounding box center [636, 53] width 47 height 13
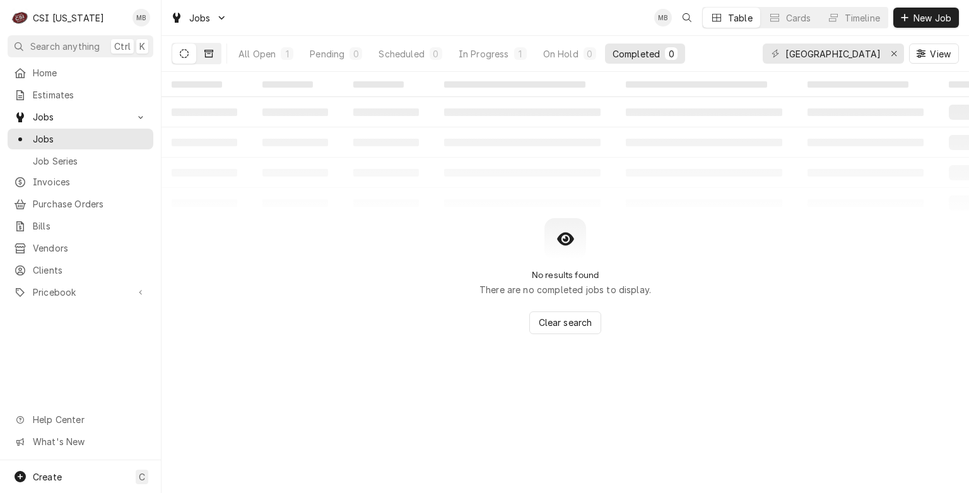
click at [205, 48] on button "Dynamic Content Wrapper" at bounding box center [209, 54] width 24 height 20
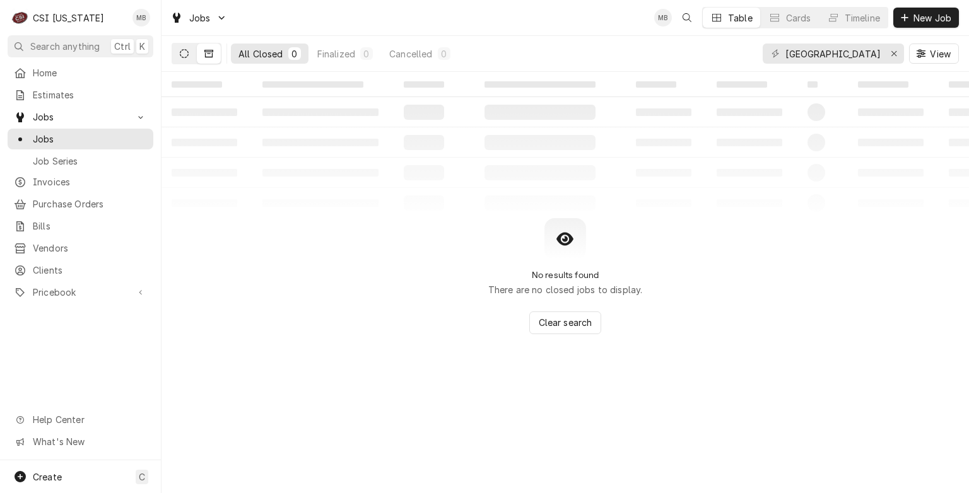
click at [181, 56] on icon "Dynamic Content Wrapper" at bounding box center [184, 53] width 9 height 9
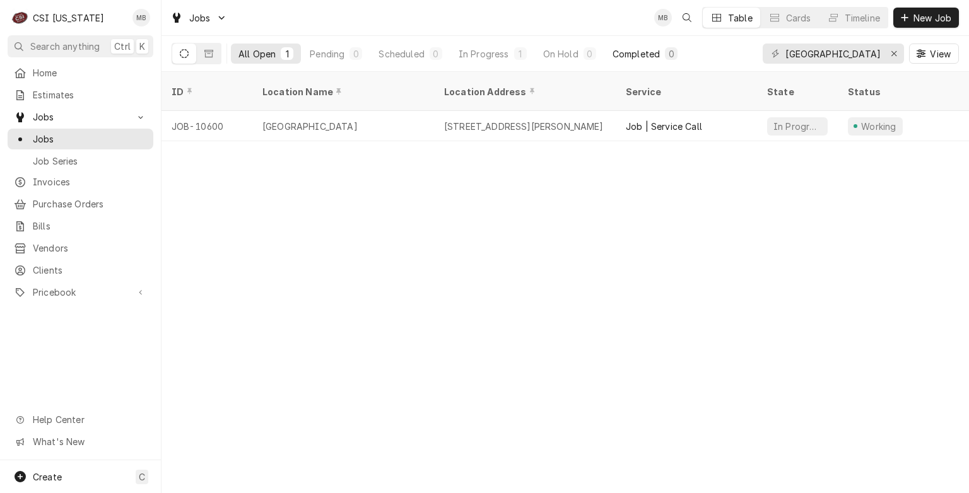
click at [648, 55] on div "Completed" at bounding box center [636, 53] width 47 height 13
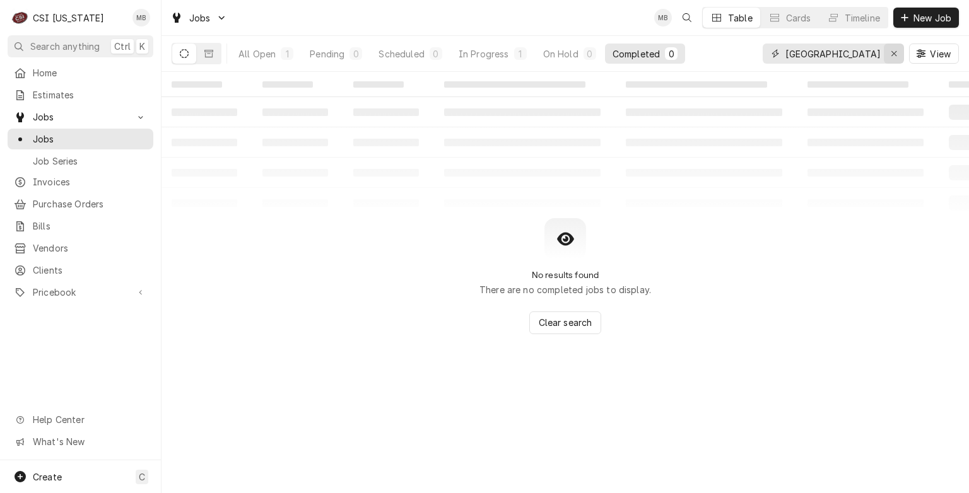
click at [893, 54] on icon "Erase input" at bounding box center [893, 53] width 5 height 5
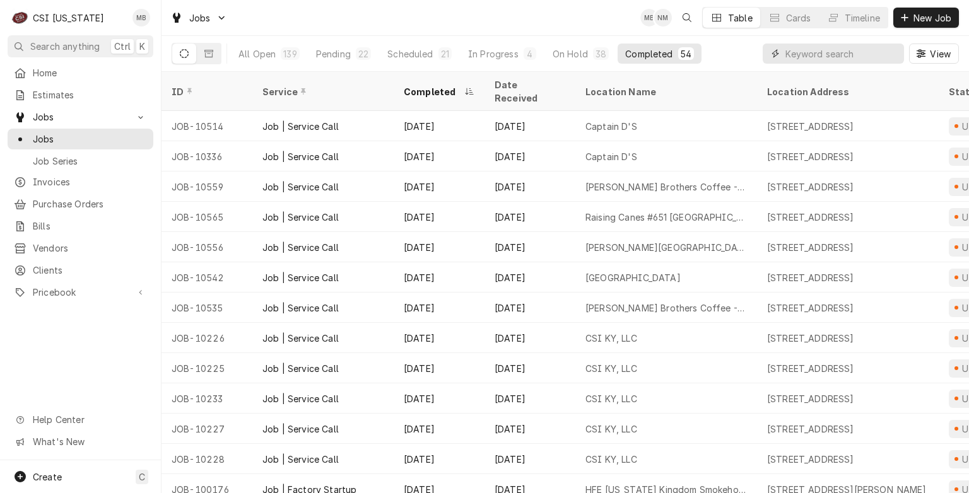
click at [791, 50] on input "Dynamic Content Wrapper" at bounding box center [841, 54] width 112 height 20
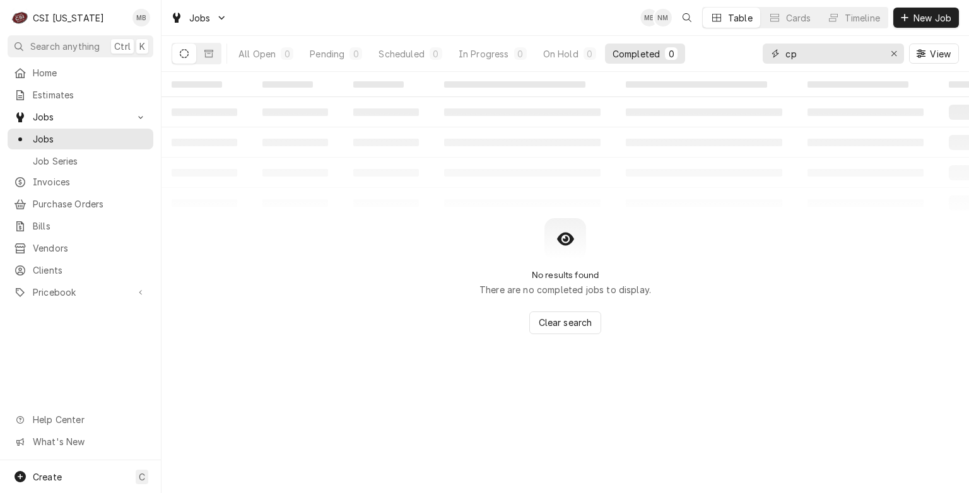
type input "c"
type input "franklin devco"
click at [209, 61] on button "Dynamic Content Wrapper" at bounding box center [209, 54] width 24 height 20
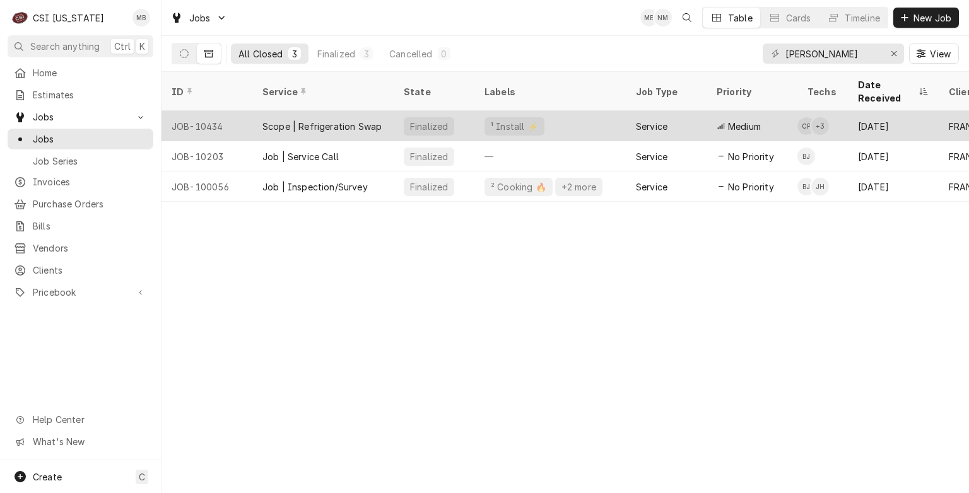
click at [317, 120] on div "Scope | Refrigeration Swap" at bounding box center [321, 126] width 119 height 13
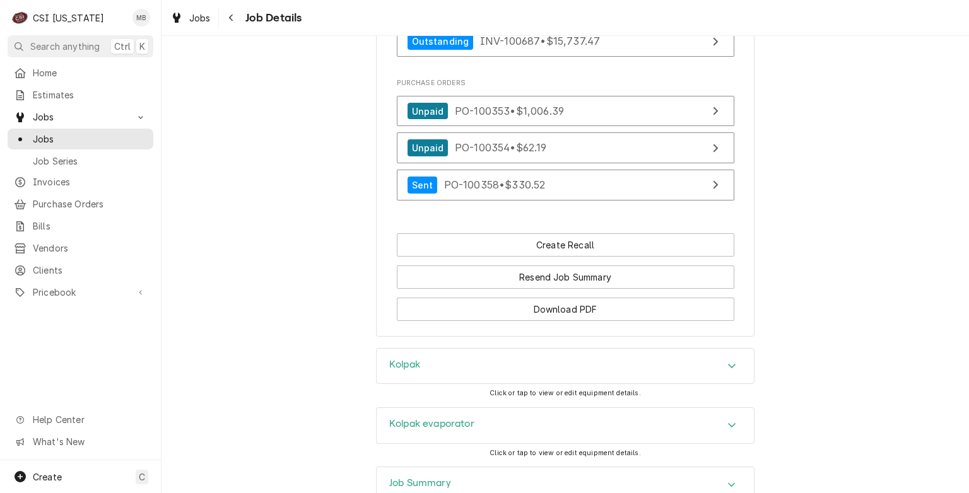
scroll to position [1388, 0]
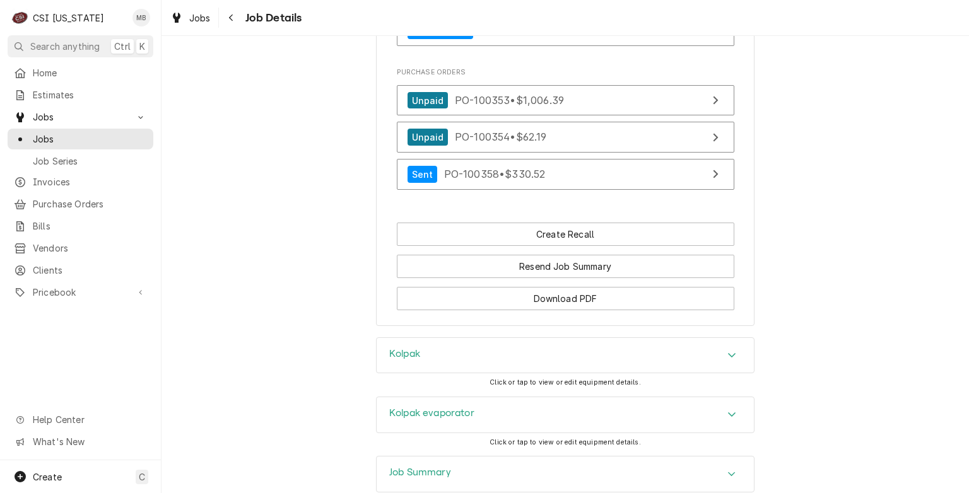
click at [469, 457] on div "Job Summary" at bounding box center [565, 474] width 377 height 35
click at [476, 397] on div "Kolpak evaporator" at bounding box center [565, 414] width 377 height 35
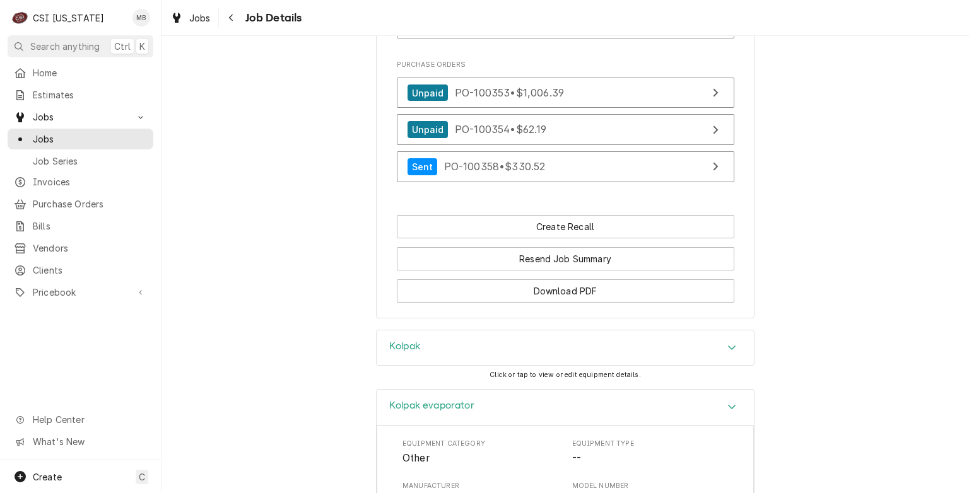
scroll to position [1325, 0]
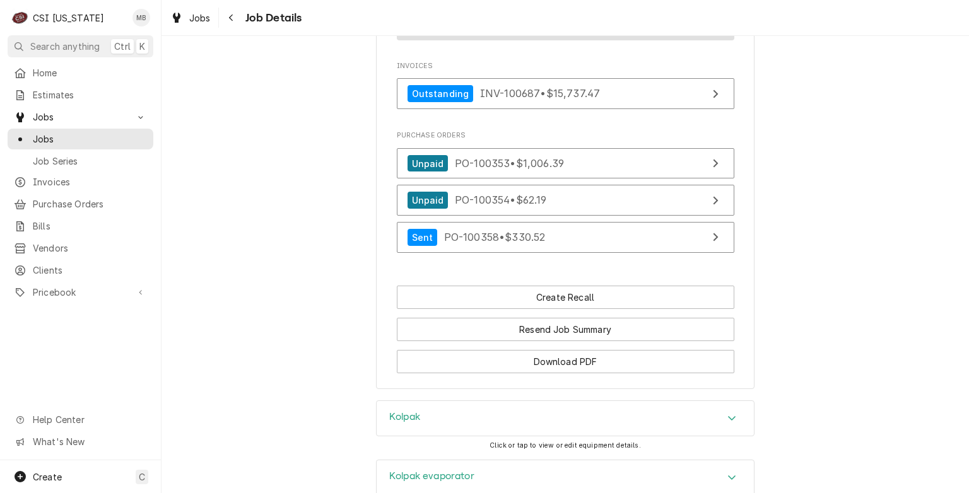
click at [517, 401] on div "Kolpak" at bounding box center [565, 418] width 377 height 35
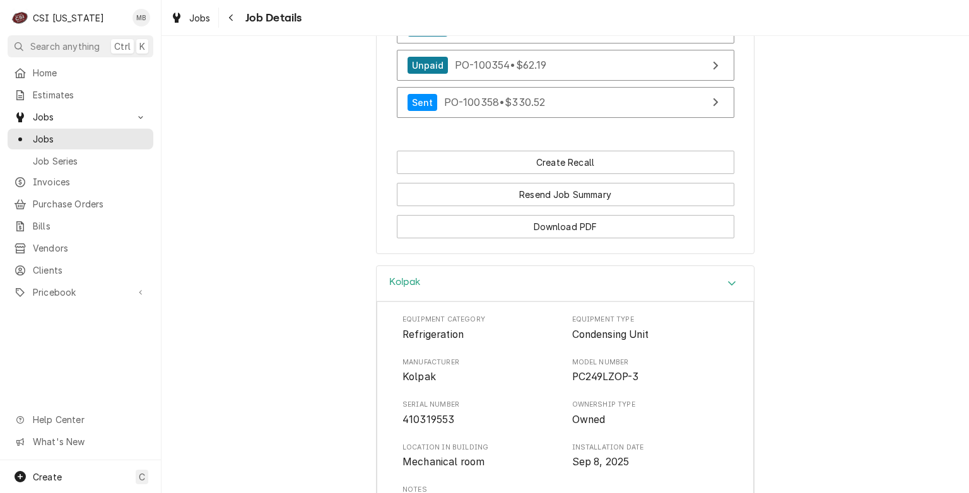
scroll to position [1514, 0]
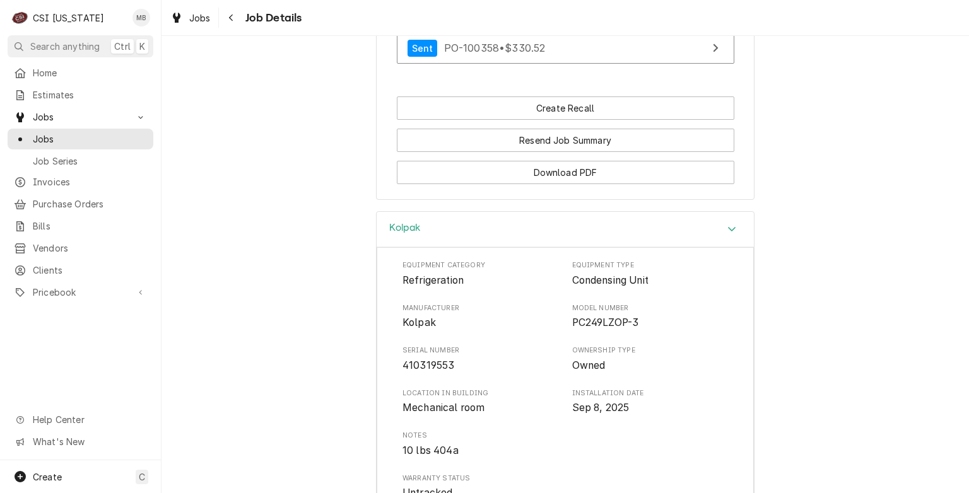
click at [454, 358] on span "410319553" at bounding box center [481, 365] width 156 height 15
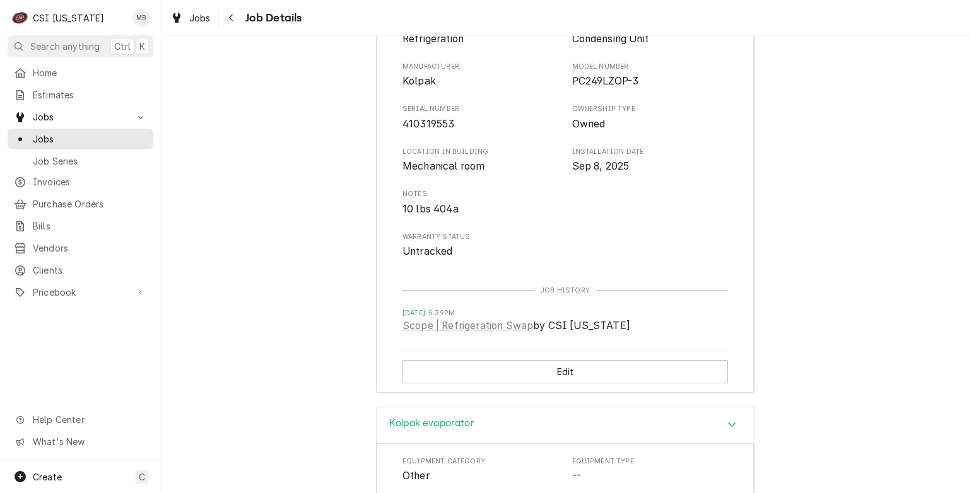
scroll to position [1830, 0]
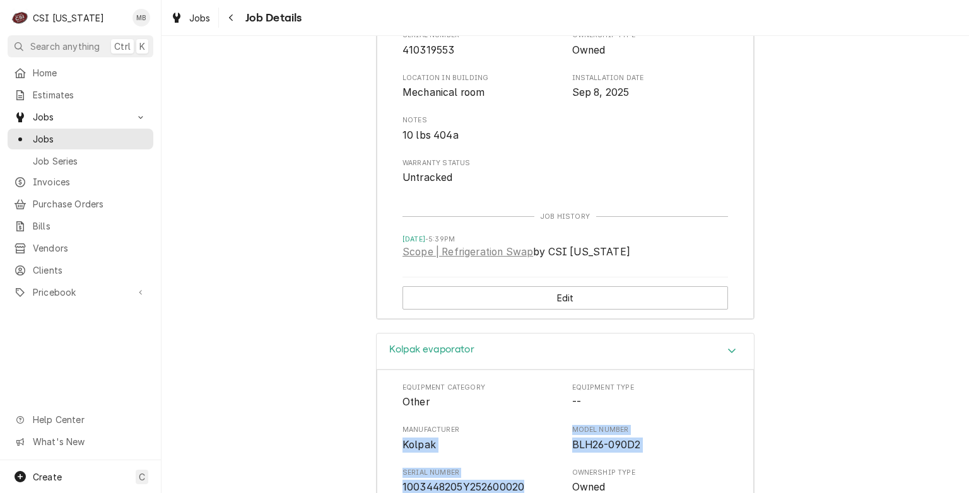
drag, startPoint x: 528, startPoint y: 394, endPoint x: 391, endPoint y: 353, distance: 143.1
copy div "Kolpak Model Number BLH26-090D2 Serial Number 1003448205Y252600020"
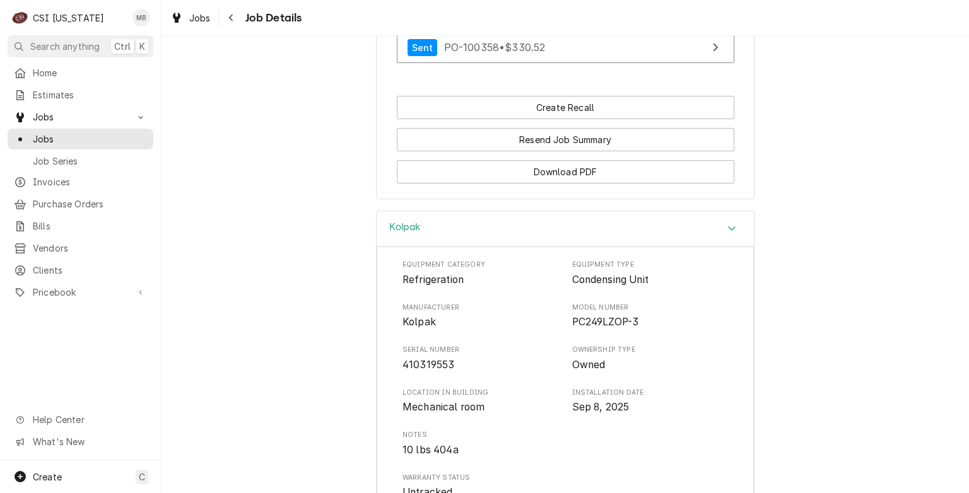
scroll to position [1514, 0]
drag, startPoint x: 455, startPoint y: 274, endPoint x: 395, endPoint y: 255, distance: 62.9
click at [395, 255] on div "Equipment Category Refrigeration Equipment Type Condensing Unit Manufacturer Ko…" at bounding box center [565, 440] width 377 height 387
copy div "Serial Number 410319553"
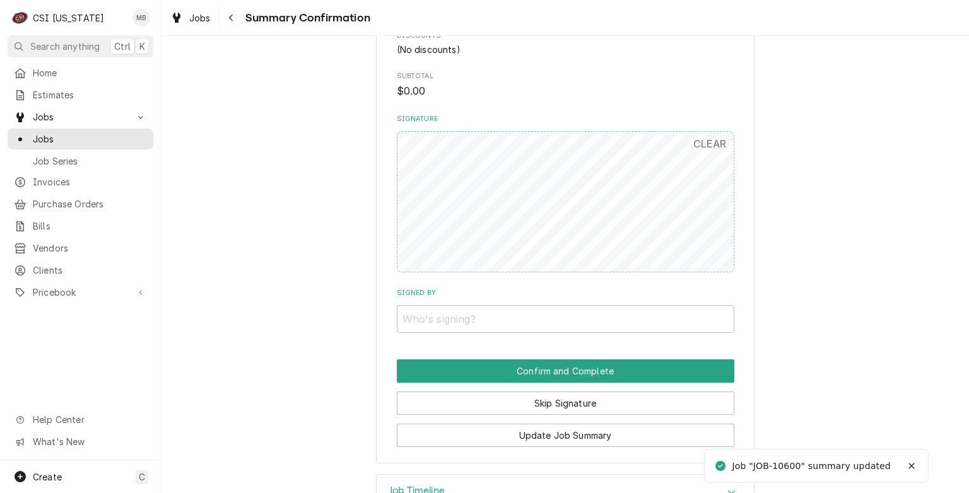
scroll to position [756, 0]
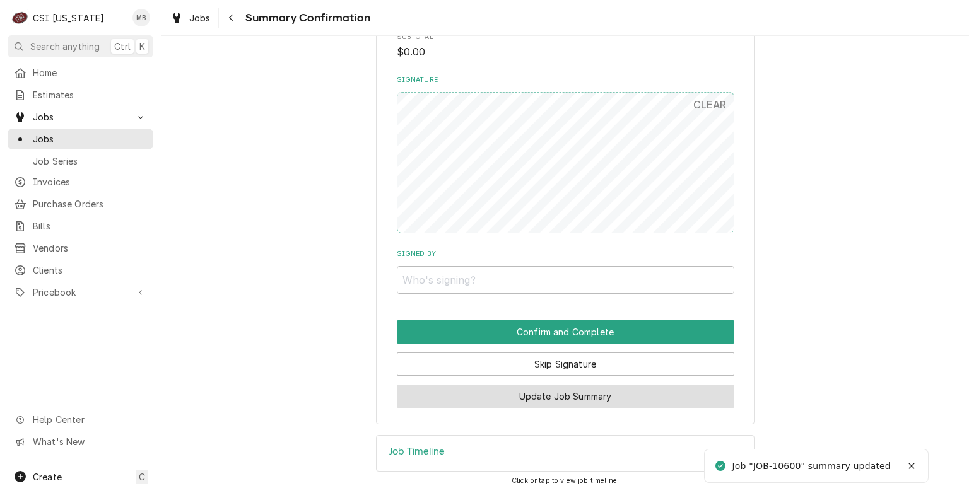
click at [587, 407] on button "Update Job Summary" at bounding box center [566, 396] width 338 height 23
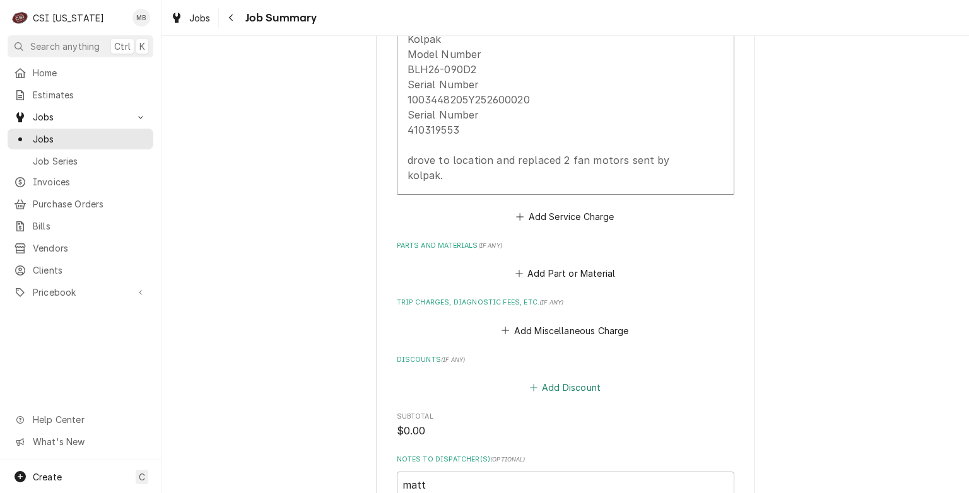
scroll to position [505, 0]
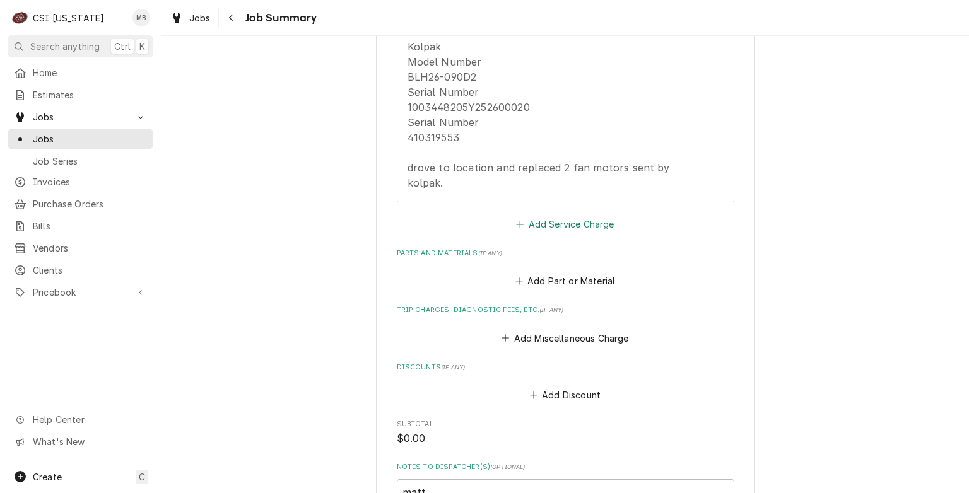
click at [563, 215] on button "Add Service Charge" at bounding box center [565, 224] width 102 height 18
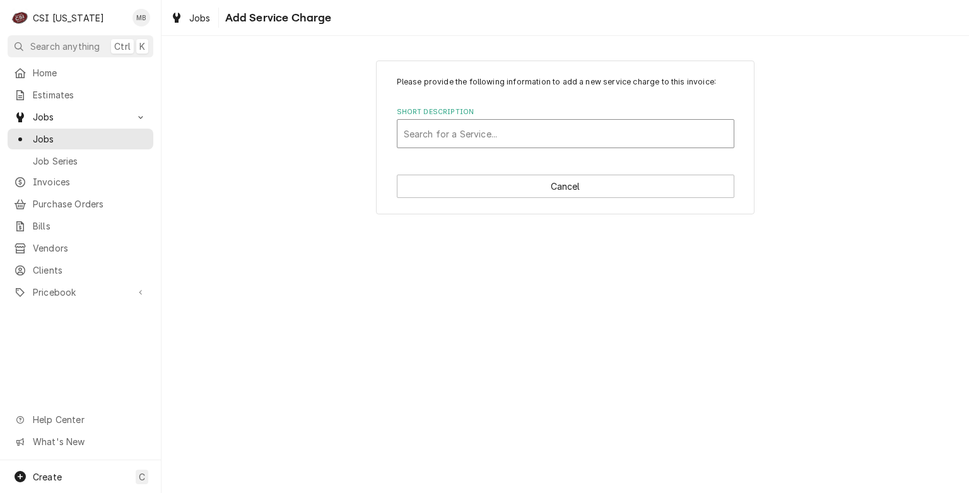
click at [524, 140] on div "Short Description" at bounding box center [566, 133] width 324 height 23
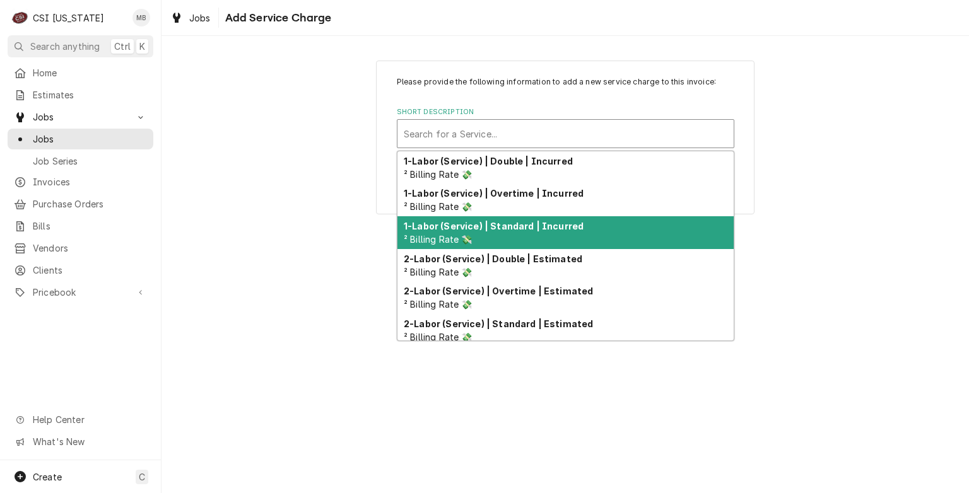
click at [508, 236] on div "1-Labor (Service) | Standard | Incurred ² Billing Rate 💸" at bounding box center [565, 232] width 336 height 33
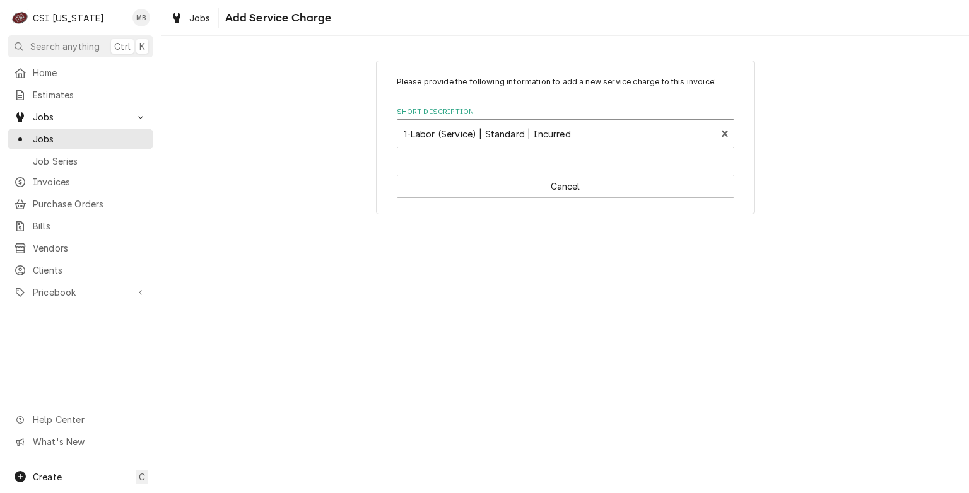
type textarea "x"
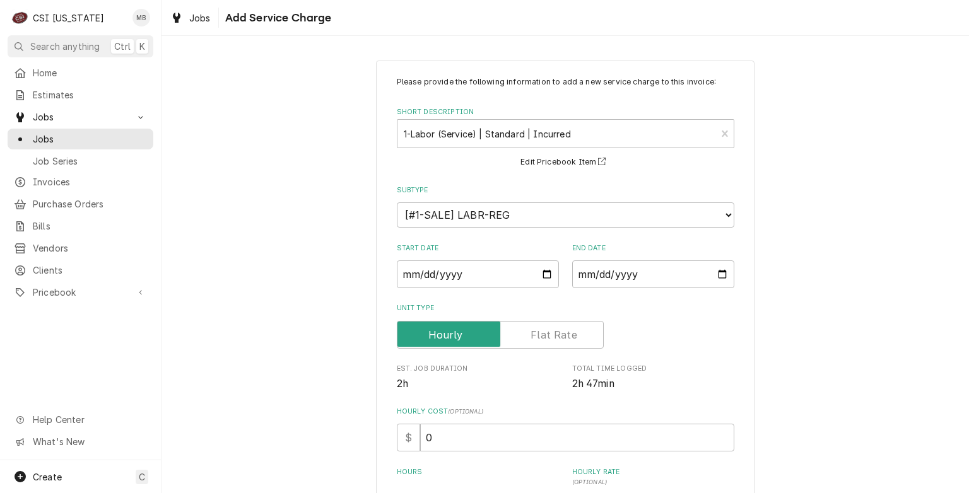
scroll to position [63, 0]
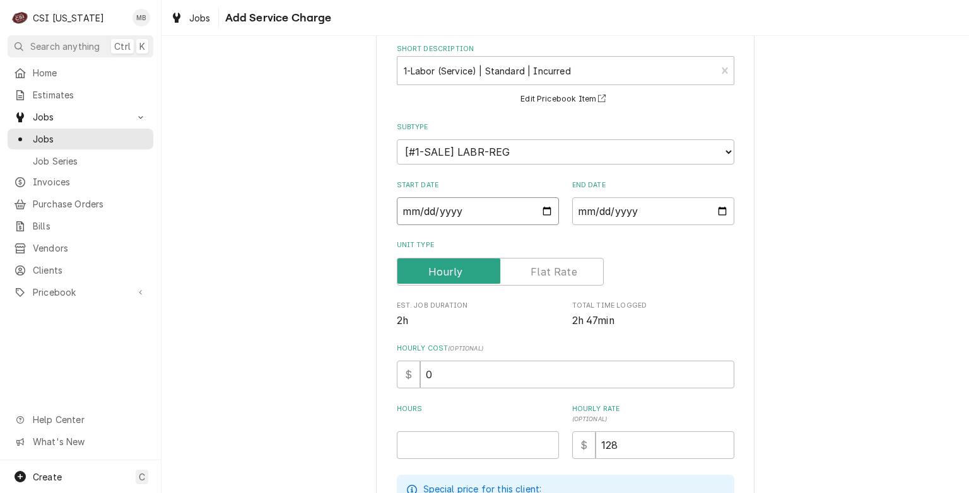
click at [550, 211] on input "Start Date" at bounding box center [478, 211] width 162 height 28
click at [546, 209] on input "Start Date" at bounding box center [478, 211] width 162 height 28
type input "[DATE]"
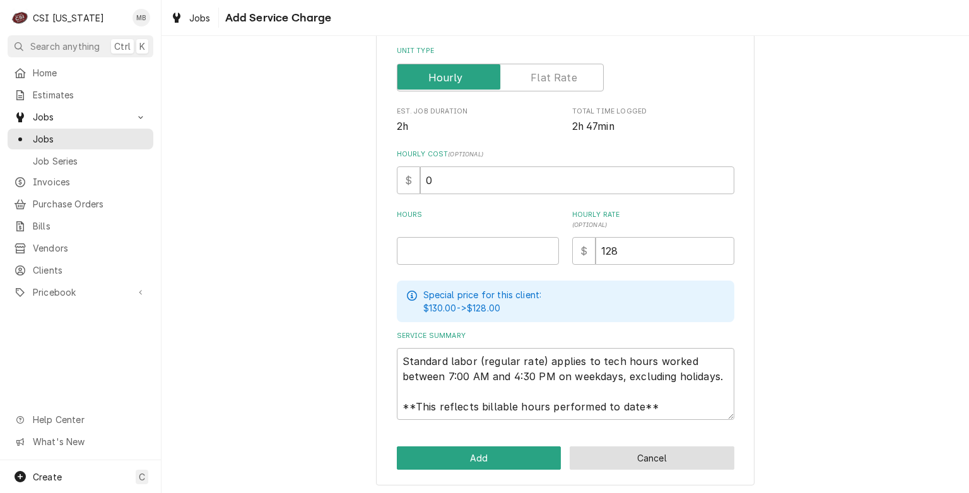
click at [576, 466] on button "Cancel" at bounding box center [652, 458] width 165 height 23
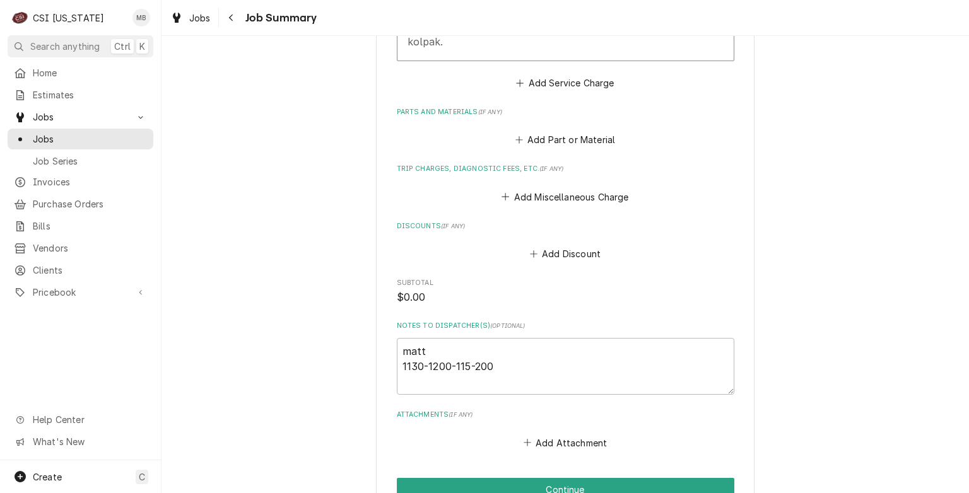
scroll to position [724, 0]
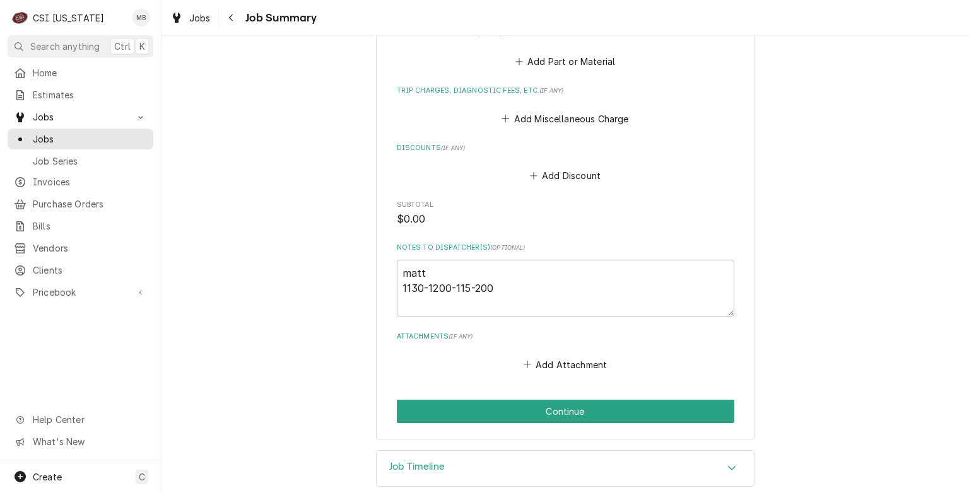
click at [536, 458] on div "Job Timeline" at bounding box center [565, 468] width 377 height 35
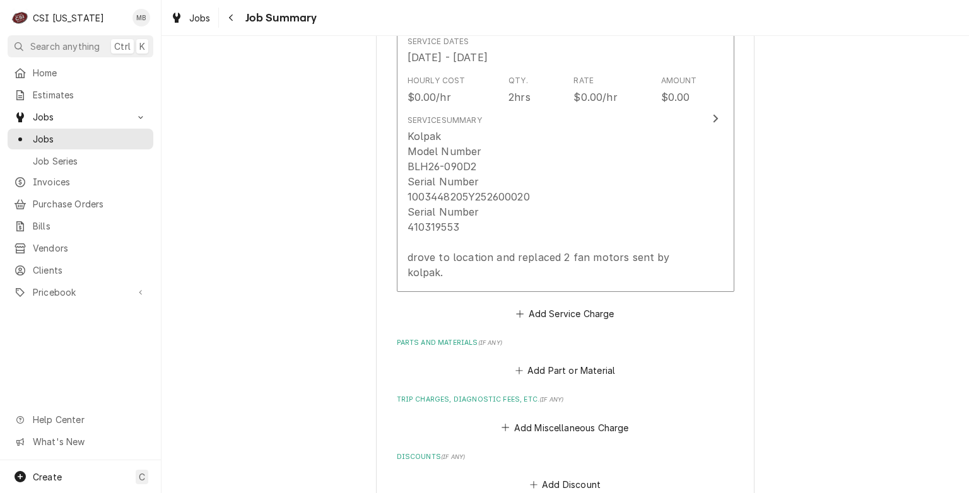
scroll to position [409, 0]
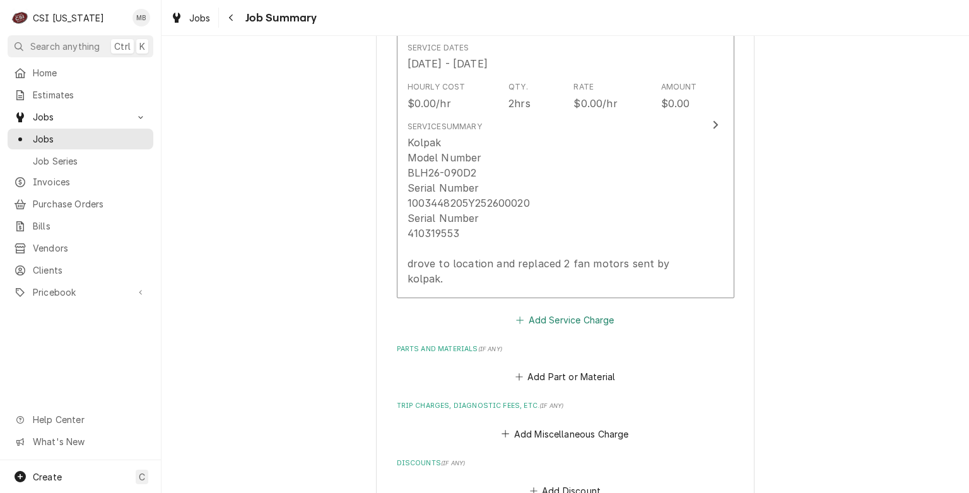
click at [556, 311] on button "Add Service Charge" at bounding box center [565, 320] width 102 height 18
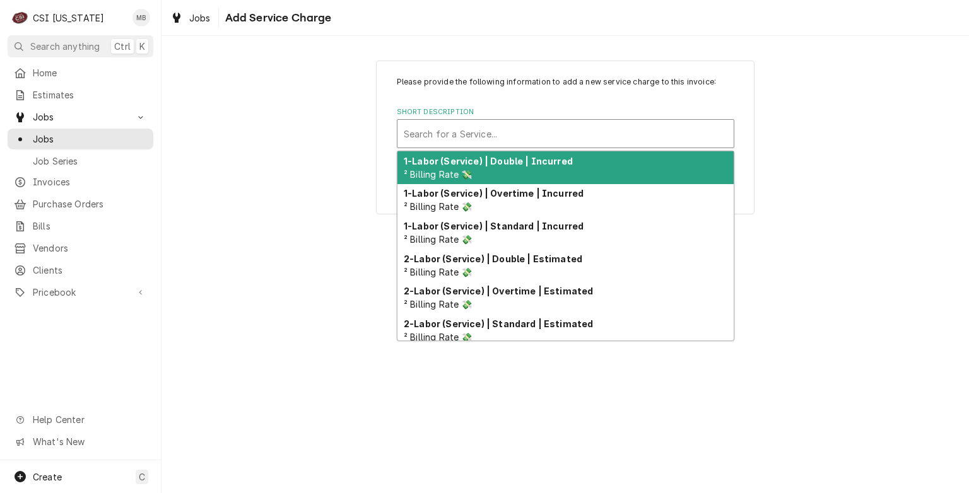
click at [560, 138] on div "Short Description" at bounding box center [566, 133] width 324 height 23
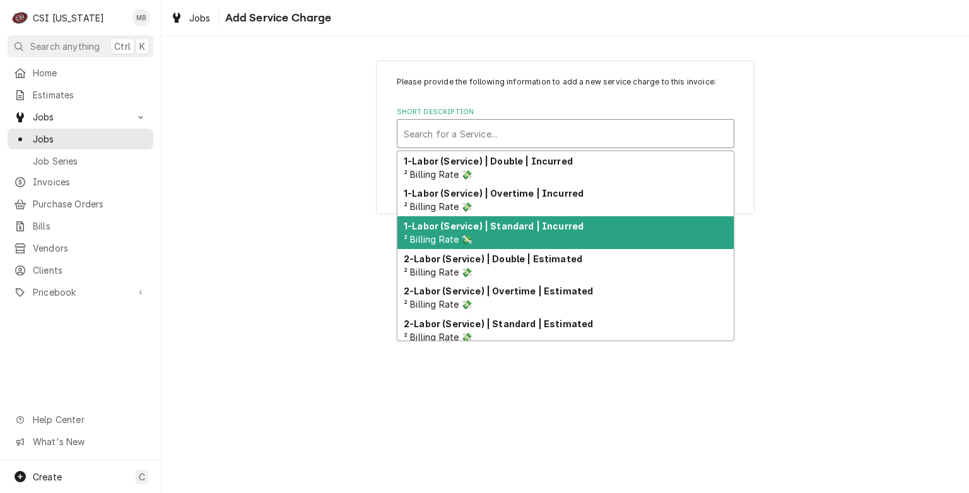
click at [541, 223] on strong "1-Labor (Service) | Standard | Incurred" at bounding box center [494, 226] width 180 height 11
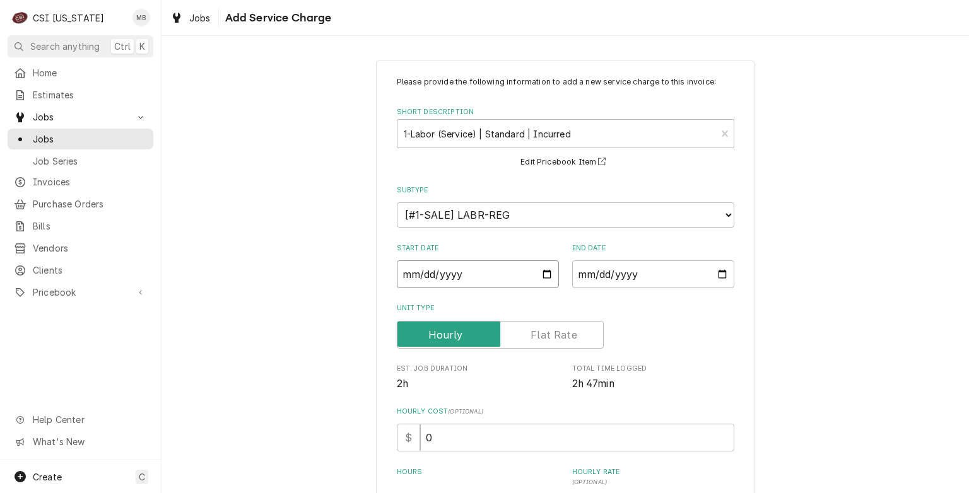
click at [543, 268] on input "Start Date" at bounding box center [478, 275] width 162 height 28
type textarea "x"
type input "[DATE]"
drag, startPoint x: 715, startPoint y: 273, endPoint x: 704, endPoint y: 273, distance: 11.4
click at [714, 273] on input "End Date" at bounding box center [653, 275] width 162 height 28
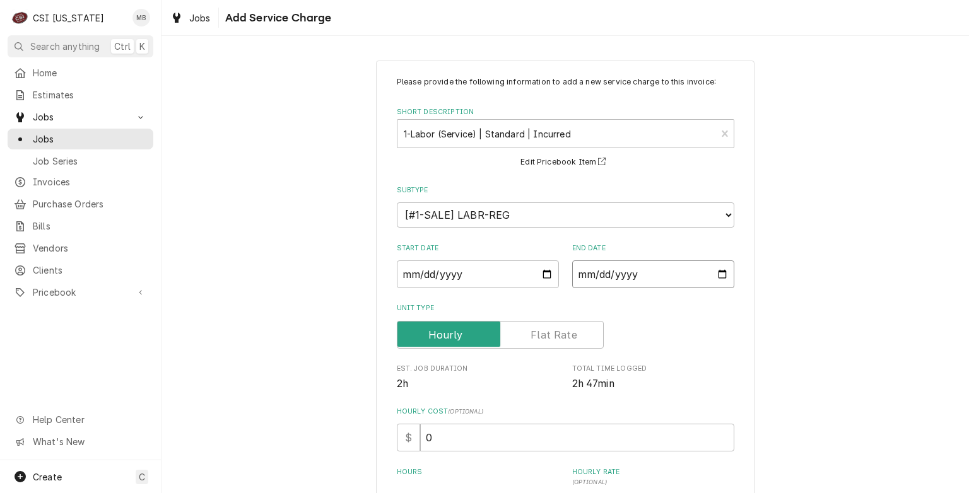
type input "[DATE]"
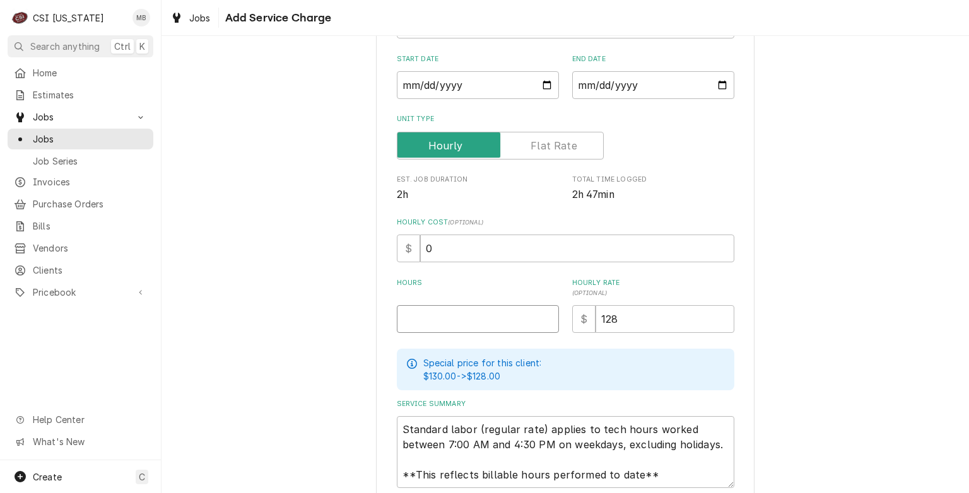
type textarea "x"
type input "0.5"
click at [543, 313] on input "0.5" at bounding box center [478, 319] width 162 height 28
type textarea "x"
type input "1"
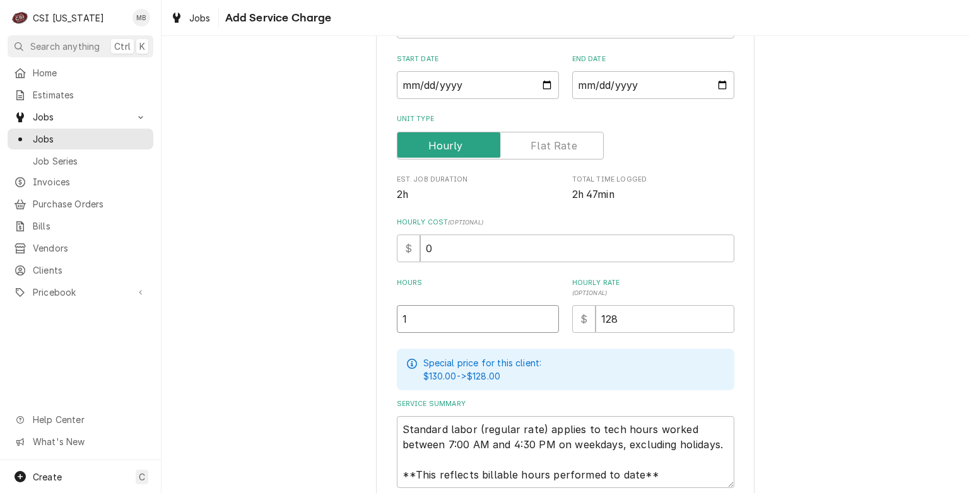
click at [543, 313] on input "1" at bounding box center [478, 319] width 162 height 28
type textarea "x"
type input "1.5"
click at [543, 313] on input "1.5" at bounding box center [478, 319] width 162 height 28
type textarea "x"
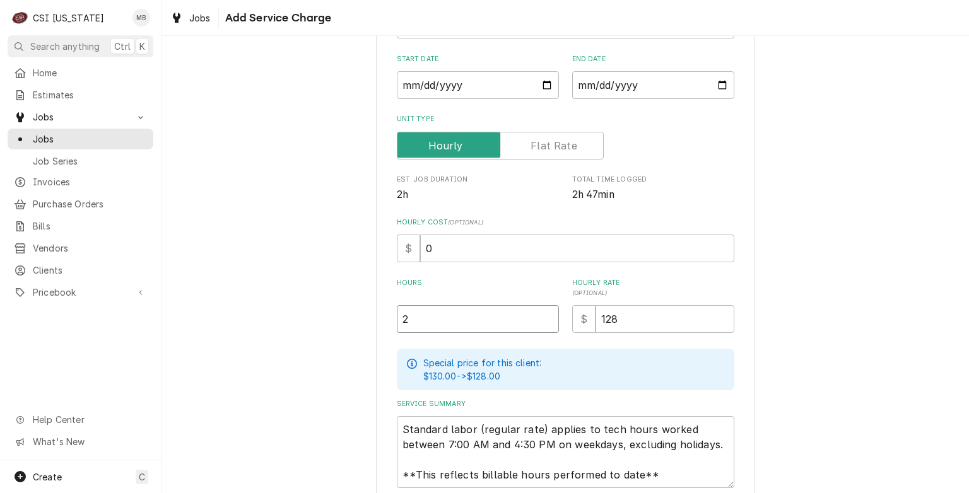
type input "2"
click at [543, 313] on input "2" at bounding box center [478, 319] width 162 height 28
type textarea "x"
type input "2.5"
click at [543, 313] on input "2.5" at bounding box center [478, 319] width 162 height 28
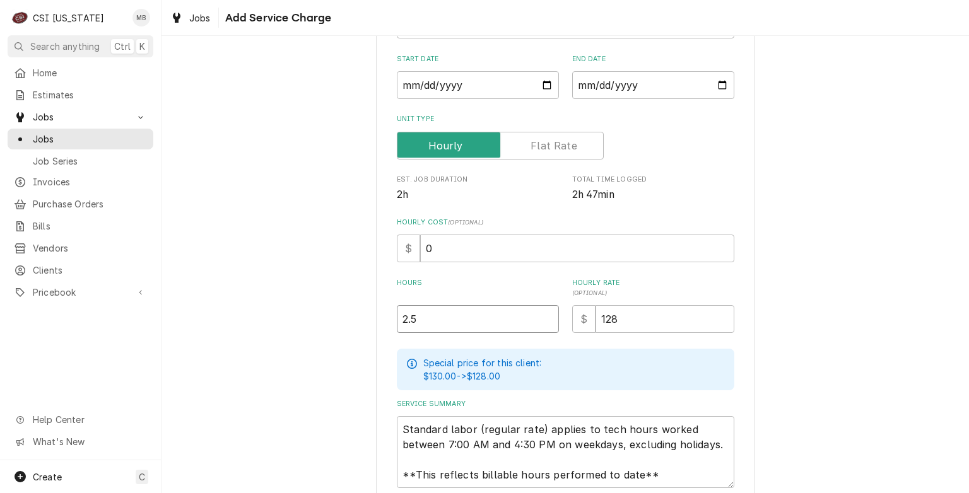
type textarea "x"
type input "3"
click at [543, 313] on input "3" at bounding box center [478, 319] width 162 height 28
click at [548, 321] on input "3" at bounding box center [478, 319] width 162 height 28
type textarea "x"
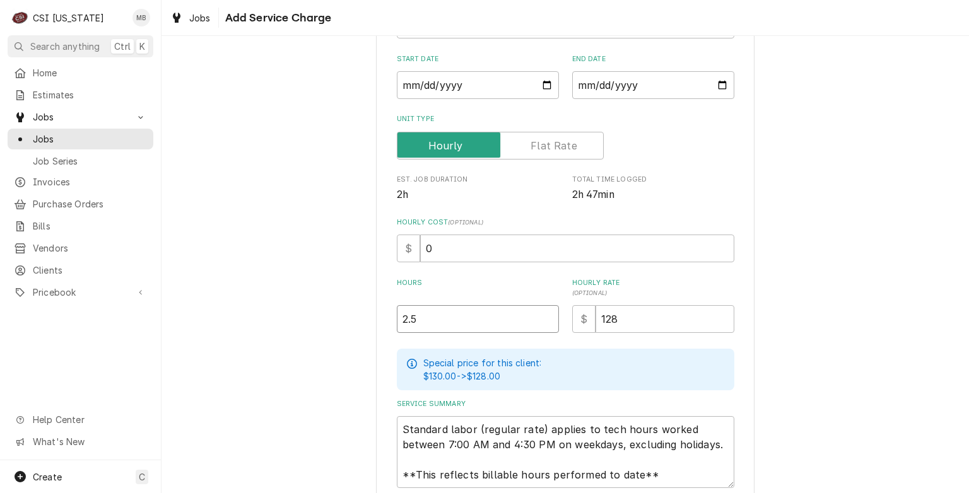
type input "2.5"
click at [541, 320] on input "2.5" at bounding box center [478, 319] width 162 height 28
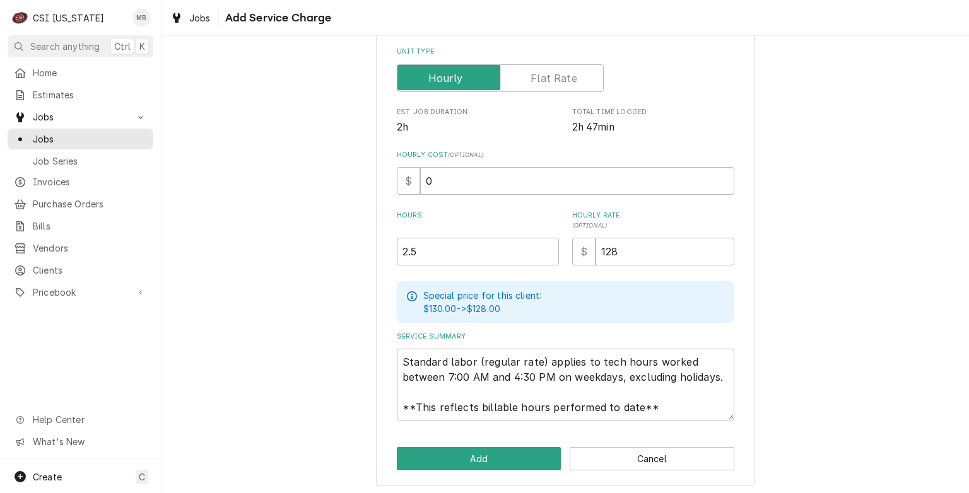
scroll to position [257, 0]
click at [496, 461] on button "Add" at bounding box center [479, 458] width 165 height 23
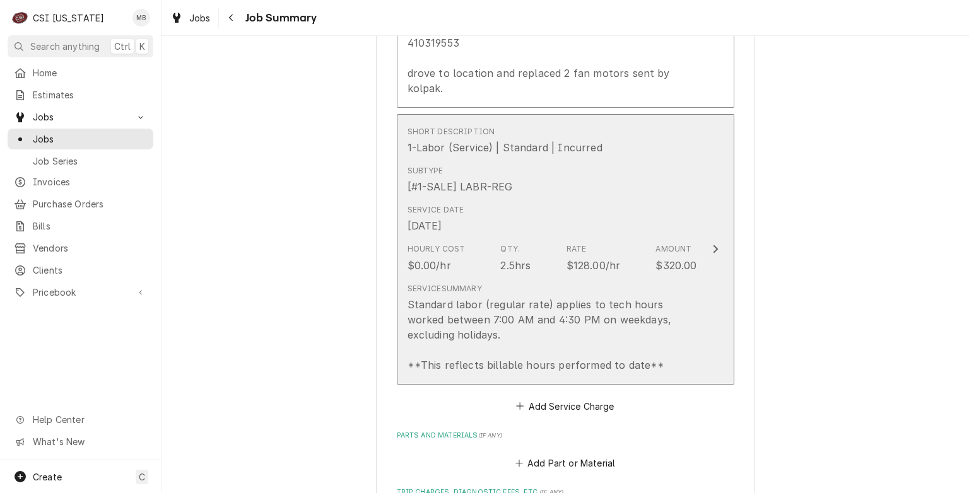
scroll to position [763, 0]
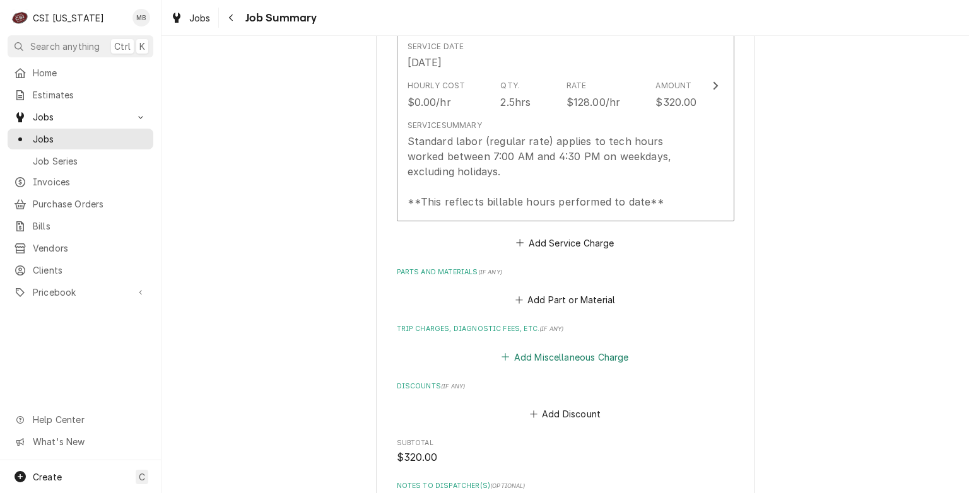
click at [553, 348] on button "Add Miscellaneous Charge" at bounding box center [565, 357] width 131 height 18
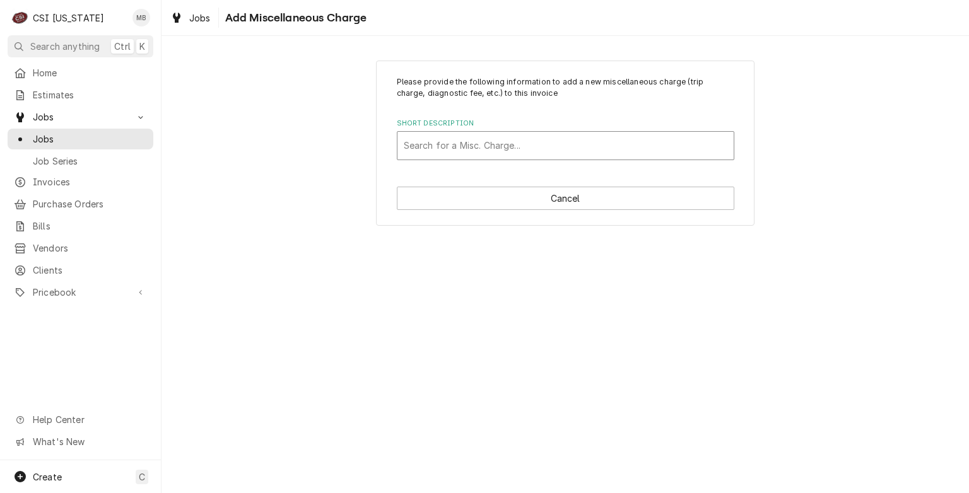
click at [536, 153] on div "Short Description" at bounding box center [566, 145] width 324 height 23
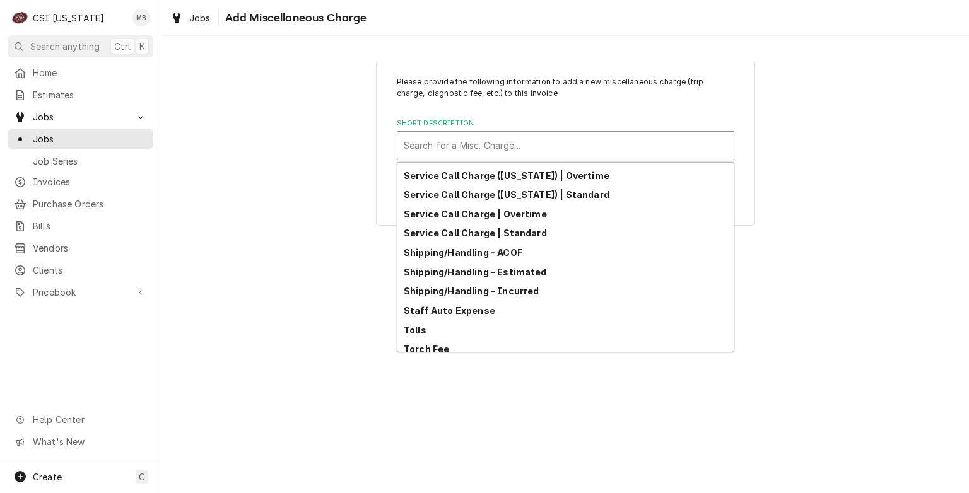
scroll to position [390, 0]
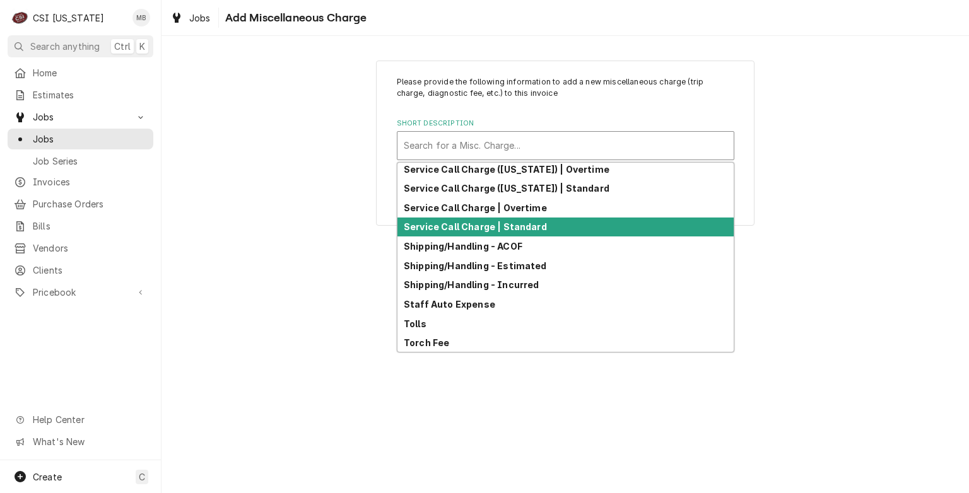
click at [512, 230] on strong "Service Call Charge | Standard" at bounding box center [475, 226] width 143 height 11
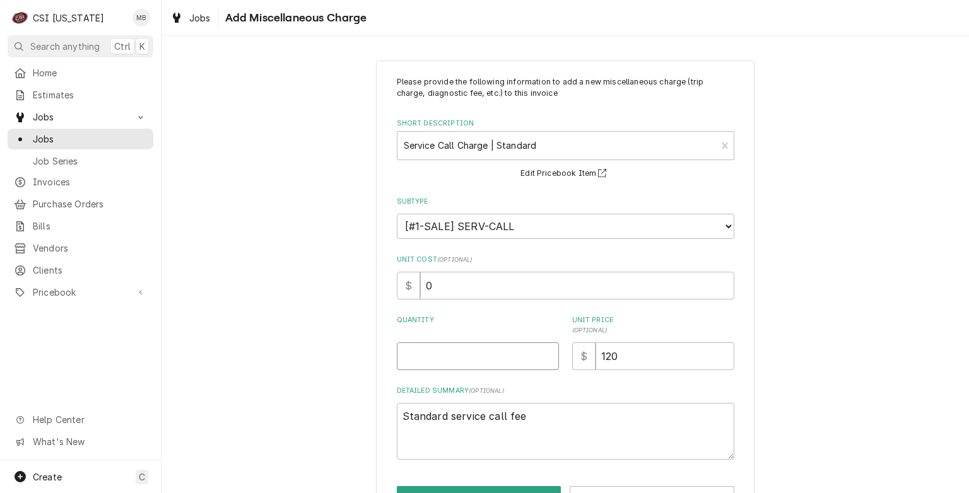
type textarea "x"
type input "0.5"
click at [543, 352] on input "0.5" at bounding box center [478, 357] width 162 height 28
type textarea "x"
type input "1"
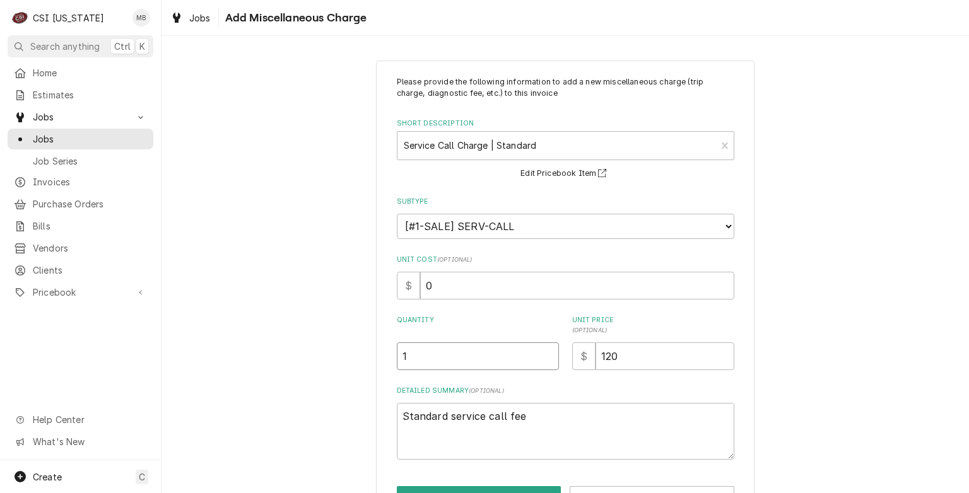
click at [543, 352] on input "1" at bounding box center [478, 357] width 162 height 28
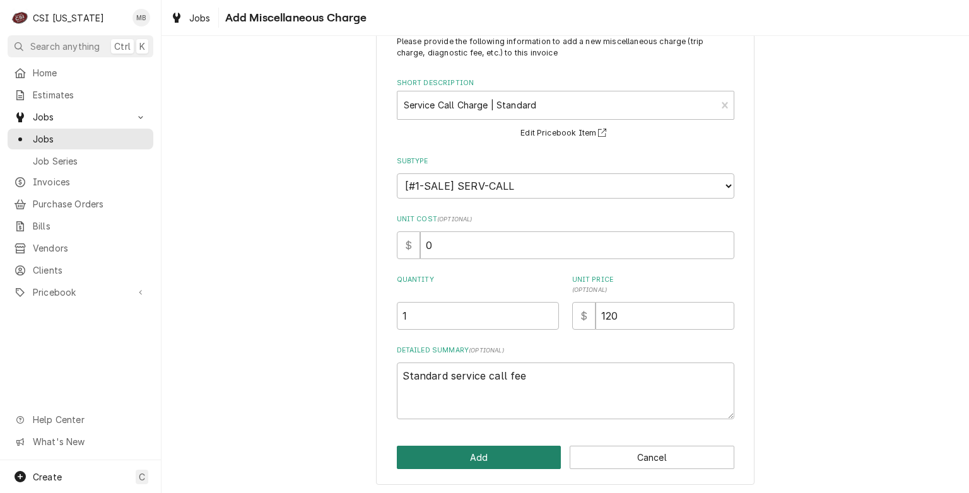
click at [512, 454] on button "Add" at bounding box center [479, 457] width 165 height 23
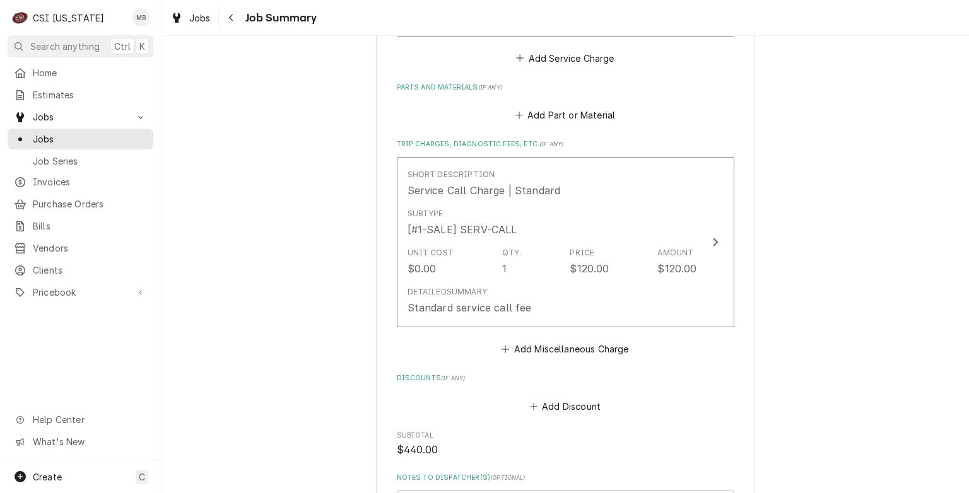
scroll to position [1156, 0]
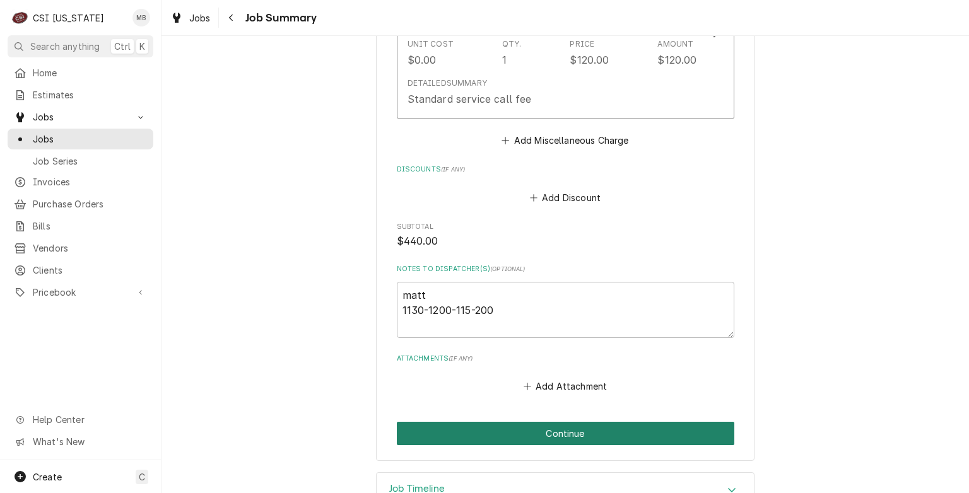
click at [518, 422] on button "Continue" at bounding box center [566, 433] width 338 height 23
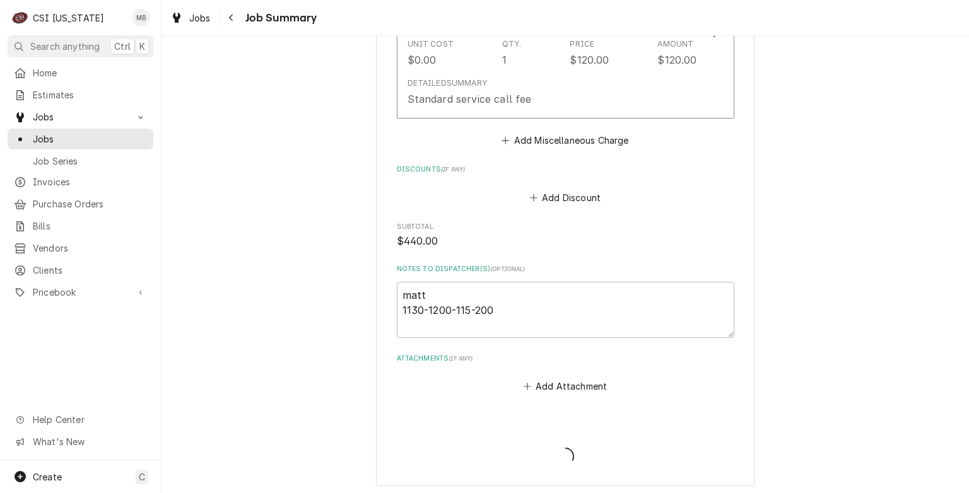
type textarea "x"
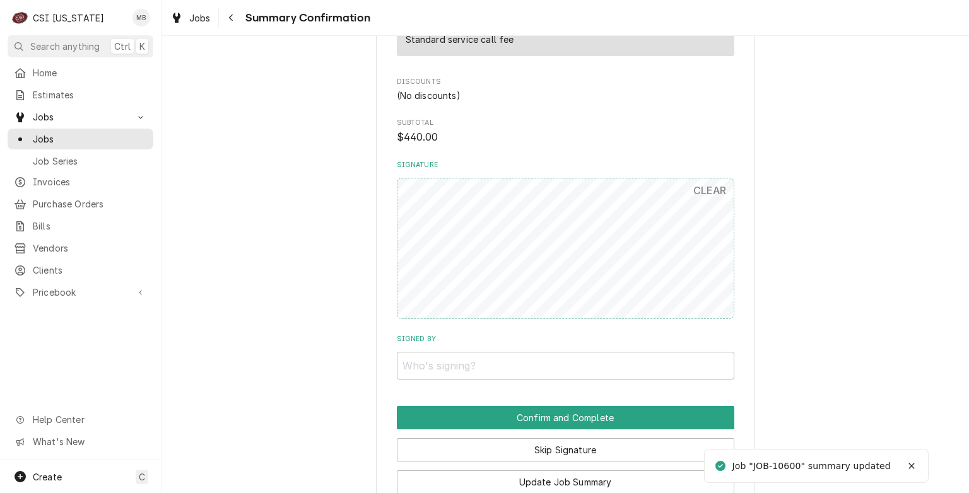
scroll to position [1124, 0]
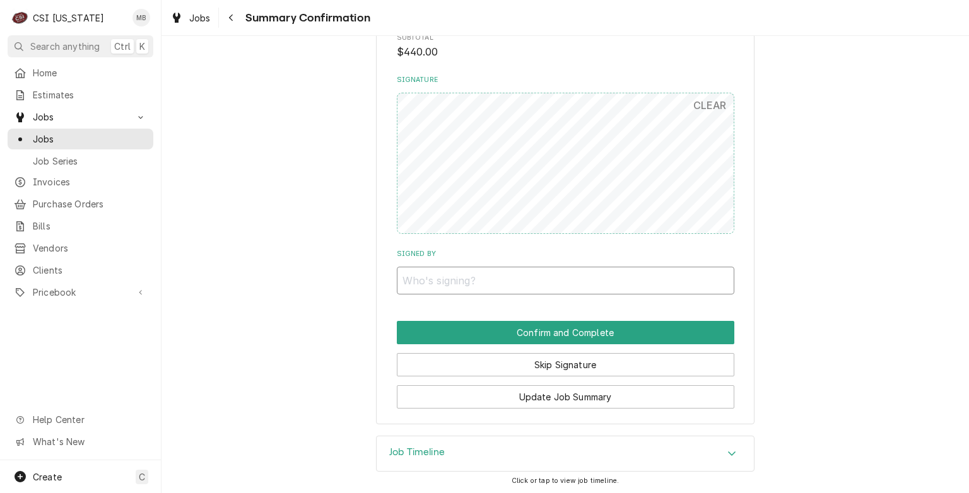
click at [429, 285] on input "Signed By" at bounding box center [566, 281] width 338 height 28
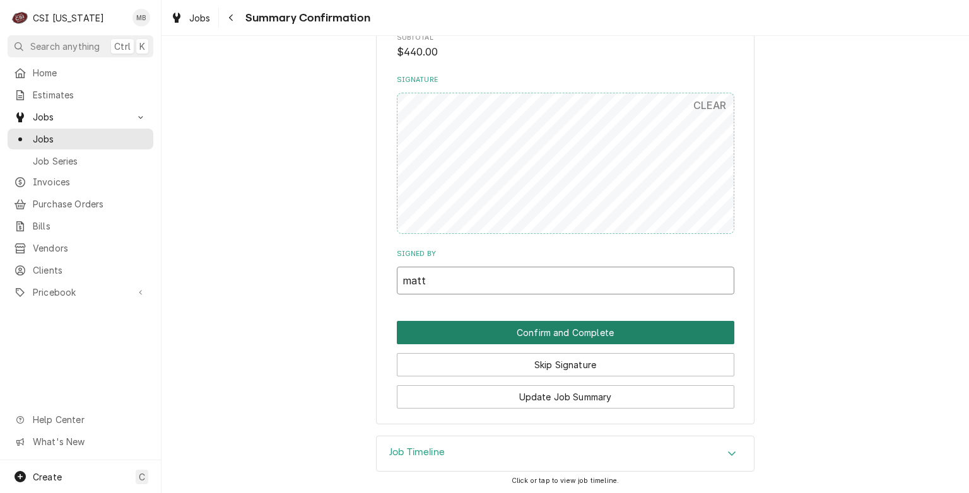
type input "matt"
click at [519, 331] on button "Confirm and Complete" at bounding box center [566, 332] width 338 height 23
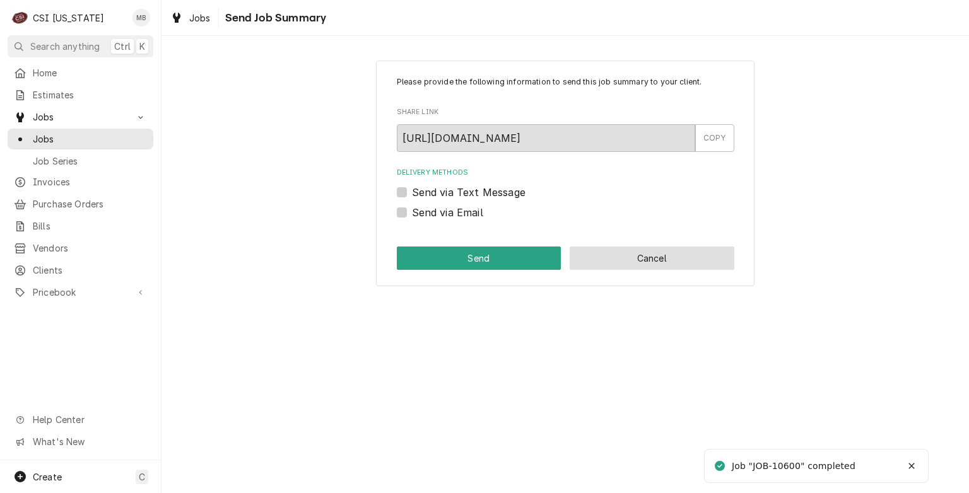
click at [652, 249] on button "Cancel" at bounding box center [652, 258] width 165 height 23
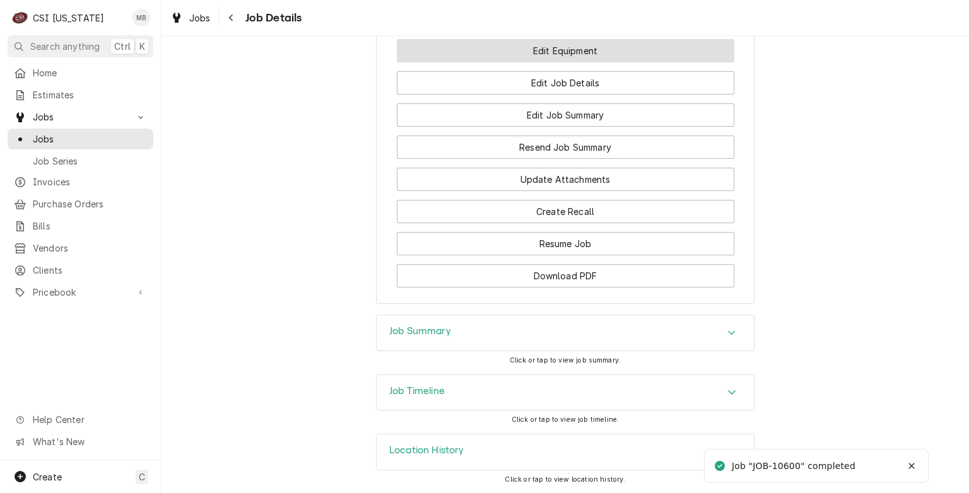
scroll to position [951, 0]
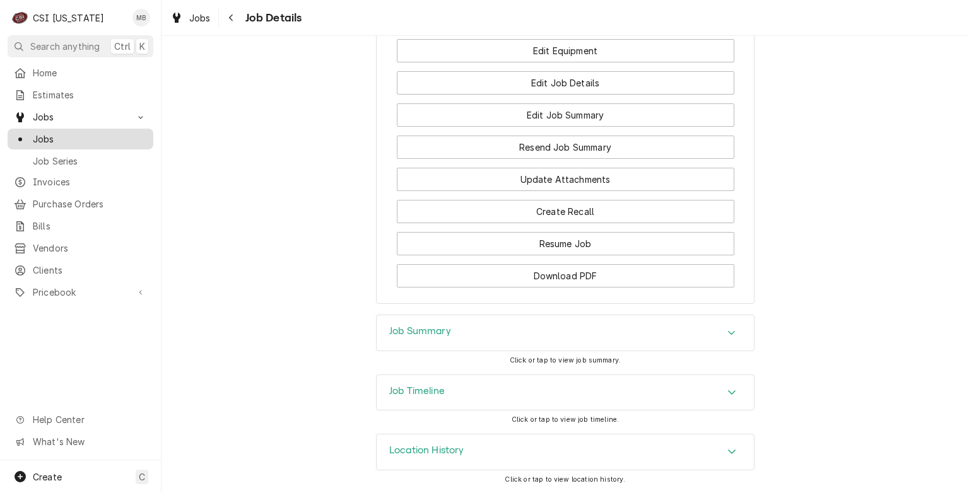
click at [40, 132] on span "Jobs" at bounding box center [90, 138] width 114 height 13
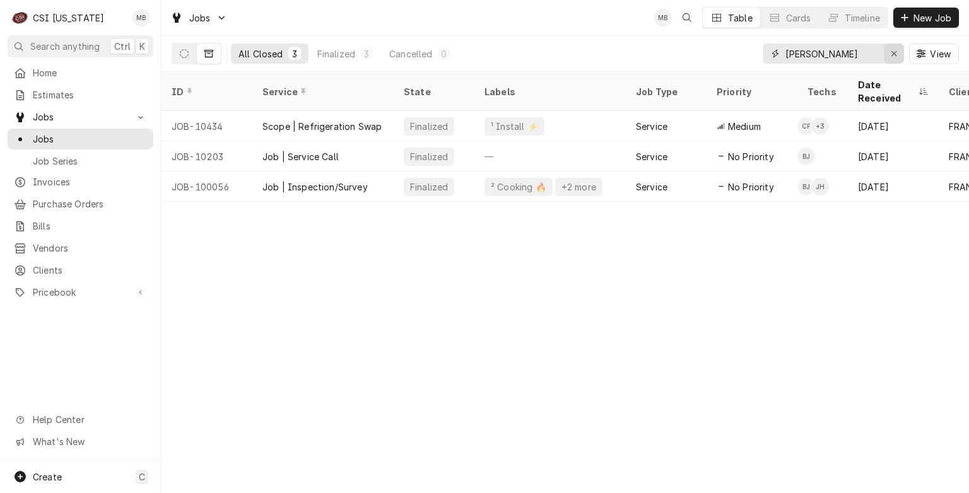
click at [891, 50] on icon "Erase input" at bounding box center [894, 53] width 7 height 9
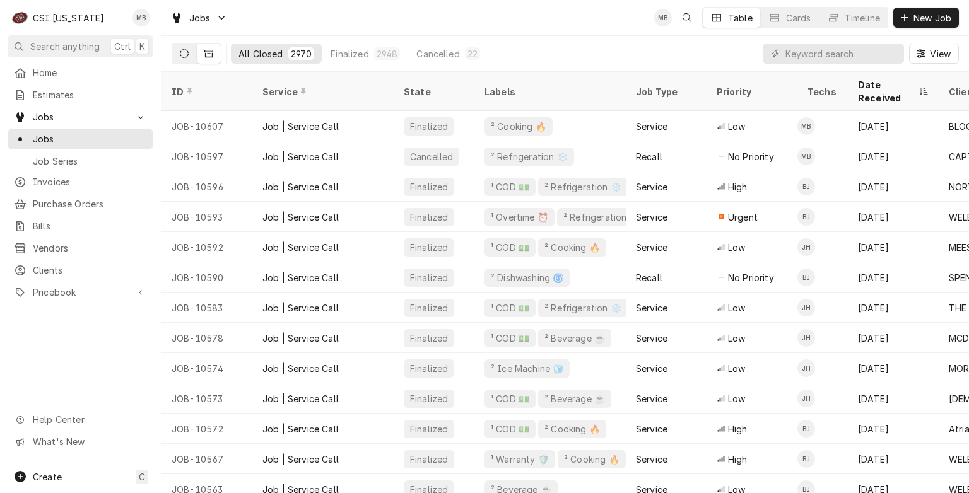
click at [182, 57] on icon "Dynamic Content Wrapper" at bounding box center [184, 53] width 9 height 9
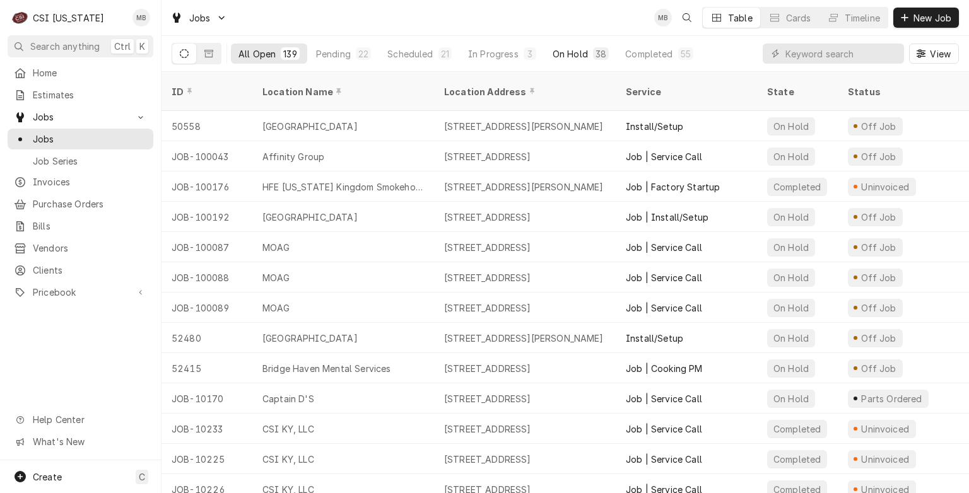
click at [560, 61] on button "On Hold 38" at bounding box center [580, 54] width 71 height 20
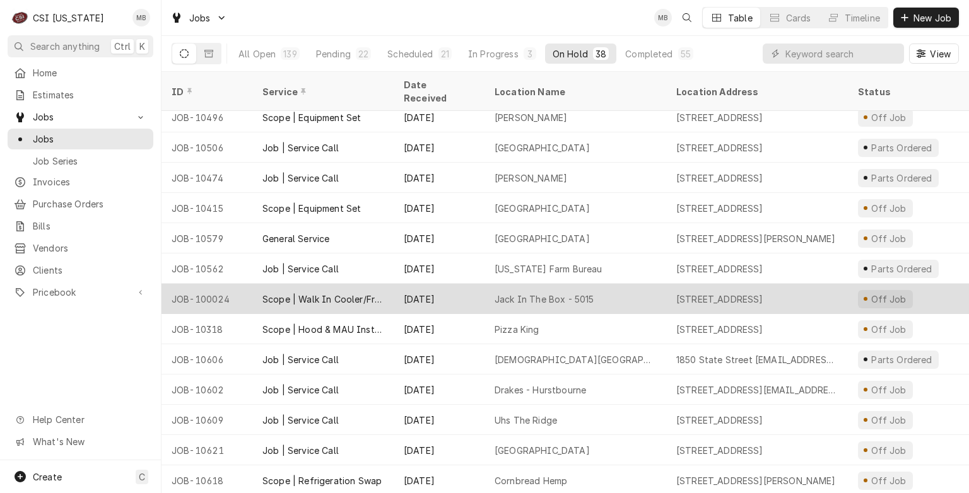
scroll to position [613, 0]
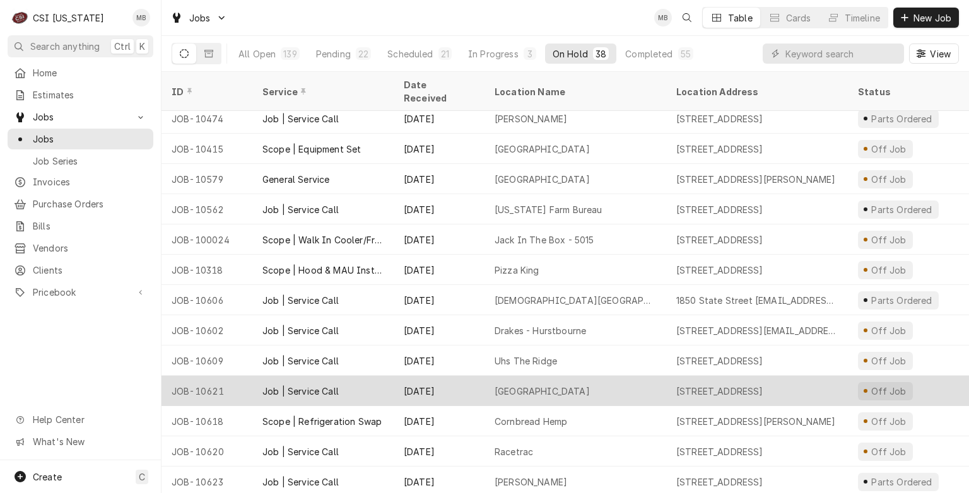
click at [449, 376] on div "Sep 16" at bounding box center [439, 391] width 91 height 30
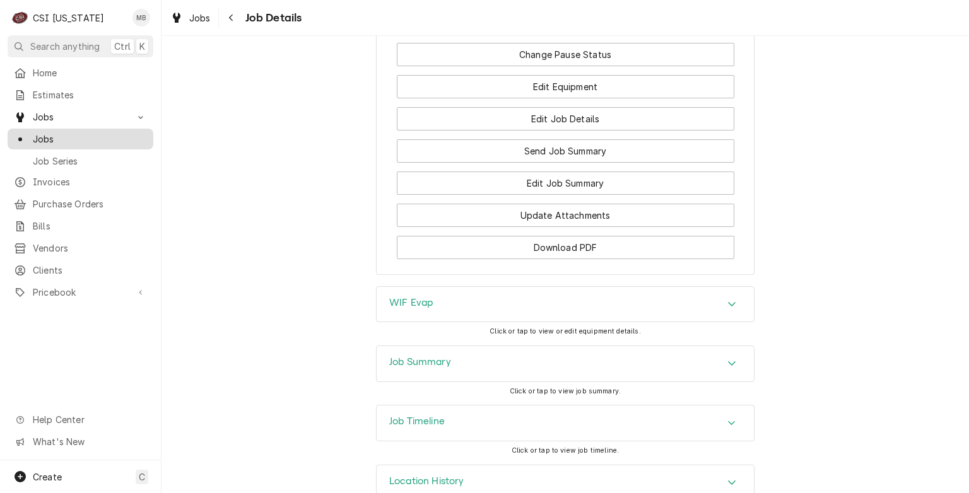
scroll to position [1287, 0]
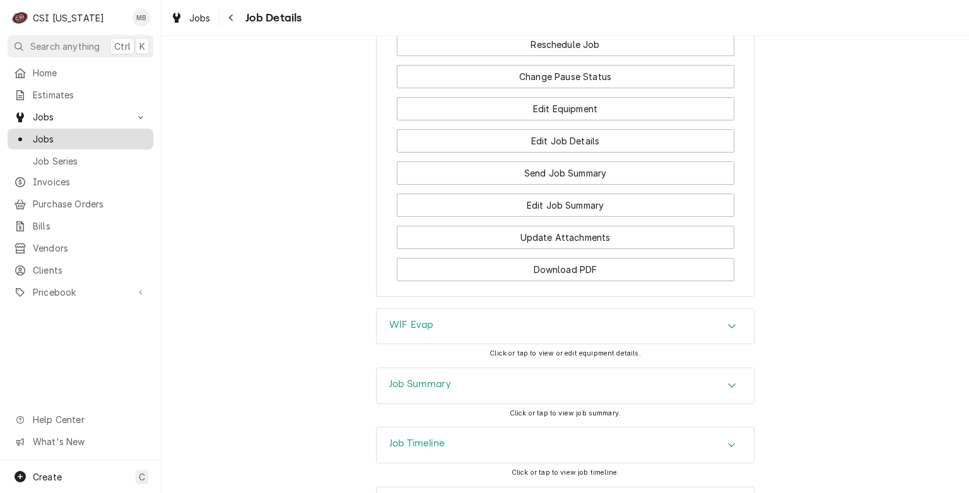
click at [82, 140] on span "Jobs" at bounding box center [90, 138] width 114 height 13
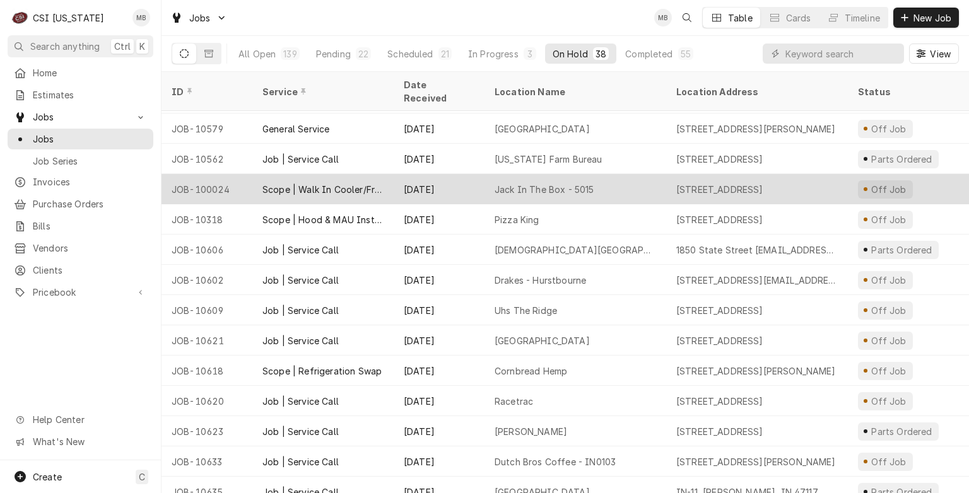
scroll to position [671, 0]
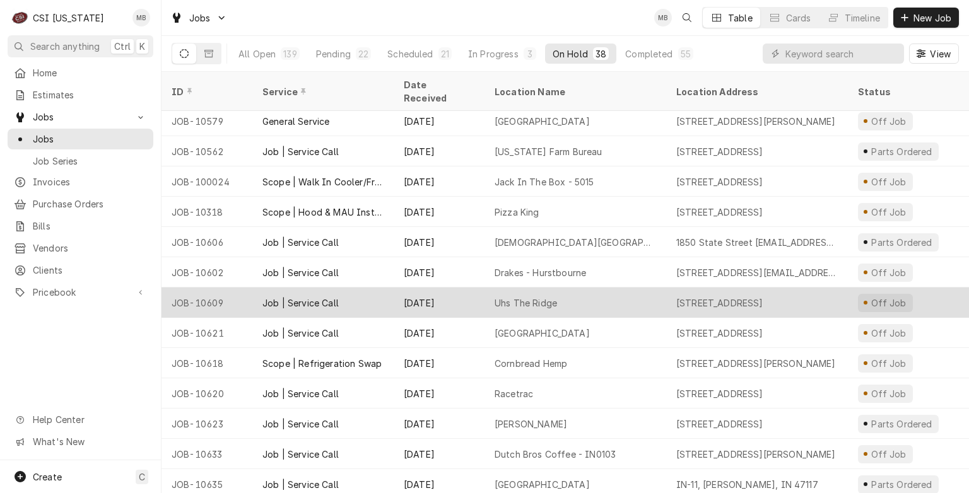
click at [482, 288] on div "[DATE]" at bounding box center [439, 303] width 91 height 30
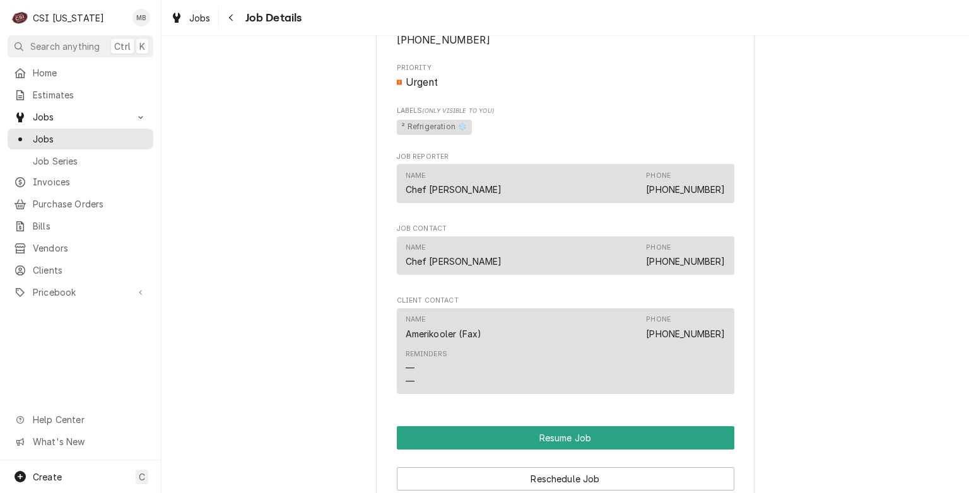
scroll to position [1388, 0]
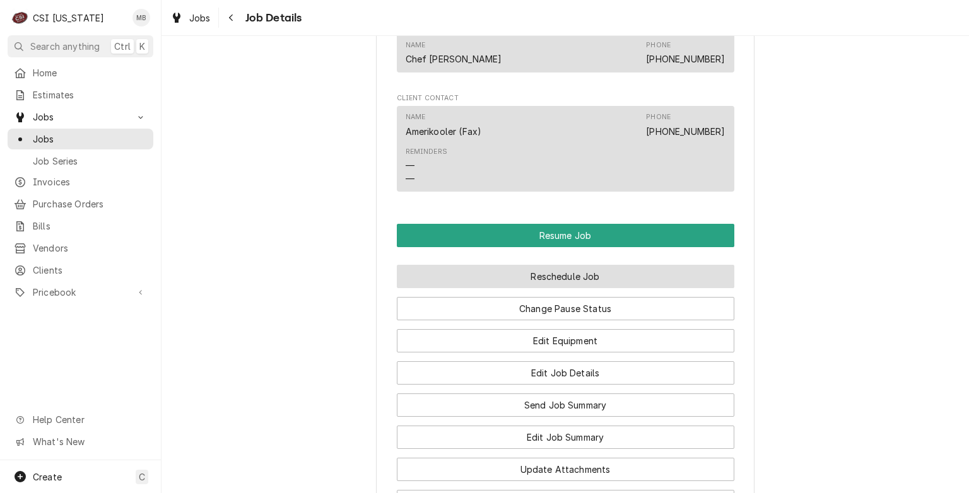
click at [510, 288] on button "Reschedule Job" at bounding box center [566, 276] width 338 height 23
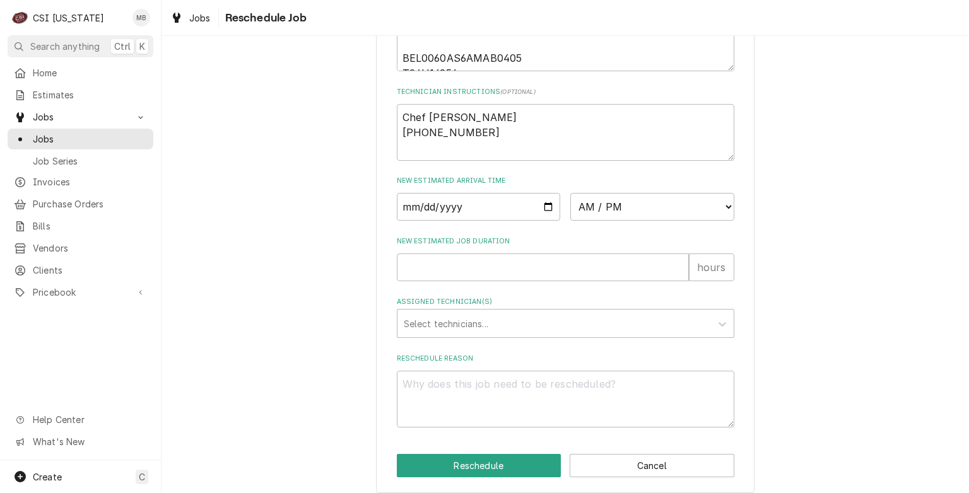
scroll to position [551, 0]
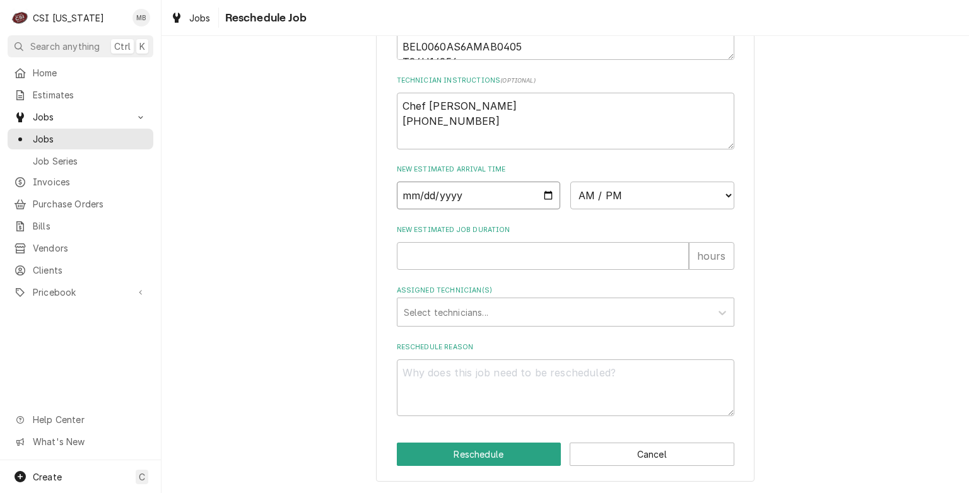
click at [543, 191] on input "Date" at bounding box center [479, 196] width 164 height 28
type input "2025-09-24"
type textarea "x"
click at [637, 194] on select "AM / PM 6:00 AM 6:15 AM 6:30 AM 6:45 AM 7:00 AM 7:15 AM 7:30 AM 7:45 AM 8:00 AM…" at bounding box center [652, 196] width 164 height 28
click at [310, 461] on div "Please provide some additional details to reschedule this job. Roopairs Job ID …" at bounding box center [566, 3] width 808 height 982
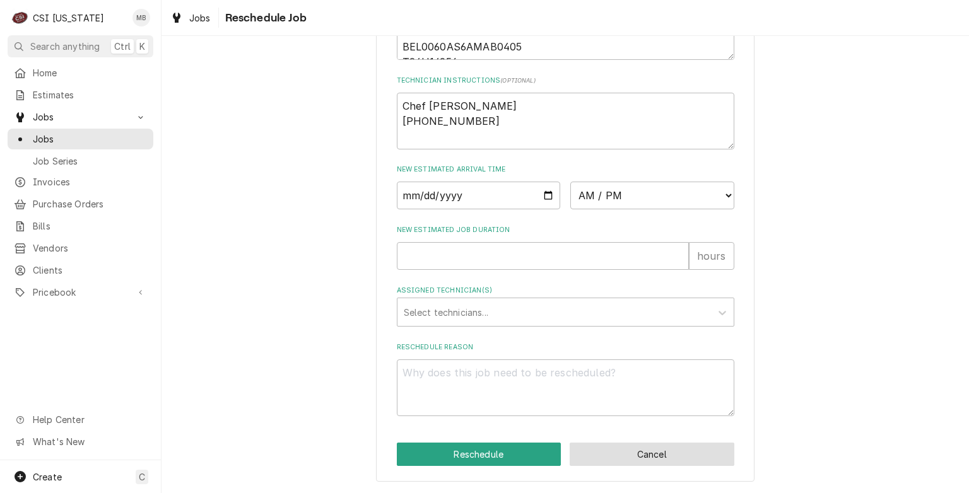
click at [604, 455] on button "Cancel" at bounding box center [652, 454] width 165 height 23
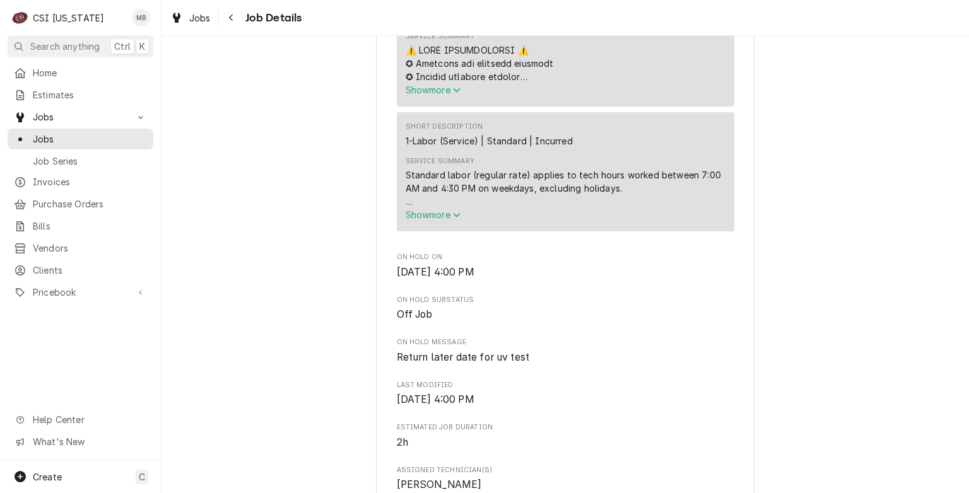
scroll to position [1388, 0]
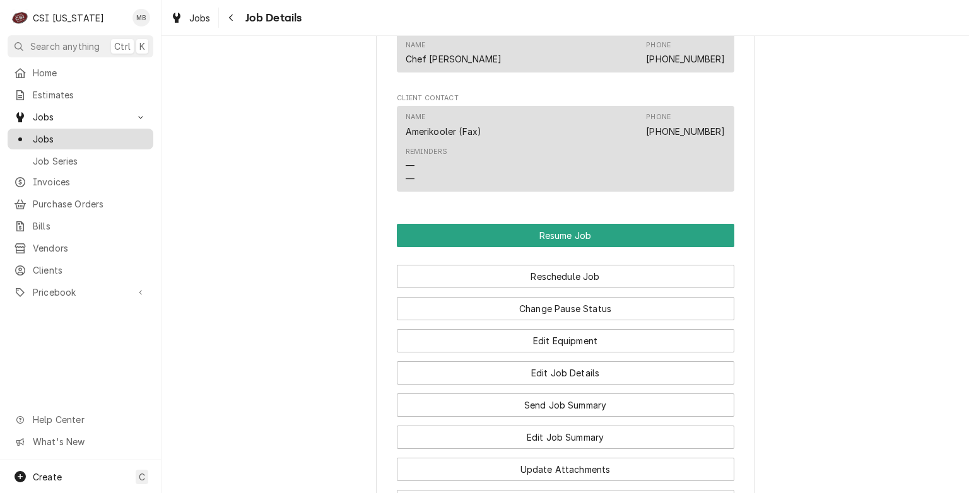
click at [31, 132] on div "Jobs" at bounding box center [80, 138] width 133 height 13
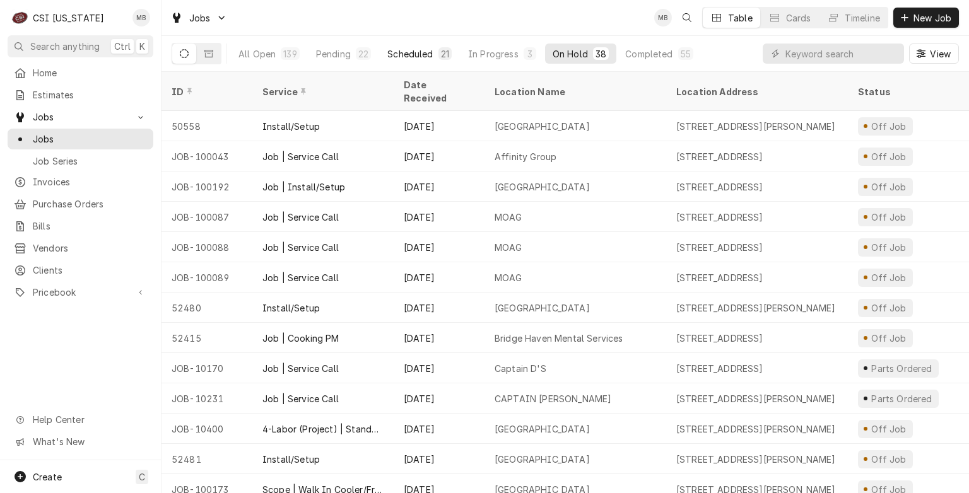
click at [403, 53] on div "Scheduled" at bounding box center [409, 53] width 45 height 13
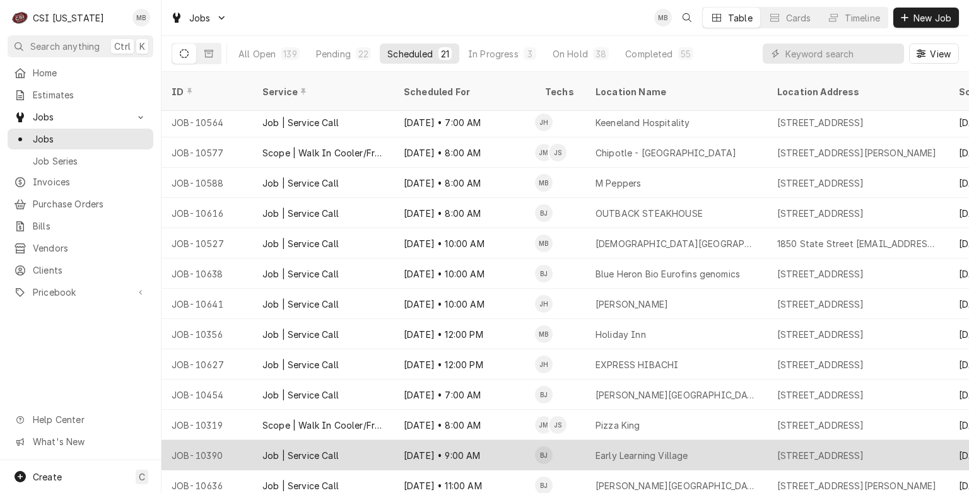
scroll to position [188, 0]
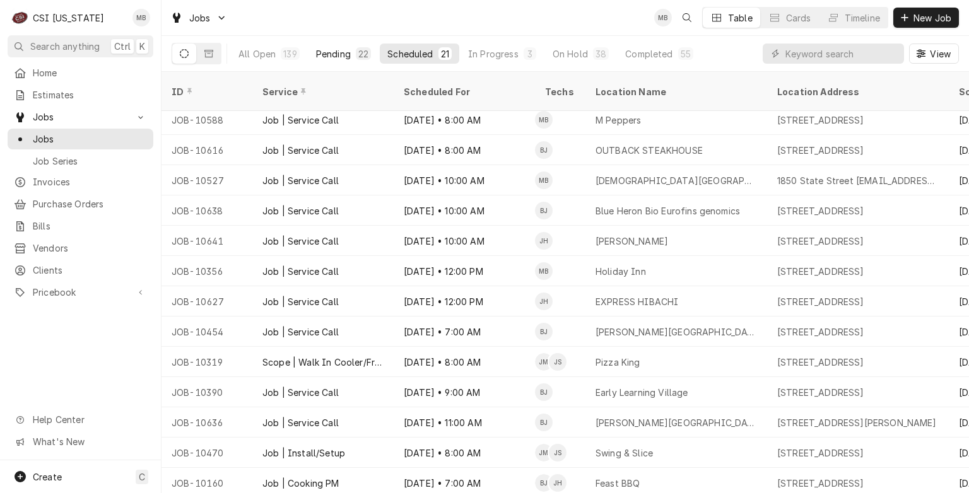
click at [346, 58] on div "Pending" at bounding box center [333, 53] width 35 height 13
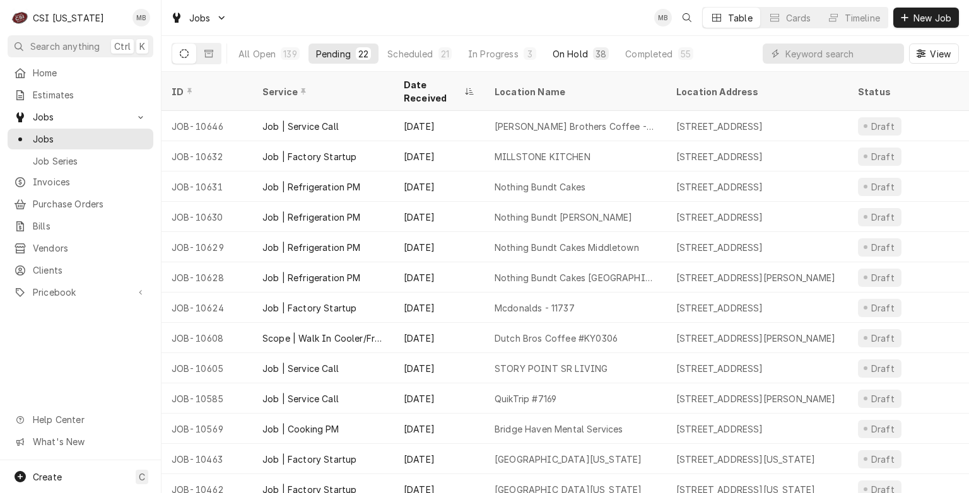
click at [573, 51] on div "On Hold" at bounding box center [570, 53] width 35 height 13
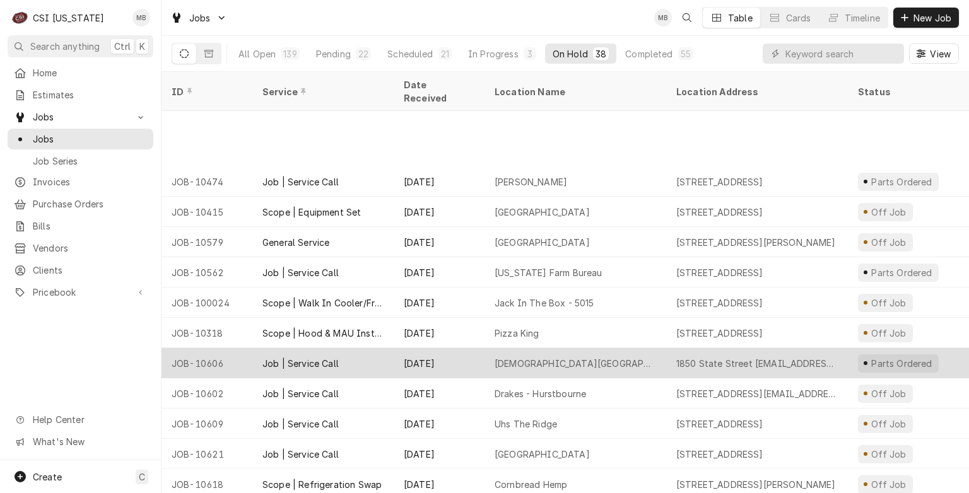
scroll to position [641, 0]
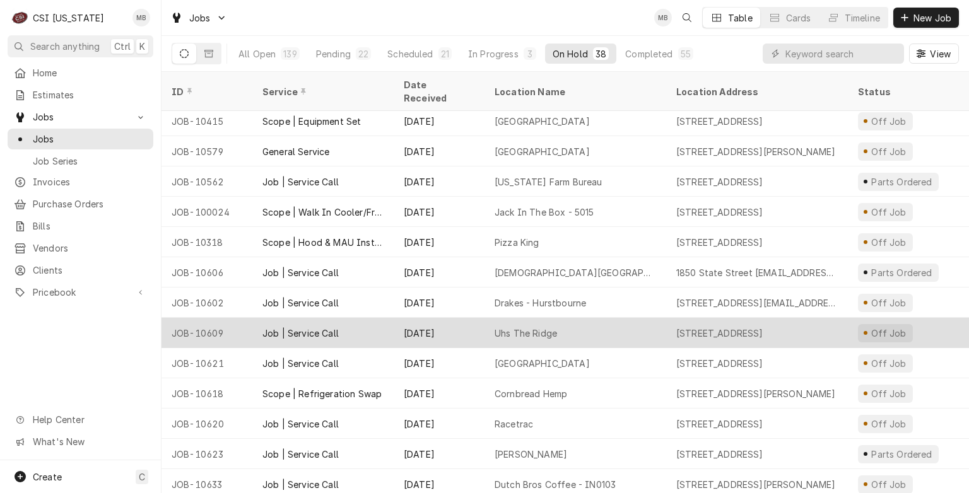
click at [469, 318] on div "Sep 15" at bounding box center [439, 333] width 91 height 30
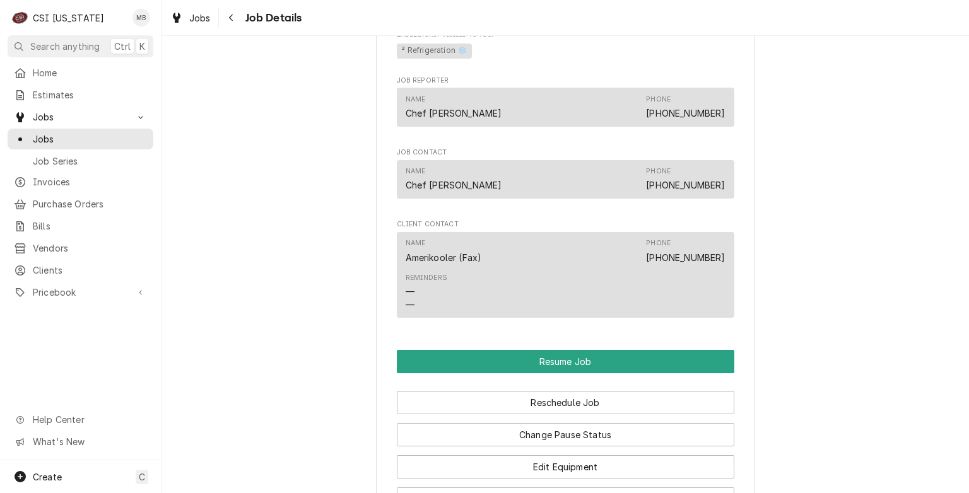
scroll to position [1514, 0]
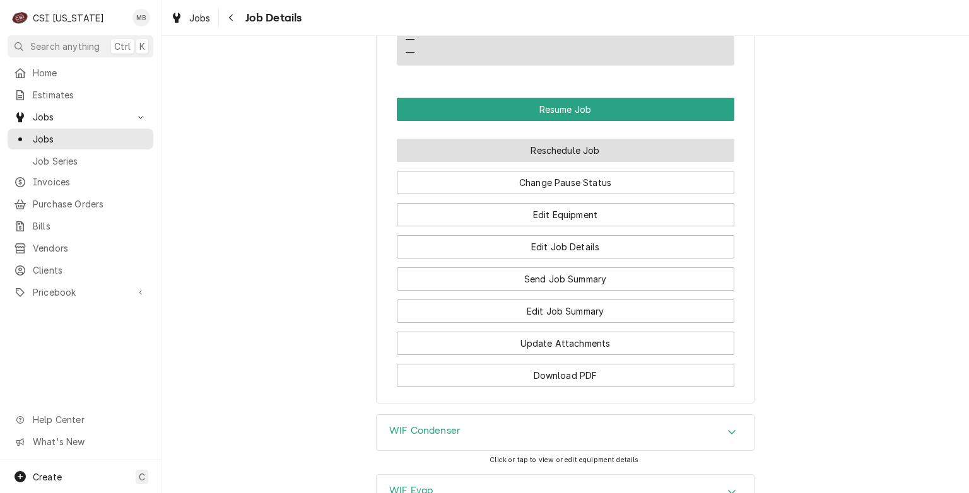
click at [543, 162] on button "Reschedule Job" at bounding box center [566, 150] width 338 height 23
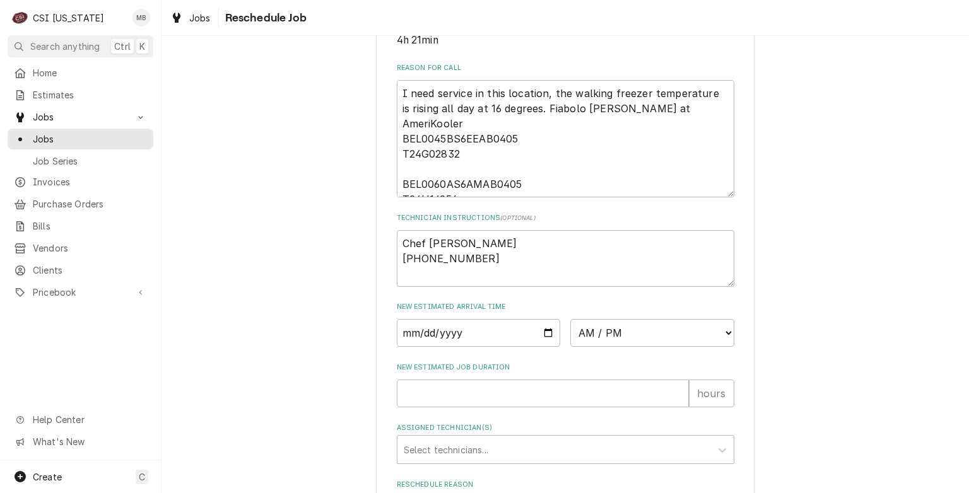
scroll to position [505, 0]
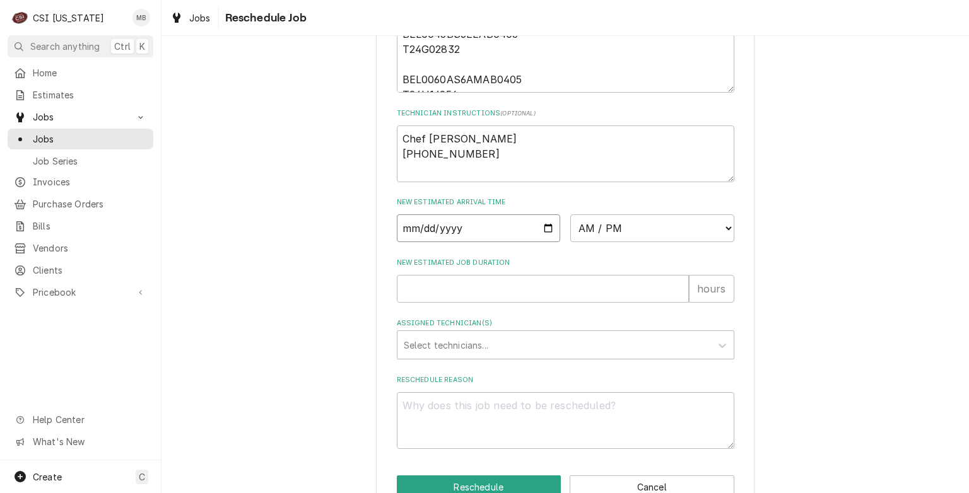
click at [538, 242] on input "Date" at bounding box center [479, 229] width 164 height 28
type textarea "x"
type input "[DATE]"
click at [640, 242] on select "AM / PM 6:00 AM 6:15 AM 6:30 AM 6:45 AM 7:00 AM 7:15 AM 7:30 AM 7:45 AM 8:00 AM…" at bounding box center [652, 229] width 164 height 28
select select "13:00:00"
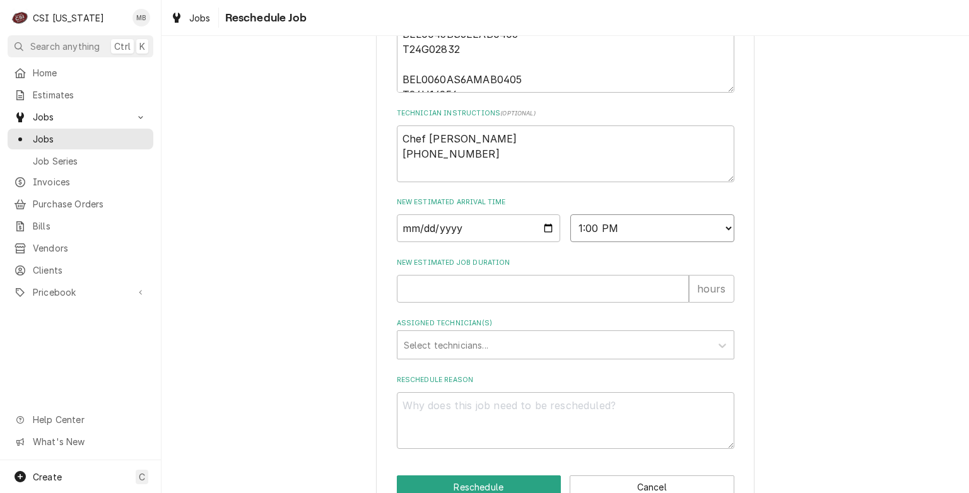
click at [570, 229] on select "AM / PM 6:00 AM 6:15 AM 6:30 AM 6:45 AM 7:00 AM 7:15 AM 7:30 AM 7:45 AM 8:00 AM…" at bounding box center [652, 229] width 164 height 28
click at [507, 303] on input "New Estimated Job Duration" at bounding box center [543, 289] width 292 height 28
type textarea "x"
type input "2"
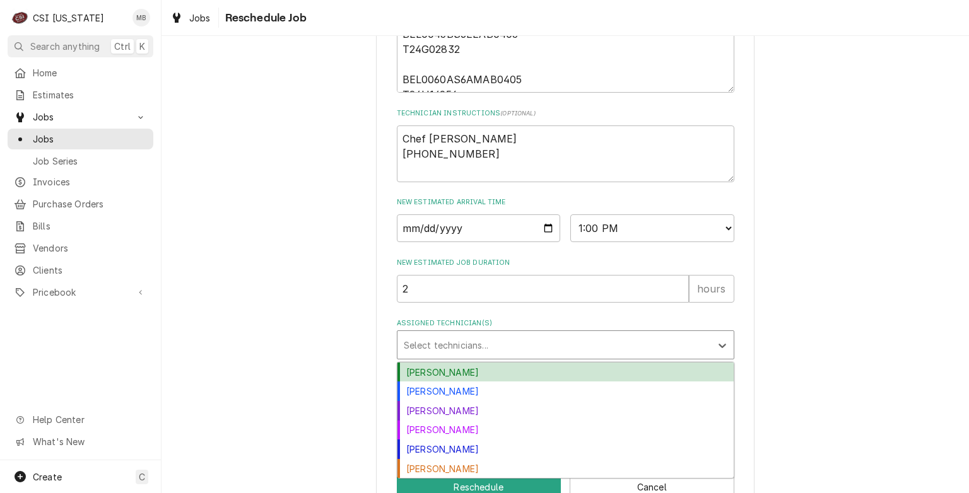
click at [512, 355] on div "Assigned Technician(s)" at bounding box center [554, 345] width 301 height 23
click at [482, 382] on div "[PERSON_NAME]" at bounding box center [565, 373] width 336 height 20
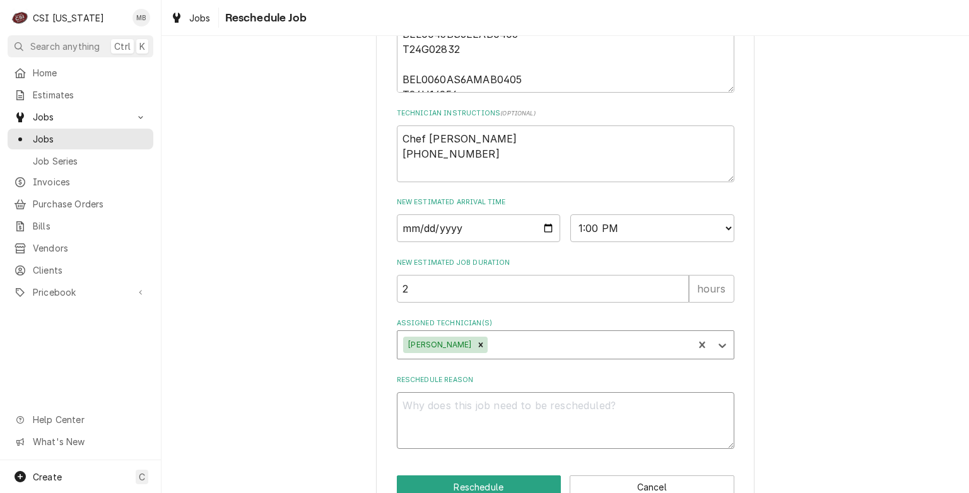
click at [466, 416] on textarea "Reschedule Reason" at bounding box center [566, 420] width 338 height 57
type textarea "x"
type textarea "L"
type textarea "x"
type textarea "LE"
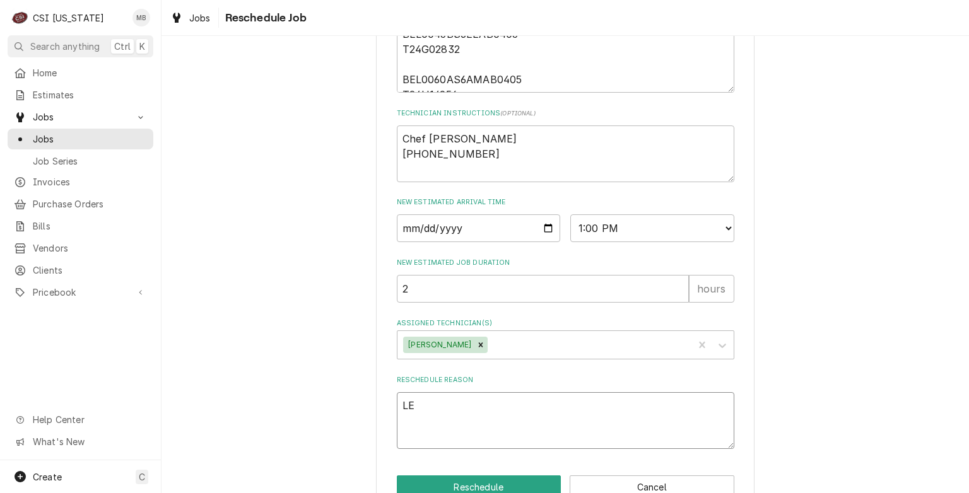
type textarea "x"
type textarea "LEA"
type textarea "x"
type textarea "LEAK"
type textarea "x"
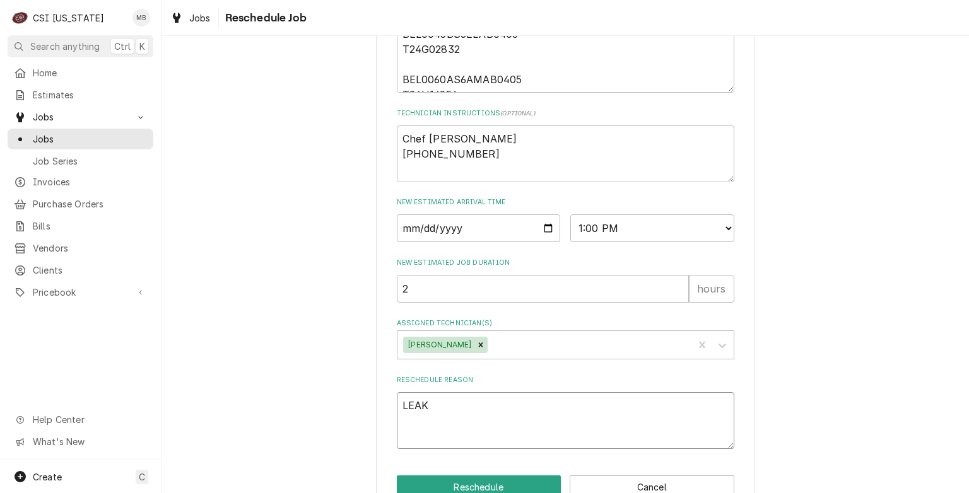
type textarea "LEAK"
type textarea "x"
type textarea "LEAK S"
type textarea "x"
type textarea "LEAK SE"
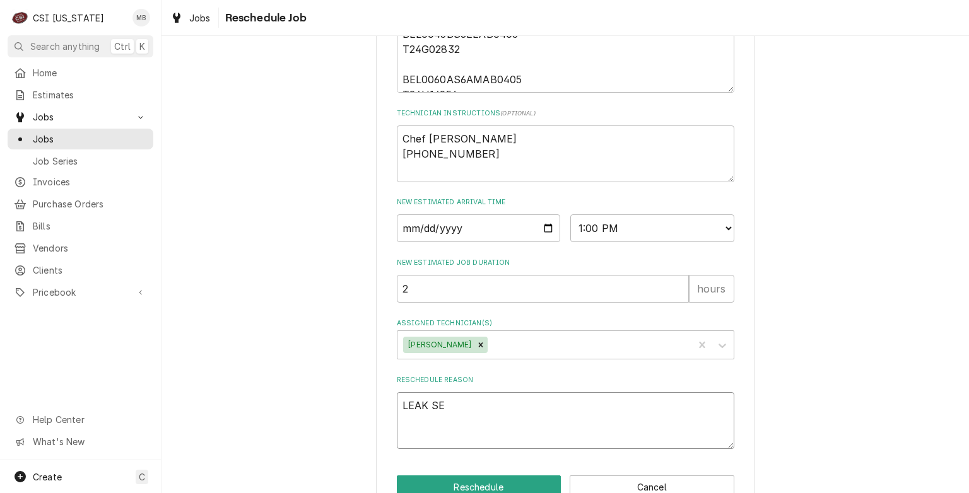
type textarea "x"
type textarea "LEAK SEA"
type textarea "x"
type textarea "LEAK SEAR"
type textarea "x"
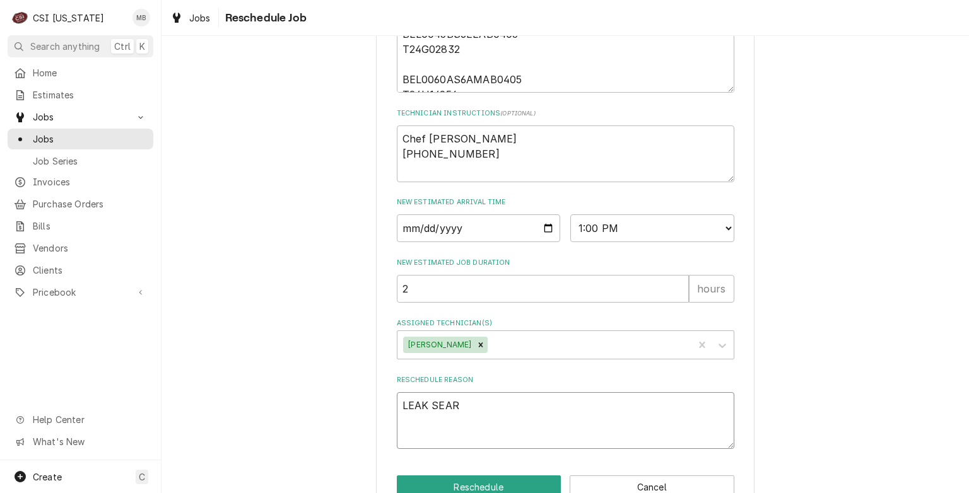
type textarea "LEAK SEARC"
type textarea "x"
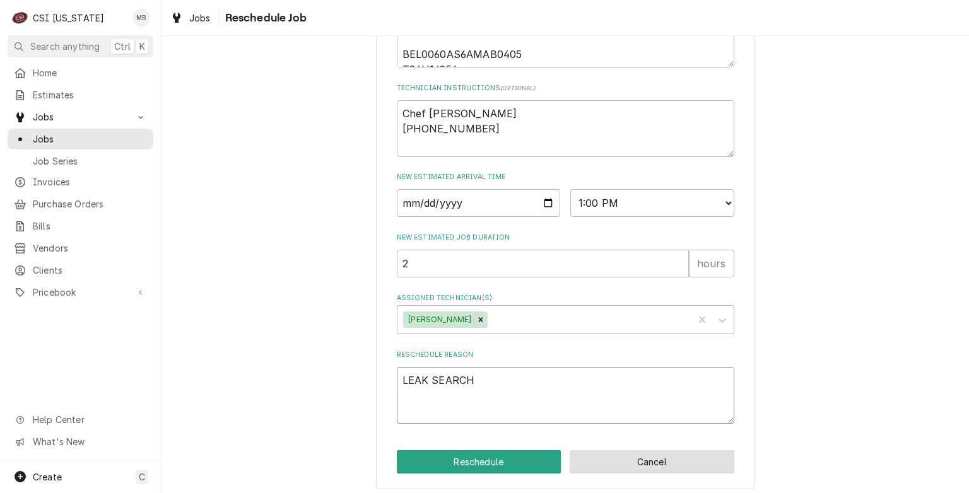
scroll to position [551, 0]
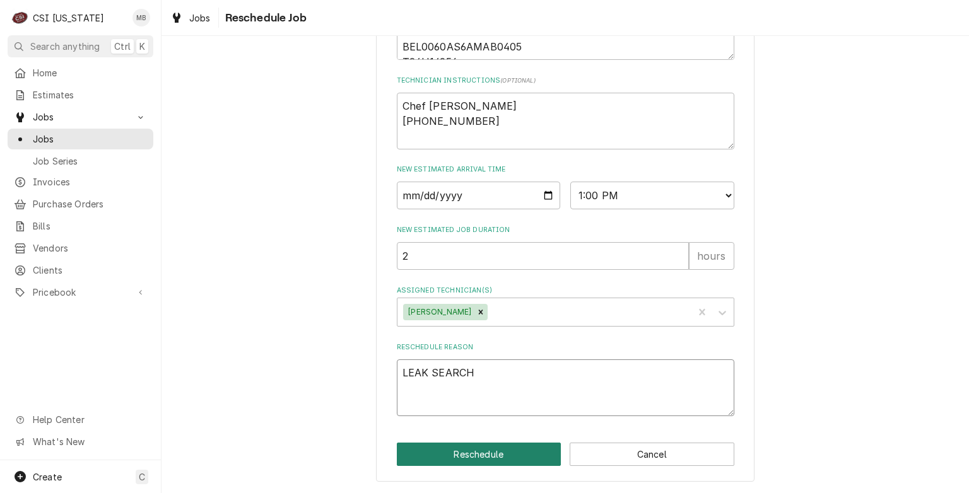
type textarea "LEAK SEARCH"
click at [535, 451] on button "Reschedule" at bounding box center [479, 454] width 165 height 23
type textarea "x"
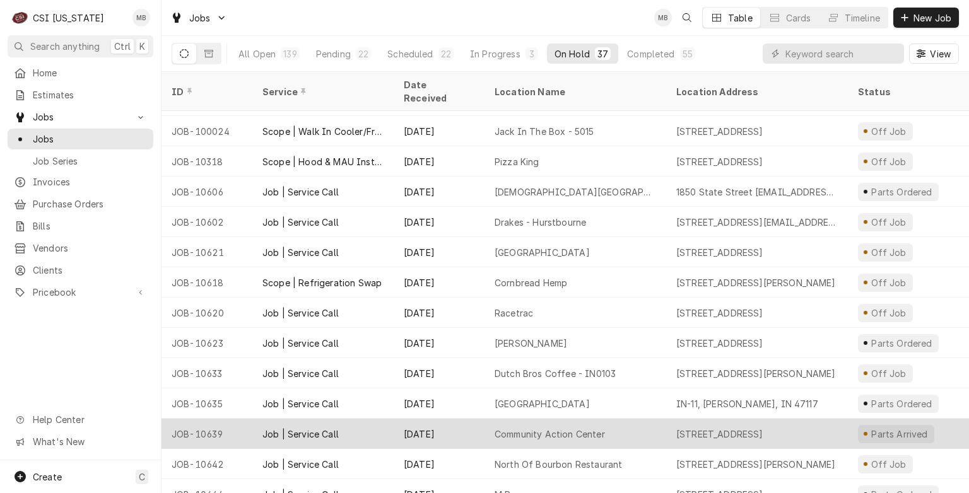
scroll to position [732, 0]
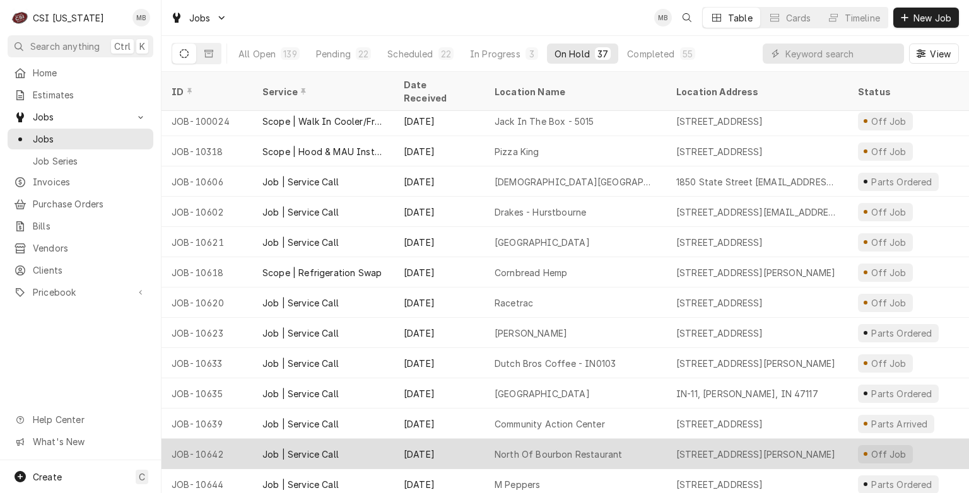
click at [453, 439] on div "Sep 20" at bounding box center [439, 454] width 91 height 30
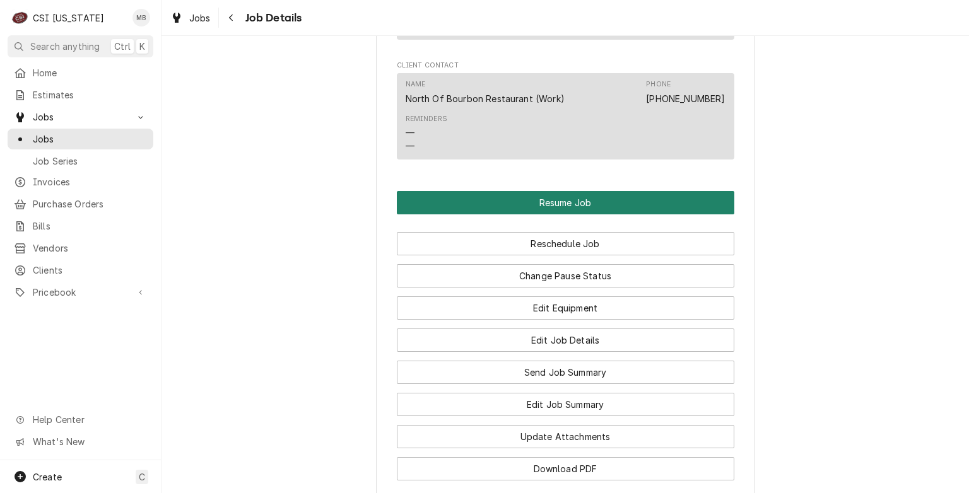
scroll to position [1262, 0]
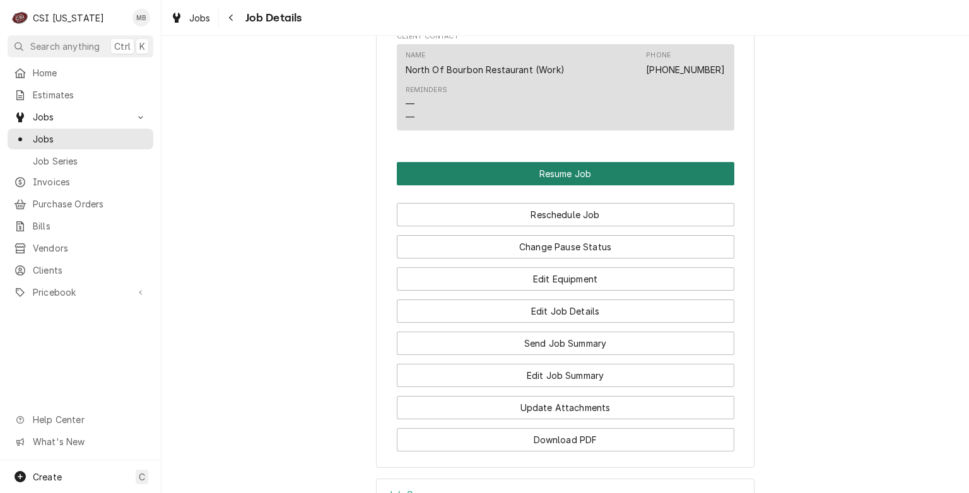
click at [558, 185] on button "Resume Job" at bounding box center [566, 173] width 338 height 23
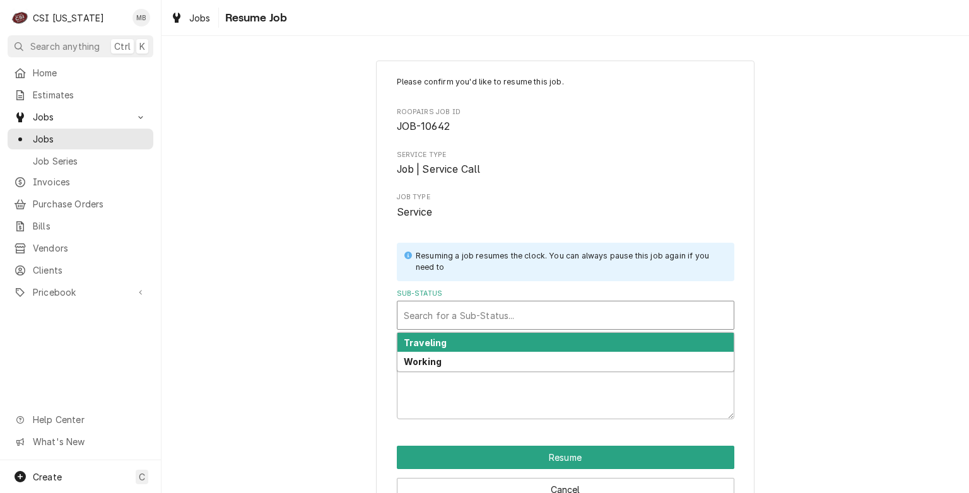
click at [533, 312] on div "Sub-Status" at bounding box center [566, 315] width 324 height 23
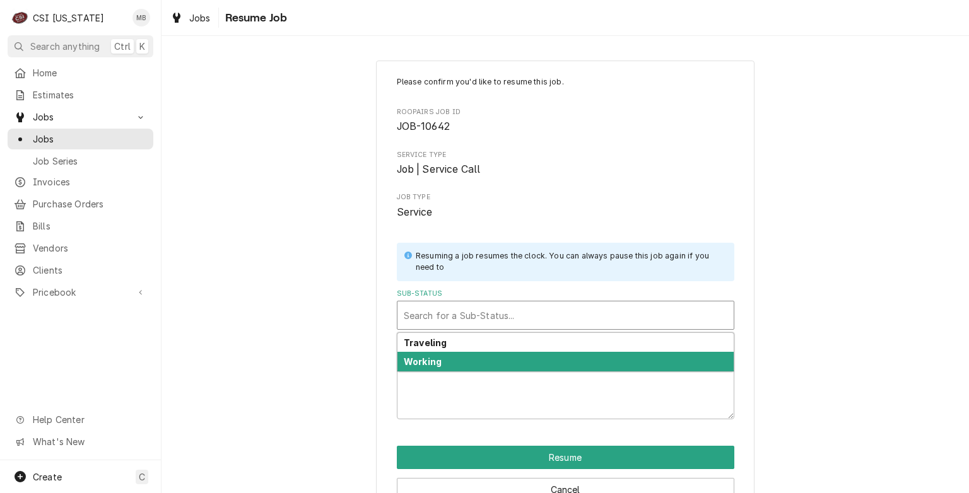
click at [486, 367] on div "Working" at bounding box center [565, 362] width 336 height 20
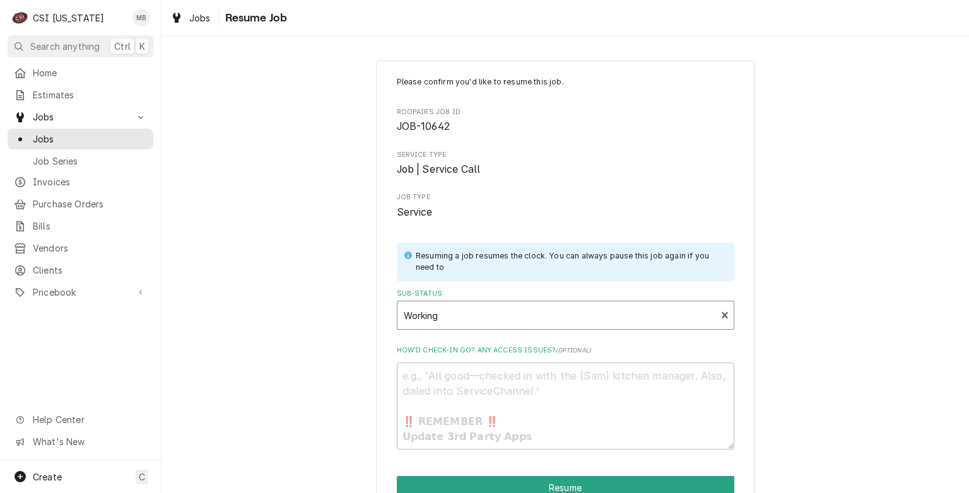
scroll to position [63, 0]
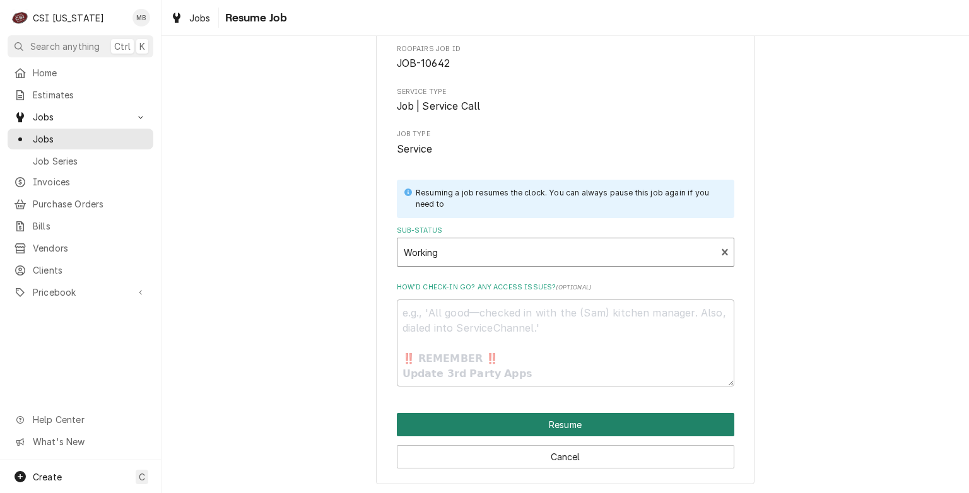
click at [544, 421] on button "Resume" at bounding box center [566, 424] width 338 height 23
type textarea "x"
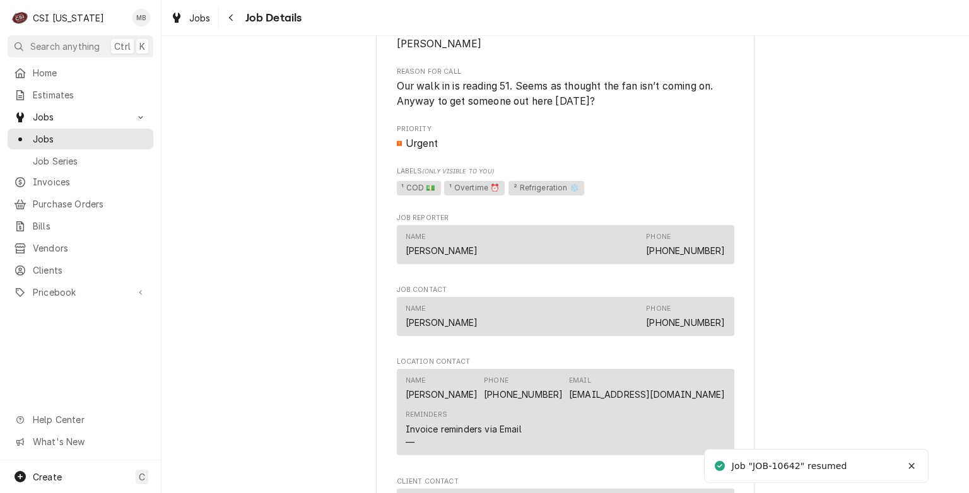
scroll to position [946, 0]
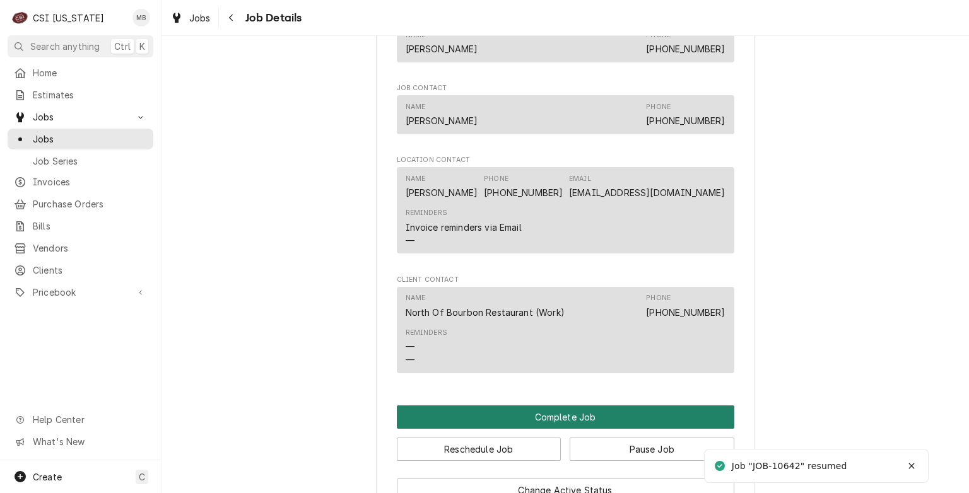
click at [537, 425] on button "Complete Job" at bounding box center [566, 417] width 338 height 23
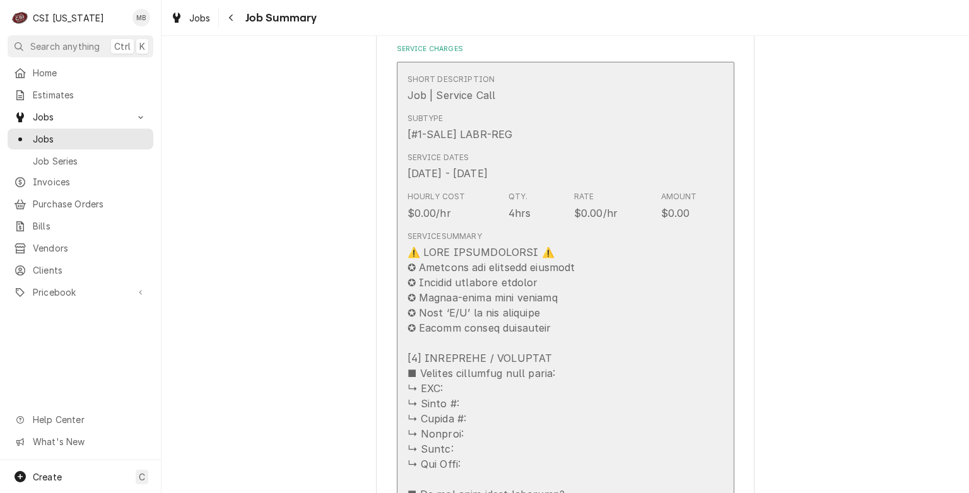
scroll to position [315, 0]
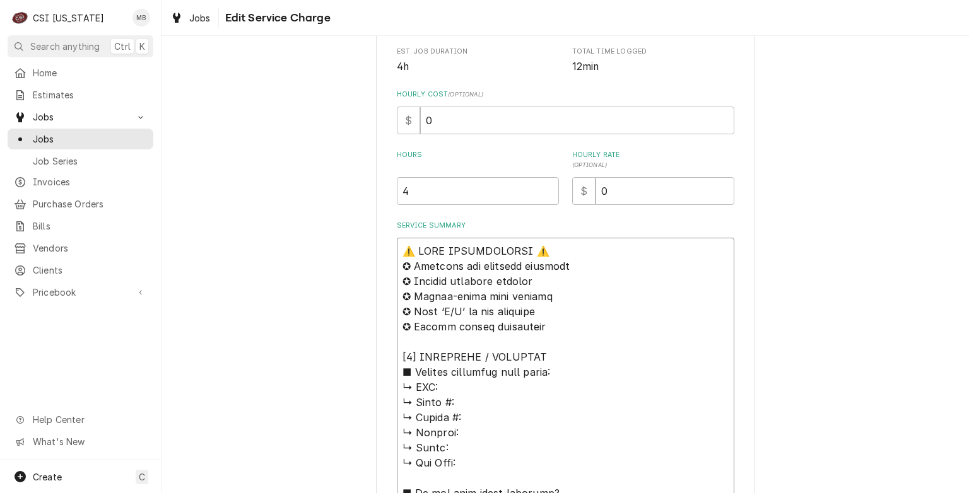
scroll to position [297, 0]
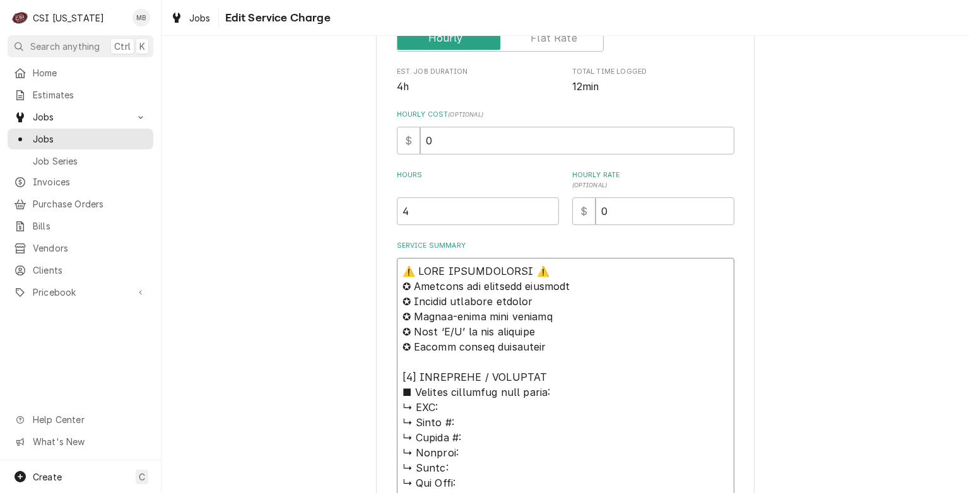
drag, startPoint x: 416, startPoint y: 379, endPoint x: 387, endPoint y: 249, distance: 133.3
click at [387, 249] on div "Use the fields below to edit this service charge Short Description Job | Servic…" at bounding box center [565, 481] width 379 height 1437
type textarea "x"
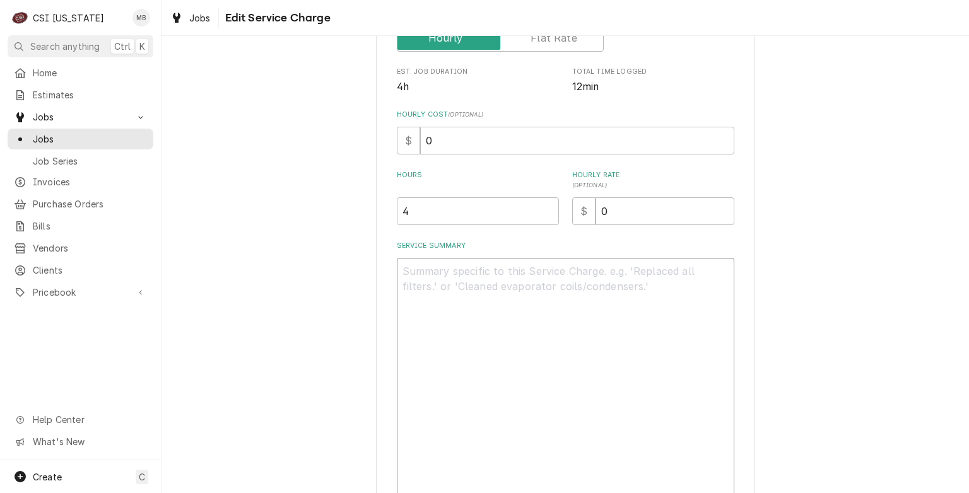
scroll to position [225, 0]
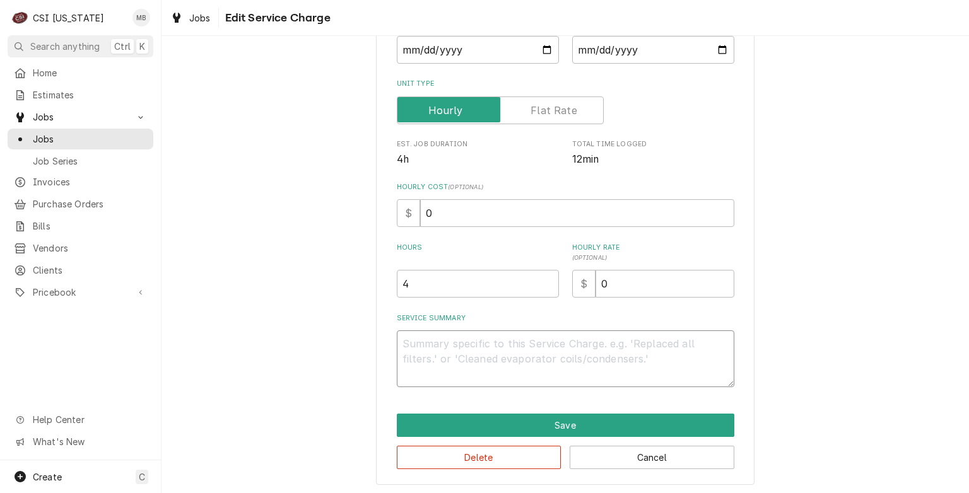
type textarea "x"
type textarea "C"
type textarea "x"
type textarea "CO"
type textarea "x"
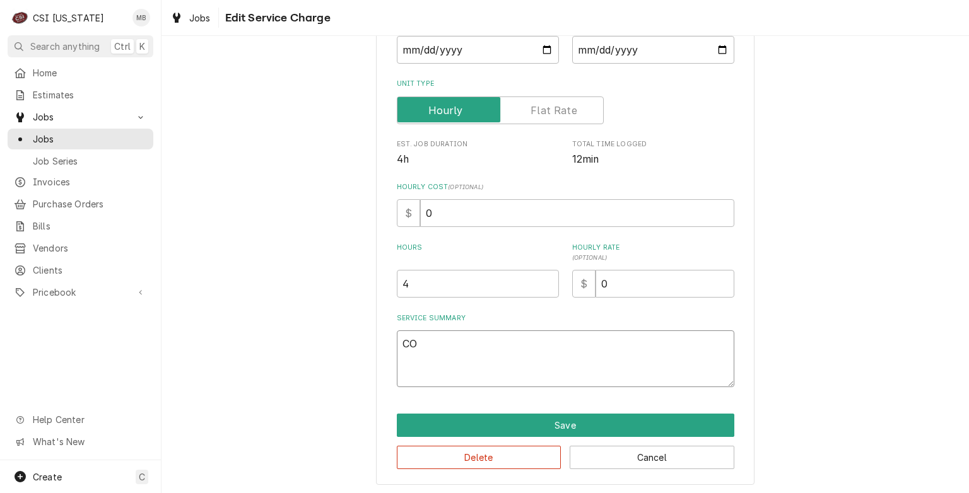
type textarea "COM"
type textarea "x"
type textarea "COMP"
type textarea "x"
type textarea "COMPL"
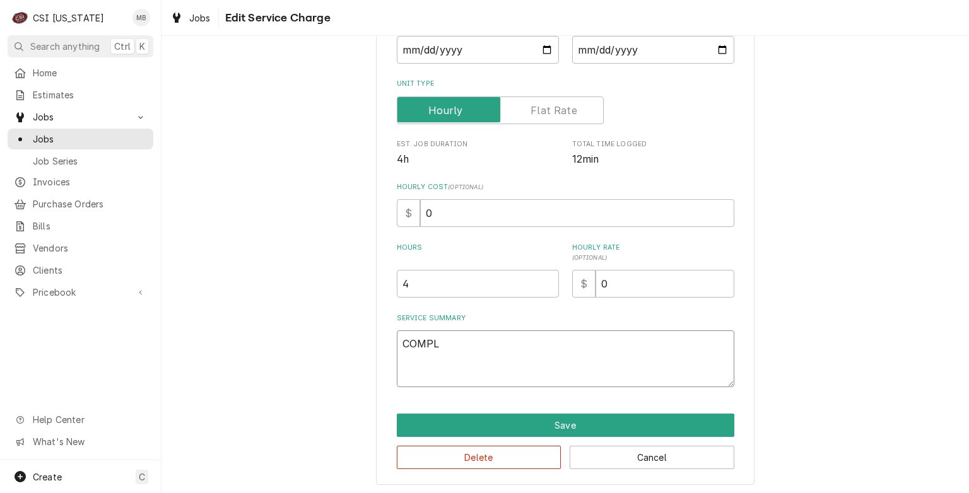
type textarea "x"
type textarea "COMPLE"
type textarea "x"
type textarea "COMPLET"
type textarea "x"
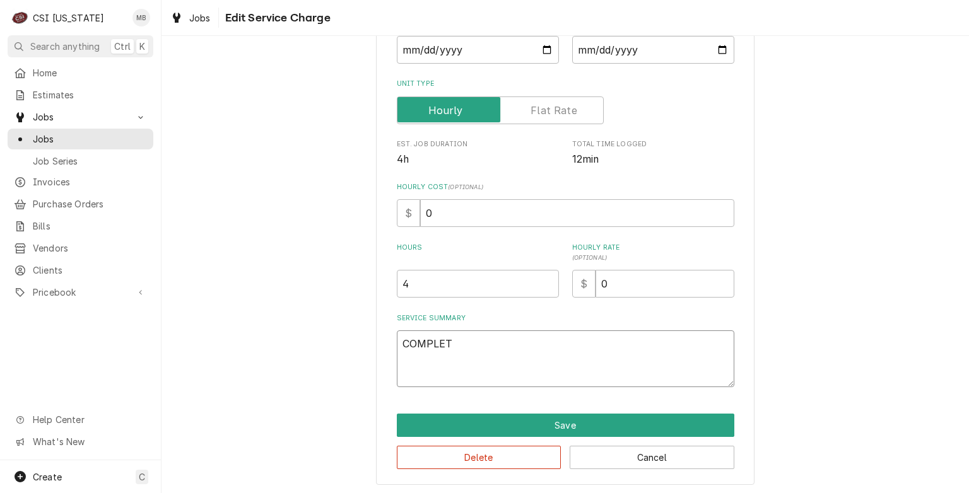
type textarea "COMPLETI"
type textarea "x"
type textarea "COMPLETIN"
type textarea "x"
type textarea "COMPLETING"
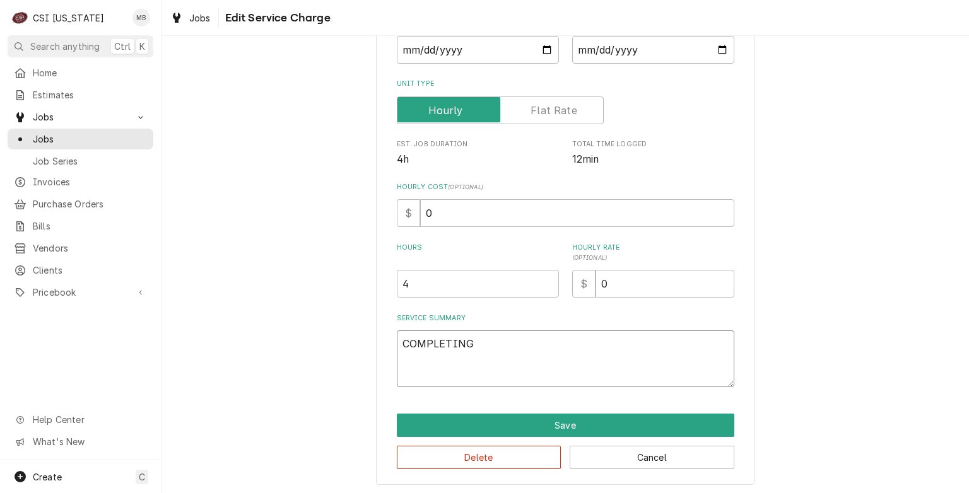
type textarea "x"
type textarea "COMPLETING"
type textarea "x"
type textarea "COMPLETING J"
type textarea "x"
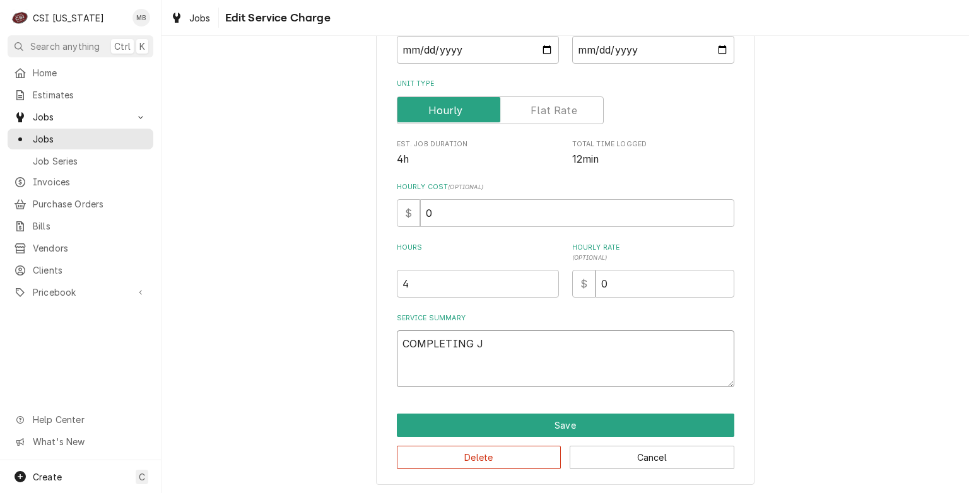
type textarea "COMPLETING JO"
type textarea "x"
type textarea "COMPLETING JOB"
type textarea "x"
type textarea "COMPLETING JOB"
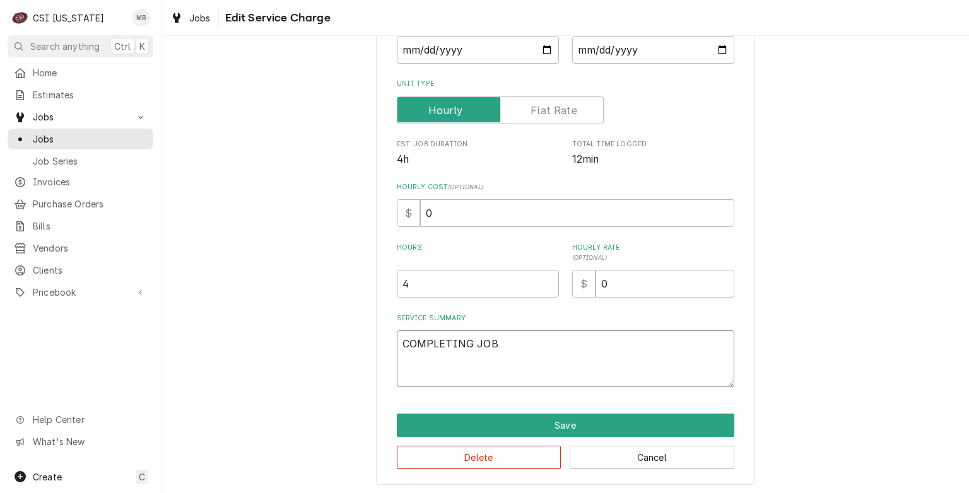
type textarea "x"
type textarea "COMPLETING JOB W"
type textarea "x"
type textarea "COMPLETING JOB WI"
type textarea "x"
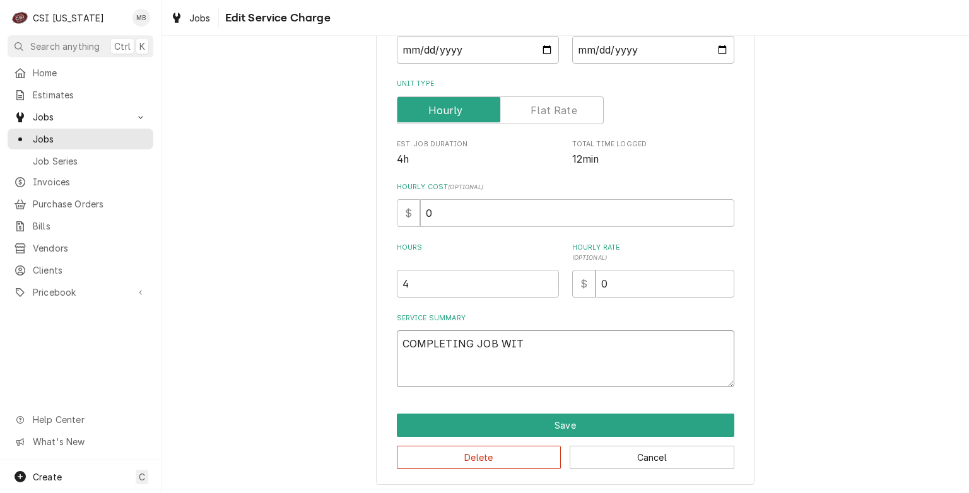
type textarea "COMPLETING JOB WITH"
type textarea "x"
type textarea "COMPLETING JOB WITH"
type textarea "x"
type textarea "COMPLETING JOB WITH N"
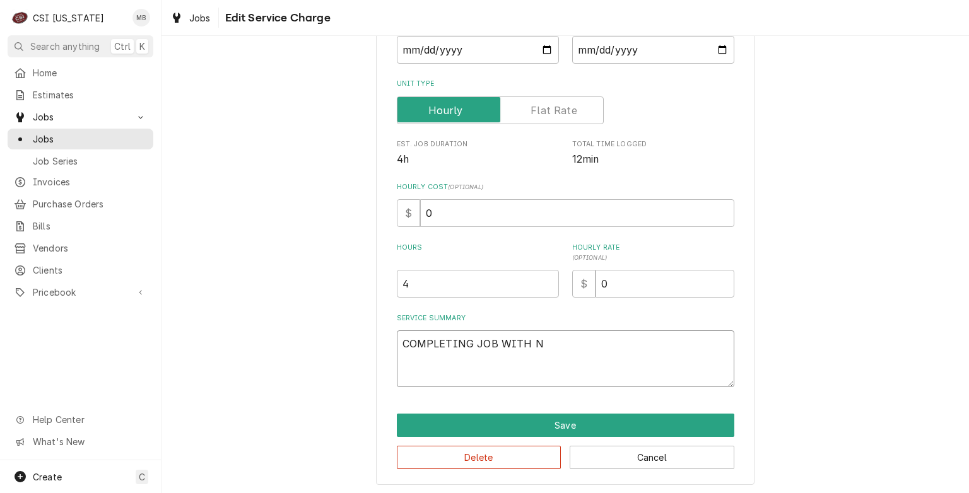
type textarea "x"
type textarea "COMPLETING JOB WITH NO"
type textarea "x"
type textarea "COMPLETING JOB WITH NO"
type textarea "x"
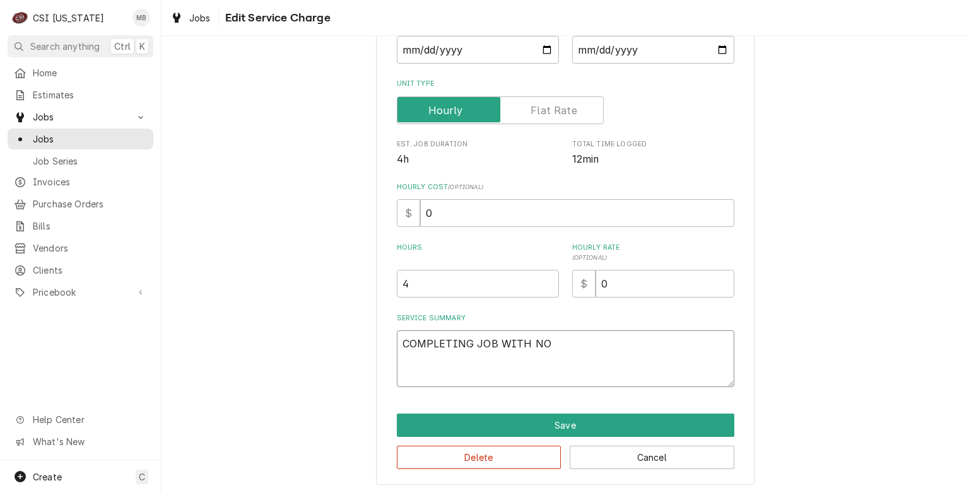
type textarea "COMPLETING JOB WITH NO T"
type textarea "x"
type textarea "COMPLETING JOB WITH NO TI"
type textarea "x"
type textarea "COMPLETING JOB WITH NO TIM"
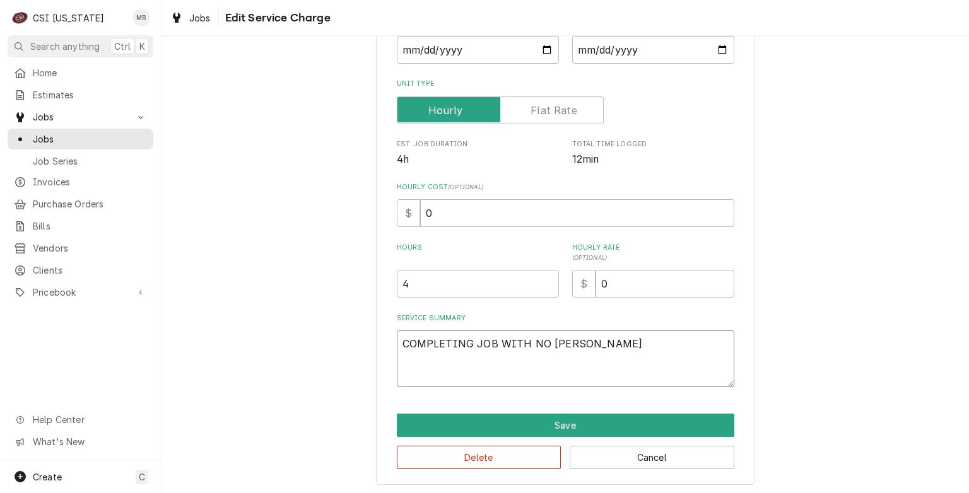
type textarea "x"
type textarea "COMPLETING JOB WITH NO TIME"
type textarea "x"
type textarea "COMPLETING JOB WITH NO TIME"
type textarea "x"
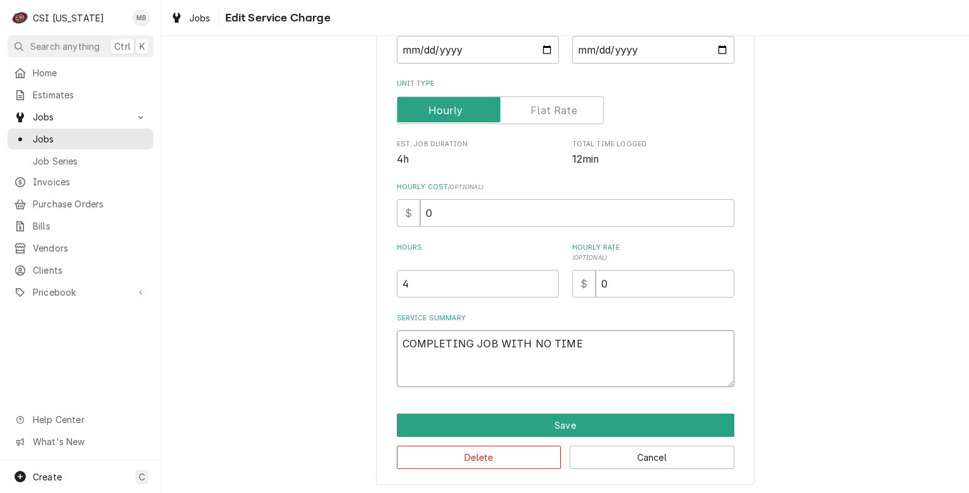
type textarea "COMPLETING JOB WITH NO TIME O"
type textarea "x"
type textarea "COMPLETING JOB WITH NO TIME OR"
type textarea "x"
type textarea "COMPLETING JOB WITH NO TIME OR I"
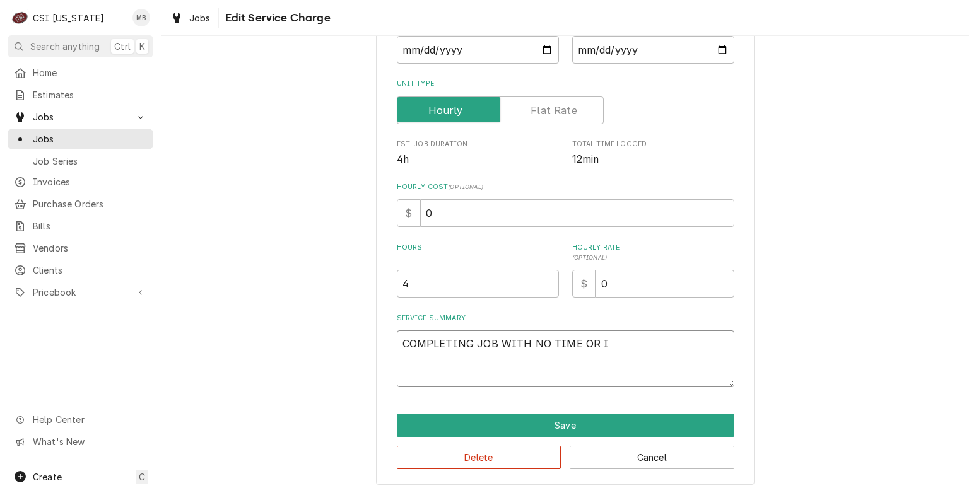
type textarea "x"
type textarea "COMPLETING JOB WITH NO TIME OR IN"
type textarea "x"
type textarea "COMPLETING JOB WITH NO TIME OR INV"
type textarea "x"
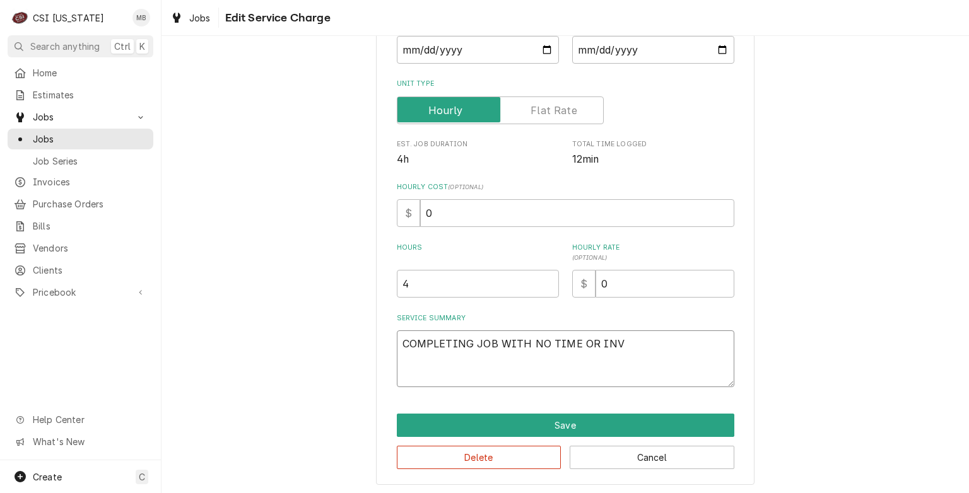
type textarea "COMPLETING JOB WITH NO TIME OR INVO"
type textarea "x"
type textarea "COMPLETING JOB WITH NO TIME OR INVOI"
type textarea "x"
type textarea "COMPLETING JOB WITH NO TIME OR INVOIC"
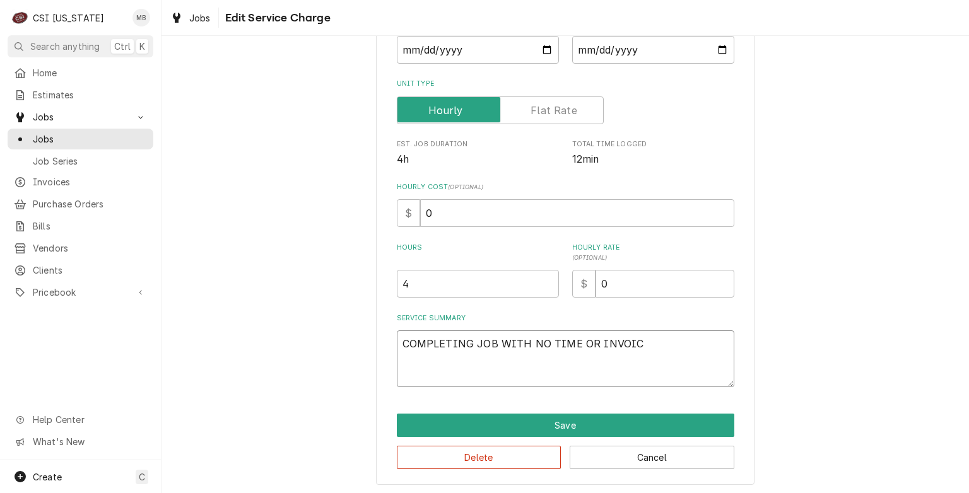
type textarea "x"
type textarea "COMPLETING JOB WITH NO TIME OR INVOICE"
type textarea "x"
type textarea "COMPLETING JOB WITH NO TIME OR INVOICE"
type textarea "x"
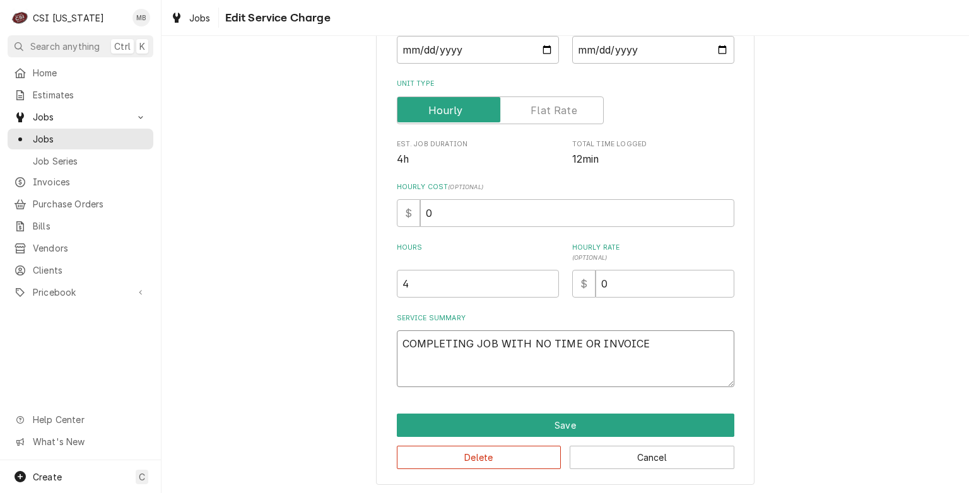
type textarea "COMPLETING JOB WITH NO TIME OR INVOICE A"
type textarea "x"
type textarea "COMPLETING JOB WITH NO TIME OR INVOICE AS"
type textarea "x"
type textarea "COMPLETING JOB WITH NO TIME OR INVOICE AS T"
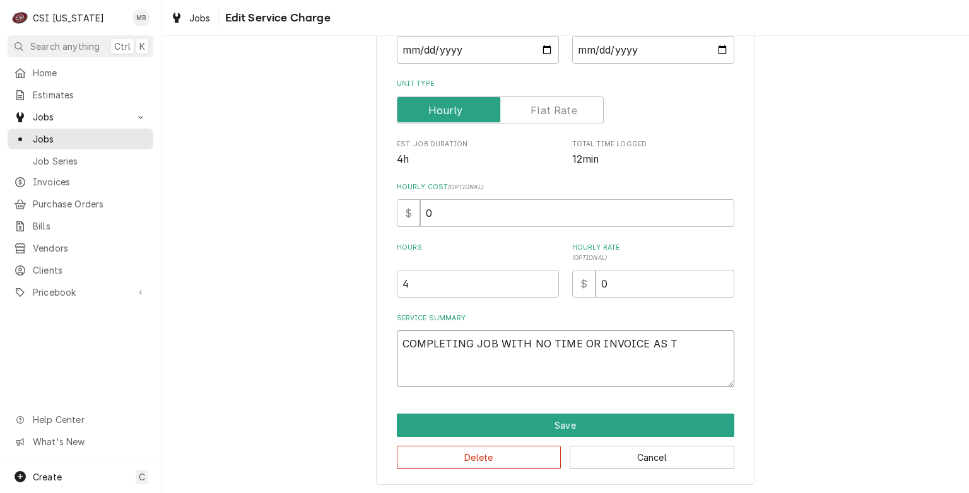
type textarea "x"
type textarea "COMPLETING JOB WITH NO TIME OR INVOICE AS TE"
type textarea "x"
type textarea "COMPLETING JOB WITH NO TIME OR INVOICE AS TEC"
type textarea "x"
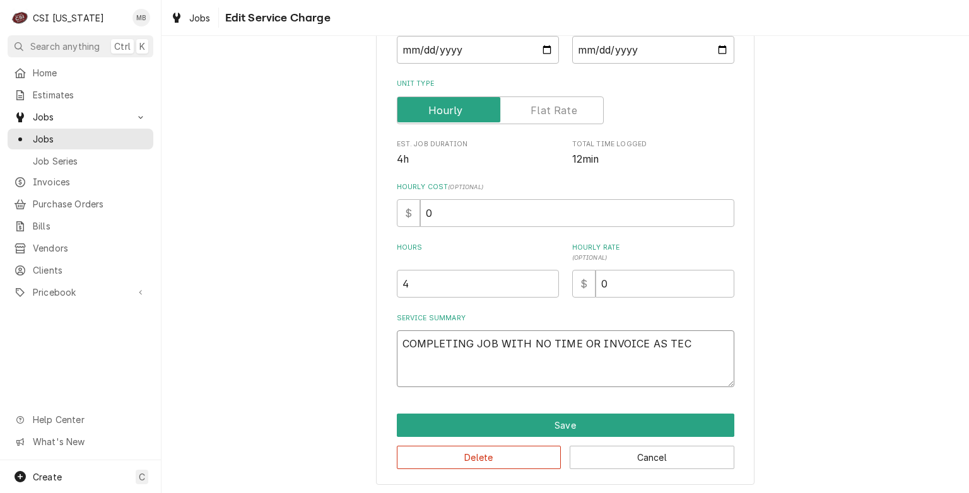
type textarea "COMPLETING JOB WITH NO TIME OR INVOICE AS TECH"
type textarea "x"
type textarea "COMPLETING JOB WITH NO TIME OR INVOICE AS TECH"
type textarea "x"
type textarea "COMPLETING JOB WITH NO TIME OR INVOICE AS TECH W"
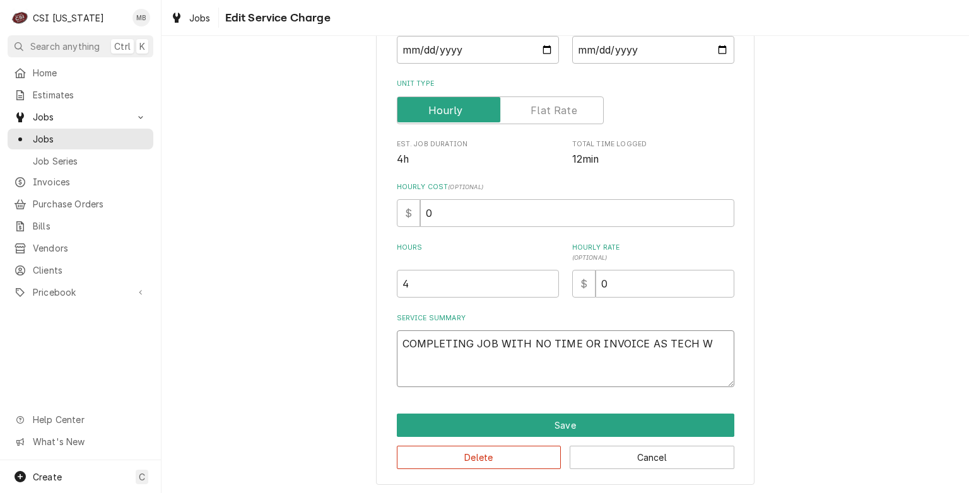
type textarea "x"
type textarea "COMPLETING JOB WITH NO TIME OR INVOICE AS TECH WA"
type textarea "x"
type textarea "COMPLETING JOB WITH NO TIME OR INVOICE AS TECH WAS"
type textarea "x"
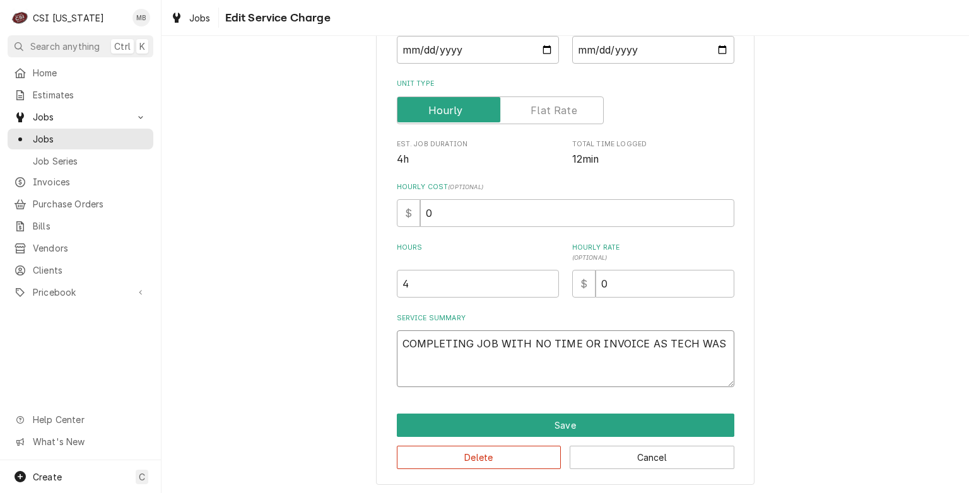
type textarea "COMPLETING JOB WITH NO TIME OR INVOICE AS TECH WAS"
type textarea "x"
type textarea "COMPLETING JOB WITH NO TIME OR INVOICE AS TECH WAS S"
type textarea "x"
type textarea "COMPLETING JOB WITH NO TIME OR INVOICE AS TECH WAS ST"
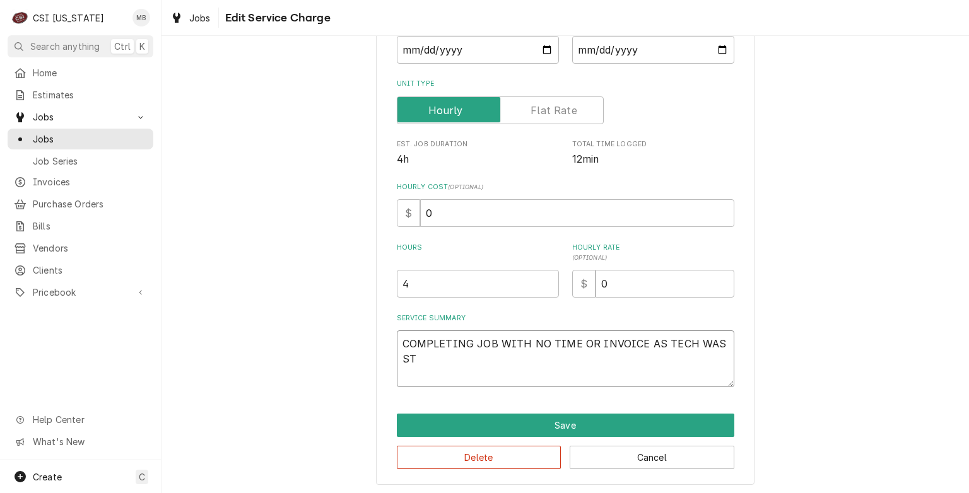
type textarea "x"
type textarea "COMPLETING JOB WITH NO TIME OR INVOICE AS TECH WAS STO"
type textarea "x"
type textarea "COMPLETING JOB WITH NO TIME OR INVOICE AS TECH WAS STOP"
type textarea "x"
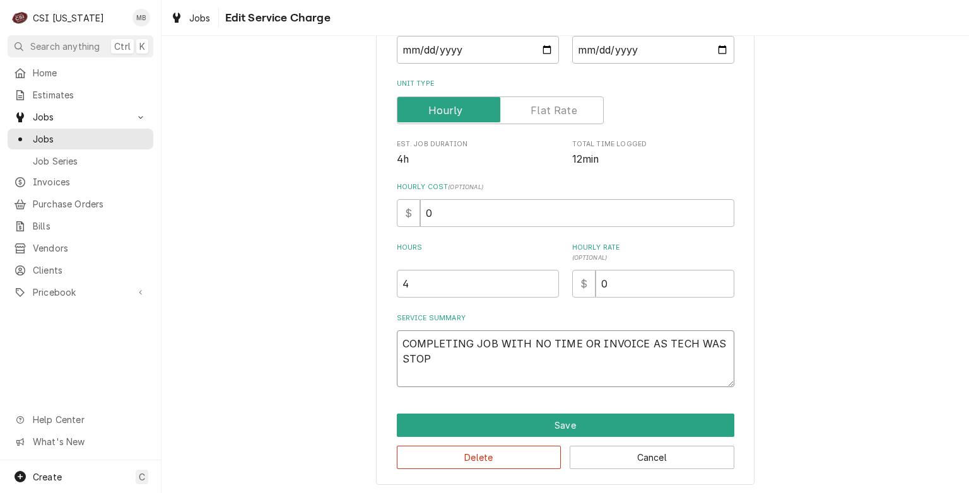
type textarea "COMPLETING JOB WITH NO TIME OR INVOICE AS TECH WAS STOPP"
type textarea "x"
type textarea "COMPLETING JOB WITH NO TIME OR INVOICE AS TECH WAS STOPPE"
type textarea "x"
type textarea "COMPLETING JOB WITH NO TIME OR INVOICE AS TECH WAS STOPPED"
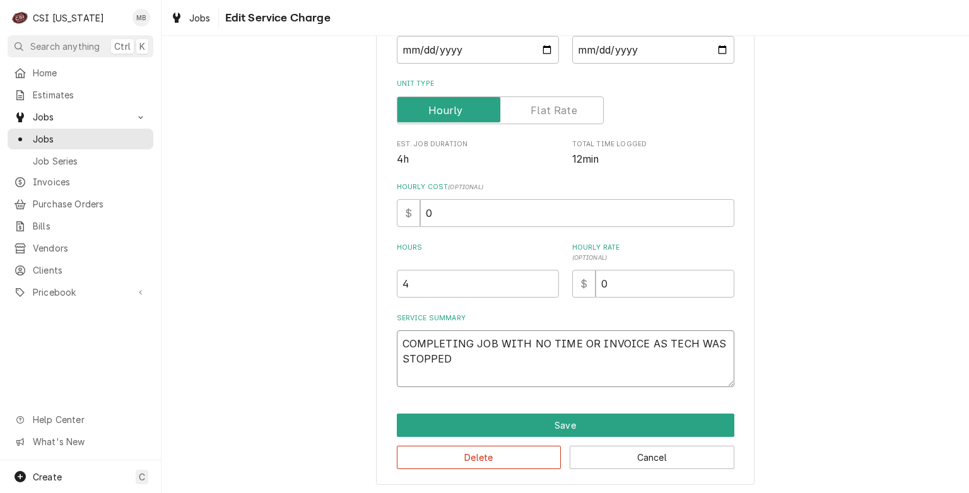
type textarea "x"
type textarea "COMPLETING JOB WITH NO TIME OR INVOICE AS TECH WAS STOPPED"
type textarea "x"
type textarea "COMPLETING JOB WITH NO TIME OR INVOICE AS TECH WAS STOPPED 5"
type textarea "x"
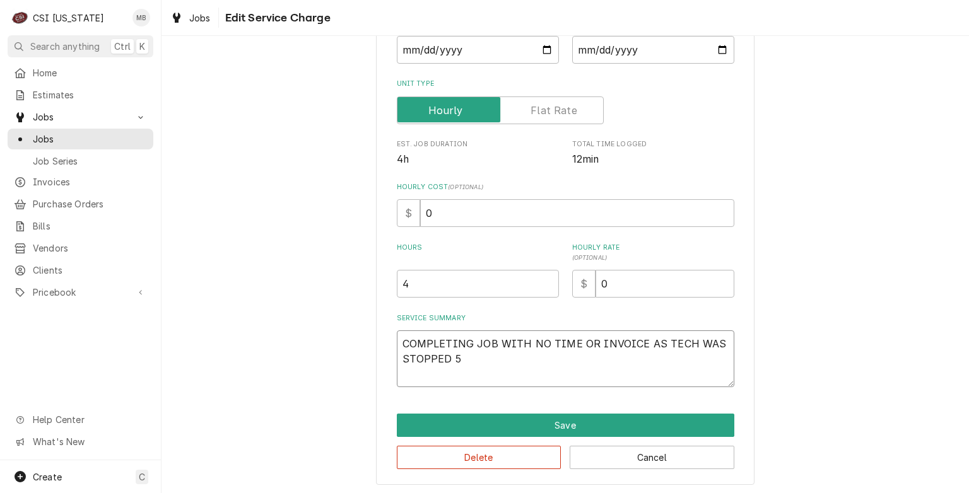
type textarea "COMPLETING JOB WITH NO TIME OR INVOICE AS TECH WAS STOPPED 5"
type textarea "x"
type textarea "COMPLETING JOB WITH NO TIME OR INVOICE AS TECH WAS STOPPED 5 M"
type textarea "x"
type textarea "COMPLETING JOB WITH NO TIME OR INVOICE AS TECH WAS STOPPED 5 MI"
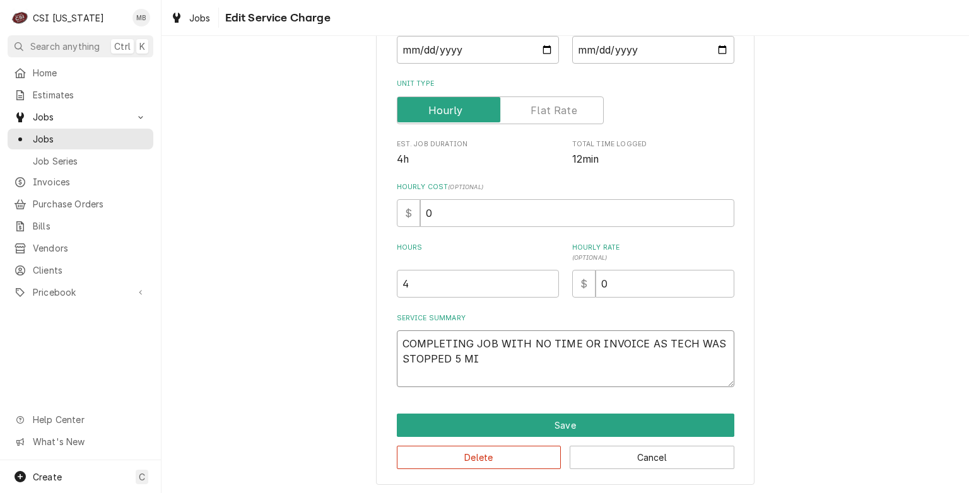
type textarea "x"
type textarea "COMPLETING JOB WITH NO TIME OR INVOICE AS TECH WAS STOPPED 5 MIN"
type textarea "x"
type textarea "COMPLETING JOB WITH NO TIME OR INVOICE AS TECH WAS STOPPED 5 MINU"
type textarea "x"
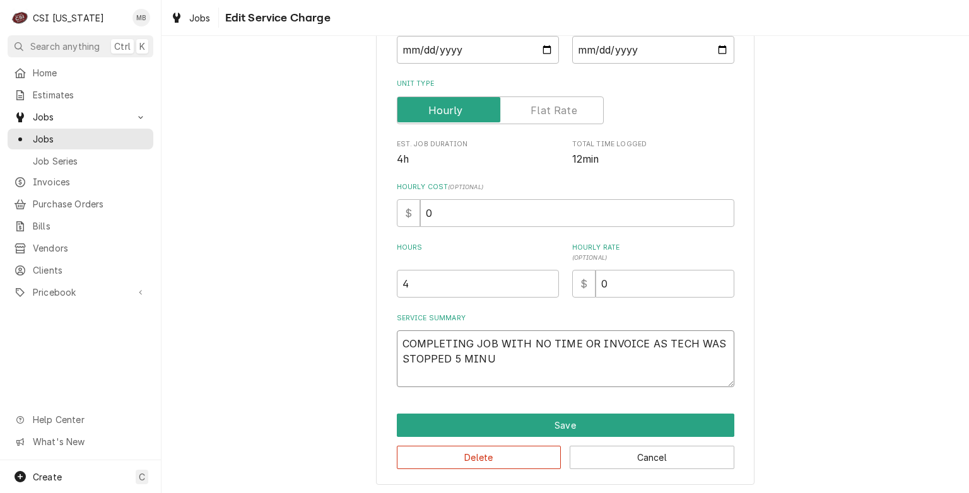
type textarea "COMPLETING JOB WITH NO TIME OR INVOICE AS TECH WAS STOPPED 5 MINUT"
type textarea "x"
type textarea "COMPLETING JOB WITH NO TIME OR INVOICE AS TECH WAS STOPPED 5 MINUTE"
type textarea "x"
type textarea "COMPLETING JOB WITH NO TIME OR INVOICE AS TECH WAS STOPPED 5 MINUTES"
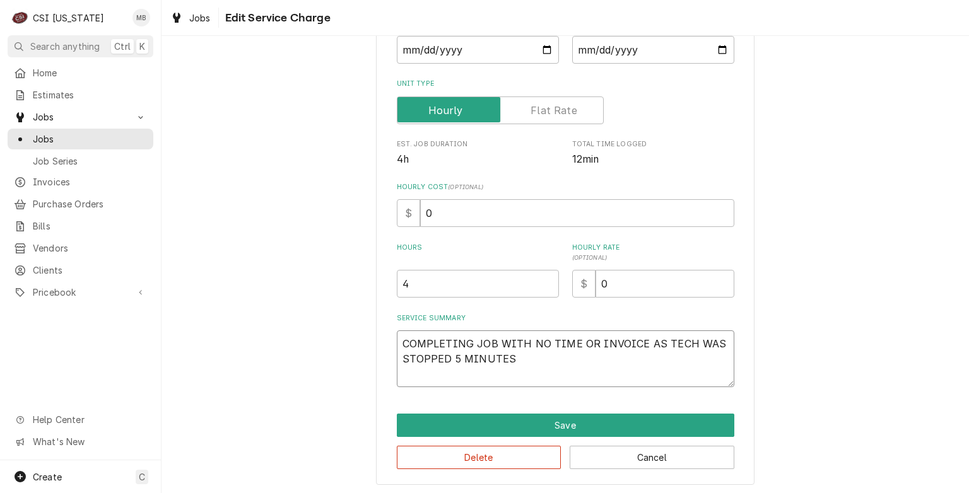
type textarea "x"
type textarea "COMPLETING JOB WITH NO TIME OR INVOICE AS TECH WAS STOPPED 5 MINUTES"
type textarea "x"
type textarea "COMPLETING JOB WITH NO TIME OR INVOICE AS TECH WAS STOPPED 5 MINUTES F"
type textarea "x"
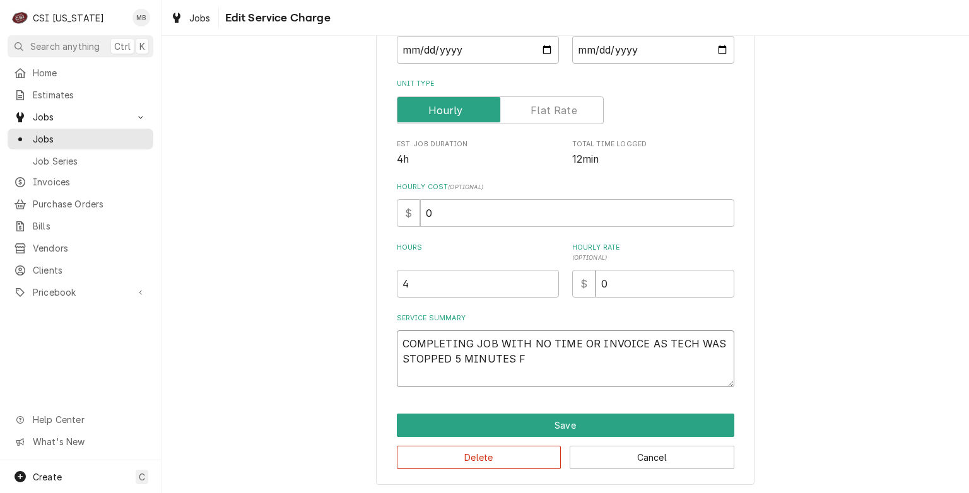
type textarea "COMPLETING JOB WITH NO TIME OR INVOICE AS TECH WAS STOPPED 5 MINUTES FR"
type textarea "x"
type textarea "COMPLETING JOB WITH NO TIME OR INVOICE AS TECH WAS STOPPED 5 MINUTES FRO"
type textarea "x"
type textarea "COMPLETING JOB WITH NO TIME OR INVOICE AS TECH WAS STOPPED 5 MINUTES FROM"
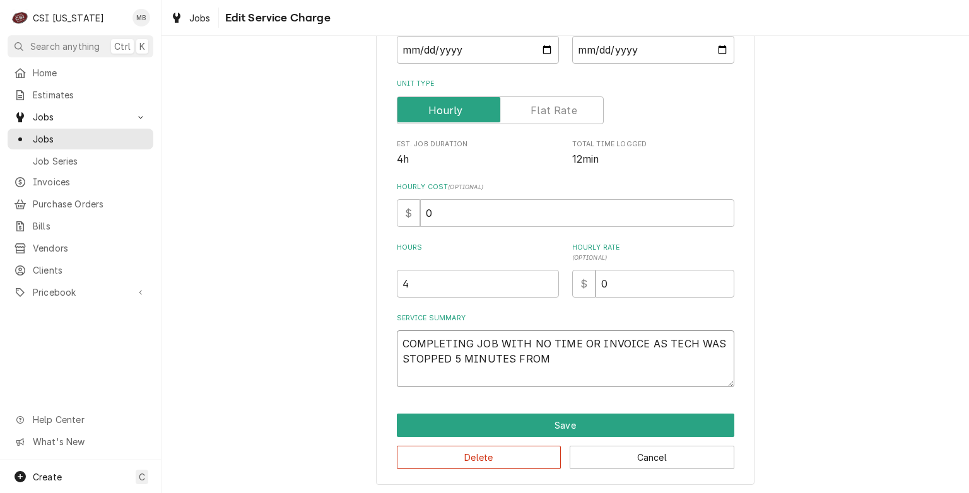
type textarea "x"
type textarea "COMPLETING JOB WITH NO TIME OR INVOICE AS TECH WAS STOPPED 5 MINUTES FROM"
type textarea "x"
type textarea "COMPLETING JOB WITH NO TIME OR INVOICE AS TECH WAS STOPPED 5 MINUTES FROM H"
type textarea "x"
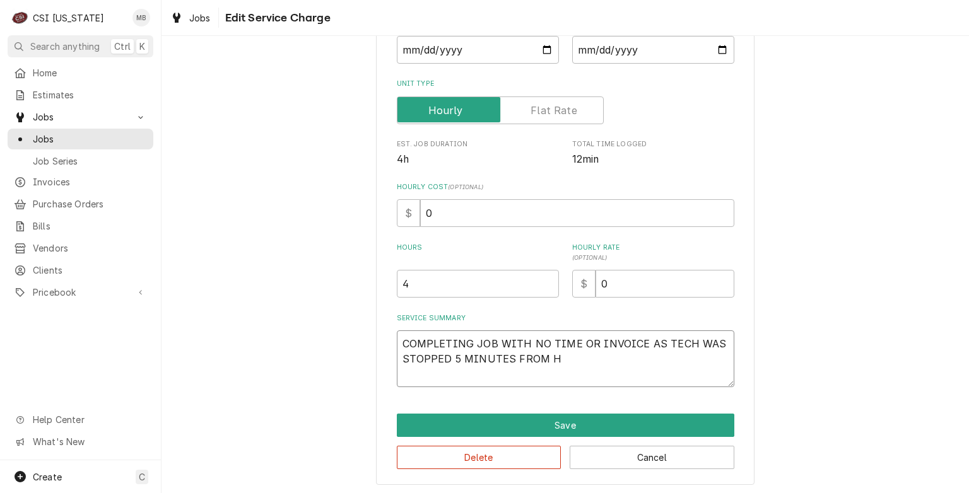
type textarea "COMPLETING JOB WITH NO TIME OR INVOICE AS TECH WAS STOPPED 5 MINUTES FROM HI"
type textarea "x"
type textarea "COMPLETING JOB WITH NO TIME OR INVOICE AS TECH WAS STOPPED 5 MINUTES FROM HIS"
type textarea "x"
type textarea "COMPLETING JOB WITH NO TIME OR INVOICE AS TECH WAS STOPPED 5 MINUTES FROM HIS H"
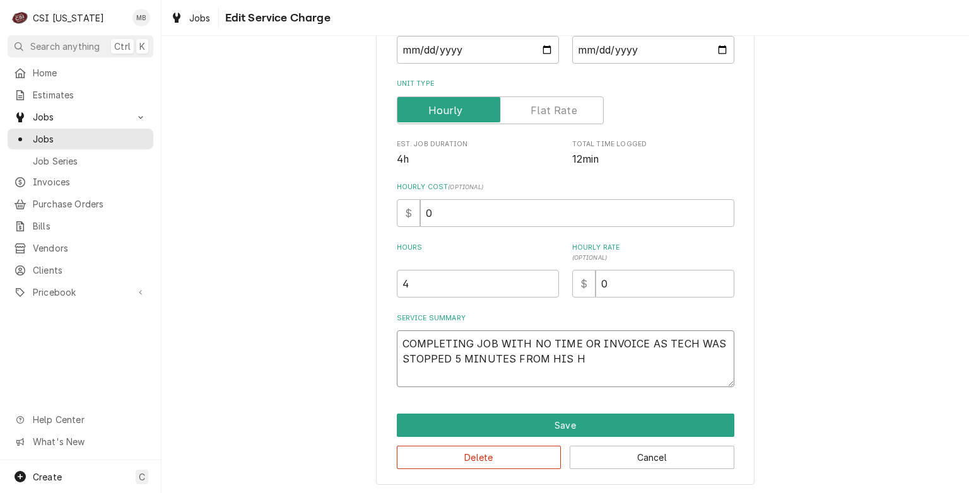
type textarea "x"
type textarea "COMPLETING JOB WITH NO TIME OR INVOICE AS TECH WAS STOPPED 5 MINUTES FROM HIS HO"
type textarea "x"
type textarea "COMPLETING JOB WITH NO TIME OR INVOICE AS TECH WAS STOPPED 5 MINUTES FROM HIS H…"
type textarea "x"
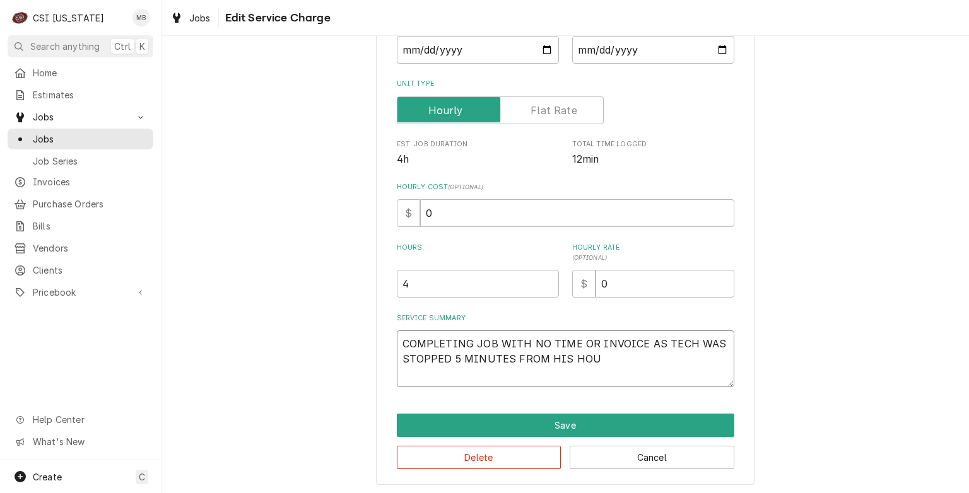
type textarea "COMPLETING JOB WITH NO TIME OR INVOICE AS TECH WAS STOPPED 5 MINUTES FROM HIS H…"
type textarea "x"
type textarea "COMPLETING JOB WITH NO TIME OR INVOICE AS TECH WAS STOPPED 5 MINUTES FROM HIS H…"
type textarea "x"
type textarea "COMPLETING JOB WITH NO TIME OR INVOICE AS TECH WAS STOPPED 5 MINUTES FROM HIS H…"
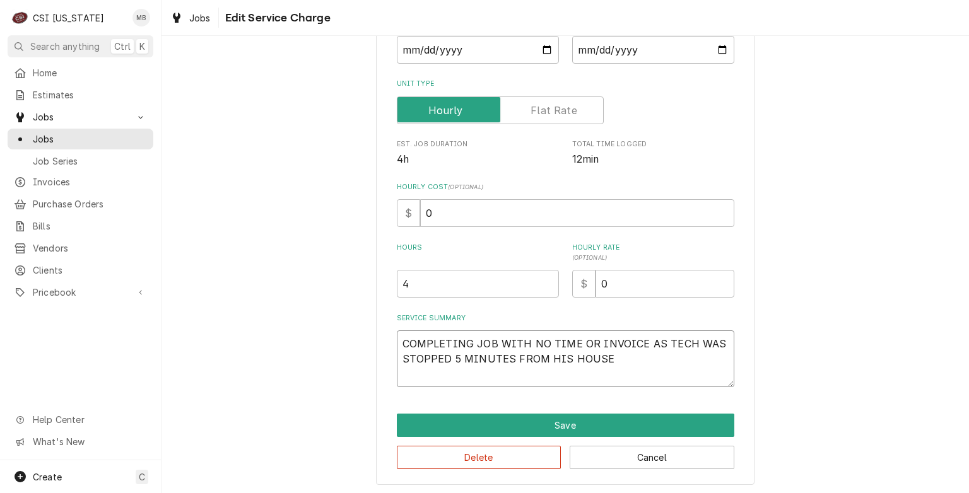
type textarea "x"
type textarea "COMPLETING JOB WITH NO TIME OR INVOICE AS TECH WAS STOPPED 5 MINUTES FROM HIS H…"
type textarea "x"
type textarea "COMPLETING JOB WITH NO TIME OR INVOICE AS TECH WAS STOPPED 5 MINUTES FROM HIS H…"
type textarea "x"
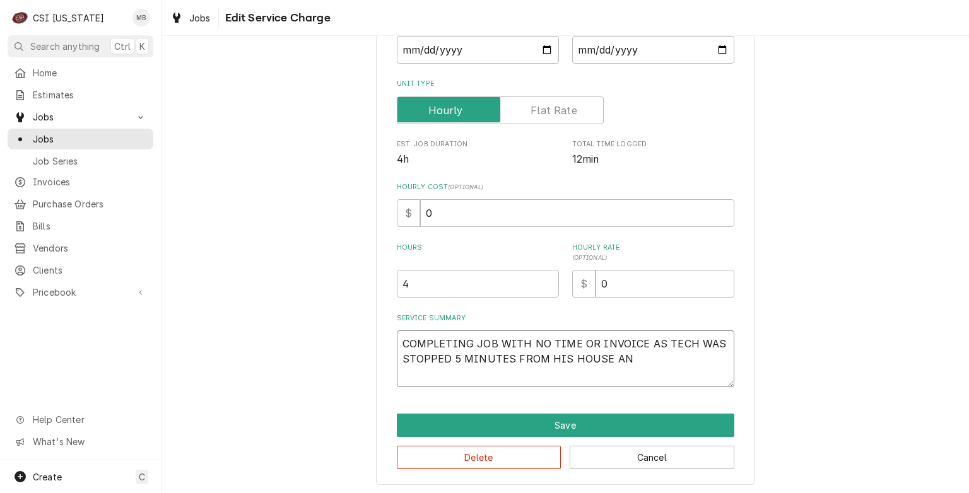
type textarea "COMPLETING JOB WITH NO TIME OR INVOICE AS TECH WAS STOPPED 5 MINUTES FROM HIS H…"
type textarea "x"
type textarea "COMPLETING JOB WITH NO TIME OR INVOICE AS TECH WAS STOPPED 5 MINUTES FROM HIS H…"
type textarea "x"
type textarea "COMPLETING JOB WITH NO TIME OR INVOICE AS TECH WAS STOPPED 5 MINUTES FROM HIS H…"
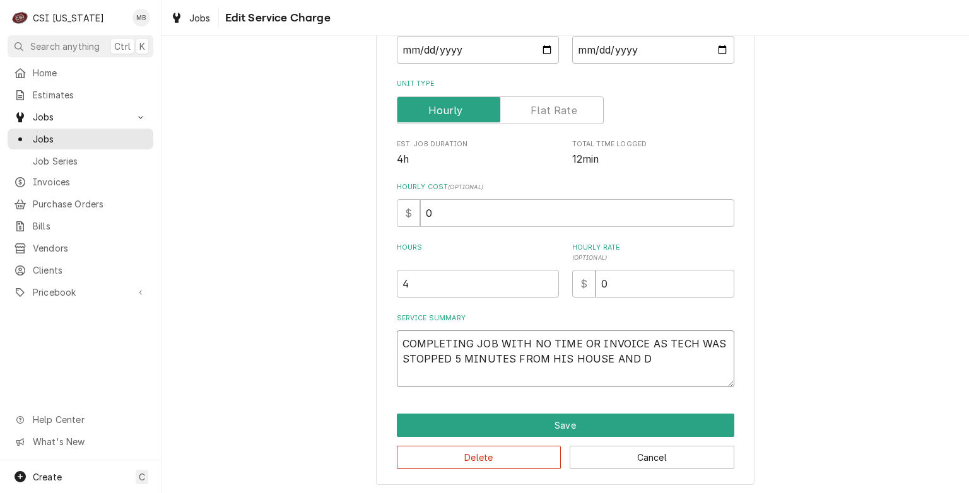
type textarea "x"
type textarea "COMPLETING JOB WITH NO TIME OR INVOICE AS TECH WAS STOPPED 5 MINUTES FROM HIS H…"
type textarea "x"
type textarea "COMPLETING JOB WITH NO TIME OR INVOICE AS TECH WAS STOPPED 5 MINUTES FROM HIS H…"
type textarea "x"
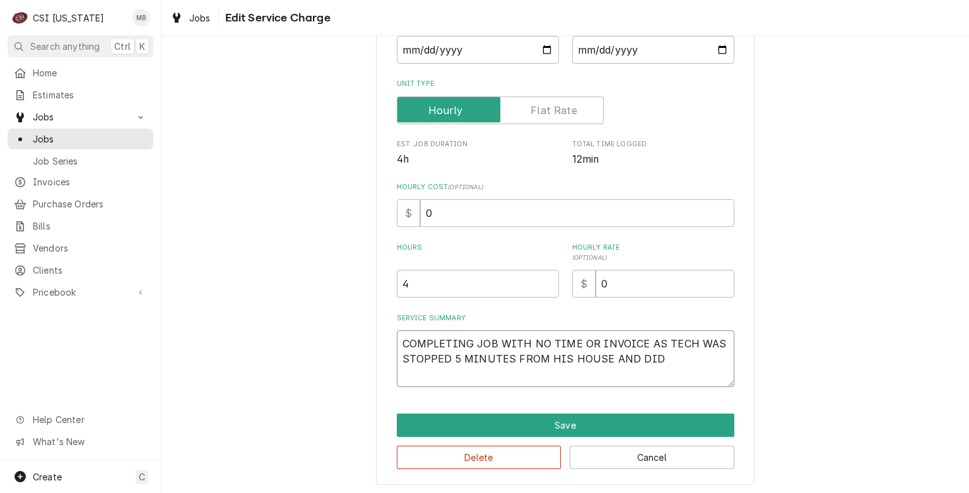
type textarea "COMPLETING JOB WITH NO TIME OR INVOICE AS TECH WAS STOPPED 5 MINUTES FROM HIS H…"
type textarea "x"
type textarea "COMPLETING JOB WITH NO TIME OR INVOICE AS TECH WAS STOPPED 5 MINUTES FROM HIS H…"
type textarea "x"
type textarea "COMPLETING JOB WITH NO TIME OR INVOICE AS TECH WAS STOPPED 5 MINUTES FROM HIS H…"
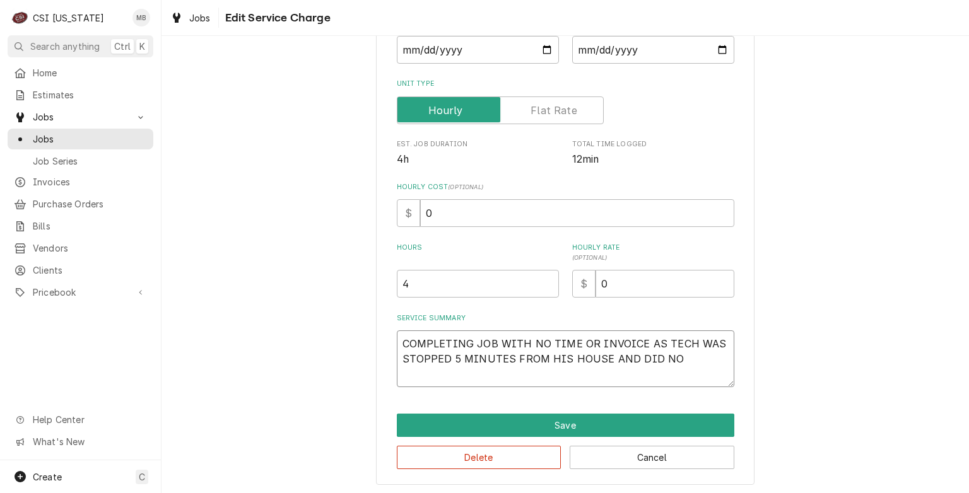
type textarea "x"
type textarea "COMPLETING JOB WITH NO TIME OR INVOICE AS TECH WAS STOPPED 5 MINUTES FROM HIS H…"
type textarea "x"
type textarea "COMPLETING JOB WITH NO TIME OR INVOICE AS TECH WAS STOPPED 5 MINUTES FROM HIS H…"
type textarea "x"
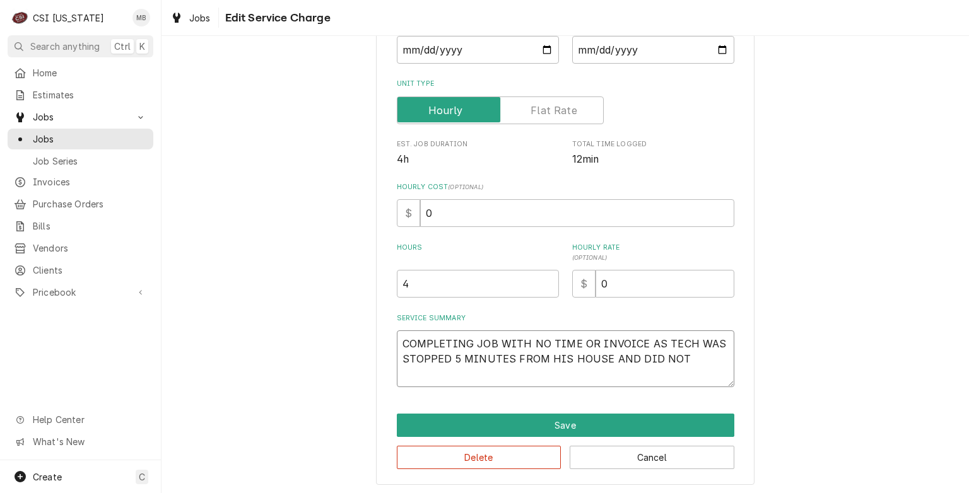
type textarea "COMPLETING JOB WITH NO TIME OR INVOICE AS TECH WAS STOPPED 5 MINUTES FROM HIS H…"
type textarea "x"
type textarea "COMPLETING JOB WITH NO TIME OR INVOICE AS TECH WAS STOPPED 5 MINUTES FROM HIS H…"
type textarea "x"
type textarea "COMPLETING JOB WITH NO TIME OR INVOICE AS TECH WAS STOPPED 5 MINUTES FROM HIS H…"
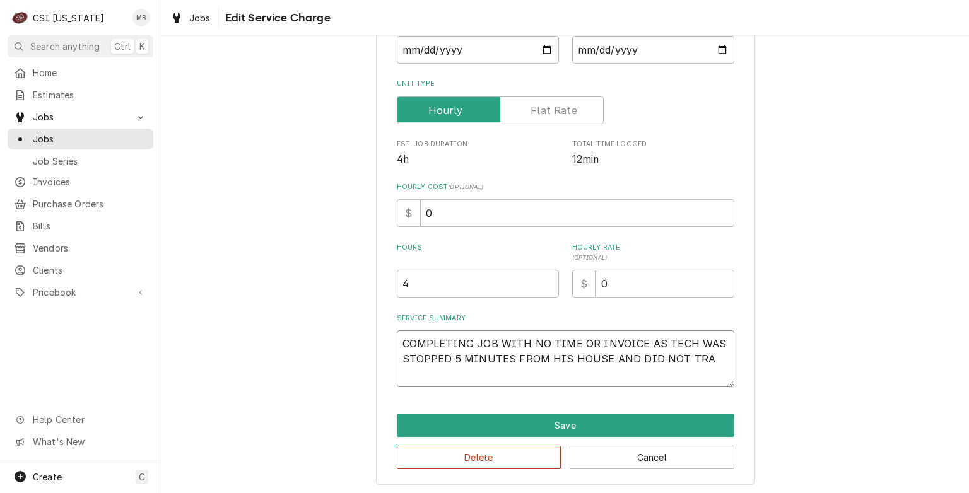
type textarea "x"
type textarea "COMPLETING JOB WITH NO TIME OR INVOICE AS TECH WAS STOPPED 5 MINUTES FROM HIS H…"
type textarea "x"
type textarea "COMPLETING JOB WITH NO TIME OR INVOICE AS TECH WAS STOPPED 5 MINUTES FROM HIS H…"
type textarea "x"
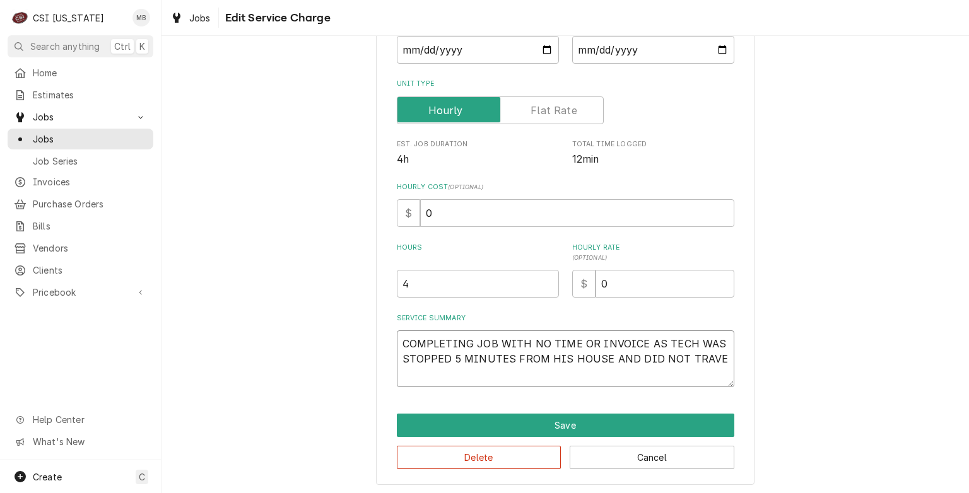
type textarea "COMPLETING JOB WITH NO TIME OR INVOICE AS TECH WAS STOPPED 5 MINUTES FROM HIS H…"
type textarea "x"
type textarea "COMPLETING JOB WITH NO TIME OR INVOICE AS TECH WAS STOPPED 5 MINUTES FROM HIS H…"
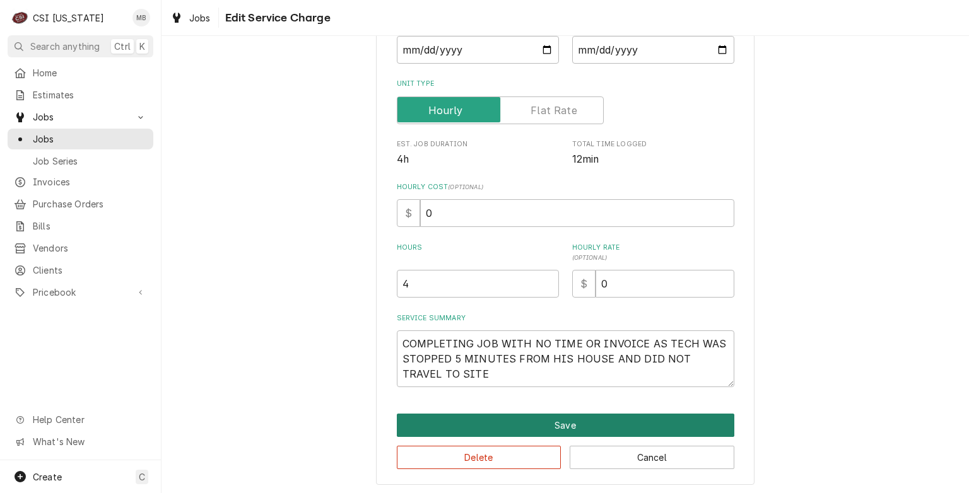
click at [637, 420] on button "Save" at bounding box center [566, 425] width 338 height 23
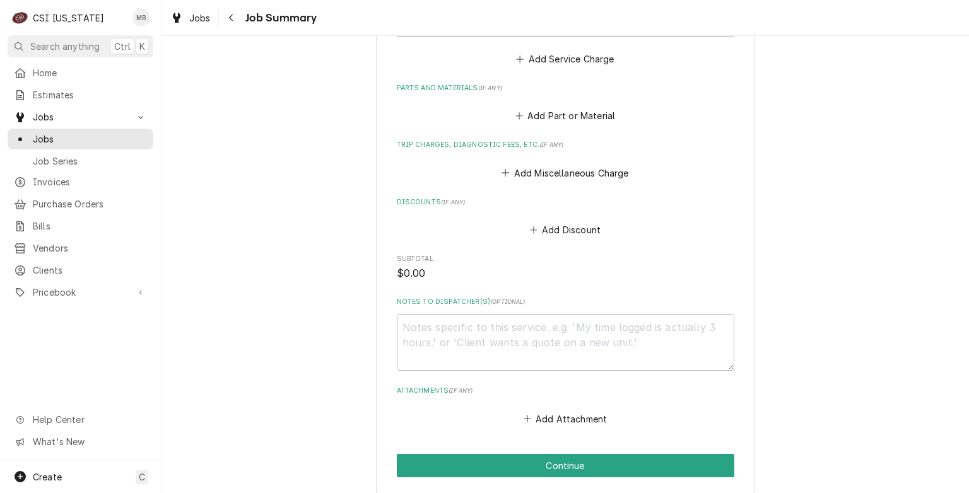
scroll to position [568, 0]
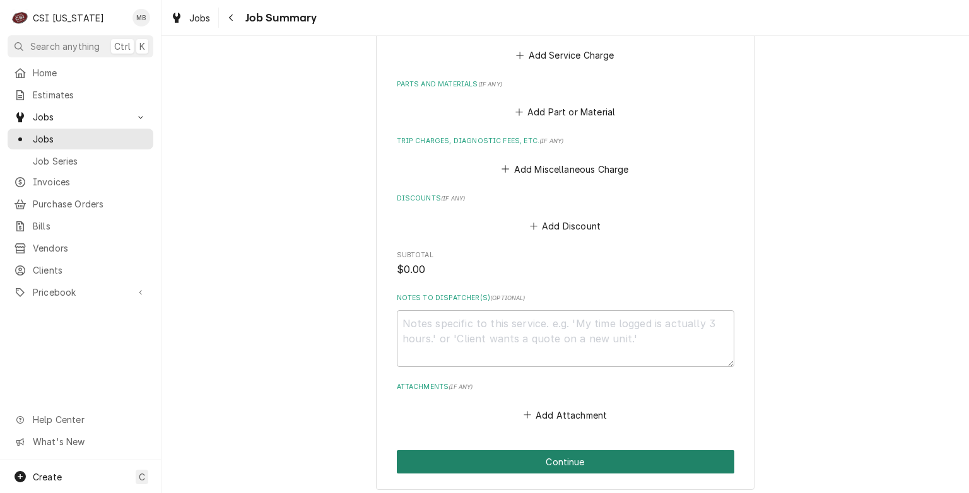
click at [551, 453] on button "Continue" at bounding box center [566, 461] width 338 height 23
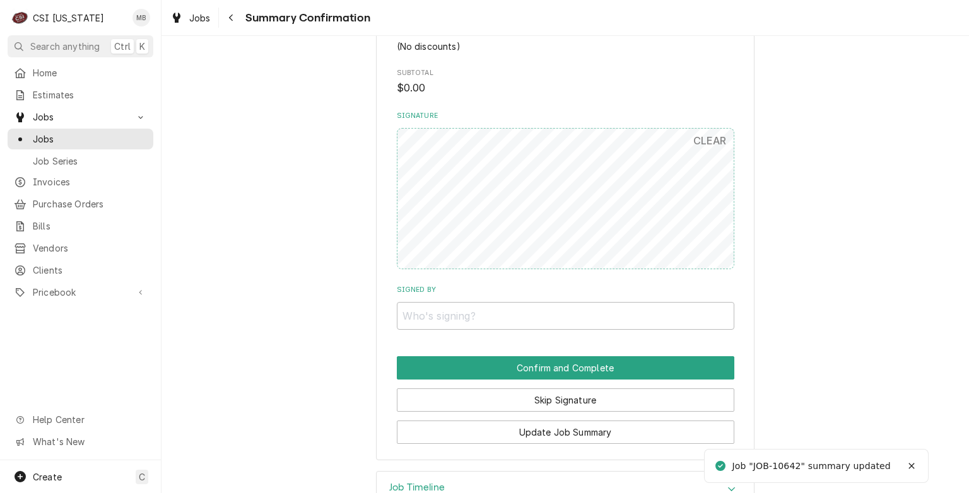
scroll to position [663, 0]
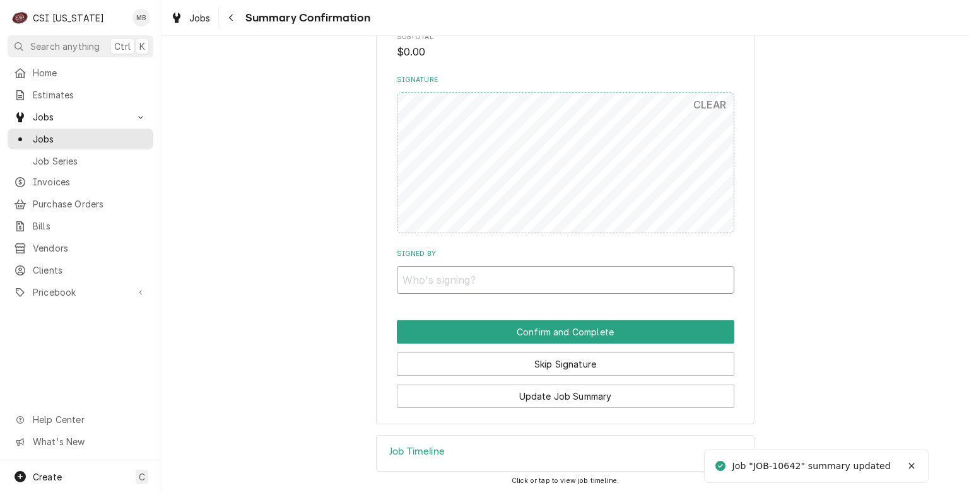
click at [492, 279] on input "Signed By" at bounding box center [566, 280] width 338 height 28
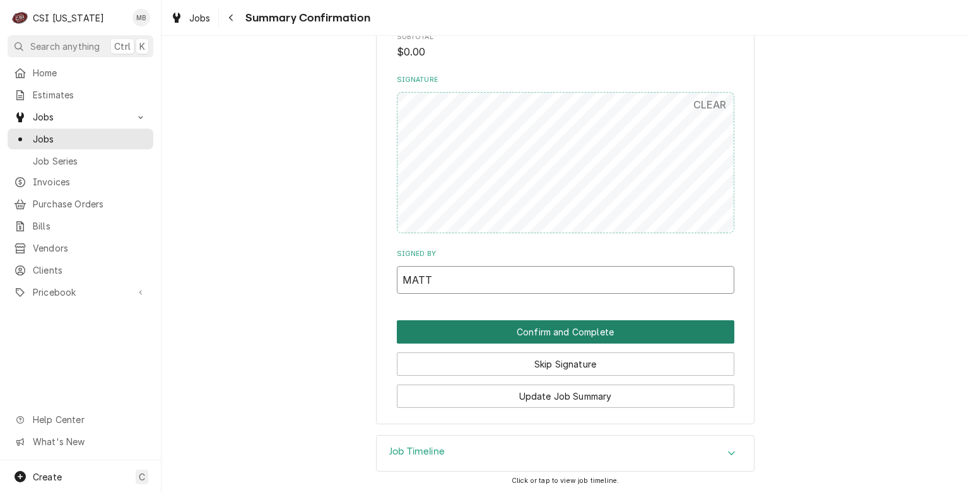
type input "MATT"
click at [554, 331] on button "Confirm and Complete" at bounding box center [566, 331] width 338 height 23
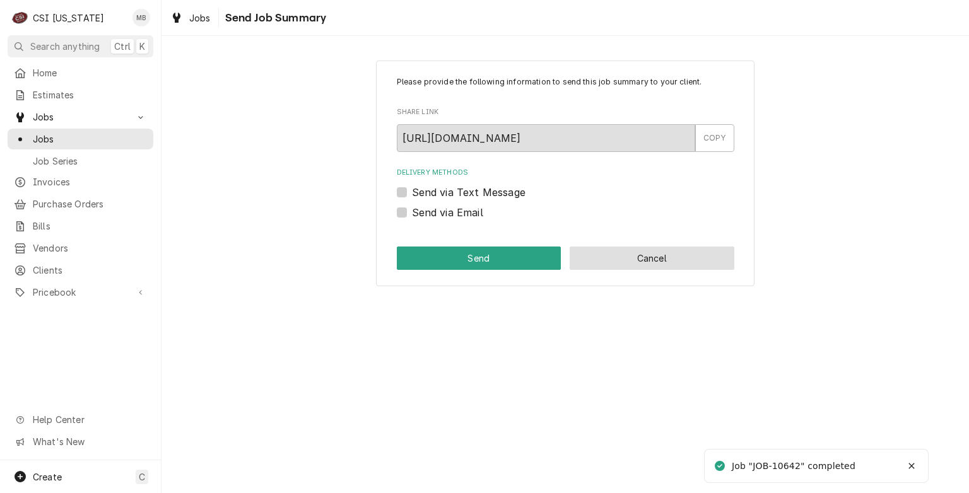
click at [649, 252] on button "Cancel" at bounding box center [652, 258] width 165 height 23
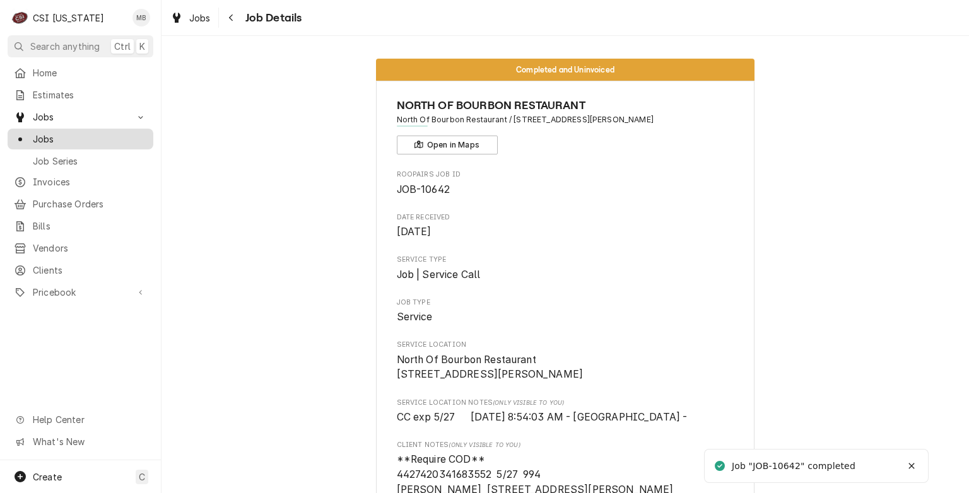
click at [62, 138] on span "Jobs" at bounding box center [90, 138] width 114 height 13
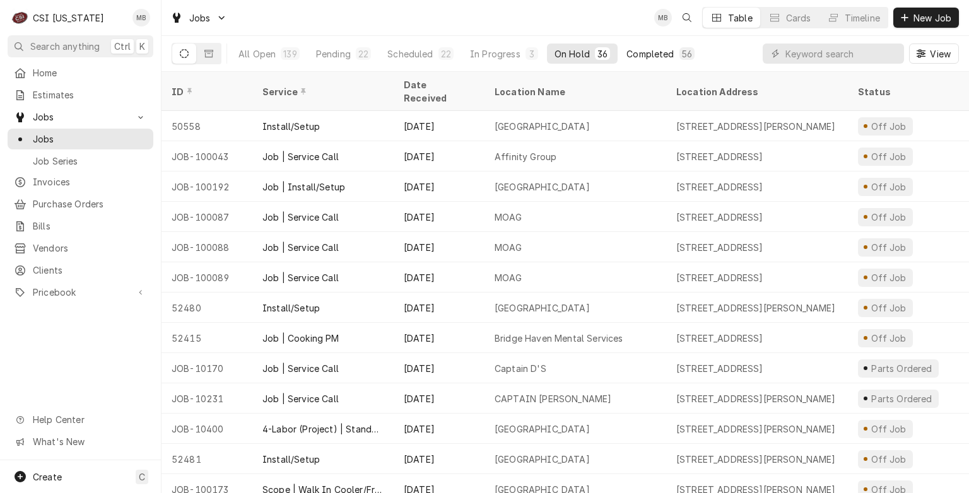
click at [636, 56] on div "Completed" at bounding box center [649, 53] width 47 height 13
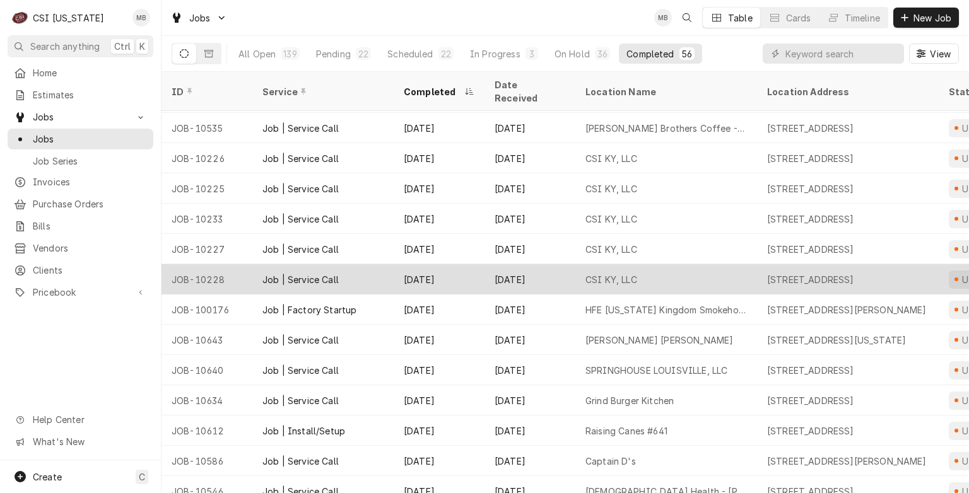
scroll to position [280, 0]
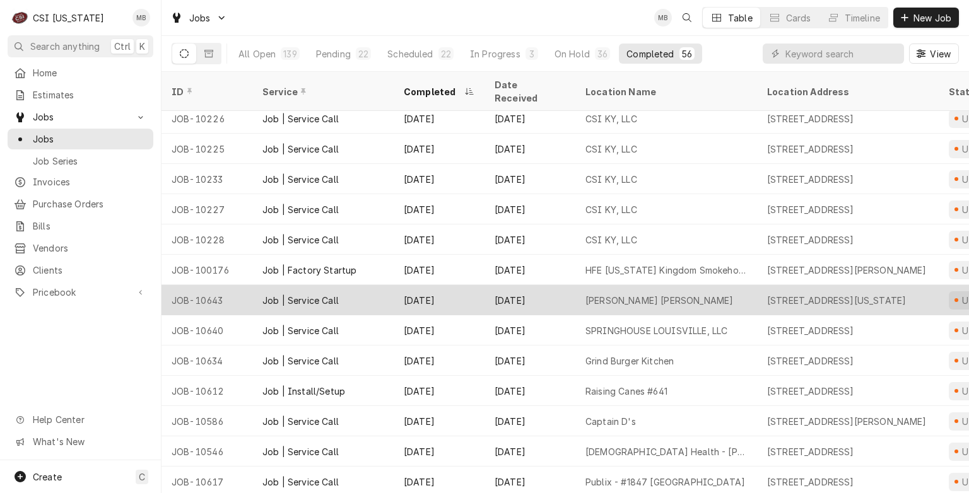
click at [530, 285] on div "[DATE]" at bounding box center [530, 300] width 91 height 30
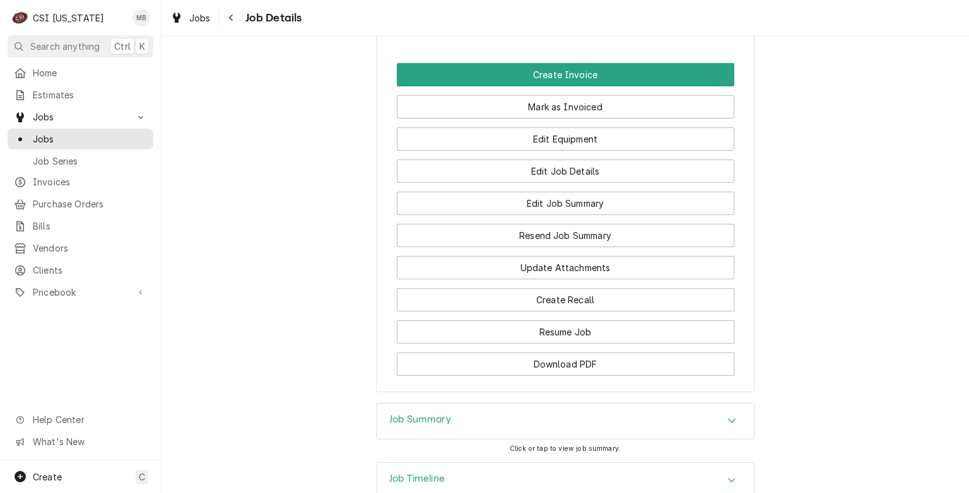
scroll to position [1143, 0]
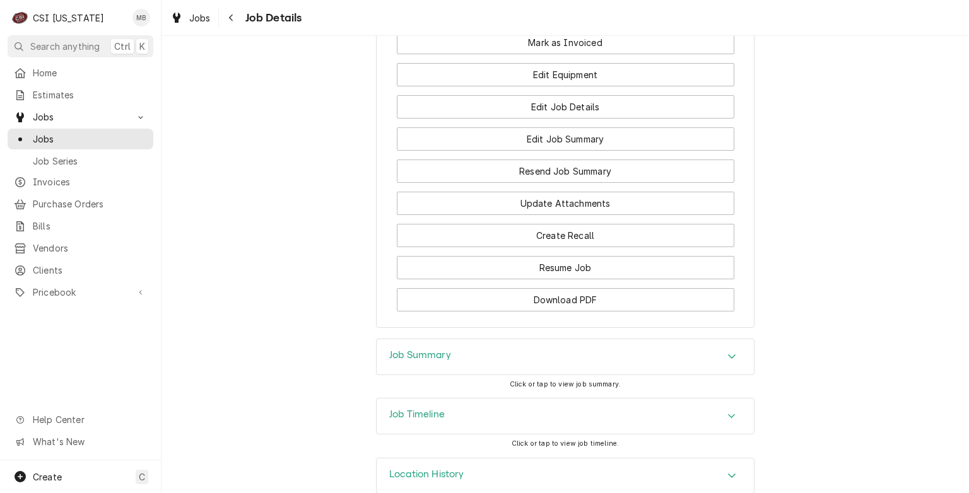
click at [530, 354] on div "Job Summary Click or tap to view job summary." at bounding box center [565, 368] width 379 height 59
click at [532, 348] on div "Job Summary" at bounding box center [565, 356] width 377 height 35
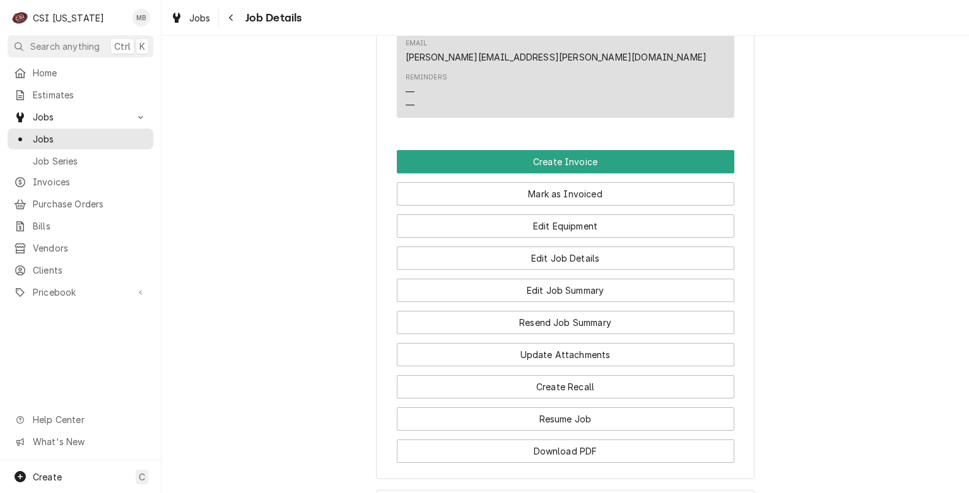
scroll to position [963, 0]
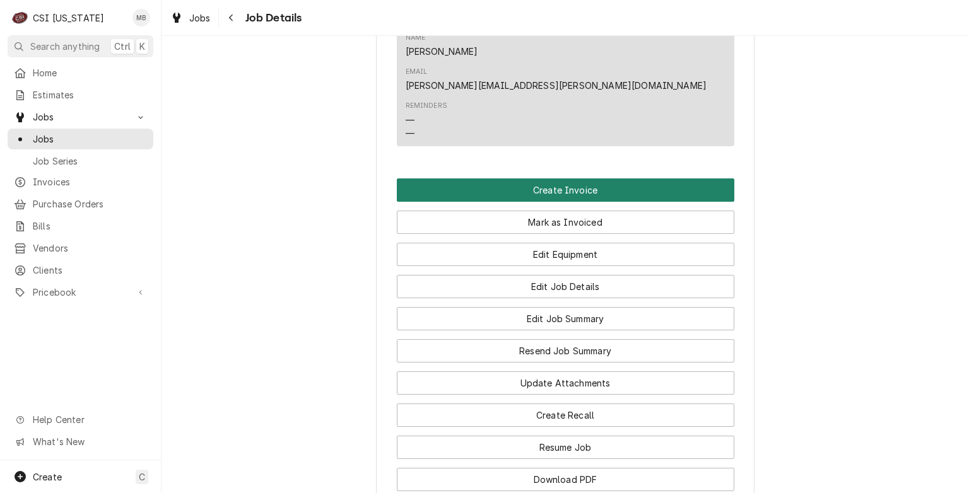
click at [563, 179] on button "Create Invoice" at bounding box center [566, 190] width 338 height 23
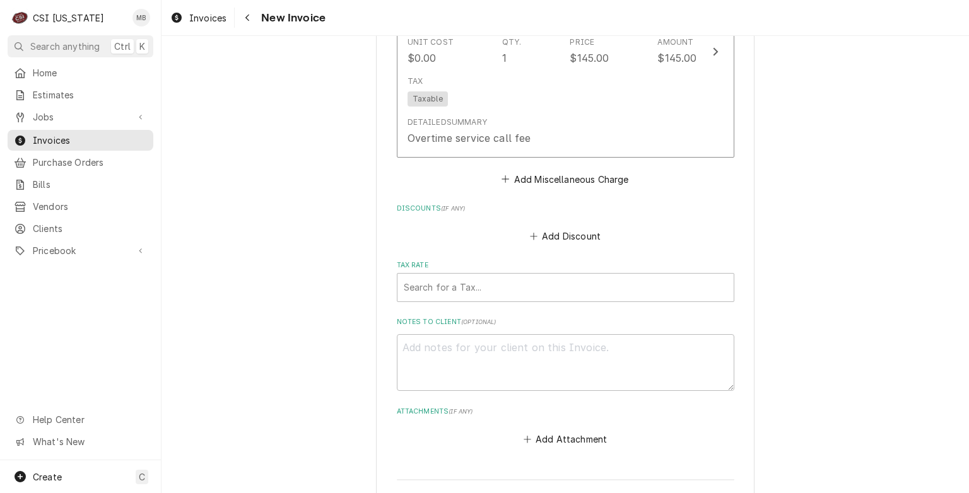
scroll to position [2902, 0]
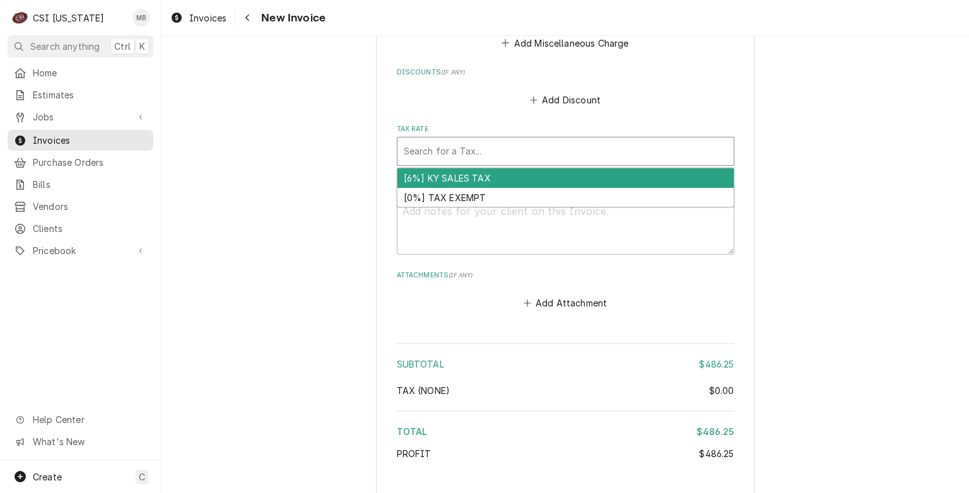
drag, startPoint x: 577, startPoint y: 144, endPoint x: 573, endPoint y: 137, distance: 7.9
click at [575, 141] on div "Tax Rate" at bounding box center [566, 151] width 324 height 23
click at [478, 175] on div "[6%] KY SALES TAX" at bounding box center [565, 178] width 336 height 20
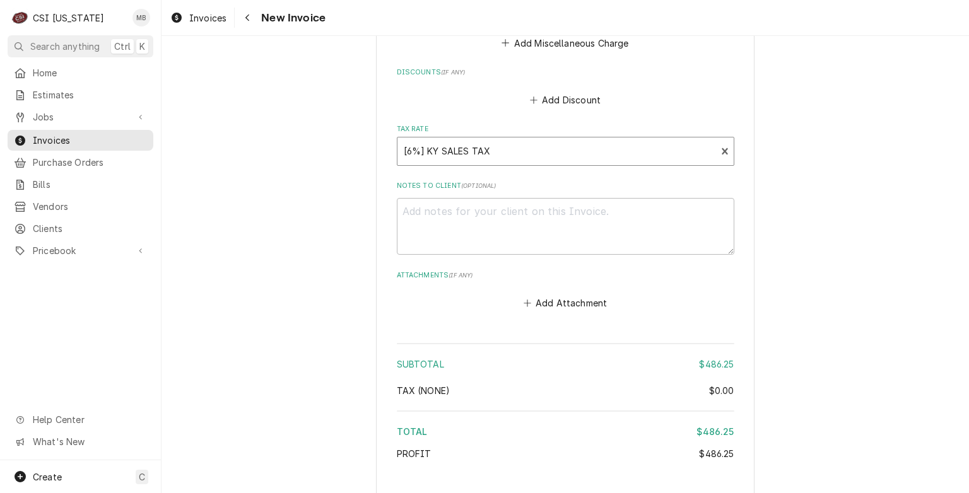
type textarea "x"
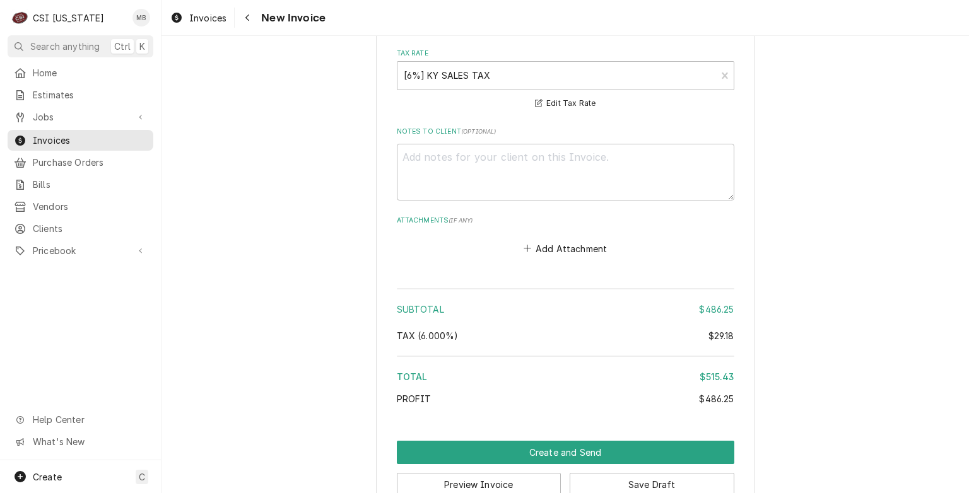
scroll to position [3003, 0]
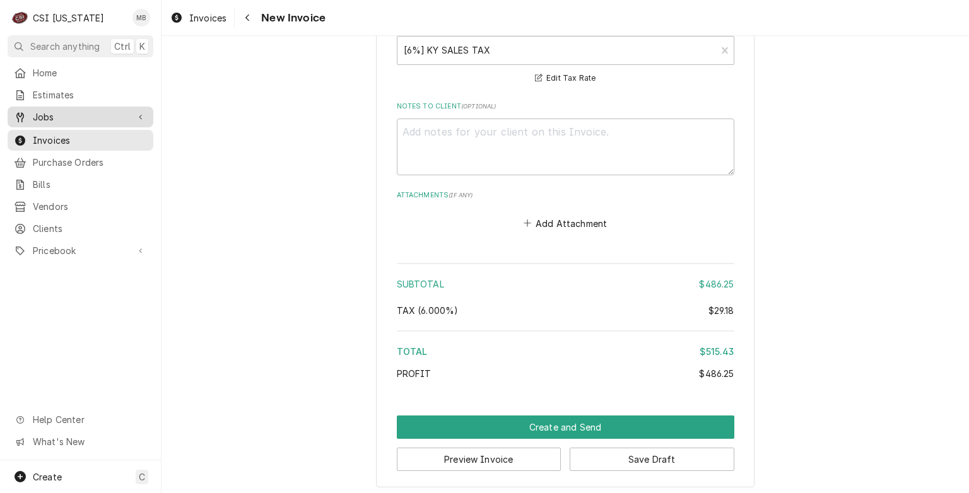
click at [59, 121] on link "Jobs" at bounding box center [81, 117] width 146 height 21
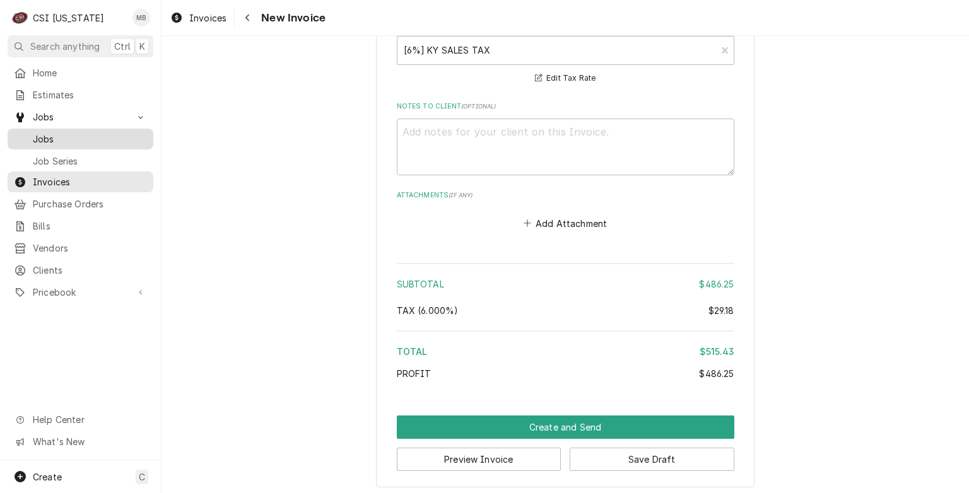
click at [62, 132] on span "Jobs" at bounding box center [90, 138] width 114 height 13
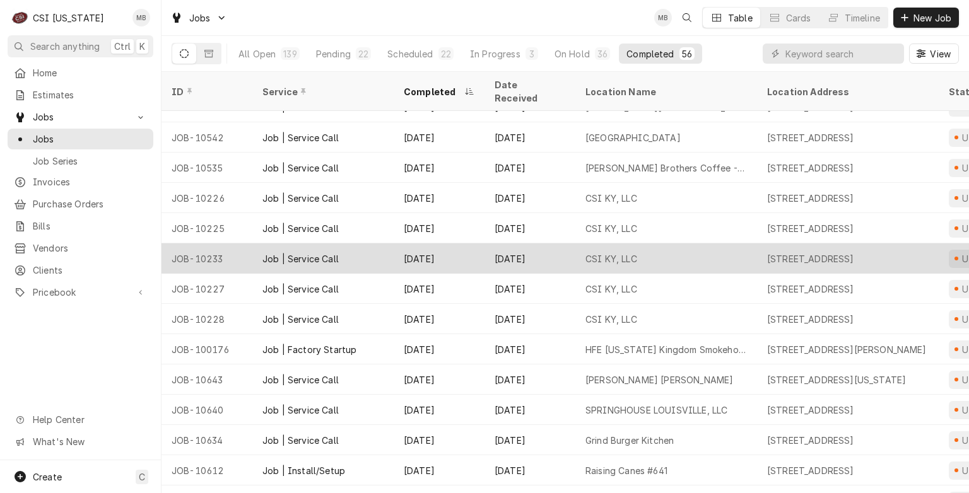
scroll to position [247, 0]
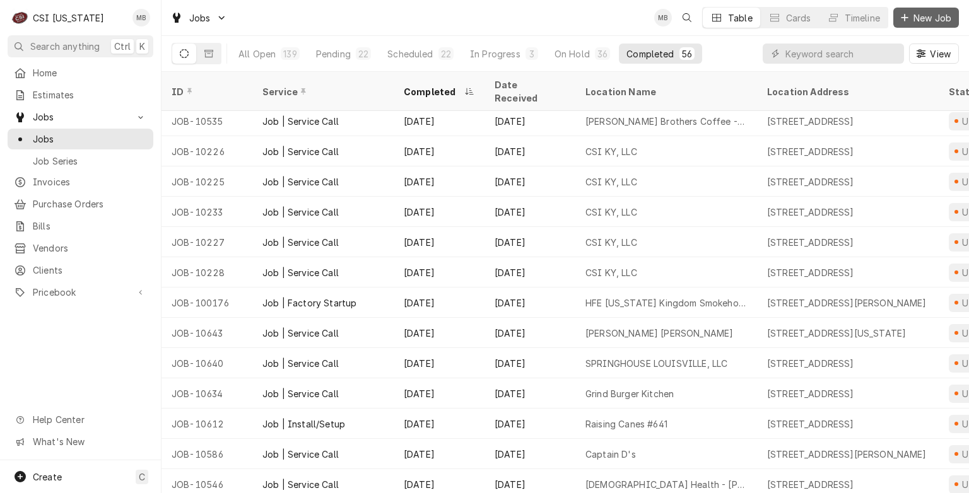
click at [939, 18] on span "New Job" at bounding box center [932, 17] width 43 height 13
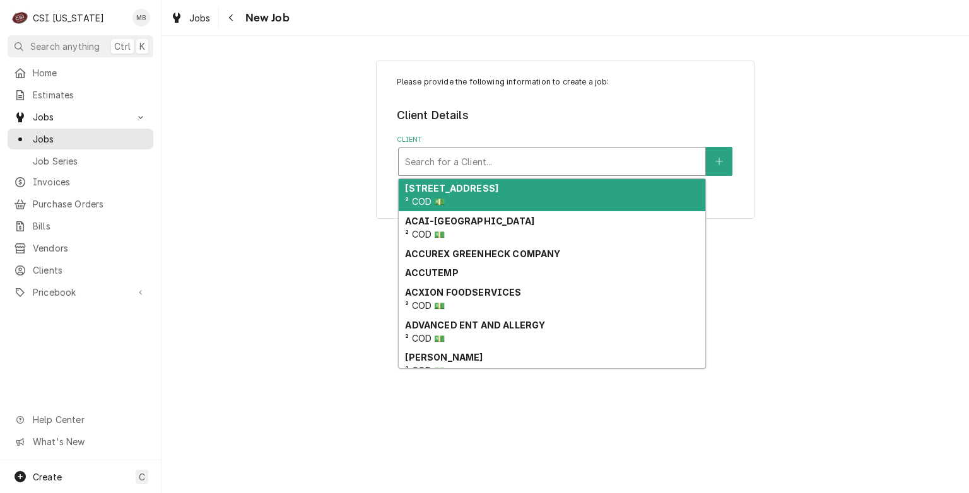
click at [519, 167] on div "Client" at bounding box center [552, 161] width 294 height 23
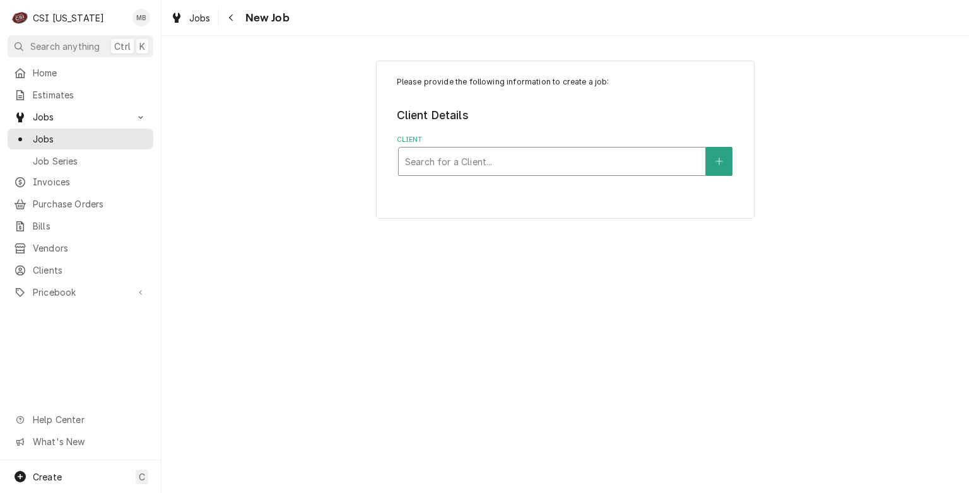
click at [500, 166] on div "Client" at bounding box center [552, 161] width 294 height 23
type input "COMMONWEALTH"
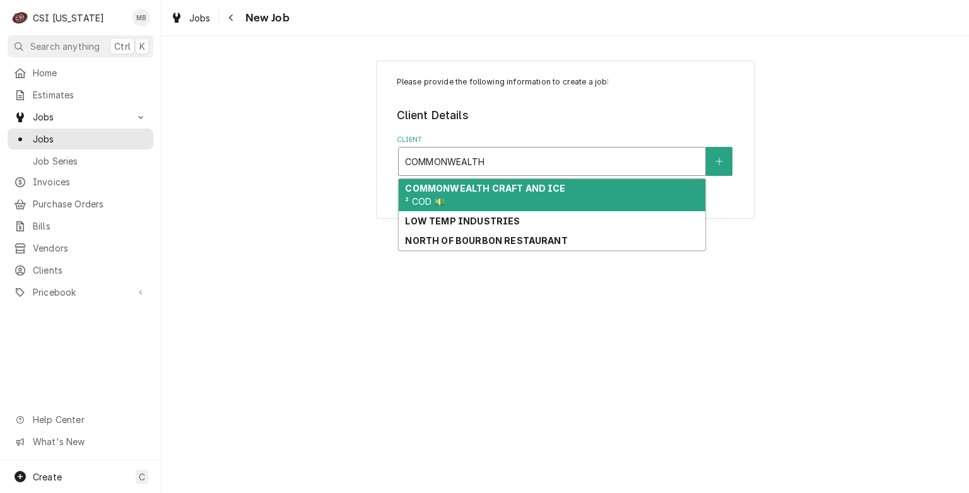
click at [476, 200] on div "COMMONWEALTH CRAFT AND ICE ² COD 💵" at bounding box center [552, 195] width 307 height 33
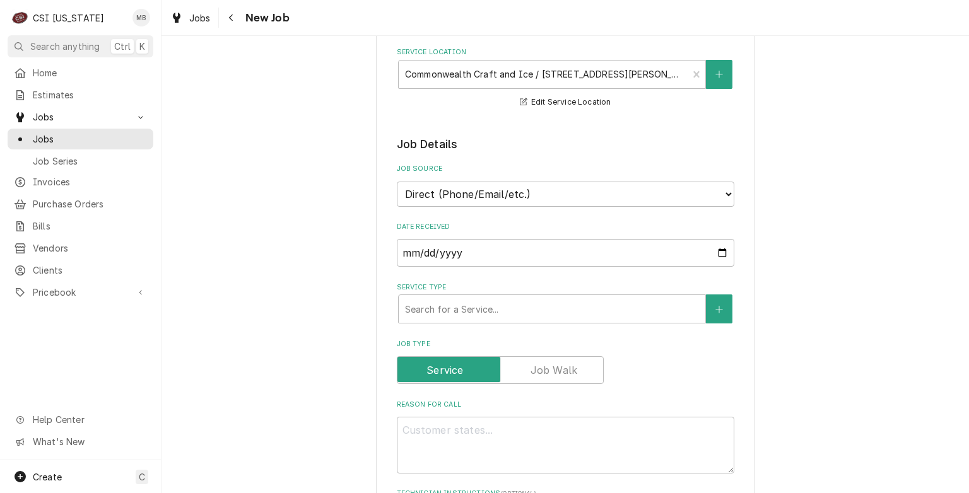
scroll to position [252, 0]
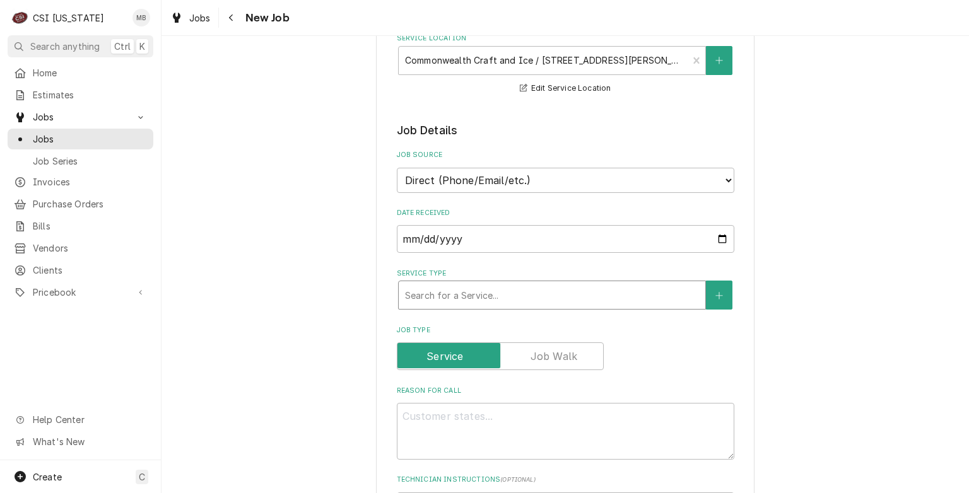
click at [527, 299] on div "Service Type" at bounding box center [552, 295] width 294 height 23
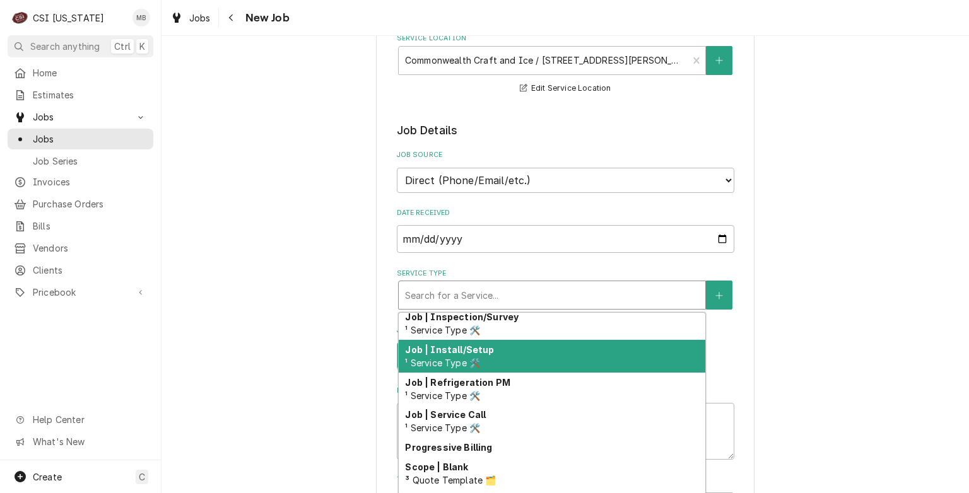
scroll to position [742, 0]
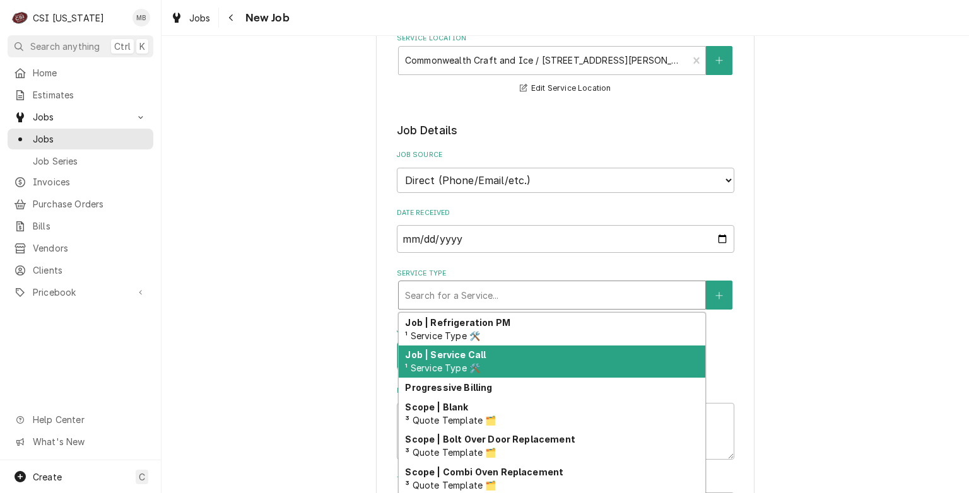
click at [464, 363] on span "¹ Service Type 🛠️" at bounding box center [442, 368] width 75 height 11
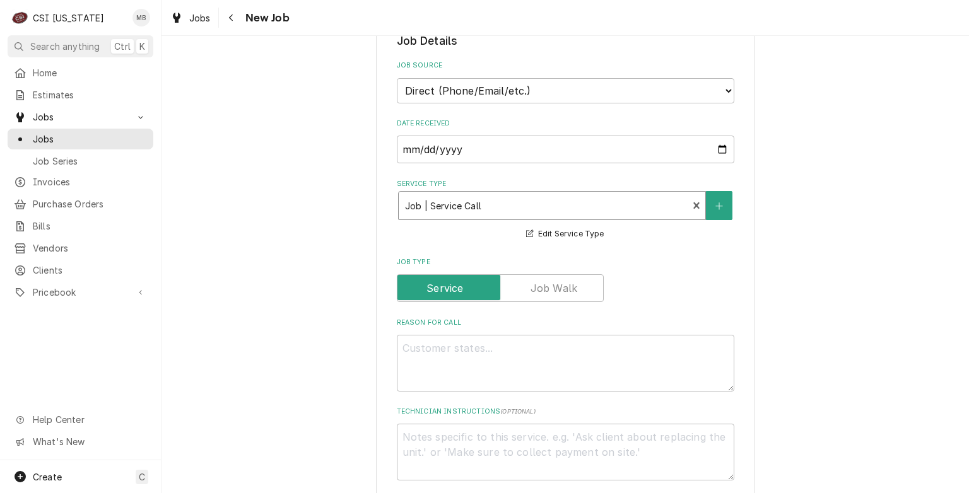
scroll to position [379, 0]
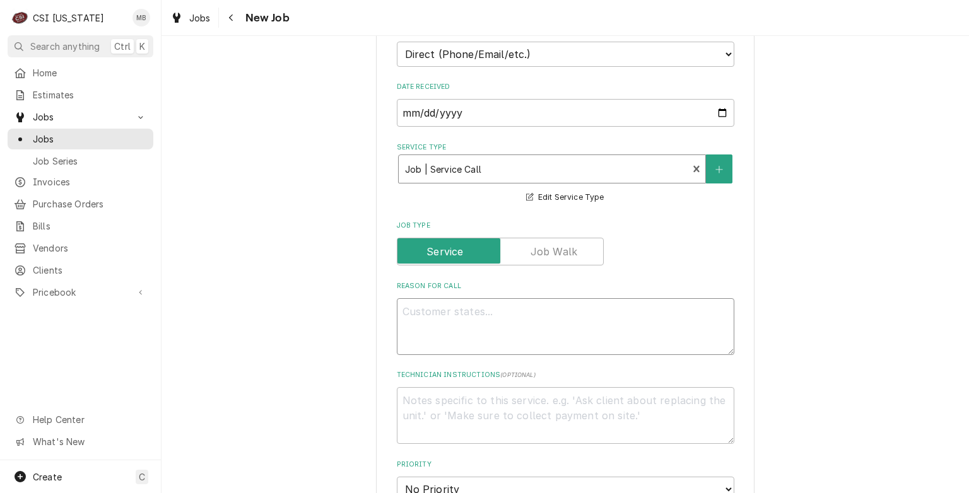
click at [467, 315] on textarea "Reason For Call" at bounding box center [566, 326] width 338 height 57
click at [462, 331] on textarea "Reason For Call" at bounding box center [566, 326] width 338 height 57
type textarea "x"
type textarea "S"
type textarea "x"
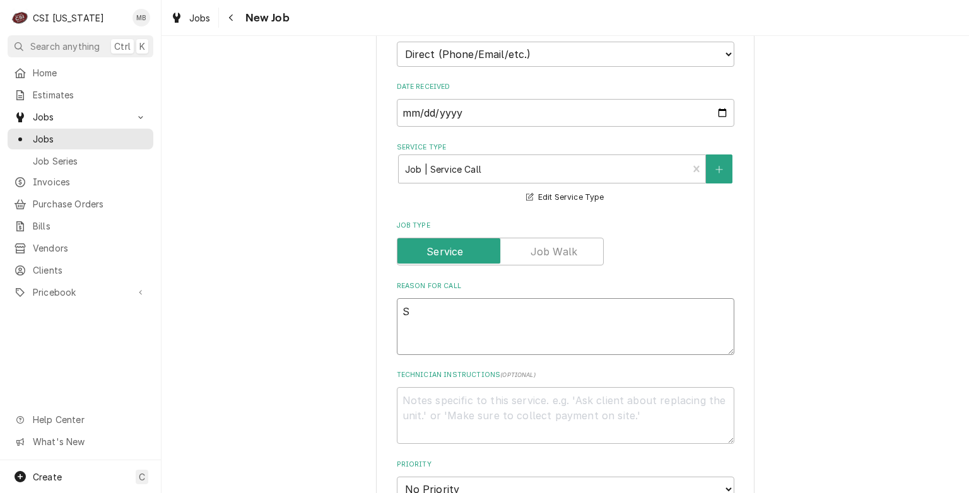
type textarea "SM"
type textarea "x"
type textarea "SMA"
type textarea "x"
type textarea "SMAL"
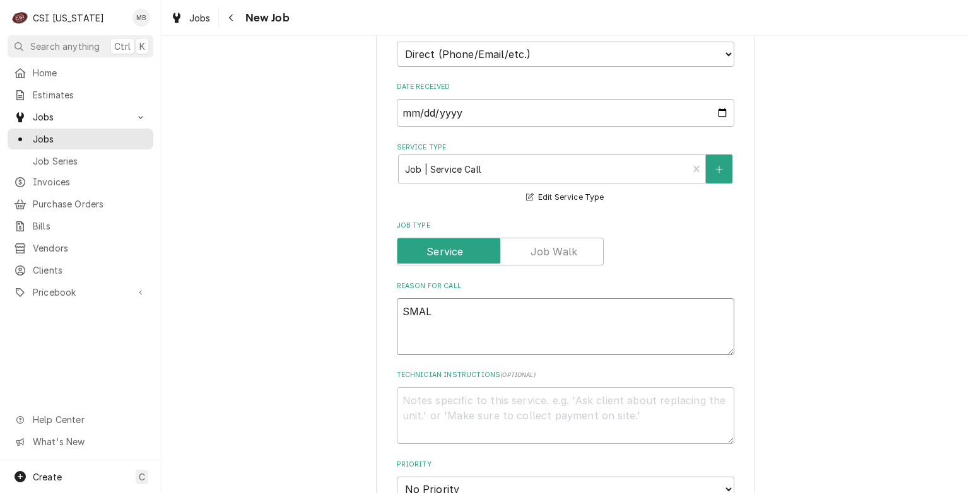
type textarea "x"
type textarea "SMALL"
type textarea "x"
type textarea "SMALL"
type textarea "x"
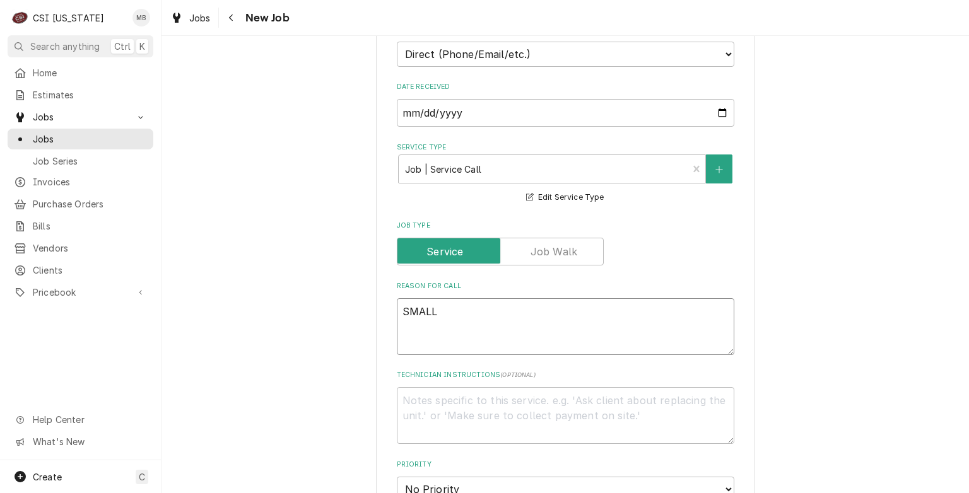
type textarea "SMALL W"
type textarea "x"
type textarea "SMALL WA"
type textarea "x"
type textarea "SMALL WAL"
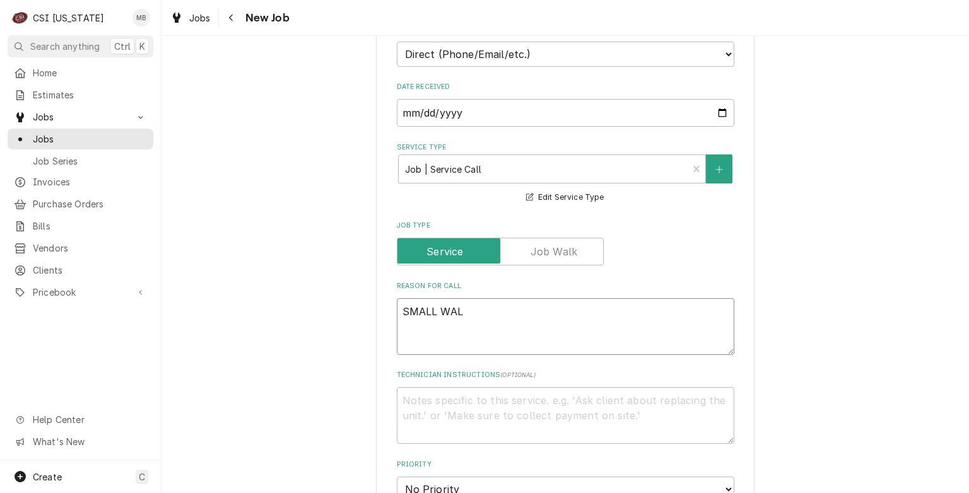
type textarea "x"
type textarea "SMALL WALK"
type textarea "x"
type textarea "SMALL WALK"
type textarea "x"
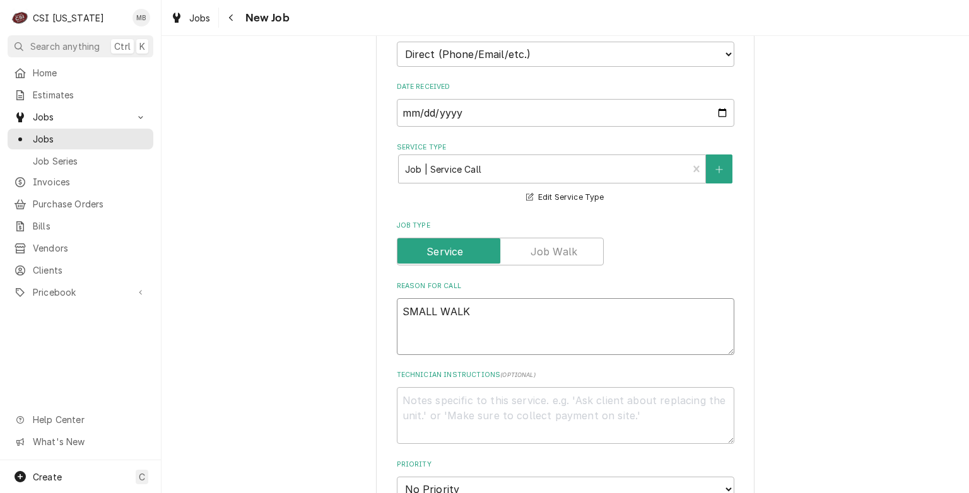
type textarea "SMALL WALK U"
type textarea "x"
type textarea "SMALL WALK UI"
type textarea "x"
type textarea "SMALL WALK U"
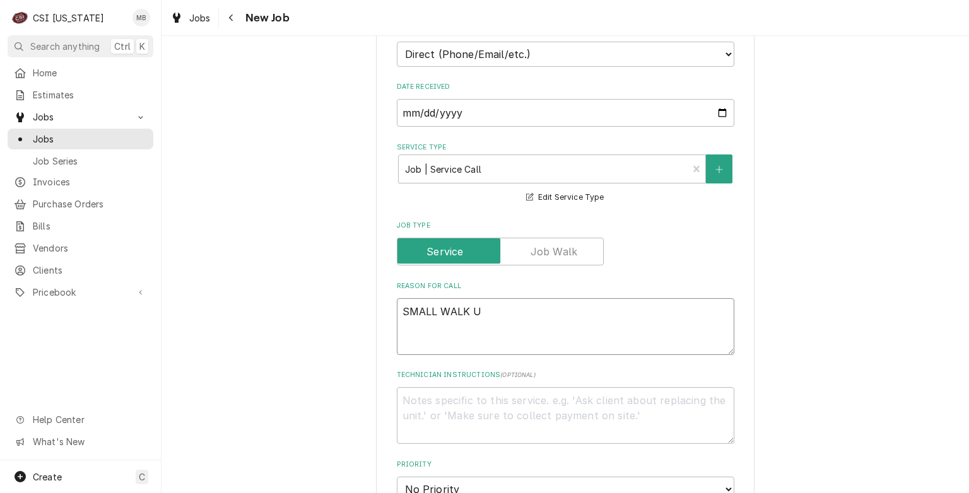
type textarea "x"
type textarea "SMALL WALK"
type textarea "x"
type textarea "SMALL WALK I"
type textarea "x"
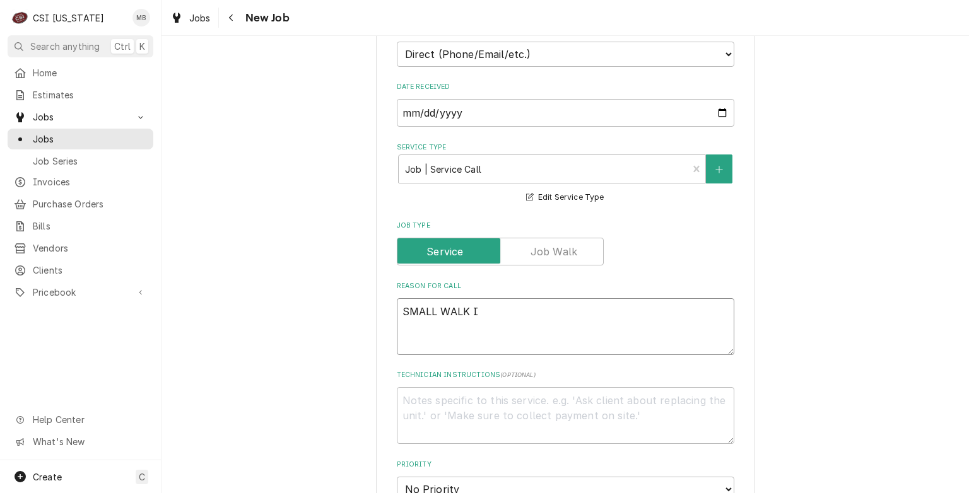
type textarea "SMALL WALK IN"
type textarea "x"
type textarea "SMALL WALK IN"
type textarea "x"
type textarea "SMALL WALK IN F"
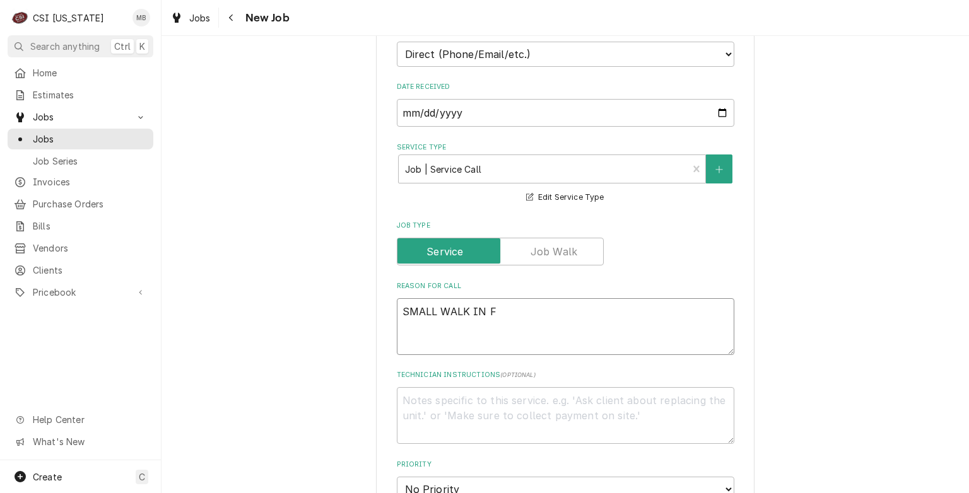
type textarea "x"
type textarea "SMALL WALK IN FR"
type textarea "x"
type textarea "SMALL WALK IN FRE"
type textarea "x"
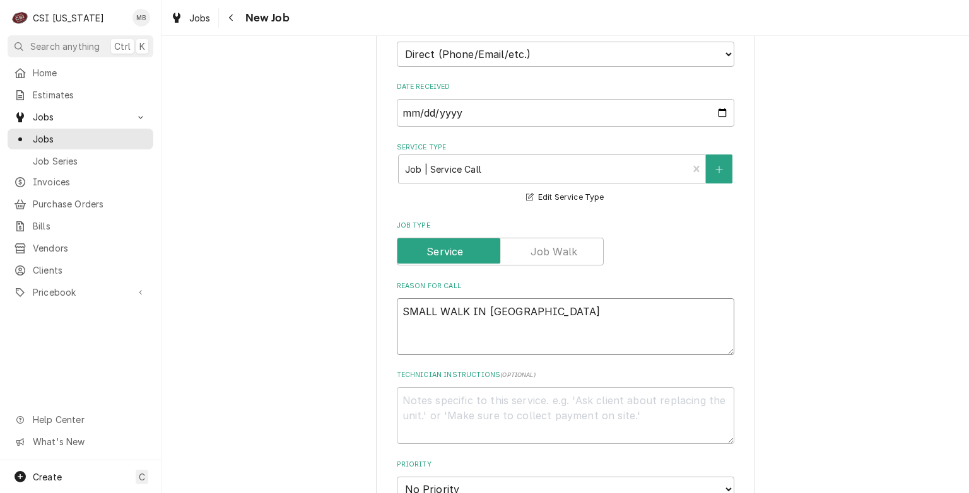
type textarea "SMALL WALK IN FREE"
type textarea "x"
type textarea "SMALL WALK IN FREEZ"
type textarea "x"
type textarea "SMALL WALK IN FREEZE"
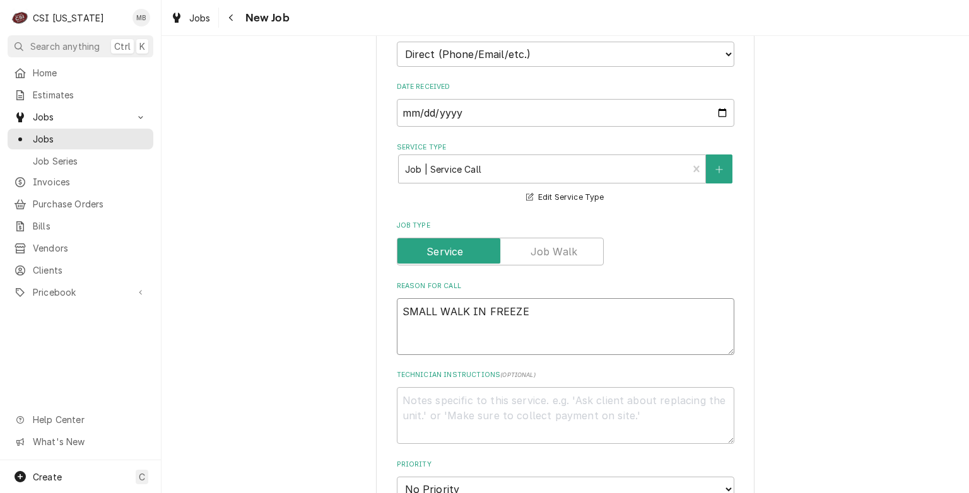
type textarea "x"
type textarea "SMALL WALK IN FREEZER"
type textarea "x"
type textarea "SMALL WALK IN FREEZER"
type textarea "x"
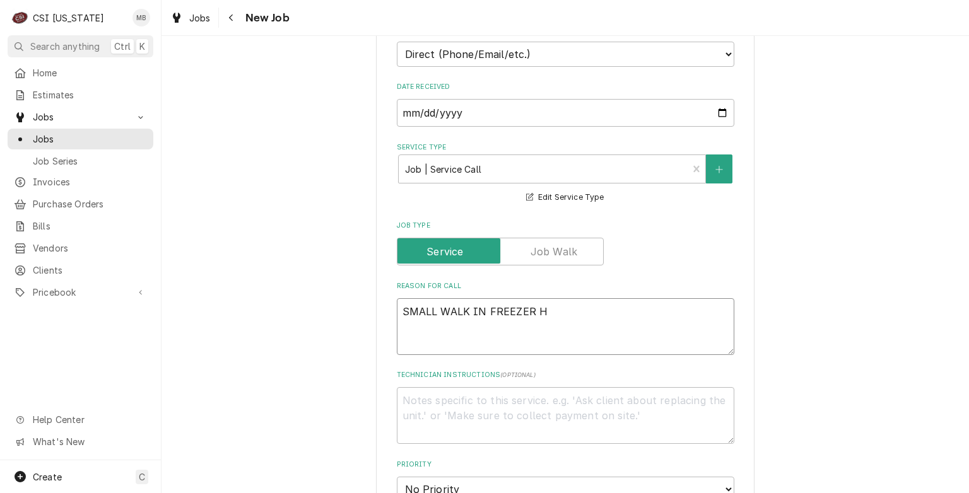
type textarea "SMALL WALK IN FREEZER HA"
type textarea "x"
type textarea "SMALL WALK IN FREEZER HAS"
type textarea "x"
type textarea "SMALL WALK IN FREEZER HAS"
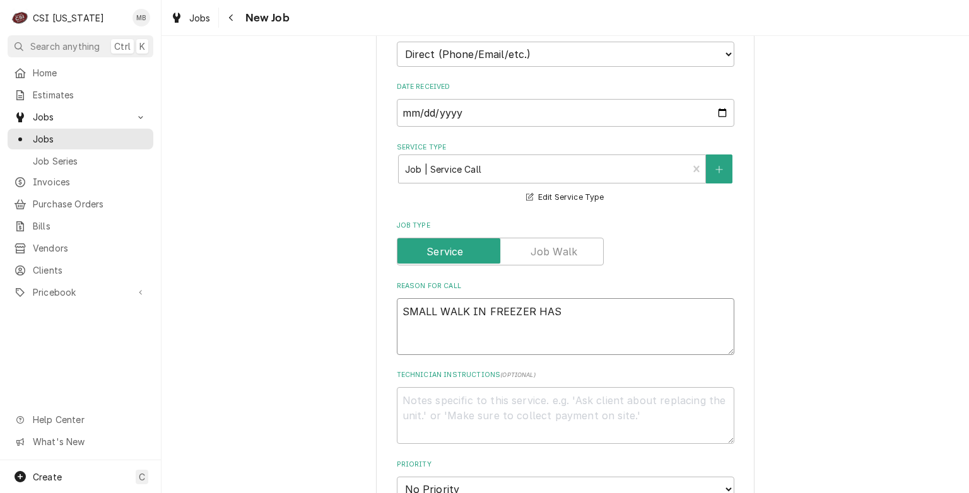
type textarea "x"
type textarea "SMALL WALK IN FREEZER HAS A"
type textarea "x"
type textarea "SMALL WALK IN FREEZER HAS A"
type textarea "x"
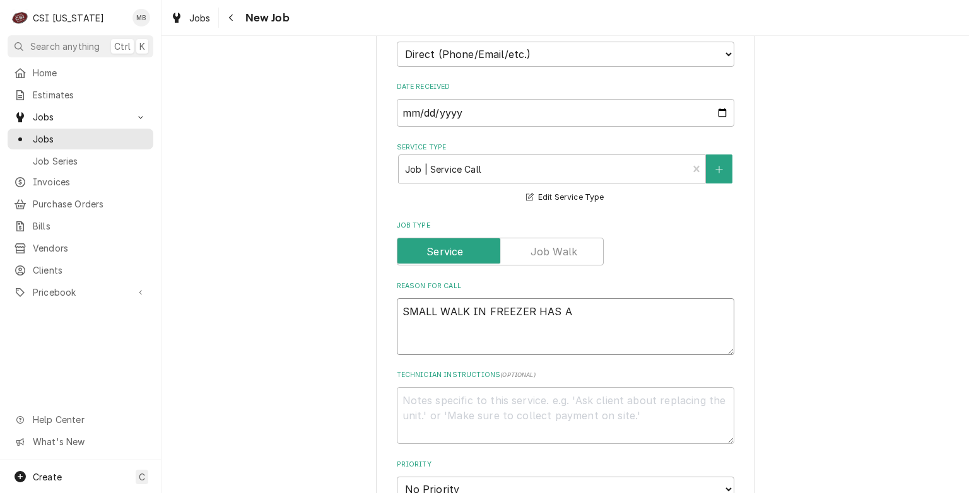
type textarea "SMALL WALK IN FREEZER HAS A B"
type textarea "x"
type textarea "SMALL WALK IN FREEZER HAS A BA"
type textarea "x"
type textarea "SMALL WALK IN FREEZER HAS A BAD"
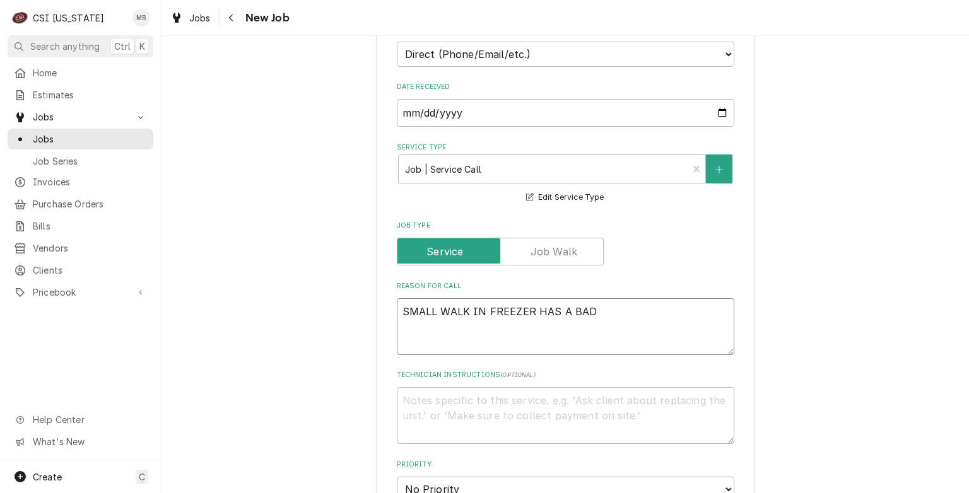
type textarea "x"
type textarea "SMALL WALK IN FREEZER HAS A BAD S"
type textarea "x"
type textarea "SMALL WALK IN FREEZER HAS A BAD SM"
type textarea "x"
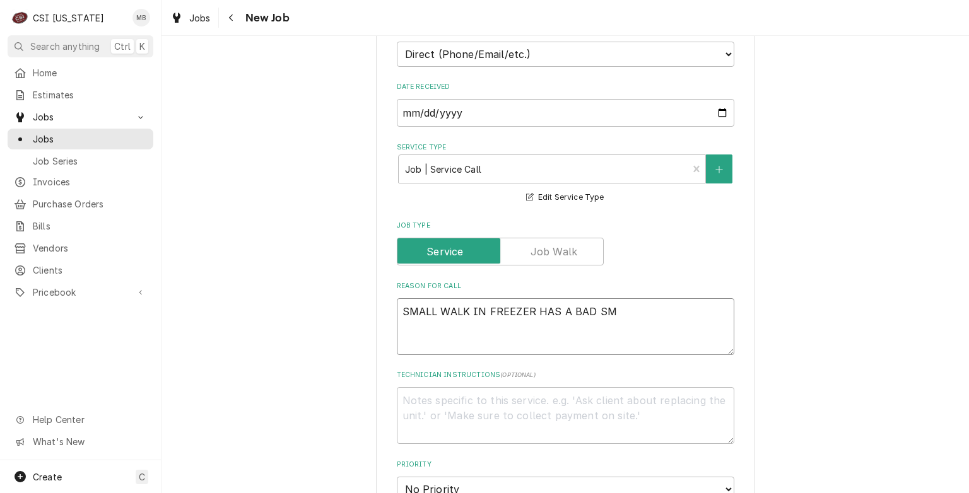
type textarea "SMALL WALK IN FREEZER HAS A BAD SME"
type textarea "x"
type textarea "SMALL WALK IN FREEZER HAS A BAD SMEL"
type textarea "x"
type textarea "SMALL WALK IN FREEZER HAS A BAD SMELL"
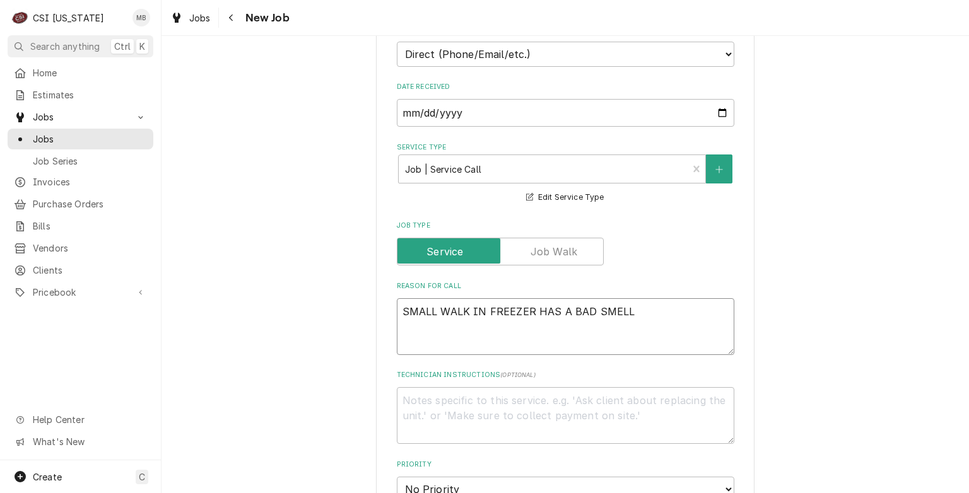
type textarea "x"
type textarea "SMALL WALK IN FREEZER HAS A BAD SMELL"
type textarea "x"
type textarea "SMALL WALK IN FREEZER HAS A BAD SMELL I"
type textarea "x"
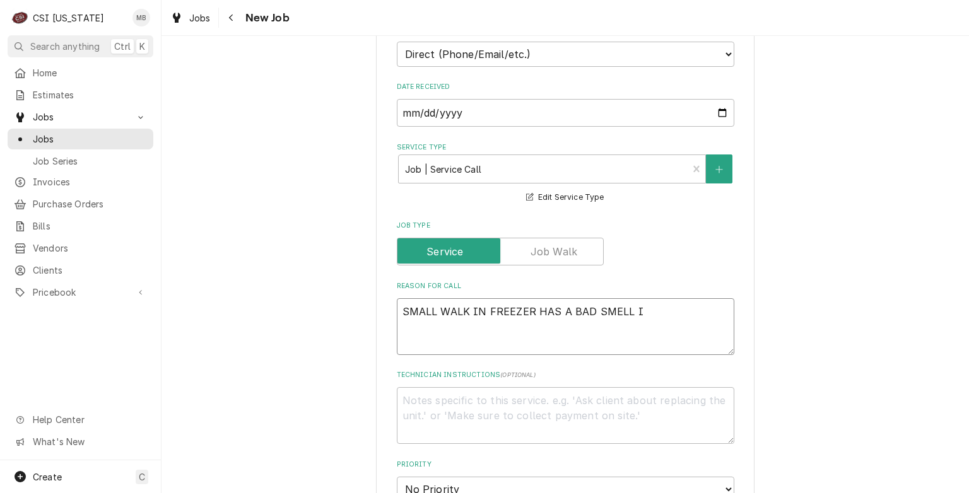
type textarea "SMALL WALK IN FREEZER HAS A BAD SMELL IN"
type textarea "x"
type textarea "SMALL WALK IN FREEZER HAS A BAD SMELL IN"
type textarea "x"
type textarea "SMALL WALK IN FREEZER HAS A BAD SMELL IN"
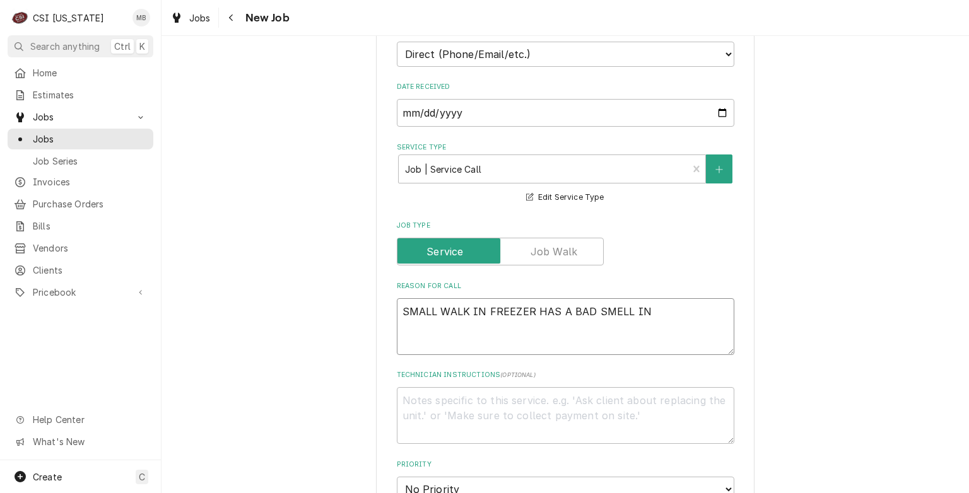
type textarea "x"
type textarea "SMALL WALK IN FREEZER HAS A BAD SMELL I"
type textarea "x"
type textarea "SMALL WALK IN FREEZER HAS A BAD SMELL"
type textarea "x"
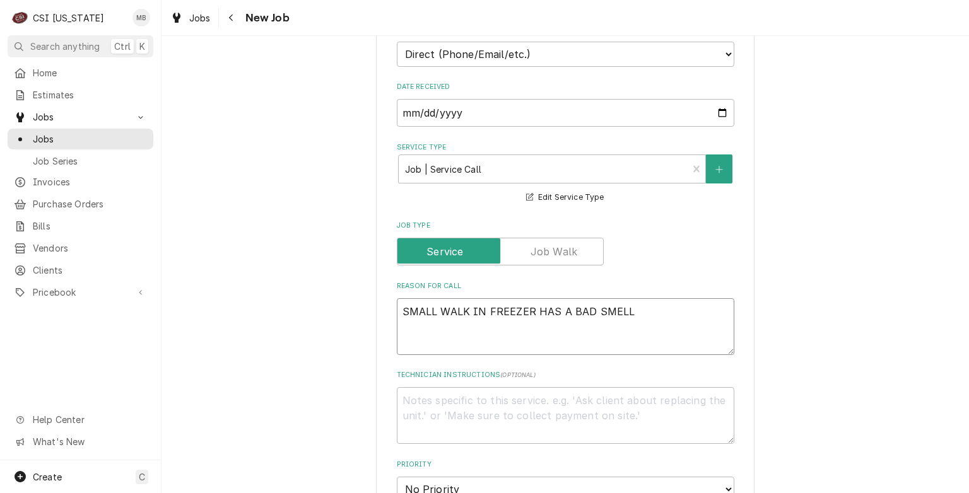
type textarea "SMALL WALK IN FREEZER HAS A BAD SMELL"
type textarea "x"
type textarea "SMALL WALK IN FREEZER HAS A BAD SMELL,"
type textarea "x"
type textarea "SMALL WALK IN FREEZER HAS A BAD SMELL,"
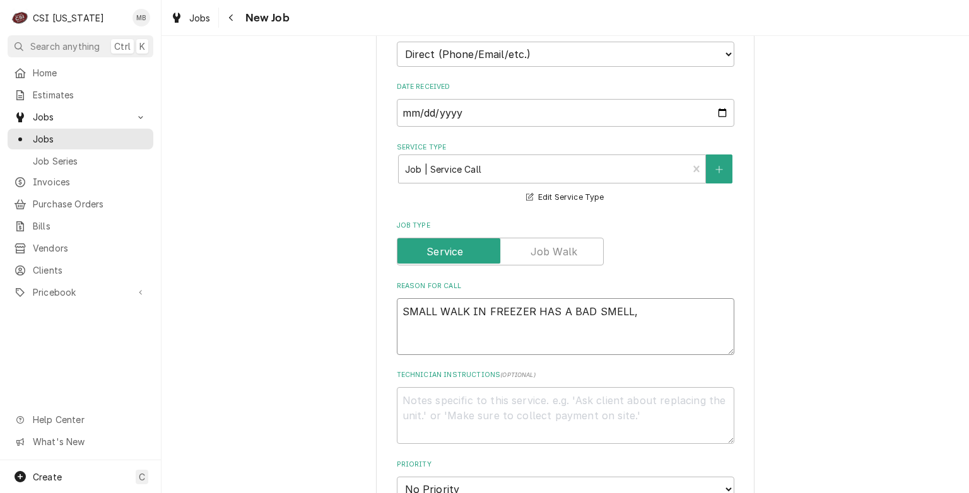
type textarea "x"
type textarea "SMALL WALK IN FREEZER HAS A BAD SMELL, L"
type textarea "x"
type textarea "SMALL WALK IN FREEZER HAS A BAD SMELL, LI"
type textarea "x"
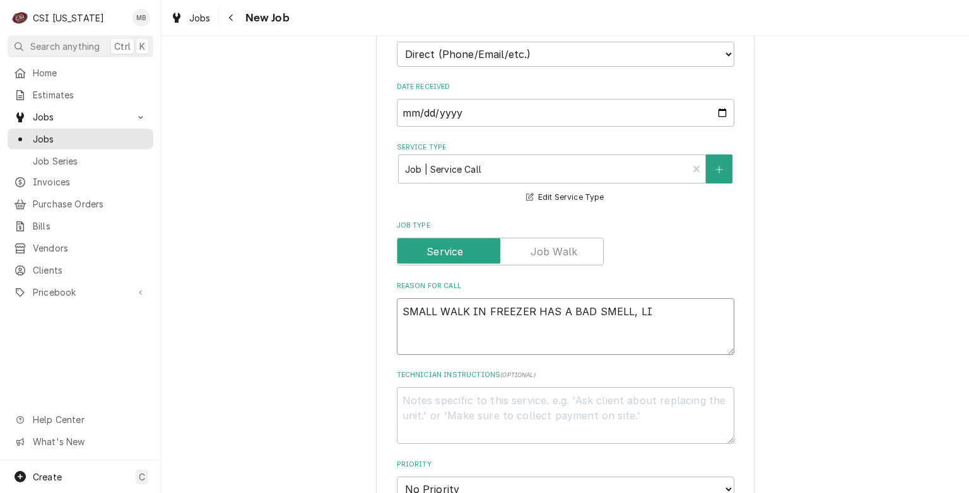
type textarea "SMALL WALK IN FREEZER HAS A BAD SMELL, LIK"
type textarea "x"
type textarea "SMALL WALK IN FREEZER HAS A BAD SMELL, LIKE"
type textarea "x"
type textarea "SMALL WALK IN FREEZER HAS A BAD SMELL, LIKE S"
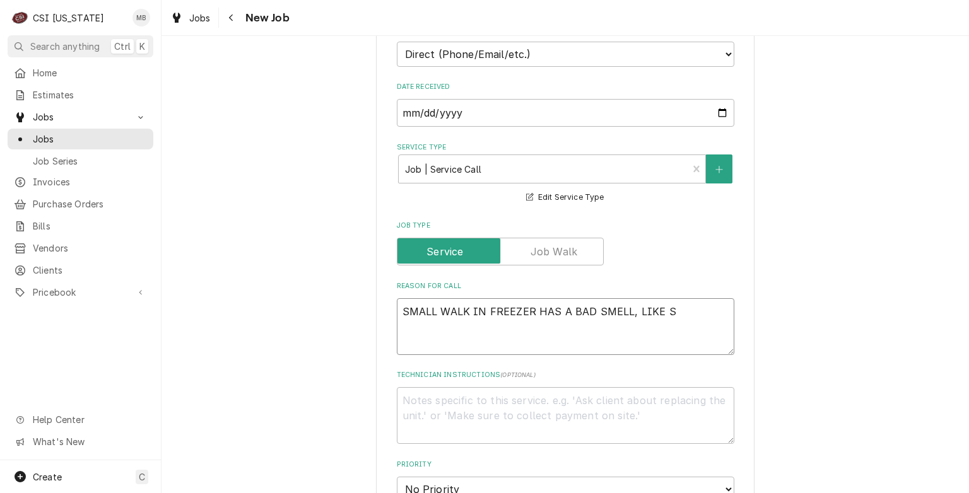
type textarea "x"
type textarea "SMALL WALK IN FREEZER HAS A BAD SMELL, LIKE SO"
type textarea "x"
type textarea "SMALL WALK IN FREEZER HAS A BAD SMELL, LIKE SOM"
type textarea "x"
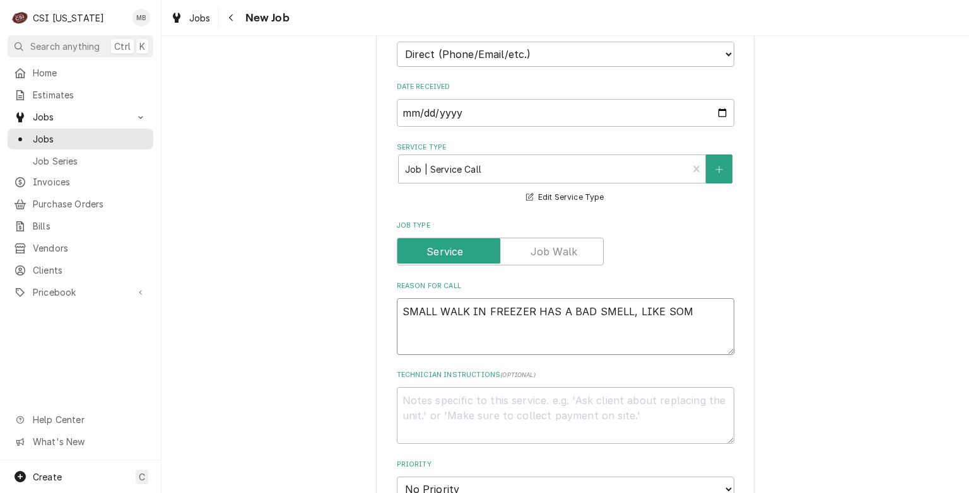
type textarea "SMALL WALK IN FREEZER HAS A BAD SMELL, LIKE SOME"
type textarea "x"
type textarea "SMALL WALK IN FREEZER HAS A BAD SMELL, LIKE SOMET"
type textarea "x"
type textarea "SMALL WALK IN FREEZER HAS A BAD SMELL, LIKE SOMETH"
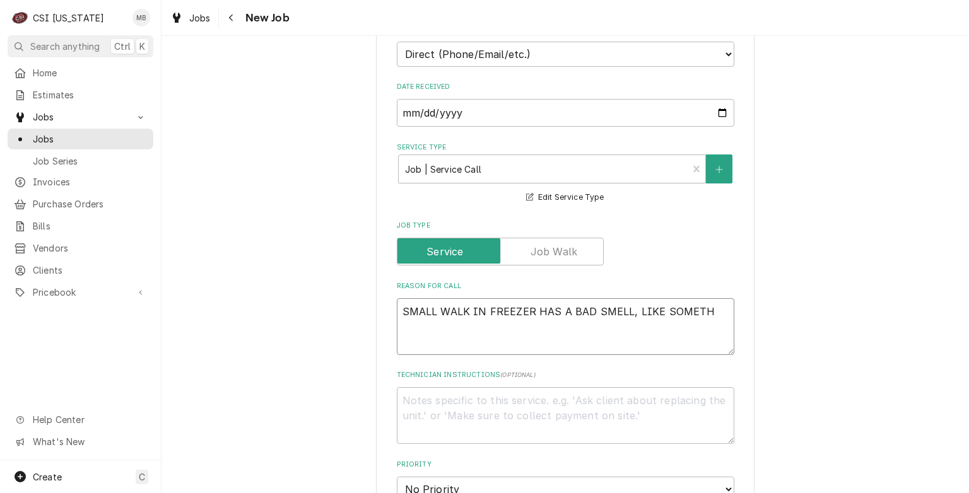
type textarea "x"
type textarea "SMALL WALK IN FREEZER HAS A BAD SMELL, LIKE SOMETHI"
type textarea "x"
type textarea "SMALL WALK IN FREEZER HAS A BAD SMELL, LIKE SOMETHIN"
type textarea "x"
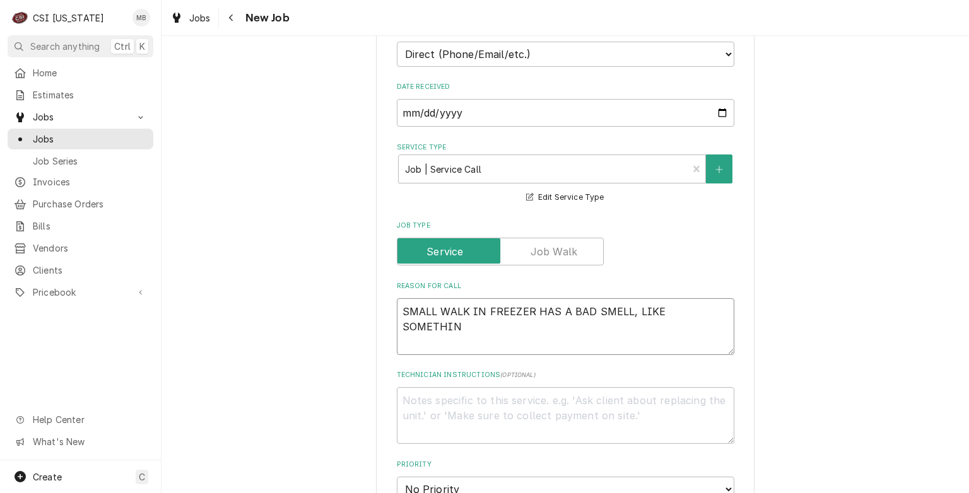
type textarea "SMALL WALK IN FREEZER HAS A BAD SMELL, LIKE SOMETHING"
type textarea "x"
type textarea "SMALL WALK IN FREEZER HAS A BAD SMELL, LIKE SOMETHING"
type textarea "x"
type textarea "SMALL WALK IN FREEZER HAS A BAD SMELL, LIKE SOMETHING B"
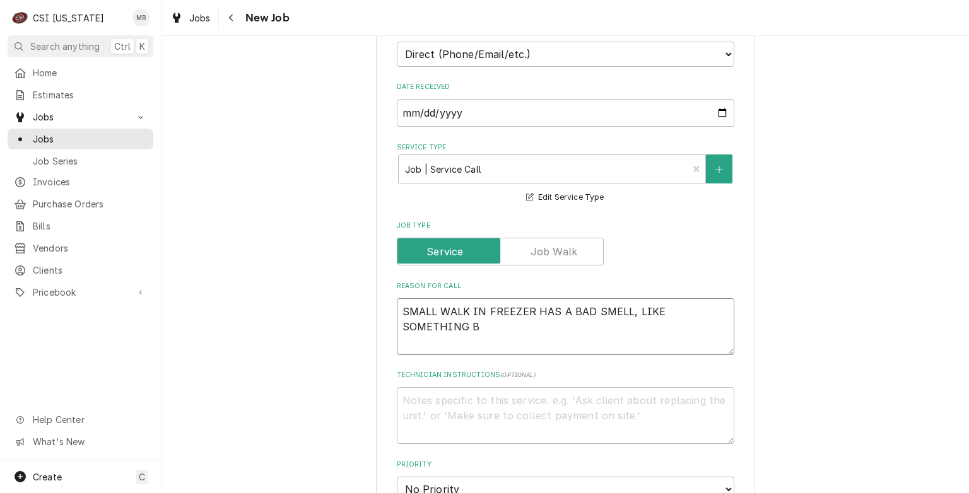
type textarea "x"
type textarea "SMALL WALK IN FREEZER HAS A BAD SMELL, LIKE SOMETHING BU"
type textarea "x"
type textarea "SMALL WALK IN FREEZER HAS A BAD SMELL, LIKE SOMETHING BUT"
type textarea "x"
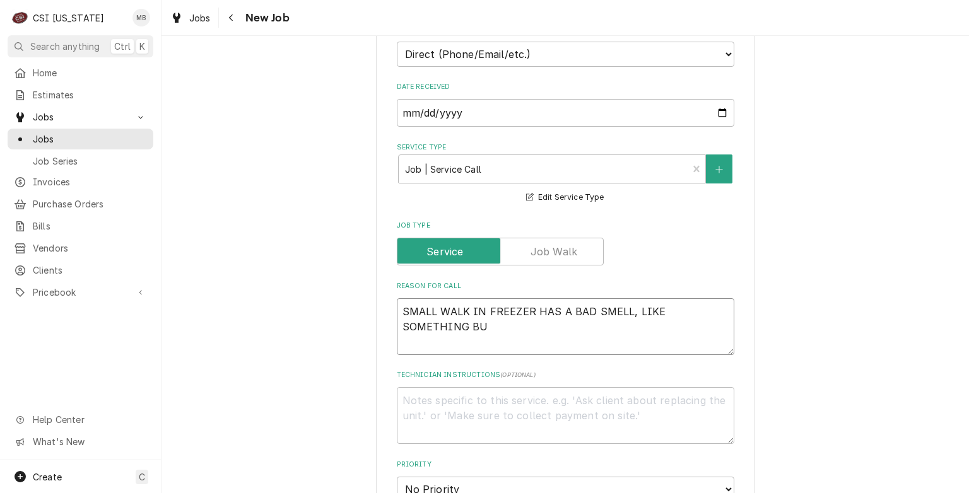
type textarea "SMALL WALK IN FREEZER HAS A BAD SMELL, LIKE SOMETHING BUR"
type textarea "x"
type textarea "SMALL WALK IN FREEZER HAS A BAD SMELL, LIKE SOMETHING BURN"
type textarea "x"
type textarea "SMALL WALK IN FREEZER HAS A BAD SMELL, LIKE SOMETHING BURNT"
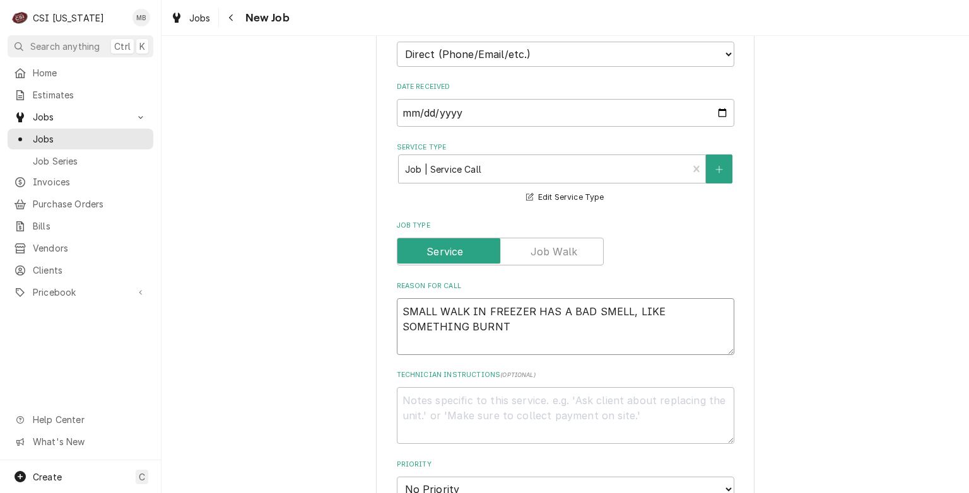
type textarea "x"
type textarea "SMALL WALK IN FREEZER HAS A BAD SMELL, LIKE SOMETHING BURNT"
type textarea "x"
type textarea "SMALL WALK IN FREEZER HAS A BAD SMELL, LIKE SOMETHING BURNT U"
type textarea "x"
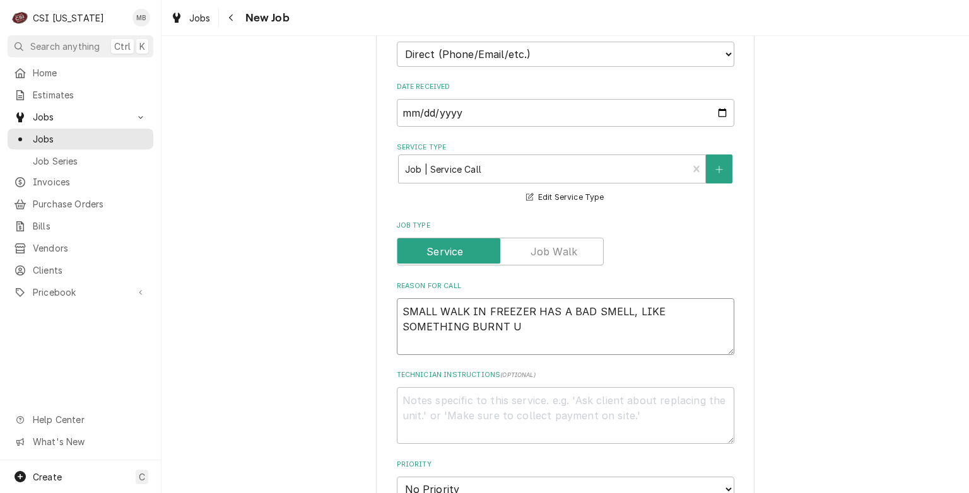
type textarea "SMALL WALK IN FREEZER HAS A BAD SMELL, LIKE SOMETHING BURNT UP"
type textarea "x"
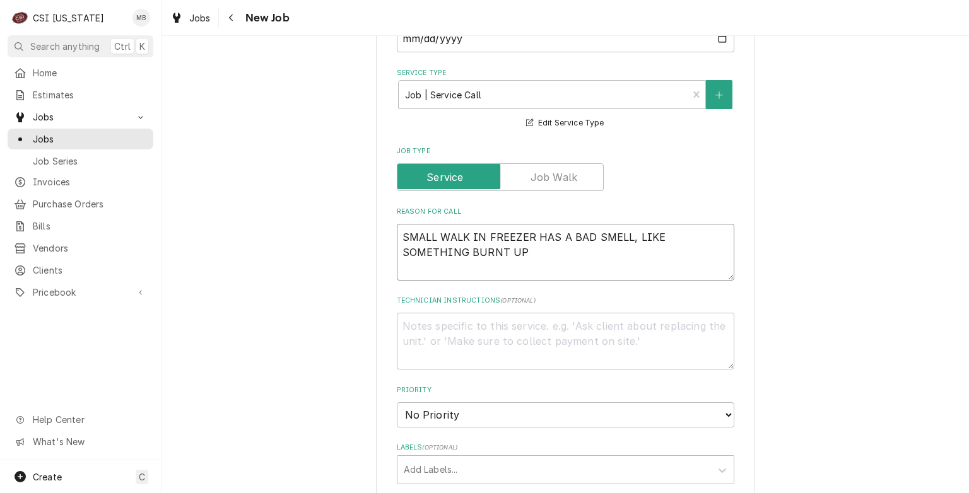
scroll to position [505, 0]
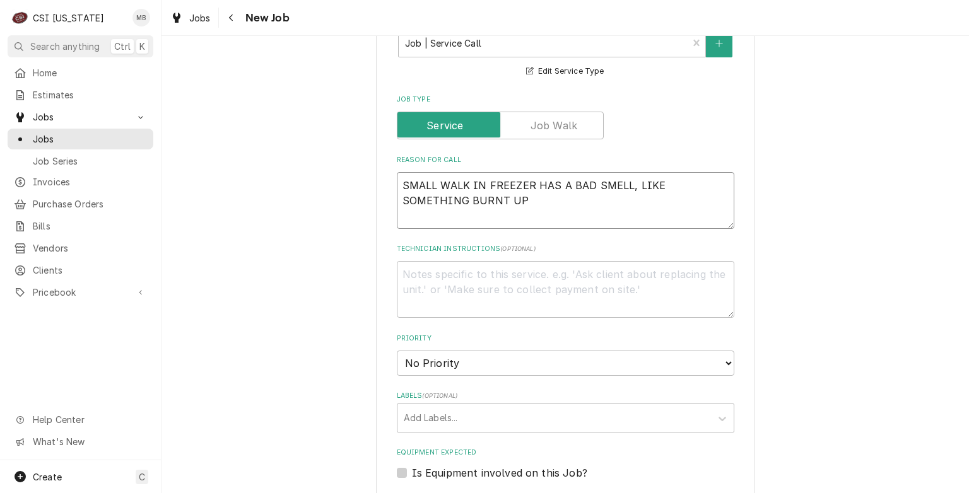
type textarea "SMALL WALK IN FREEZER HAS A BAD SMELL, LIKE SOMETHING BURNT UP"
click at [447, 359] on select "No Priority Urgent High Medium Low" at bounding box center [566, 363] width 338 height 25
select select "1"
click at [397, 351] on select "No Priority Urgent High Medium Low" at bounding box center [566, 363] width 338 height 25
type textarea "x"
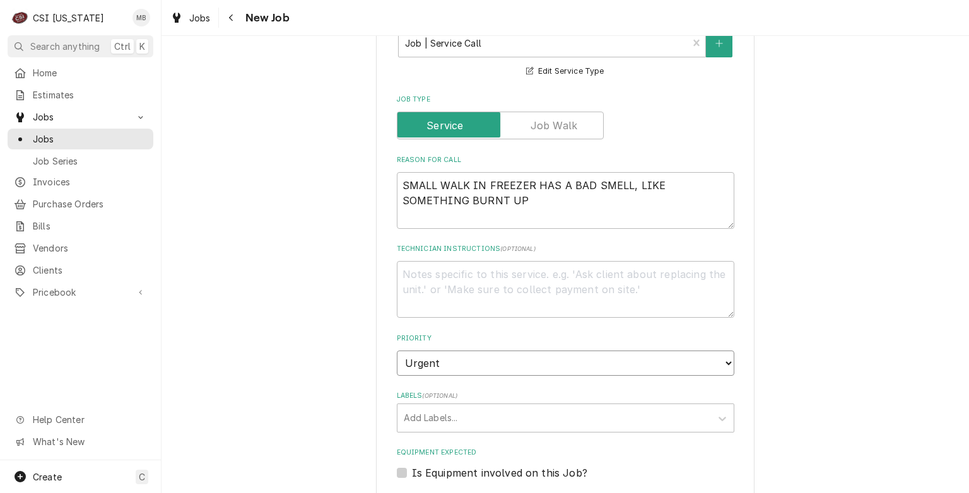
click at [452, 365] on select "No Priority Urgent High Medium Low" at bounding box center [566, 363] width 338 height 25
select select "2"
click at [397, 351] on select "No Priority Urgent High Medium Low" at bounding box center [566, 363] width 338 height 25
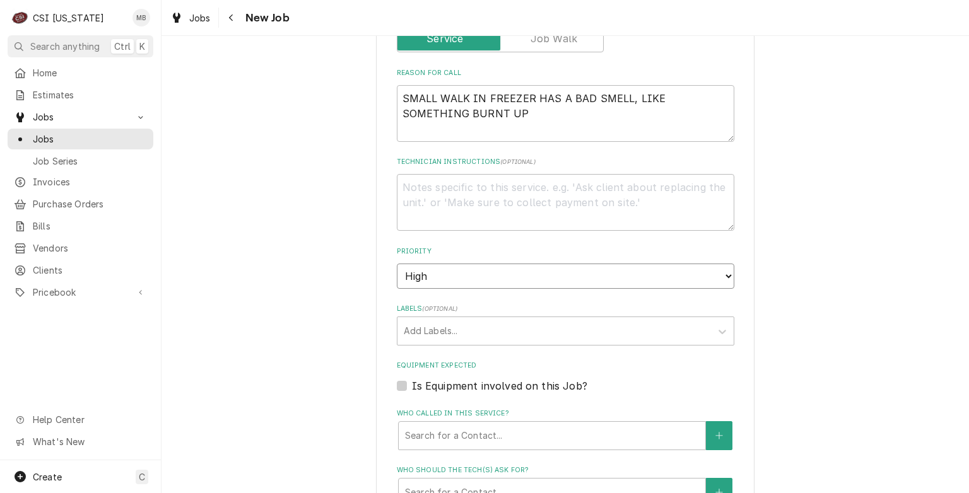
scroll to position [757, 0]
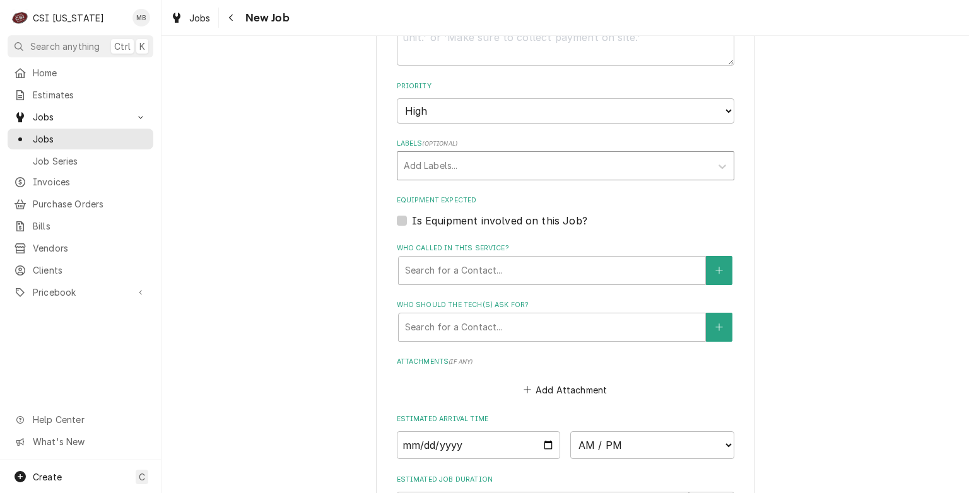
click at [521, 155] on div "Labels" at bounding box center [554, 166] width 301 height 23
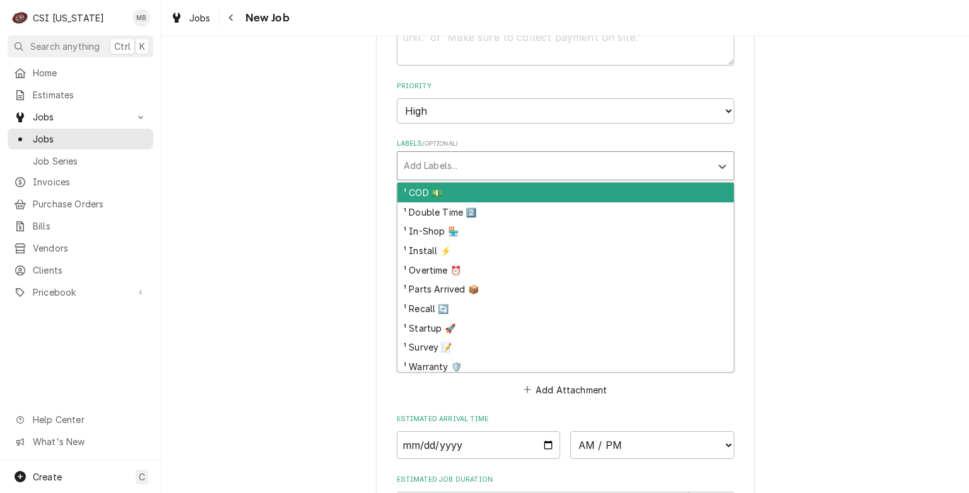
click at [454, 196] on div "¹ COD 💵" at bounding box center [565, 193] width 336 height 20
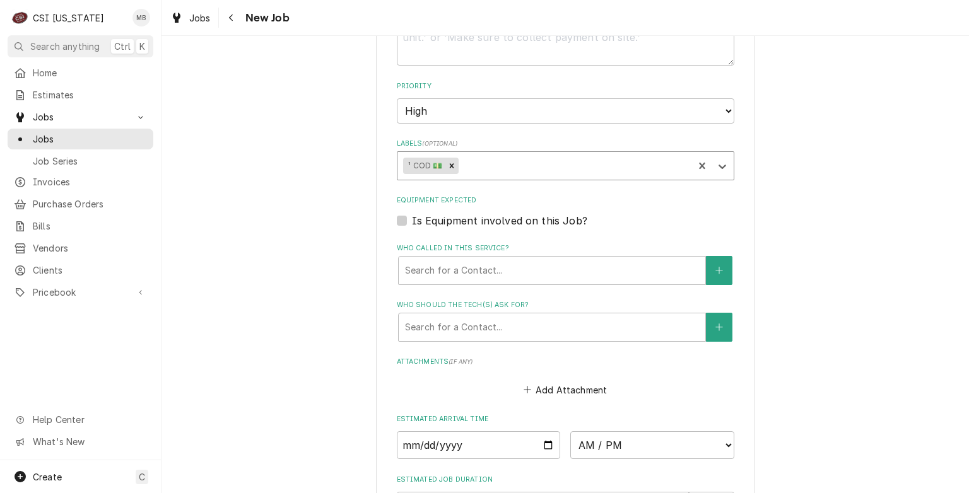
click at [474, 165] on div "Labels" at bounding box center [574, 166] width 226 height 23
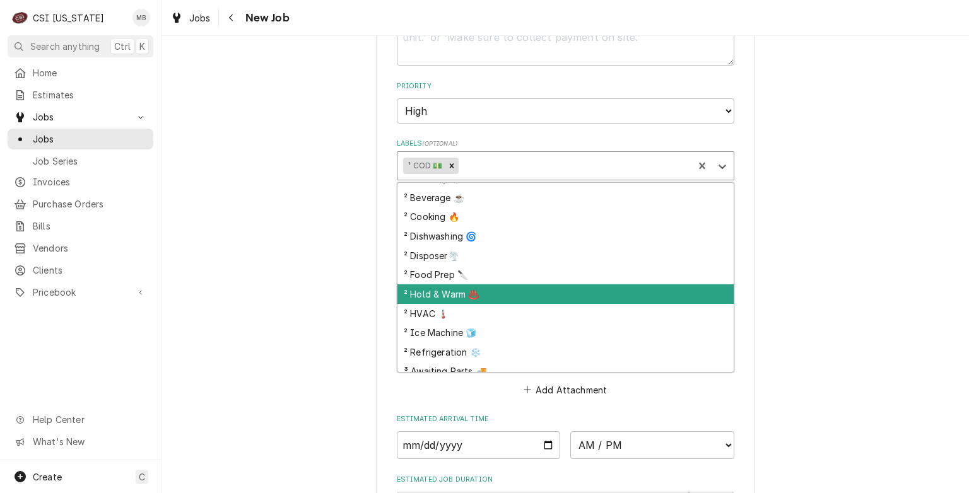
scroll to position [189, 0]
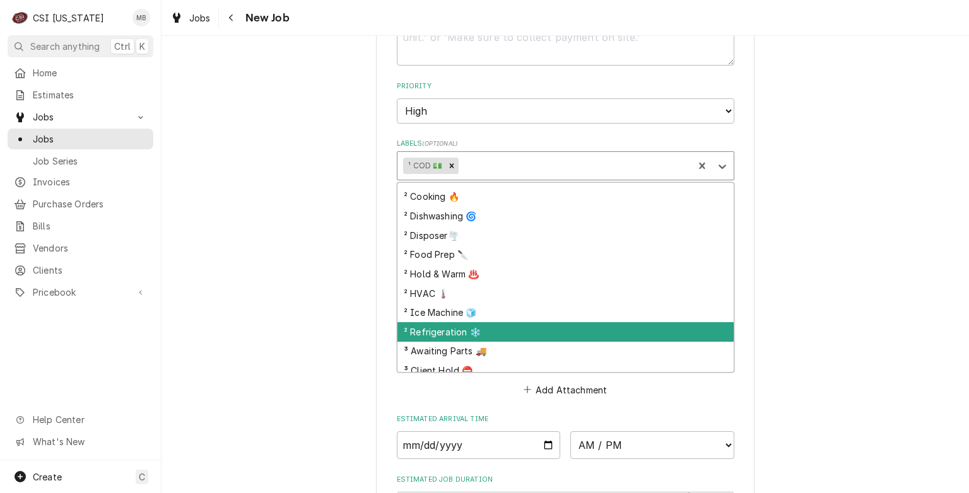
click at [449, 329] on div "² Refrigeration ❄️" at bounding box center [565, 332] width 336 height 20
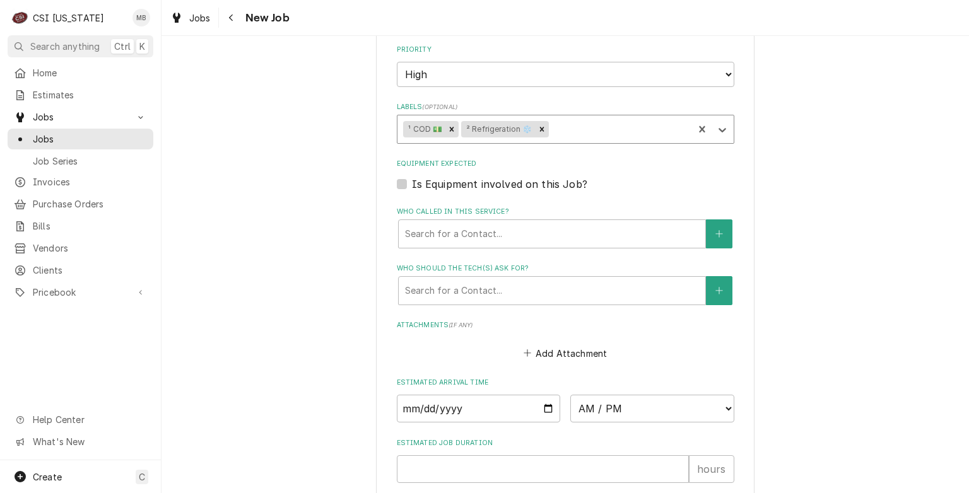
scroll to position [820, 0]
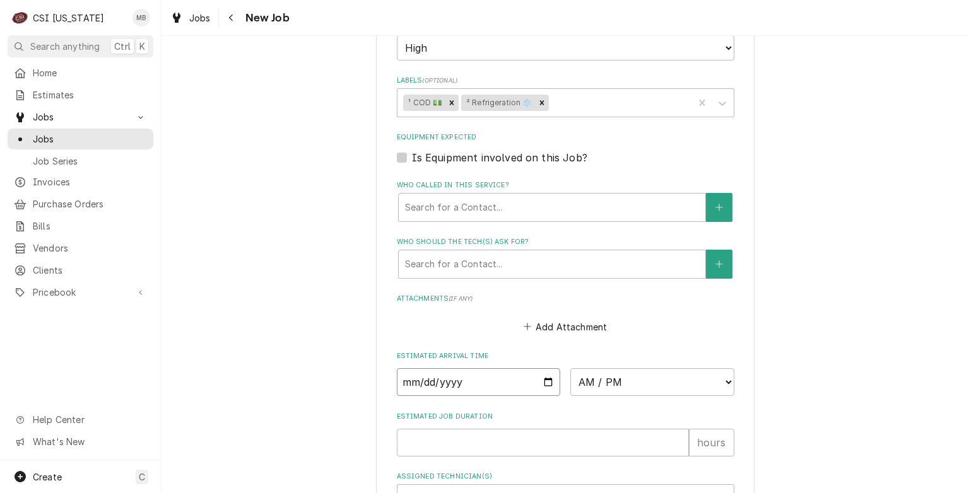
drag, startPoint x: 536, startPoint y: 380, endPoint x: 548, endPoint y: 377, distance: 13.0
click at [537, 380] on input "Date" at bounding box center [479, 382] width 164 height 28
click at [543, 374] on input "Date" at bounding box center [479, 382] width 164 height 28
type textarea "x"
type input "2025-09-23"
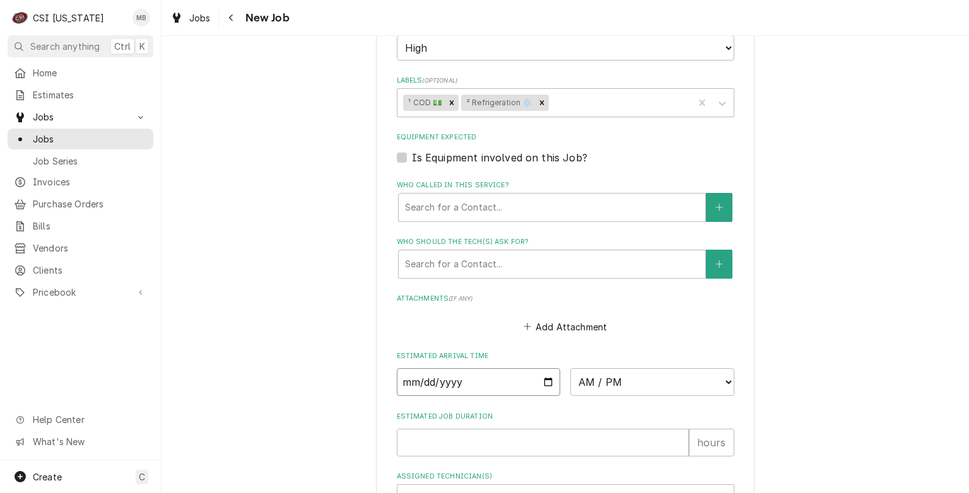
type textarea "x"
click at [544, 380] on input "2025-09-23" at bounding box center [479, 382] width 164 height 28
type input "2025-09-22"
type textarea "x"
click at [653, 380] on select "AM / PM 6:00 AM 6:15 AM 6:30 AM 6:45 AM 7:00 AM 7:15 AM 7:30 AM 7:45 AM 8:00 AM…" at bounding box center [652, 382] width 164 height 28
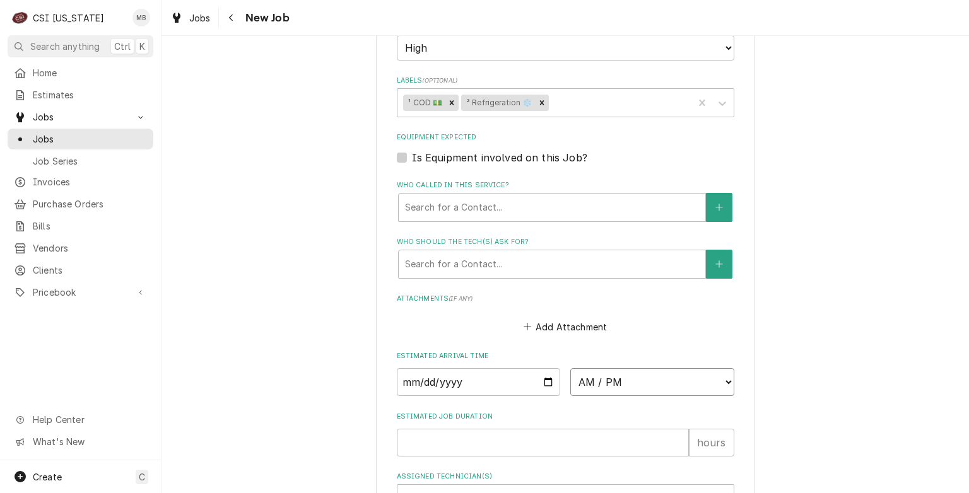
select select "13:00:00"
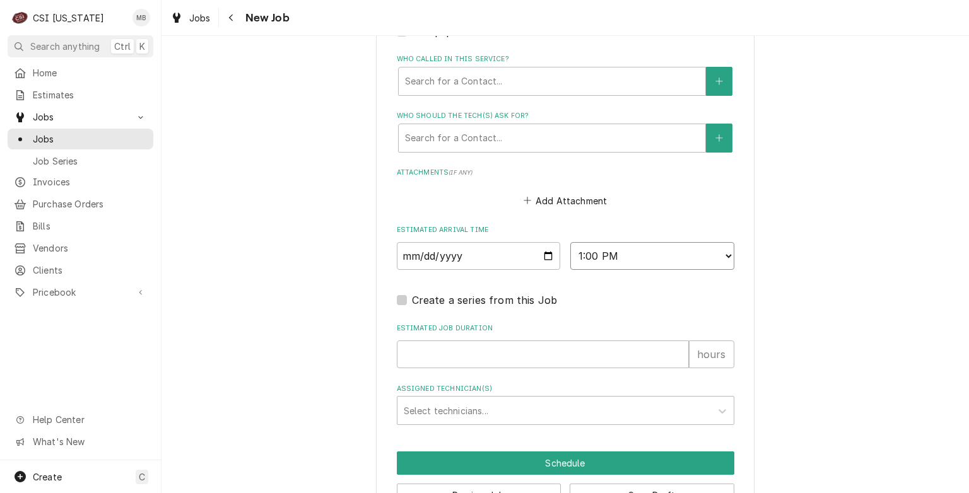
scroll to position [982, 0]
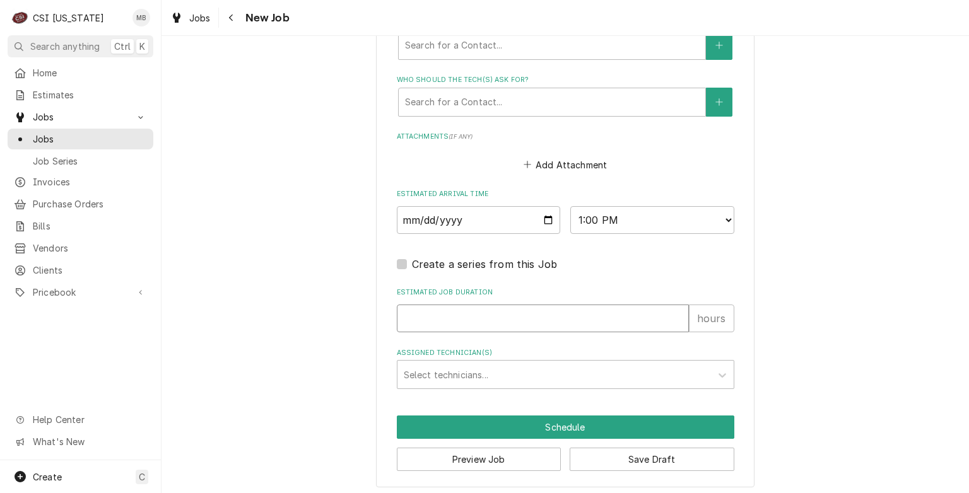
click at [448, 312] on input "Estimated Job Duration" at bounding box center [543, 319] width 292 height 28
type textarea "x"
type input "2"
type textarea "x"
type input "2"
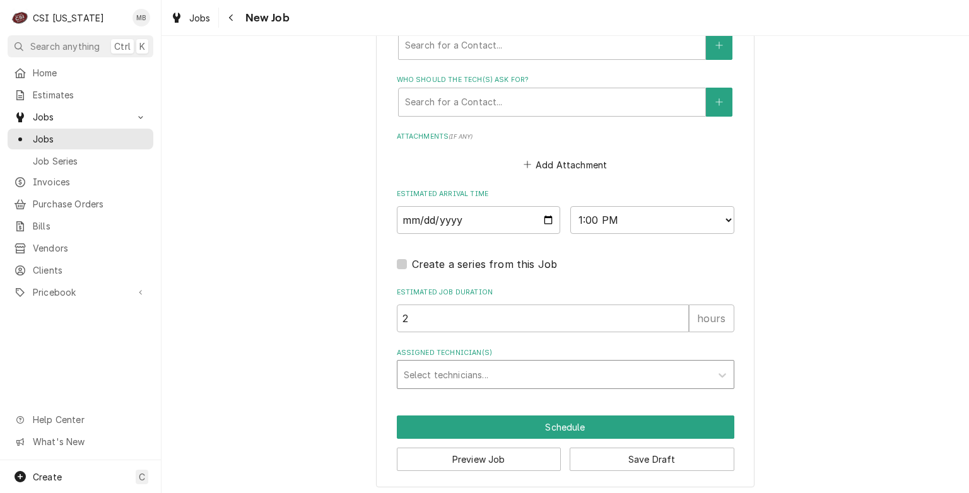
click at [447, 375] on div "Assigned Technician(s)" at bounding box center [554, 374] width 301 height 23
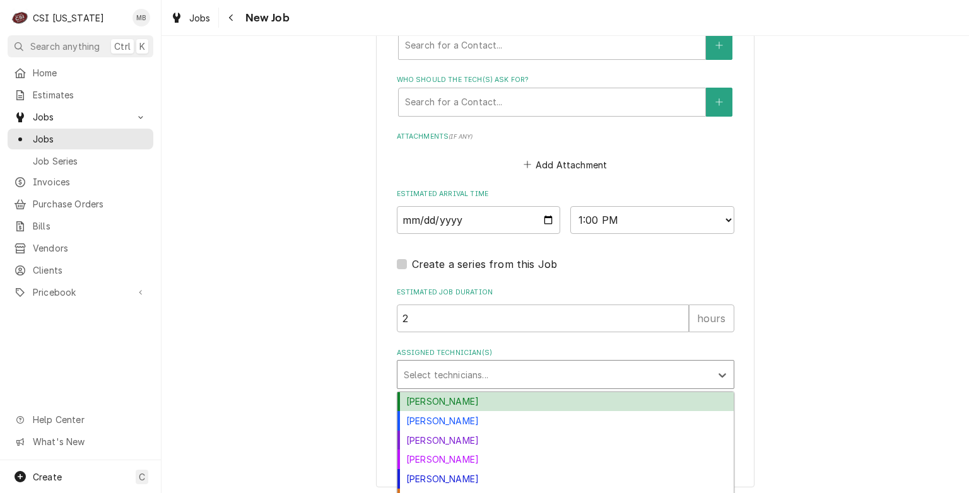
click at [406, 400] on div "Bryant Jolley" at bounding box center [565, 402] width 336 height 20
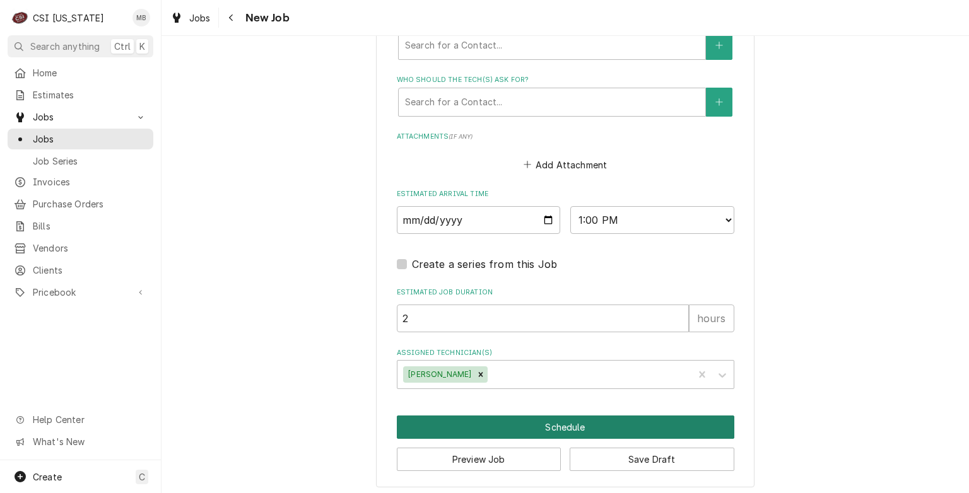
click at [584, 425] on button "Schedule" at bounding box center [566, 427] width 338 height 23
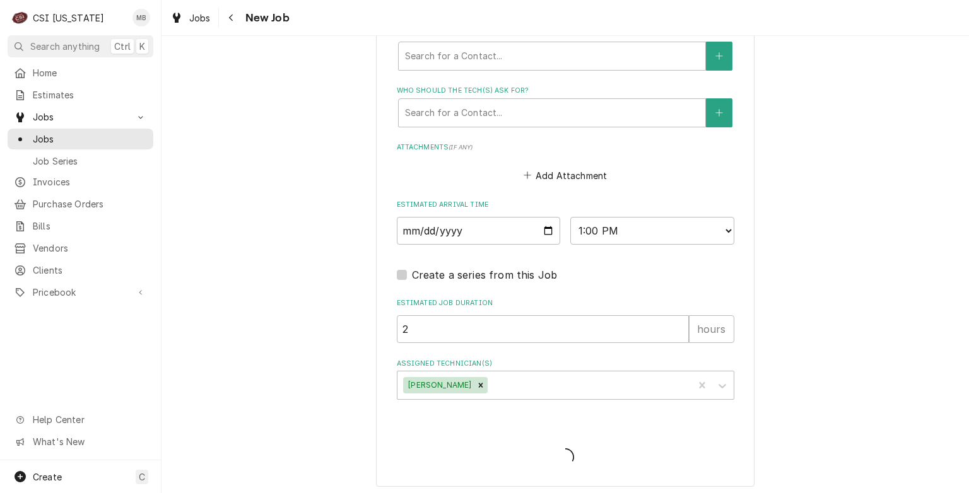
type textarea "x"
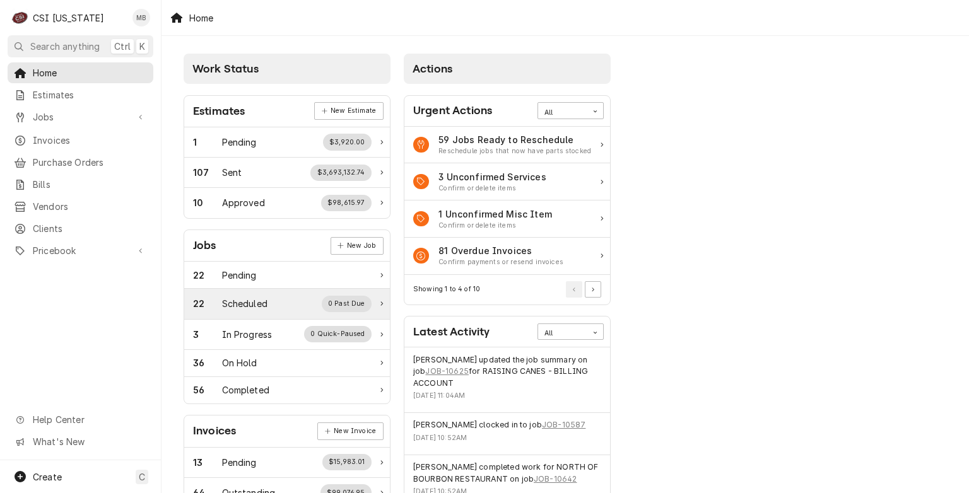
click at [254, 312] on div "22 Scheduled 0 Past Due" at bounding box center [287, 304] width 206 height 30
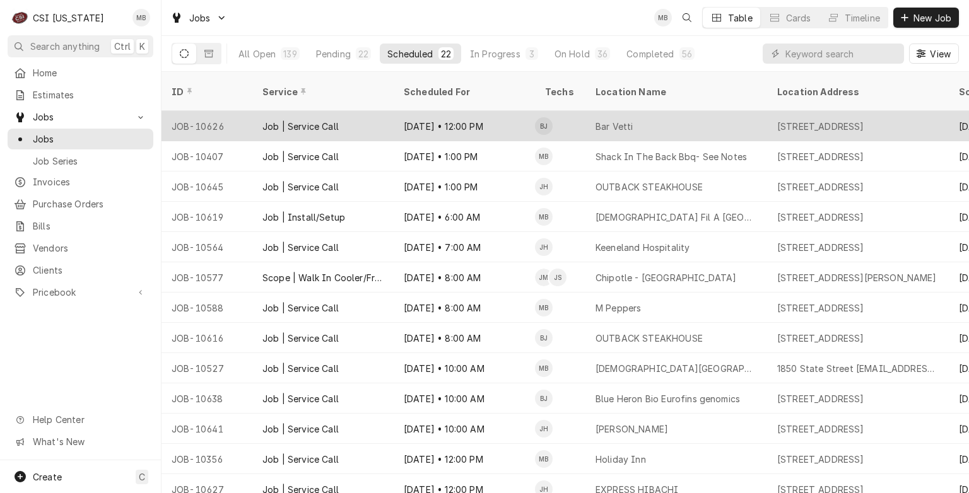
click at [509, 111] on div "[DATE] • 12:00 PM" at bounding box center [464, 126] width 141 height 30
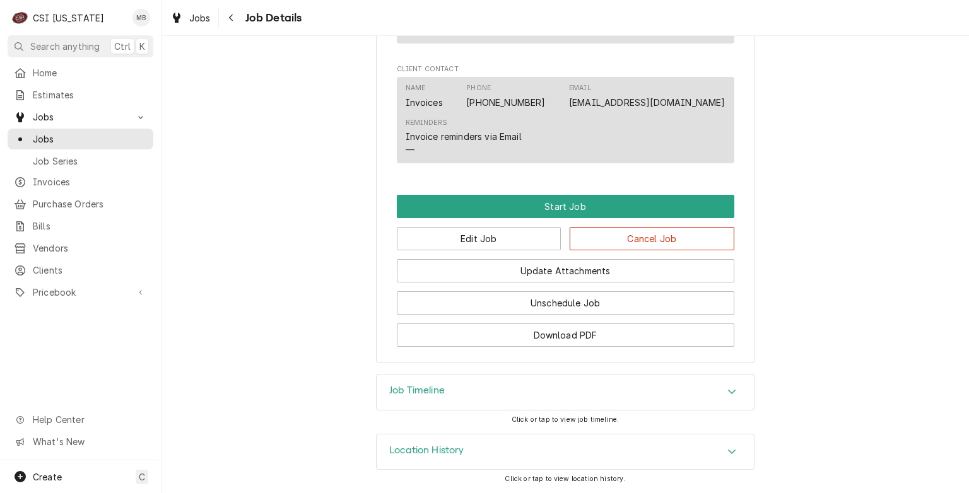
scroll to position [956, 0]
click at [544, 246] on button "Edit Job" at bounding box center [479, 238] width 165 height 23
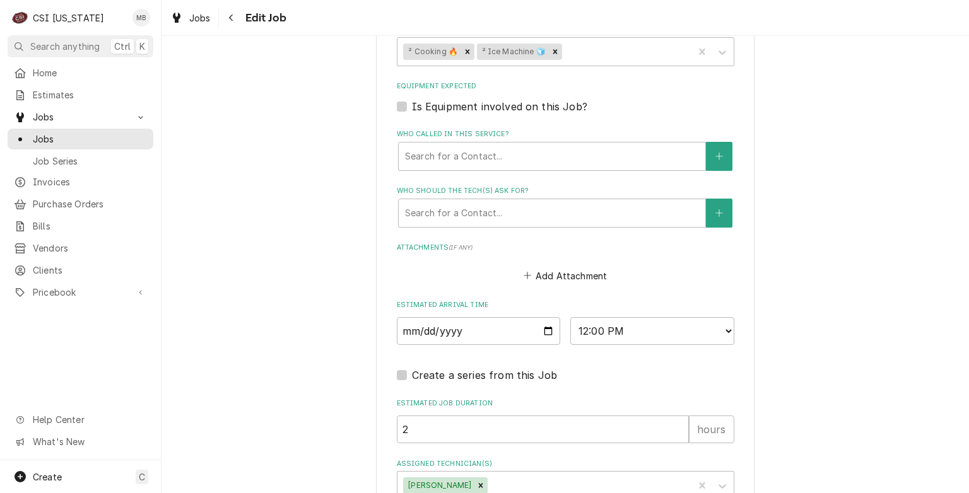
scroll to position [996, 0]
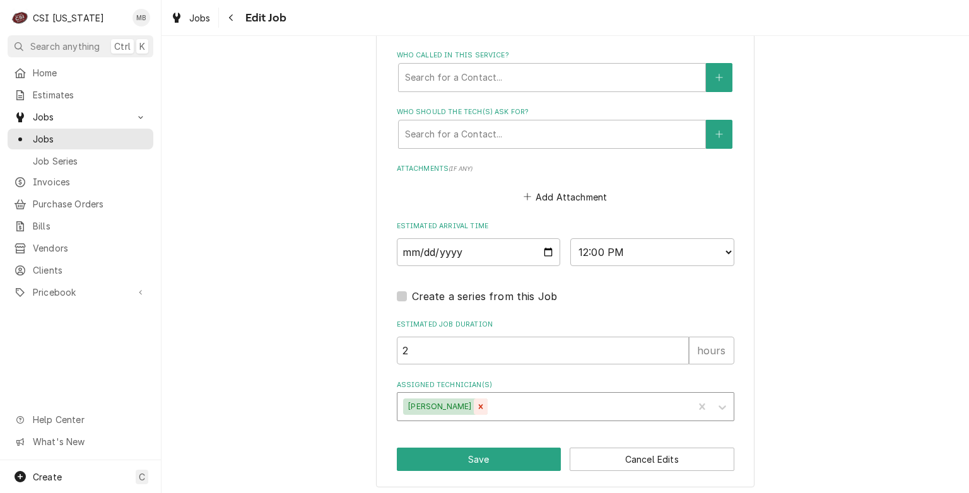
click at [476, 405] on icon "Remove Bryant Jolley" at bounding box center [480, 407] width 9 height 9
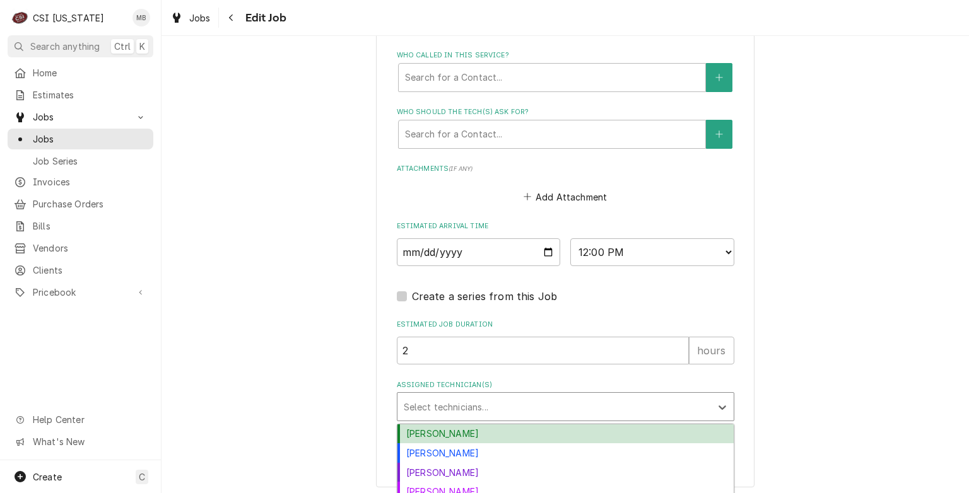
click at [464, 405] on div "Assigned Technician(s)" at bounding box center [554, 407] width 301 height 23
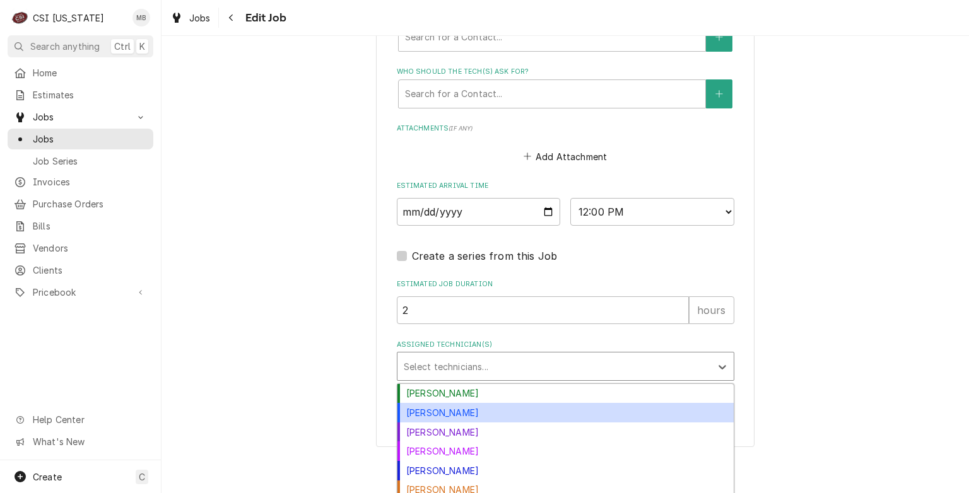
scroll to position [1057, 0]
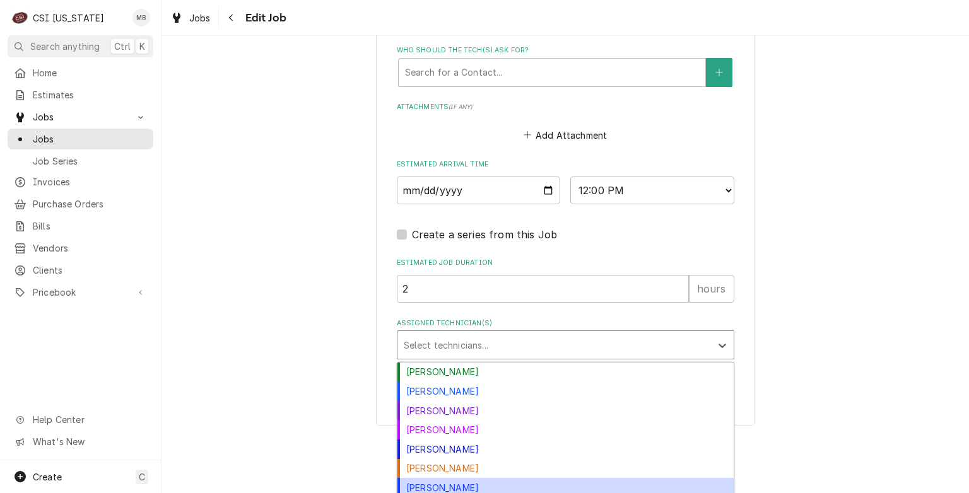
click at [422, 486] on div "[PERSON_NAME]" at bounding box center [565, 488] width 336 height 20
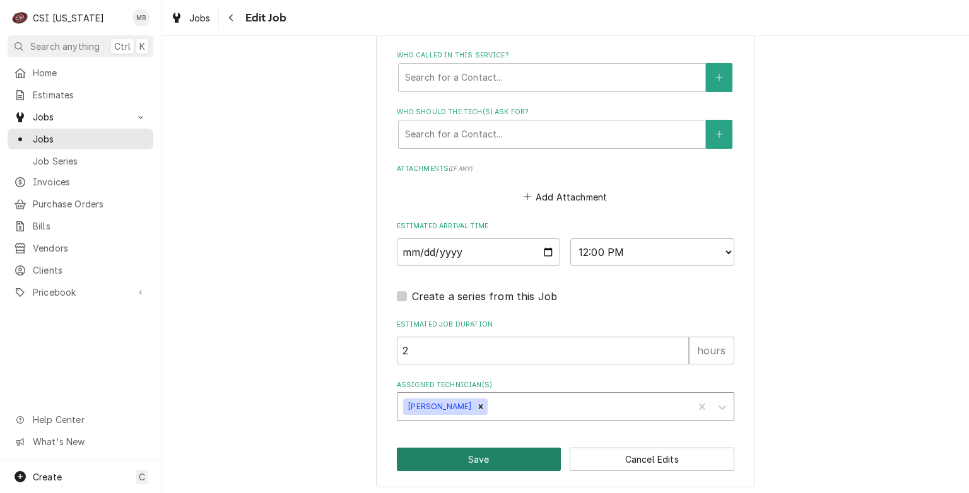
click at [452, 454] on button "Save" at bounding box center [479, 459] width 165 height 23
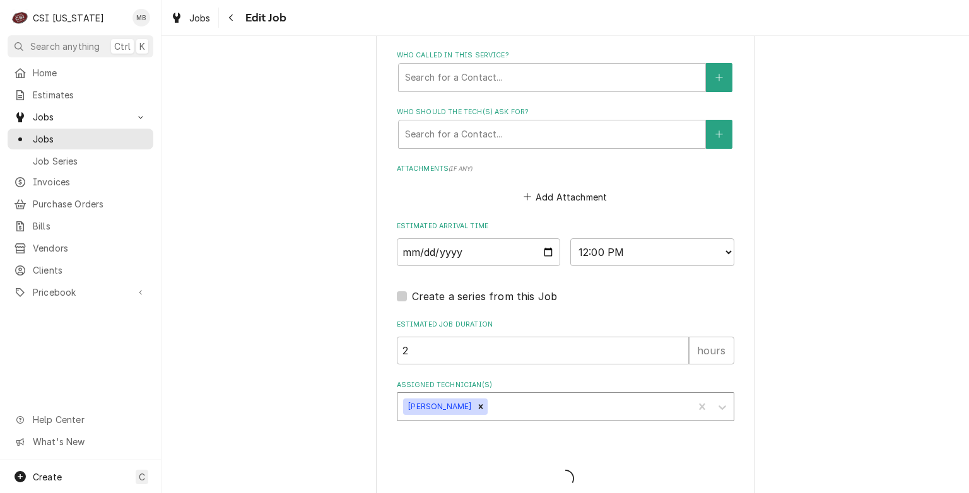
type textarea "x"
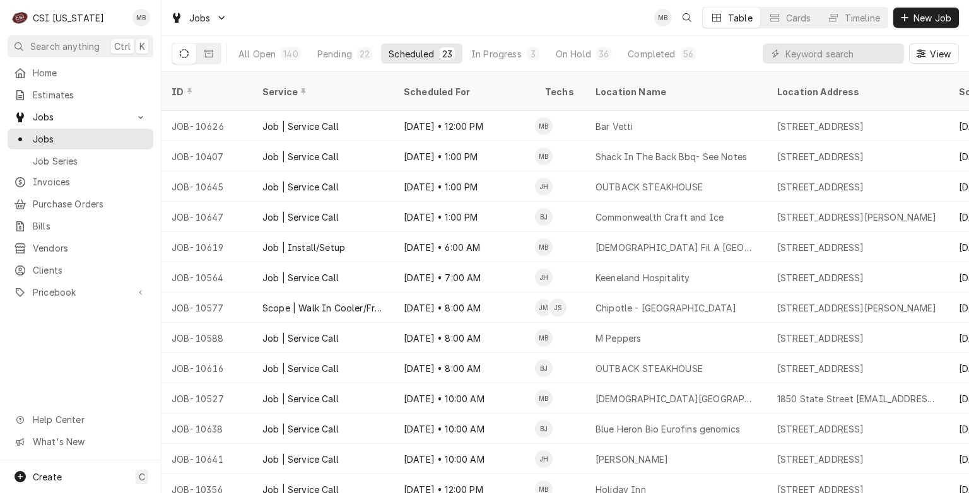
click at [667, 39] on div "All Open 140 Pending 22 Scheduled 23 In Progress 3 On Hold 36 Completed 56" at bounding box center [467, 53] width 473 height 35
click at [667, 57] on div "Completed" at bounding box center [651, 53] width 47 height 13
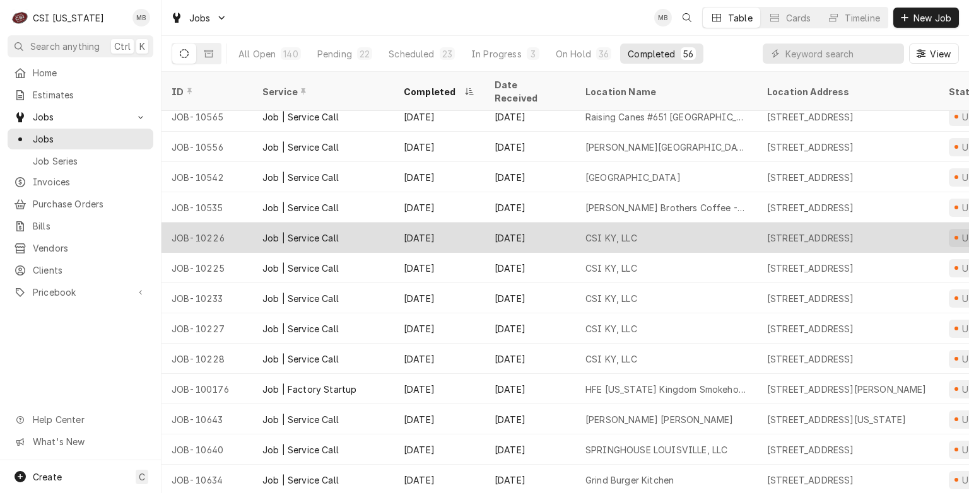
scroll to position [220, 0]
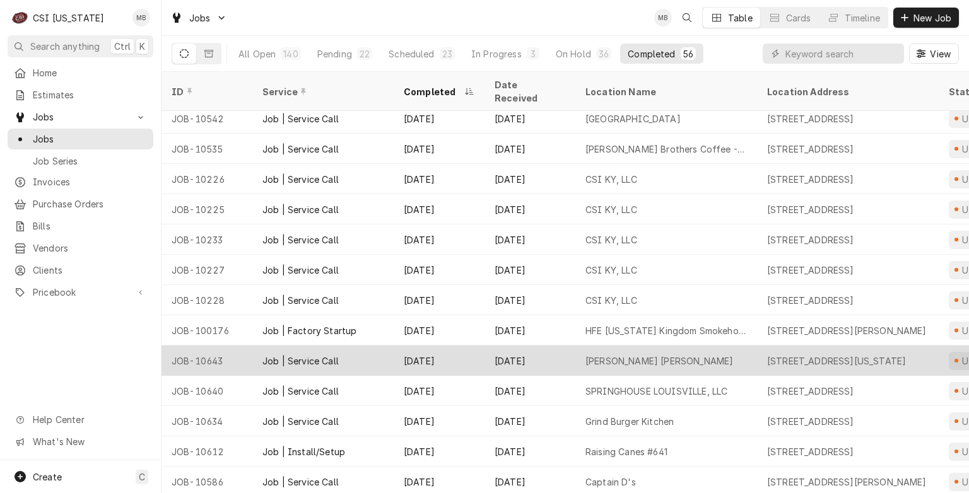
click at [459, 348] on div "Sep 20" at bounding box center [439, 361] width 91 height 30
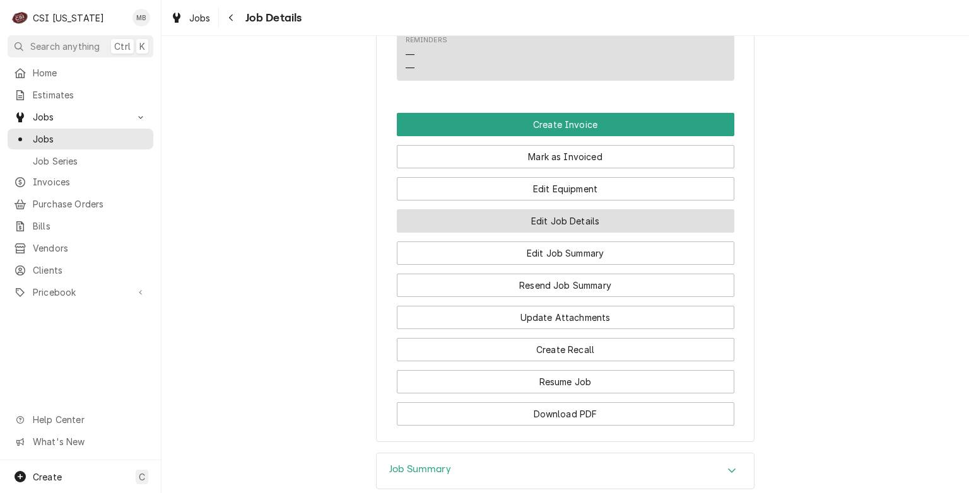
scroll to position [1017, 0]
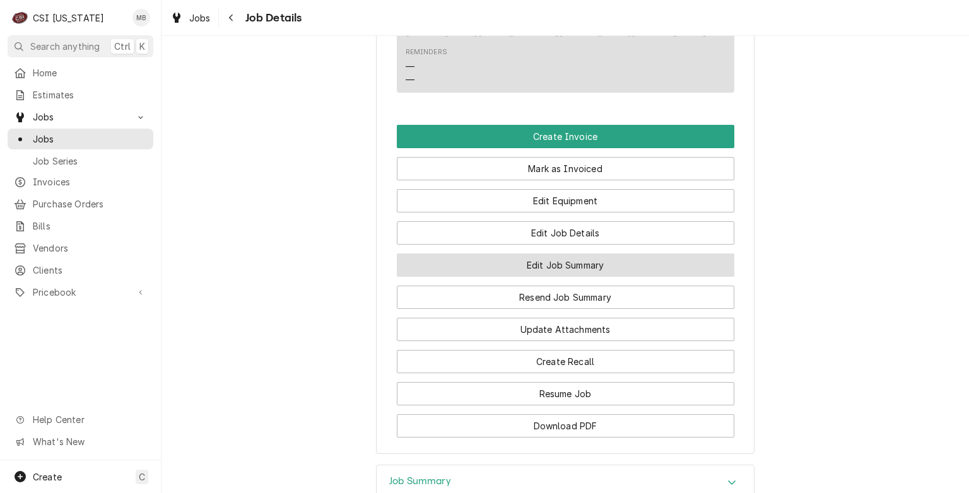
click at [553, 254] on button "Edit Job Summary" at bounding box center [566, 265] width 338 height 23
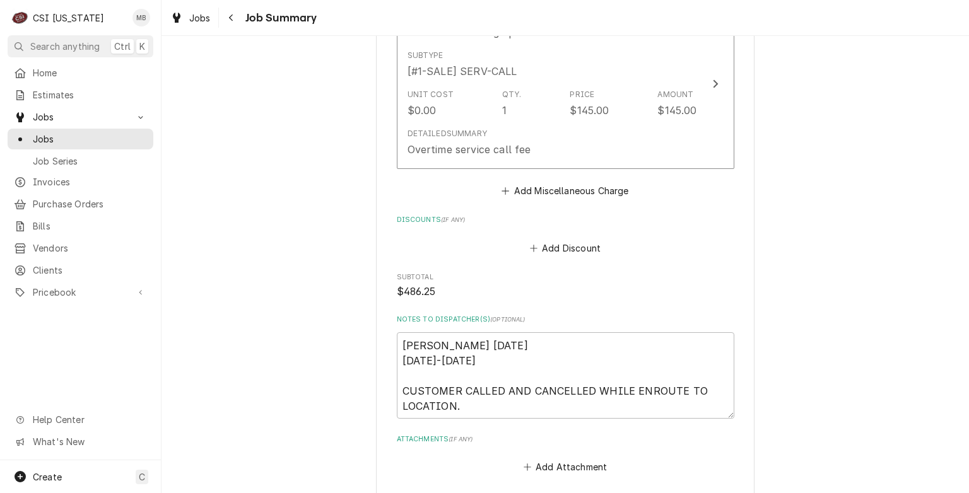
scroll to position [1893, 0]
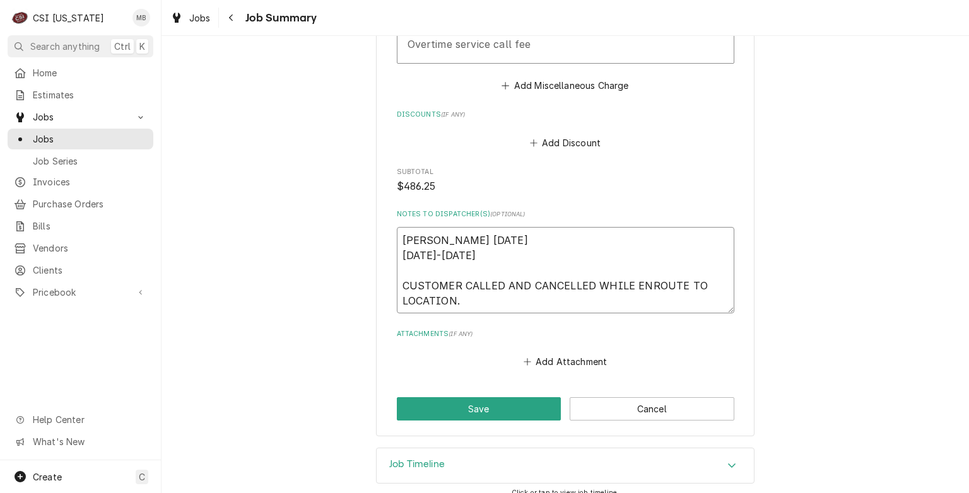
click at [482, 302] on textarea "[PERSON_NAME] [DATE] [DATE]-[DATE] CUSTOMER CALLED AND CANCELLED WHILE ENROUTE …" at bounding box center [566, 270] width 338 height 87
type textarea "x"
type textarea "[PERSON_NAME] [DATE] [DATE]-[DATE] CUSTOMER CALLED AND CANCELLED WHILE ENROUTE …"
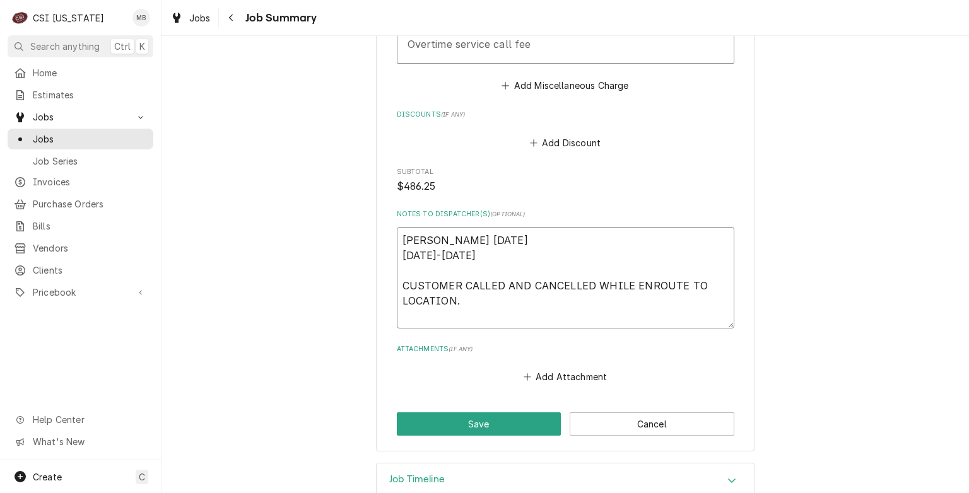
type textarea "x"
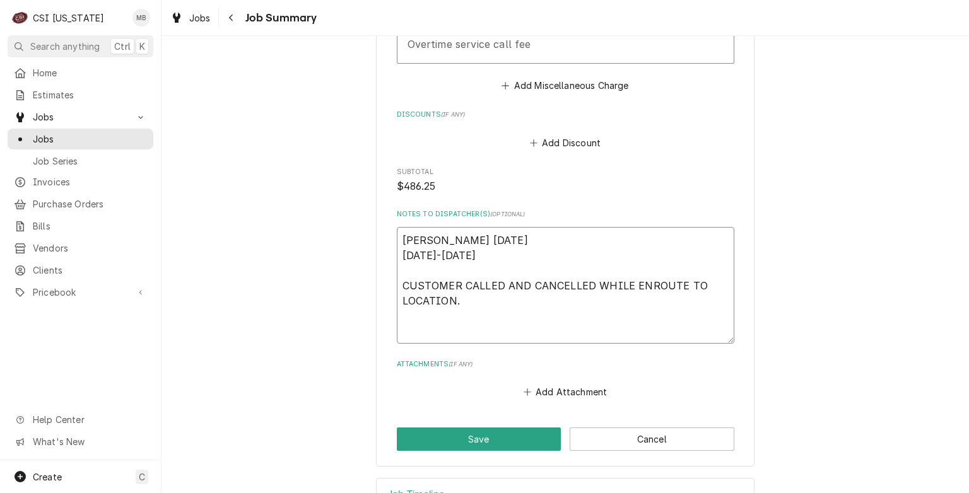
type textarea "[PERSON_NAME] [DATE] [DATE]-[DATE] CUSTOMER CALLED AND CANCELLED WHILE ENROUTE …"
click at [620, 444] on button "Cancel" at bounding box center [652, 439] width 165 height 23
